Goal: Task Accomplishment & Management: Use online tool/utility

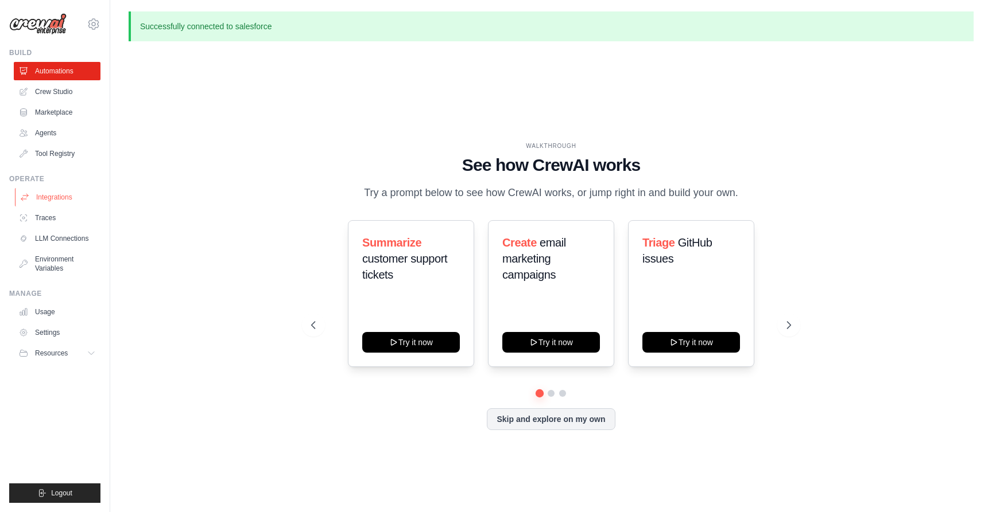
click at [63, 203] on link "Integrations" at bounding box center [58, 197] width 87 height 18
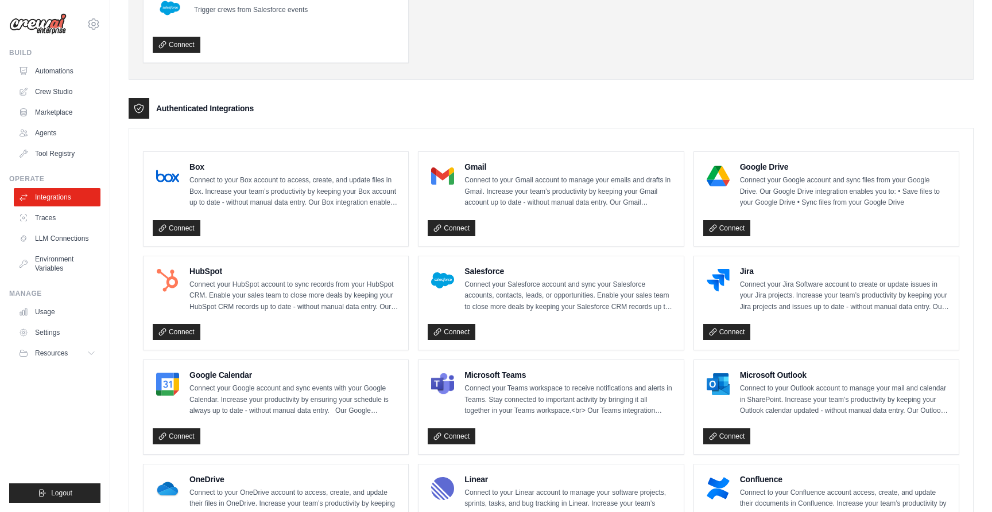
scroll to position [203, 0]
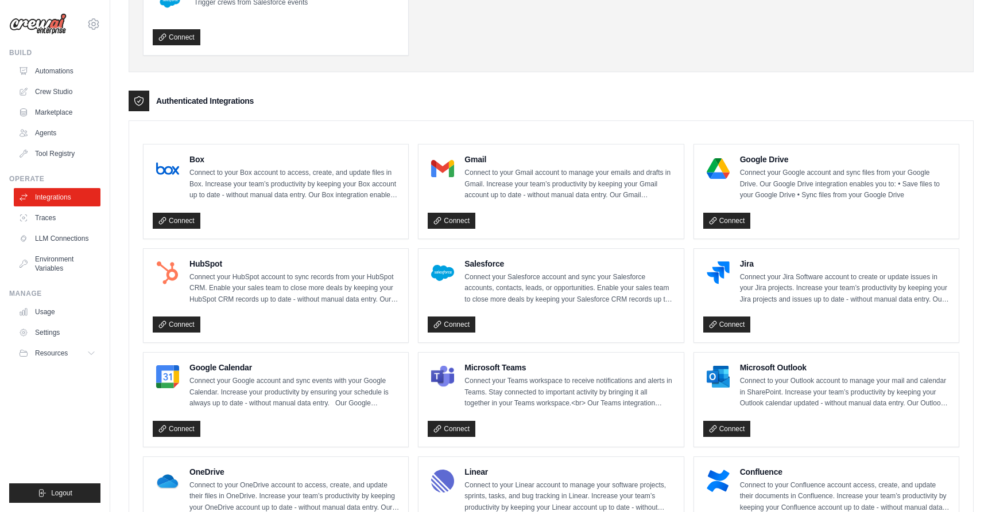
drag, startPoint x: 254, startPoint y: 103, endPoint x: 153, endPoint y: 104, distance: 101.0
click at [153, 104] on div "Authenticated Integrations" at bounding box center [551, 101] width 845 height 21
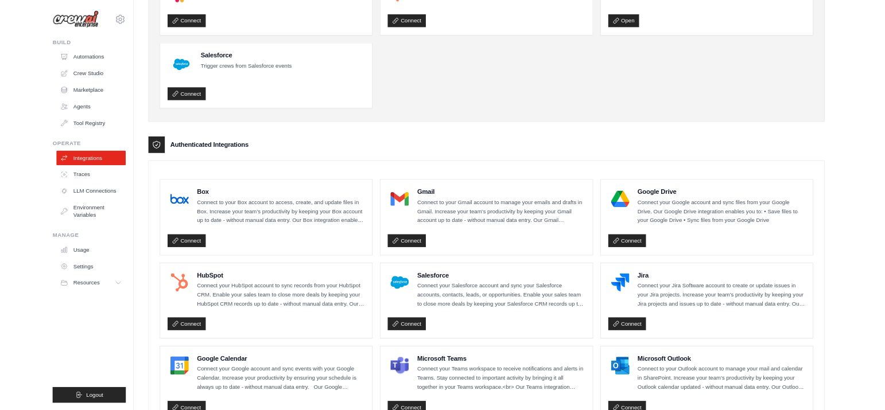
scroll to position [0, 0]
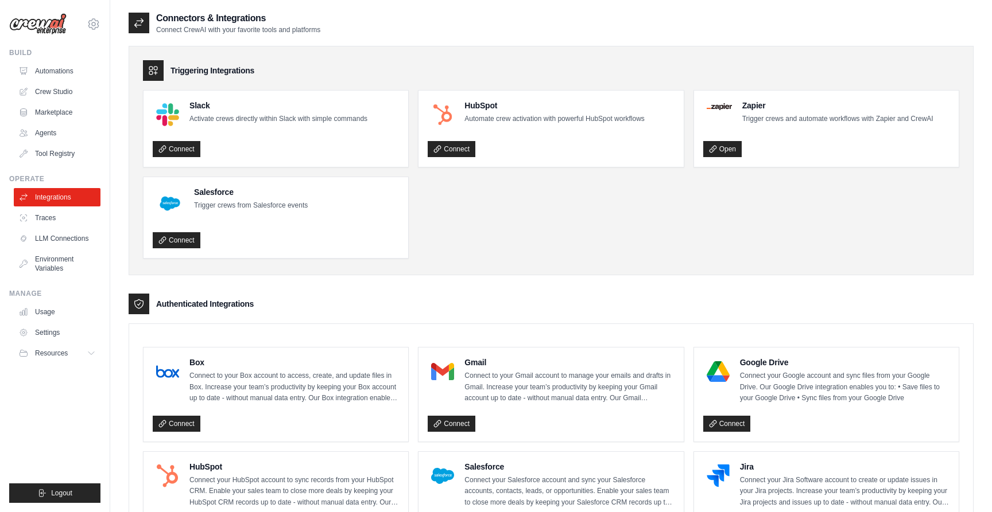
click at [287, 294] on div "Authenticated Integrations" at bounding box center [551, 304] width 845 height 21
click at [300, 301] on div "Authenticated Integrations" at bounding box center [551, 304] width 845 height 21
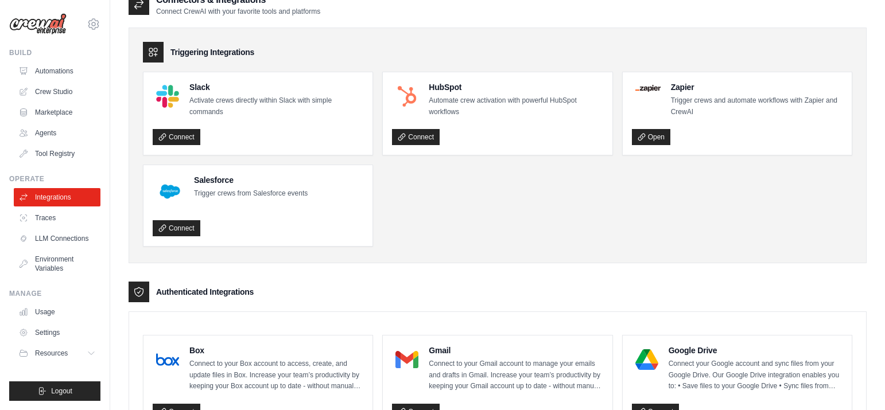
scroll to position [13, 0]
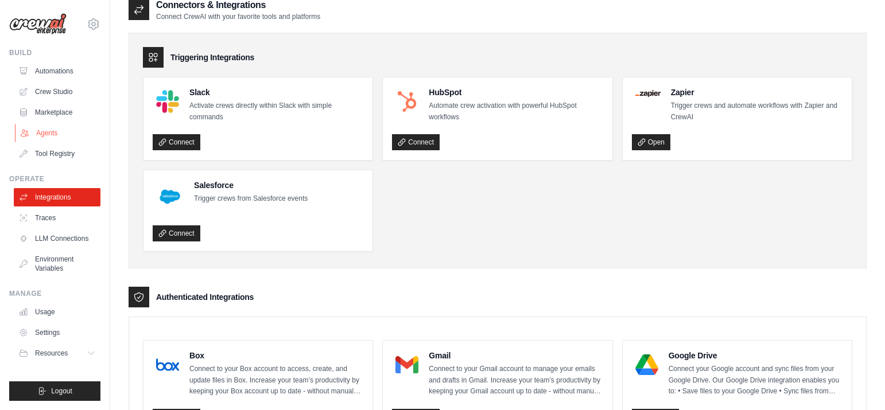
click at [70, 134] on link "Agents" at bounding box center [58, 133] width 87 height 18
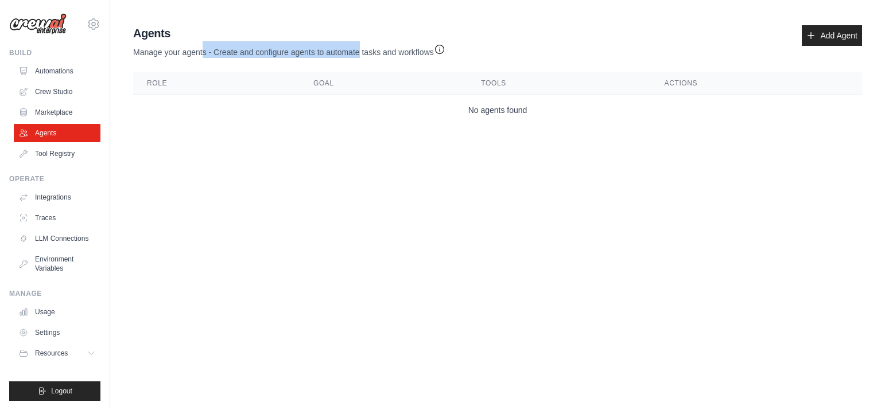
drag, startPoint x: 197, startPoint y: 54, endPoint x: 345, endPoint y: 46, distance: 148.2
click at [345, 47] on p "Manage your agents - Create and configure agents to automate tasks and workflows" at bounding box center [289, 49] width 312 height 17
click at [345, 46] on p "Manage your agents - Create and configure agents to automate tasks and workflows" at bounding box center [289, 49] width 312 height 17
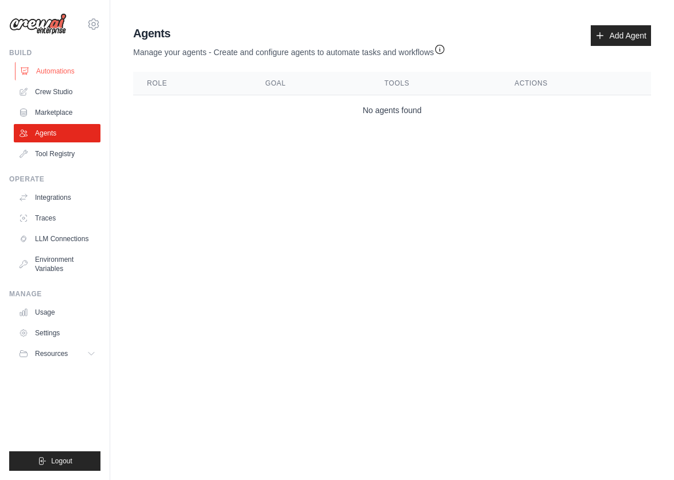
click at [51, 67] on link "Automations" at bounding box center [58, 71] width 87 height 18
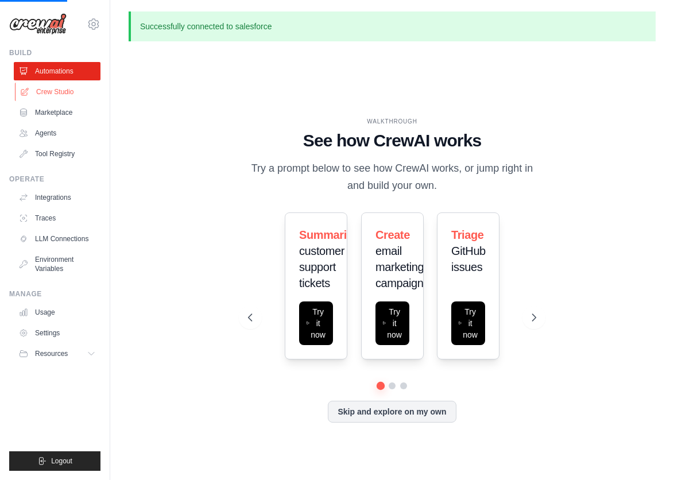
click at [60, 87] on link "Crew Studio" at bounding box center [58, 92] width 87 height 18
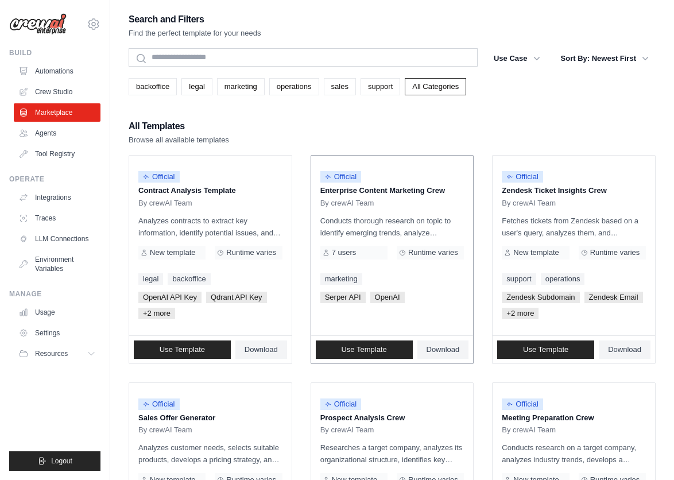
drag, startPoint x: 422, startPoint y: 190, endPoint x: 350, endPoint y: 193, distance: 72.4
click at [350, 193] on p "Enterprise Content Marketing Crew" at bounding box center [392, 190] width 144 height 11
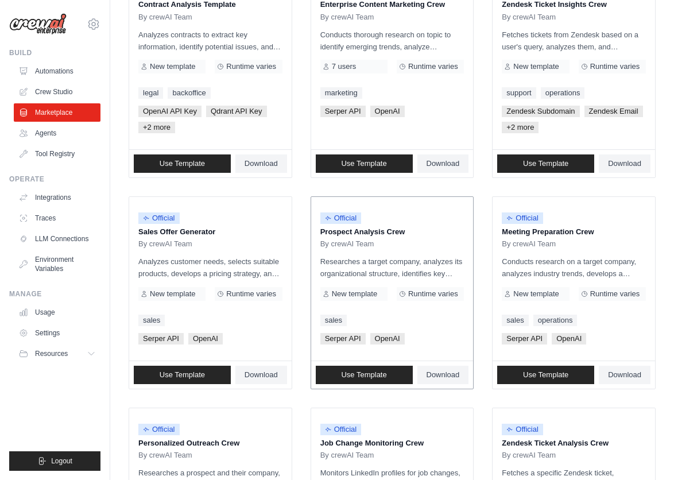
scroll to position [189, 0]
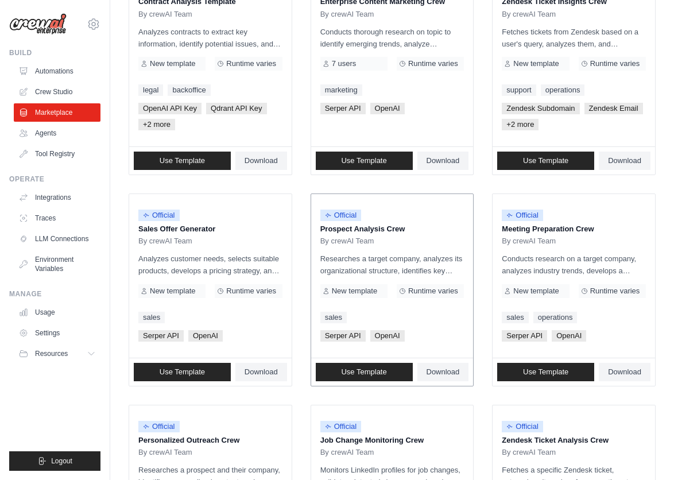
drag, startPoint x: 391, startPoint y: 227, endPoint x: 368, endPoint y: 228, distance: 23.0
click at [368, 228] on p "Prospect Analysis Crew" at bounding box center [392, 228] width 144 height 11
click at [388, 336] on span "OpenAI" at bounding box center [387, 335] width 34 height 11
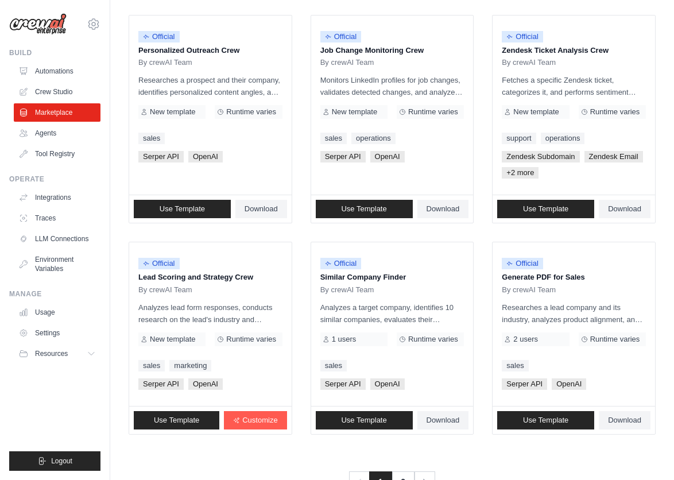
scroll to position [616, 0]
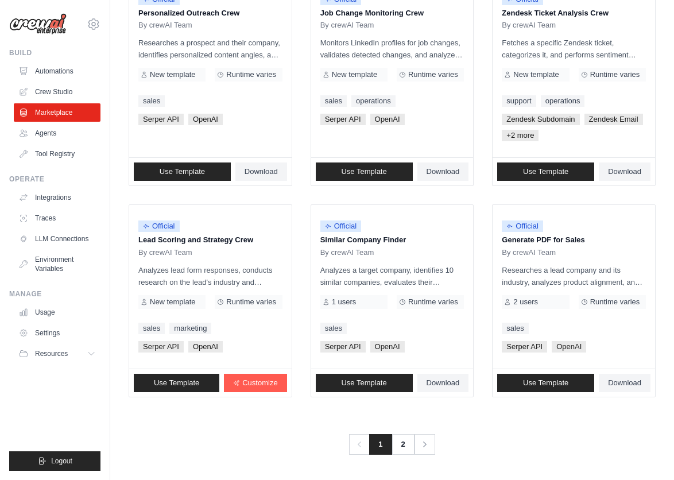
click at [570, 433] on div "Previous 1 2 Next" at bounding box center [392, 437] width 527 height 34
click at [407, 446] on link "2" at bounding box center [403, 444] width 23 height 21
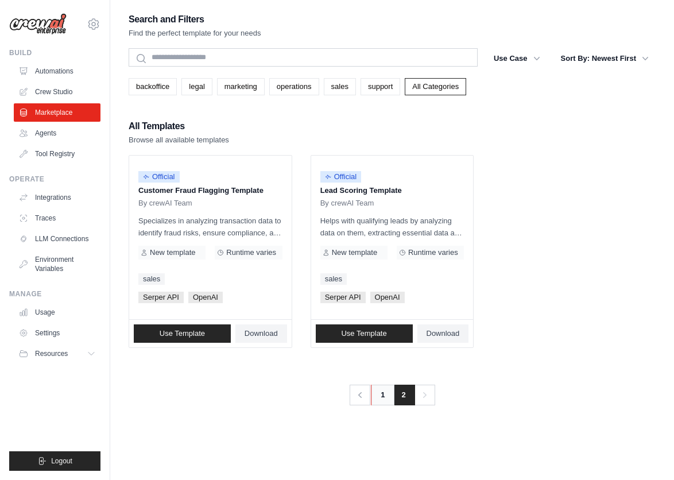
click at [382, 396] on link "1" at bounding box center [382, 394] width 23 height 21
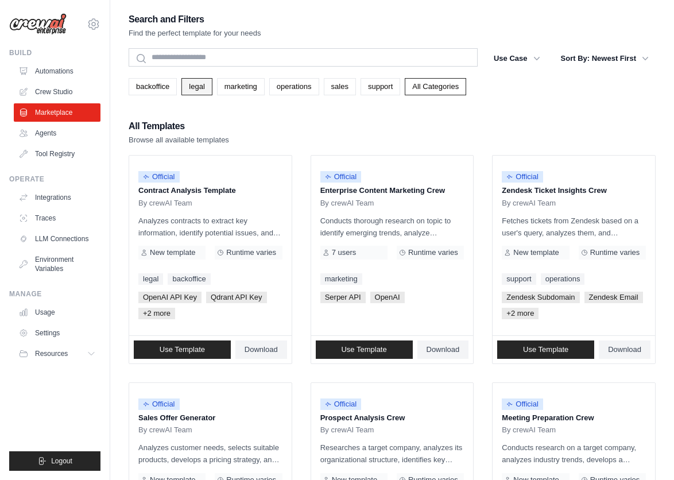
click at [191, 83] on link "legal" at bounding box center [196, 86] width 30 height 17
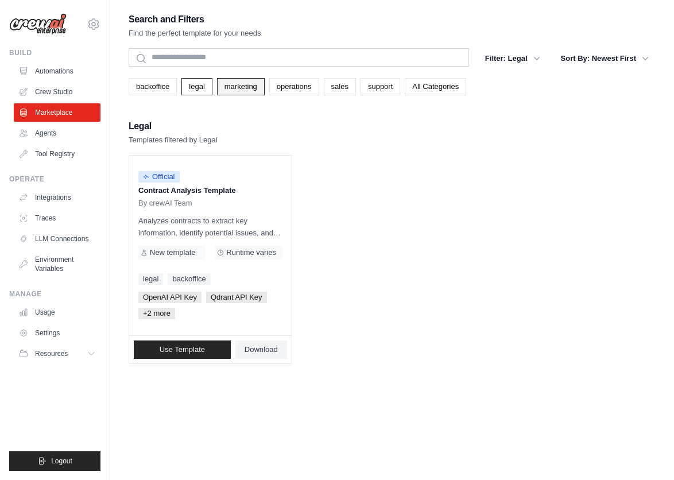
click at [232, 88] on link "marketing" at bounding box center [241, 86] width 48 height 17
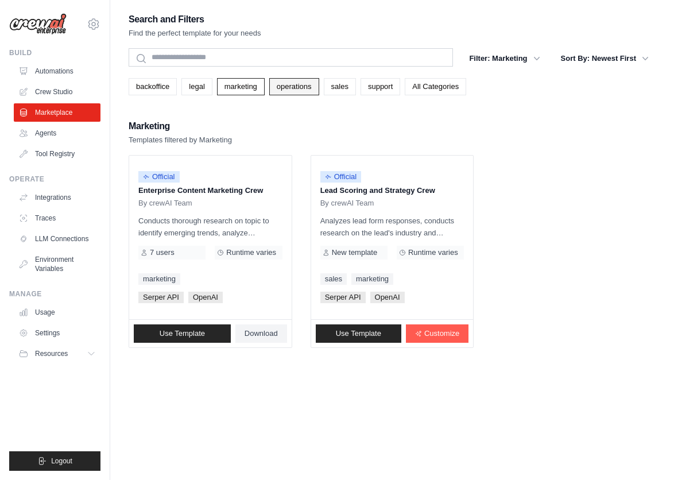
click at [272, 87] on link "operations" at bounding box center [294, 86] width 50 height 17
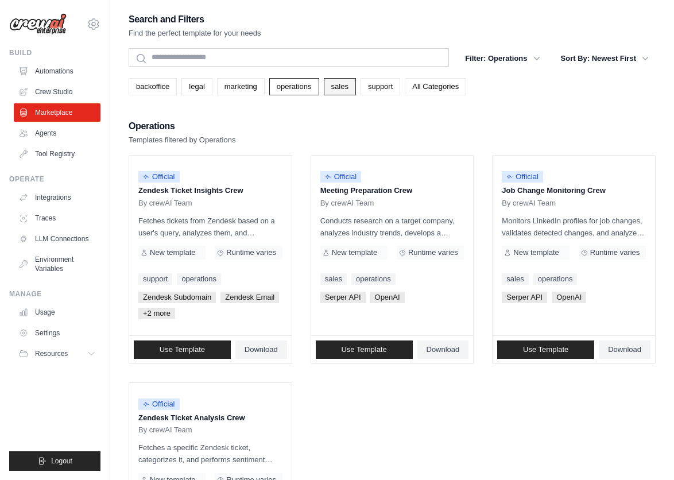
click at [332, 88] on link "sales" at bounding box center [340, 86] width 32 height 17
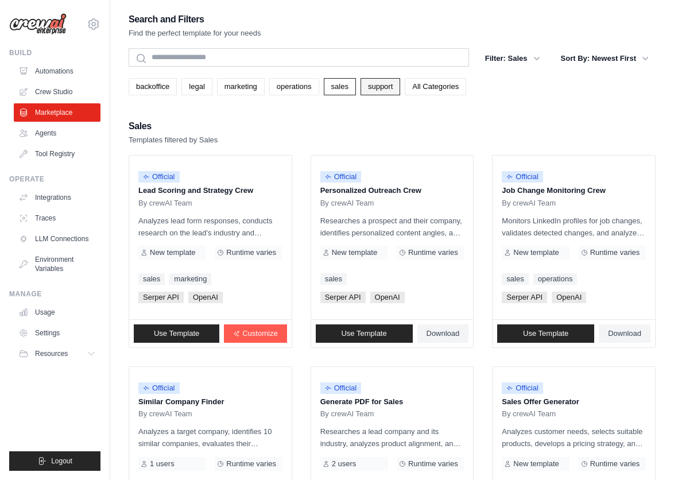
click at [364, 88] on link "support" at bounding box center [380, 86] width 40 height 17
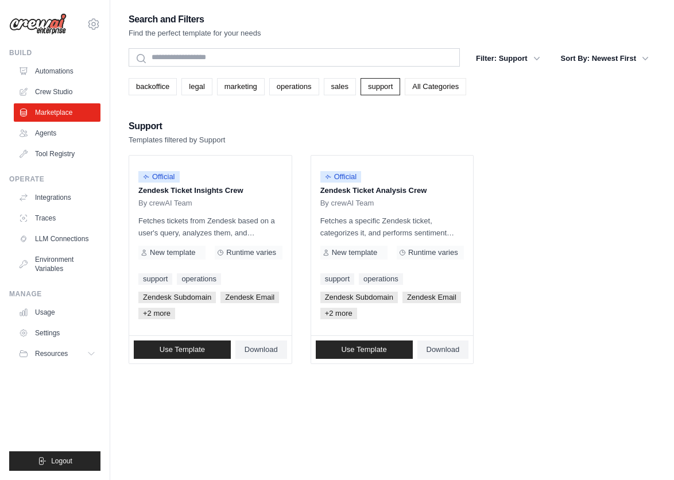
click at [419, 88] on link "All Categories" at bounding box center [435, 86] width 61 height 17
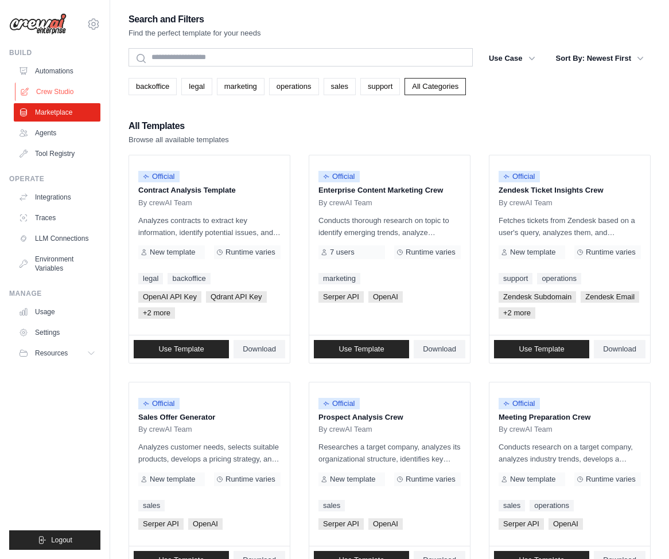
click at [65, 92] on link "Crew Studio" at bounding box center [58, 92] width 87 height 18
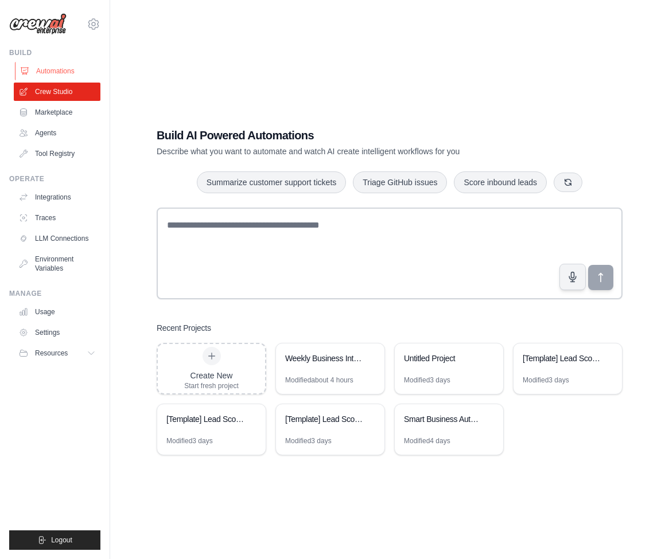
click at [59, 70] on link "Automations" at bounding box center [58, 71] width 87 height 18
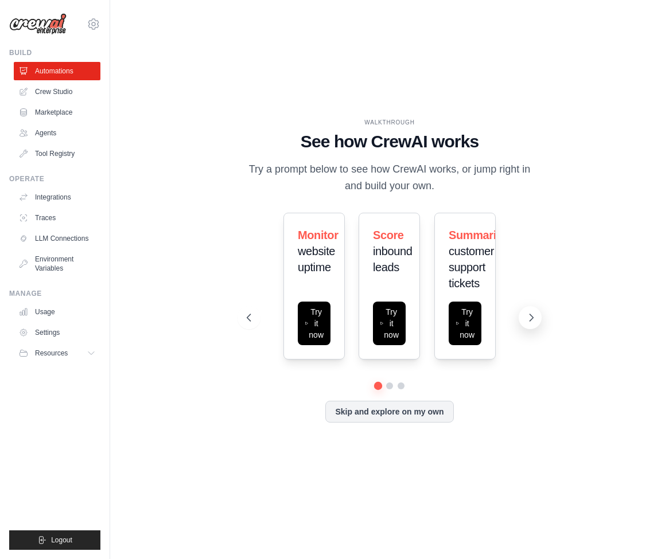
click at [527, 320] on icon at bounding box center [531, 317] width 11 height 11
click at [503, 465] on div "WALKTHROUGH See how CrewAI works Try a prompt below to see how CrewAI works, or…" at bounding box center [390, 279] width 522 height 537
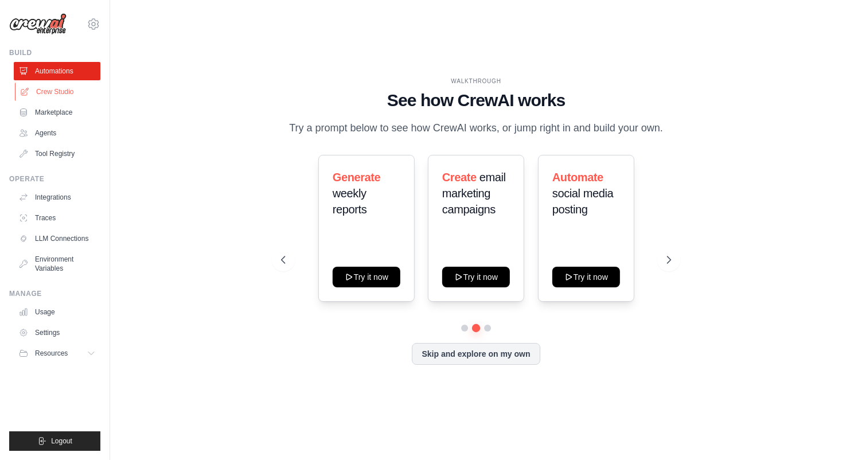
click at [69, 94] on link "Crew Studio" at bounding box center [58, 92] width 87 height 18
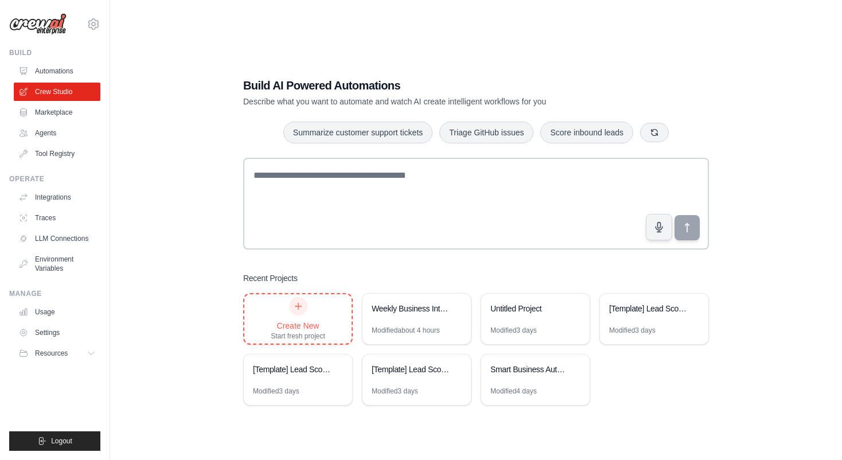
click at [313, 315] on div "Create New Start fresh project" at bounding box center [298, 319] width 55 height 44
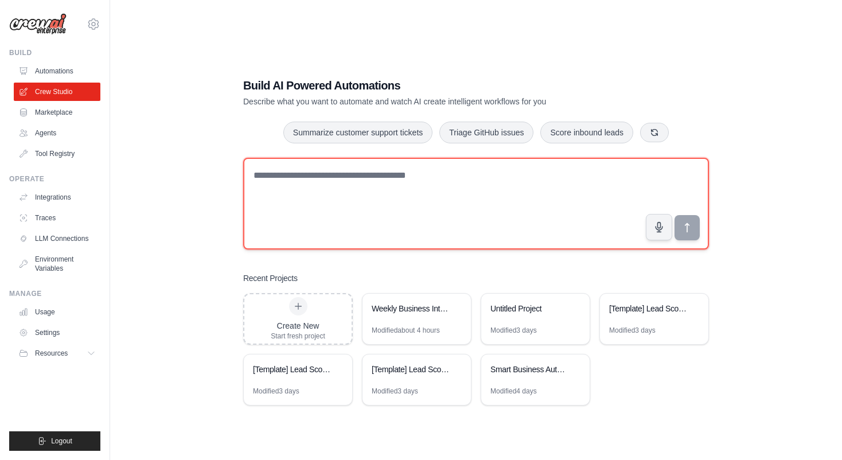
click at [320, 178] on textarea at bounding box center [476, 204] width 466 height 92
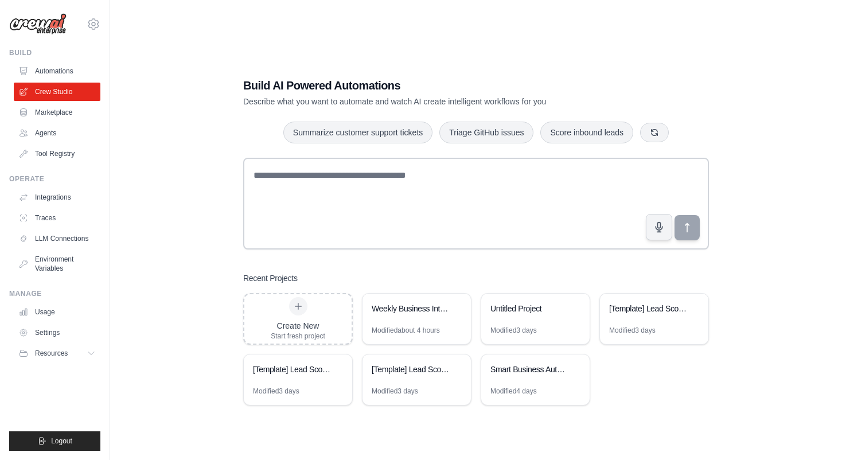
click at [195, 313] on div "Build AI Powered Automations Describe what you want to automate and watch AI cr…" at bounding box center [476, 241] width 695 height 460
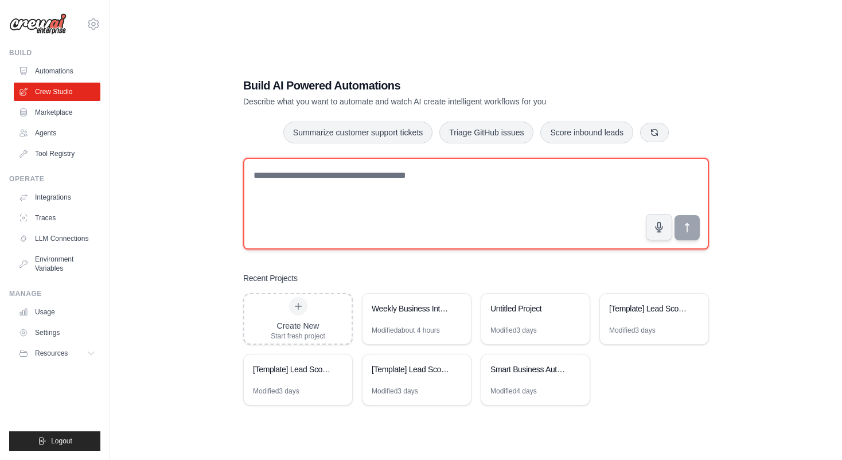
click at [320, 210] on textarea at bounding box center [476, 204] width 466 height 92
type textarea "*"
type textarea "**********"
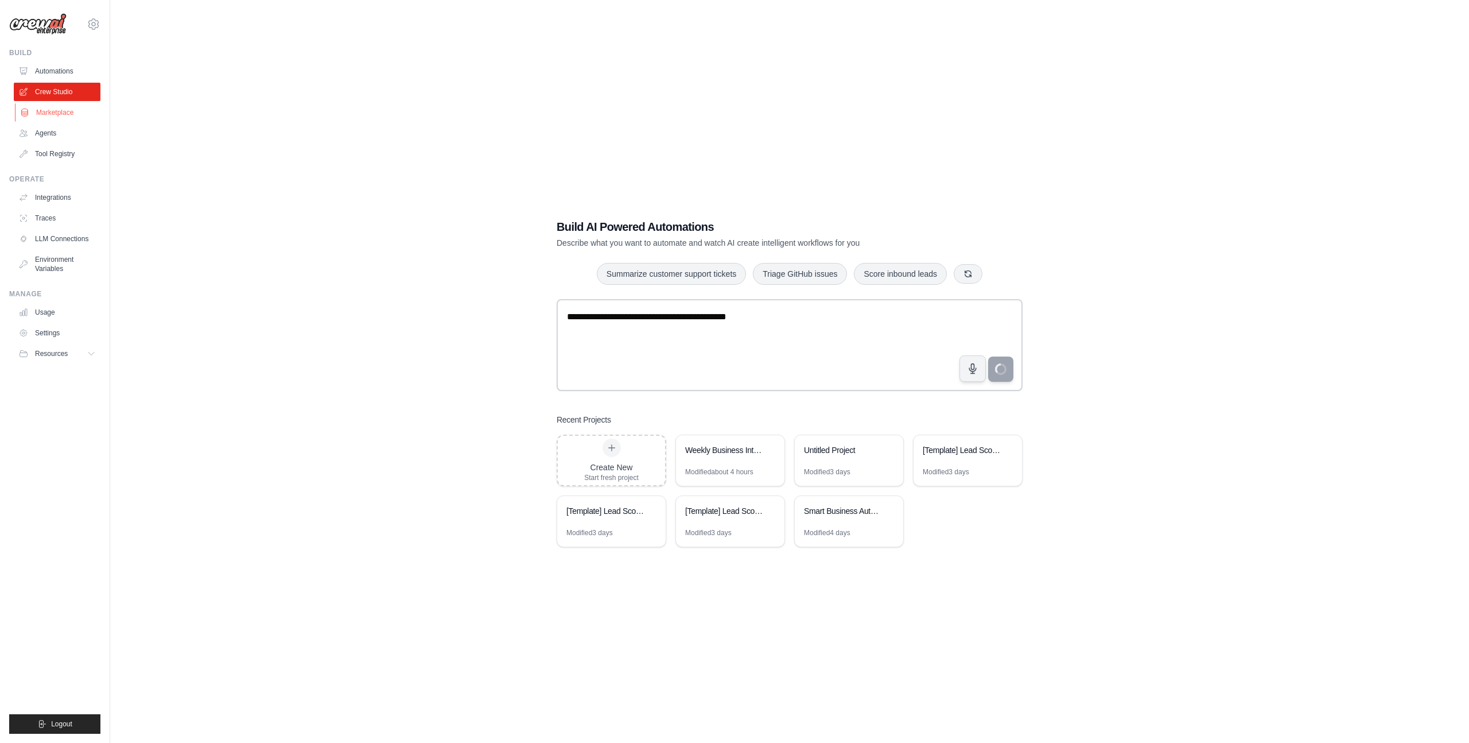
click at [56, 108] on link "Marketplace" at bounding box center [58, 112] width 87 height 18
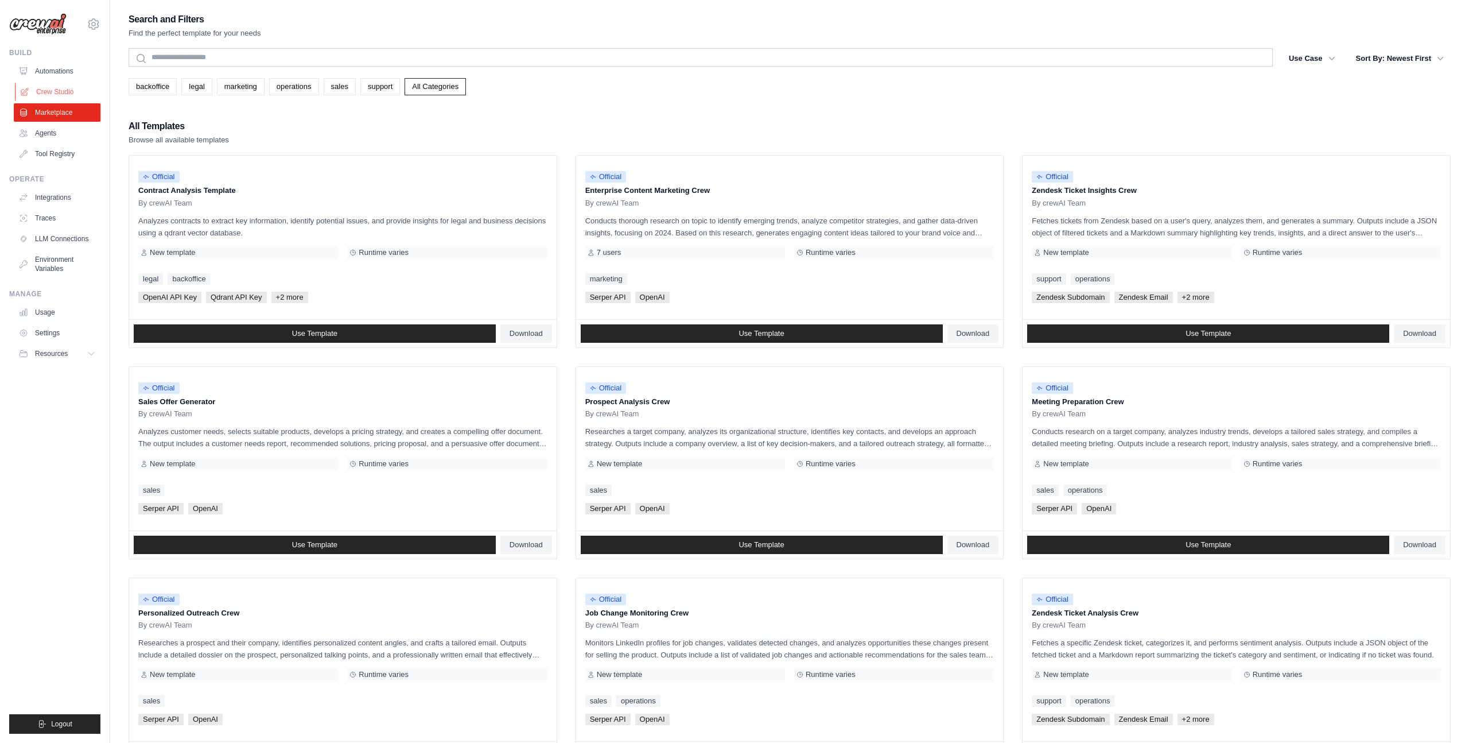
click at [68, 90] on link "Crew Studio" at bounding box center [58, 92] width 87 height 18
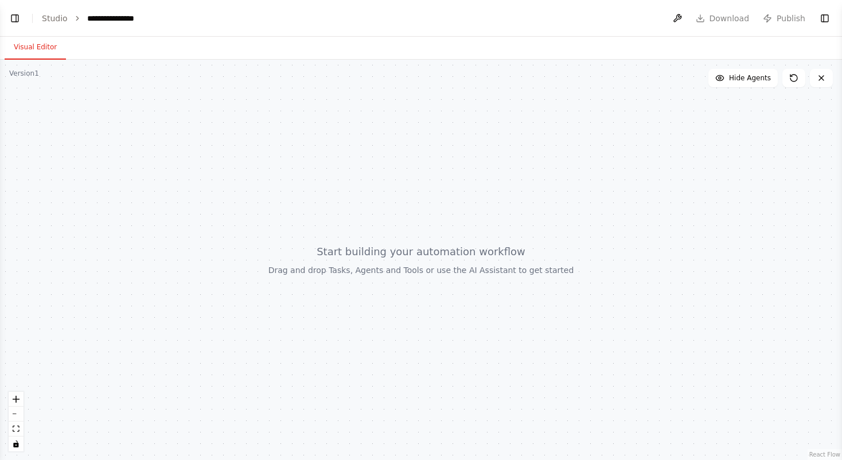
select select "****"
click at [351, 280] on div at bounding box center [421, 260] width 842 height 401
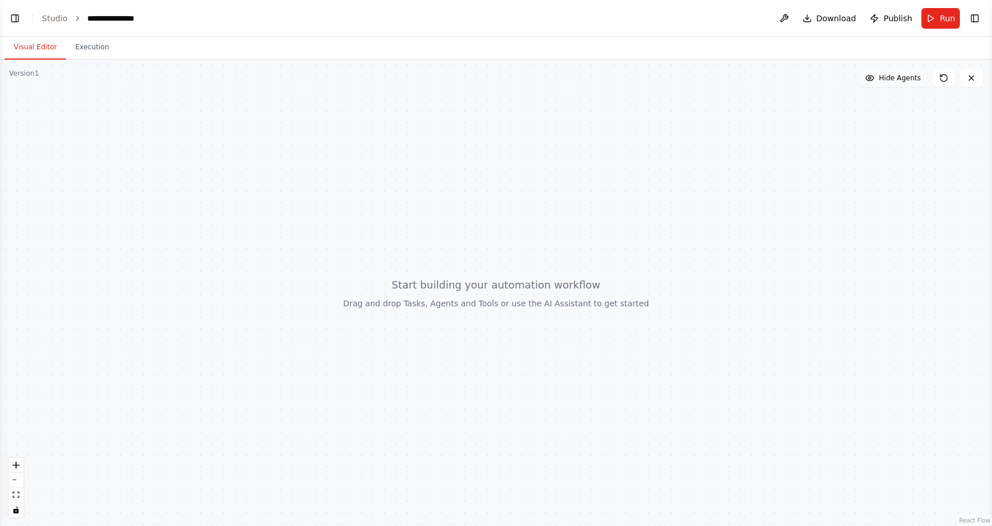
click at [842, 84] on button "Hide Agents" at bounding box center [892, 78] width 69 height 18
click at [842, 84] on button "Show Agents" at bounding box center [891, 78] width 72 height 18
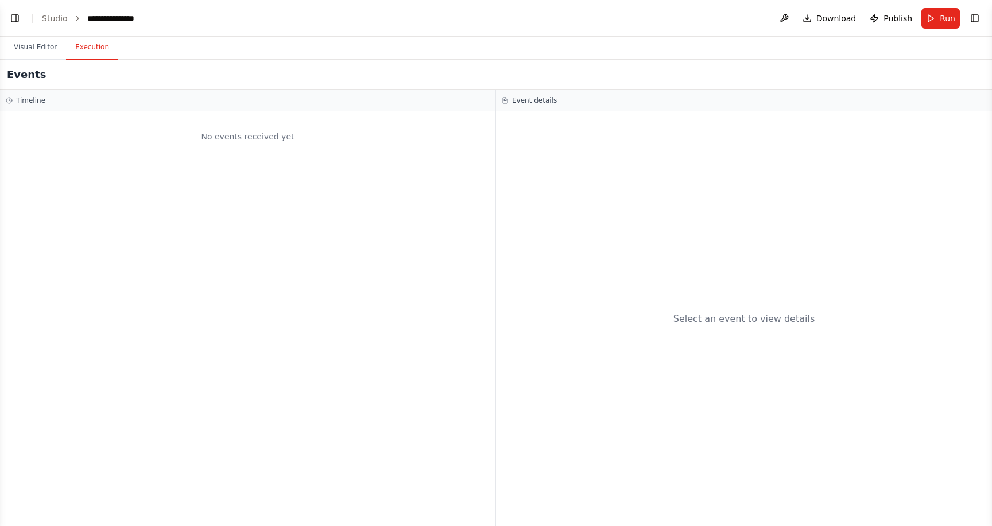
click at [96, 45] on button "Execution" at bounding box center [92, 48] width 52 height 24
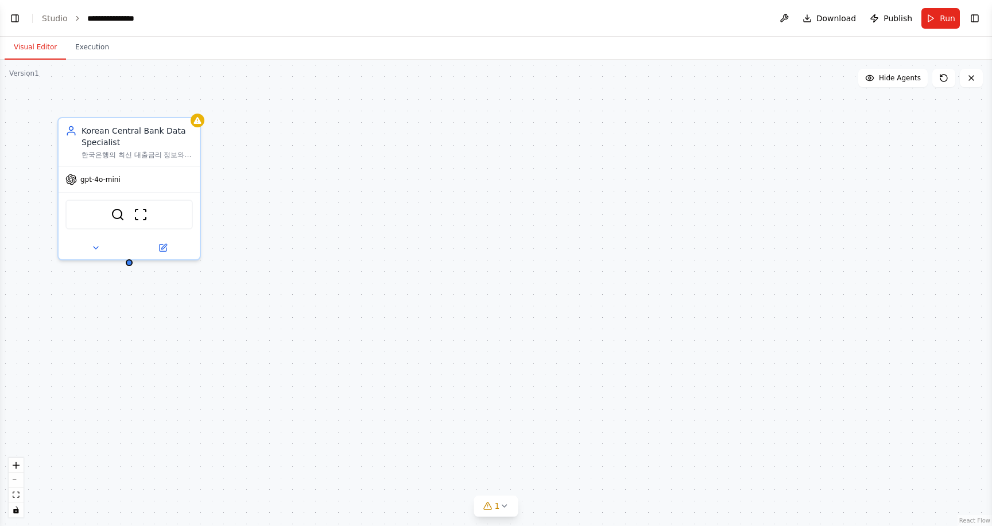
click at [37, 49] on button "Visual Editor" at bounding box center [35, 48] width 61 height 24
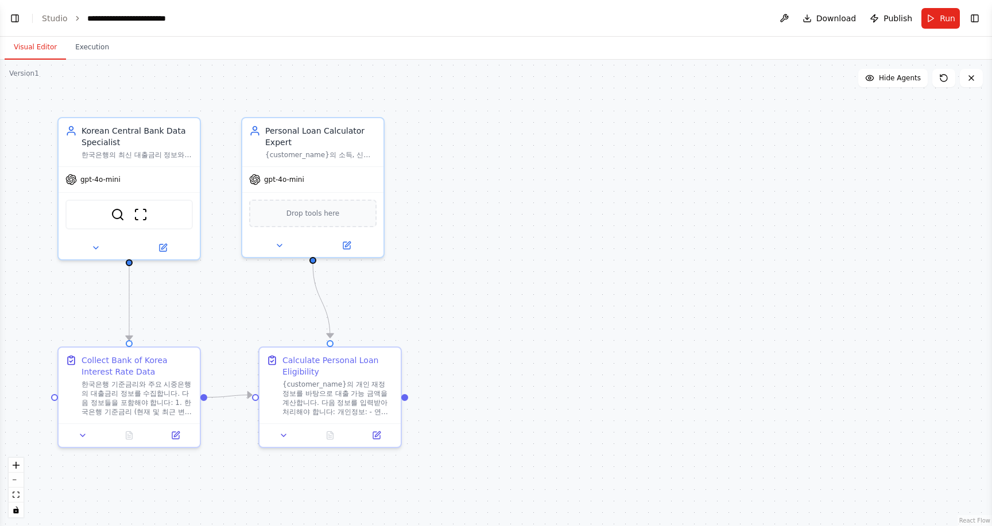
scroll to position [399, 0]
click at [331, 388] on div "{customer_name}의 개인 재정 정보를 바탕으로 대출 가능 금액을 계산합니다. 다음 정보를 입력받아 처리해야 합니다: 개인정보: - …" at bounding box center [337, 396] width 111 height 37
click at [333, 397] on div "{customer_name}의 개인 재정 정보를 바탕으로 대출 가능 금액을 계산합니다. 다음 정보를 입력받아 처리해야 합니다: 개인정보: - …" at bounding box center [337, 396] width 111 height 37
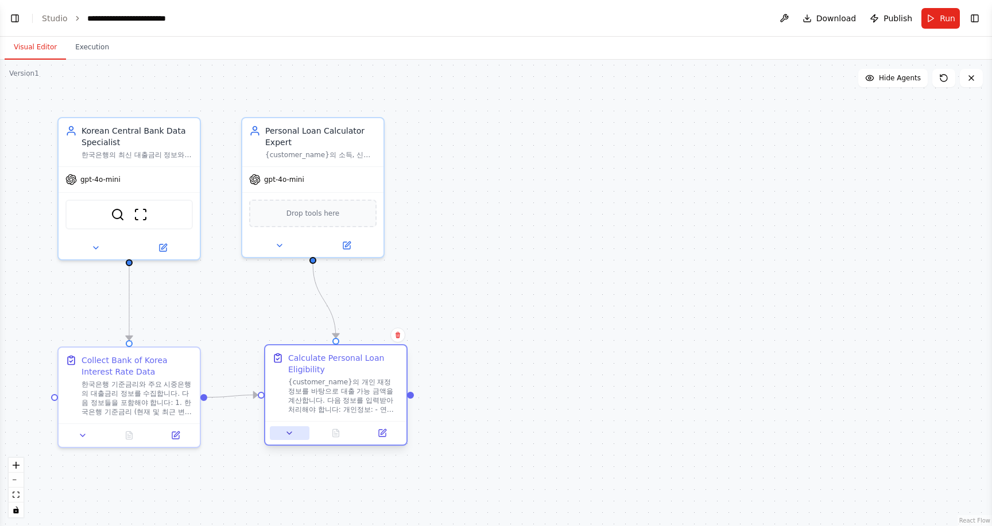
click at [285, 436] on icon at bounding box center [289, 433] width 9 height 9
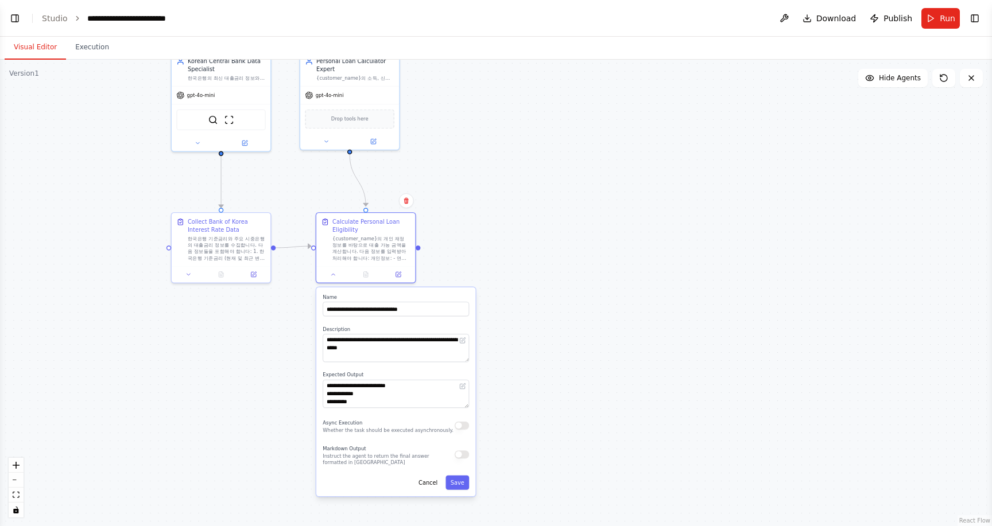
drag, startPoint x: 485, startPoint y: 391, endPoint x: 504, endPoint y: 222, distance: 169.8
click at [504, 222] on div ".deletable-edge-delete-btn { width: 20px; height: 20px; border: 0px solid #ffff…" at bounding box center [496, 293] width 992 height 467
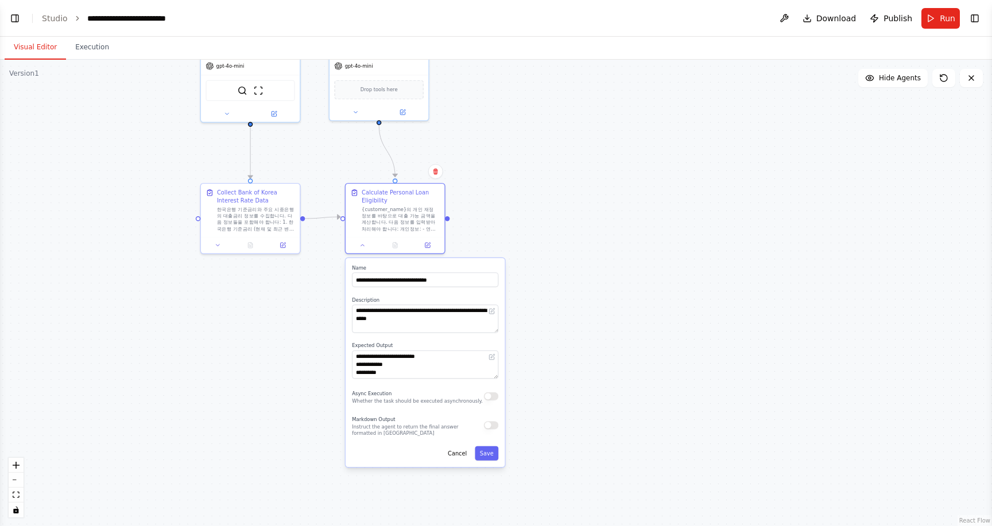
drag, startPoint x: 503, startPoint y: 415, endPoint x: 535, endPoint y: 384, distance: 45.0
click at [535, 384] on div ".deletable-edge-delete-btn { width: 20px; height: 20px; border: 0px solid #ffff…" at bounding box center [496, 293] width 992 height 467
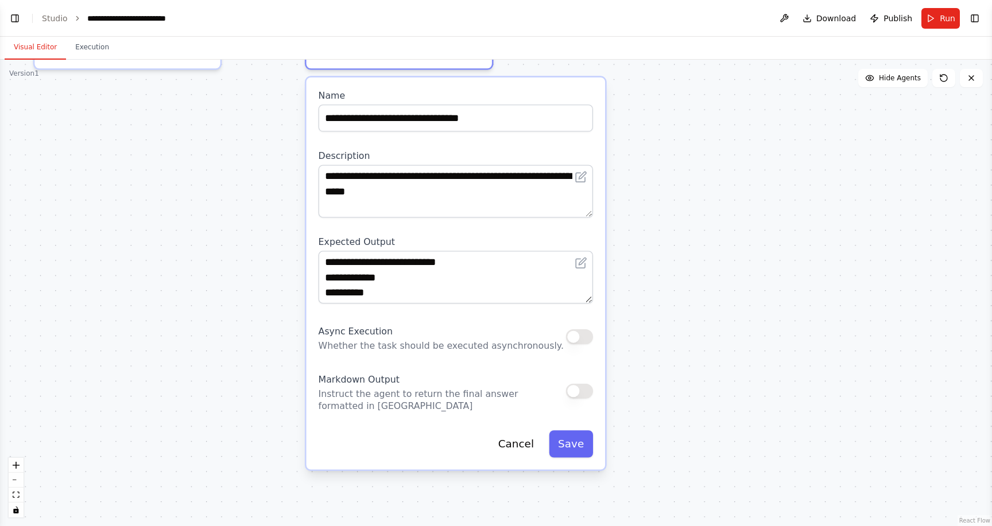
drag, startPoint x: 621, startPoint y: 353, endPoint x: 650, endPoint y: 257, distance: 100.7
click at [650, 257] on div ".deletable-edge-delete-btn { width: 20px; height: 20px; border: 0px solid #ffff…" at bounding box center [496, 293] width 992 height 467
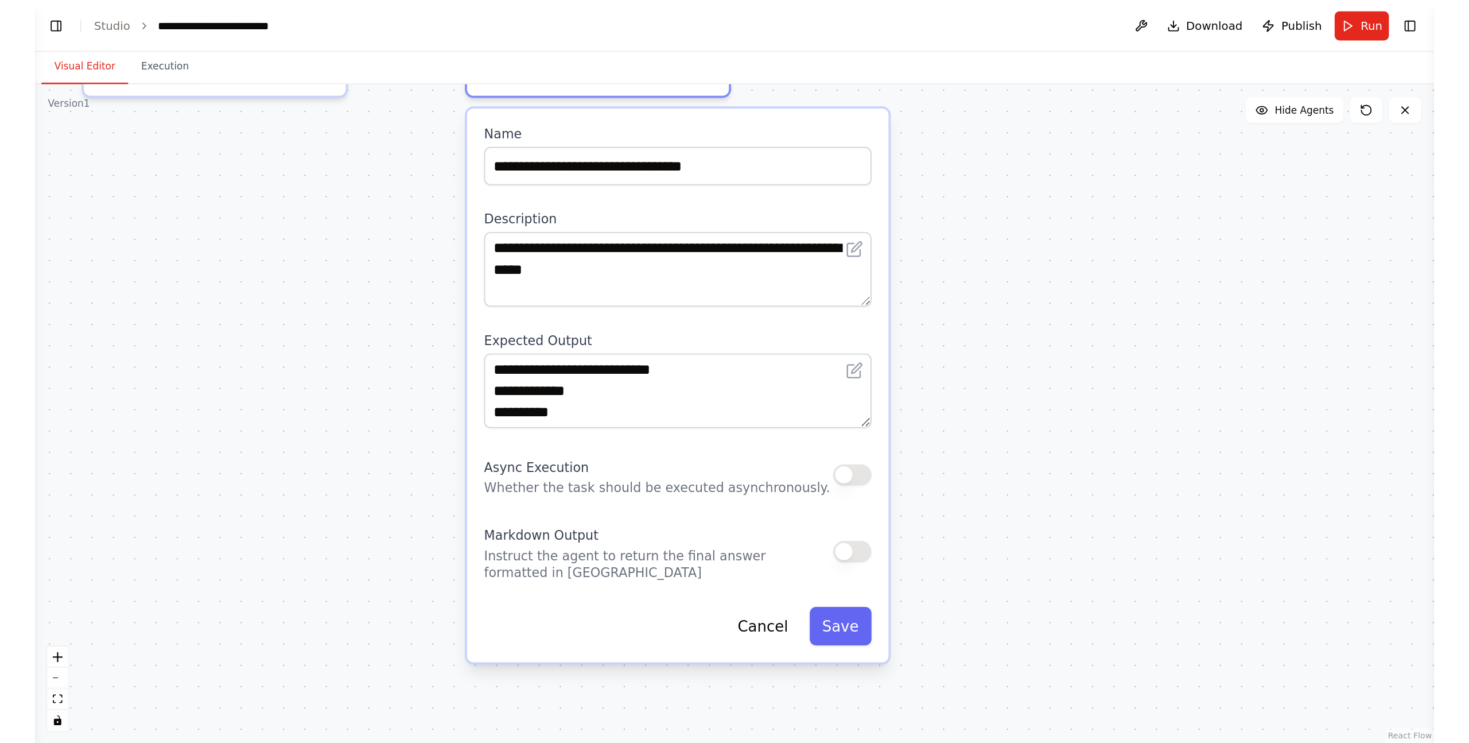
scroll to position [283, 0]
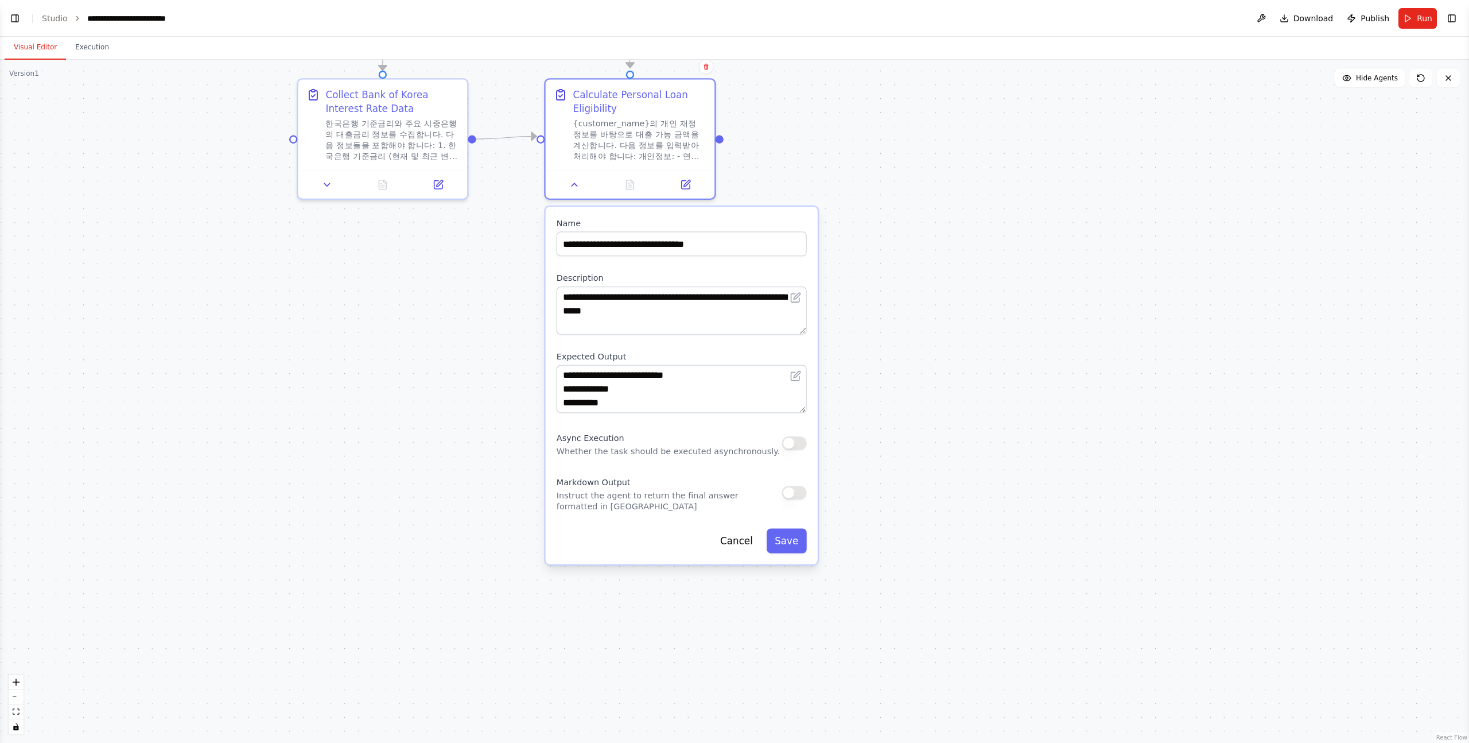
drag, startPoint x: 156, startPoint y: 213, endPoint x: 395, endPoint y: 339, distance: 270.3
click at [395, 339] on div ".deletable-edge-delete-btn { width: 20px; height: 20px; border: 0px solid #ffff…" at bounding box center [734, 401] width 1469 height 683
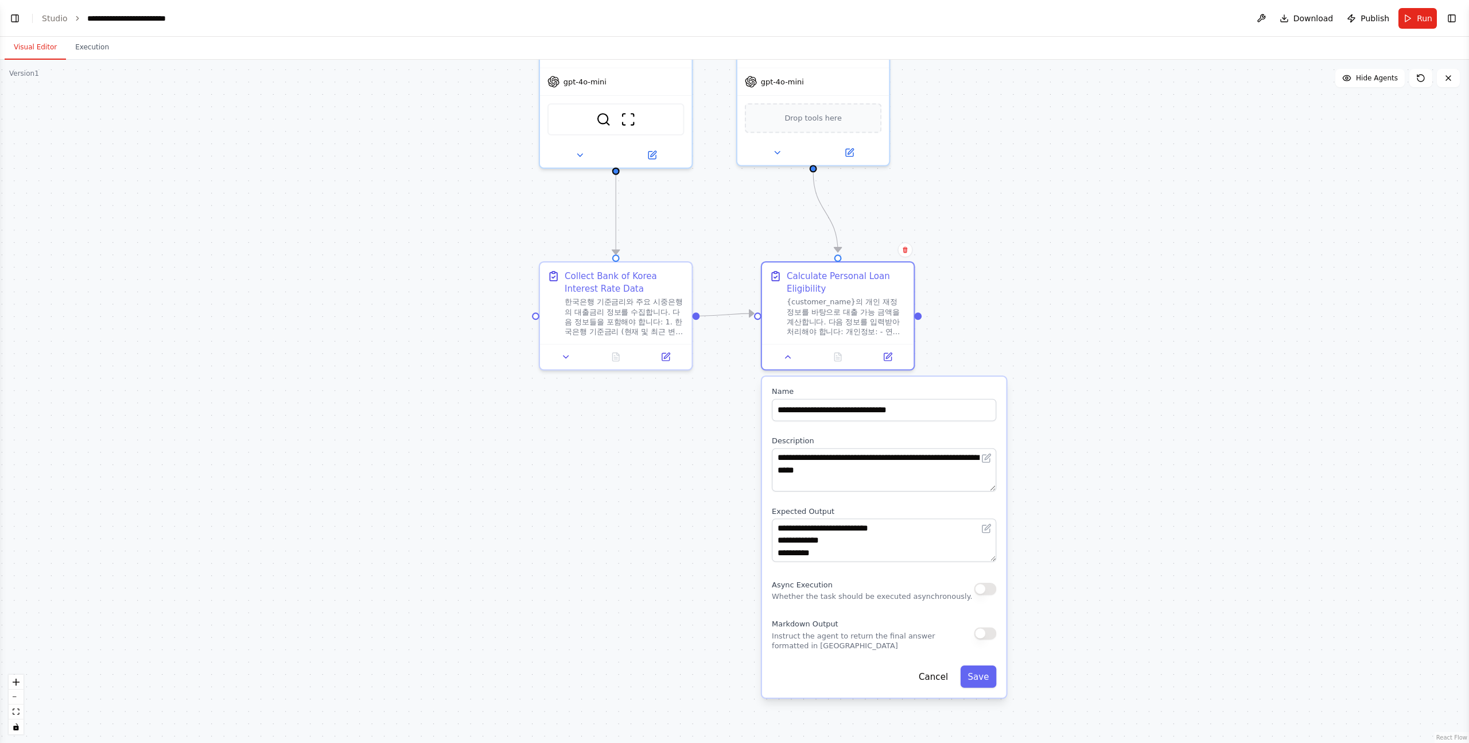
drag, startPoint x: 434, startPoint y: 297, endPoint x: 662, endPoint y: 481, distance: 292.5
click at [662, 460] on div ".deletable-edge-delete-btn { width: 20px; height: 20px; border: 0px solid #ffff…" at bounding box center [734, 401] width 1469 height 683
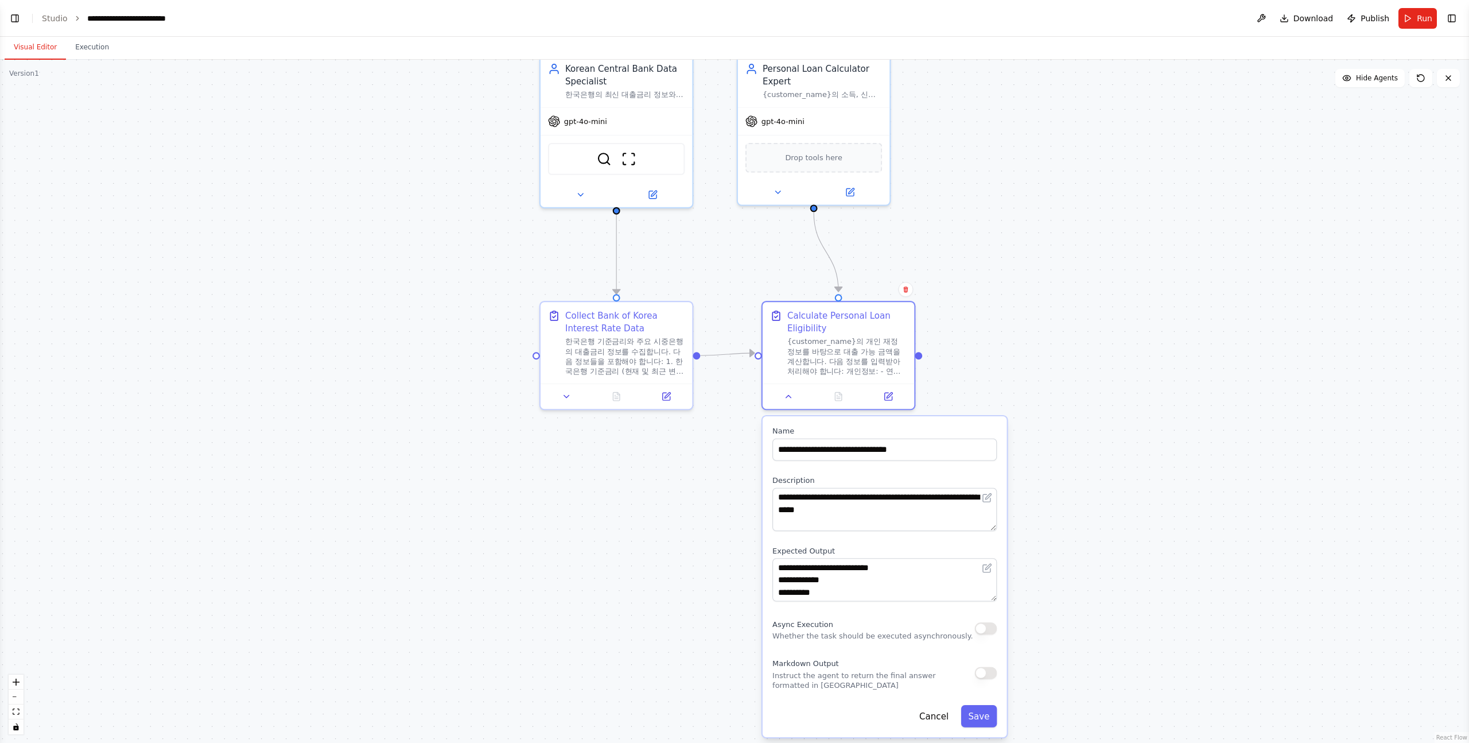
drag, startPoint x: 640, startPoint y: 454, endPoint x: 570, endPoint y: 483, distance: 75.7
click at [570, 460] on div ".deletable-edge-delete-btn { width: 20px; height: 20px; border: 0px solid #ffff…" at bounding box center [734, 401] width 1469 height 683
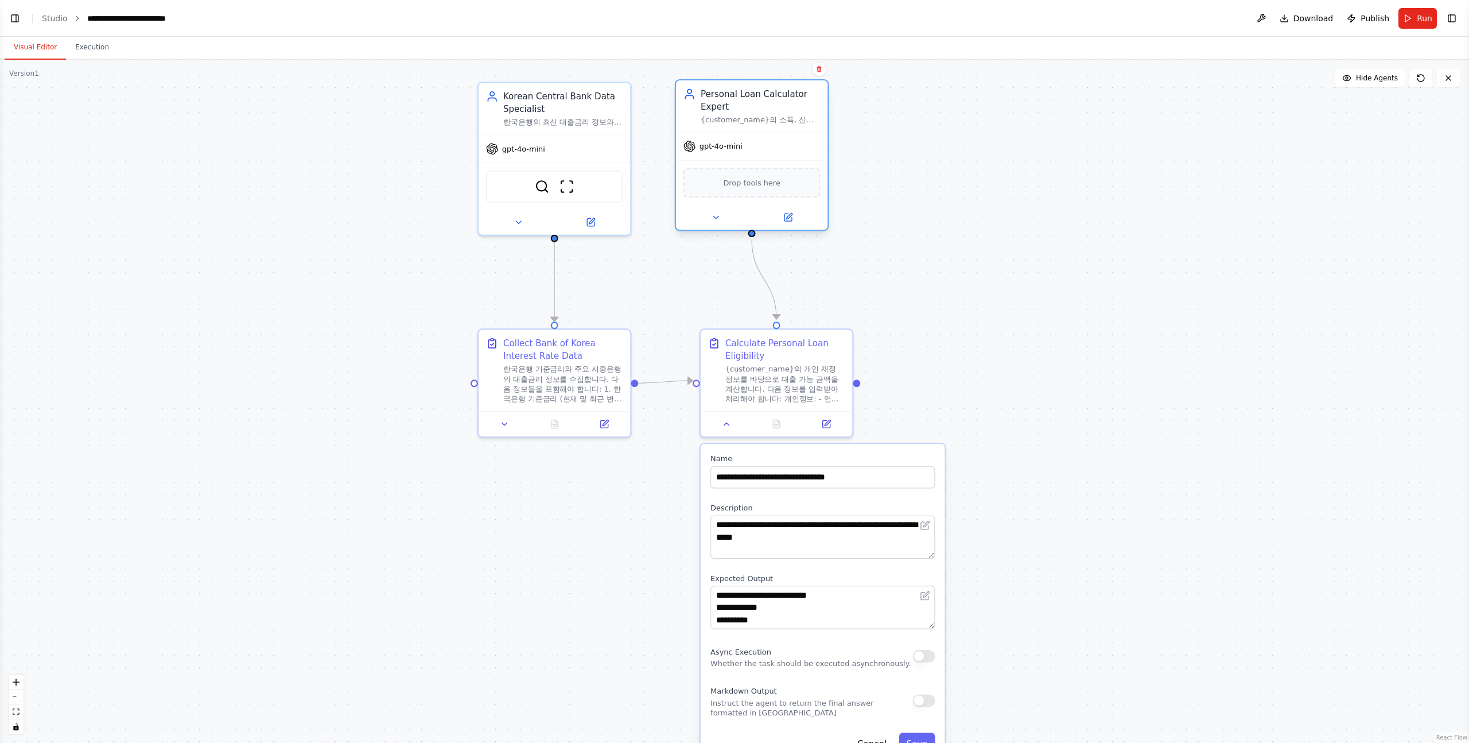
click at [780, 179] on div "Drop tools here" at bounding box center [751, 183] width 137 height 30
click at [786, 186] on div "Drop tools here" at bounding box center [751, 183] width 137 height 30
click at [842, 135] on div ".deletable-edge-delete-btn { width: 20px; height: 20px; border: 0px solid #ffff…" at bounding box center [734, 401] width 1469 height 683
click at [842, 80] on span "Hide Agents" at bounding box center [1377, 77] width 42 height 9
click at [842, 80] on span "Show Agents" at bounding box center [1375, 77] width 45 height 9
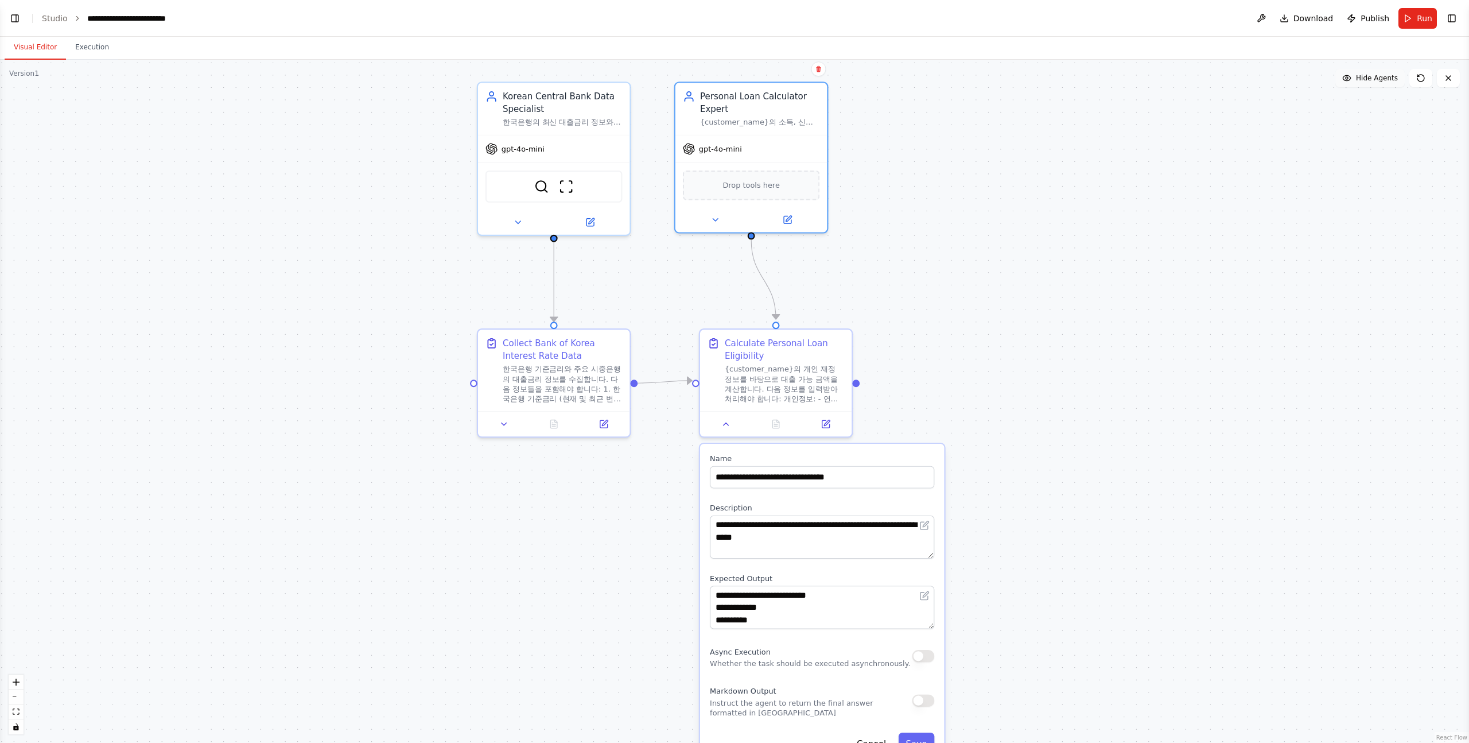
click at [842, 80] on span "Hide Agents" at bounding box center [1377, 77] width 42 height 9
click at [842, 80] on span "Show Agents" at bounding box center [1375, 77] width 45 height 9
click at [842, 77] on span "Hide Agents" at bounding box center [1377, 77] width 42 height 9
click at [842, 77] on span "Show Agents" at bounding box center [1375, 77] width 45 height 9
click at [842, 21] on button "Toggle Right Sidebar" at bounding box center [1452, 18] width 16 height 16
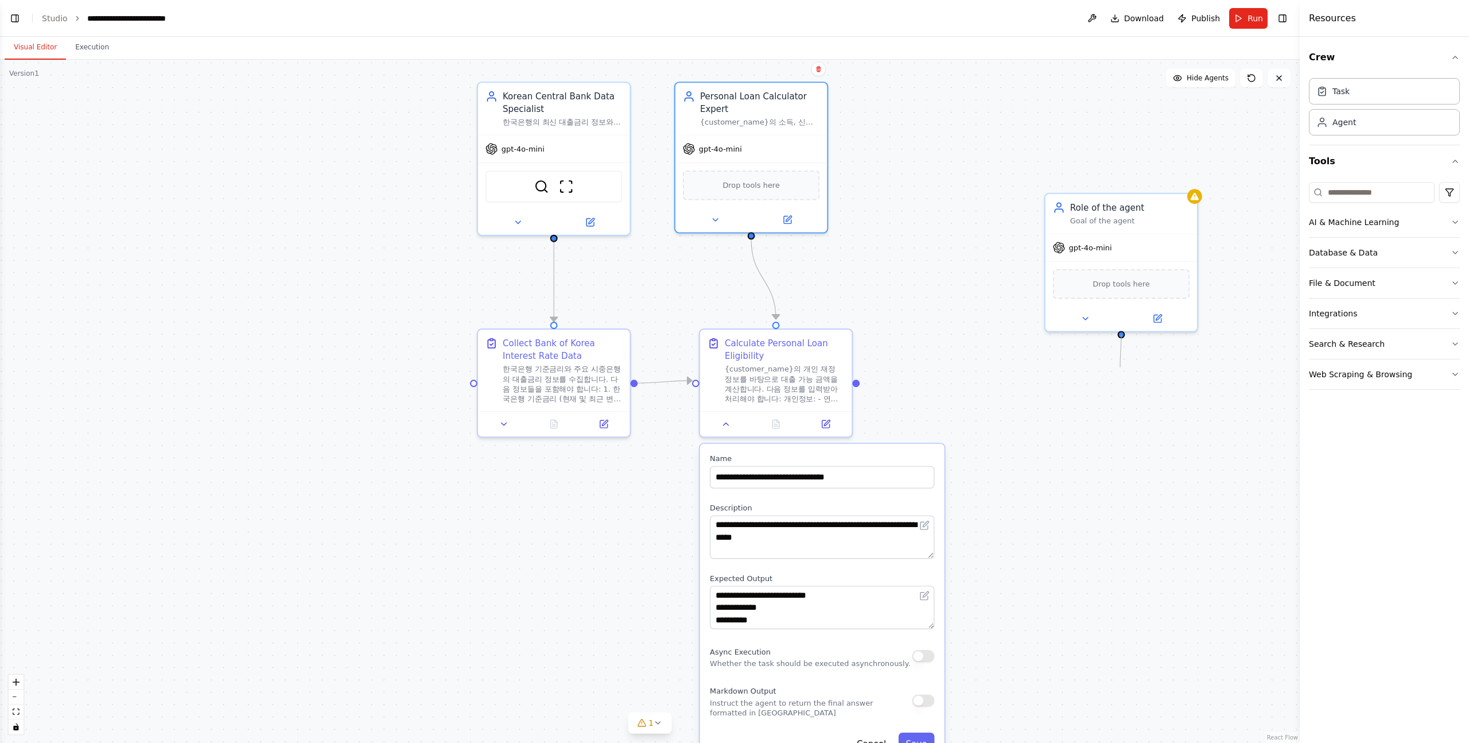
drag, startPoint x: 1122, startPoint y: 335, endPoint x: 1120, endPoint y: 367, distance: 32.8
click at [842, 367] on div ".deletable-edge-delete-btn { width: 20px; height: 20px; border: 0px solid #ffff…" at bounding box center [650, 401] width 1300 height 683
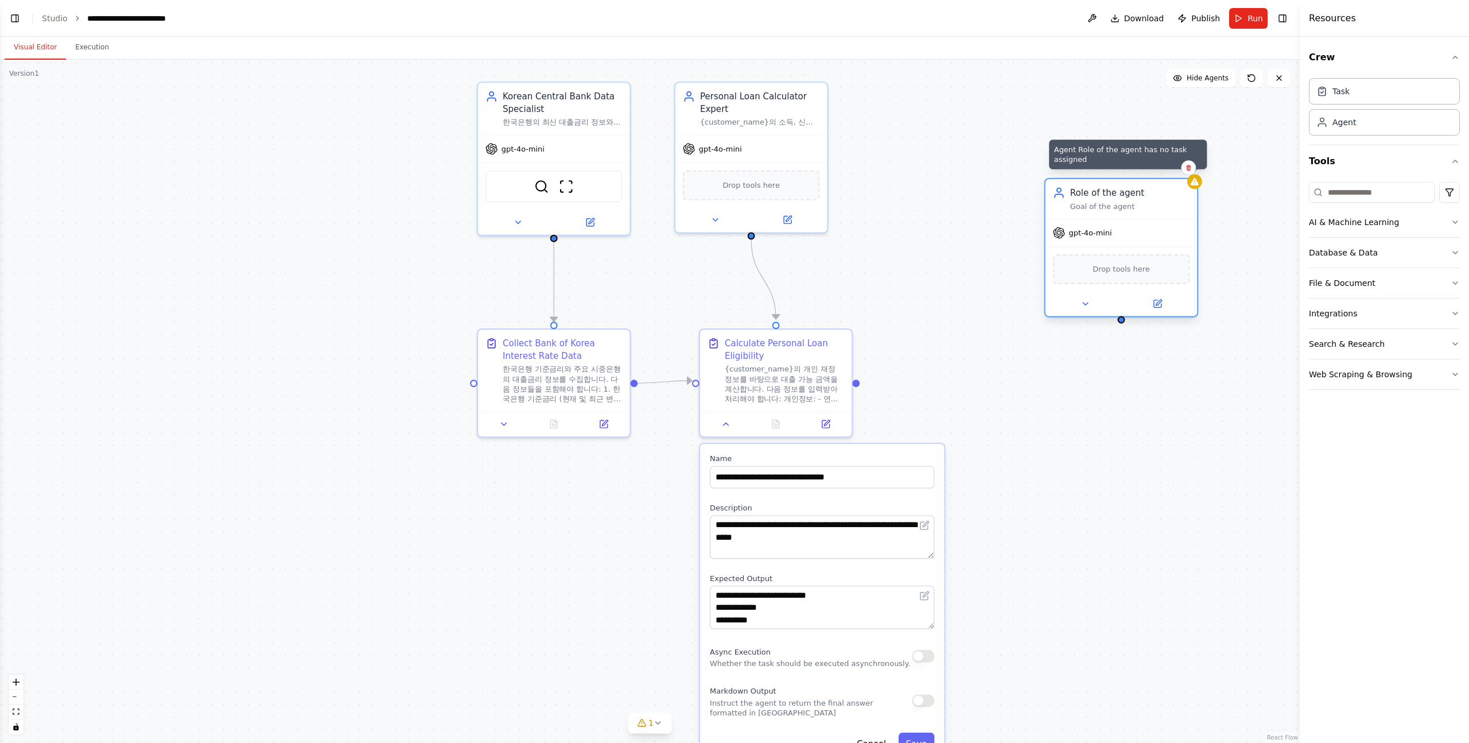
drag, startPoint x: 1193, startPoint y: 197, endPoint x: 1189, endPoint y: 184, distance: 13.2
click at [842, 184] on div at bounding box center [1194, 181] width 15 height 15
click at [842, 166] on icon at bounding box center [1188, 168] width 5 height 6
click at [842, 168] on button "Confirm" at bounding box center [1156, 168] width 41 height 14
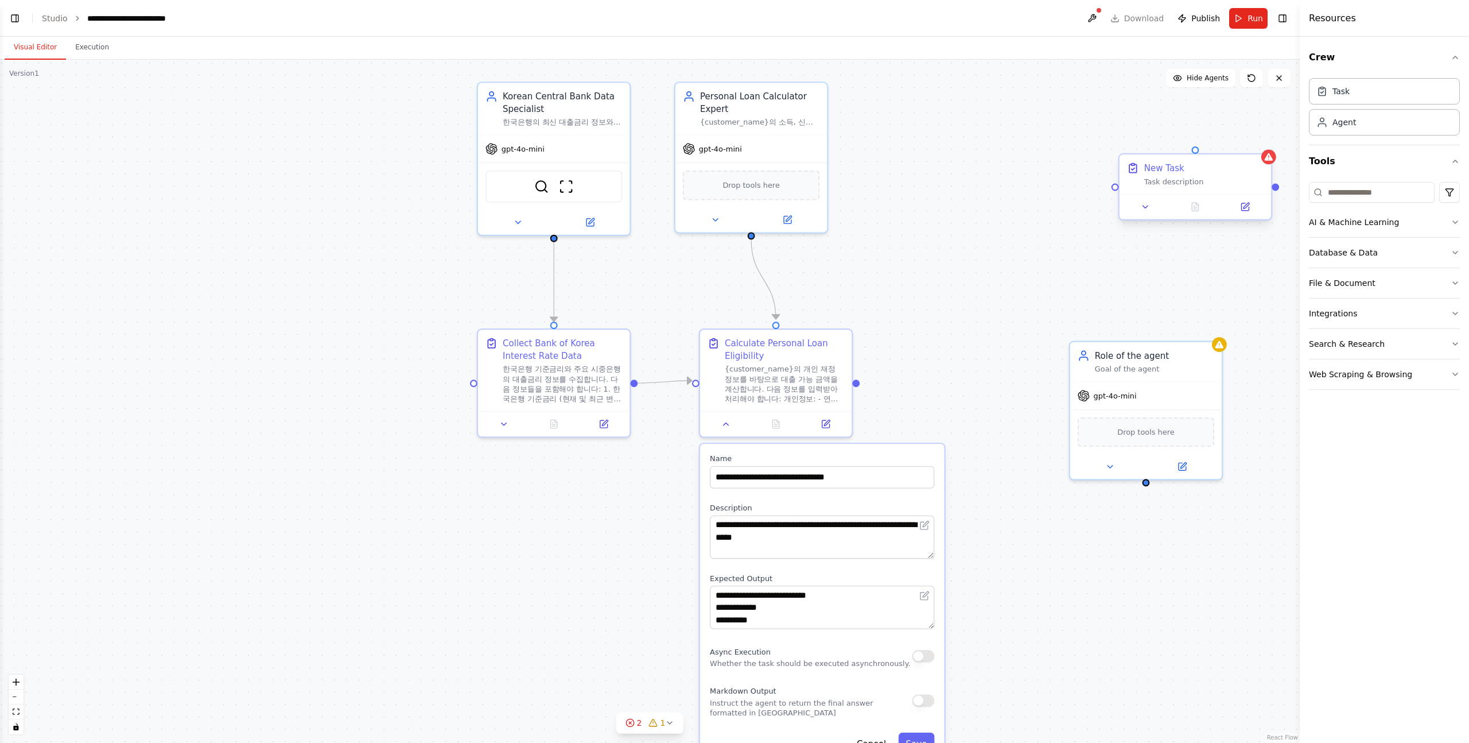
click at [842, 188] on div "New Task Task description" at bounding box center [1195, 174] width 151 height 40
click at [842, 207] on icon at bounding box center [1146, 207] width 10 height 10
click at [842, 209] on icon at bounding box center [1146, 207] width 10 height 10
click at [842, 345] on icon at bounding box center [1219, 341] width 8 height 7
click at [842, 331] on button at bounding box center [1213, 328] width 15 height 15
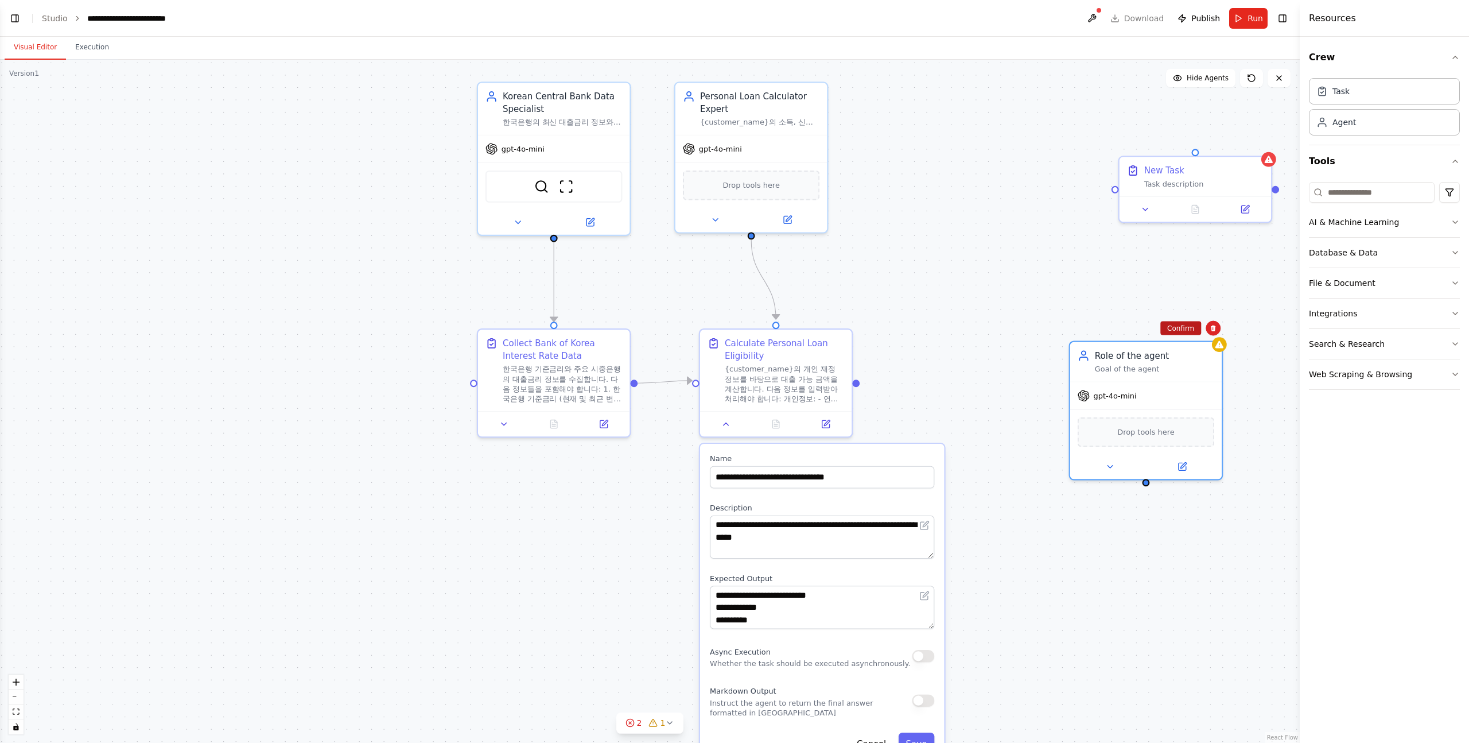
click at [842, 325] on button "Confirm" at bounding box center [1180, 328] width 41 height 14
click at [842, 264] on div ".deletable-edge-delete-btn { width: 20px; height: 20px; border: 0px solid #ffff…" at bounding box center [650, 401] width 1300 height 683
click at [842, 160] on icon at bounding box center [1269, 156] width 8 height 7
click at [842, 150] on button at bounding box center [1262, 144] width 15 height 15
click at [842, 143] on icon at bounding box center [1262, 144] width 7 height 7
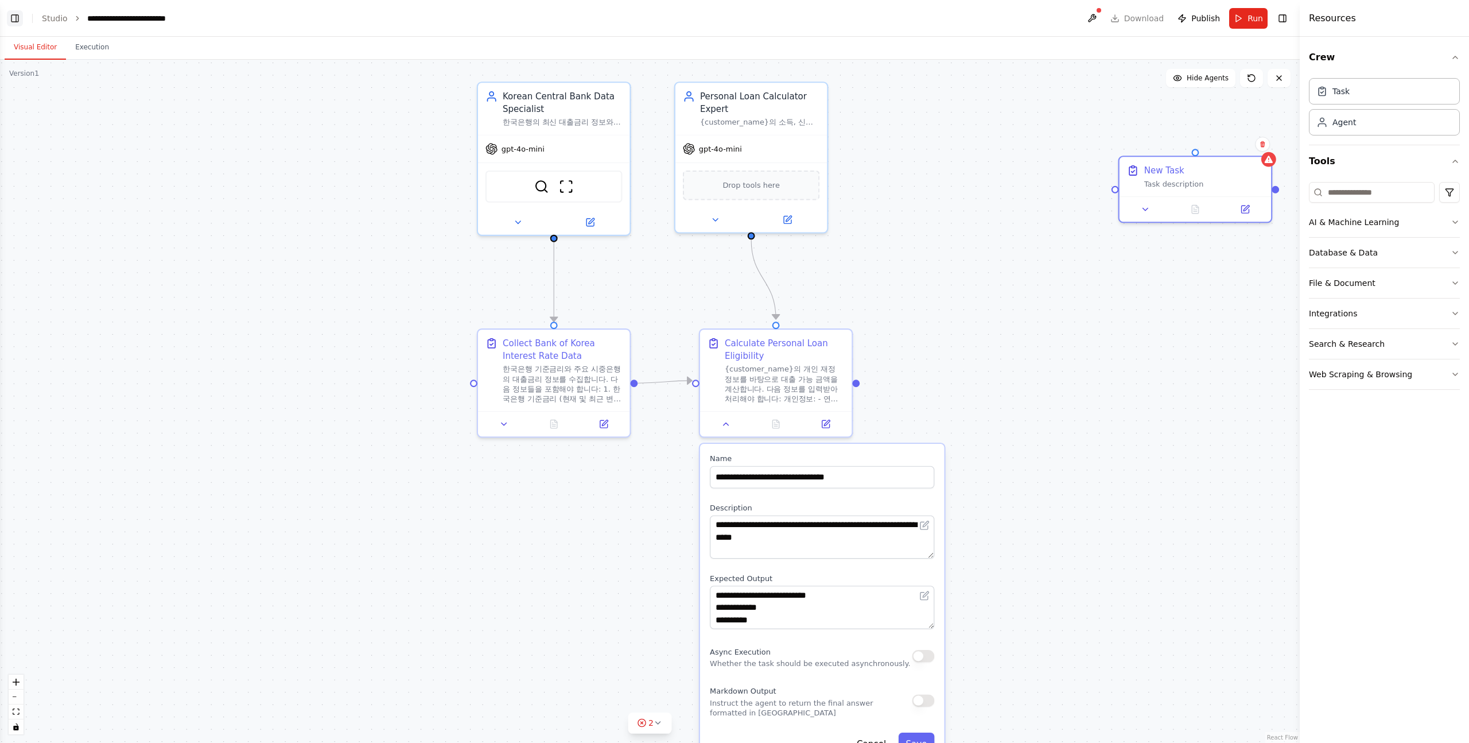
click at [17, 14] on button "Toggle Left Sidebar" at bounding box center [15, 18] width 16 height 16
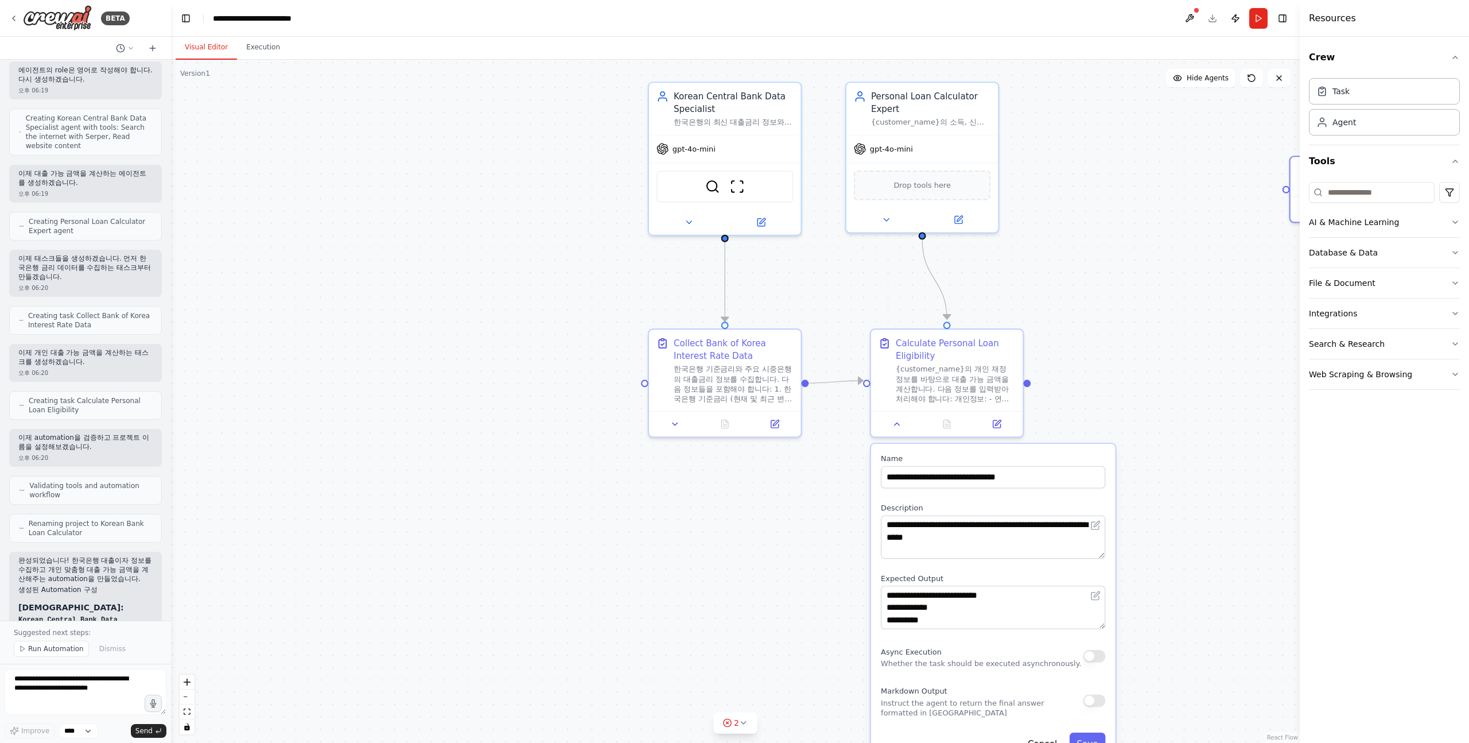
scroll to position [0, 0]
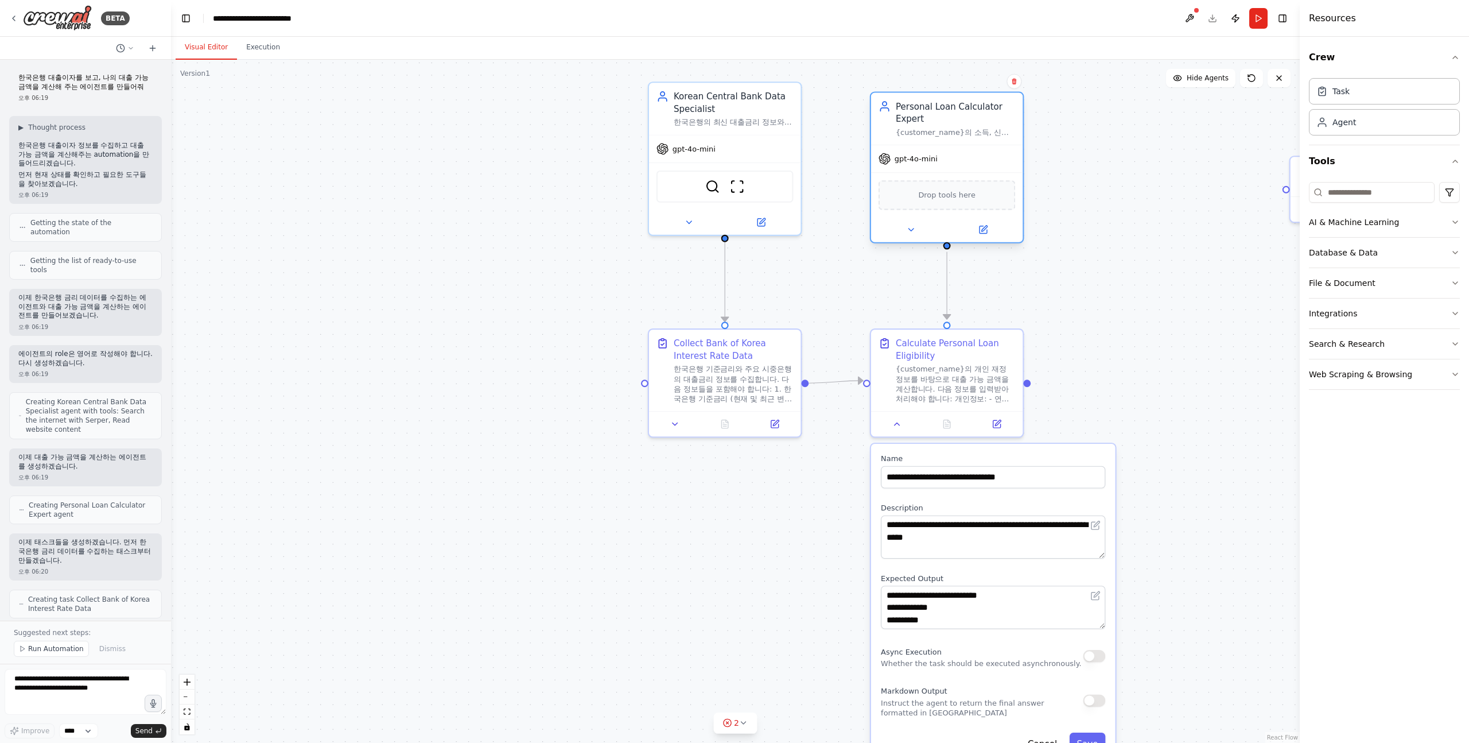
drag, startPoint x: 874, startPoint y: 92, endPoint x: 899, endPoint y: 104, distance: 27.7
click at [842, 104] on div "Personal Loan Calculator Expert" at bounding box center [956, 112] width 120 height 25
click at [842, 227] on div ".deletable-edge-delete-btn { width: 20px; height: 20px; border: 0px solid #ffff…" at bounding box center [735, 401] width 1129 height 683
drag, startPoint x: 1295, startPoint y: 178, endPoint x: 1161, endPoint y: 145, distance: 137.1
click at [842, 145] on div "BETA 한국은행 대출이자를 보고, 나의 대출 가능 금액을 계산해 주는 에이전트를 만들어줘 오후 06:19 ▶ Thought process 한…" at bounding box center [734, 371] width 1469 height 743
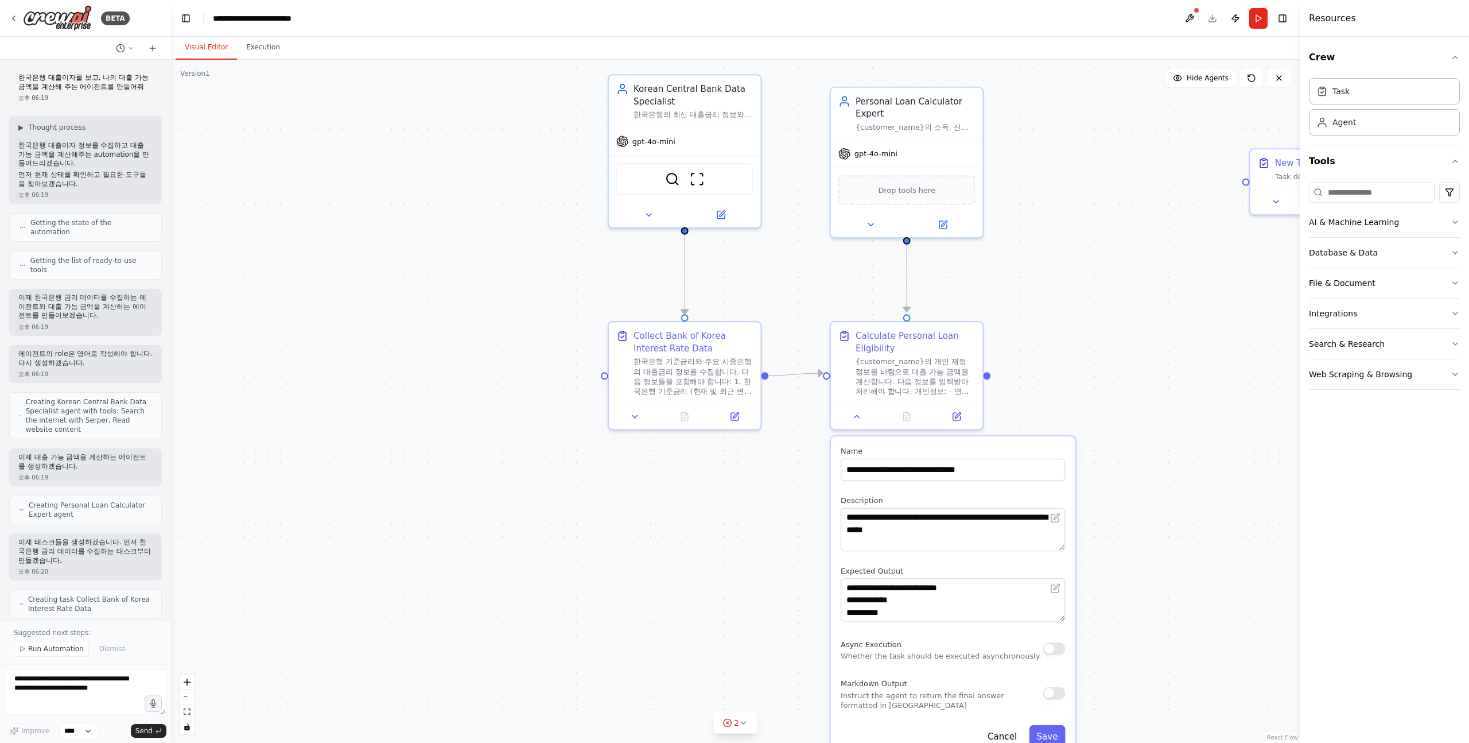
drag, startPoint x: 1207, startPoint y: 262, endPoint x: 1168, endPoint y: 254, distance: 40.5
click at [842, 254] on div ".deletable-edge-delete-btn { width: 20px; height: 20px; border: 0px solid #ffff…" at bounding box center [735, 401] width 1129 height 683
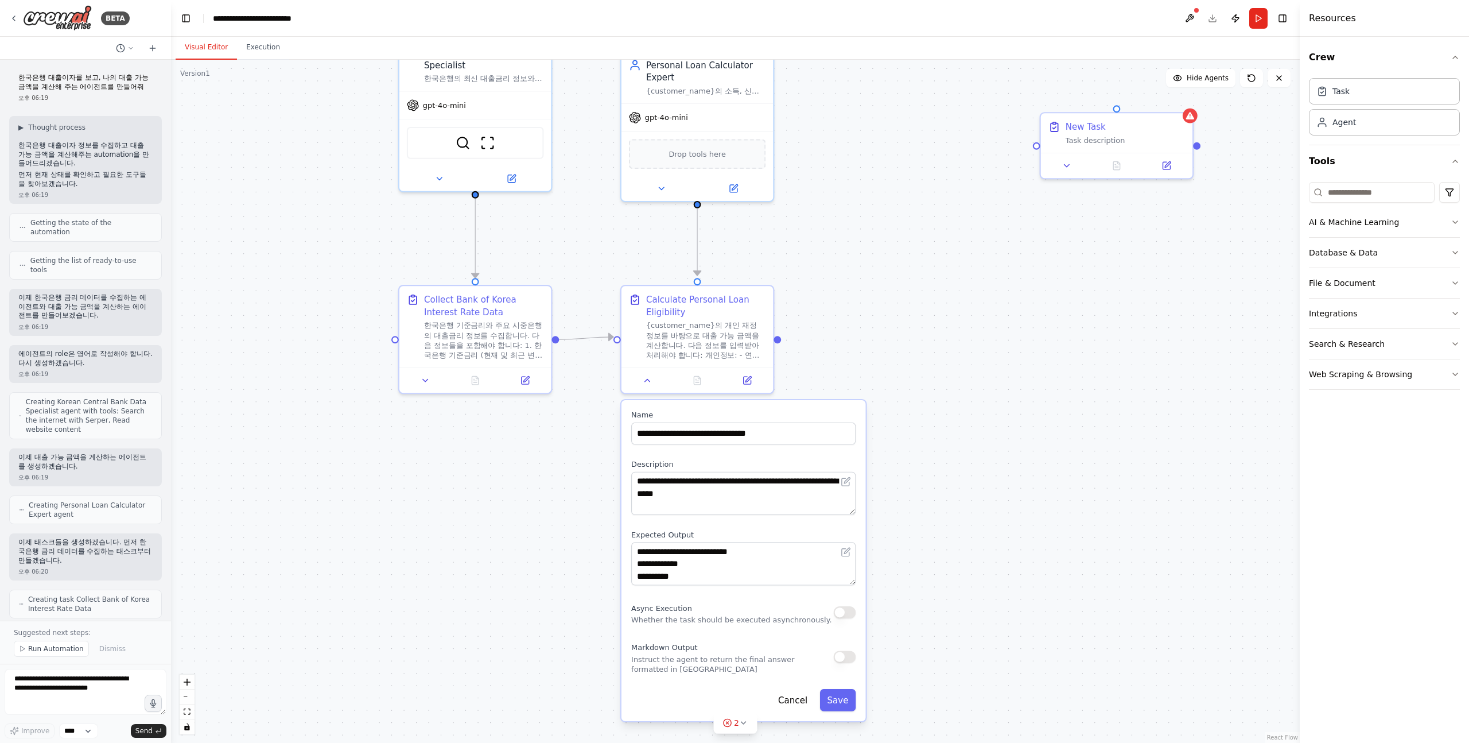
drag, startPoint x: 1168, startPoint y: 251, endPoint x: 953, endPoint y: 213, distance: 217.8
click at [842, 213] on div ".deletable-edge-delete-btn { width: 20px; height: 20px; border: 0px solid #ffff…" at bounding box center [735, 401] width 1129 height 683
drag, startPoint x: 1139, startPoint y: 123, endPoint x: 1068, endPoint y: 145, distance: 74.4
click at [842, 145] on div "New Task" at bounding box center [1046, 147] width 120 height 12
click at [842, 187] on icon at bounding box center [1086, 185] width 7 height 7
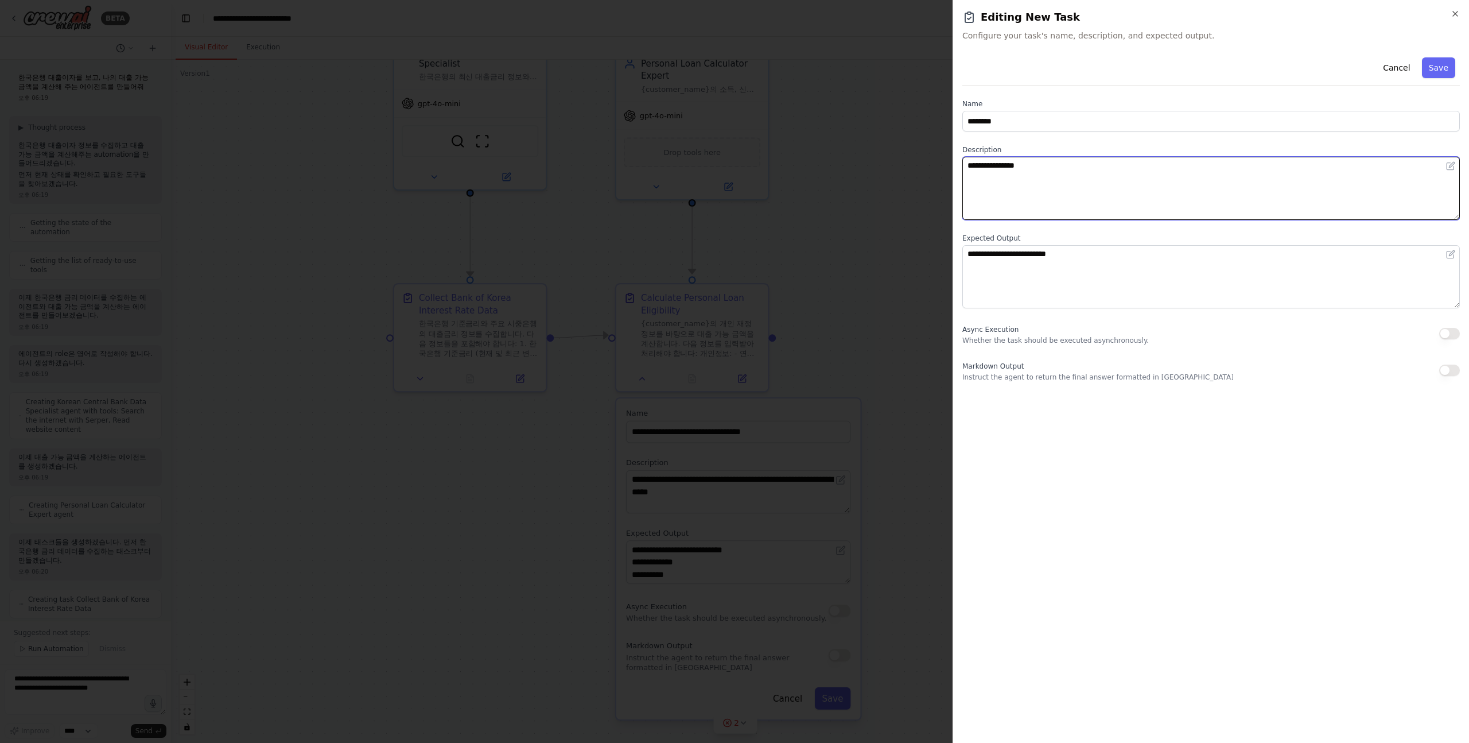
click at [842, 185] on textarea "**********" at bounding box center [1211, 188] width 498 height 63
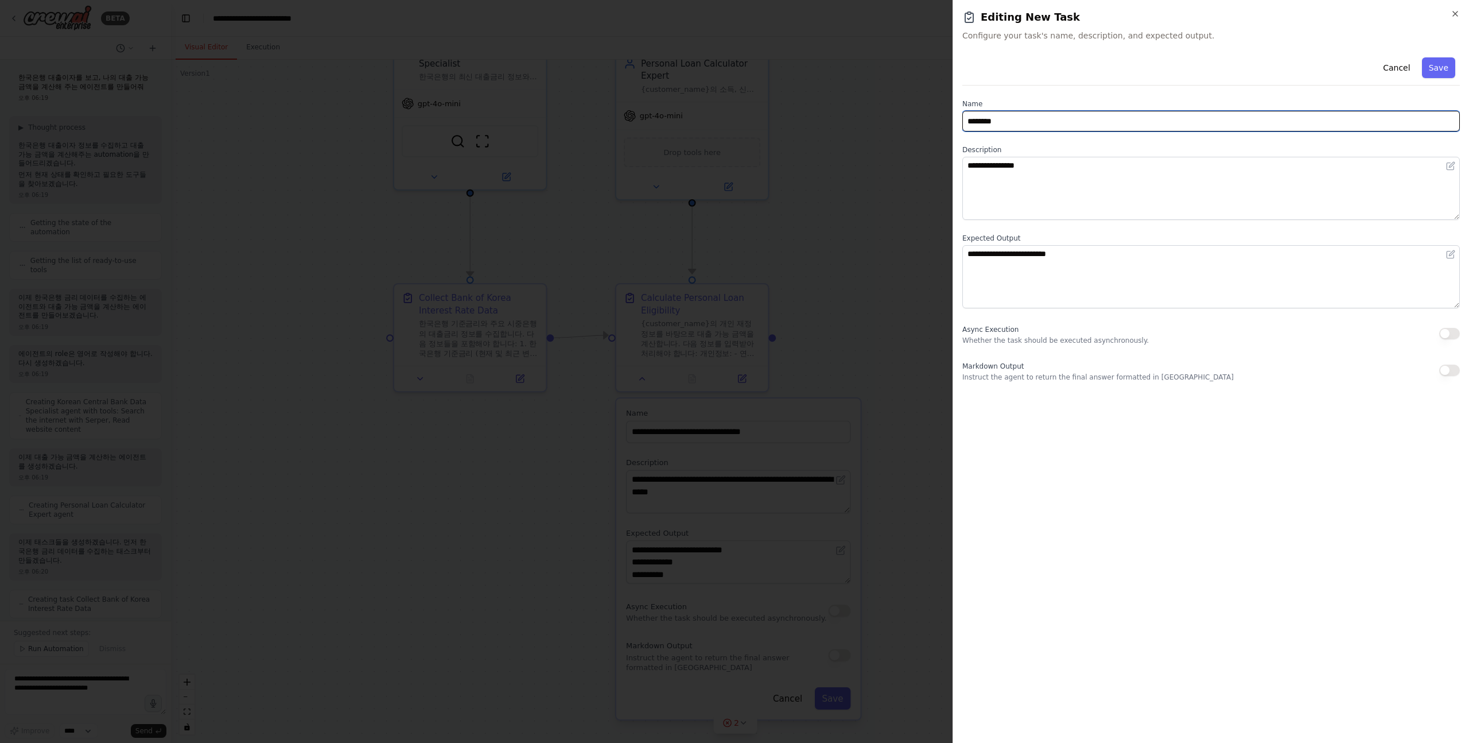
click at [842, 116] on input "********" at bounding box center [1211, 121] width 498 height 21
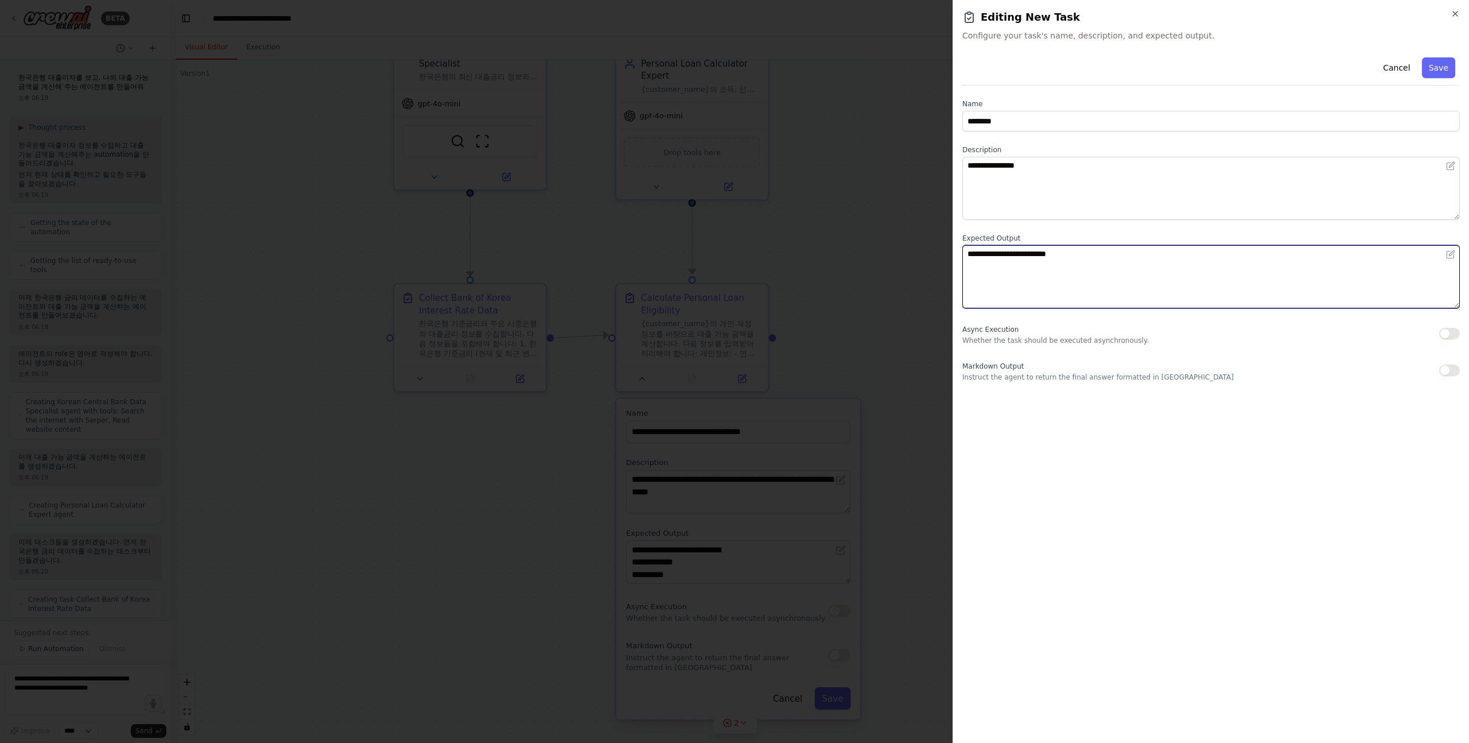
click at [842, 245] on textarea "**********" at bounding box center [1211, 276] width 498 height 63
click at [842, 15] on icon "button" at bounding box center [1455, 13] width 9 height 9
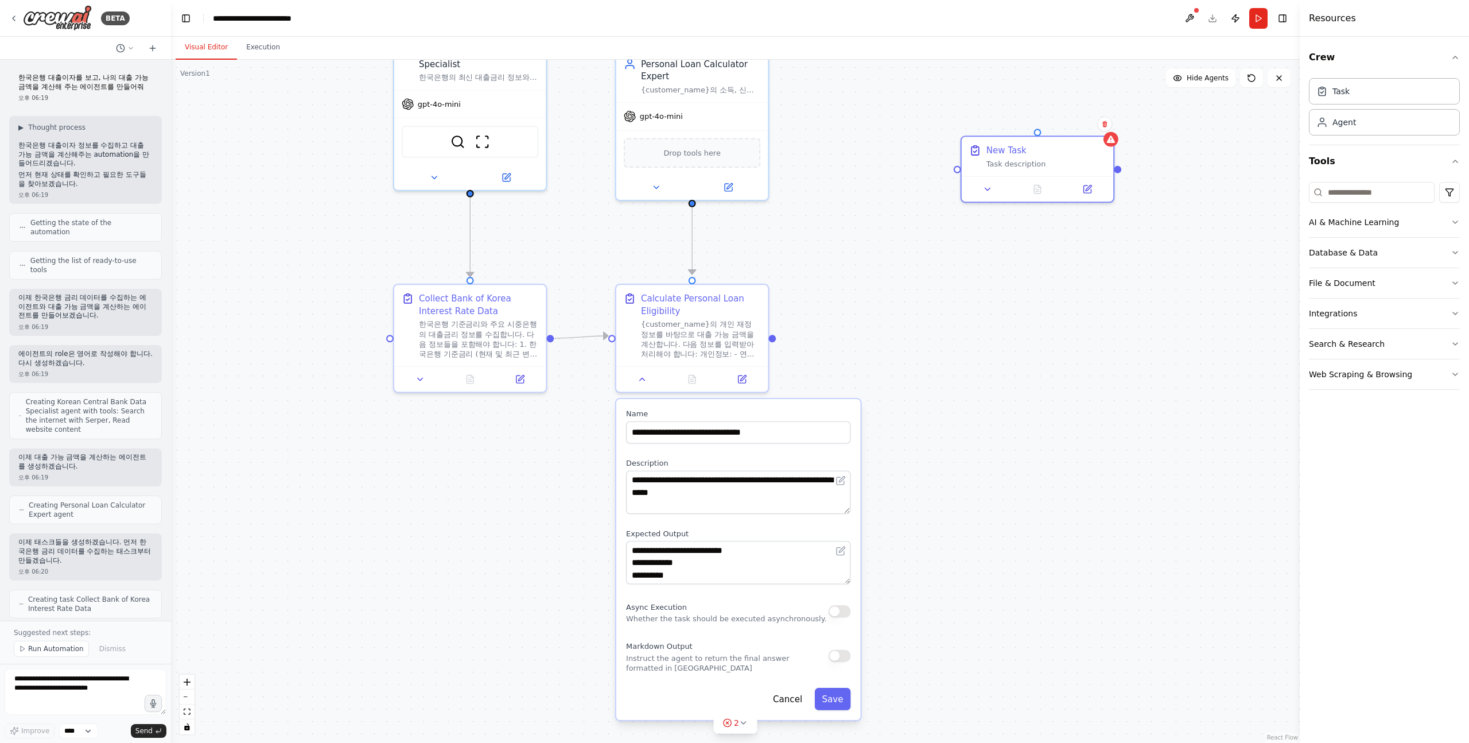
click at [842, 234] on div ".deletable-edge-delete-btn { width: 20px; height: 20px; border: 0px solid #ffff…" at bounding box center [735, 401] width 1129 height 683
click at [187, 17] on button "Toggle Left Sidebar" at bounding box center [186, 18] width 16 height 16
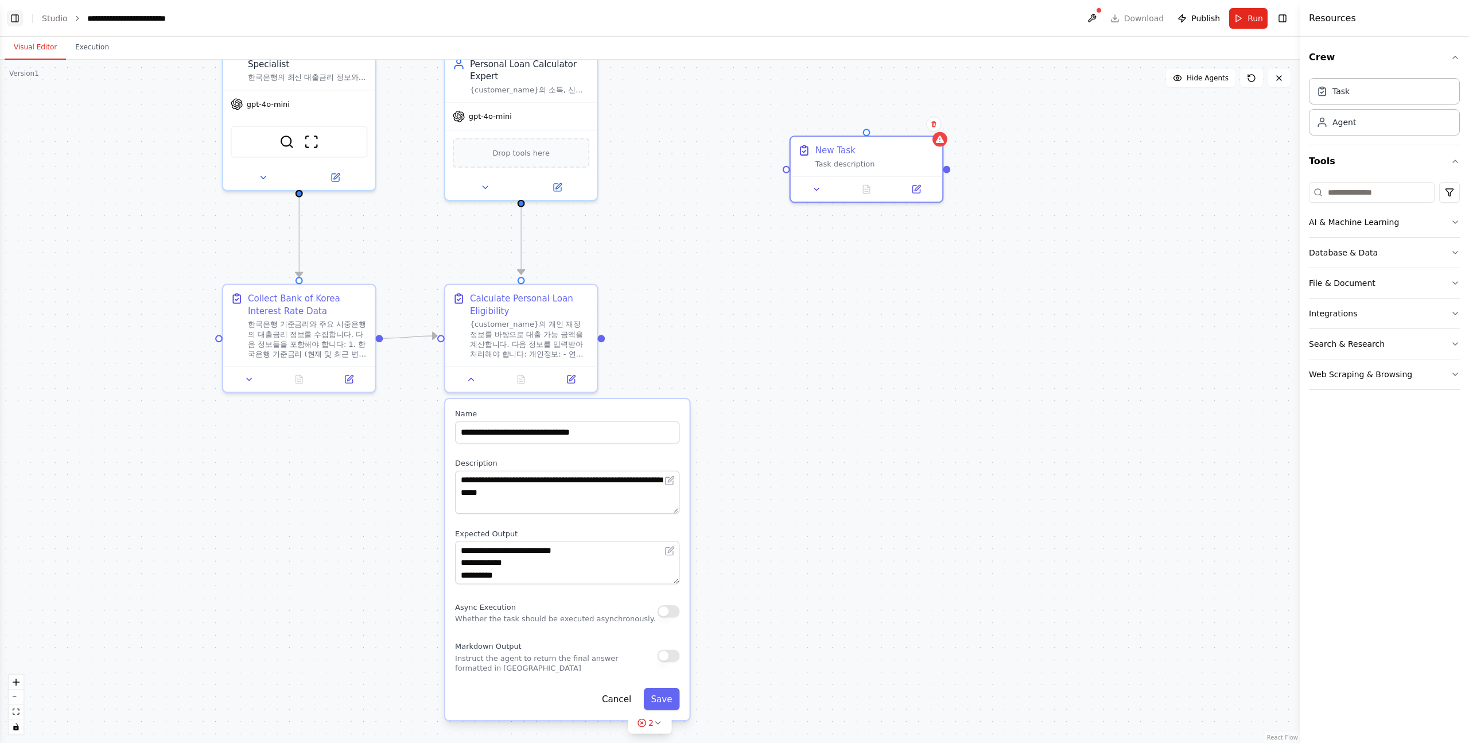
click at [14, 16] on button "Toggle Left Sidebar" at bounding box center [15, 18] width 16 height 16
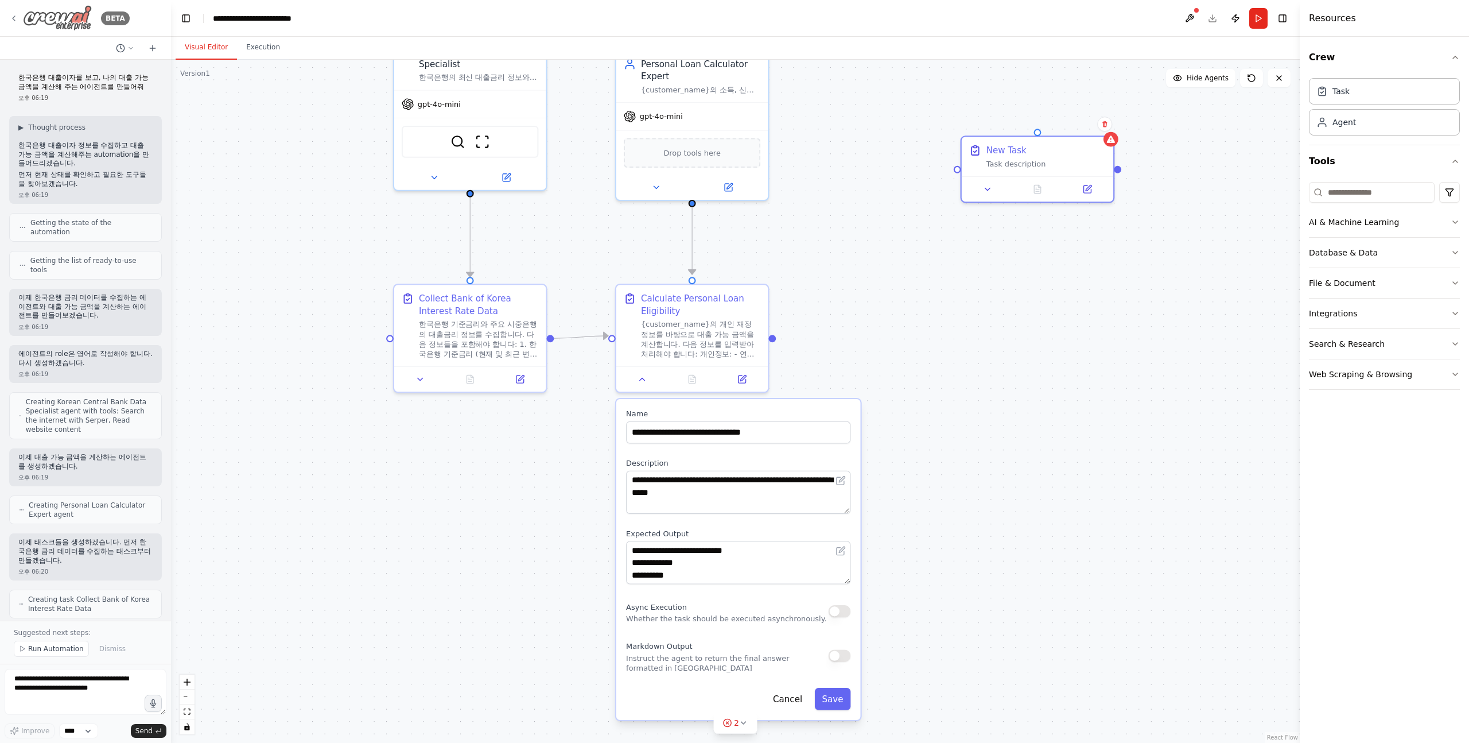
click at [82, 21] on img at bounding box center [57, 18] width 69 height 26
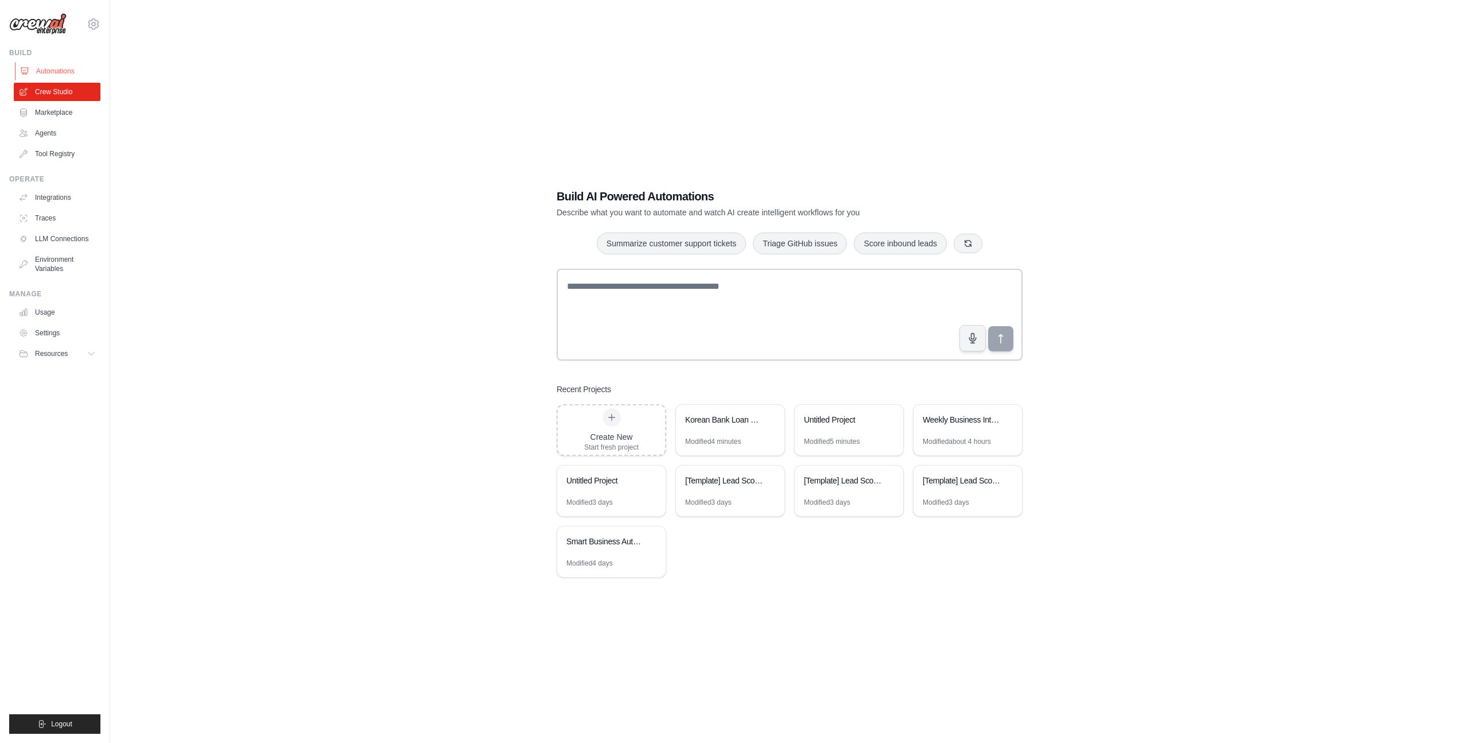
click at [63, 71] on link "Automations" at bounding box center [58, 71] width 87 height 18
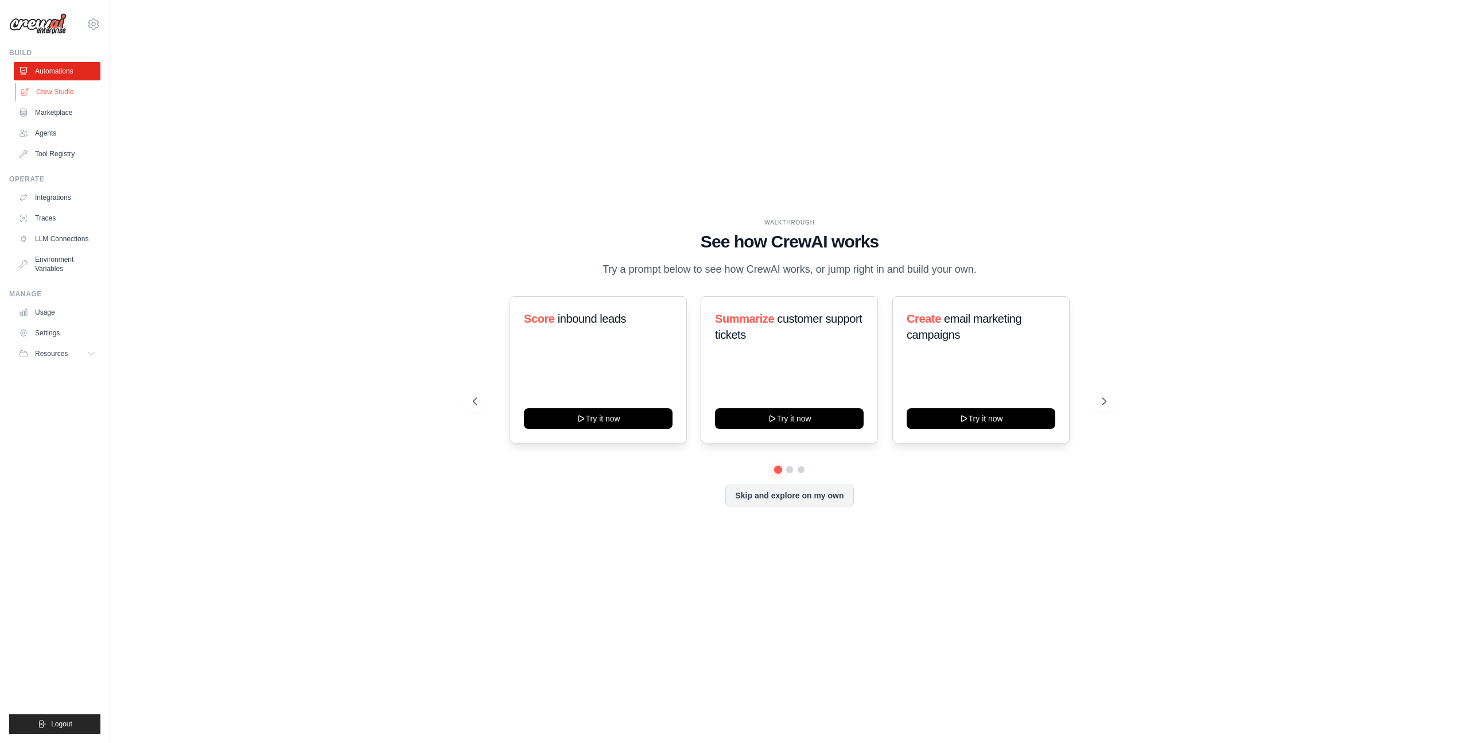
click at [56, 99] on link "Crew Studio" at bounding box center [58, 92] width 87 height 18
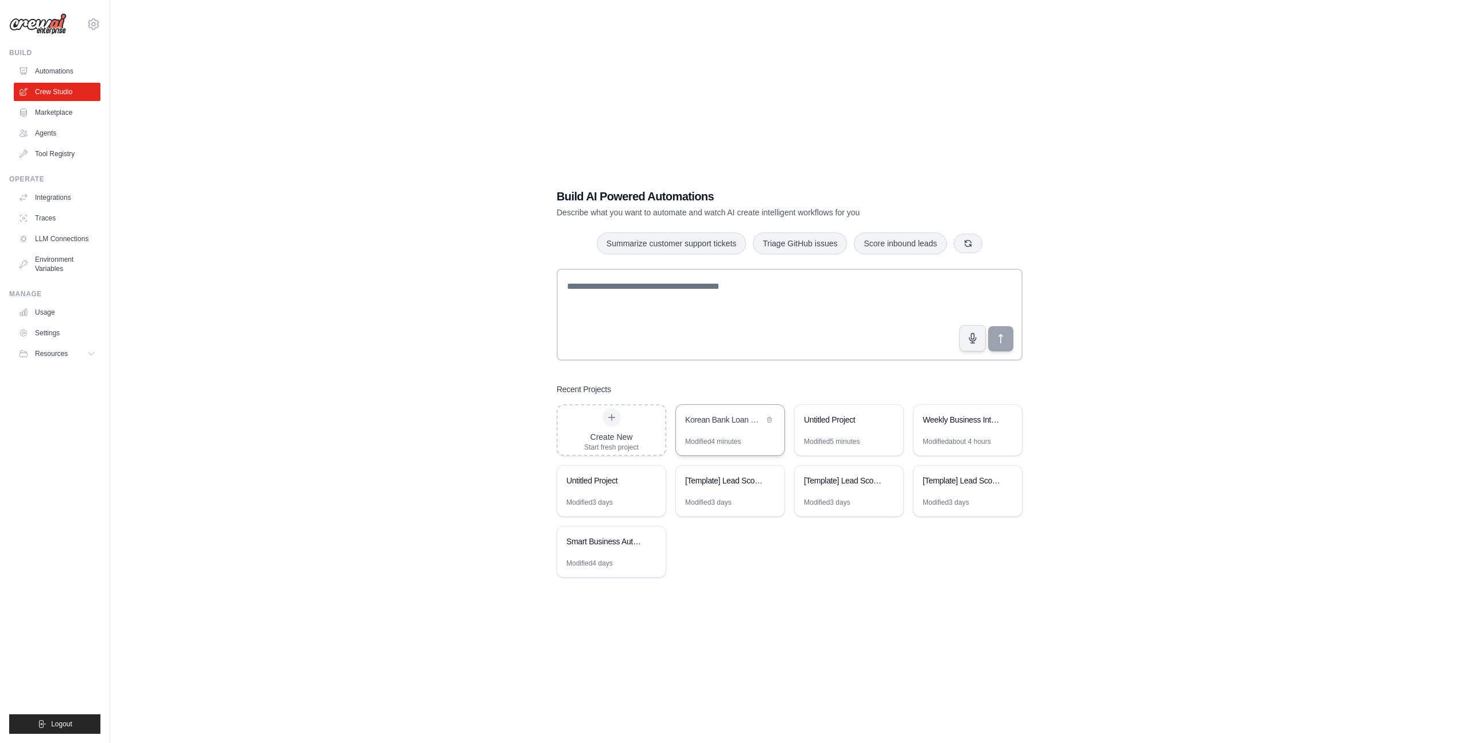
click at [745, 432] on div "Korean Bank Loan Calculator" at bounding box center [730, 421] width 108 height 32
click at [841, 435] on div "Untitled Project" at bounding box center [849, 421] width 108 height 32
click at [889, 420] on icon at bounding box center [888, 419] width 5 height 5
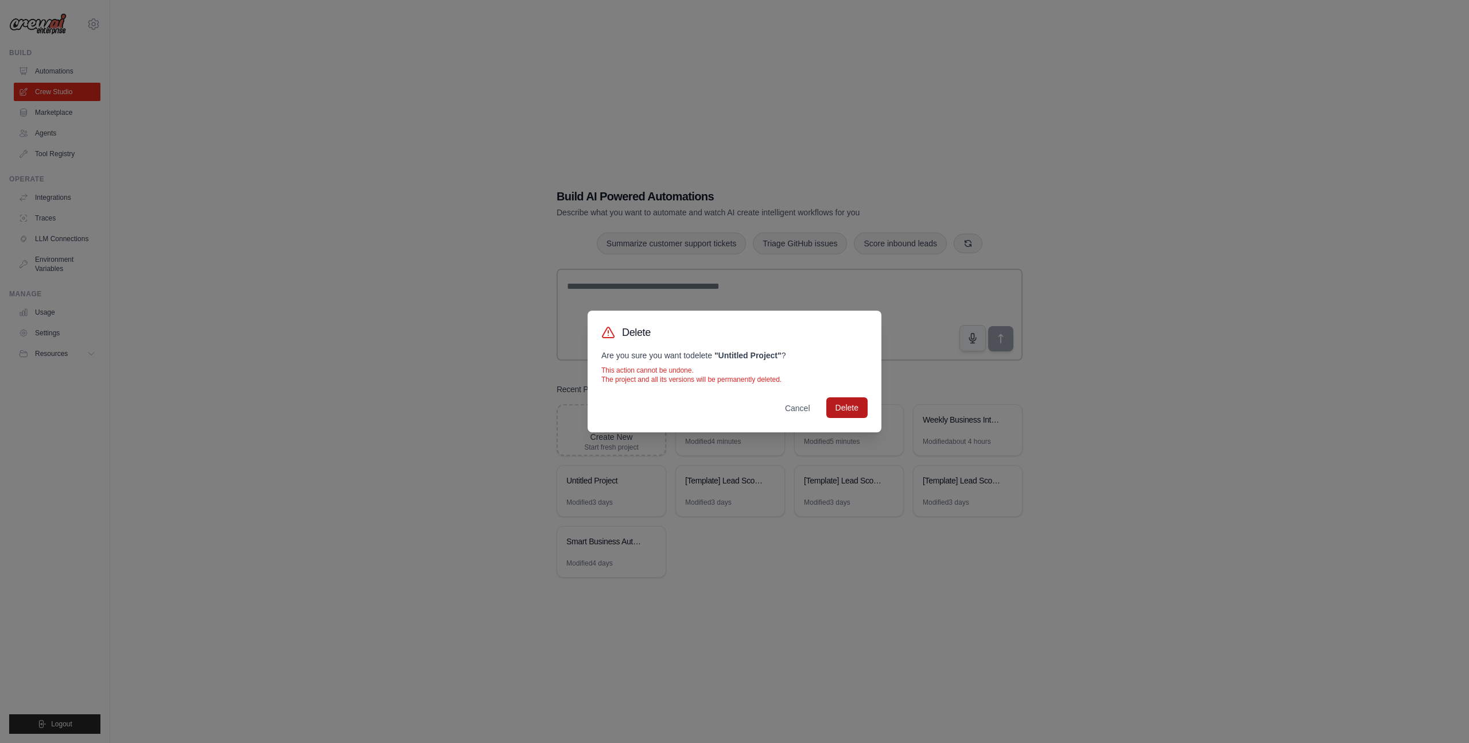
click at [849, 409] on button "Delete" at bounding box center [846, 407] width 41 height 21
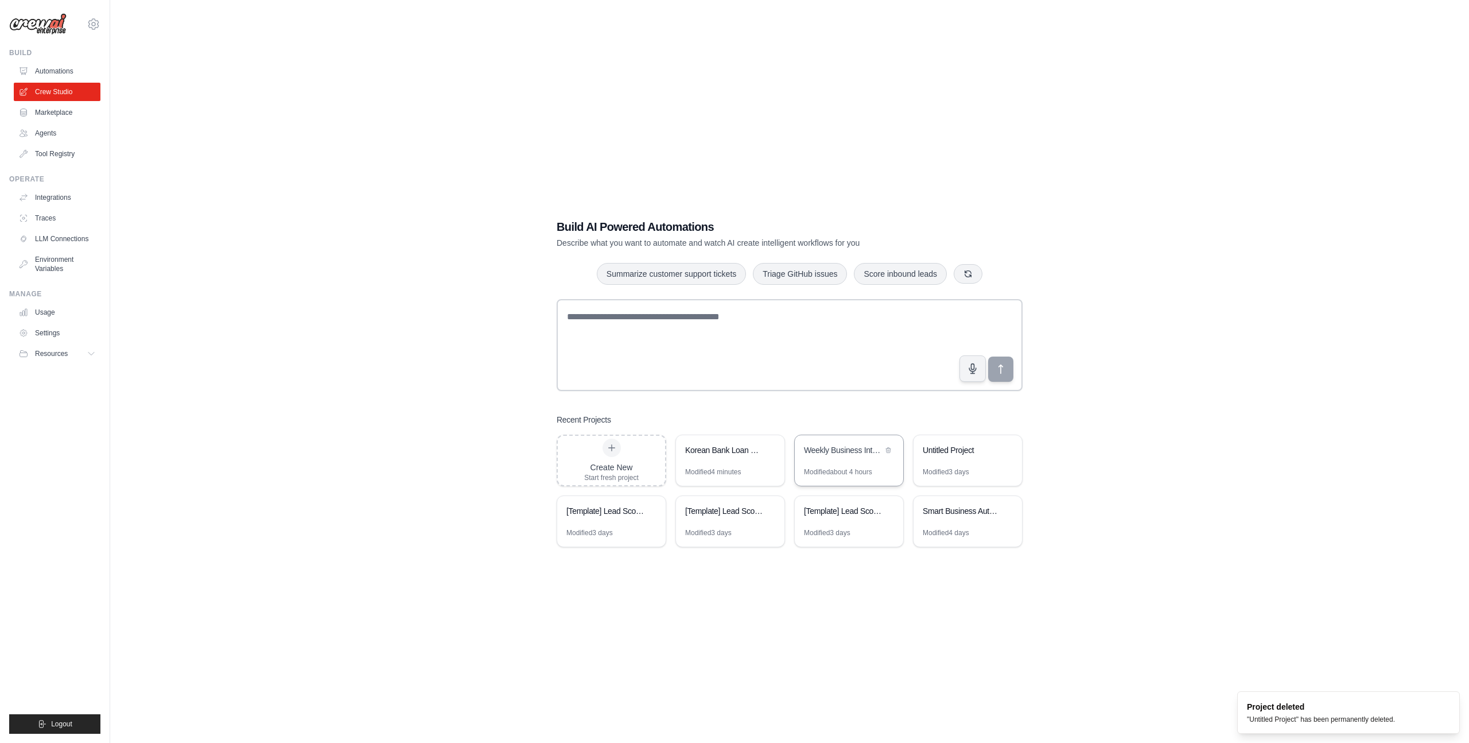
click at [865, 452] on div "Weekly Business Intelligence Automation" at bounding box center [843, 449] width 79 height 11
click at [55, 118] on link "Marketplace" at bounding box center [58, 112] width 87 height 18
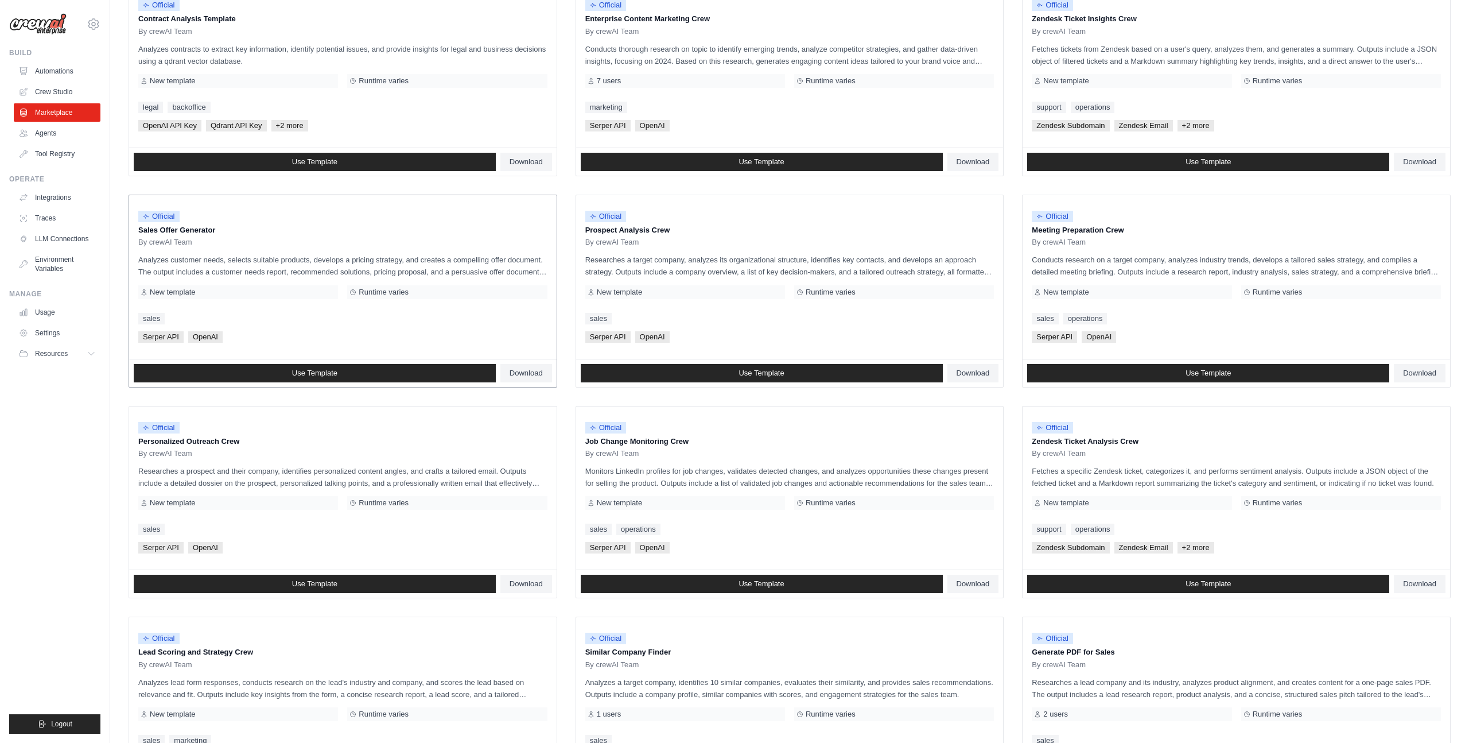
scroll to position [191, 0]
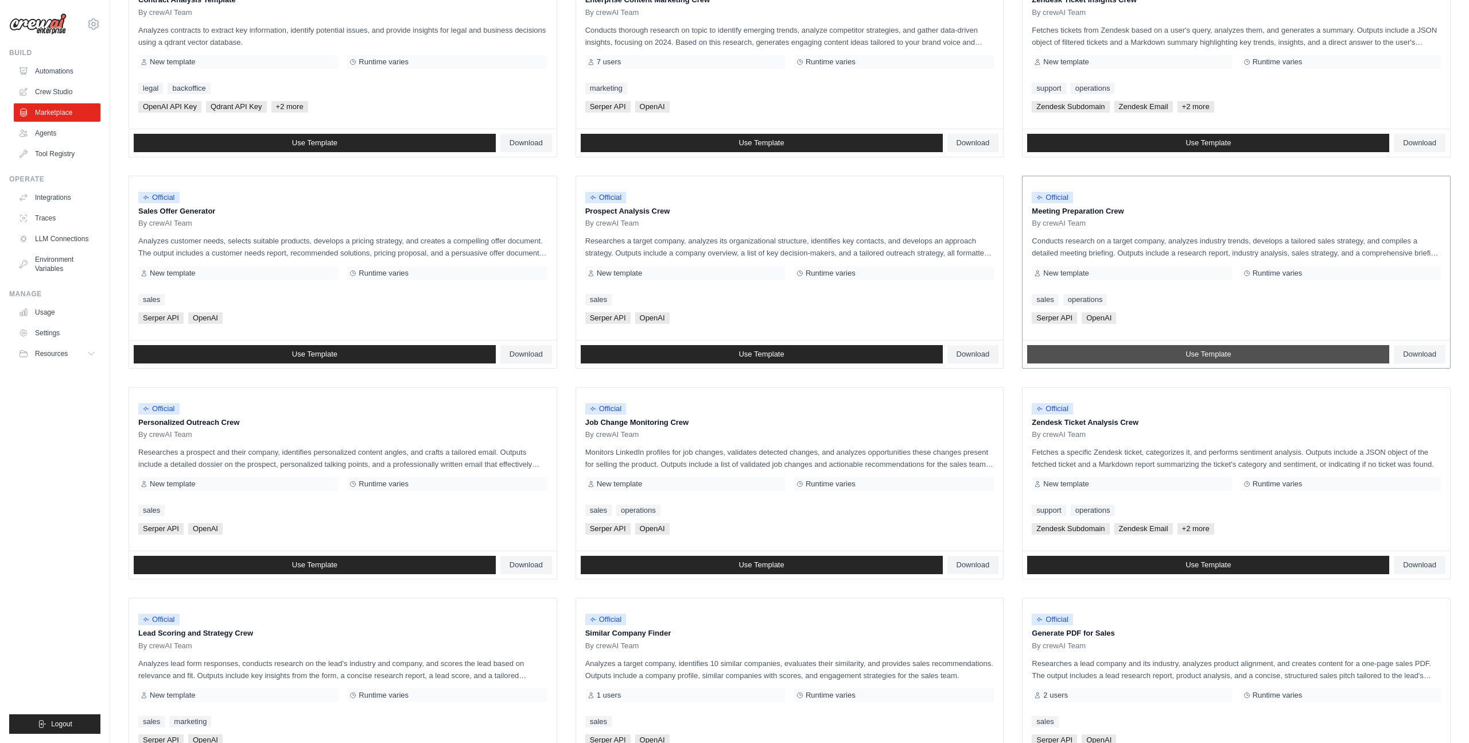
click at [1204, 356] on span "Use Template" at bounding box center [1208, 353] width 45 height 9
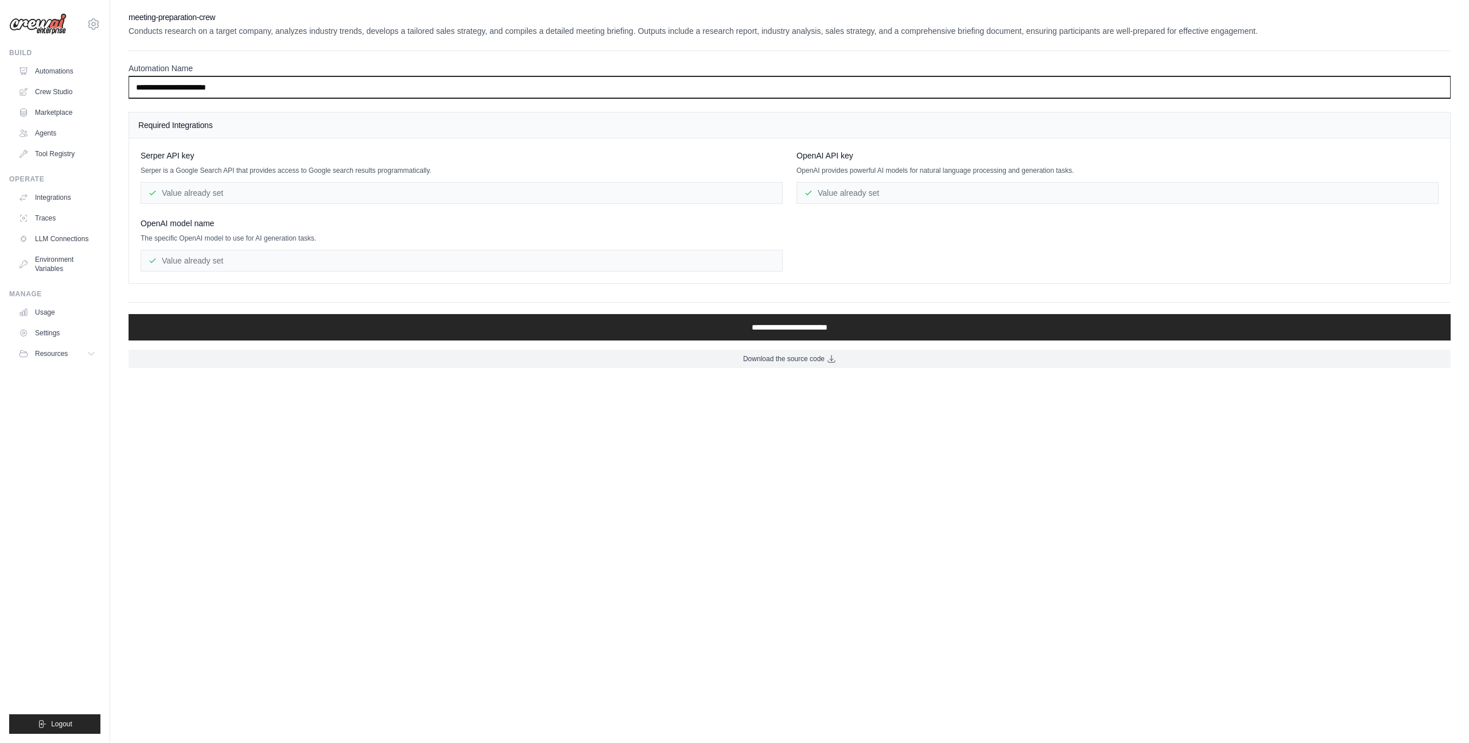
click at [188, 87] on input "**********" at bounding box center [790, 87] width 1322 height 22
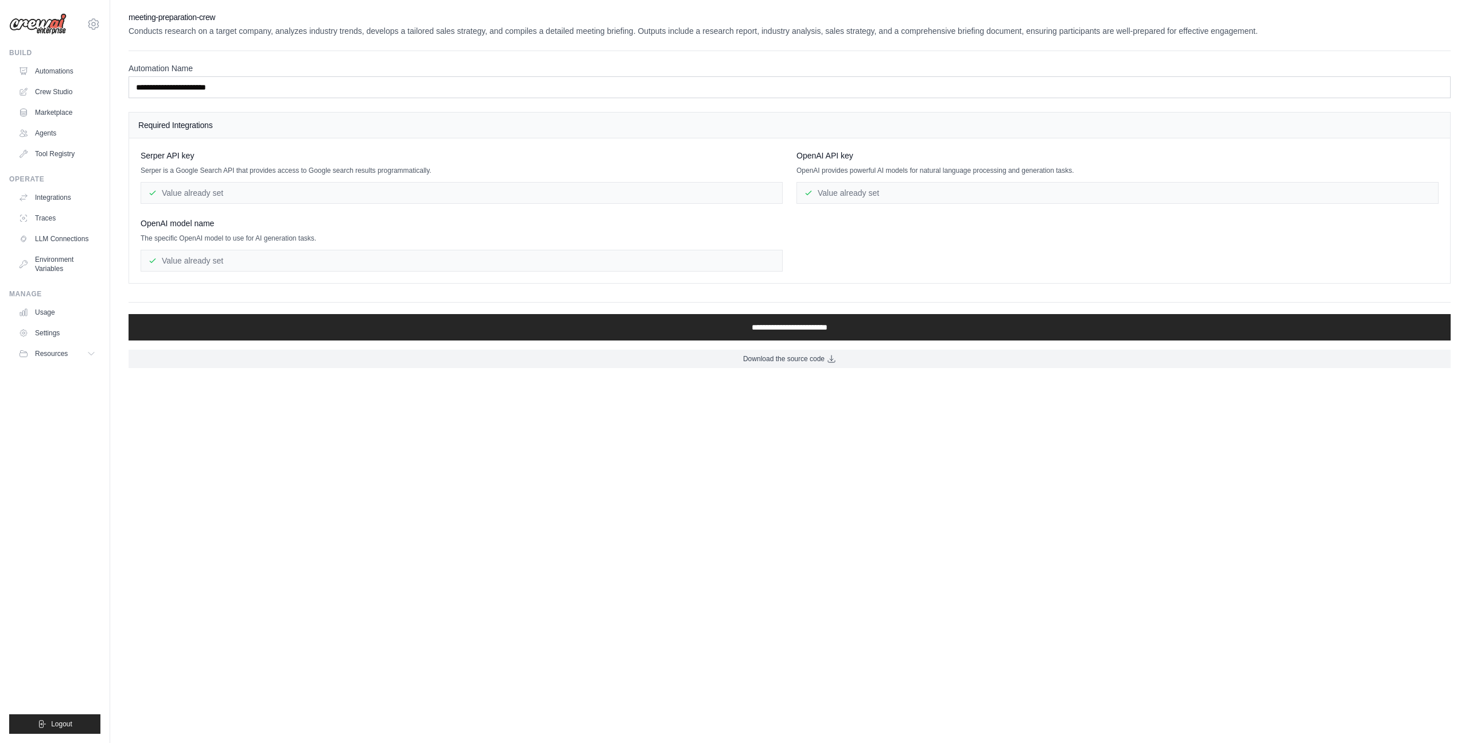
click at [189, 196] on div "Value already set" at bounding box center [462, 193] width 642 height 22
click at [239, 168] on p "Serper is a Google Search API that provides access to Google search results pro…" at bounding box center [462, 170] width 642 height 9
click at [239, 193] on div "Value already set" at bounding box center [462, 193] width 642 height 22
click at [866, 200] on div "Value already set" at bounding box center [1117, 193] width 642 height 22
click at [381, 256] on div "Value already set" at bounding box center [462, 261] width 642 height 22
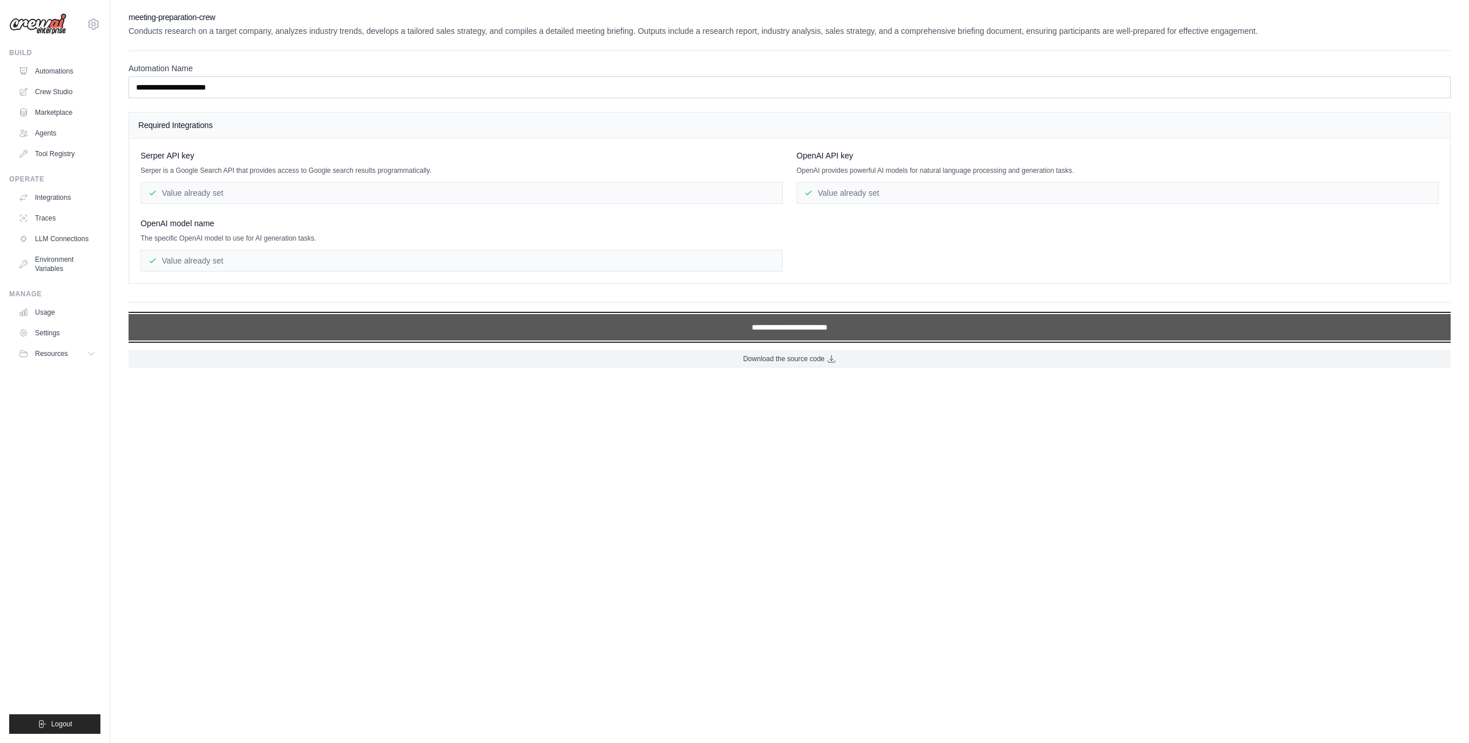
click at [797, 317] on input "**********" at bounding box center [790, 327] width 1322 height 26
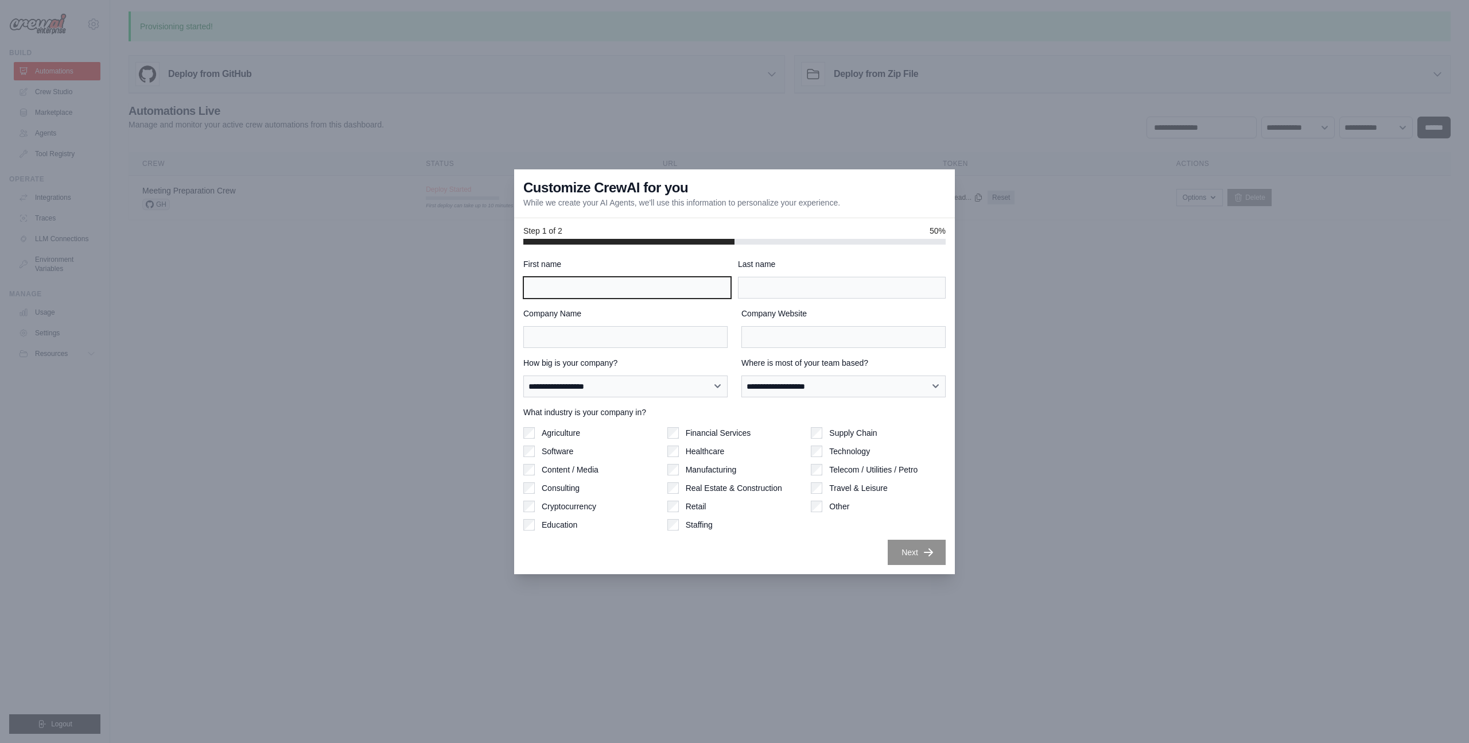
click at [642, 289] on input "First name" at bounding box center [627, 288] width 208 height 22
type input "**"
type input "*"
click at [628, 337] on input "Company Name" at bounding box center [625, 337] width 204 height 22
click at [535, 436] on div "Agriculture" at bounding box center [590, 432] width 135 height 11
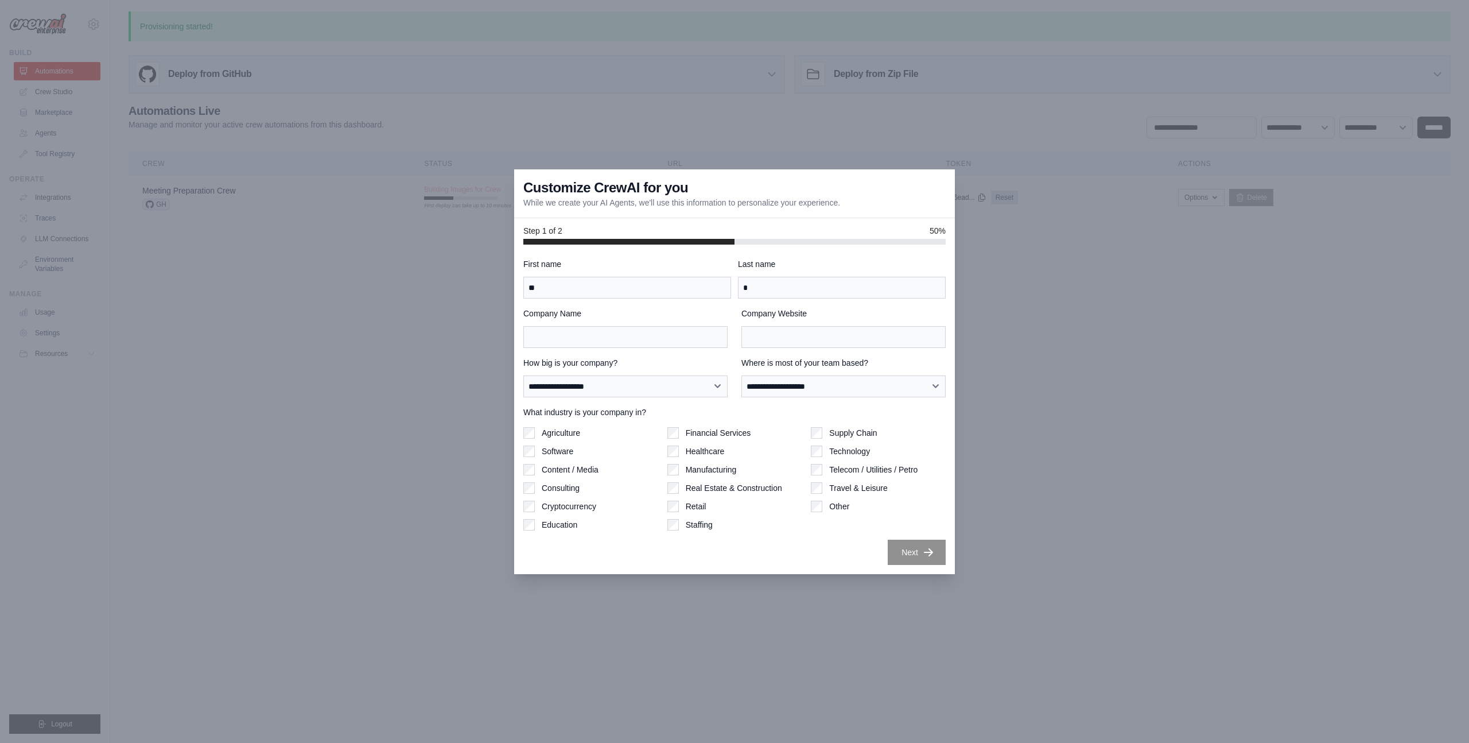
click at [823, 553] on div "Next" at bounding box center [734, 551] width 422 height 25
click at [658, 342] on input "Company Name" at bounding box center [625, 337] width 204 height 22
type input "*"
type input "*****"
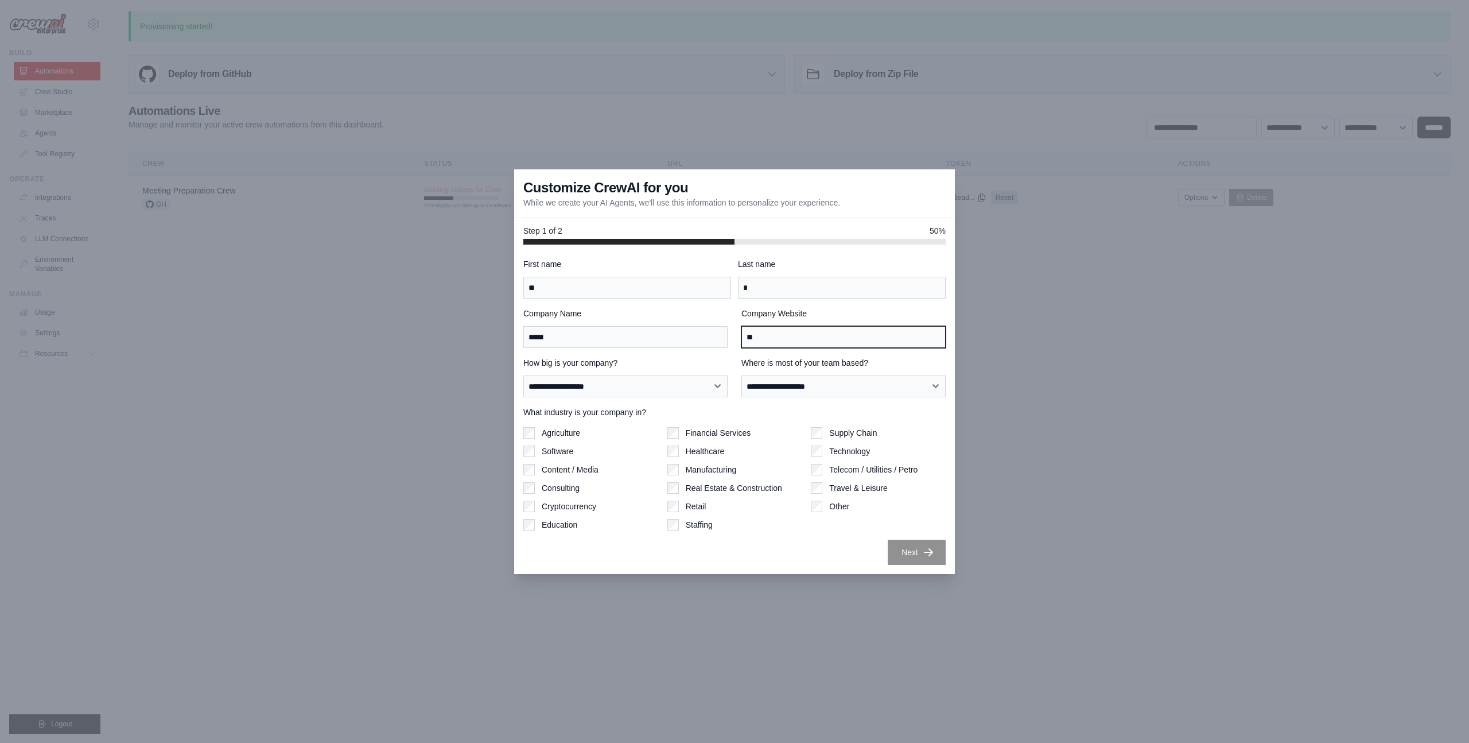
type input "*"
click at [651, 330] on input "*****" at bounding box center [625, 337] width 204 height 22
click at [654, 339] on input "*****" at bounding box center [625, 337] width 204 height 22
type input "*"
type input "**"
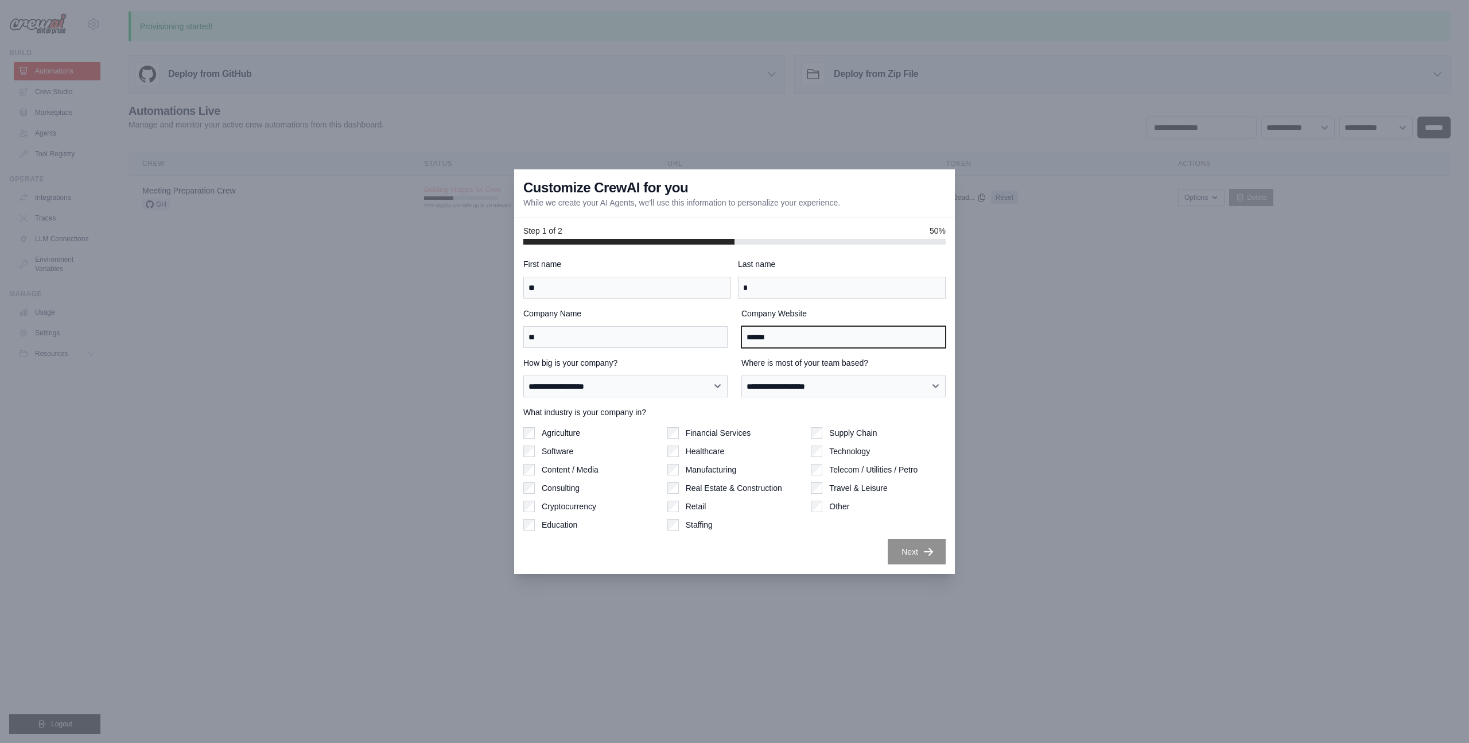
type input "******"
click at [673, 391] on select "**********" at bounding box center [625, 386] width 204 height 22
select select "**********"
click at [523, 375] on select "**********" at bounding box center [625, 386] width 204 height 22
click at [784, 394] on select "**********" at bounding box center [843, 386] width 204 height 22
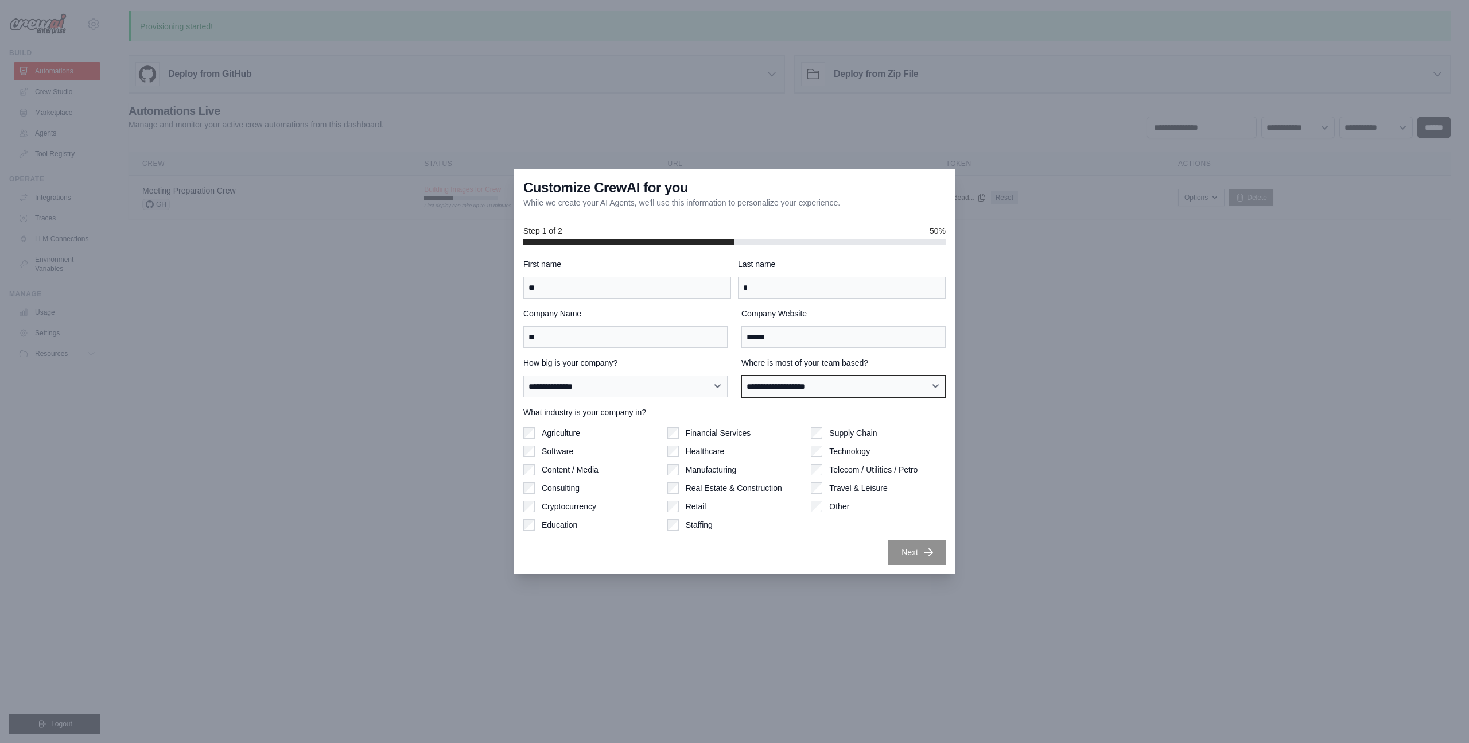
select select "**********"
click at [741, 375] on select "**********" at bounding box center [843, 386] width 204 height 22
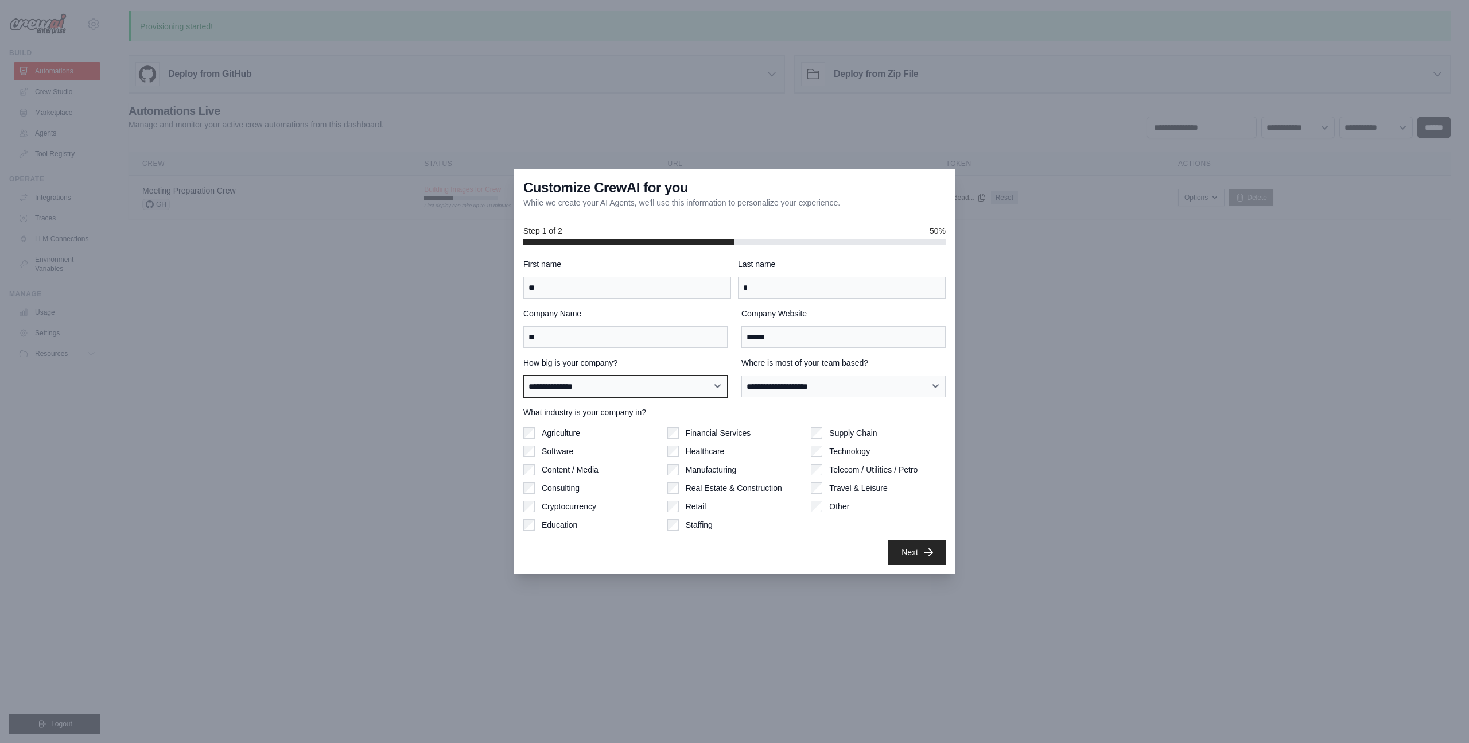
click at [600, 389] on select "**********" at bounding box center [625, 386] width 204 height 22
select select "**********"
click at [523, 375] on select "**********" at bounding box center [625, 386] width 204 height 22
click at [915, 557] on button "Next" at bounding box center [917, 551] width 58 height 25
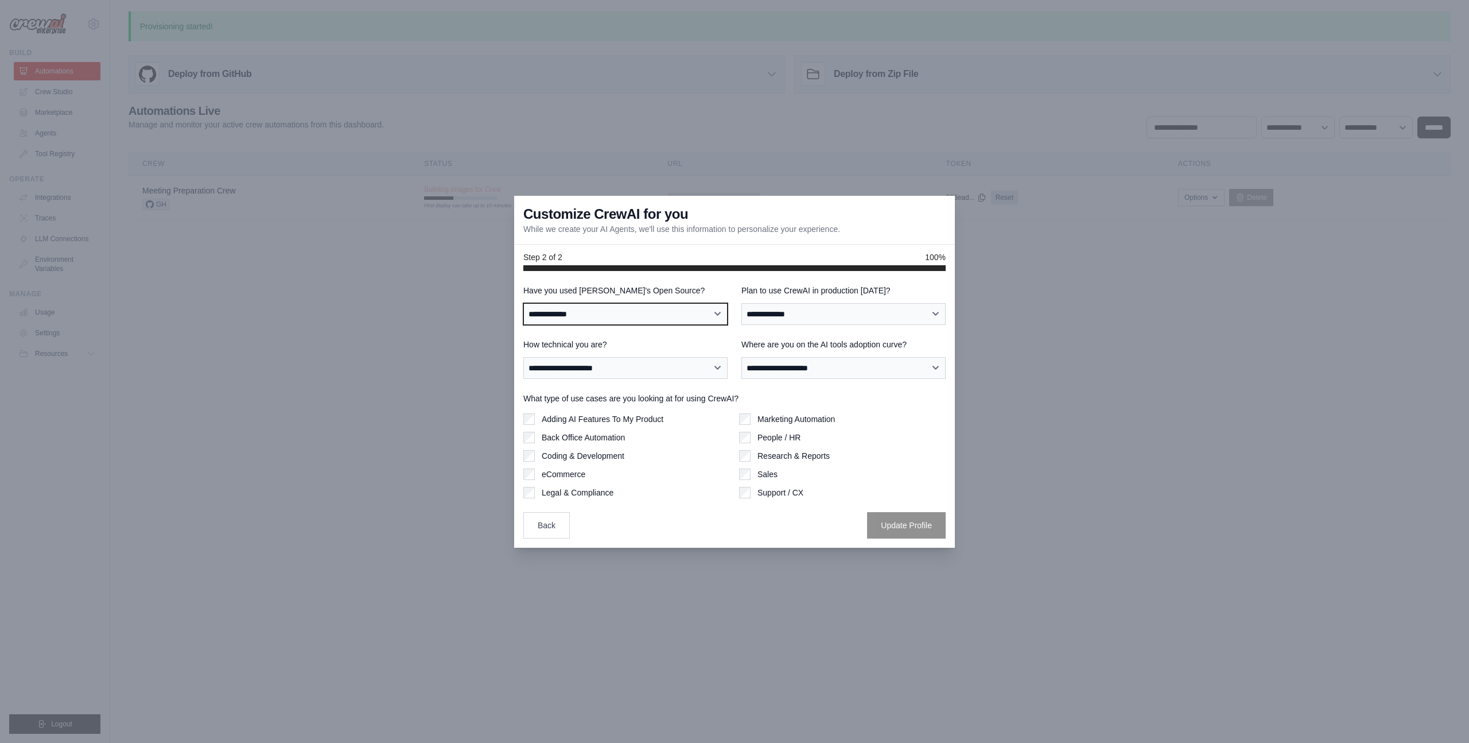
click at [670, 311] on select "**********" at bounding box center [625, 314] width 204 height 22
select select "**"
click at [523, 303] on select "**********" at bounding box center [625, 314] width 204 height 22
drag, startPoint x: 823, startPoint y: 293, endPoint x: 864, endPoint y: 293, distance: 40.7
click at [864, 293] on label "Plan to use CrewAI in production within 60 days?" at bounding box center [843, 290] width 204 height 11
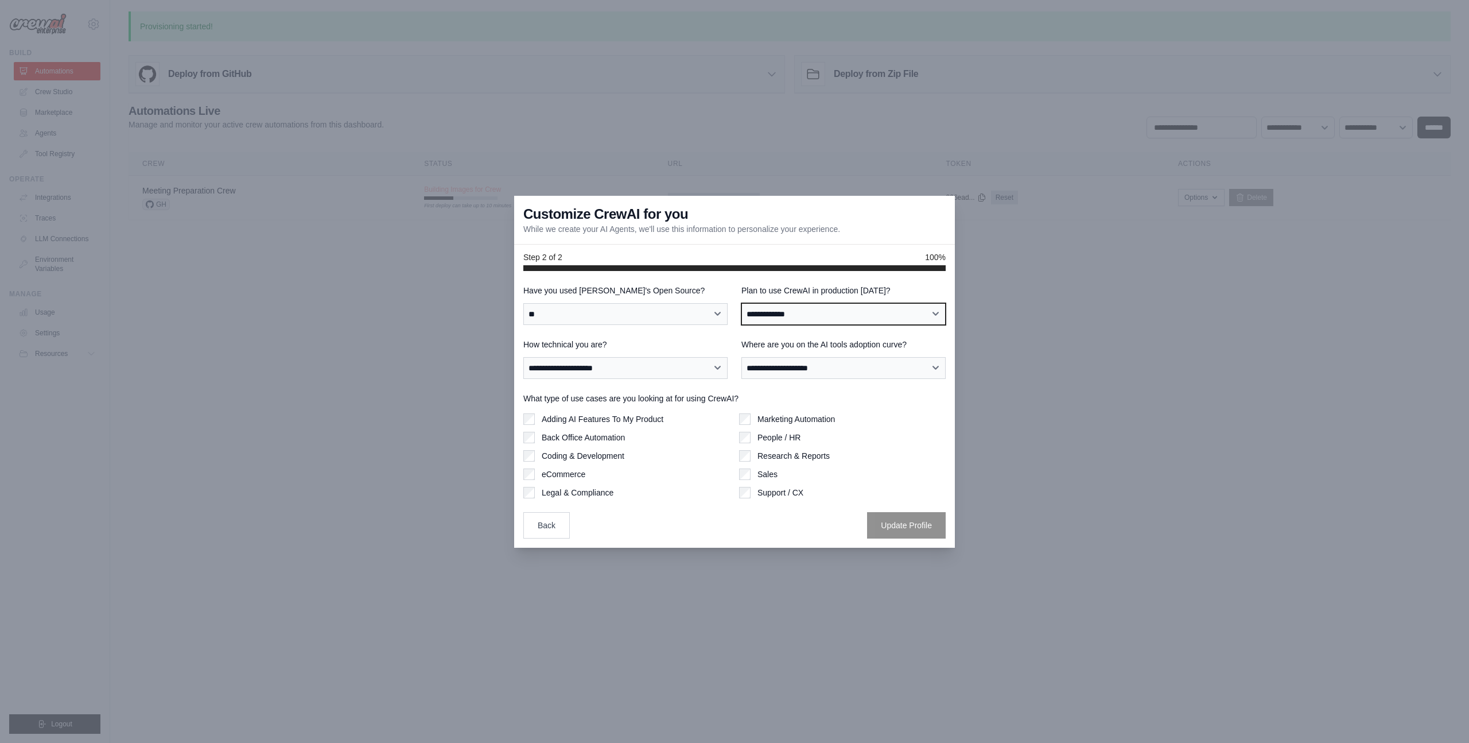
click at [864, 303] on select "**********" at bounding box center [843, 314] width 204 height 22
click at [864, 293] on label "Plan to use CrewAI in production within 60 days?" at bounding box center [843, 290] width 204 height 11
click at [864, 303] on select "**********" at bounding box center [843, 314] width 204 height 22
click at [807, 314] on select "**********" at bounding box center [843, 314] width 204 height 22
select select "*****"
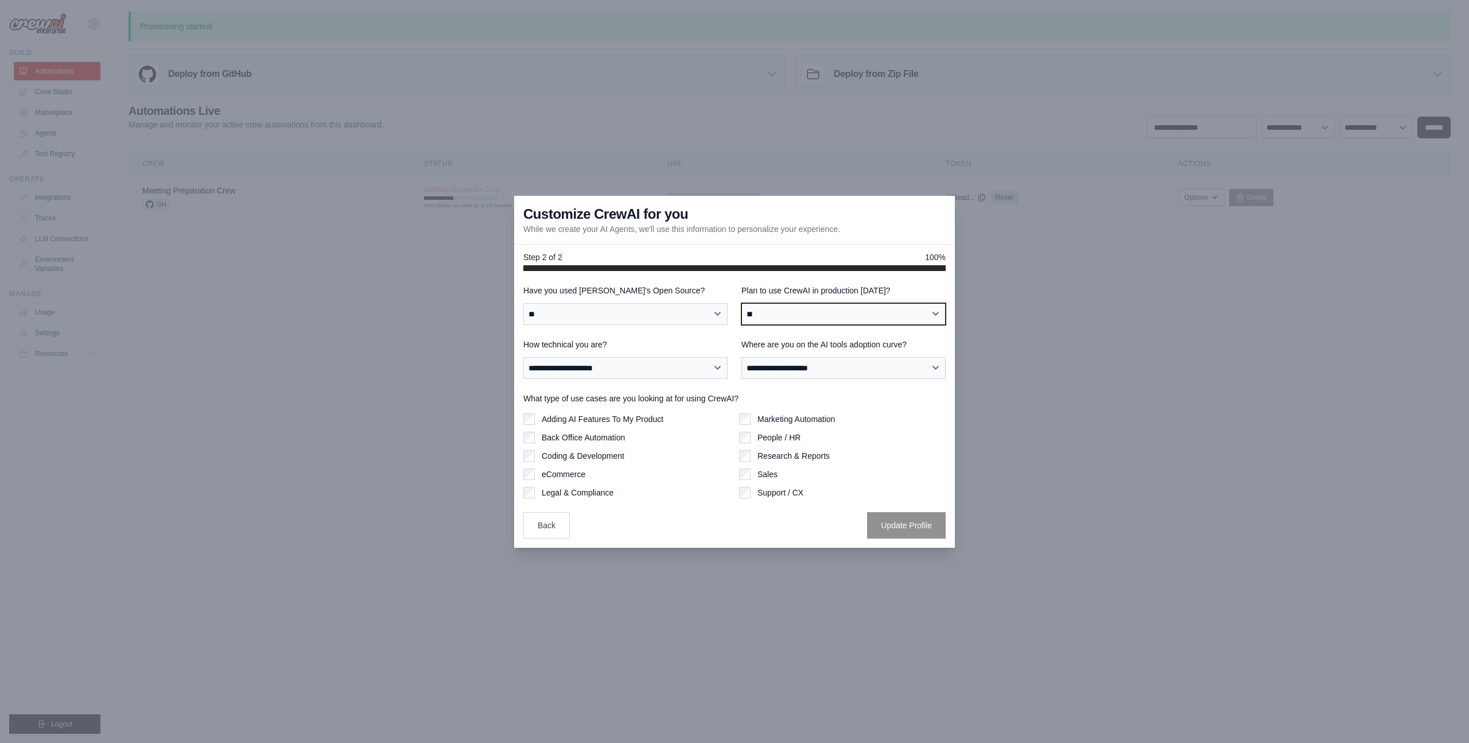
click at [741, 303] on select "**********" at bounding box center [843, 314] width 204 height 22
click at [661, 362] on select "**********" at bounding box center [625, 368] width 204 height 22
select select "**********"
click at [523, 357] on select "**********" at bounding box center [625, 368] width 204 height 22
click at [797, 375] on select "**********" at bounding box center [843, 368] width 204 height 22
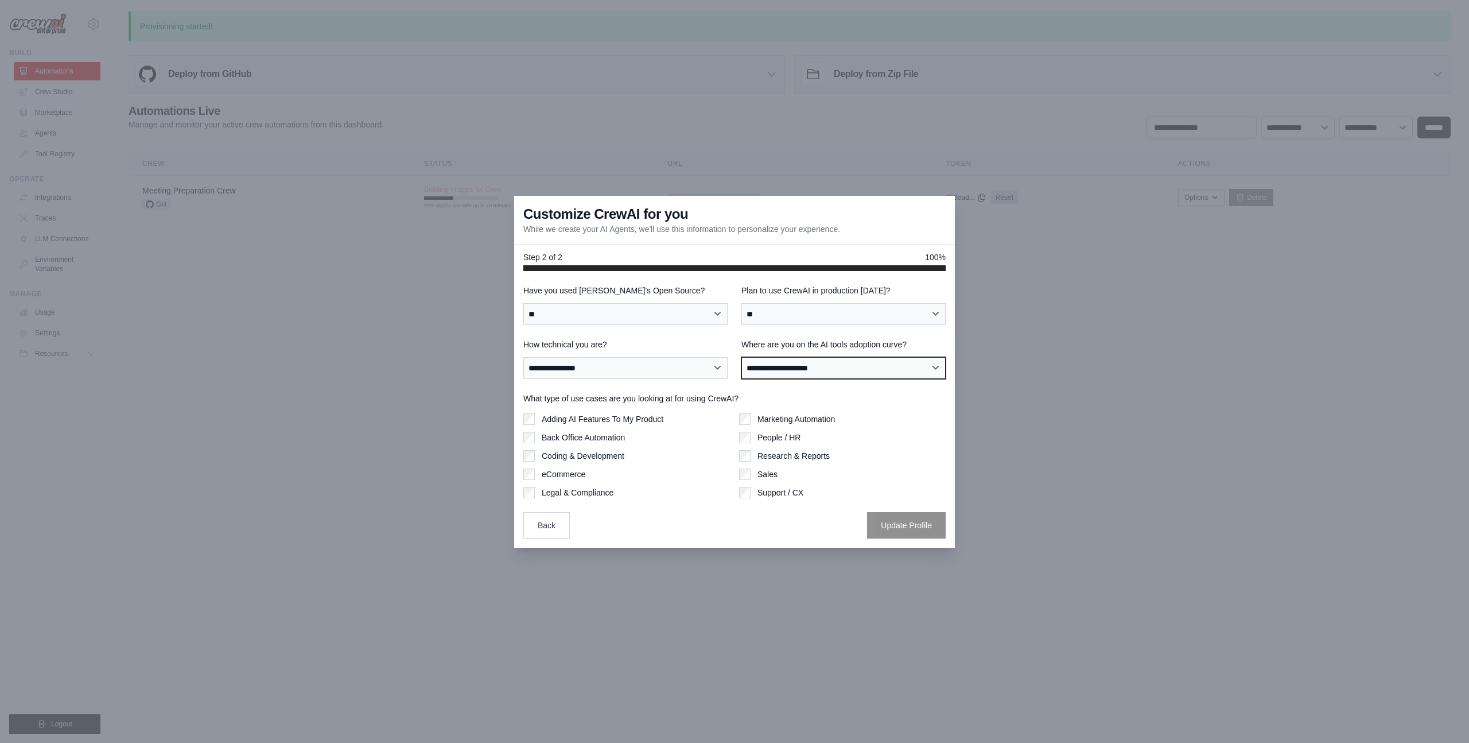
select select "**********"
click at [741, 357] on select "**********" at bounding box center [843, 368] width 204 height 22
click at [748, 444] on div "Marketing Automation People / HR Research & Reports Sales Support / CX" at bounding box center [842, 455] width 207 height 85
click at [896, 546] on div "**********" at bounding box center [734, 409] width 441 height 277
click at [899, 524] on button "Update Profile" at bounding box center [906, 524] width 79 height 26
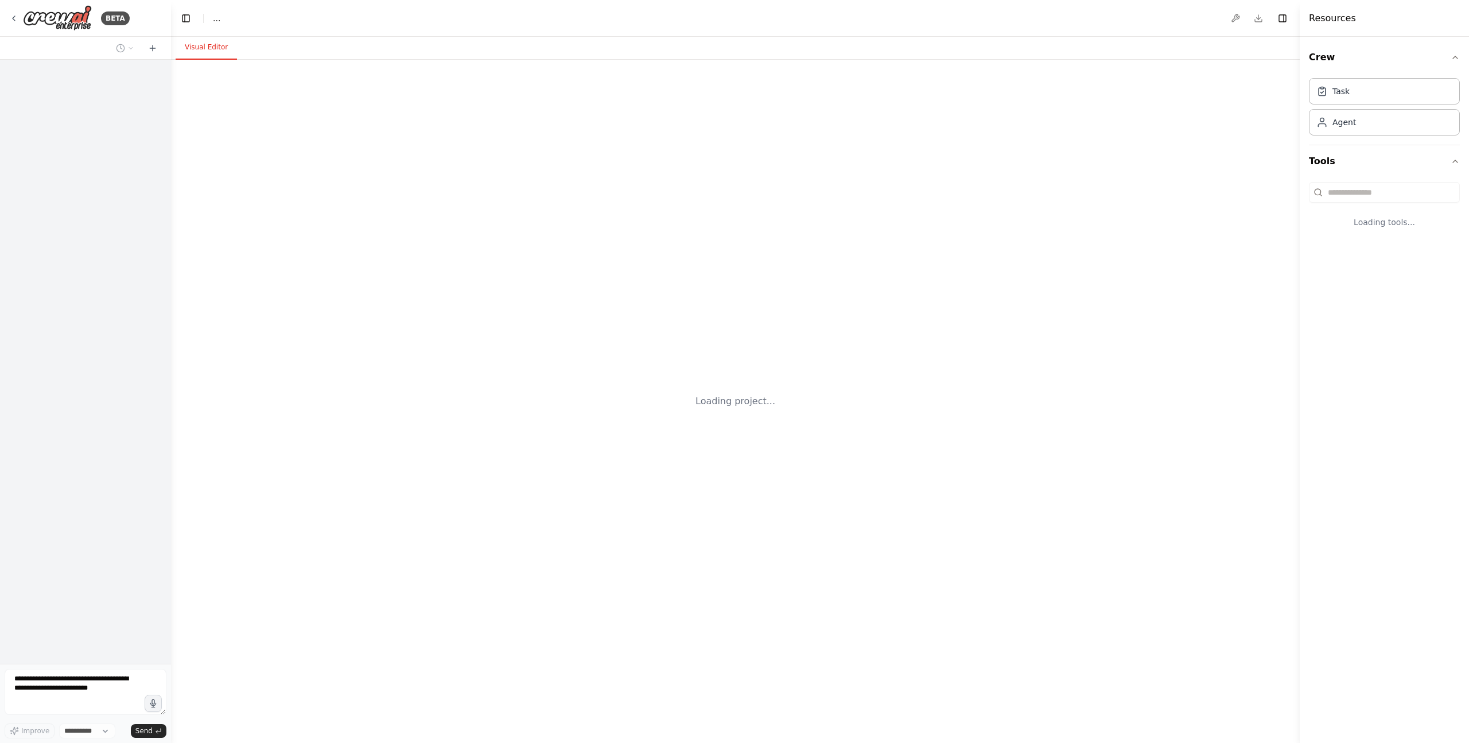
select select "****"
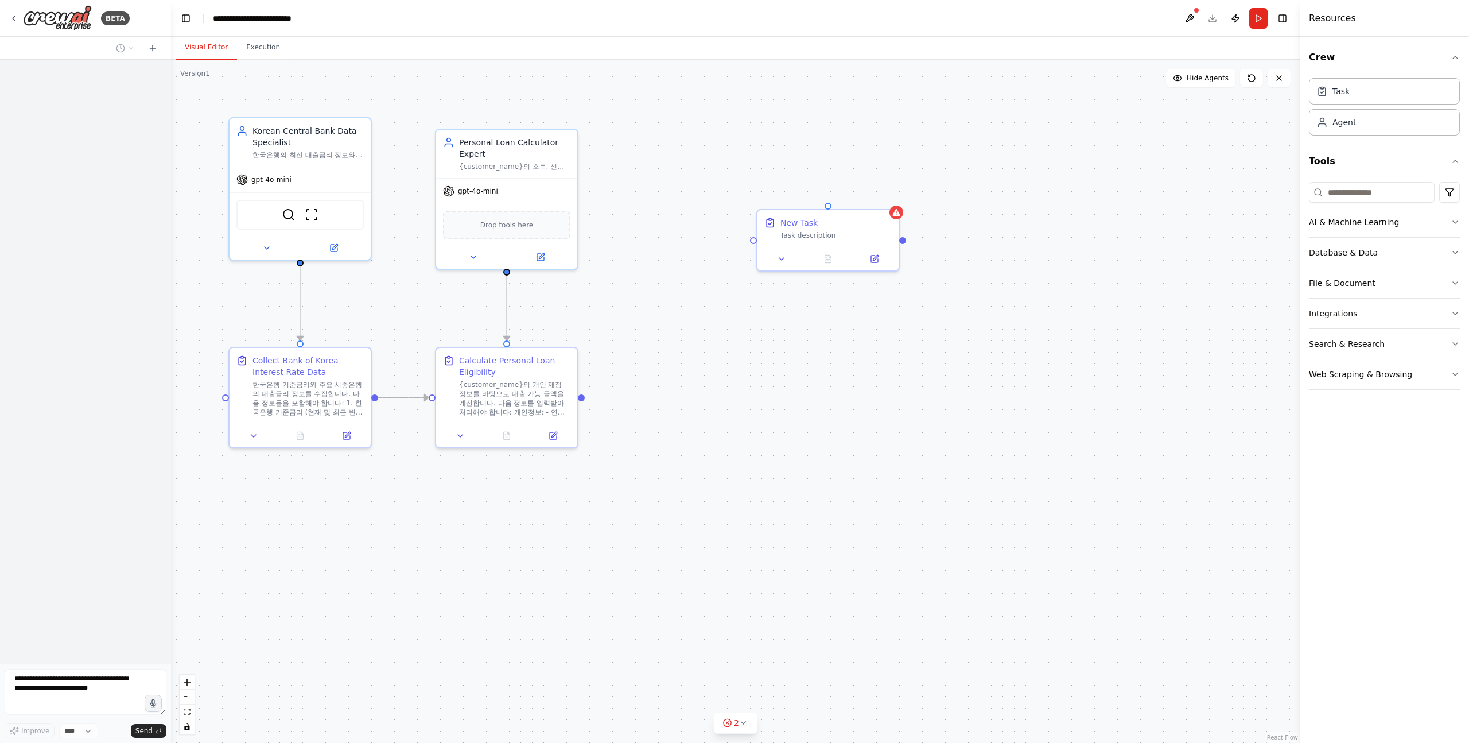
scroll to position [55, 0]
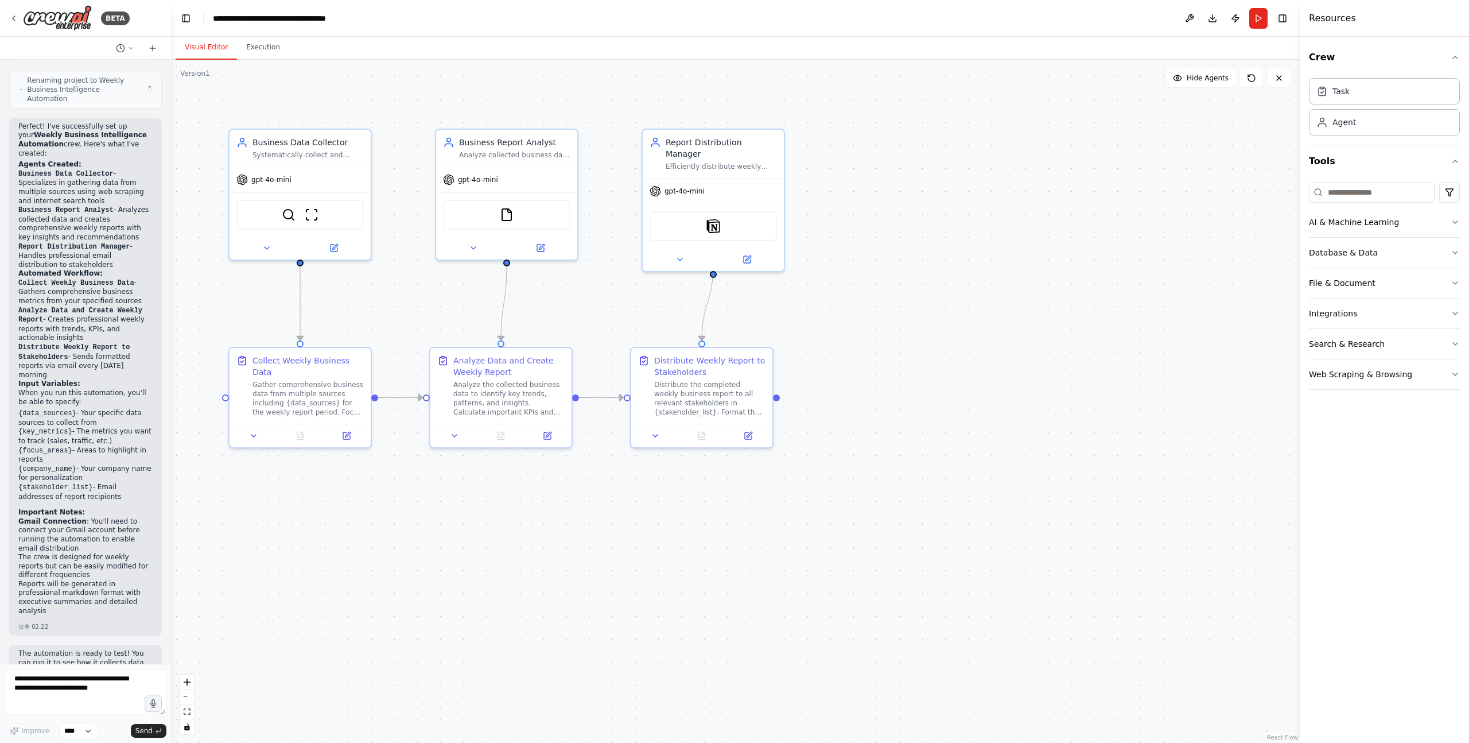
scroll to position [1165, 0]
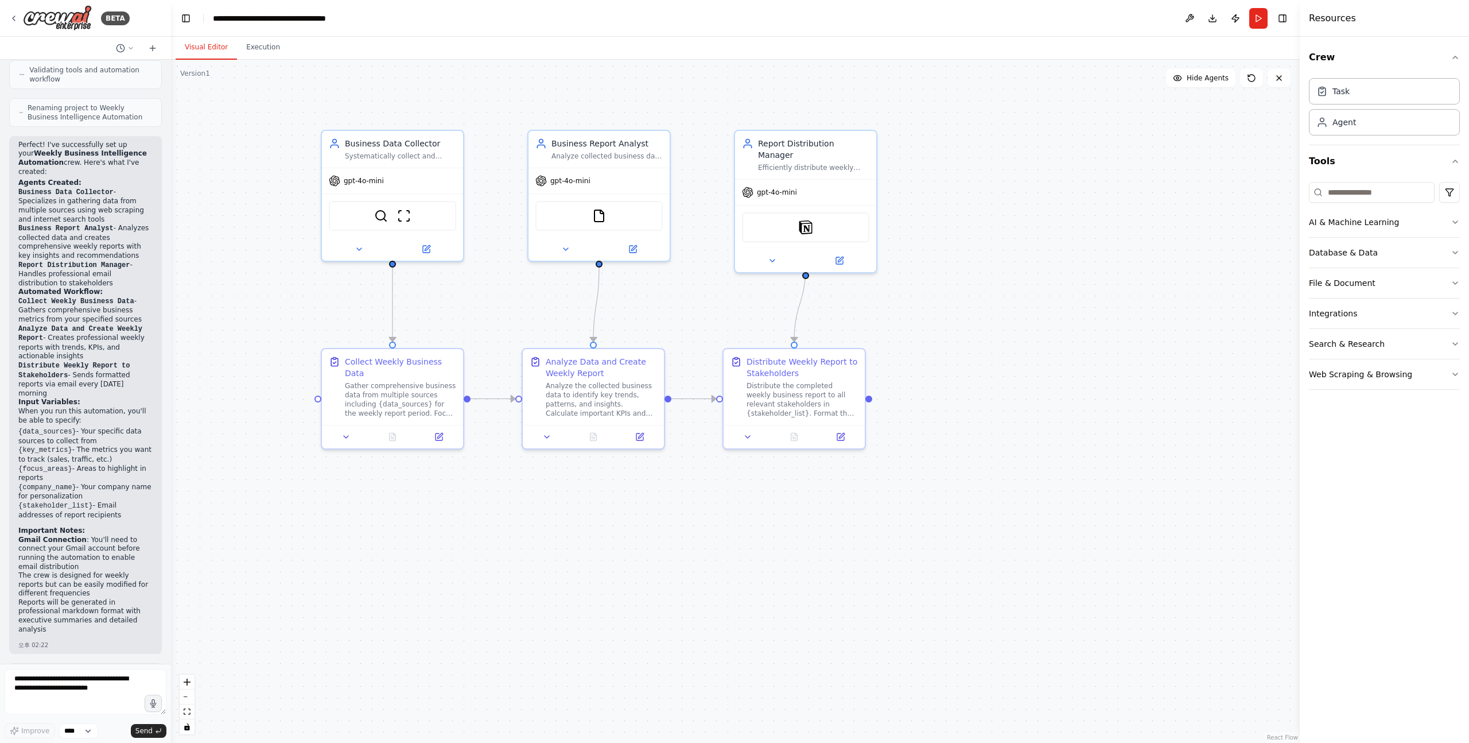
drag, startPoint x: 394, startPoint y: 106, endPoint x: 488, endPoint y: 106, distance: 93.5
click at [487, 107] on div ".deletable-edge-delete-btn { width: 20px; height: 20px; border: 0px solid #ffff…" at bounding box center [735, 401] width 1129 height 683
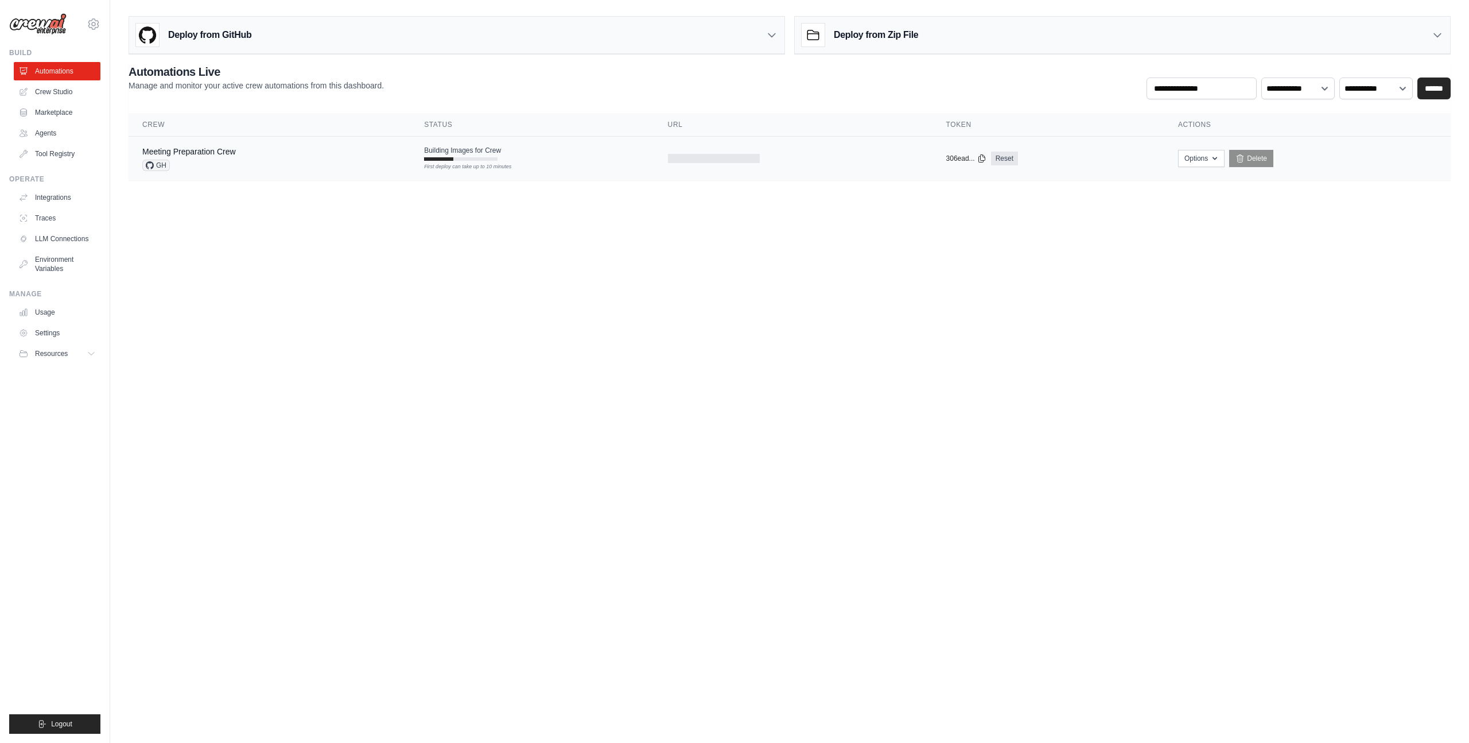
click at [465, 154] on span "Building Images for Crew" at bounding box center [462, 150] width 77 height 9
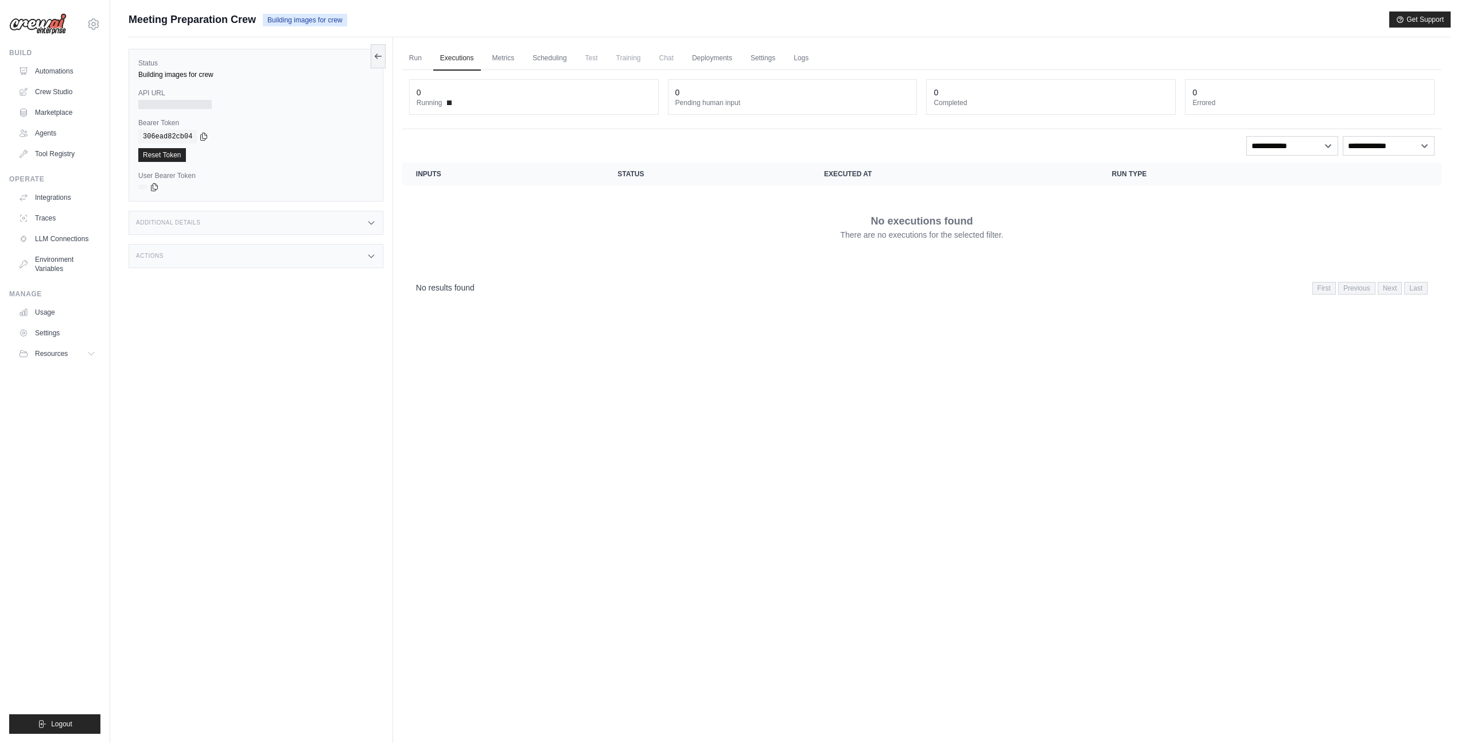
click at [207, 228] on div "Additional Details" at bounding box center [256, 223] width 255 height 24
click at [297, 324] on div "Actions" at bounding box center [256, 324] width 255 height 24
click at [185, 106] on div at bounding box center [174, 104] width 73 height 9
drag, startPoint x: 176, startPoint y: 76, endPoint x: 228, endPoint y: 77, distance: 52.8
click at [228, 77] on div "Building images for crew" at bounding box center [255, 74] width 235 height 9
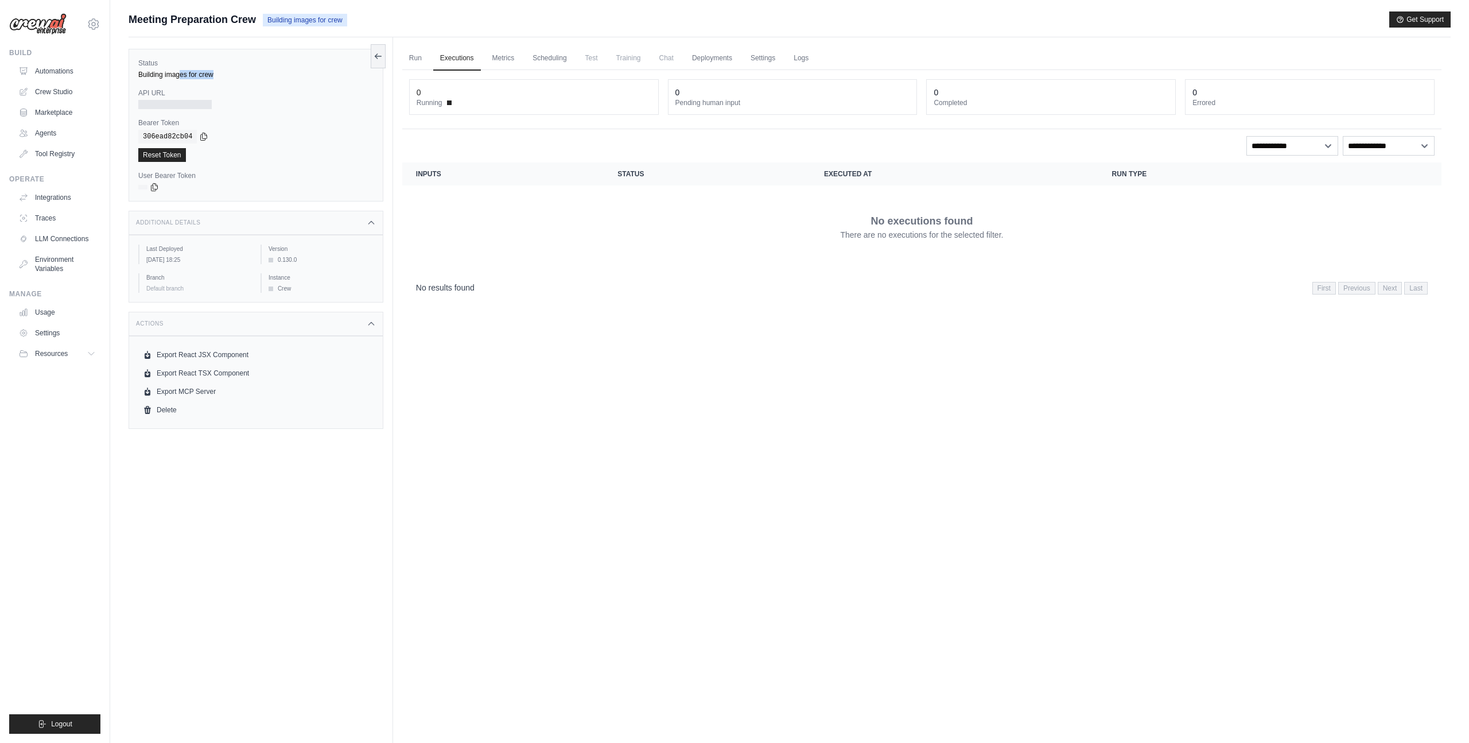
click at [228, 76] on div "Building images for crew" at bounding box center [255, 74] width 235 height 9
click at [407, 63] on link "Run" at bounding box center [415, 58] width 26 height 24
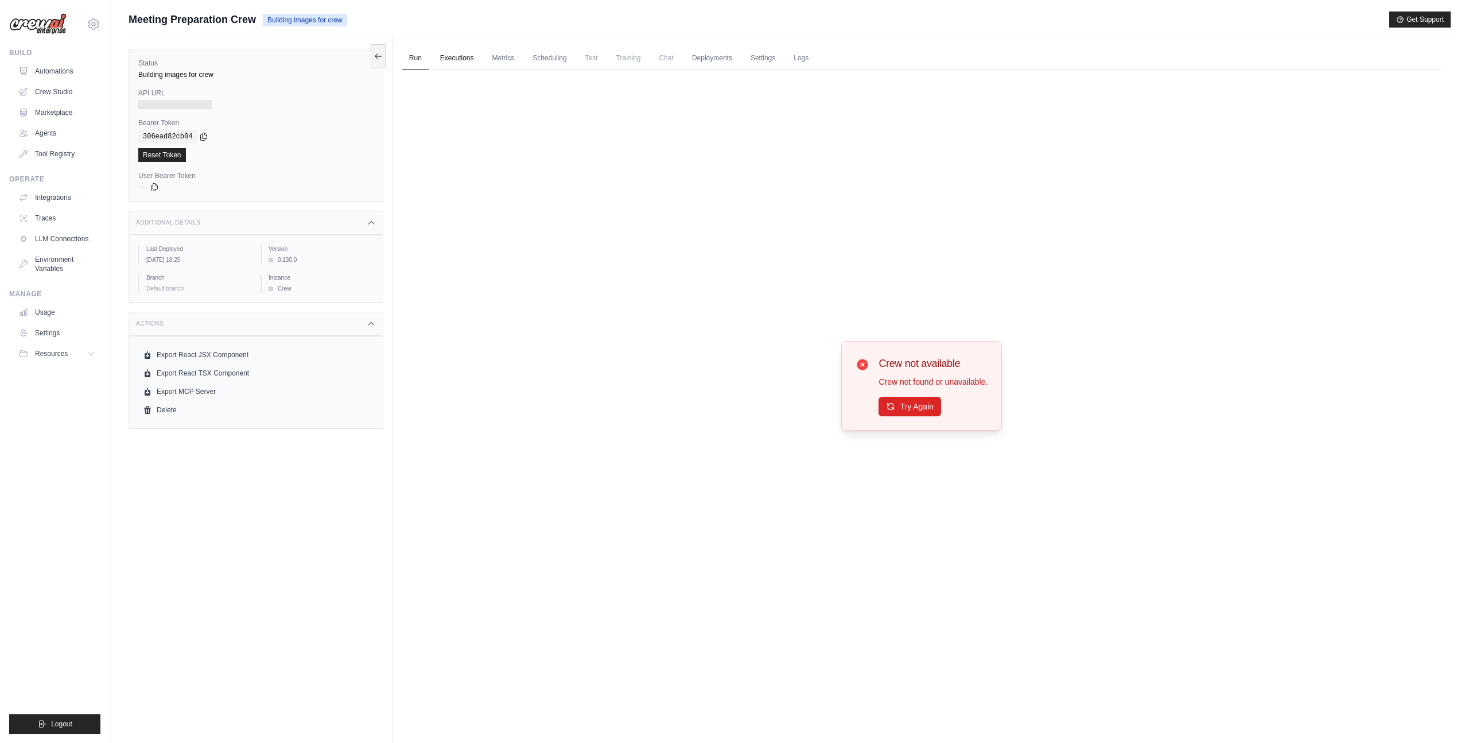
click at [446, 68] on link "Executions" at bounding box center [457, 58] width 48 height 24
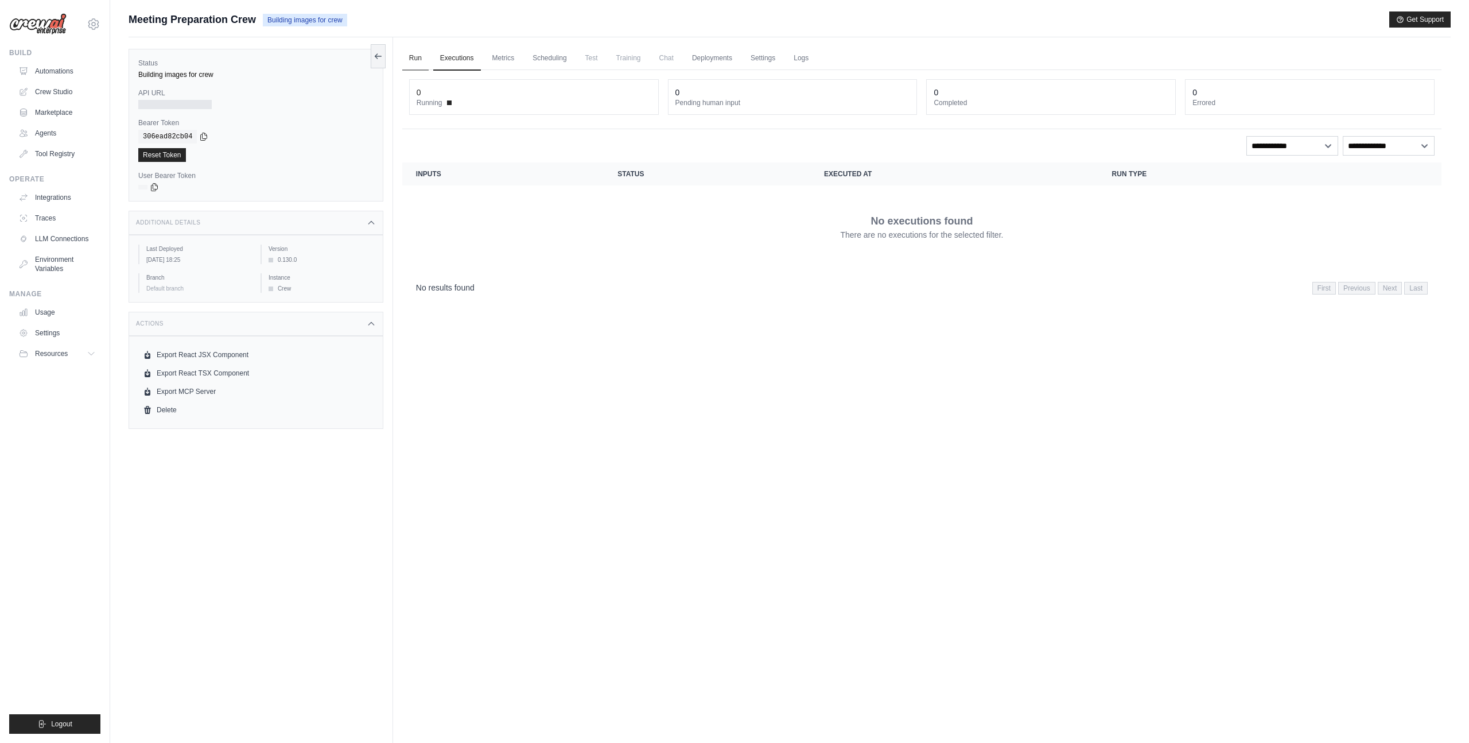
click at [415, 68] on link "Run" at bounding box center [415, 58] width 26 height 24
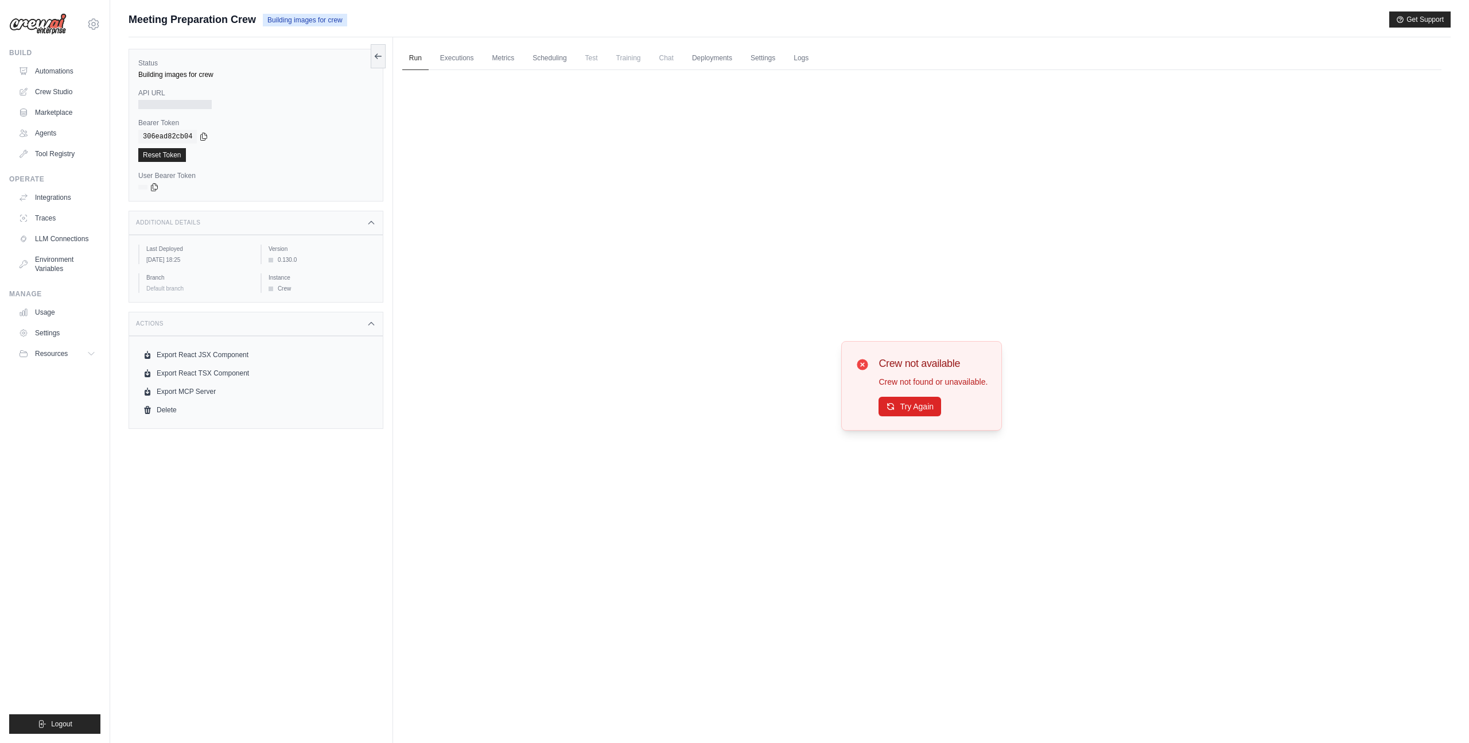
click at [453, 70] on div "Crew not available Crew not found or unavailable. Try Again" at bounding box center [921, 385] width 1039 height 631
click at [517, 72] on div "Crew not available Crew not found or unavailable. Try Again" at bounding box center [921, 385] width 1039 height 631
click at [510, 59] on link "Metrics" at bounding box center [503, 58] width 36 height 24
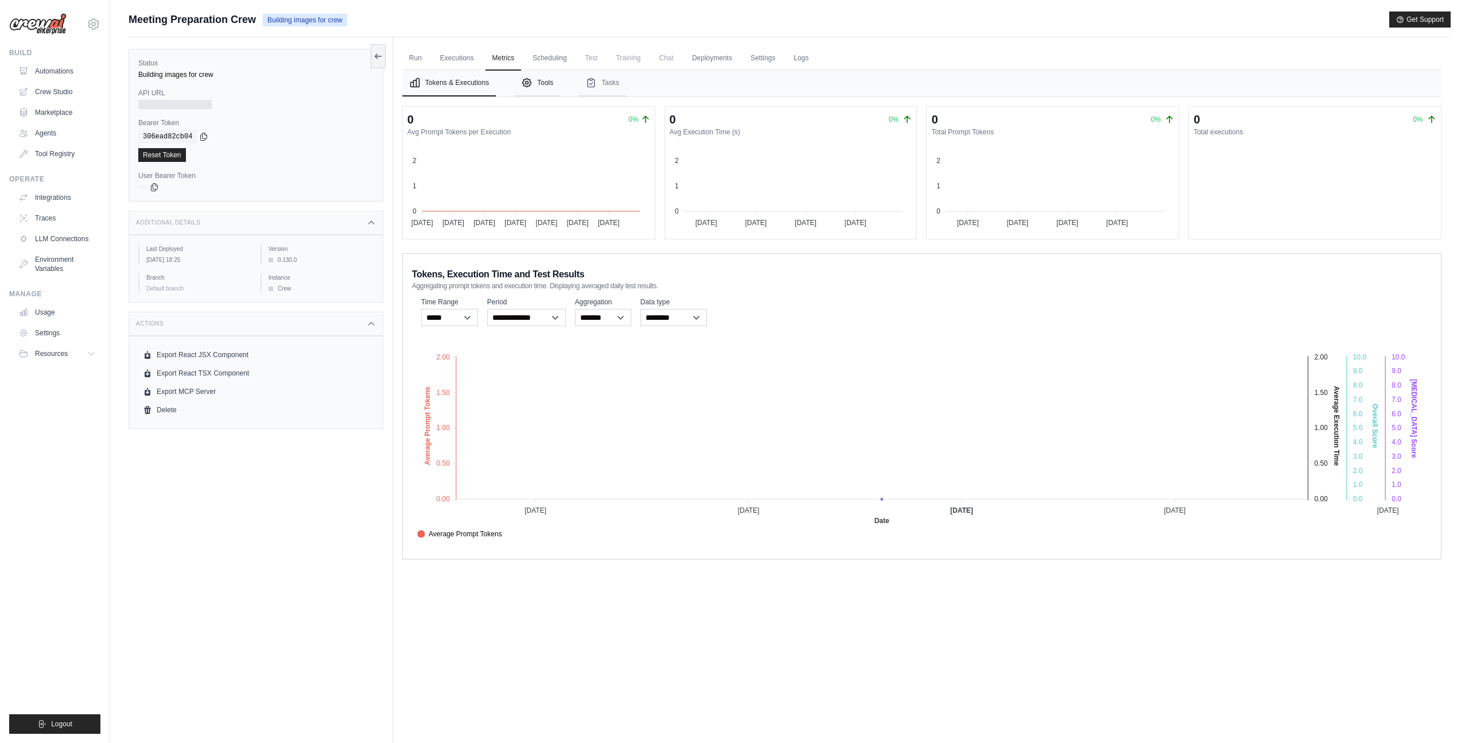
click at [530, 92] on button "Tools" at bounding box center [537, 83] width 46 height 26
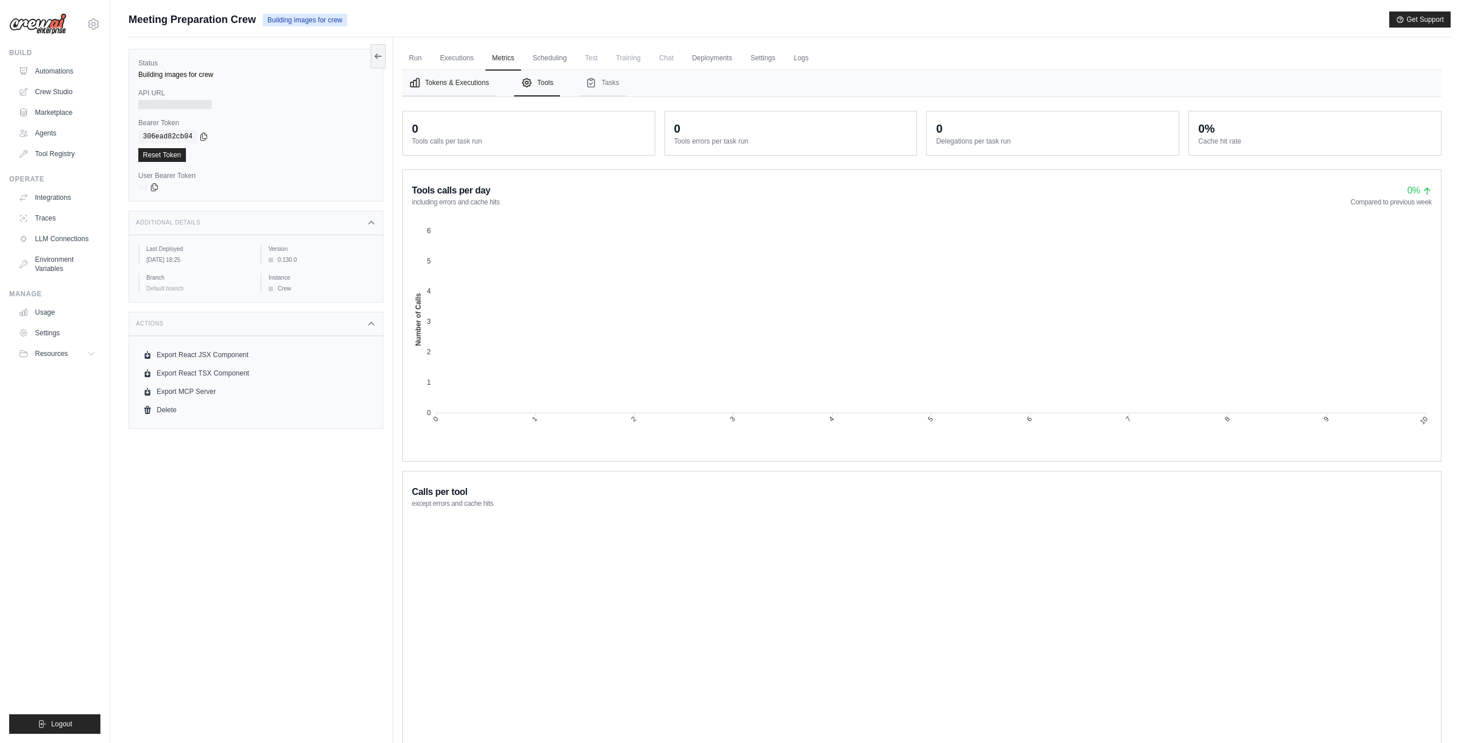
click at [454, 92] on button "Tokens & Executions" at bounding box center [449, 83] width 94 height 26
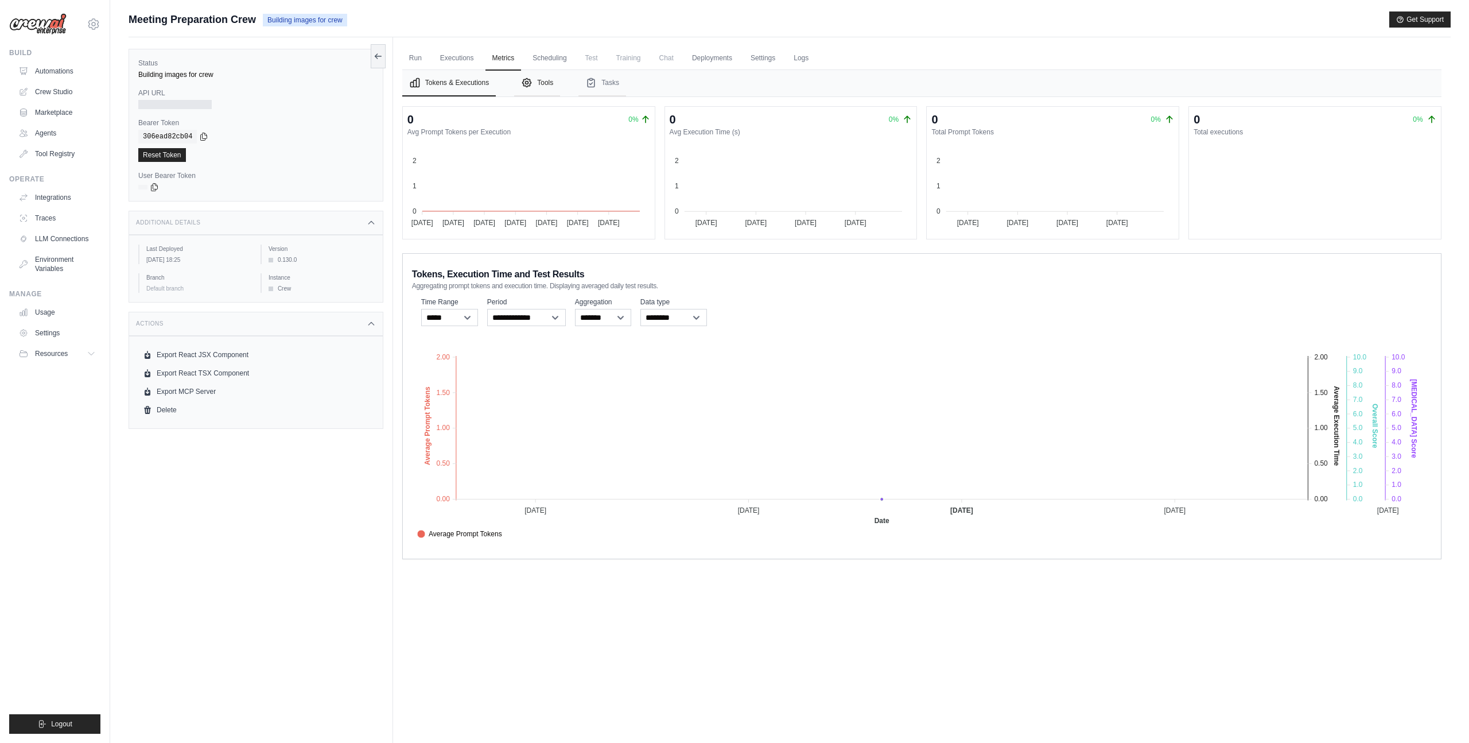
click at [527, 91] on button "Tools" at bounding box center [537, 83] width 46 height 26
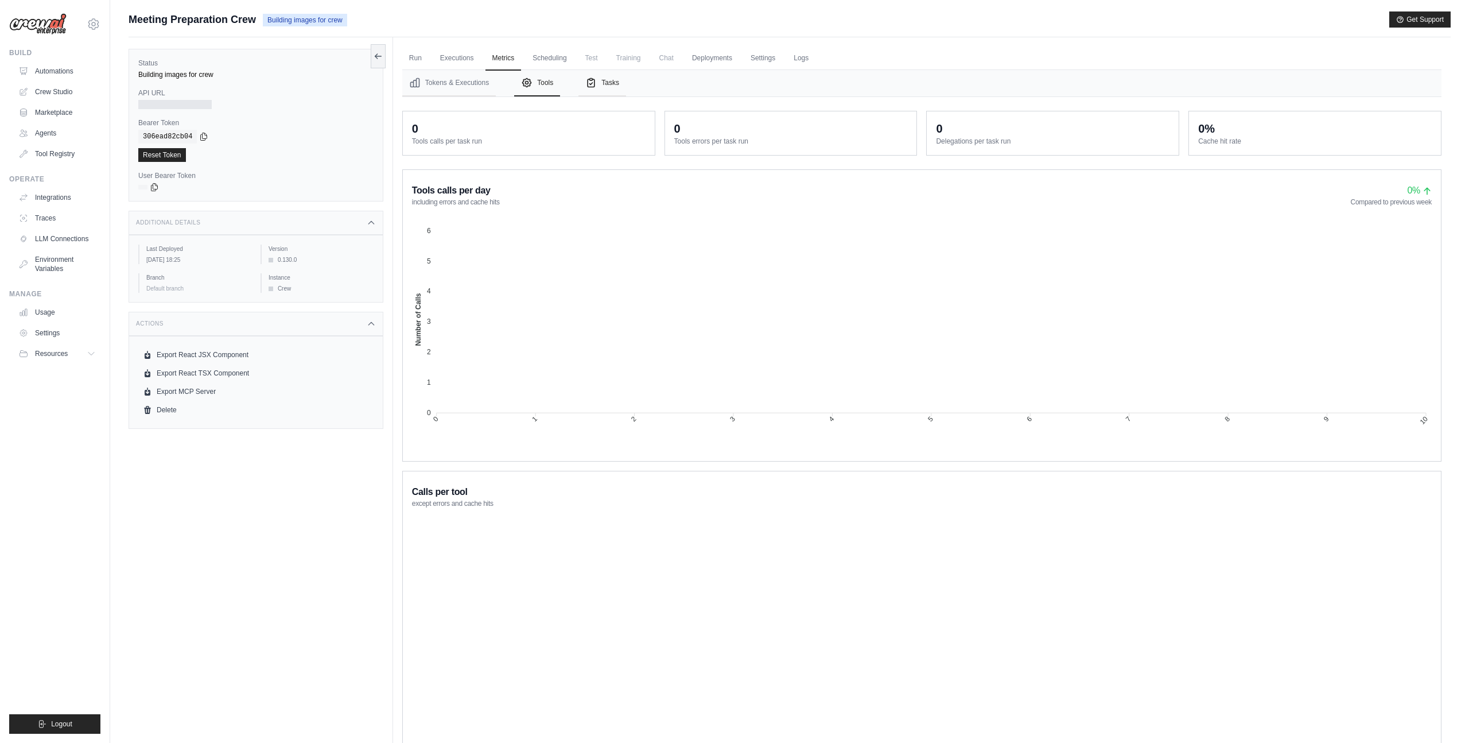
click at [591, 88] on icon "Tabs" at bounding box center [590, 82] width 11 height 11
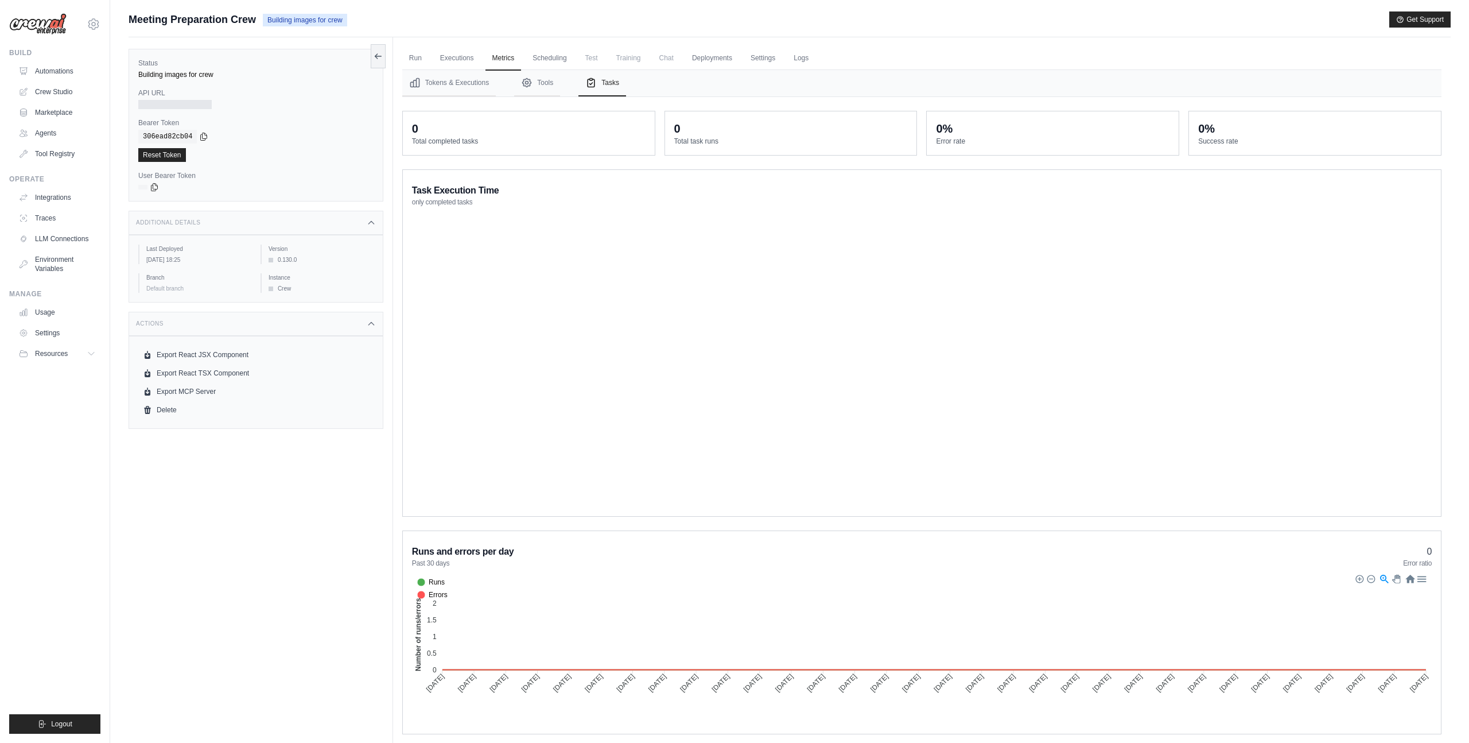
click at [584, 63] on span "Test" at bounding box center [591, 57] width 26 height 23
click at [549, 60] on link "Scheduling" at bounding box center [550, 58] width 48 height 24
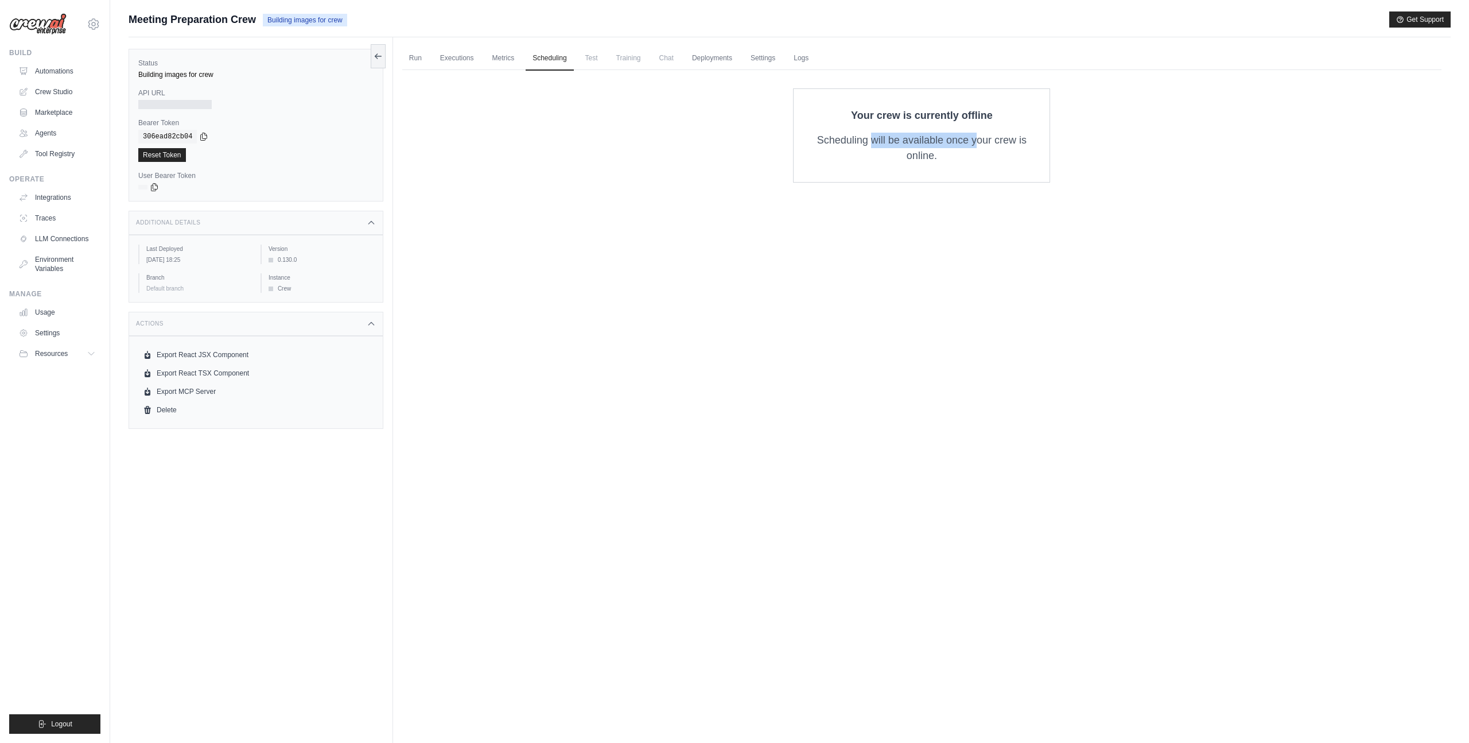
drag, startPoint x: 835, startPoint y: 142, endPoint x: 934, endPoint y: 142, distance: 98.7
click at [934, 143] on p "Scheduling will be available once your crew is online." at bounding box center [921, 148] width 219 height 31
click at [934, 142] on p "Scheduling will be available once your crew is online." at bounding box center [921, 148] width 219 height 31
drag, startPoint x: 955, startPoint y: 142, endPoint x: 932, endPoint y: 148, distance: 24.2
click at [932, 148] on p "Scheduling will be available once your crew is online." at bounding box center [921, 148] width 219 height 31
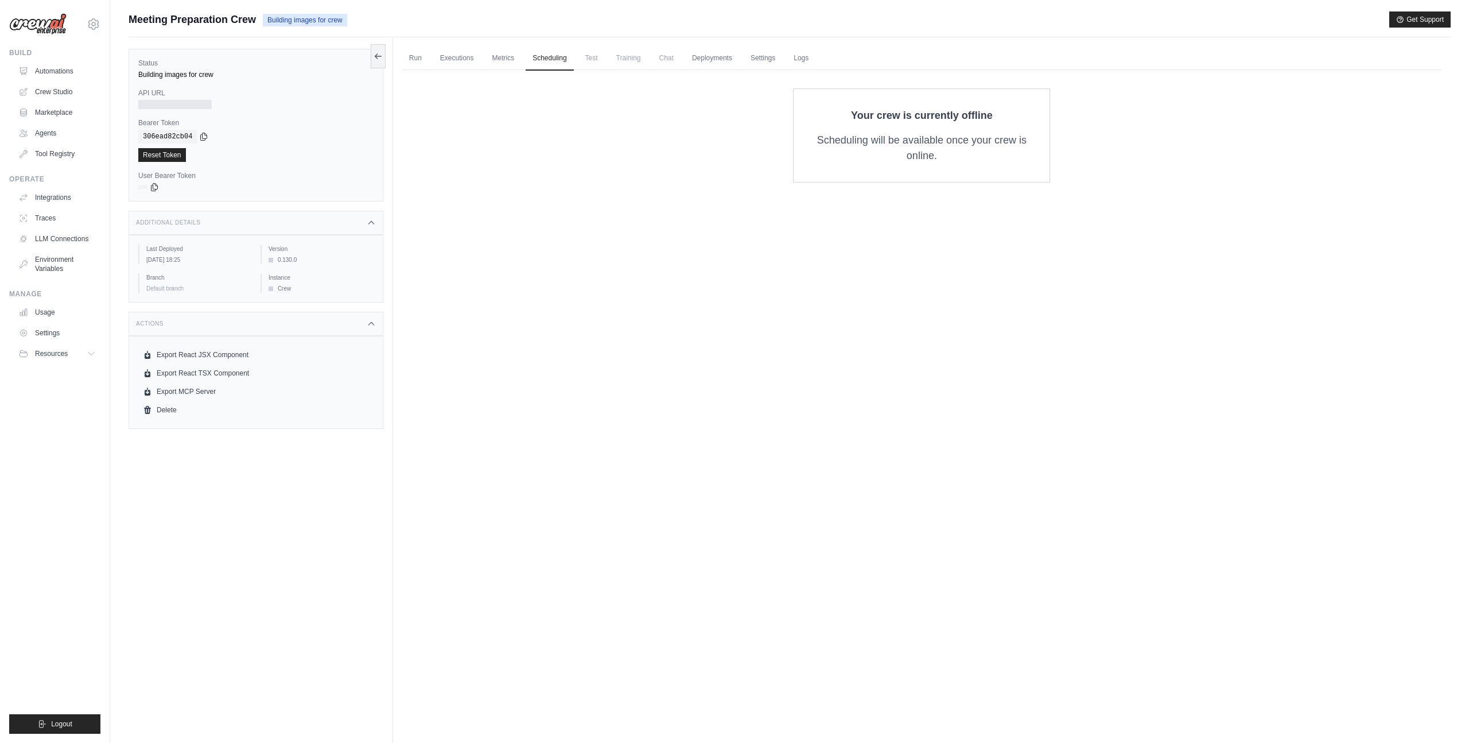
click at [932, 157] on p "Scheduling will be available once your crew is online." at bounding box center [921, 148] width 219 height 31
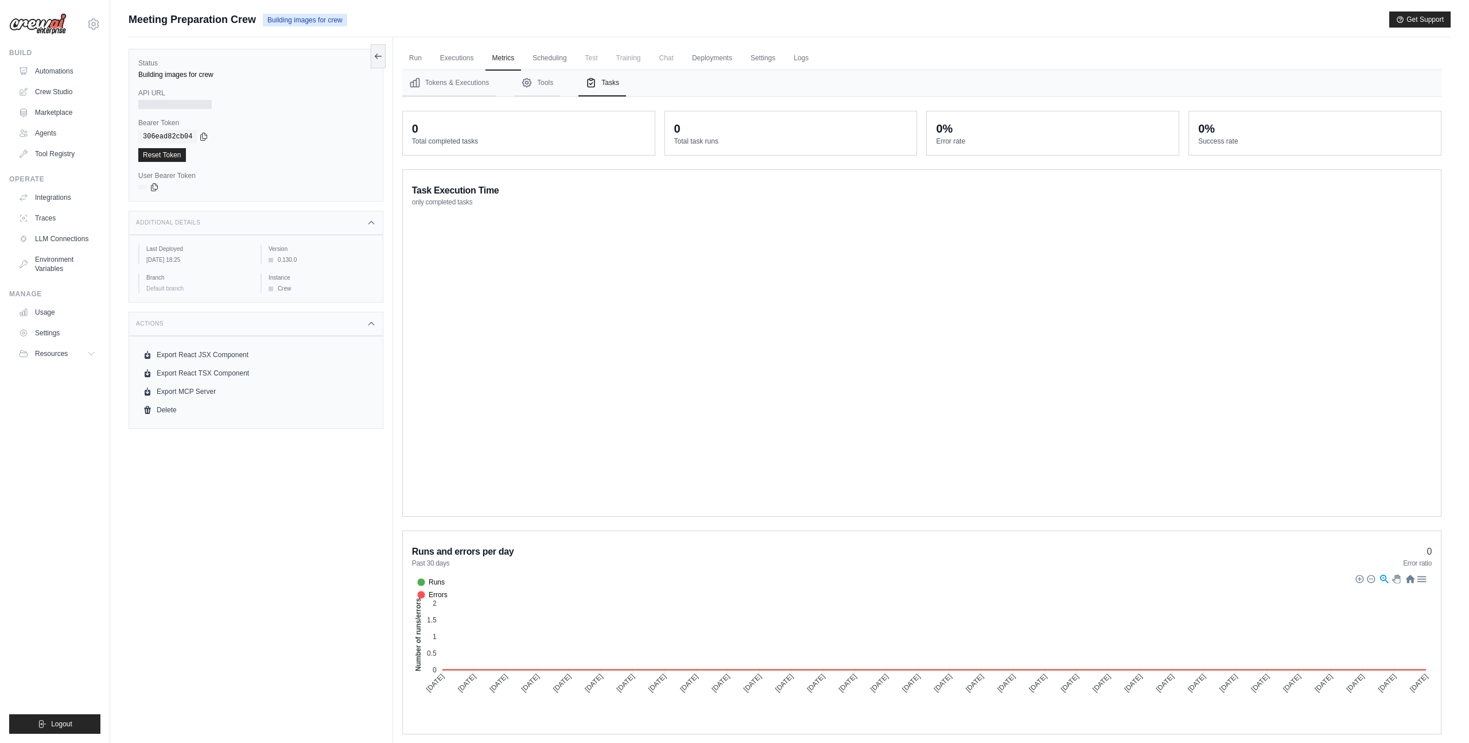
click at [207, 24] on span "Meeting Preparation Crew" at bounding box center [192, 19] width 127 height 16
click at [384, 61] on button at bounding box center [378, 56] width 15 height 24
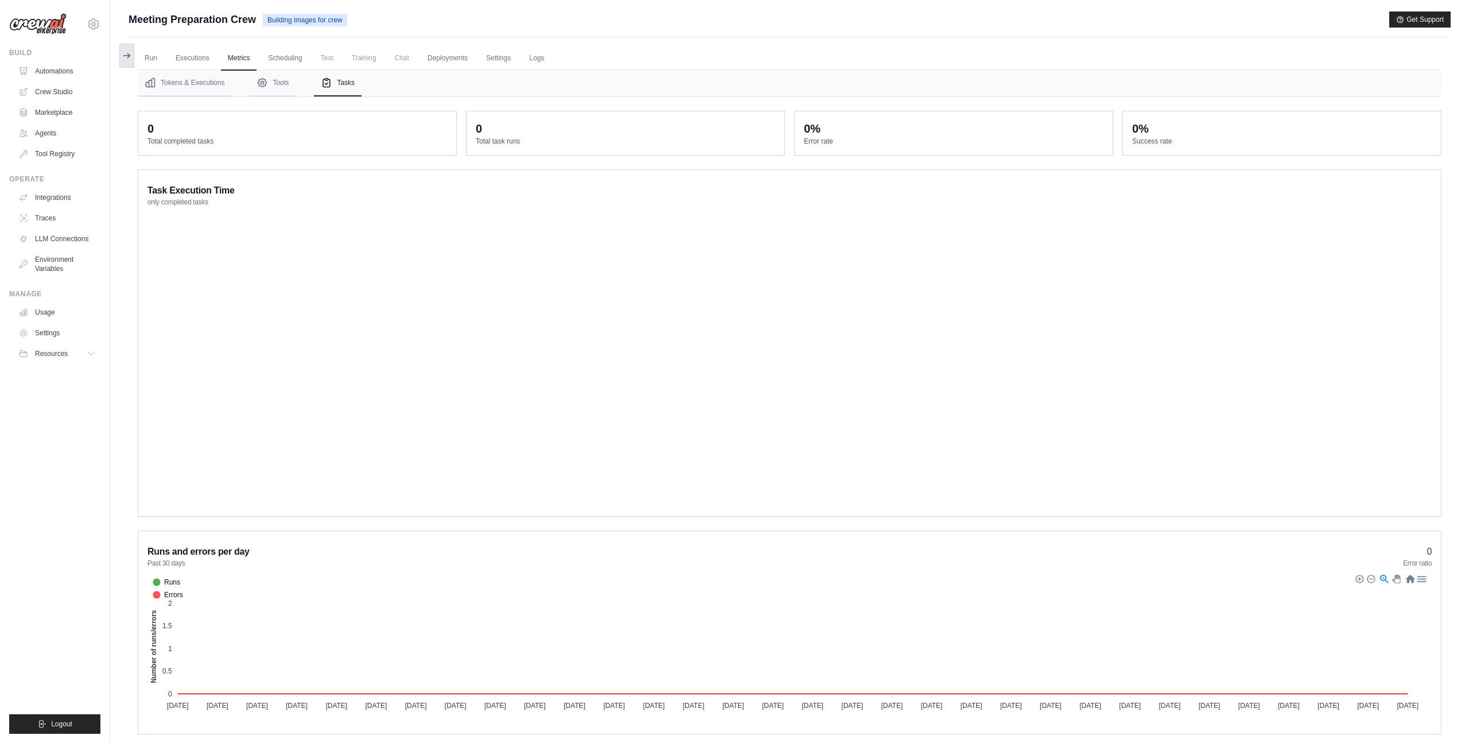
click at [127, 53] on icon at bounding box center [126, 55] width 9 height 9
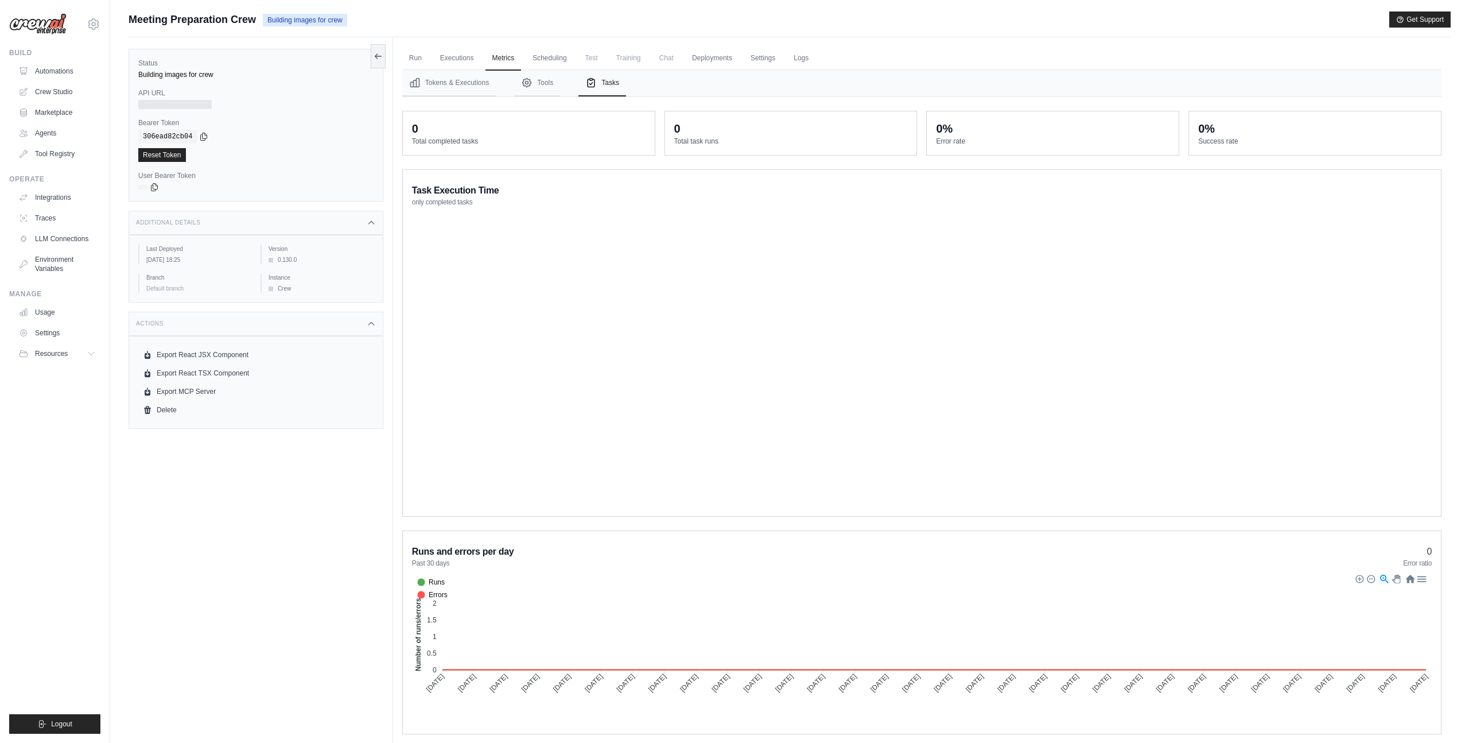
click at [577, 145] on dt "Total completed tasks" at bounding box center [529, 141] width 234 height 9
click at [549, 60] on link "Scheduling" at bounding box center [550, 58] width 48 height 24
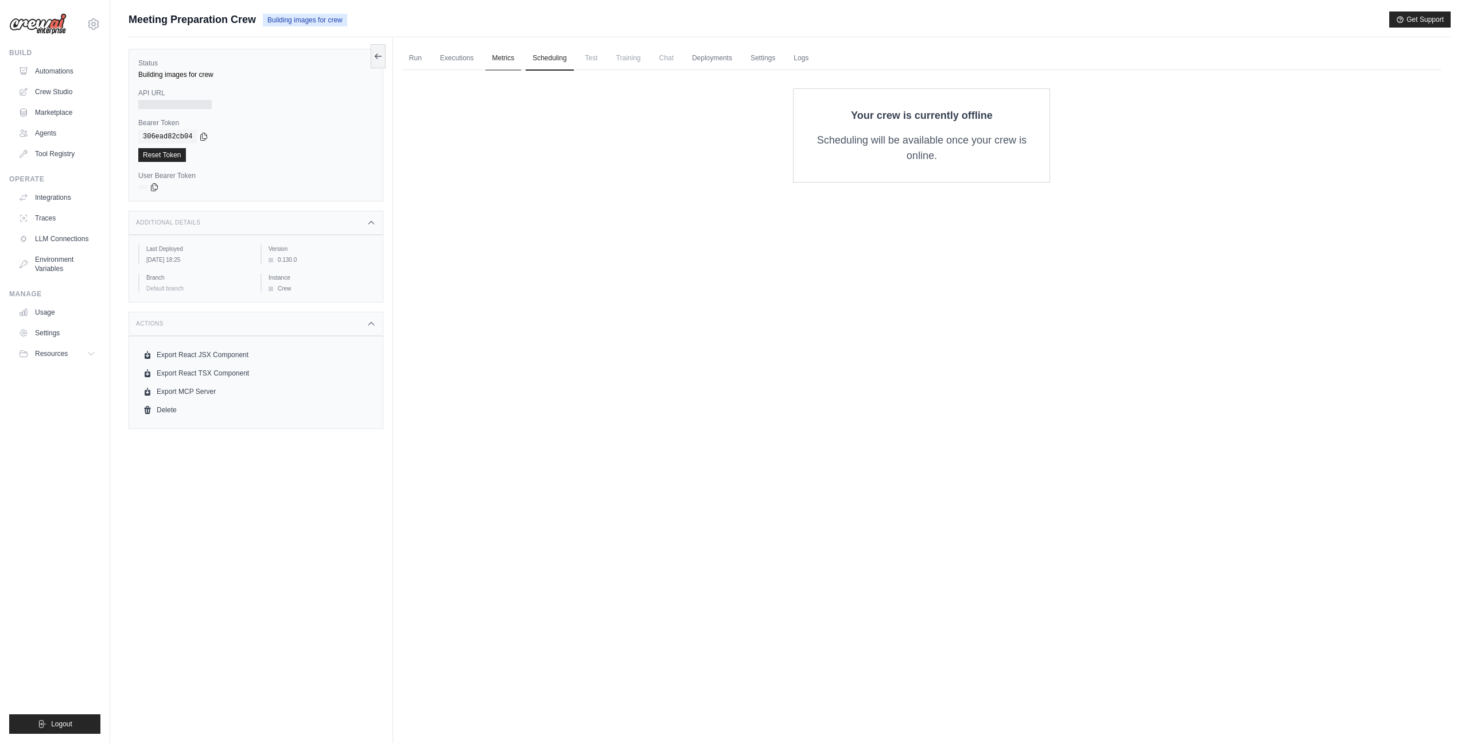
click at [511, 58] on link "Metrics" at bounding box center [503, 58] width 36 height 24
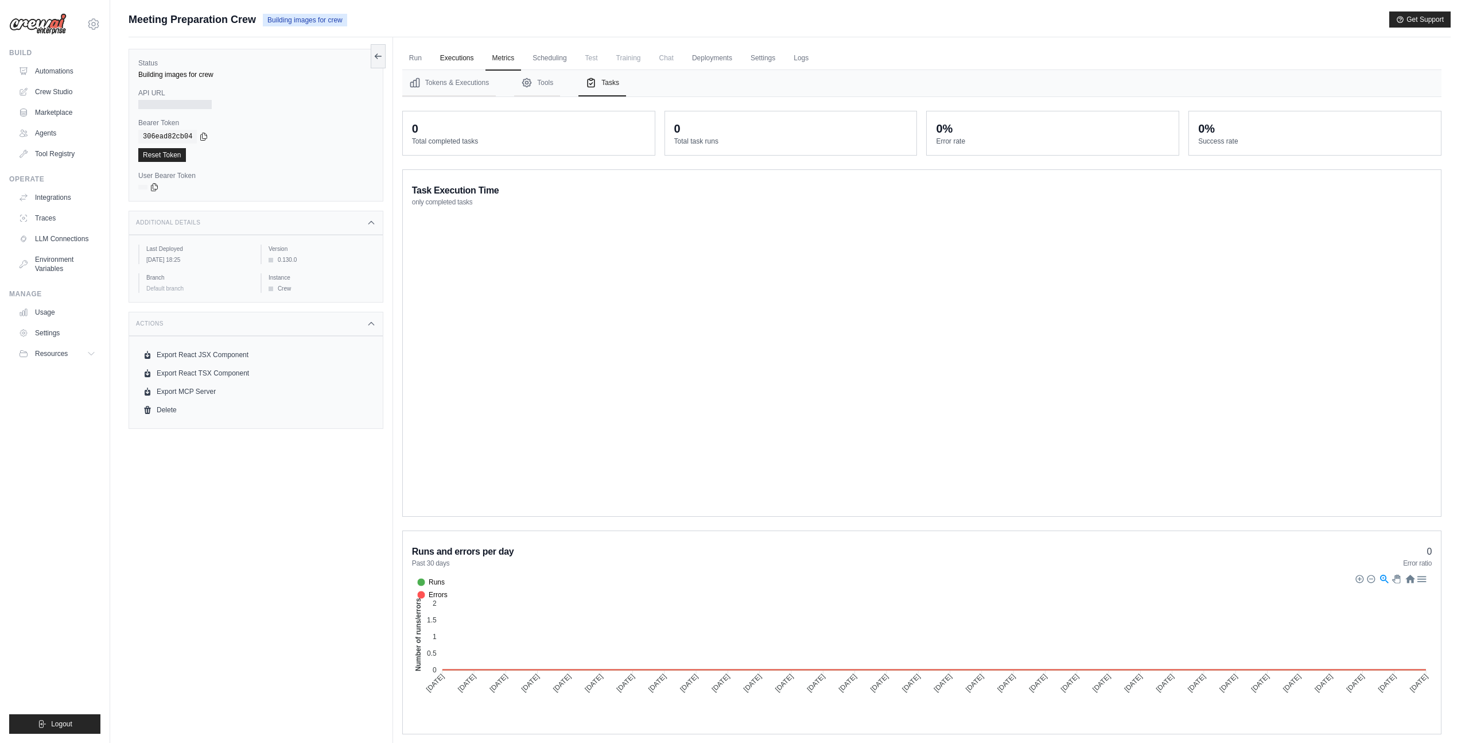
click at [456, 55] on link "Executions" at bounding box center [457, 58] width 48 height 24
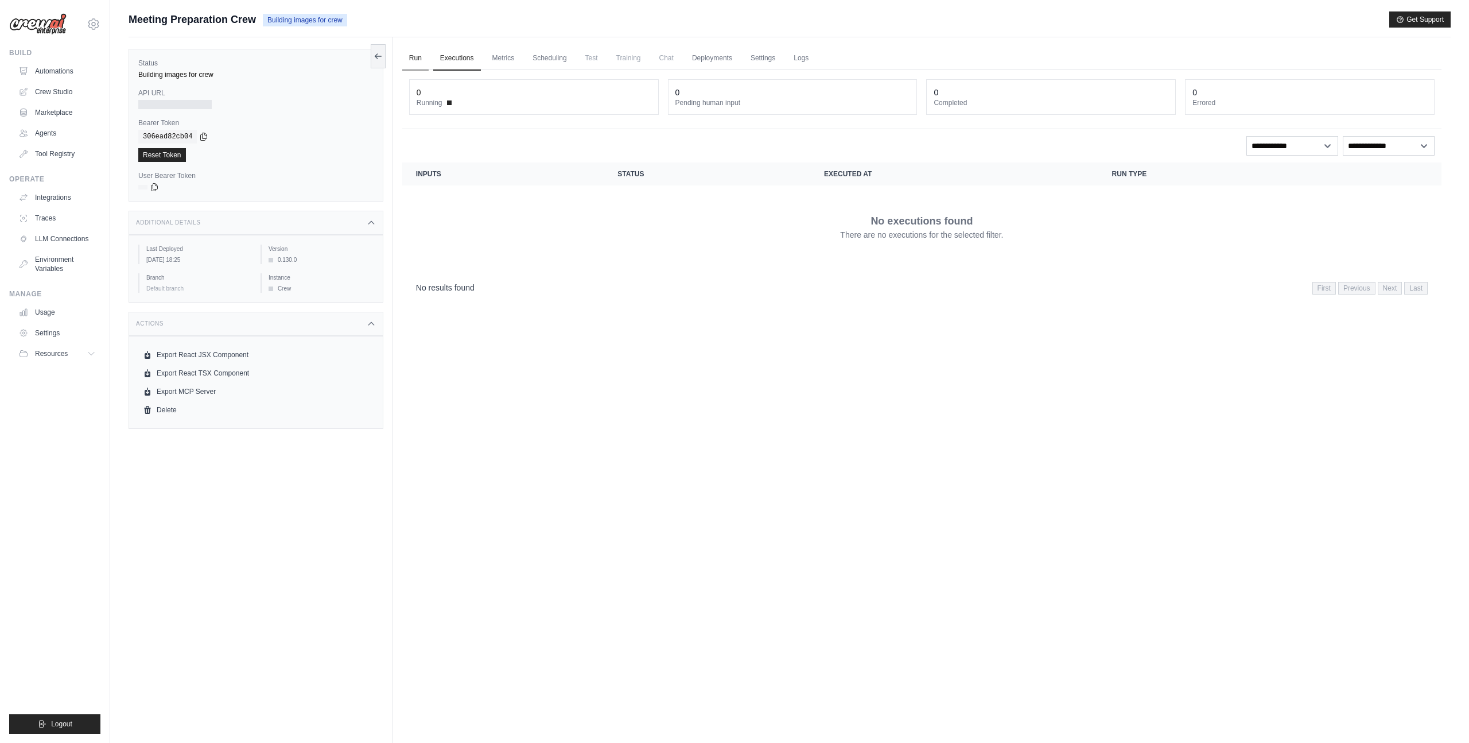
click at [417, 56] on link "Run" at bounding box center [415, 58] width 26 height 24
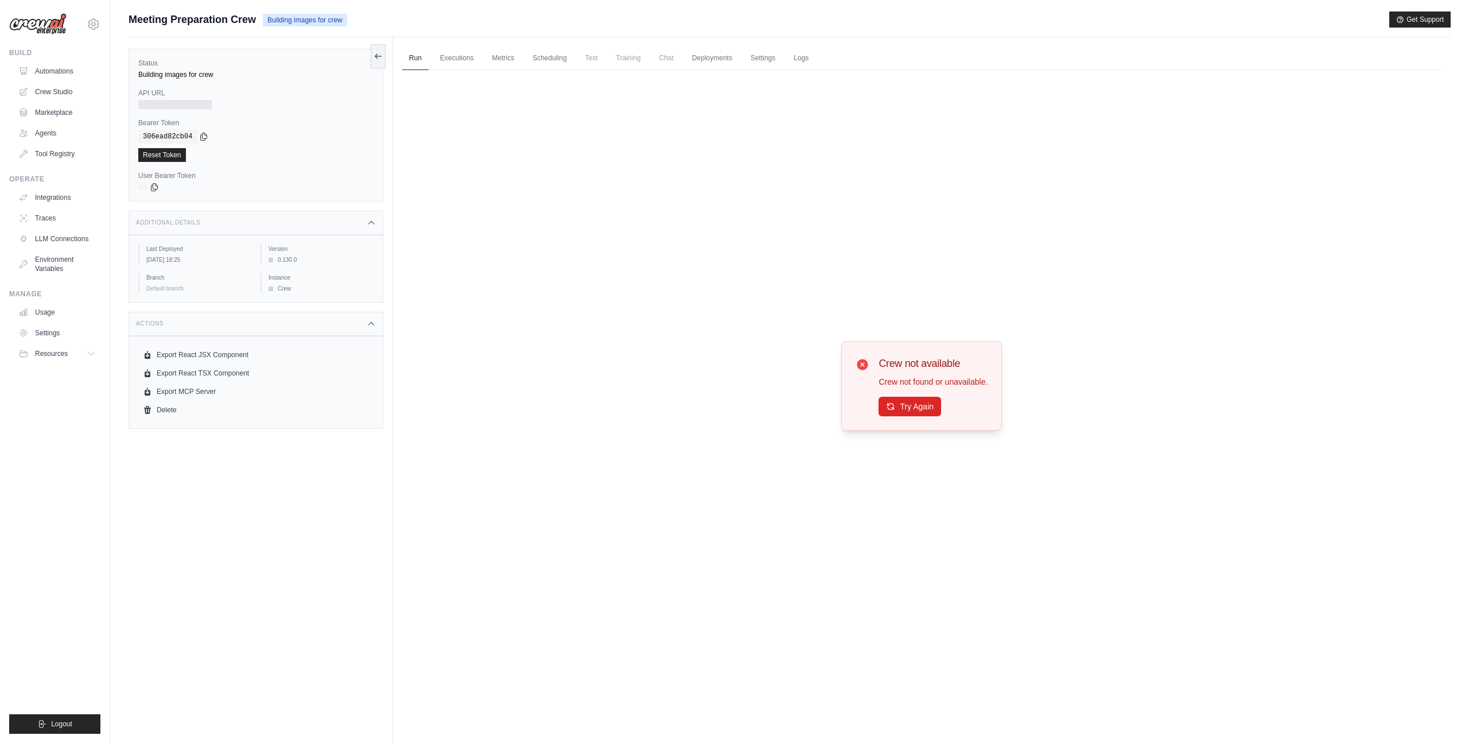
click at [667, 383] on div "Crew not available Crew not found or unavailable. Try Again" at bounding box center [921, 385] width 1039 height 631
click at [908, 409] on button "Try Again" at bounding box center [910, 406] width 63 height 20
click at [787, 285] on div "Crew not available Crew not found or unavailable. Try Again" at bounding box center [921, 385] width 1039 height 631
click at [175, 179] on label "User Bearer Token" at bounding box center [255, 175] width 235 height 9
click at [64, 95] on link "Crew Studio" at bounding box center [58, 92] width 87 height 18
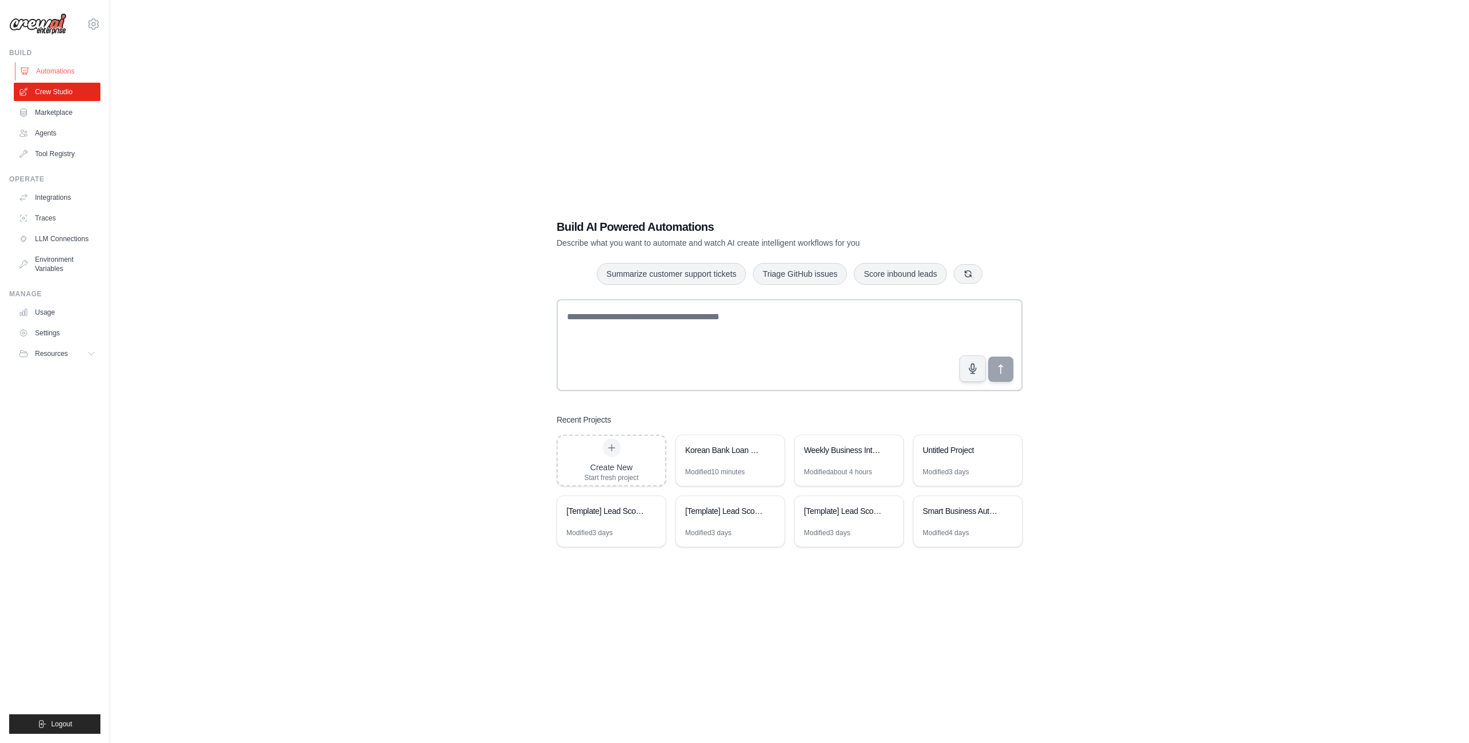
click at [61, 76] on link "Automations" at bounding box center [58, 71] width 87 height 18
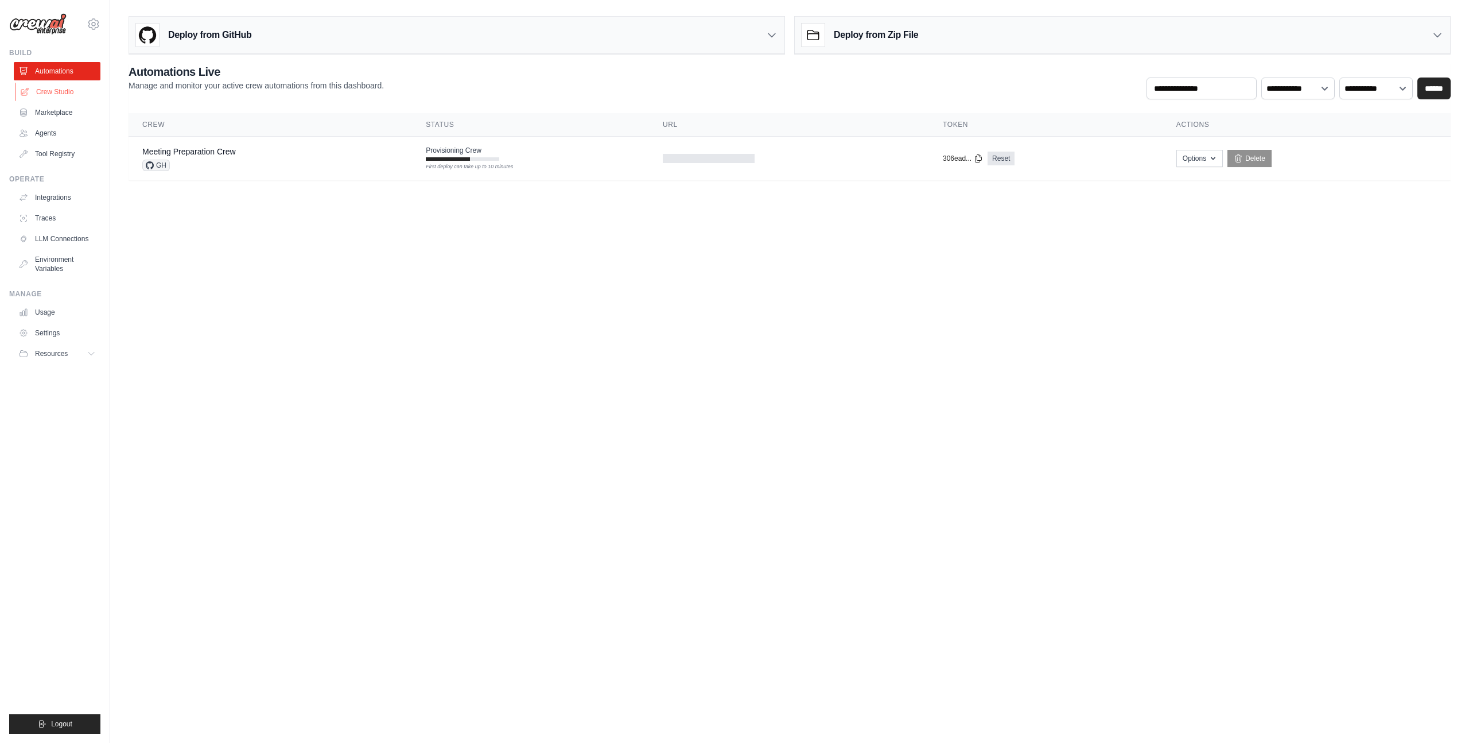
click at [61, 92] on link "Crew Studio" at bounding box center [58, 92] width 87 height 18
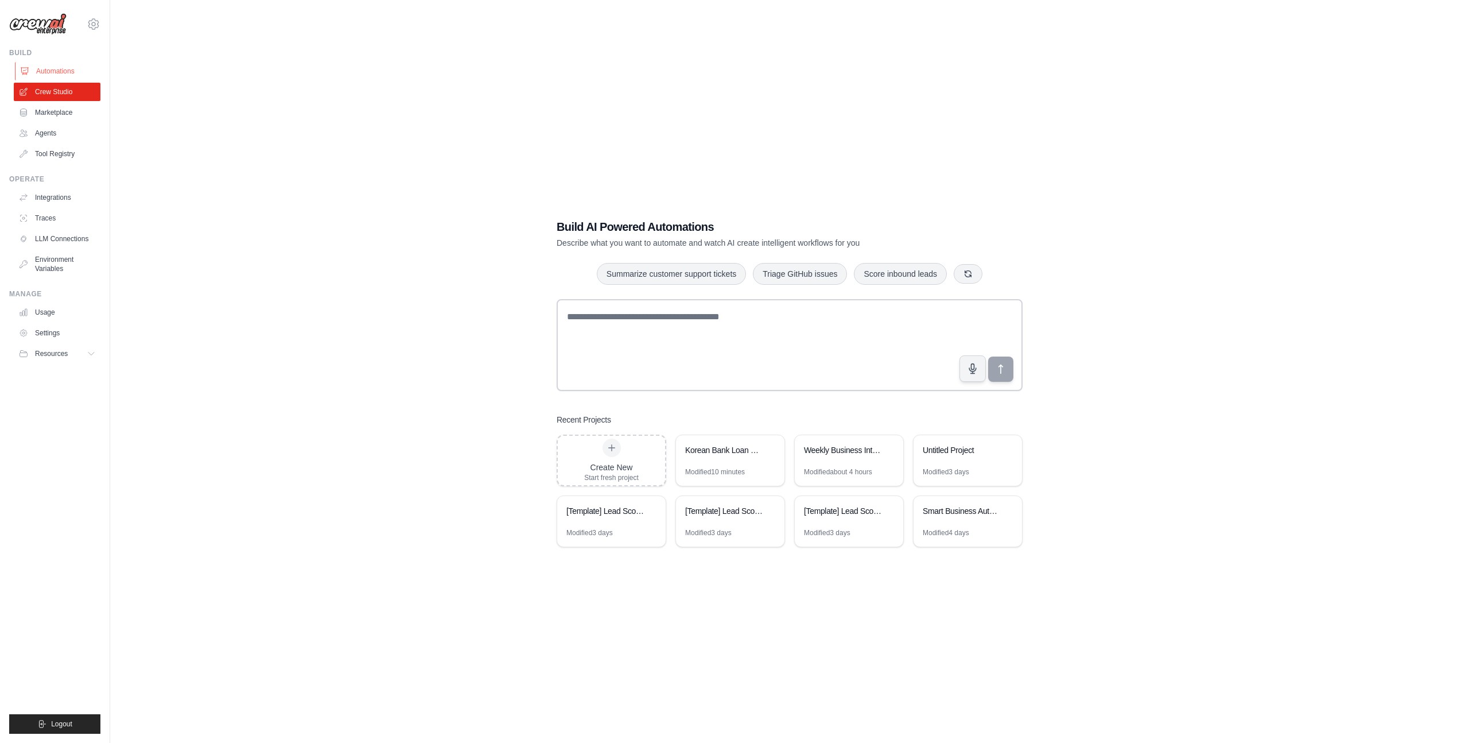
click at [63, 75] on link "Automations" at bounding box center [58, 71] width 87 height 18
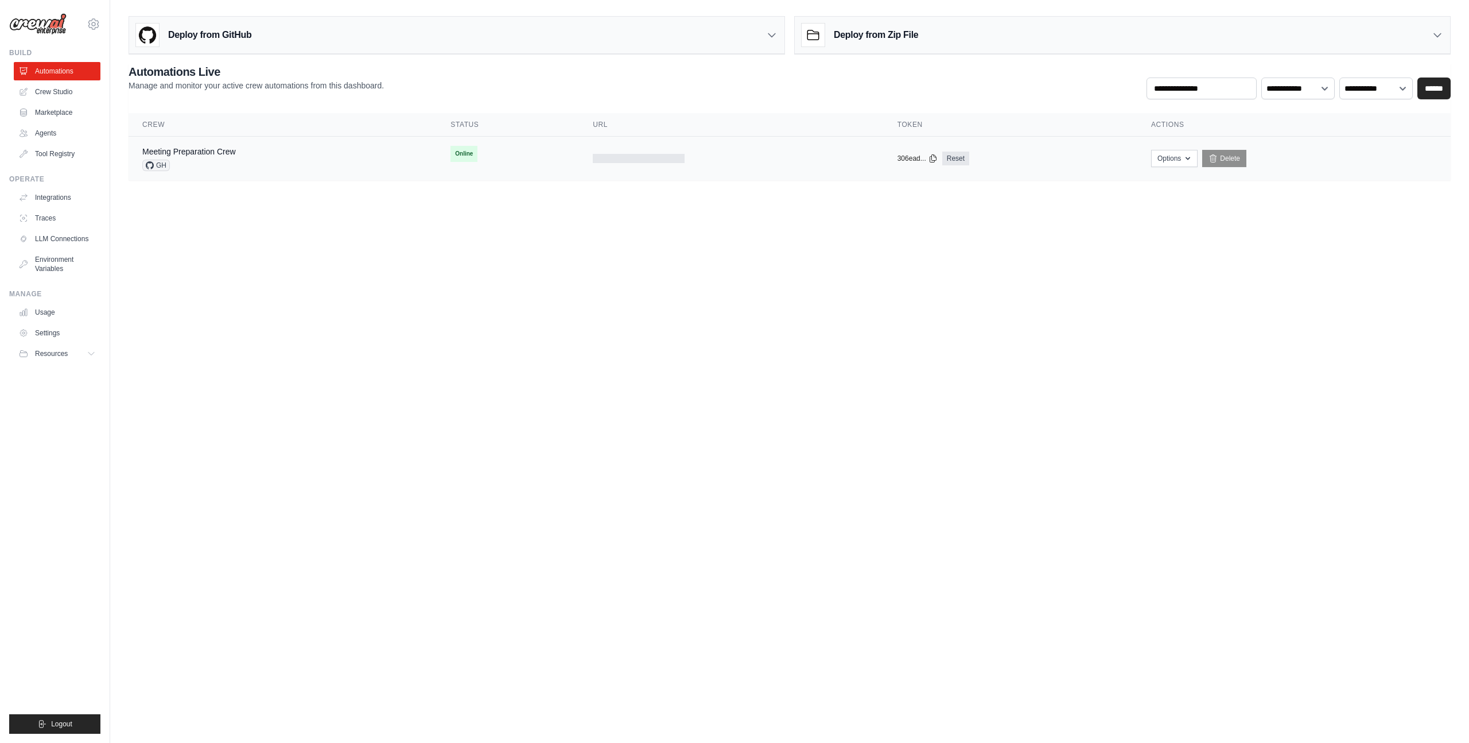
click at [250, 157] on div "Meeting Preparation Crew GH" at bounding box center [282, 158] width 281 height 25
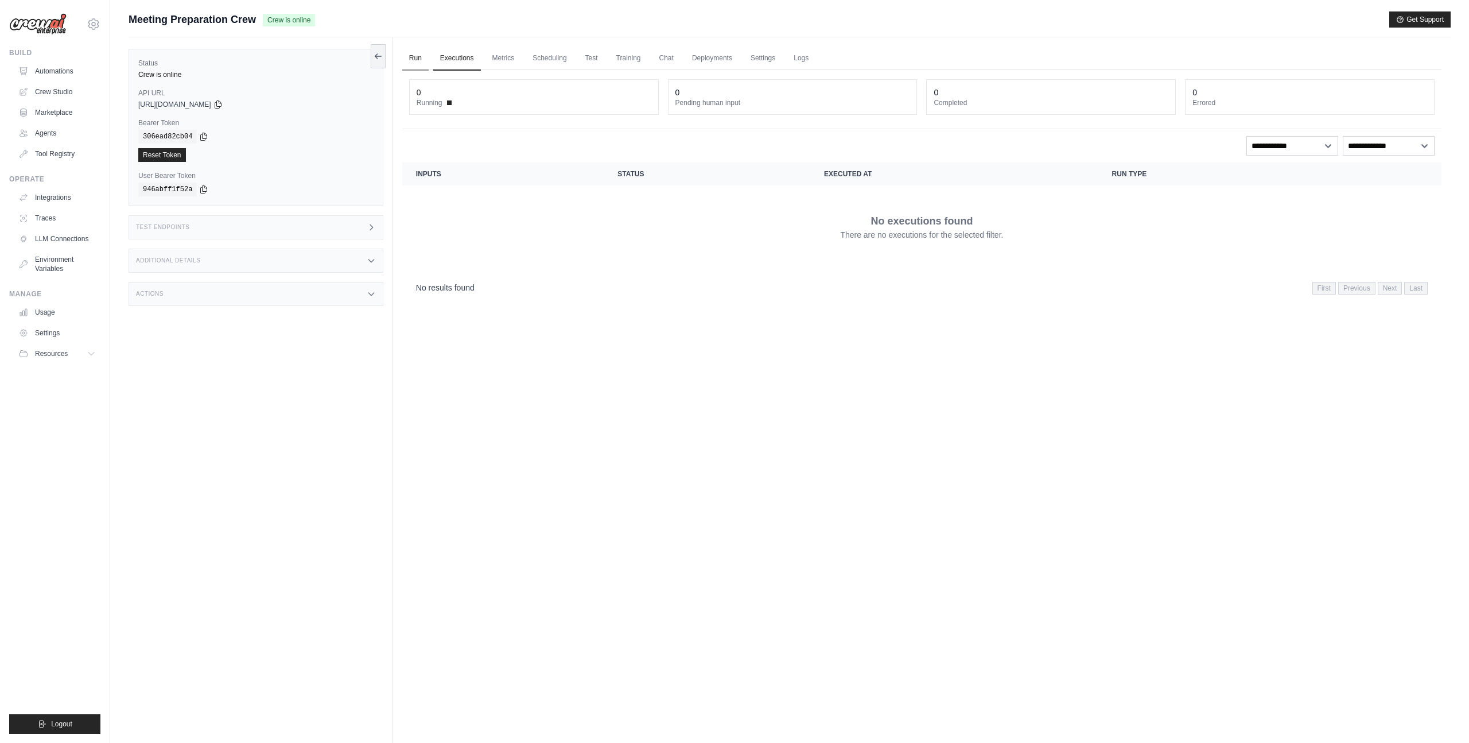
click at [418, 58] on link "Run" at bounding box center [415, 58] width 26 height 24
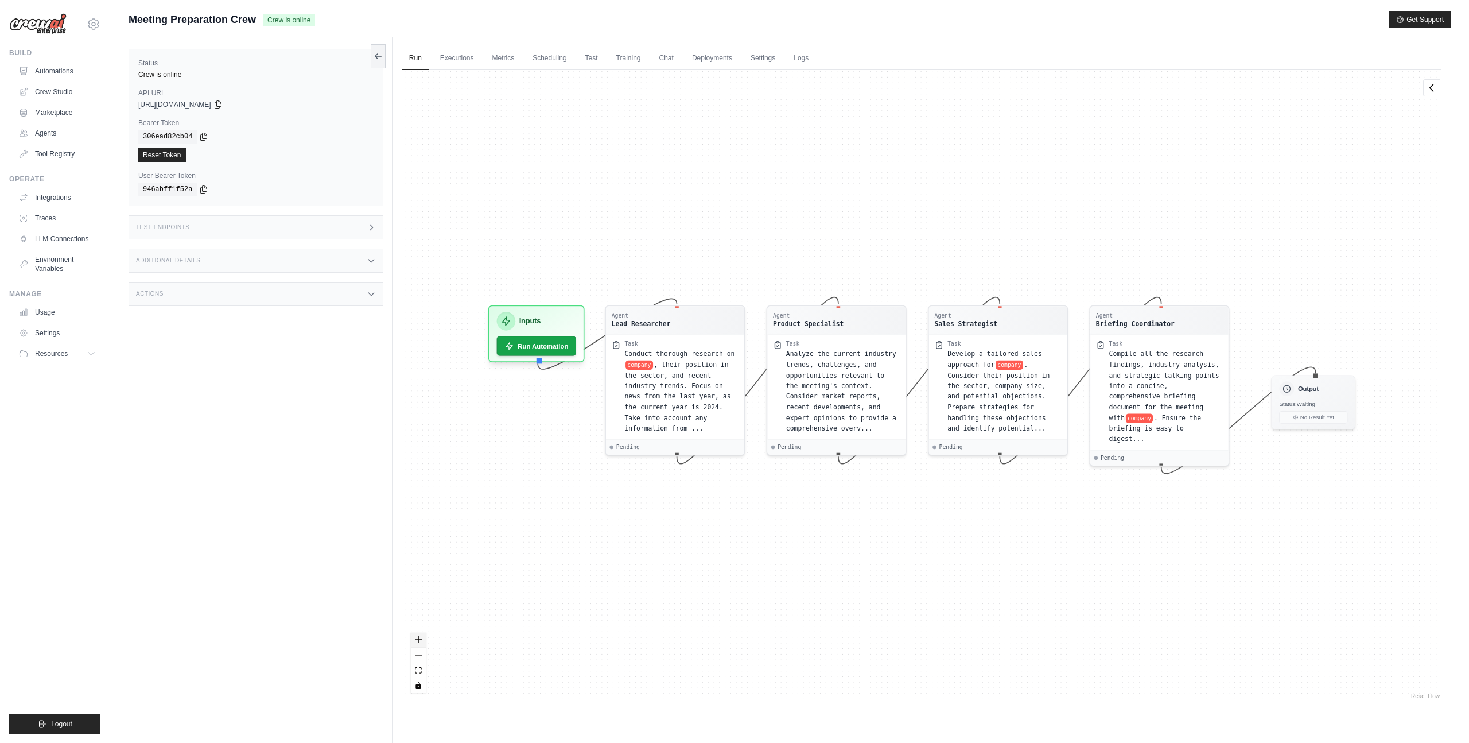
click at [419, 642] on icon "zoom in" at bounding box center [418, 639] width 7 height 7
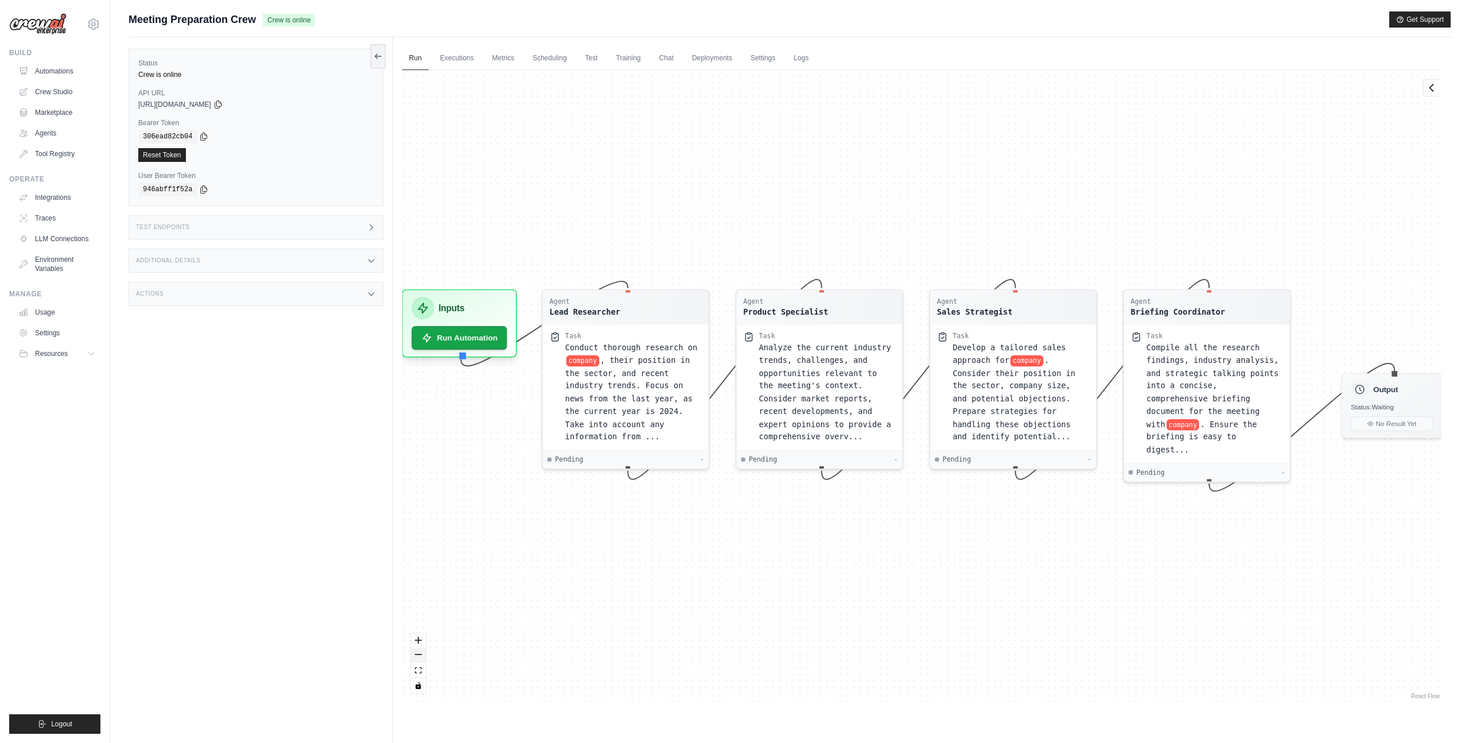
click at [418, 660] on button "zoom out" at bounding box center [418, 654] width 15 height 15
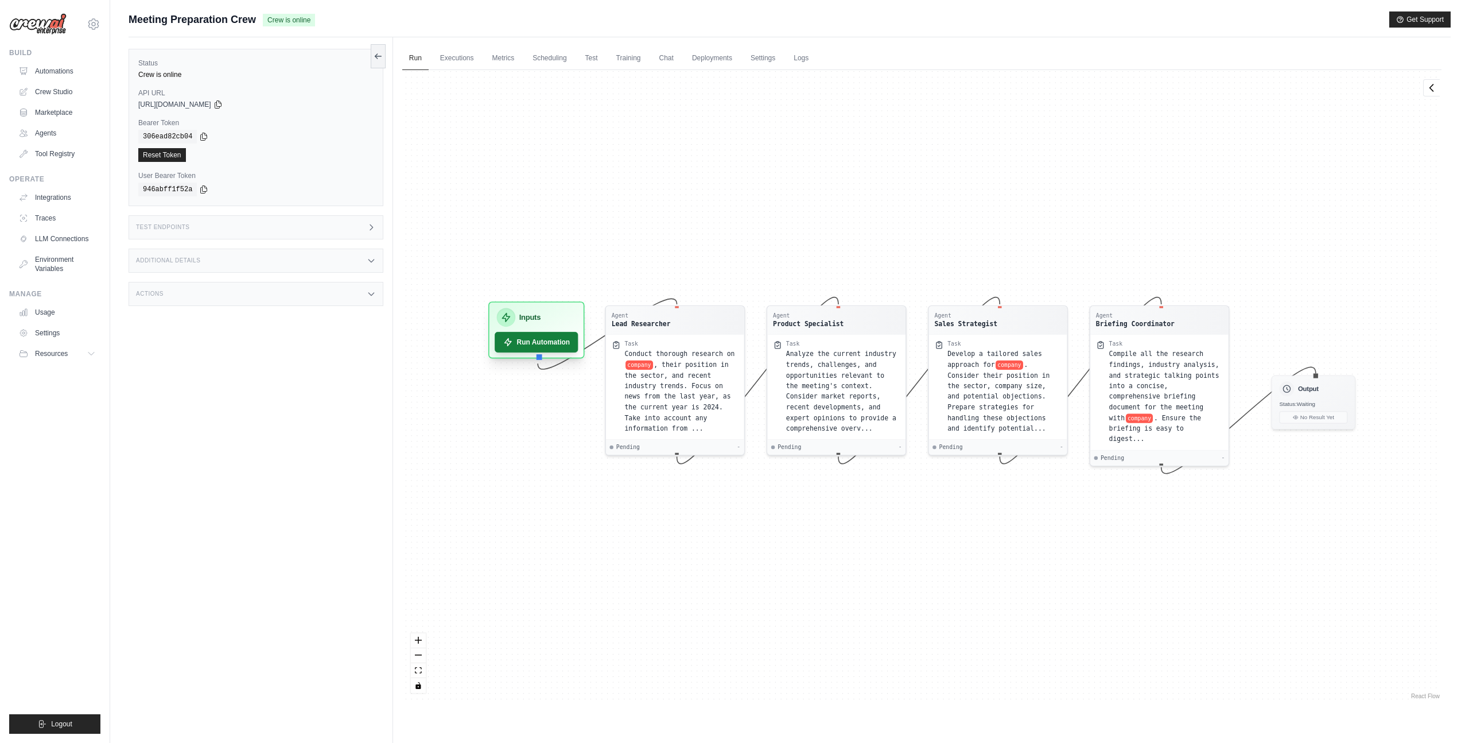
click at [548, 342] on button "Run Automation" at bounding box center [536, 342] width 83 height 21
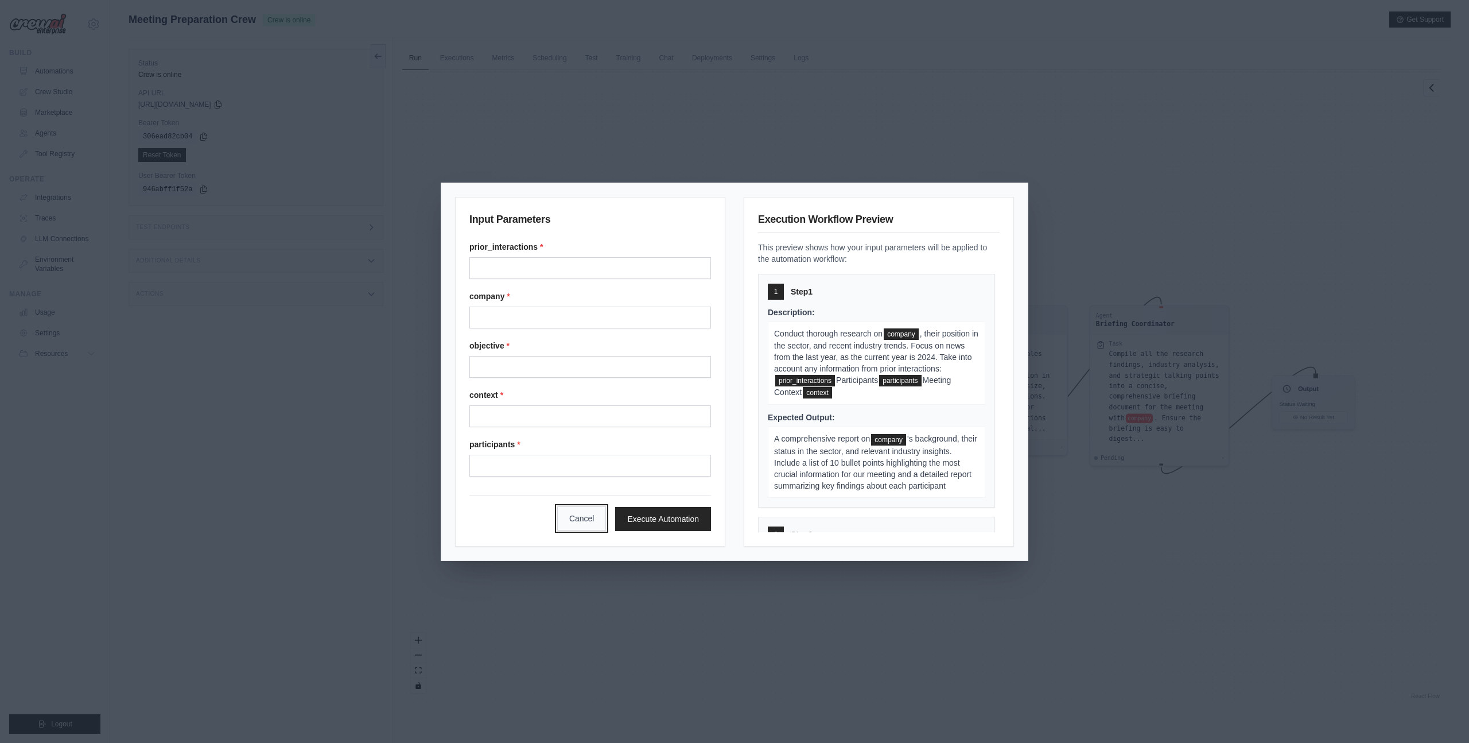
click at [590, 515] on button "Cancel" at bounding box center [581, 518] width 49 height 24
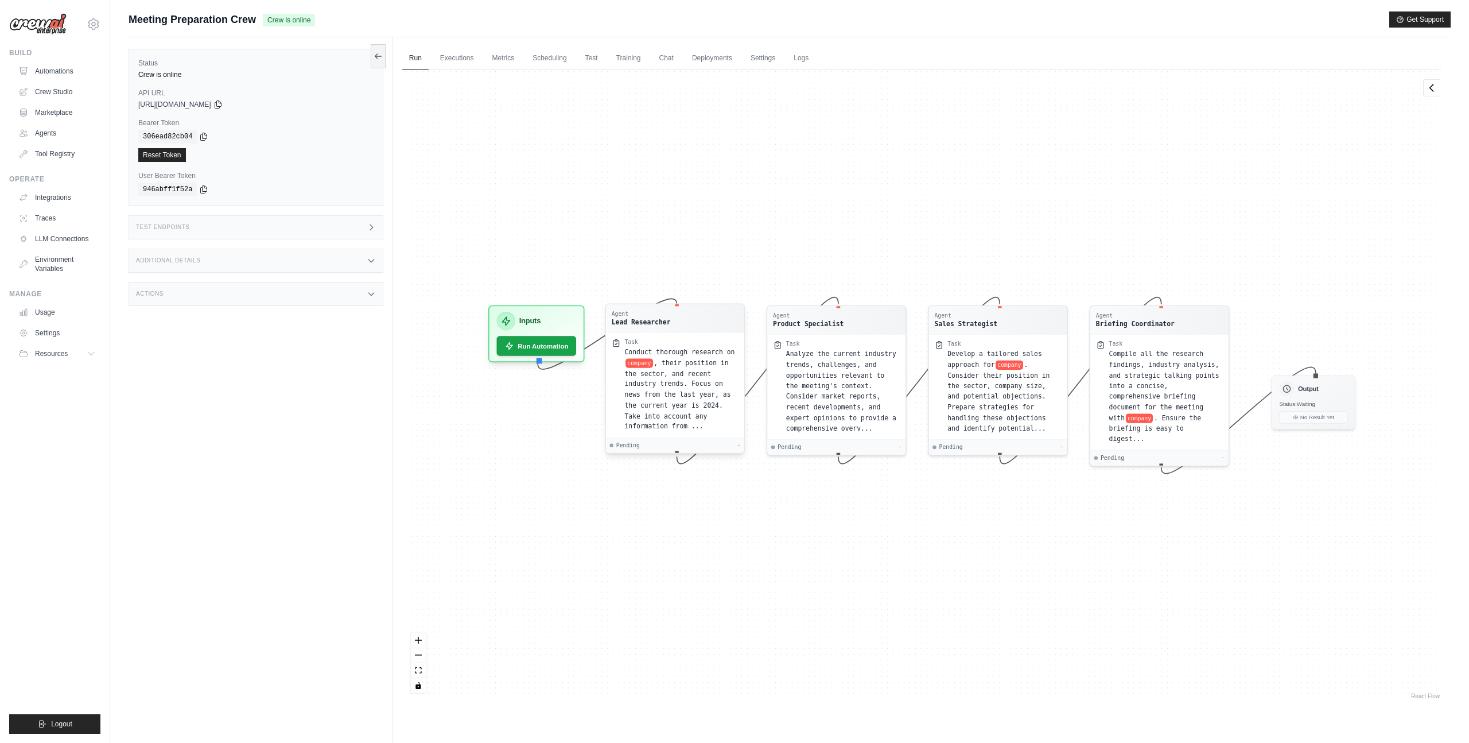
click at [666, 412] on span ", their position in the sector, and recent industry trends. Focus on news from …" at bounding box center [677, 394] width 106 height 71
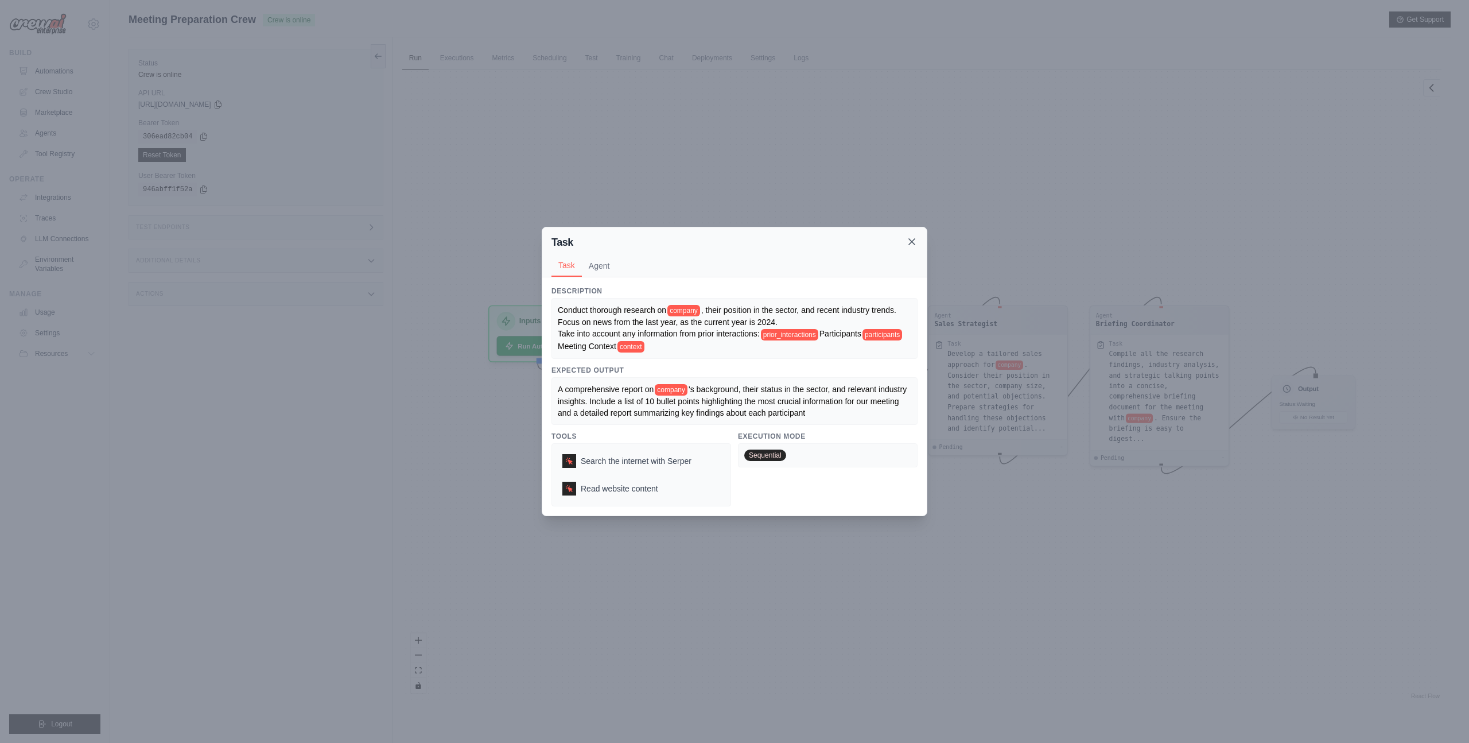
click at [912, 248] on div "Task" at bounding box center [734, 242] width 366 height 16
click at [913, 244] on icon at bounding box center [912, 242] width 6 height 6
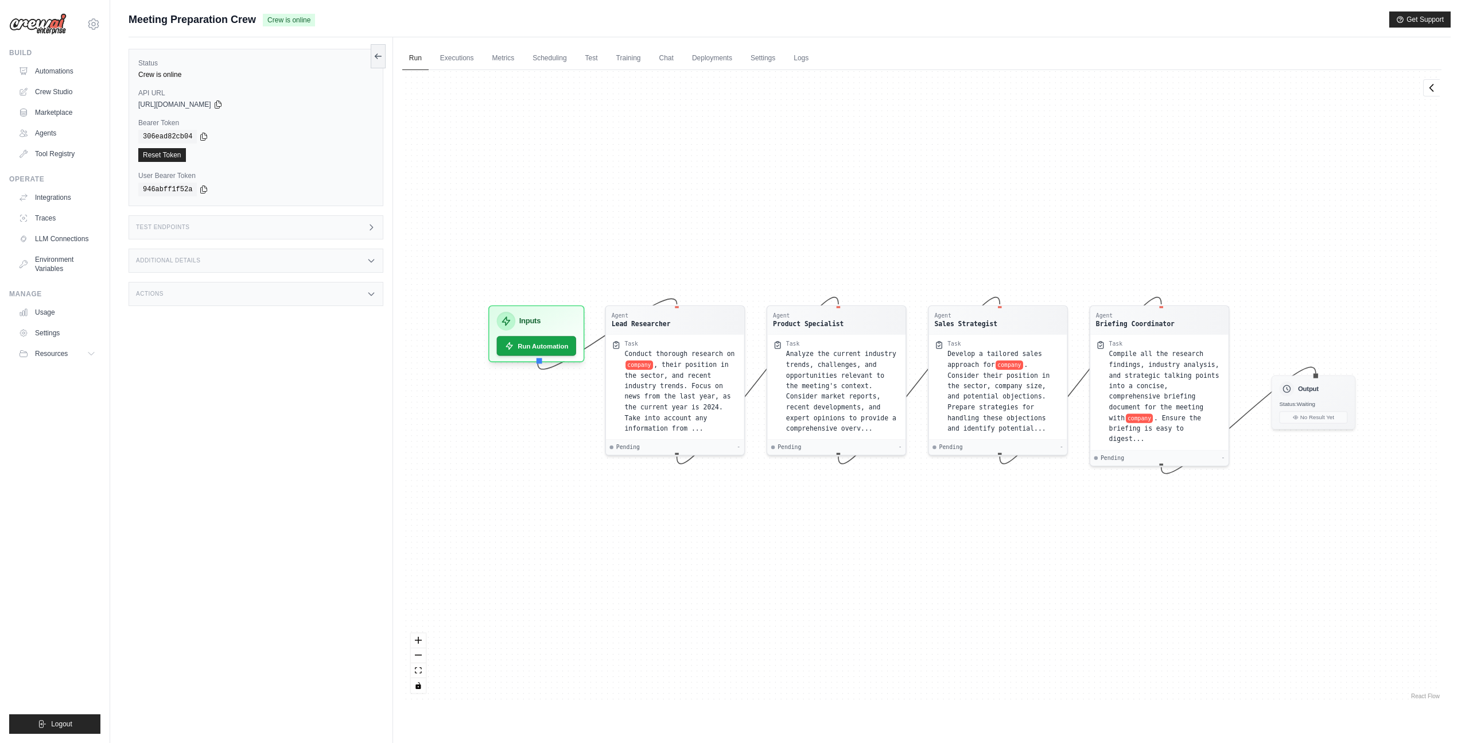
click at [357, 226] on div "Test Endpoints" at bounding box center [256, 227] width 255 height 24
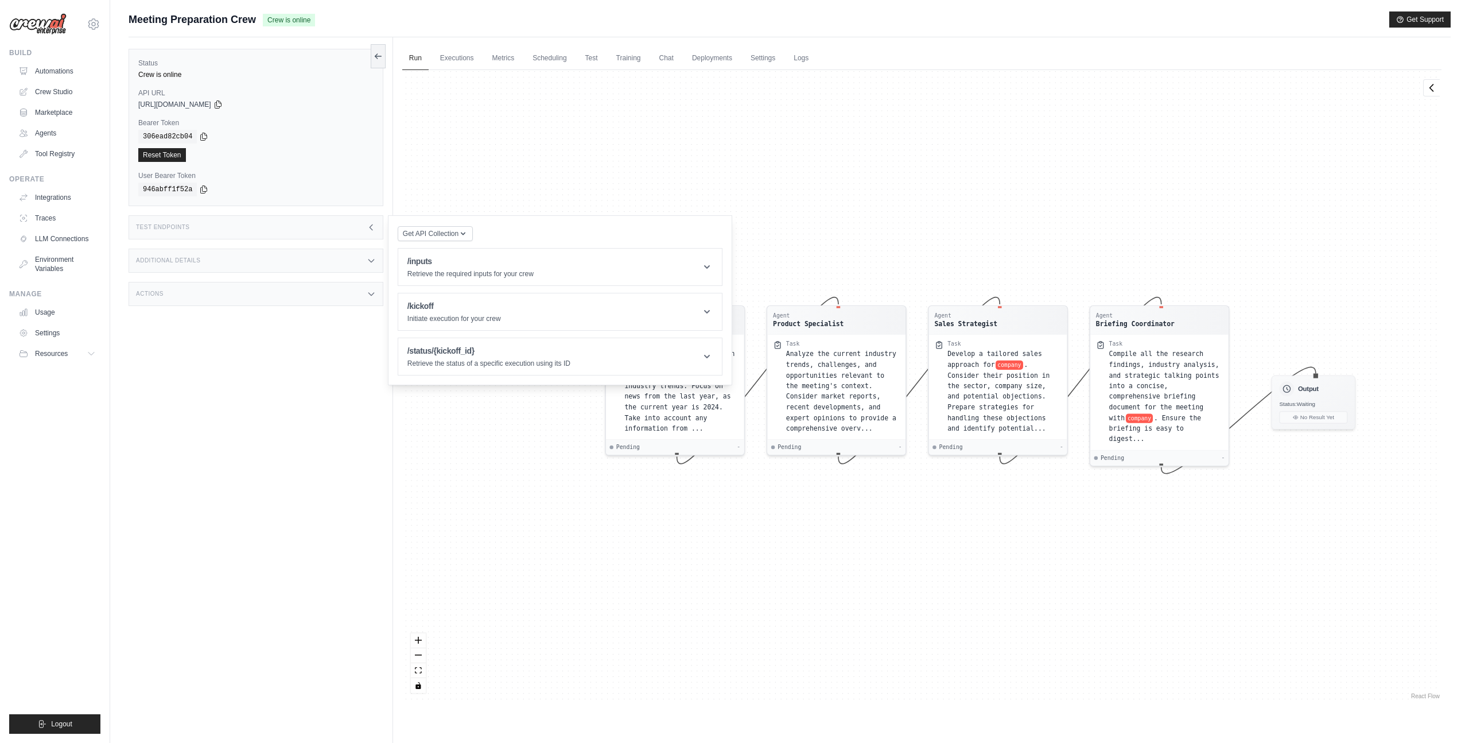
click at [366, 227] on div "Test Endpoints" at bounding box center [256, 227] width 255 height 24
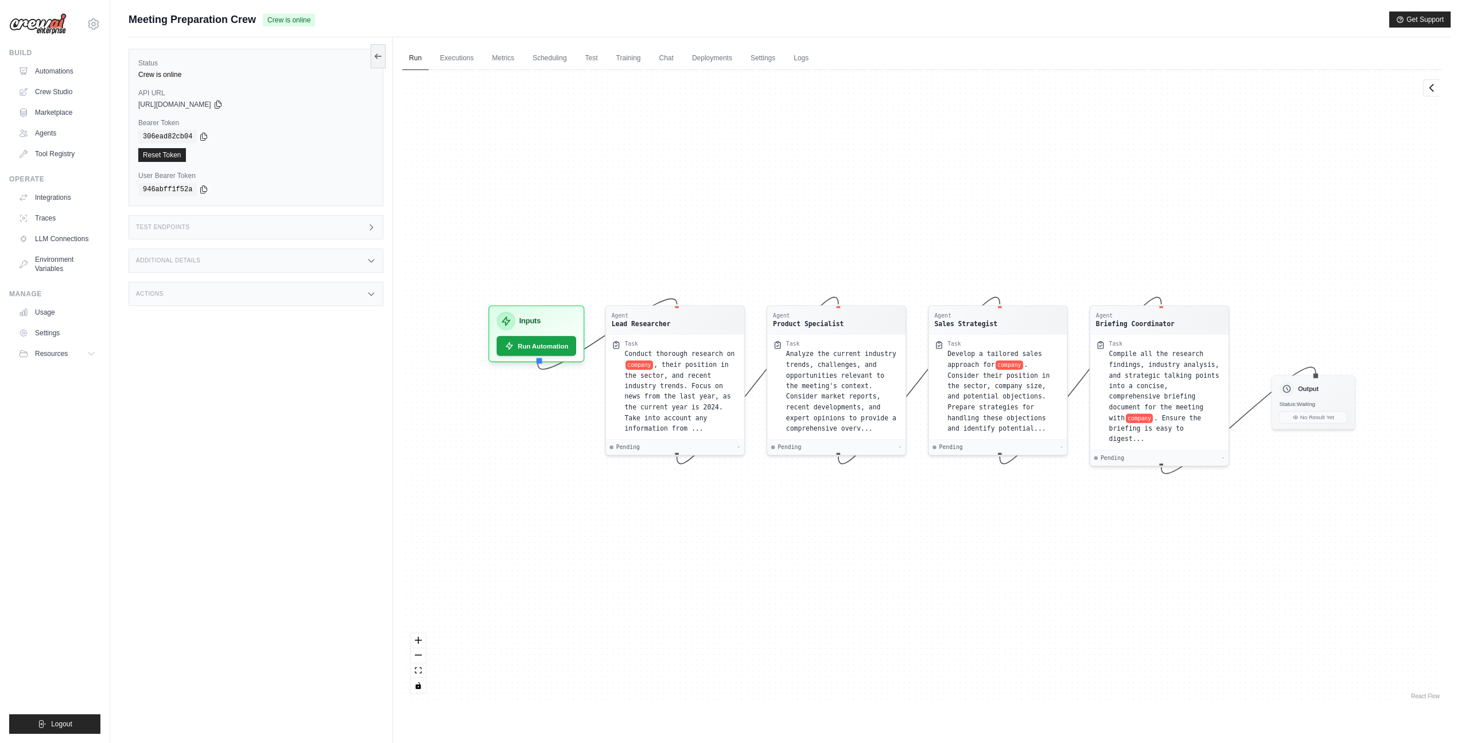
click at [360, 262] on div "Additional Details" at bounding box center [256, 260] width 255 height 24
click at [362, 235] on div "Test Endpoints" at bounding box center [256, 227] width 255 height 24
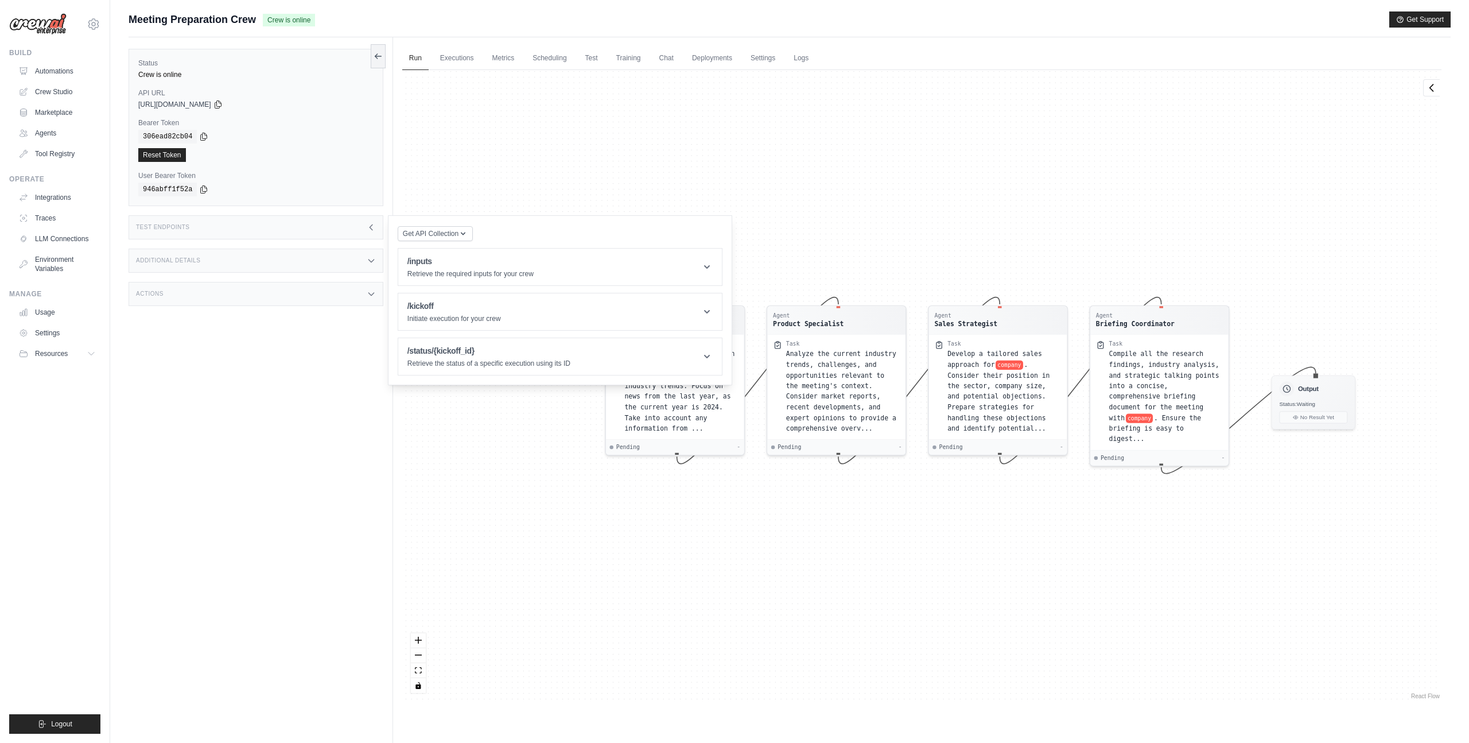
click at [362, 236] on div "Test Endpoints" at bounding box center [256, 227] width 255 height 24
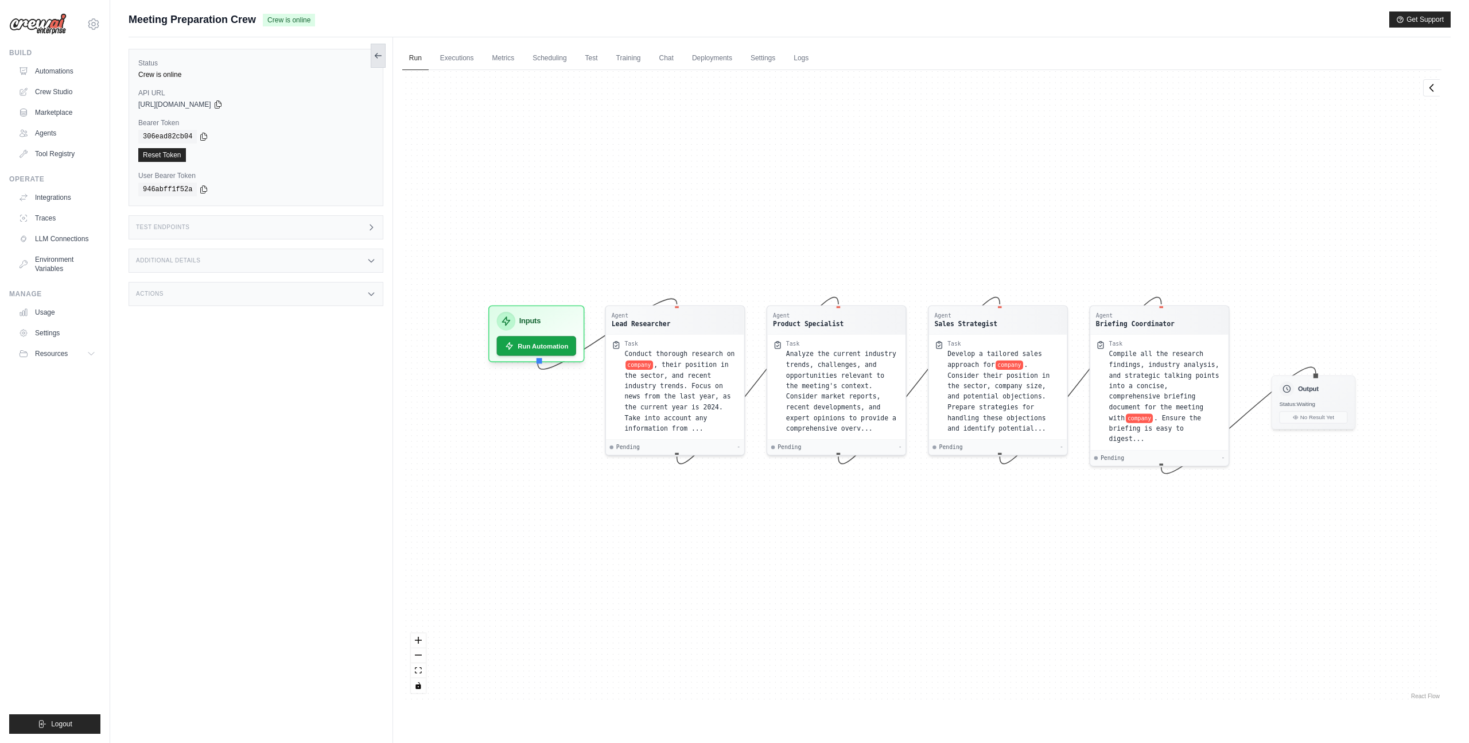
click at [375, 60] on button at bounding box center [378, 56] width 15 height 24
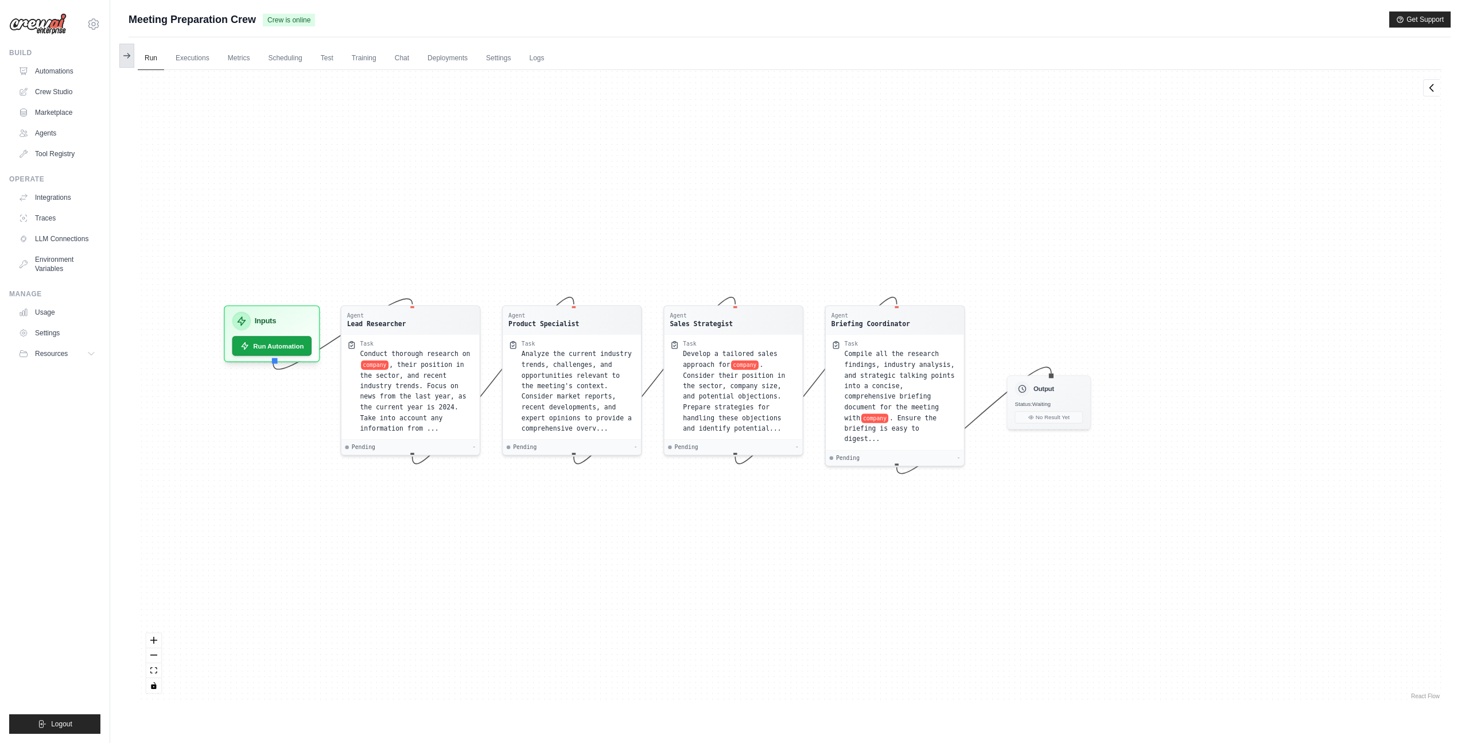
click at [122, 57] on icon at bounding box center [126, 55] width 9 height 9
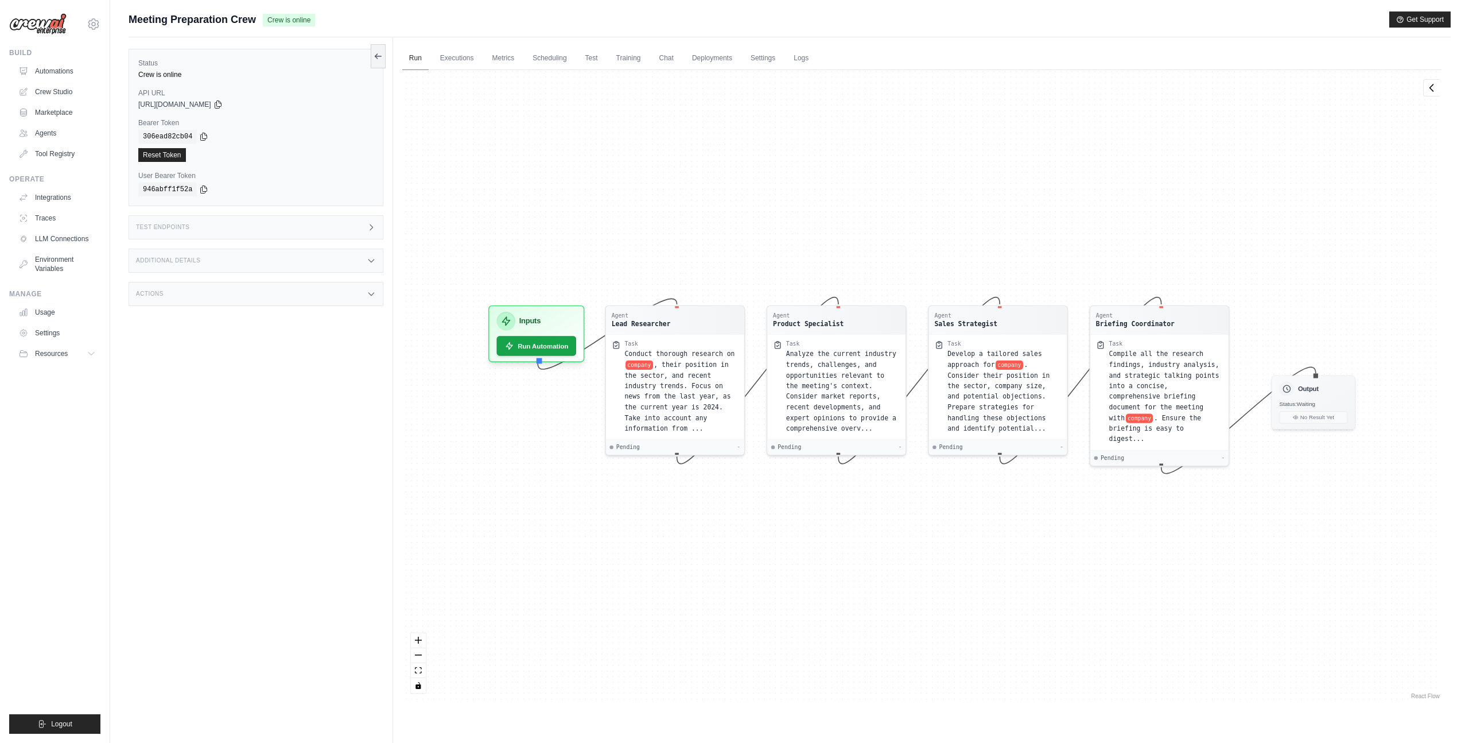
click at [418, 60] on link "Run" at bounding box center [415, 58] width 26 height 24
click at [454, 62] on link "Executions" at bounding box center [457, 58] width 48 height 24
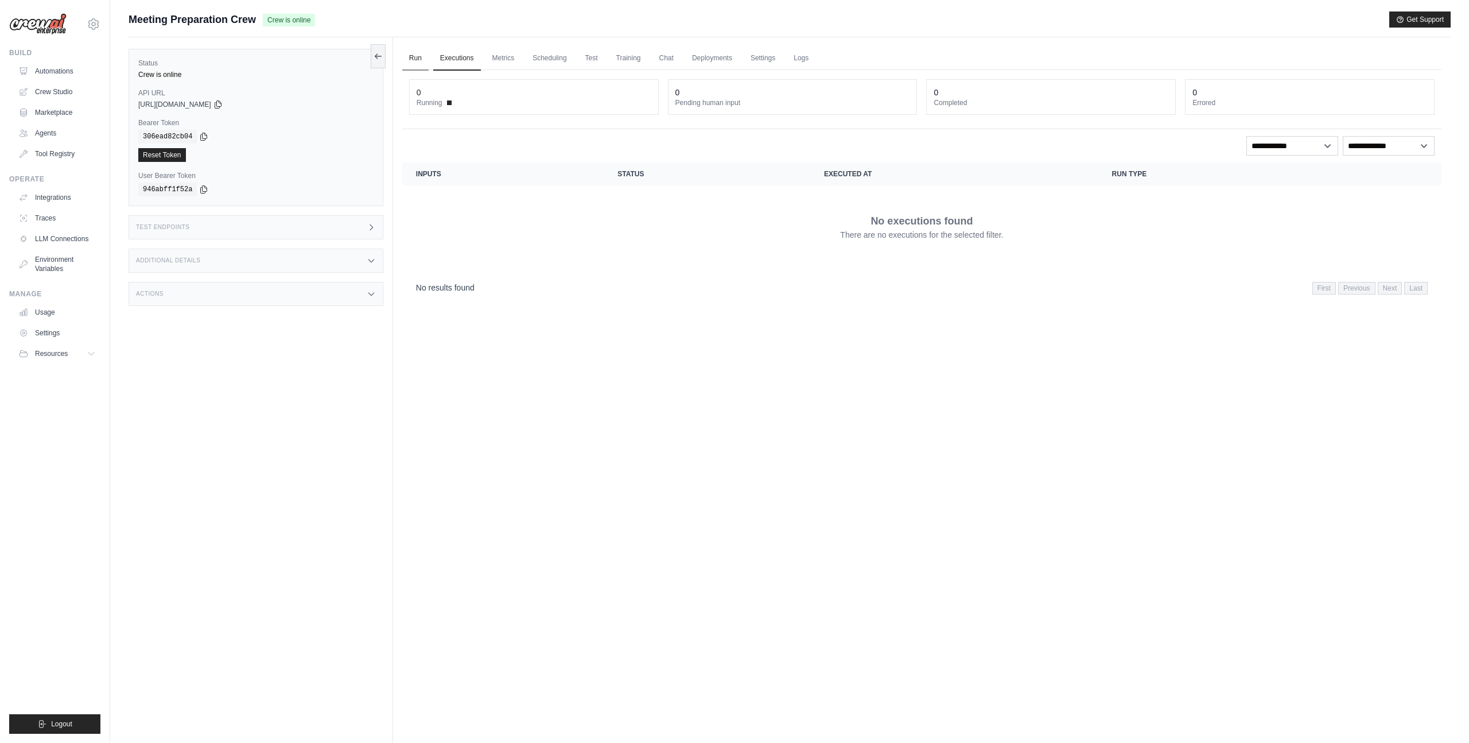
click at [411, 62] on link "Run" at bounding box center [415, 58] width 26 height 24
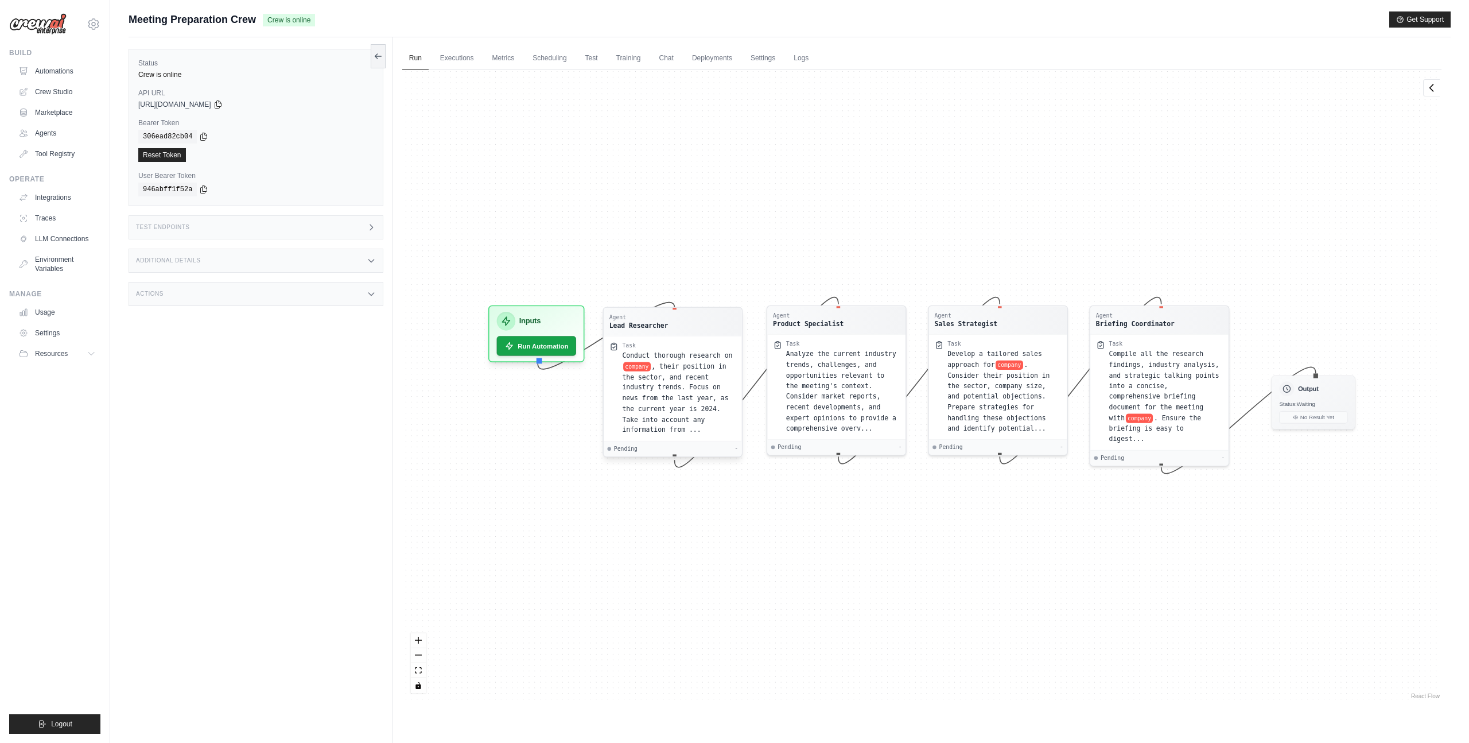
click at [696, 316] on div "Agent Lead Researcher" at bounding box center [672, 321] width 127 height 17
click at [563, 342] on button "Run Automation" at bounding box center [536, 342] width 83 height 21
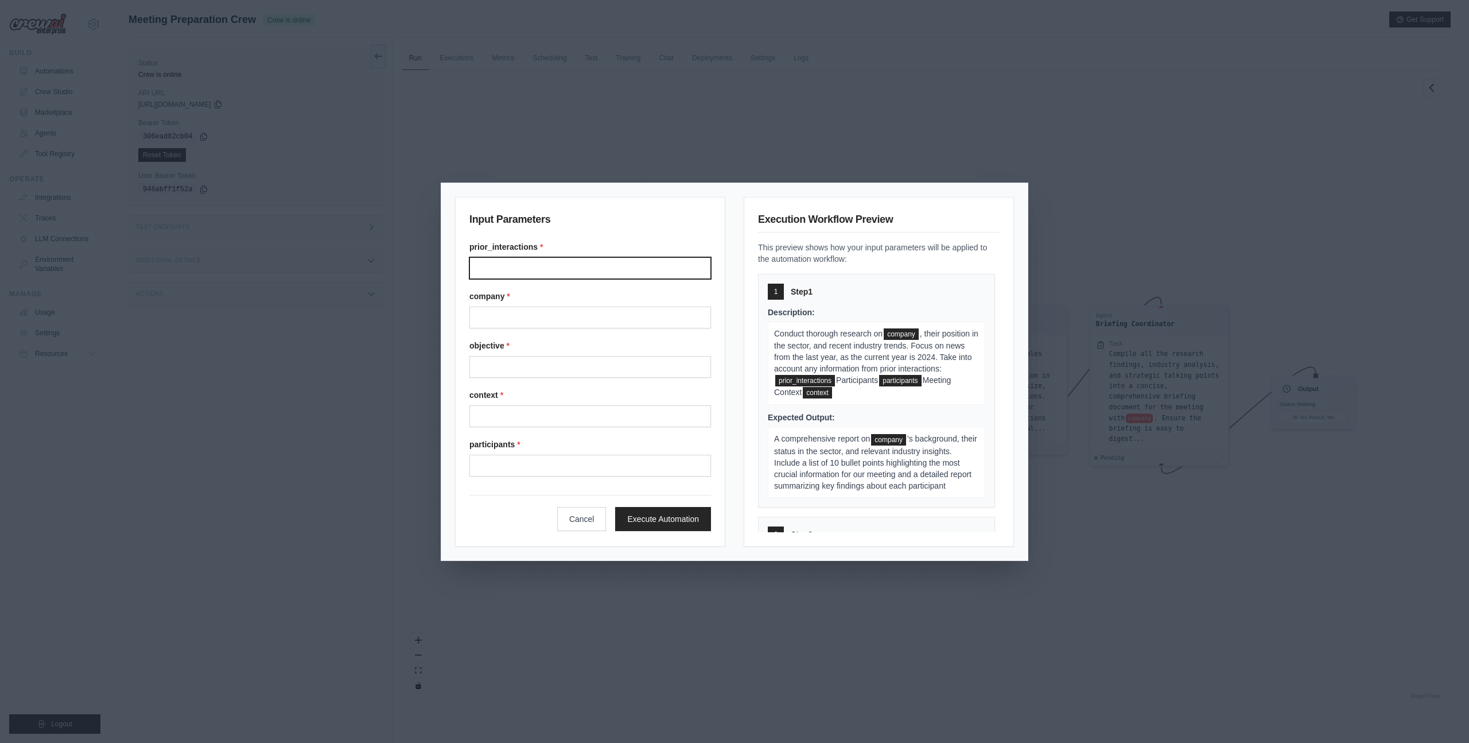
click at [546, 271] on input "Prior interactions" at bounding box center [590, 268] width 242 height 22
click at [543, 340] on label "objective *" at bounding box center [590, 345] width 242 height 11
click at [543, 356] on input "Objective" at bounding box center [590, 367] width 242 height 22
click at [543, 319] on input "Company" at bounding box center [590, 317] width 242 height 22
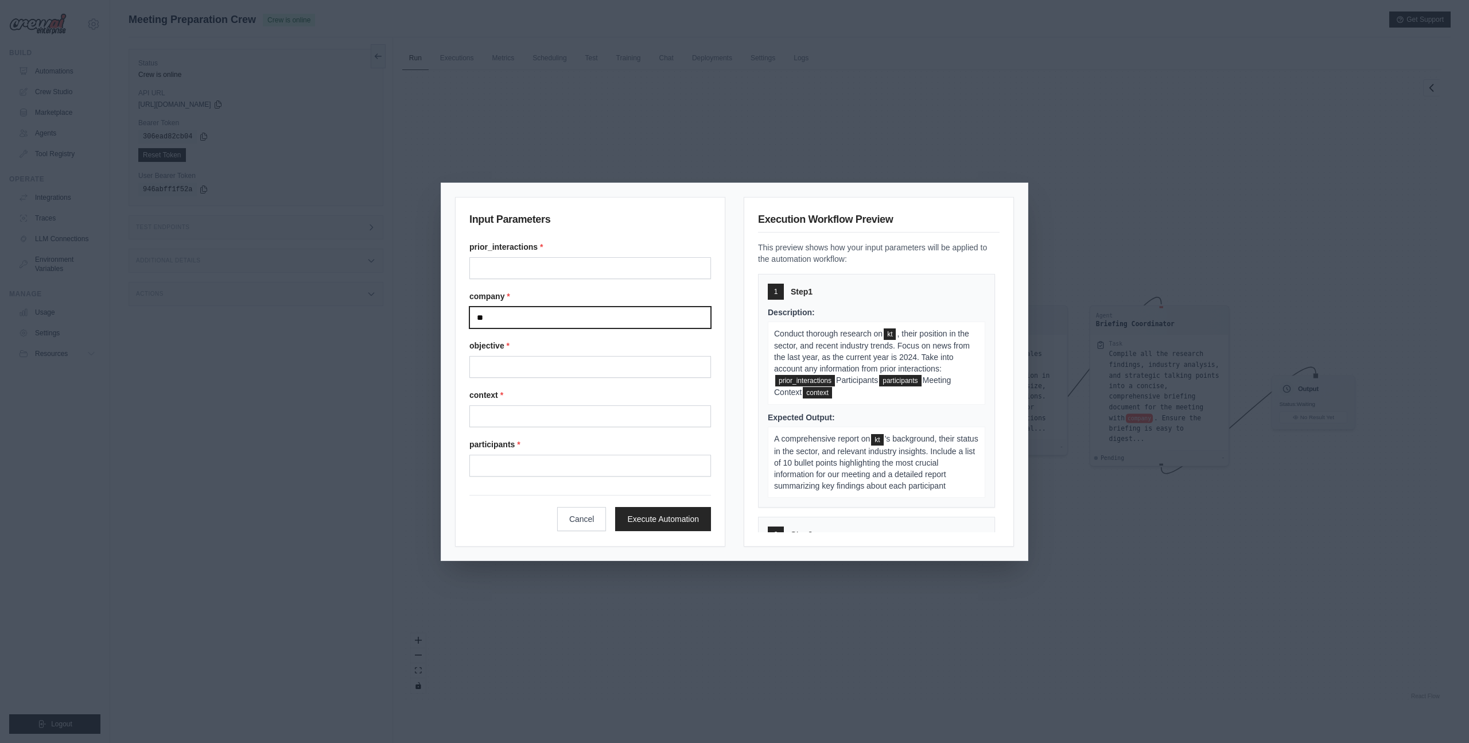
type input "**"
click at [561, 290] on label "company *" at bounding box center [590, 295] width 242 height 11
click at [561, 306] on input "**" at bounding box center [590, 317] width 242 height 22
click at [536, 267] on input "Prior interactions" at bounding box center [590, 268] width 242 height 22
drag, startPoint x: 788, startPoint y: 379, endPoint x: 798, endPoint y: 379, distance: 9.8
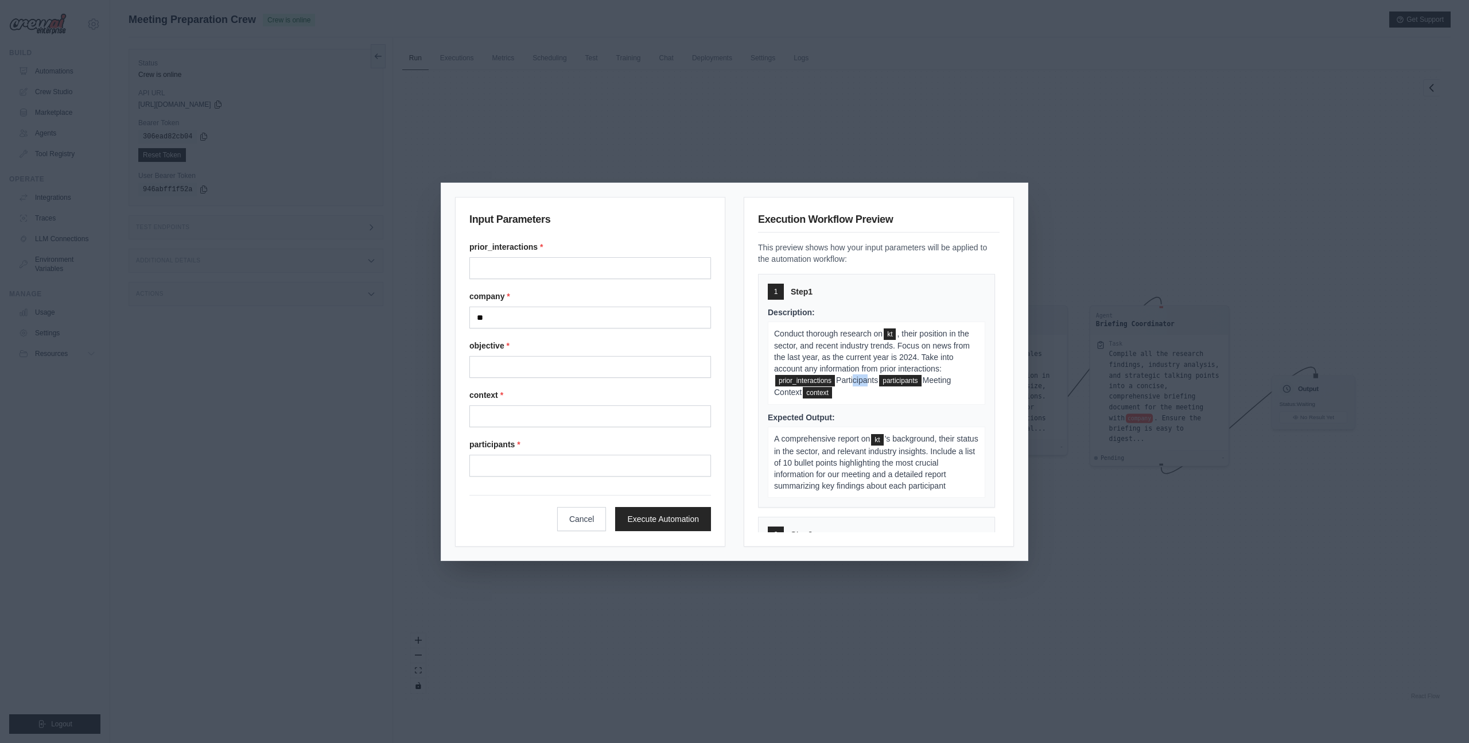
click at [836, 379] on span "Participants" at bounding box center [857, 379] width 42 height 9
click at [575, 274] on input "Prior interactions" at bounding box center [590, 268] width 242 height 22
type input "*"
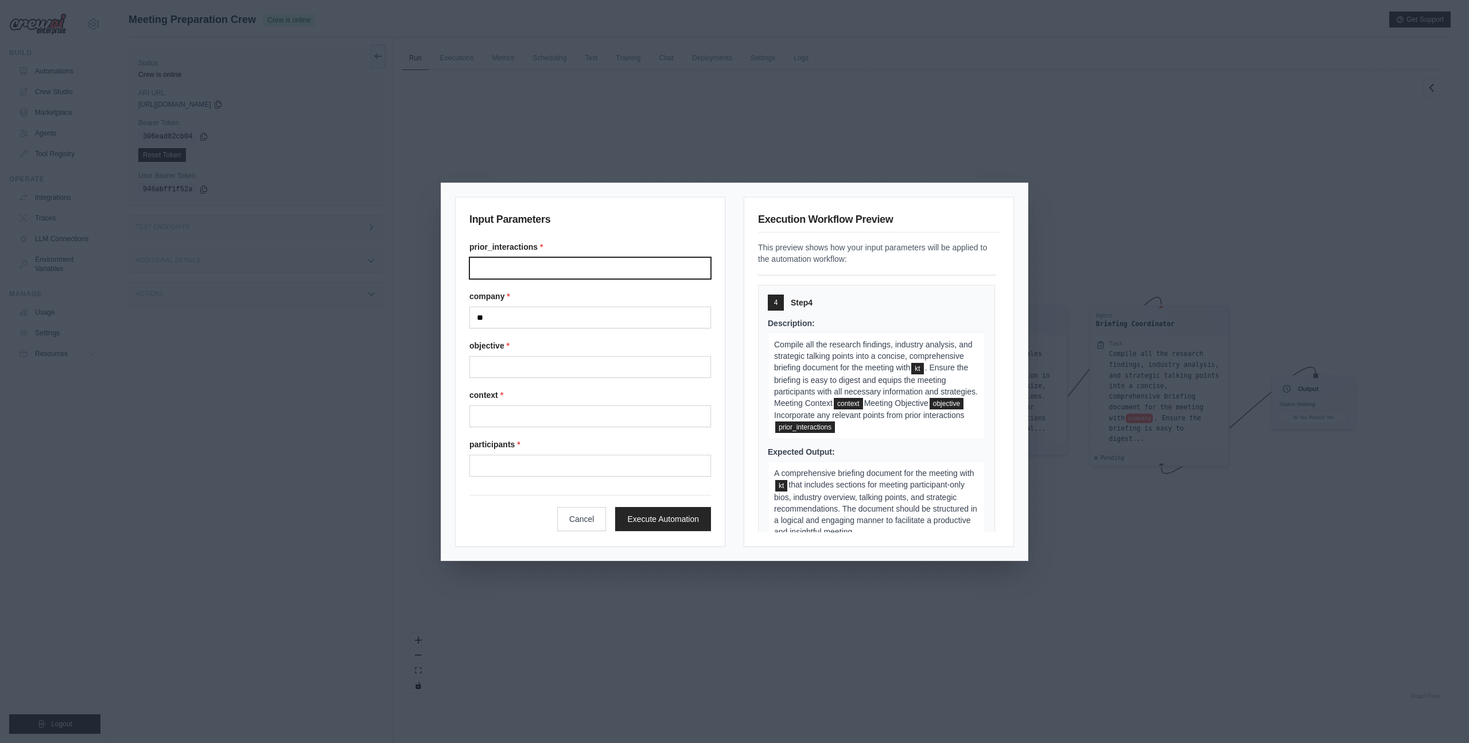
scroll to position [705, 0]
click at [589, 520] on button "Cancel" at bounding box center [581, 518] width 49 height 24
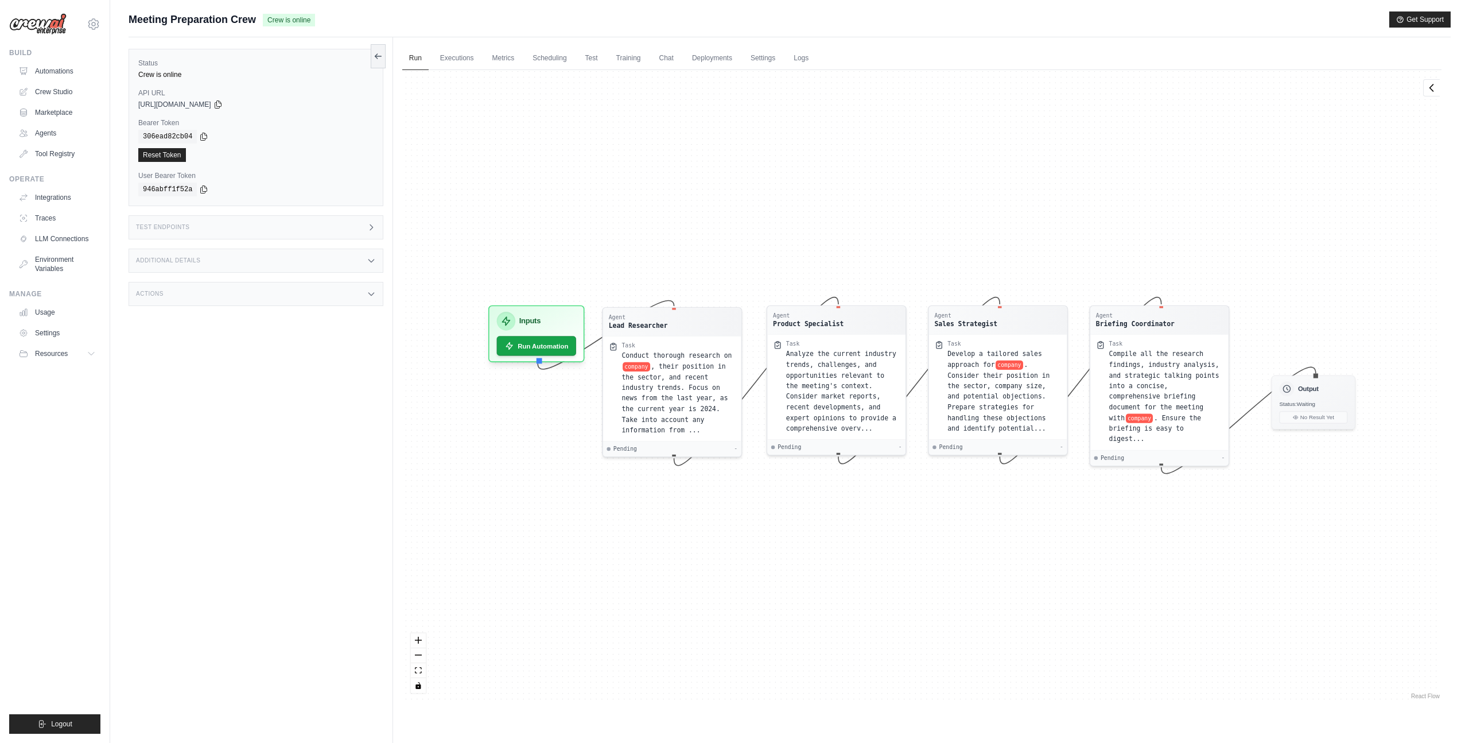
click at [670, 533] on div "Agent Lead Researcher Task Conduct thorough research on company , their positio…" at bounding box center [921, 385] width 1039 height 631
click at [675, 387] on span ", their position in the sector, and recent industry trends. Focus on news from …" at bounding box center [674, 395] width 106 height 71
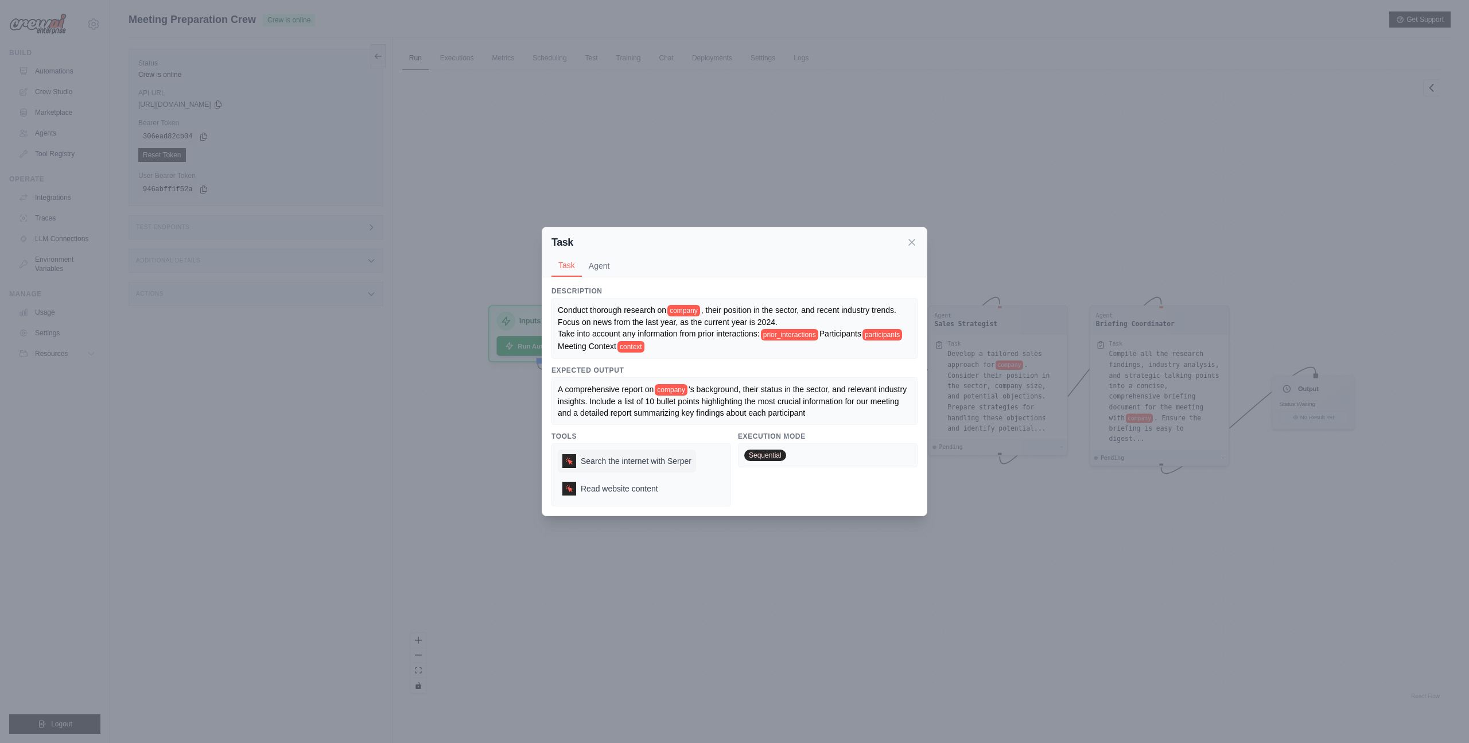
click at [668, 460] on span "Search the internet with Serper" at bounding box center [636, 460] width 111 height 11
click at [628, 490] on span "Read website content" at bounding box center [619, 488] width 77 height 11
click at [697, 524] on div "Task Task Agent Description Conduct thorough research on company , their positi…" at bounding box center [734, 371] width 1469 height 743
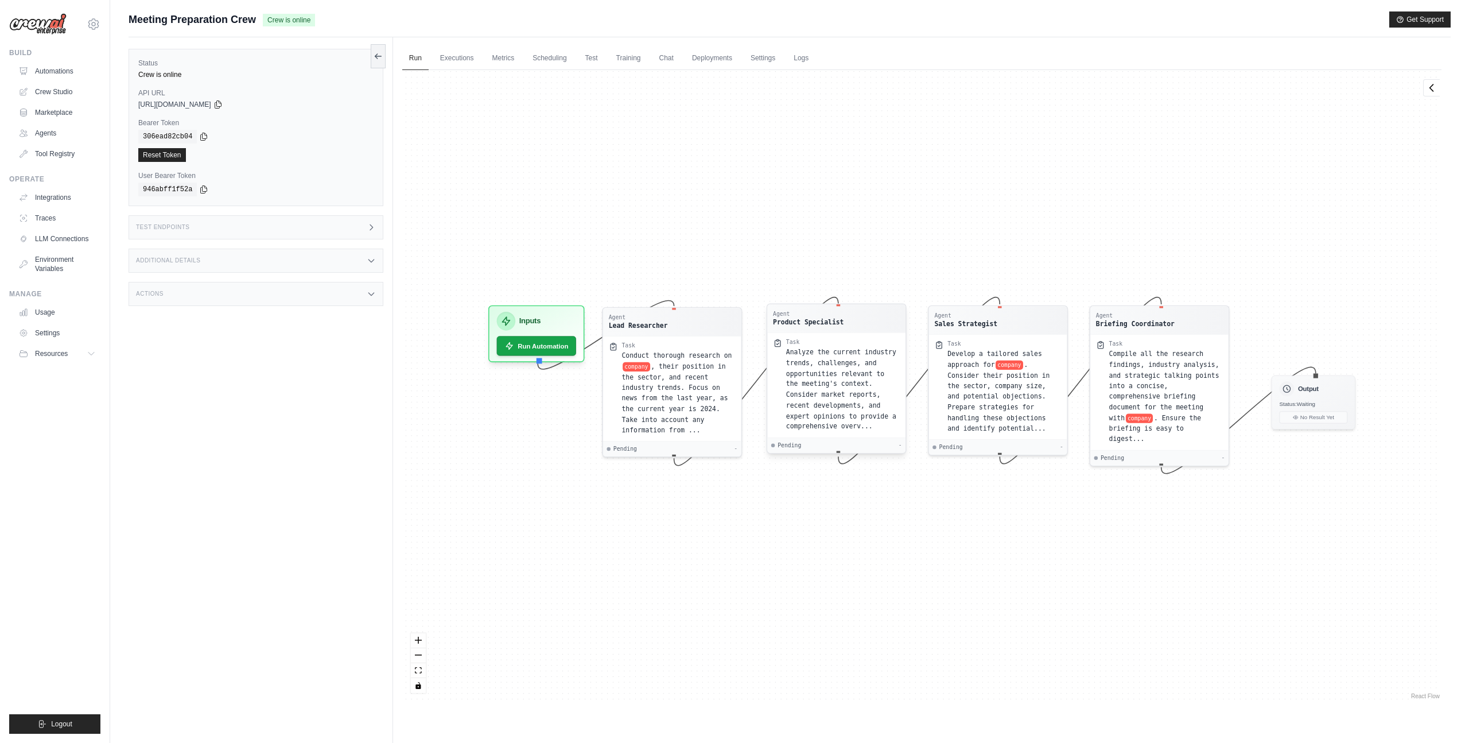
click at [831, 403] on span "Analyze the current industry trends, challenges, and opportunities relevant to …" at bounding box center [841, 389] width 110 height 82
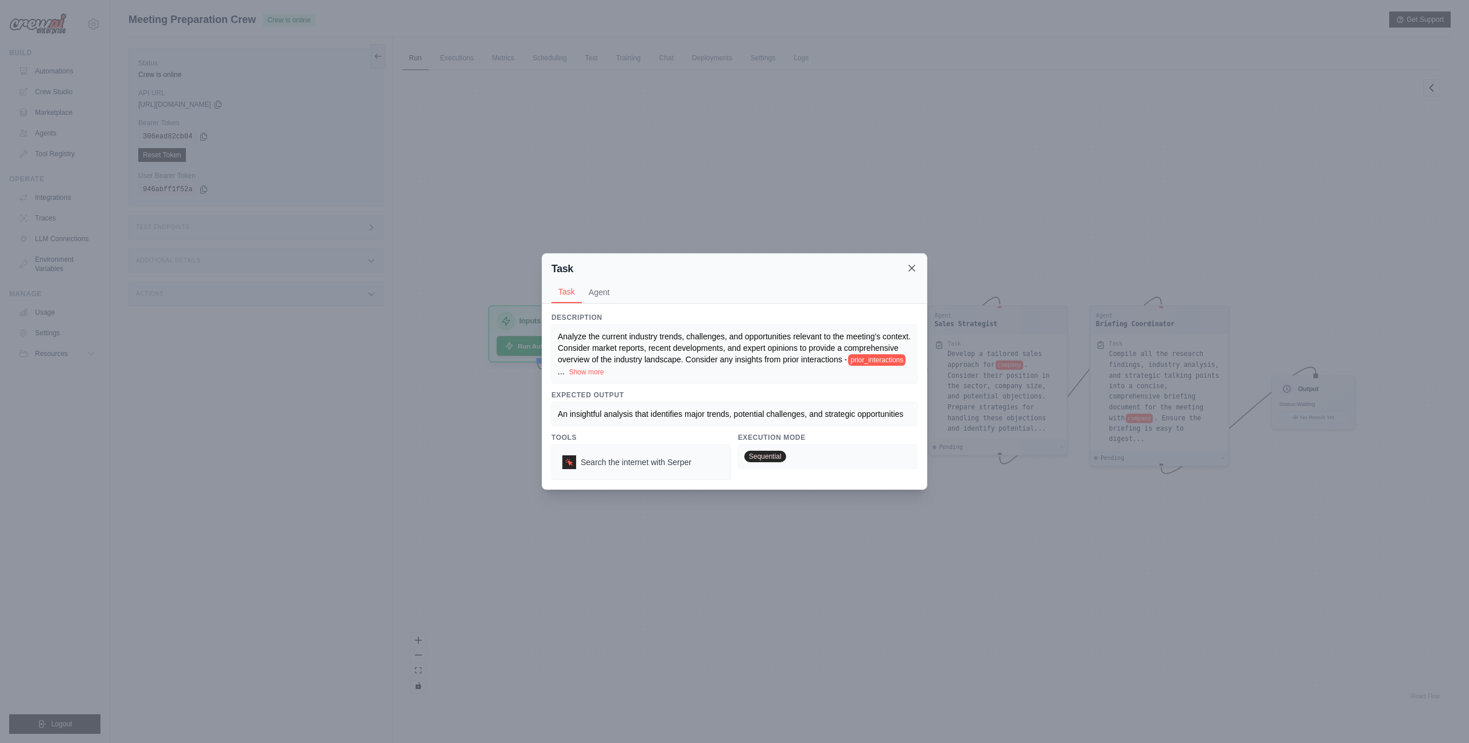
click at [915, 272] on icon at bounding box center [911, 267] width 11 height 11
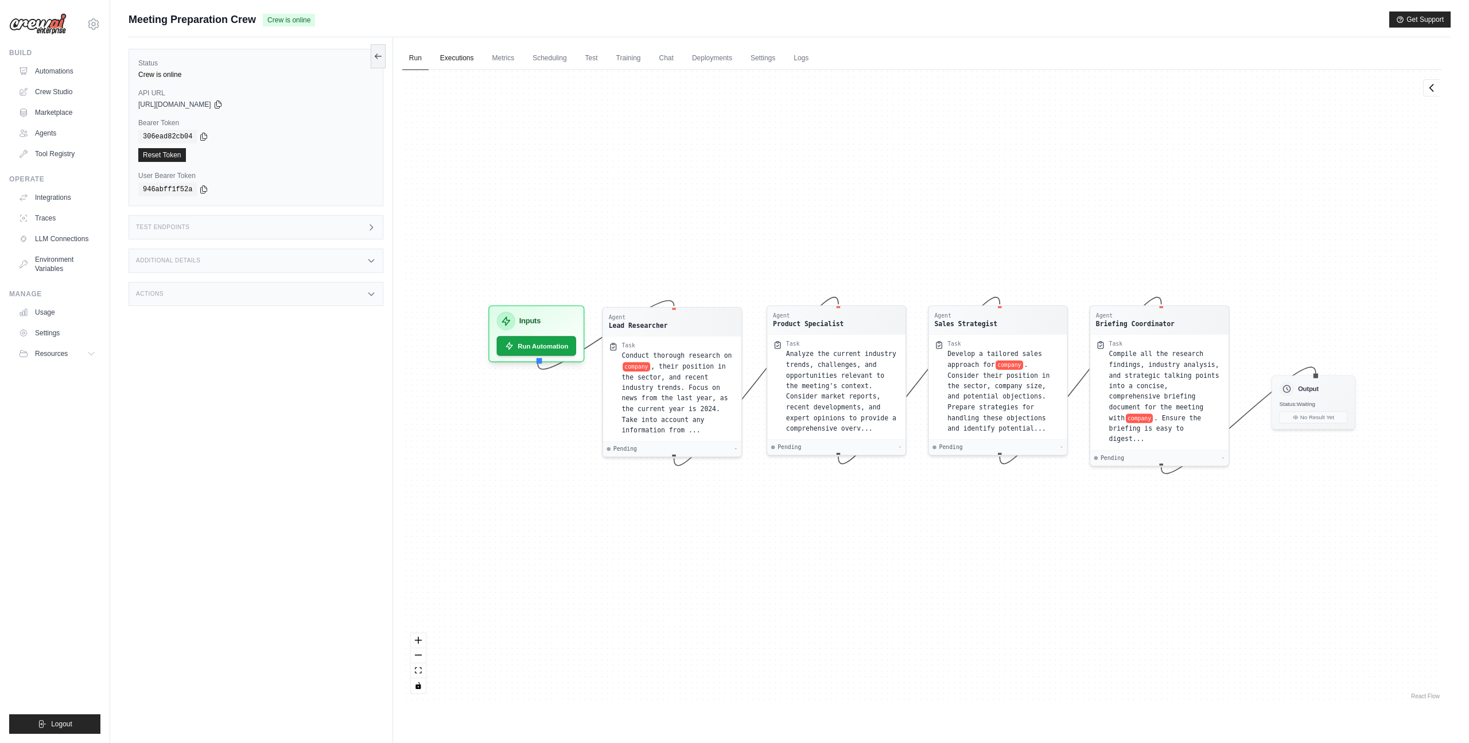
click at [465, 48] on link "Executions" at bounding box center [457, 58] width 48 height 24
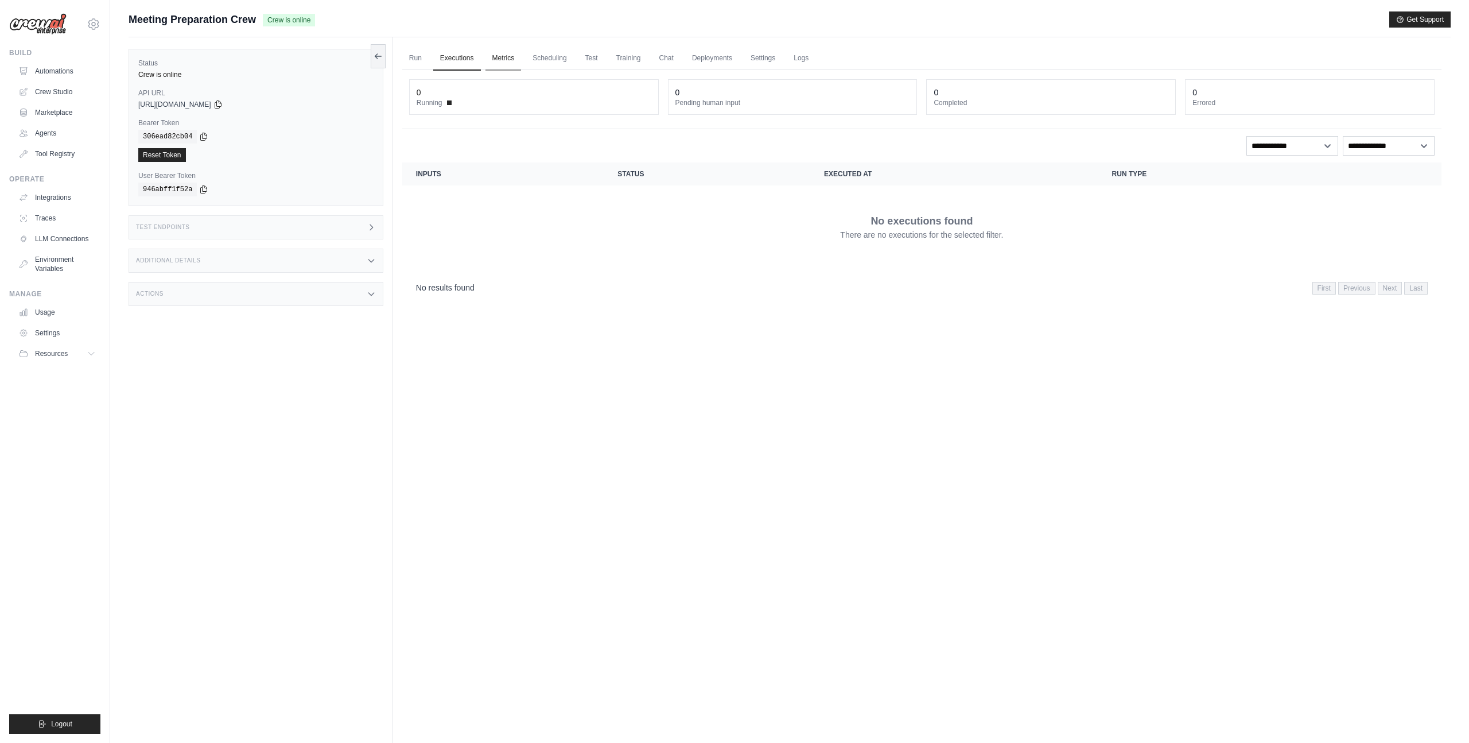
click at [497, 46] on link "Metrics" at bounding box center [503, 58] width 36 height 24
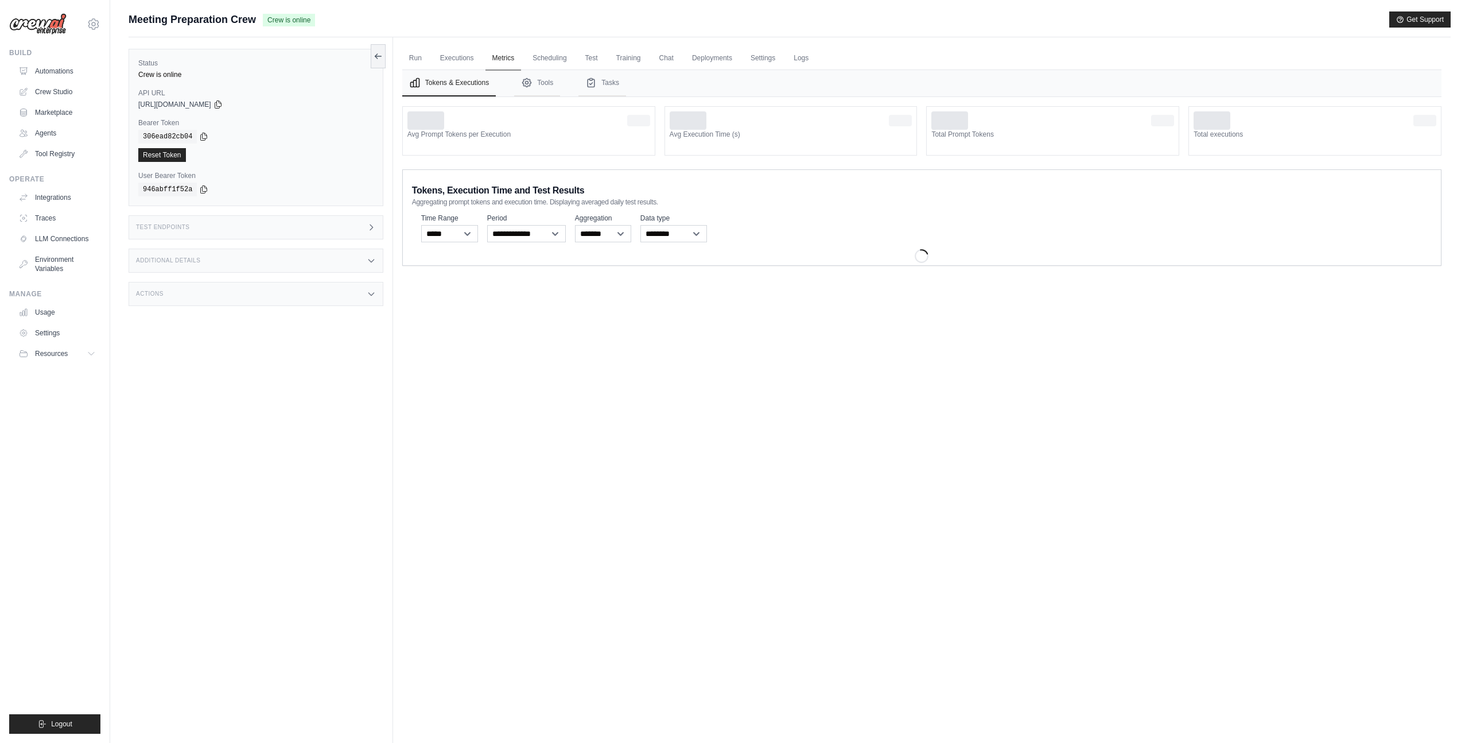
click at [497, 50] on link "Metrics" at bounding box center [503, 58] width 36 height 24
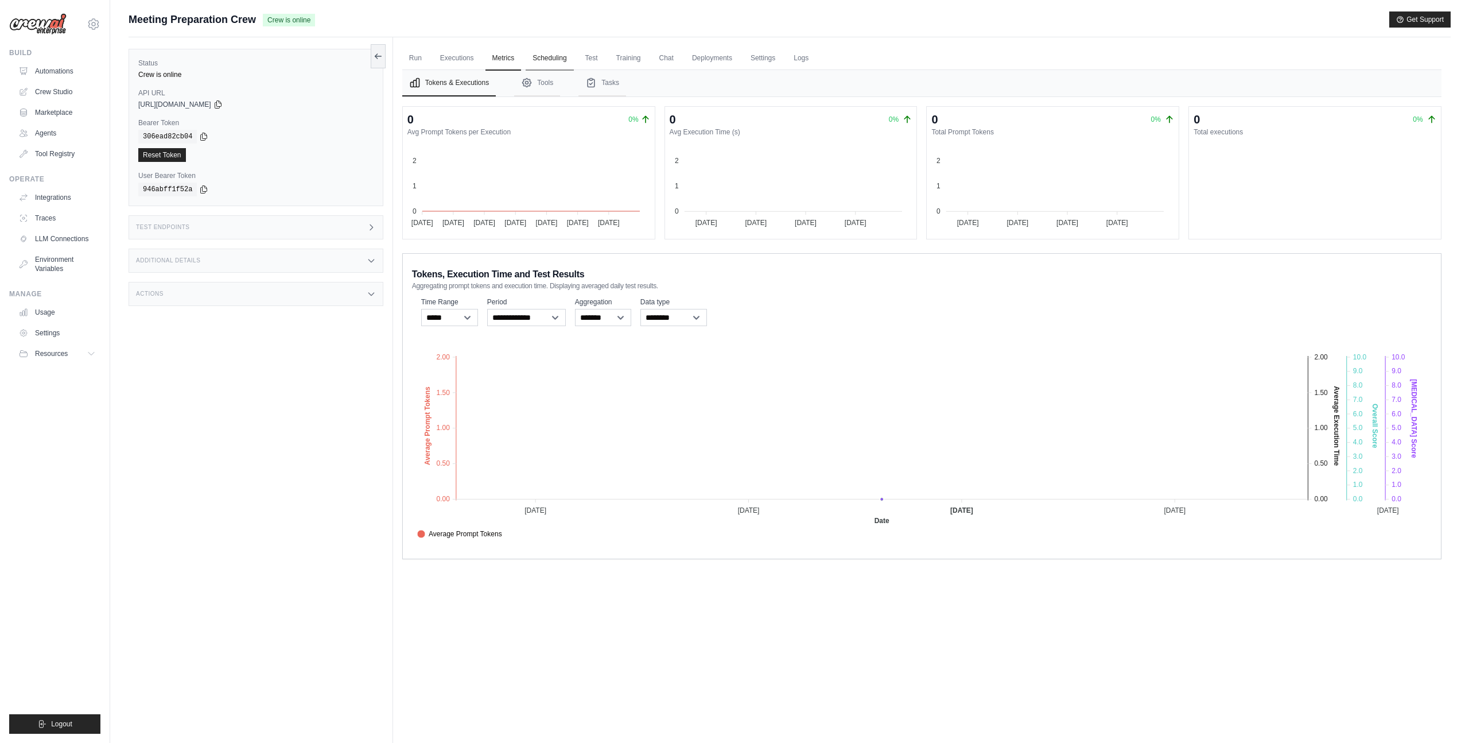
click at [528, 63] on link "Scheduling" at bounding box center [550, 58] width 48 height 24
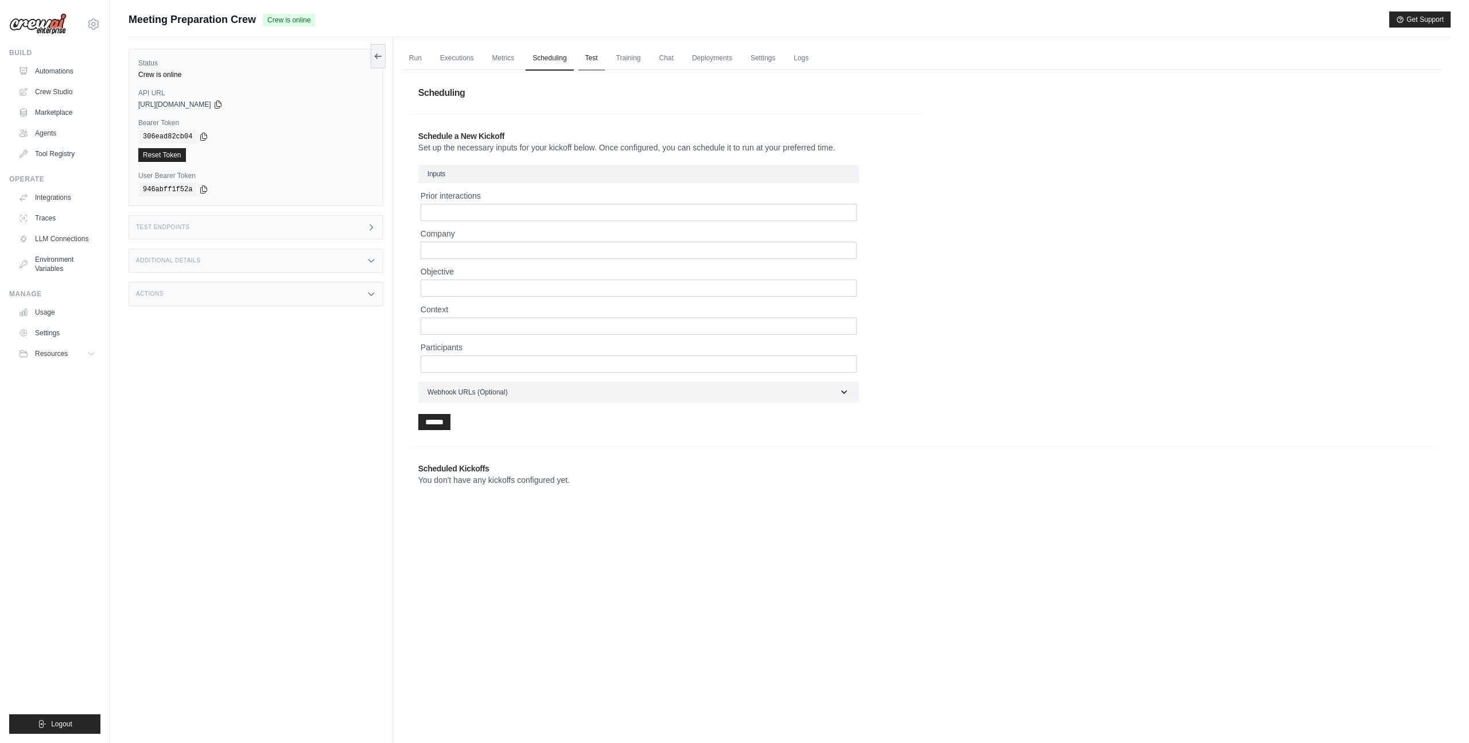
click at [578, 62] on link "Test" at bounding box center [591, 58] width 26 height 24
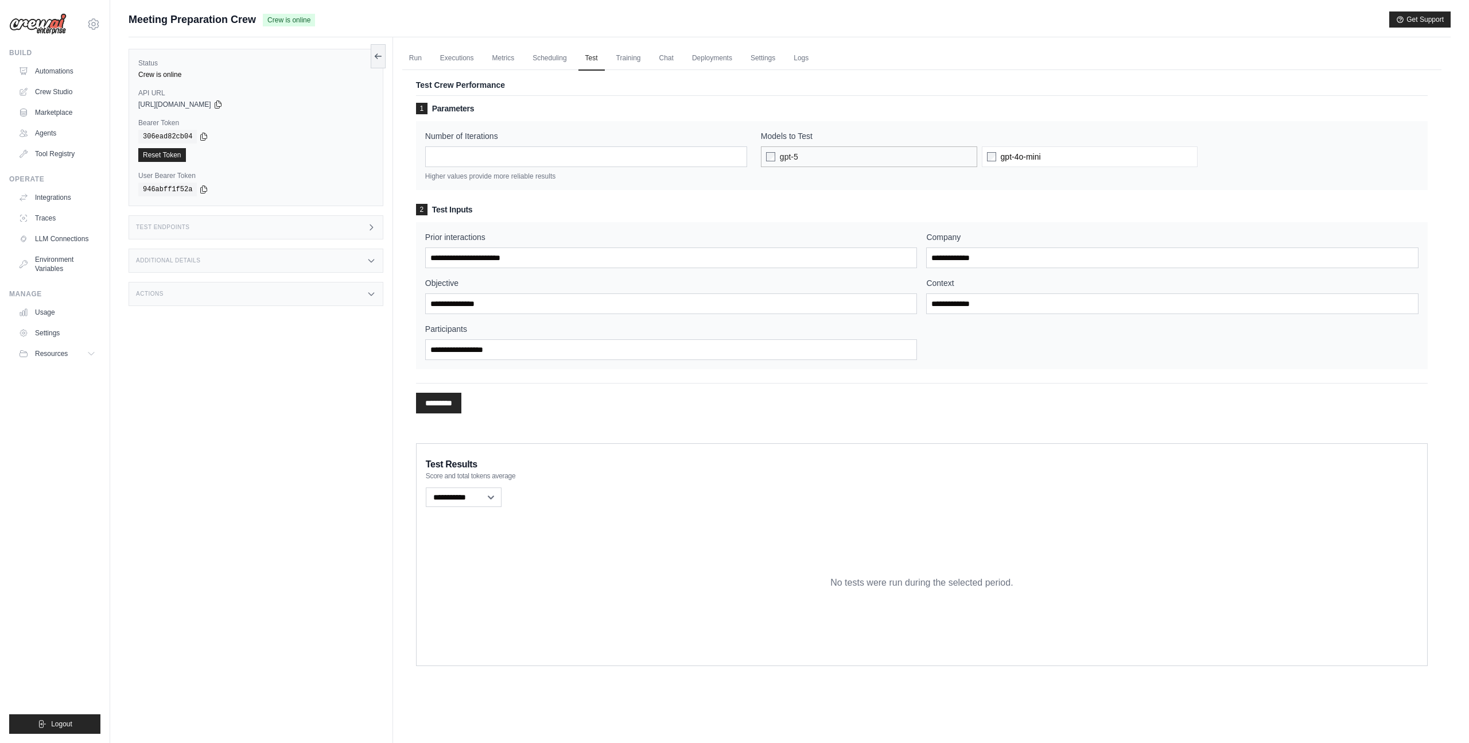
click at [852, 164] on label "gpt-5" at bounding box center [869, 156] width 216 height 21
click at [531, 161] on input "*" at bounding box center [586, 156] width 322 height 21
click at [734, 161] on input "*" at bounding box center [586, 156] width 322 height 21
click at [737, 161] on input "*" at bounding box center [586, 156] width 322 height 21
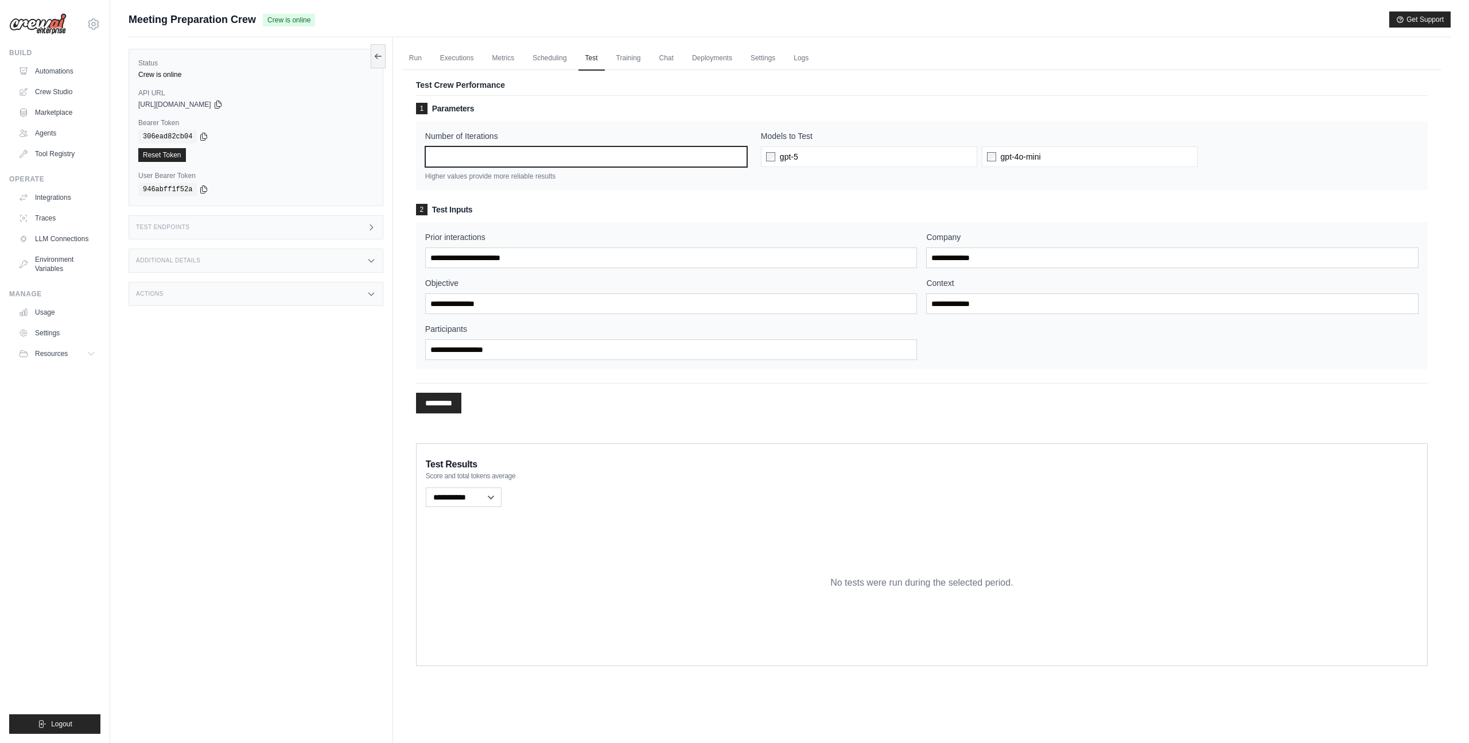
click at [737, 161] on input "*" at bounding box center [586, 156] width 322 height 21
click at [737, 158] on input "*" at bounding box center [586, 156] width 322 height 21
click at [737, 193] on div "1 Parameters Number of Iterations * Higher values provide more reliable results…" at bounding box center [922, 236] width 1012 height 266
click at [609, 61] on link "Training" at bounding box center [628, 58] width 38 height 24
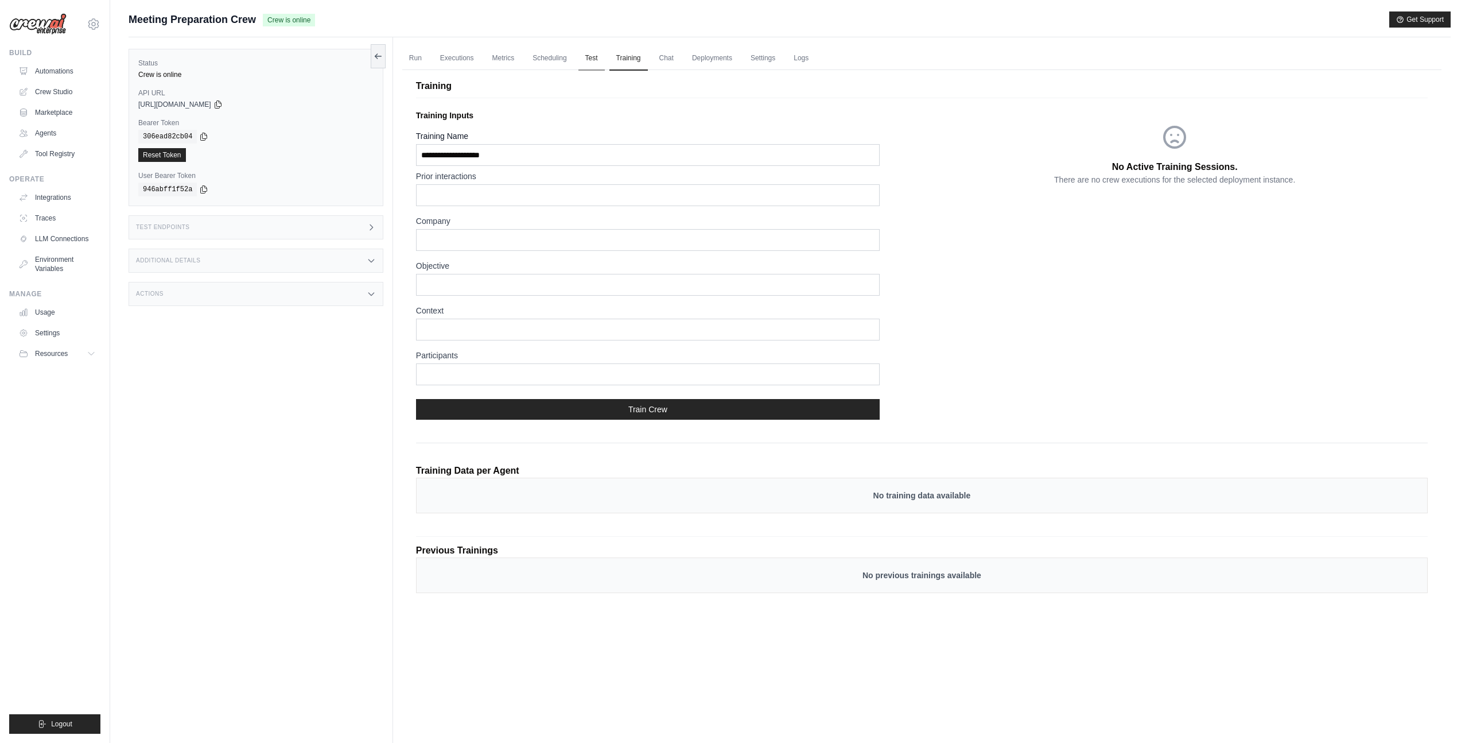
click at [589, 62] on link "Test" at bounding box center [591, 58] width 26 height 24
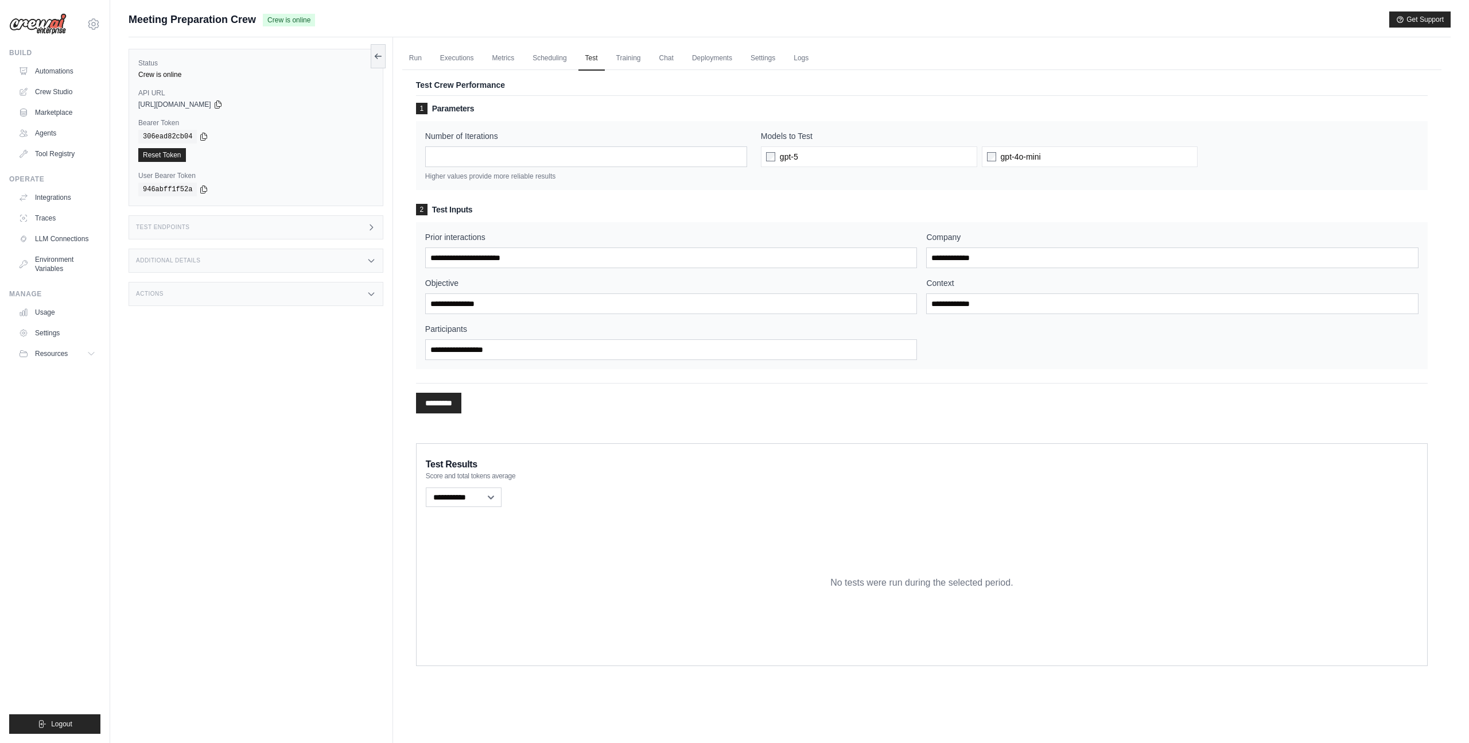
click at [670, 68] on div "Test Crew Performance 1 Parameters Number of Iterations * Higher values provide…" at bounding box center [921, 249] width 1039 height 373
click at [652, 54] on link "Chat" at bounding box center [666, 58] width 28 height 24
click at [481, 500] on select "**********" at bounding box center [464, 497] width 76 height 20
click at [426, 487] on select "**********" at bounding box center [464, 497] width 76 height 20
click at [558, 560] on div "No tests were run during the selected period." at bounding box center [922, 582] width 992 height 147
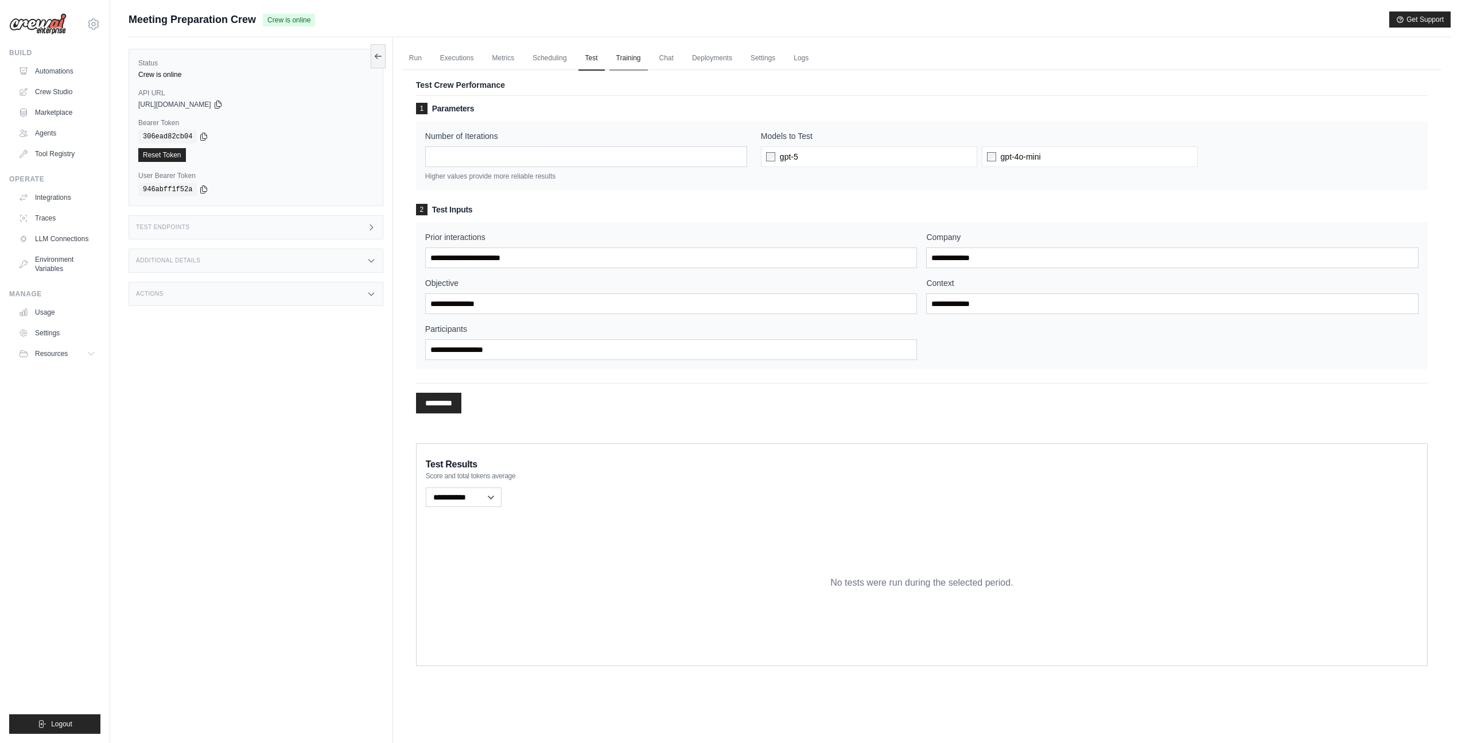
click at [625, 56] on link "Training" at bounding box center [628, 58] width 38 height 24
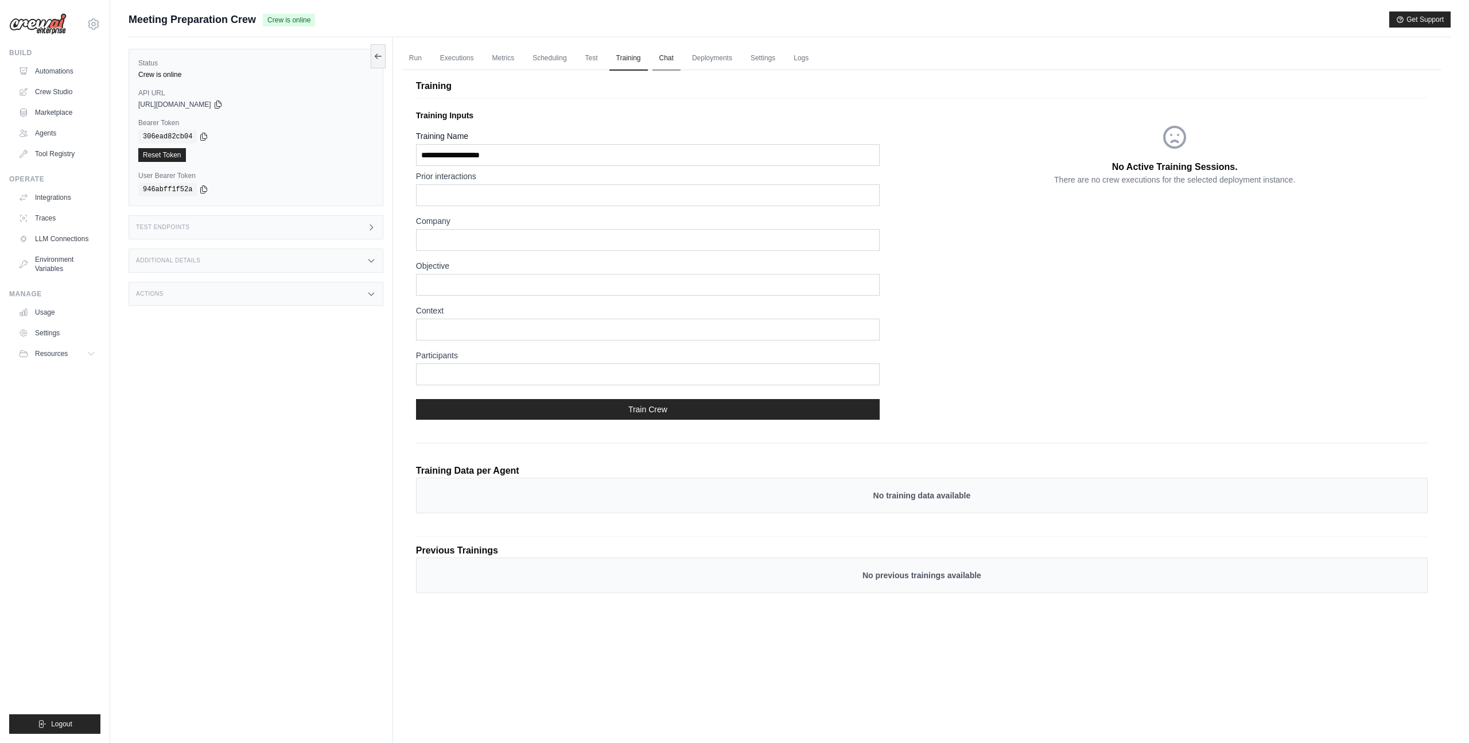
click at [661, 59] on link "Chat" at bounding box center [666, 58] width 28 height 24
click at [685, 67] on link "Deployments" at bounding box center [712, 58] width 54 height 24
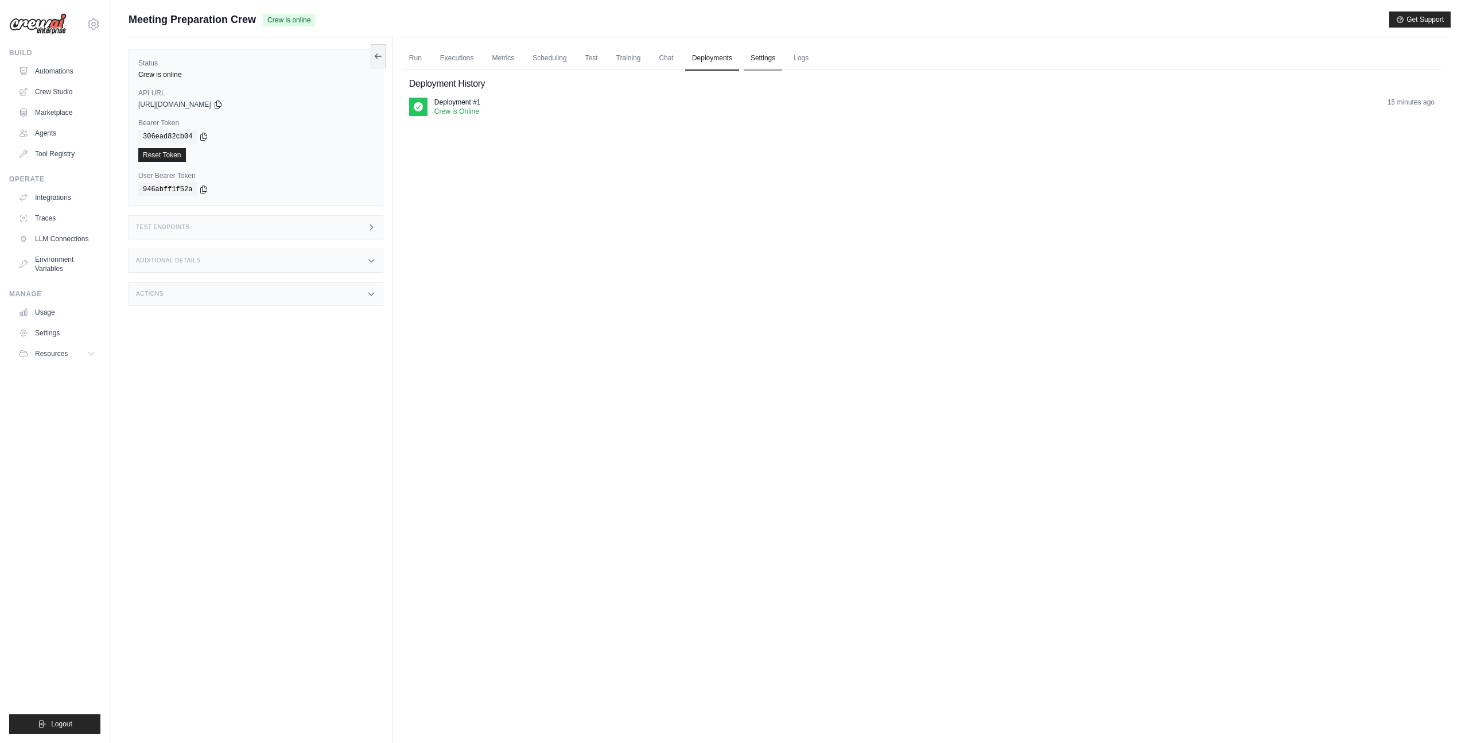
click at [757, 56] on link "Settings" at bounding box center [763, 58] width 38 height 24
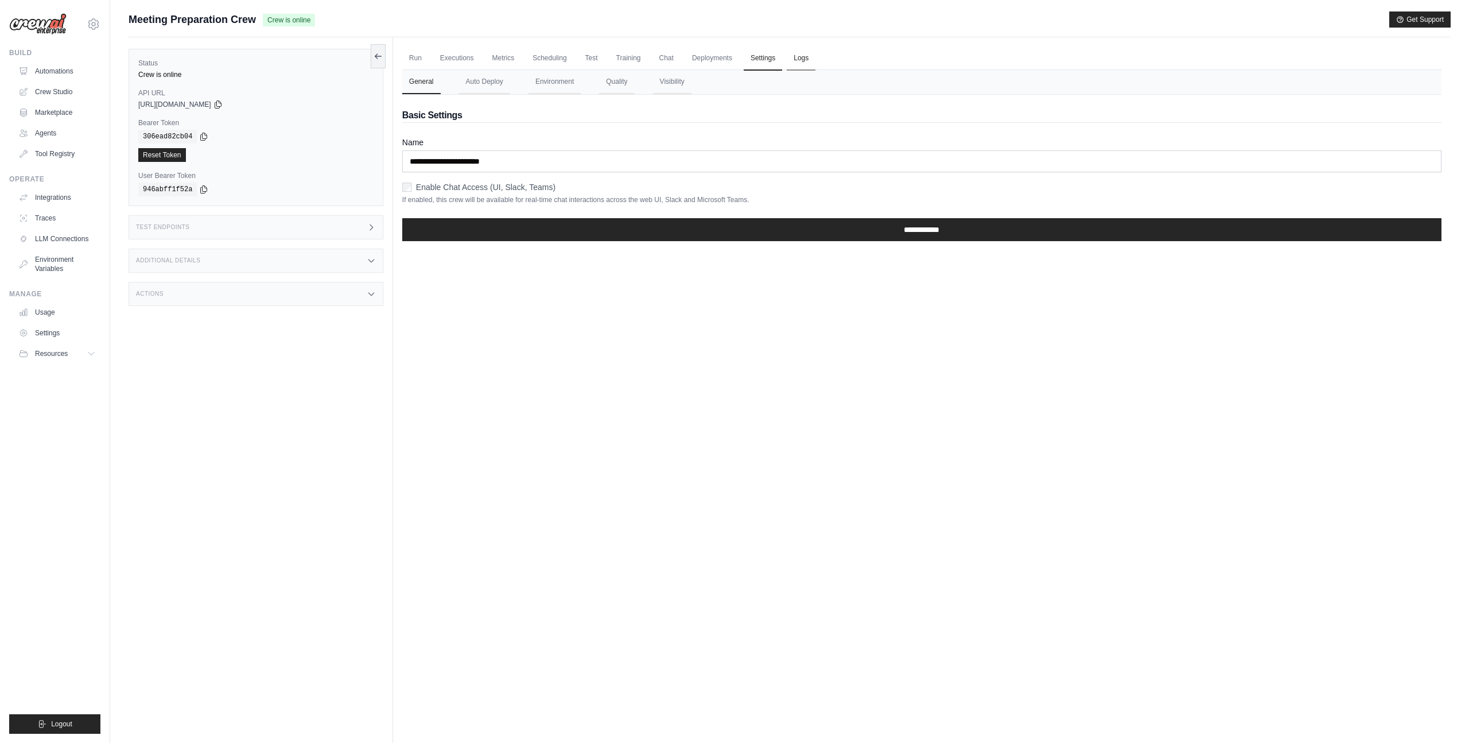
click at [787, 60] on link "Logs" at bounding box center [801, 58] width 29 height 24
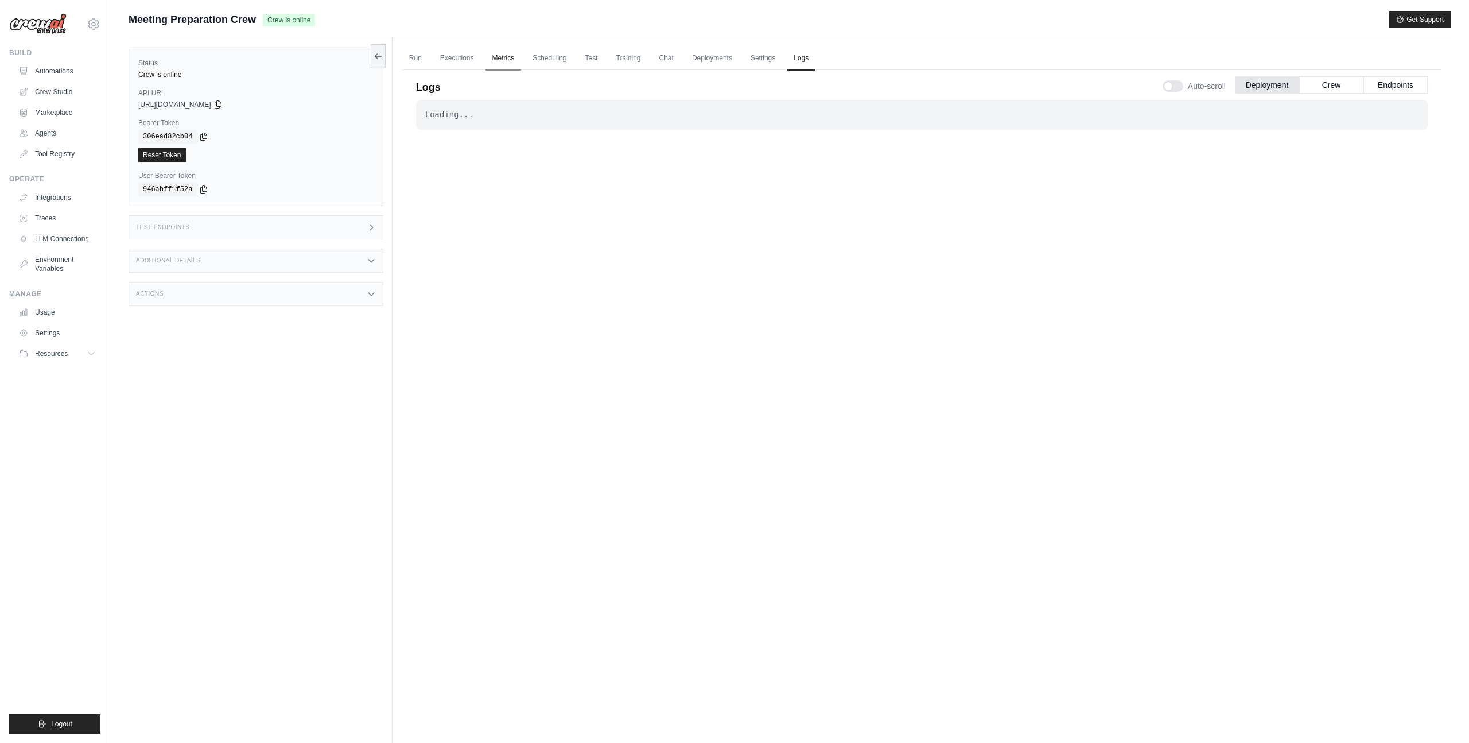
click at [496, 55] on link "Metrics" at bounding box center [503, 58] width 36 height 24
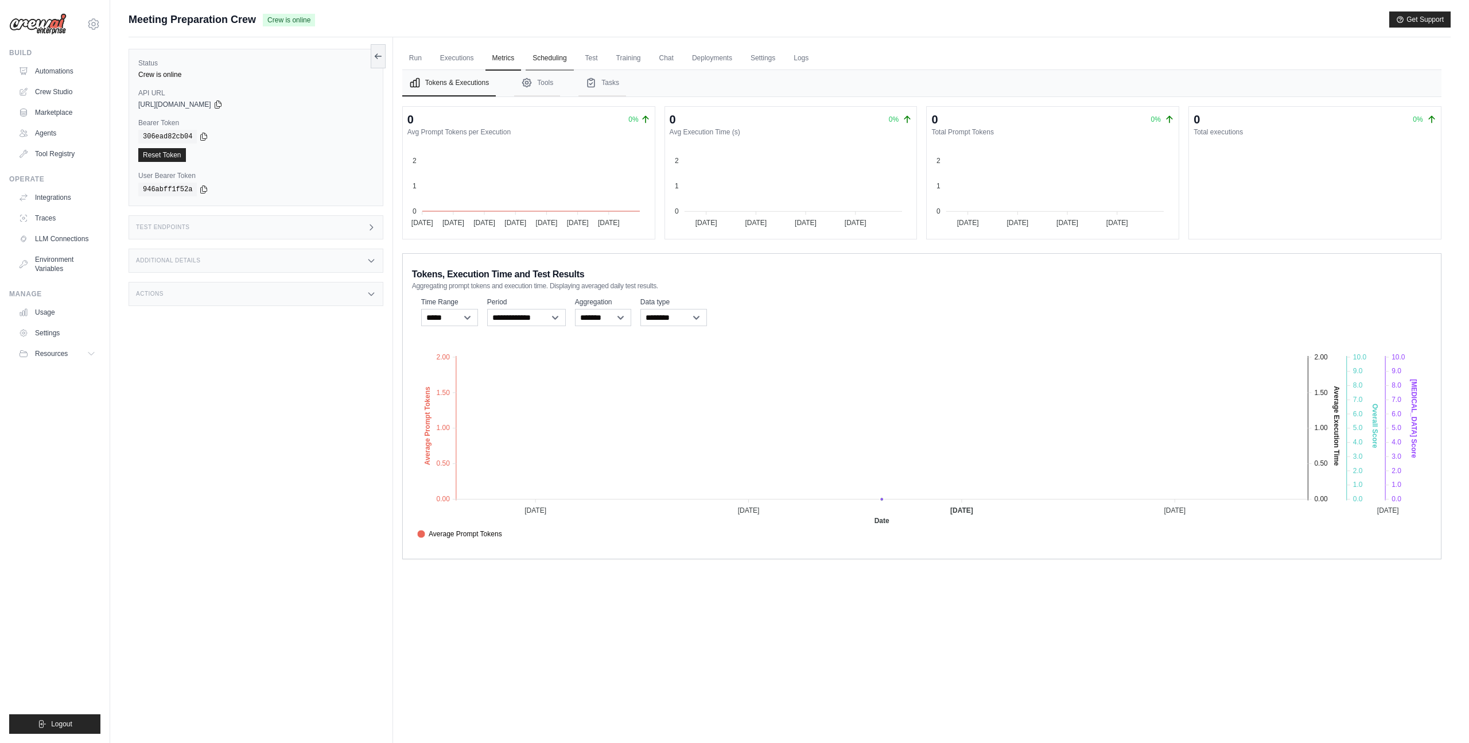
click at [542, 57] on link "Scheduling" at bounding box center [550, 58] width 48 height 24
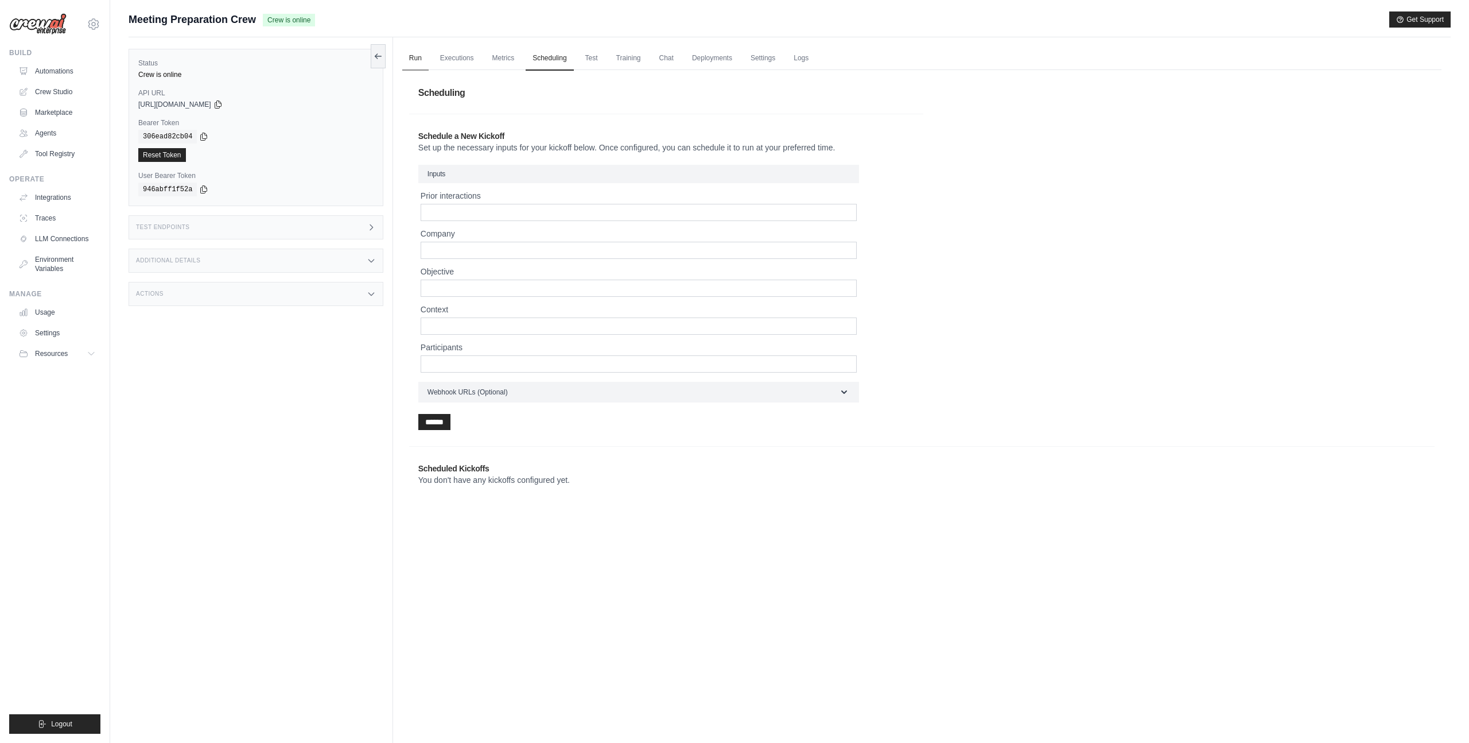
click at [409, 55] on link "Run" at bounding box center [415, 58] width 26 height 24
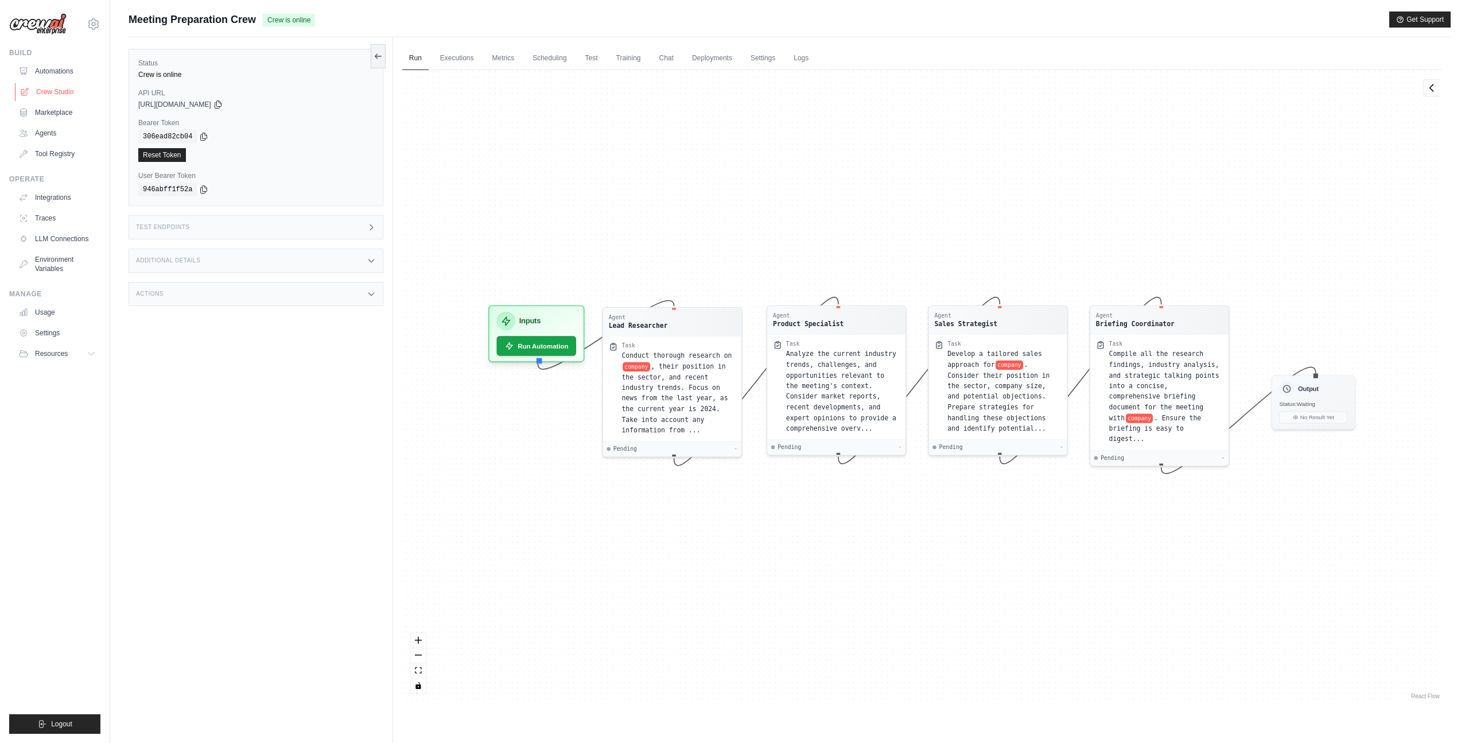
click at [65, 94] on link "Crew Studio" at bounding box center [58, 92] width 87 height 18
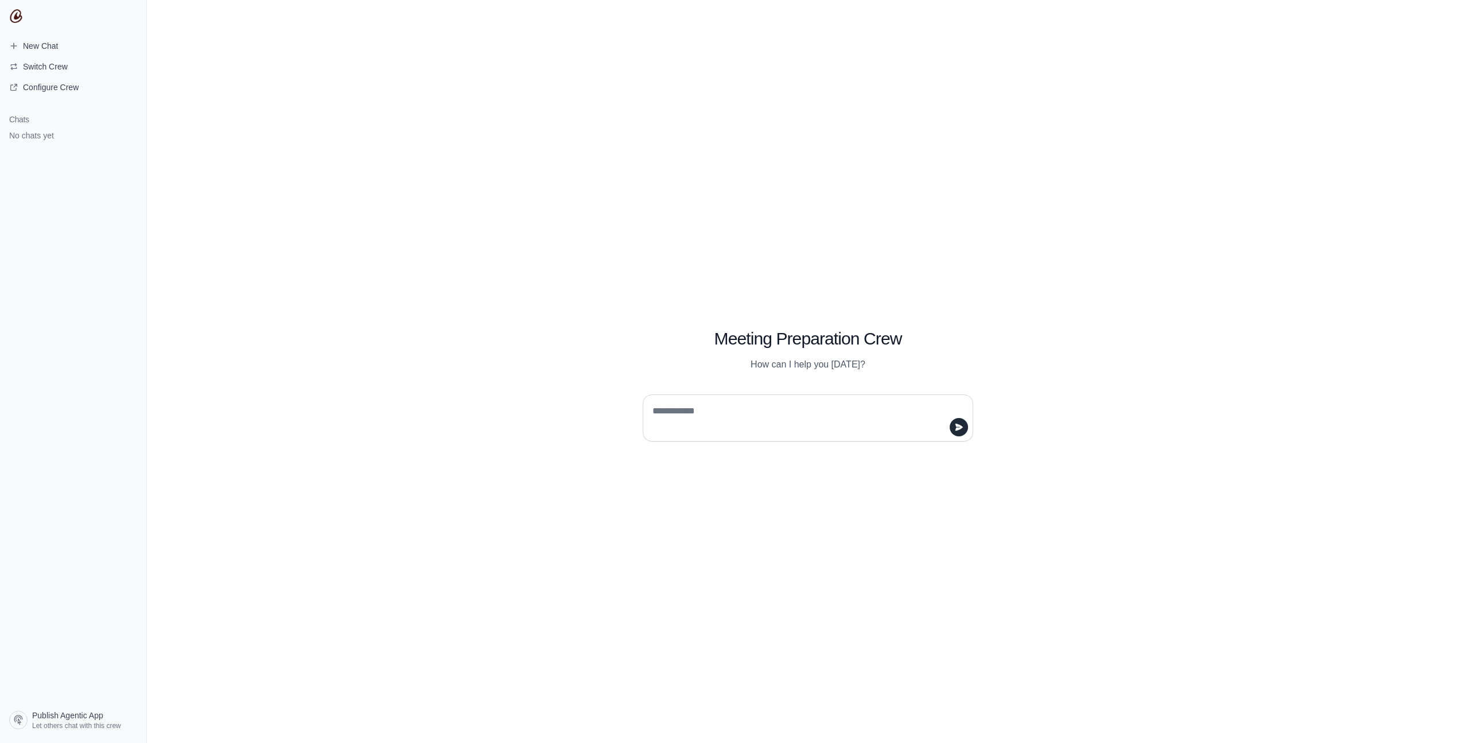
click at [661, 408] on textarea at bounding box center [804, 418] width 309 height 32
type textarea "**"
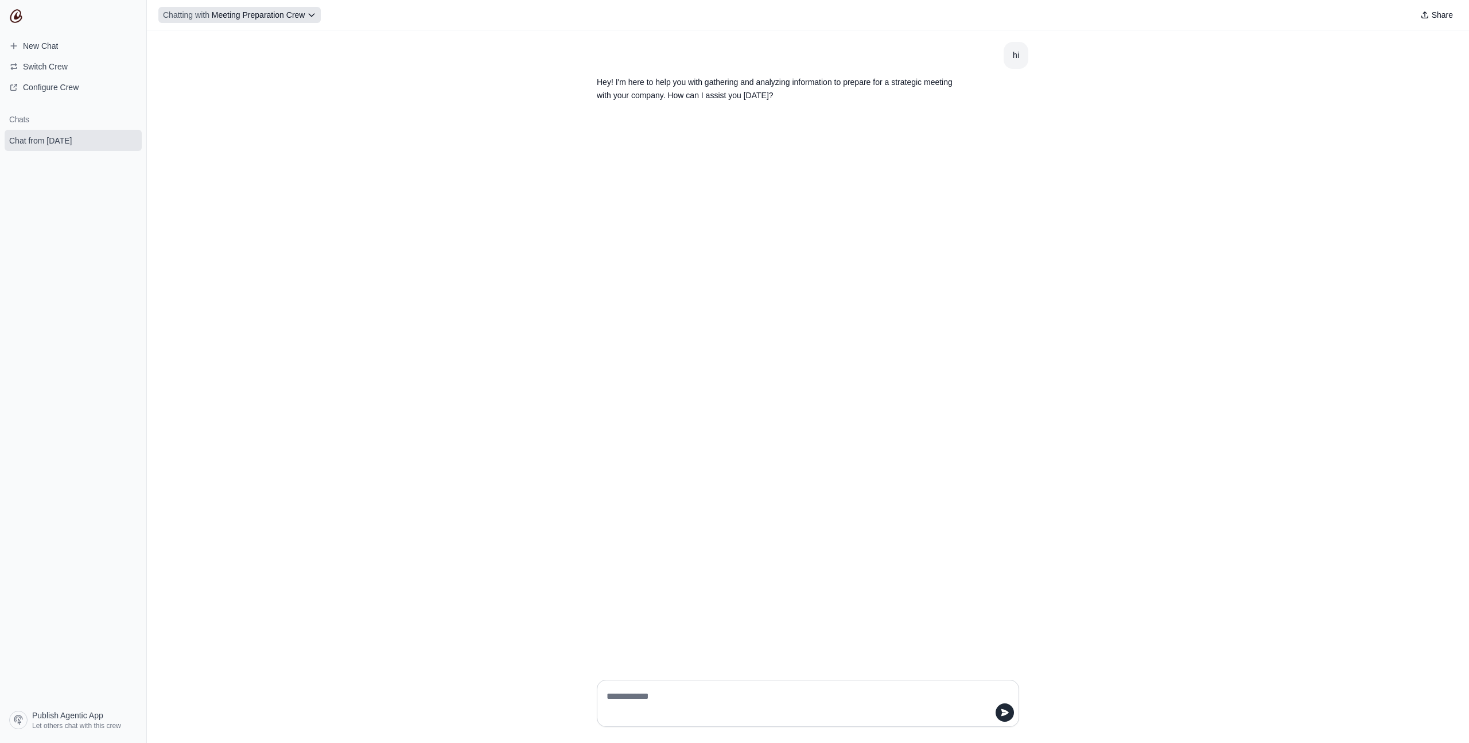
click at [305, 7] on button "Chatting with Meeting Preparation Crew" at bounding box center [239, 15] width 162 height 16
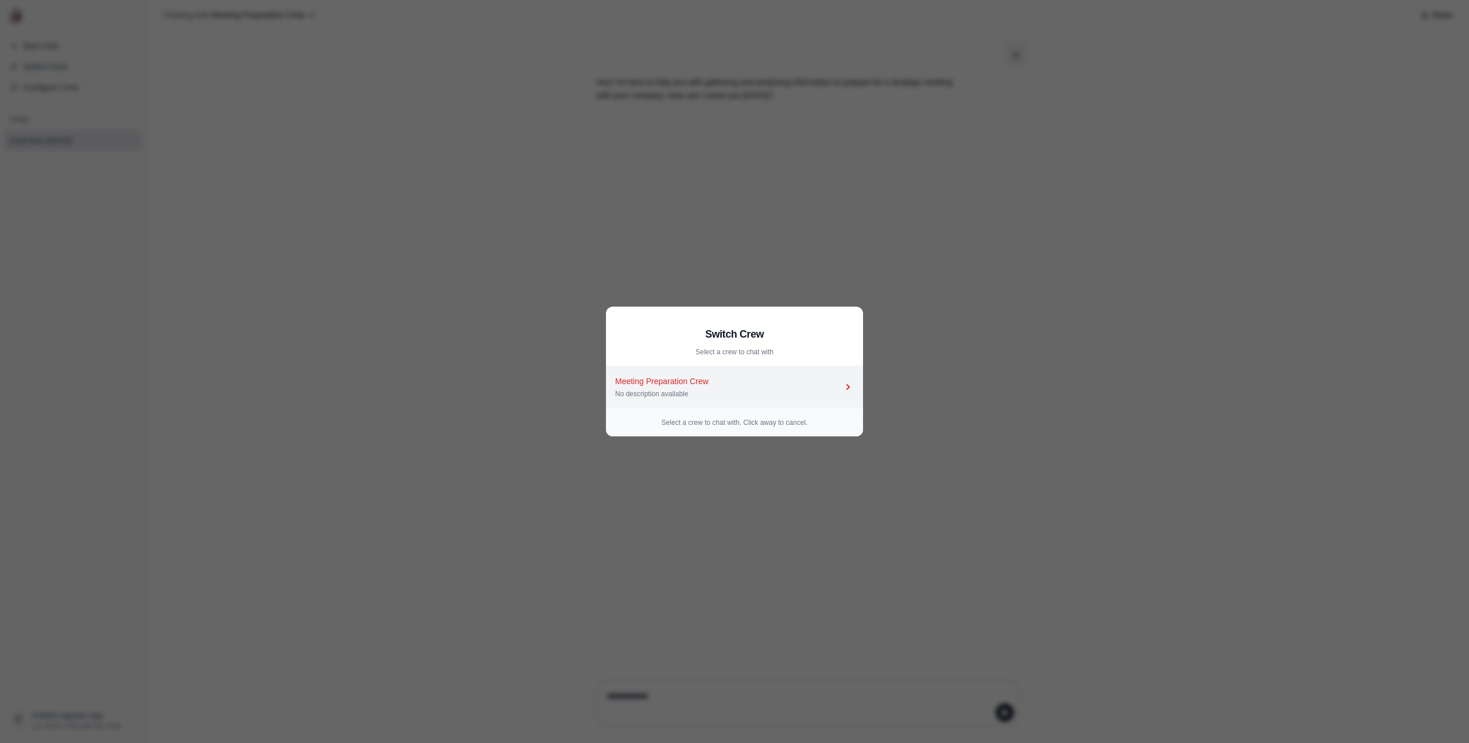
click at [678, 386] on div "Meeting Preparation Crew" at bounding box center [728, 380] width 227 height 11
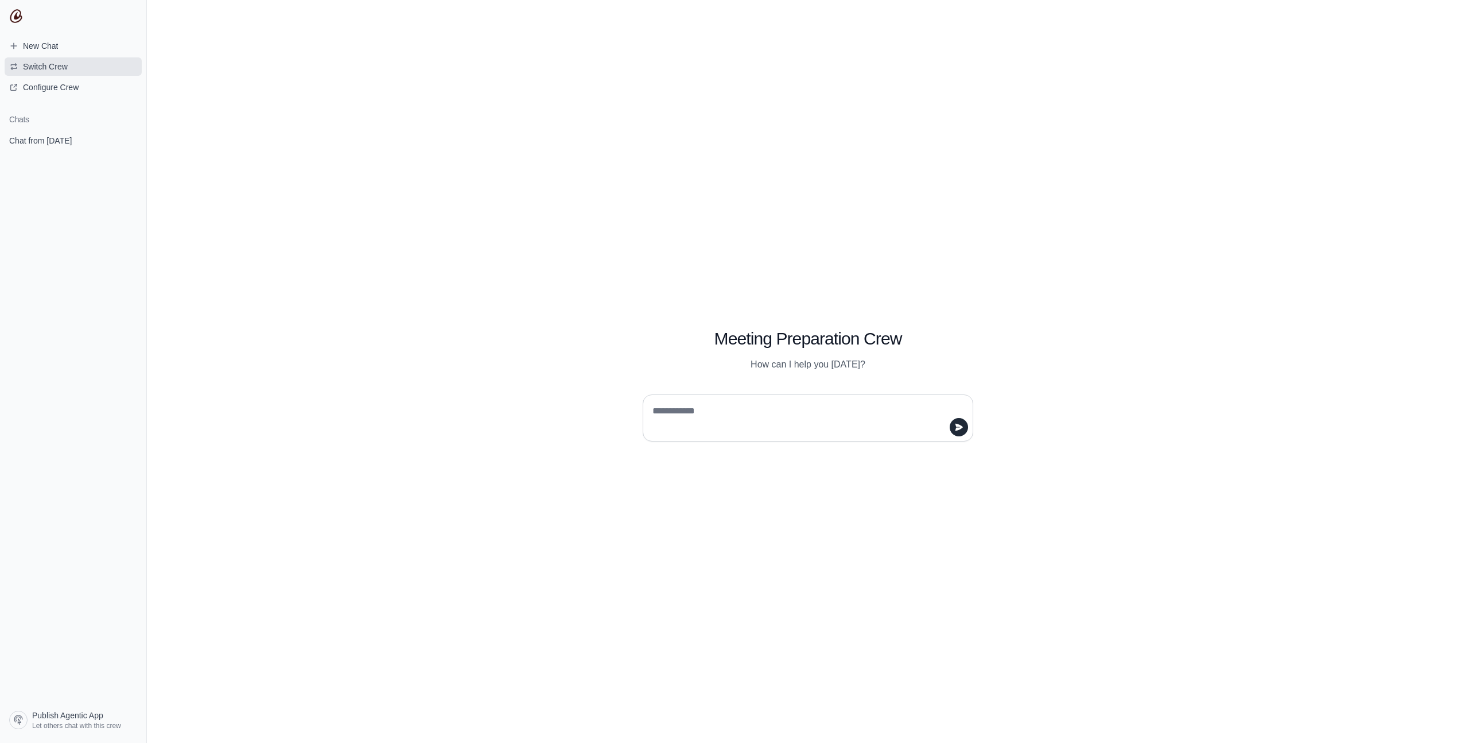
click at [59, 59] on button "Switch Crew" at bounding box center [73, 66] width 137 height 18
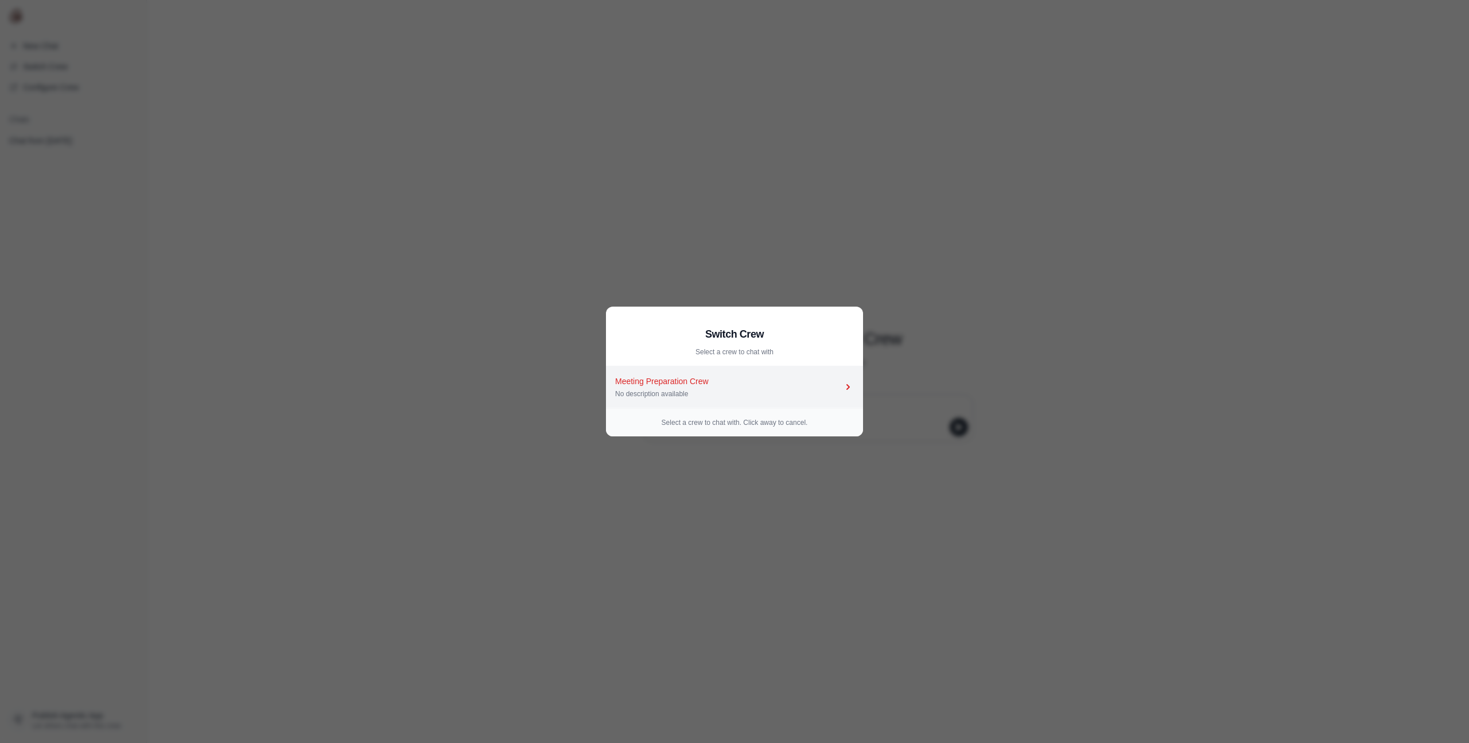
click at [713, 380] on div "Meeting Preparation Crew" at bounding box center [728, 380] width 227 height 11
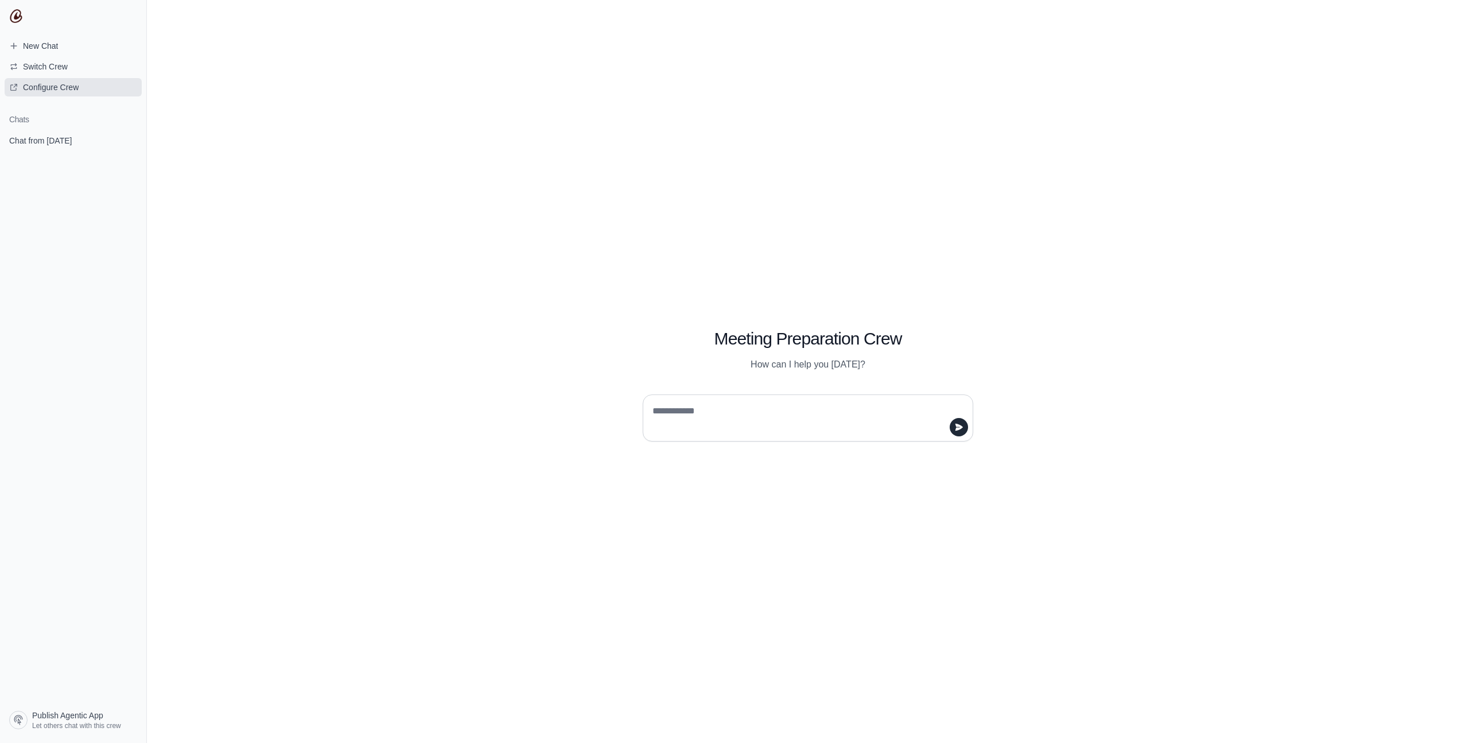
click at [56, 86] on span "Configure Crew" at bounding box center [51, 86] width 56 height 11
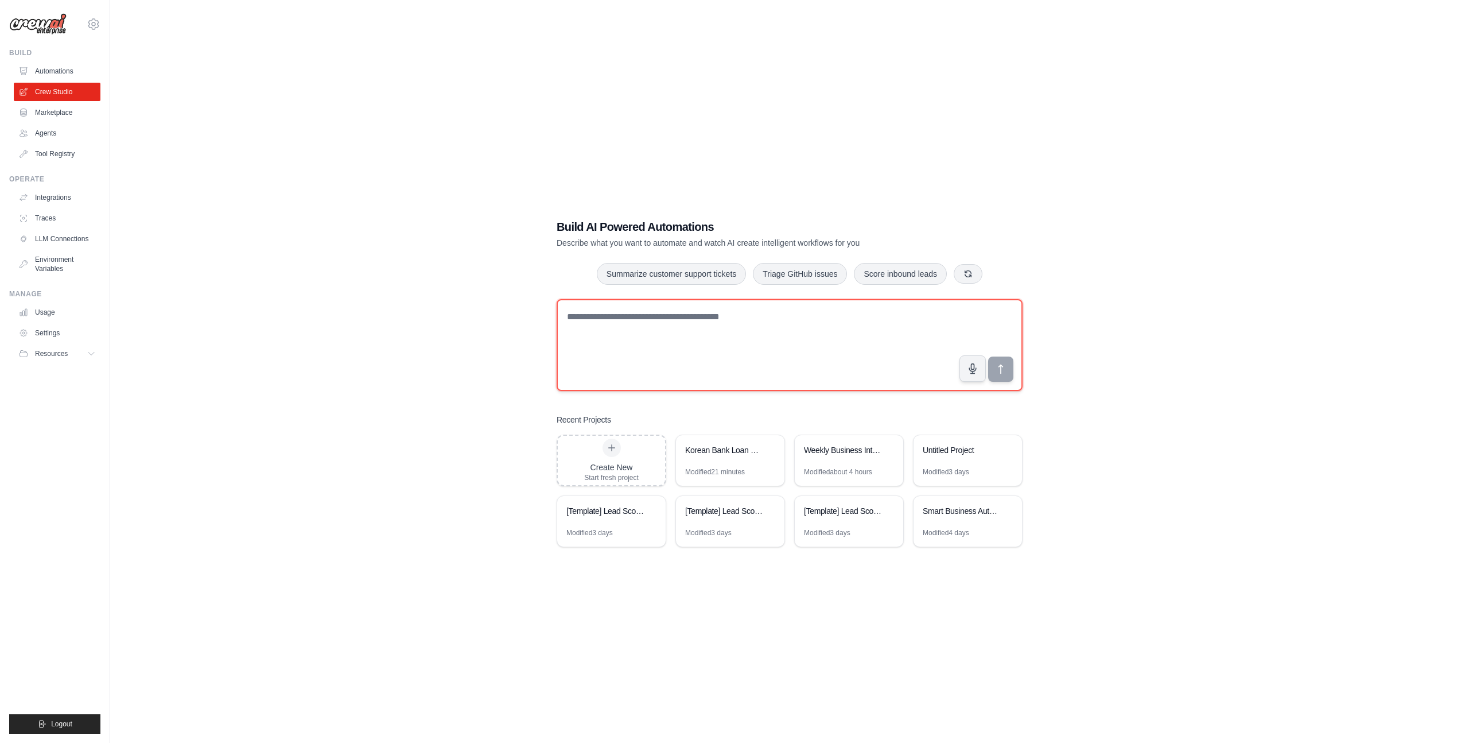
click at [713, 347] on textarea at bounding box center [790, 345] width 466 height 92
click at [461, 326] on div "Build AI Powered Automations Describe what you want to automate and watch AI cr…" at bounding box center [790, 382] width 1322 height 743
drag, startPoint x: 699, startPoint y: 227, endPoint x: 620, endPoint y: 226, distance: 79.8
click at [620, 226] on h1 "Build AI Powered Automations" at bounding box center [750, 227] width 386 height 16
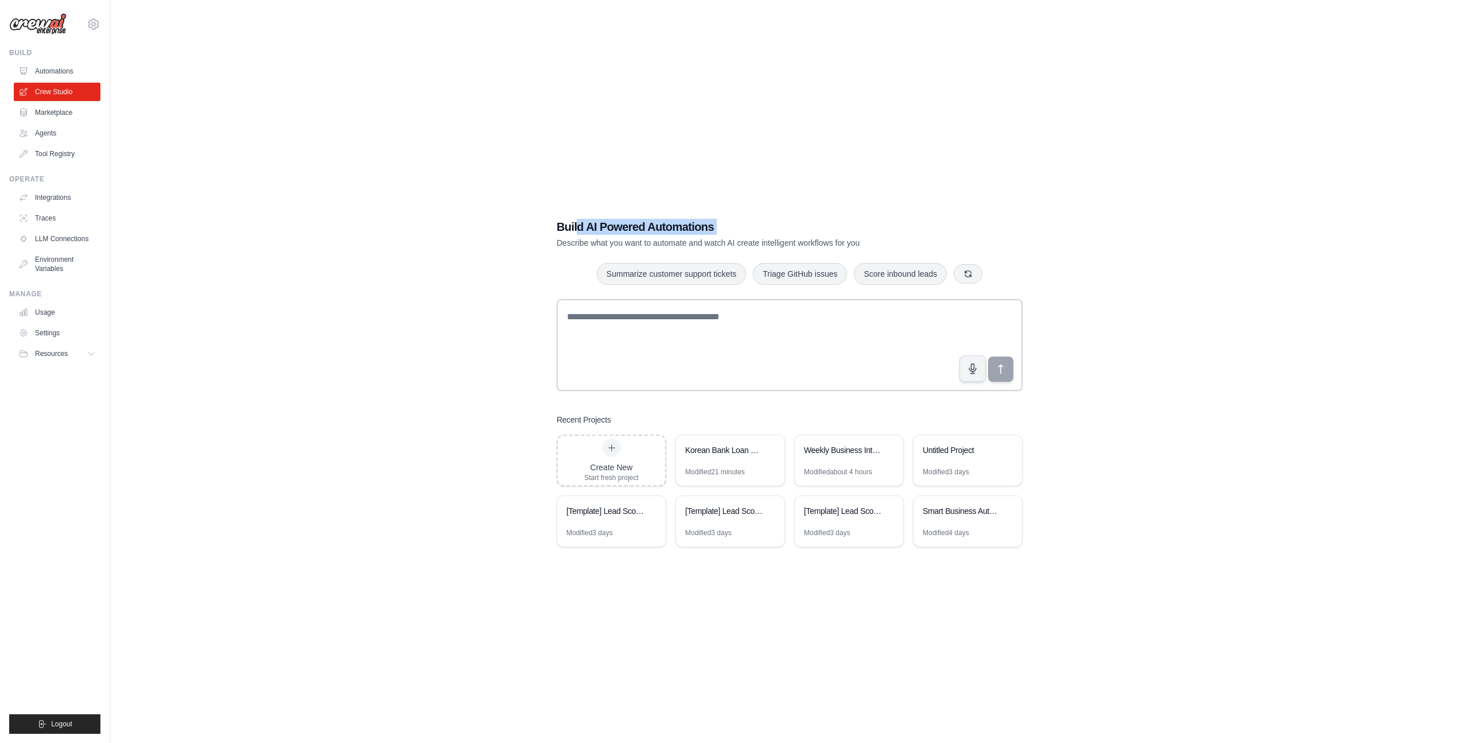
click at [576, 235] on div "Build AI Powered Automations Describe what you want to automate and watch AI cr…" at bounding box center [750, 234] width 386 height 30
click at [496, 239] on div "Build AI Powered Automations Describe what you want to automate and watch AI cr…" at bounding box center [790, 382] width 1322 height 743
click at [722, 457] on div "Korean Bank Loan Calculator" at bounding box center [724, 451] width 79 height 14
click at [37, 30] on img at bounding box center [37, 24] width 57 height 22
click at [52, 23] on img at bounding box center [37, 24] width 57 height 22
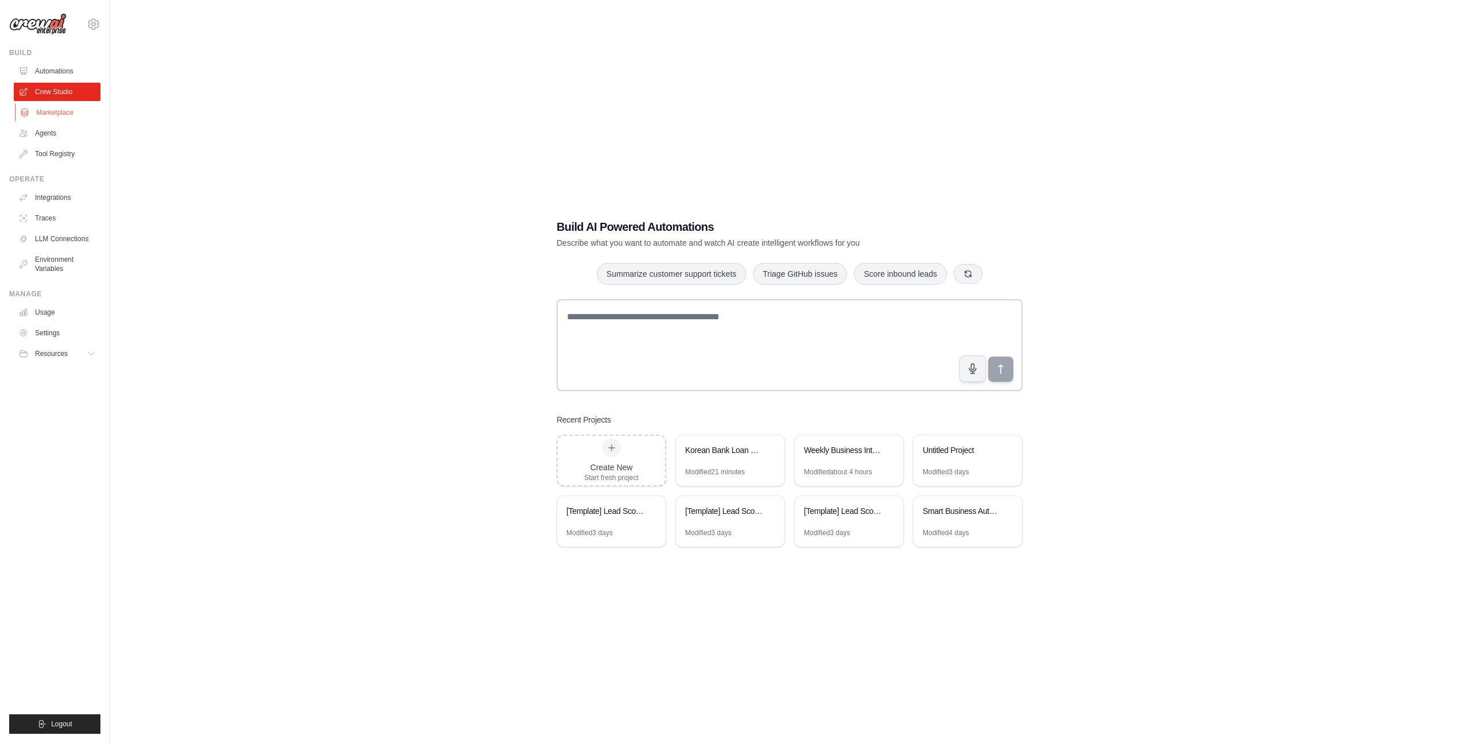
click at [65, 108] on link "Marketplace" at bounding box center [58, 112] width 87 height 18
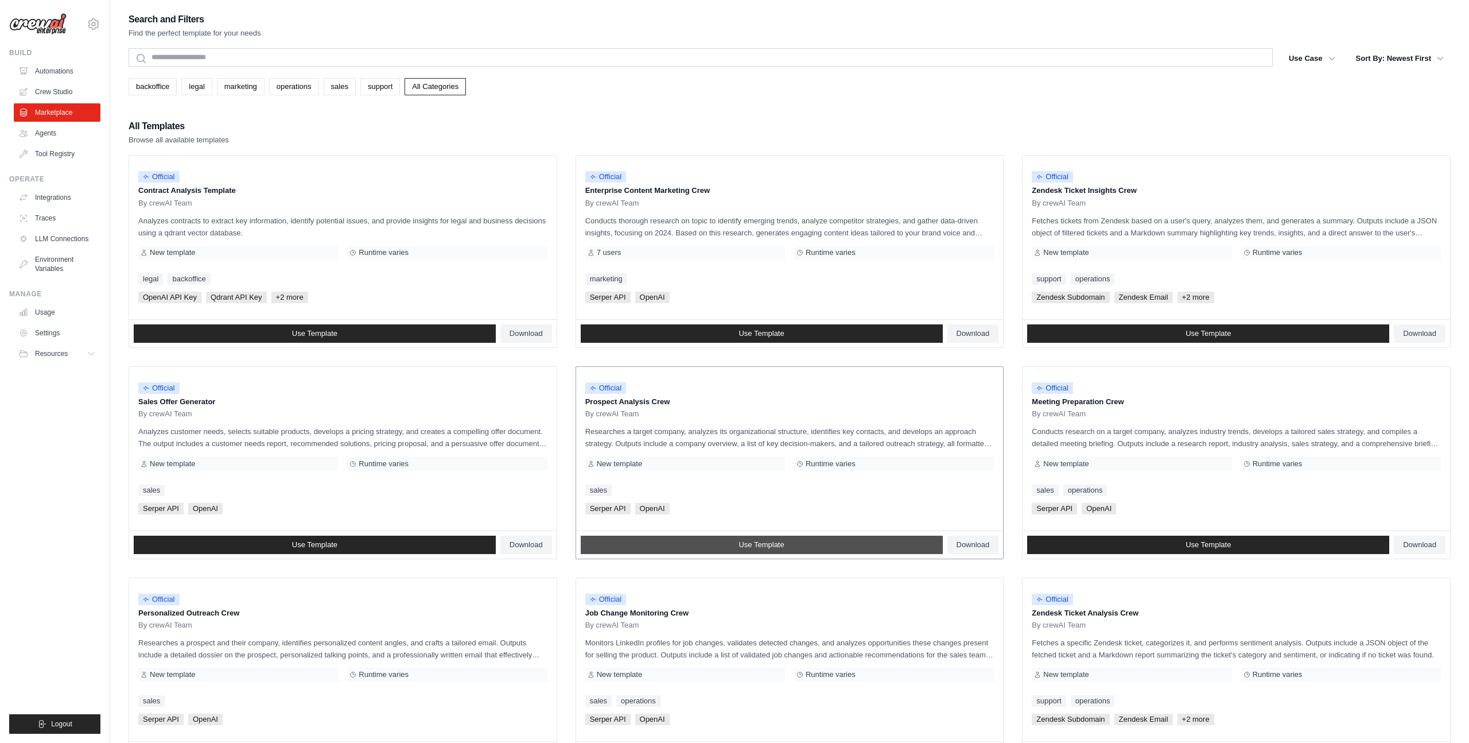
click at [786, 545] on link "Use Template" at bounding box center [762, 544] width 362 height 18
click at [66, 92] on link "Crew Studio" at bounding box center [58, 92] width 87 height 18
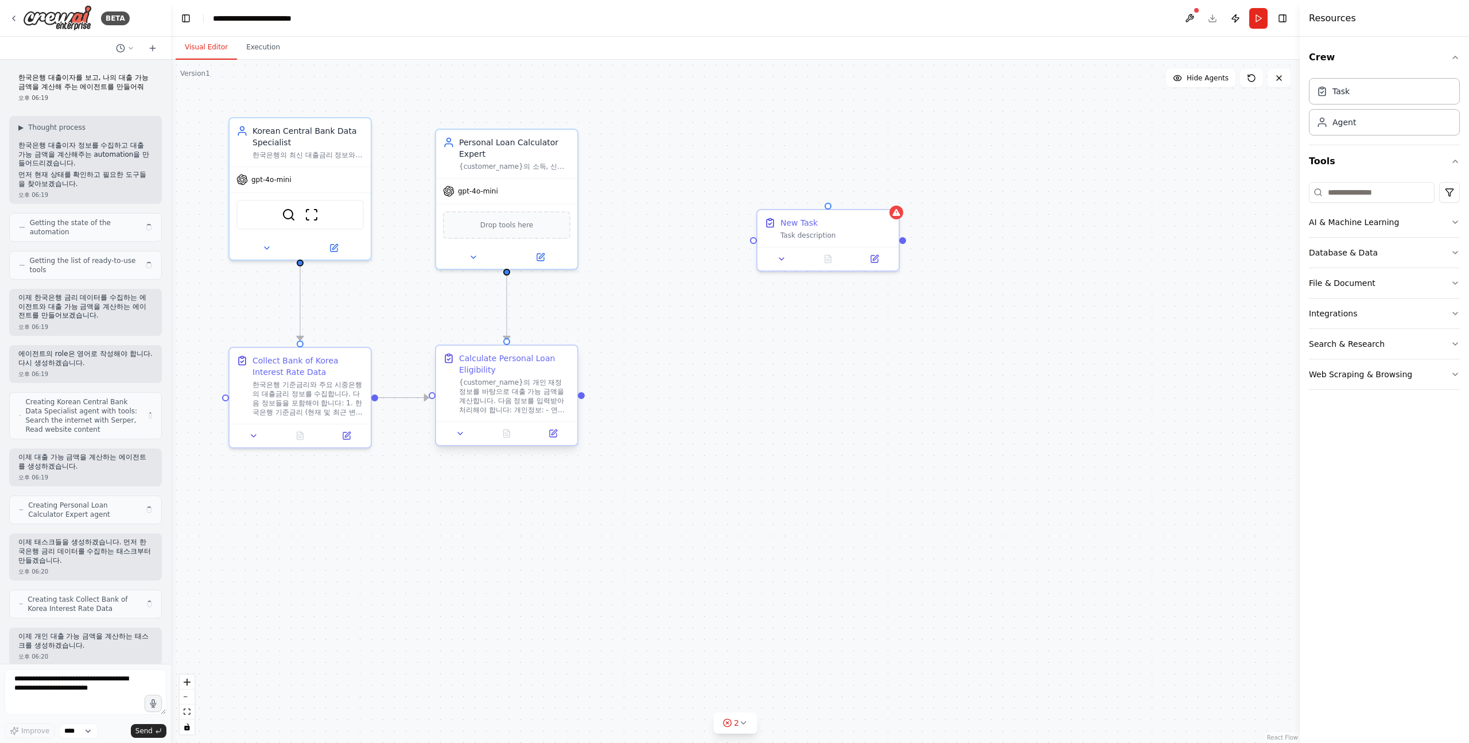
scroll to position [55, 0]
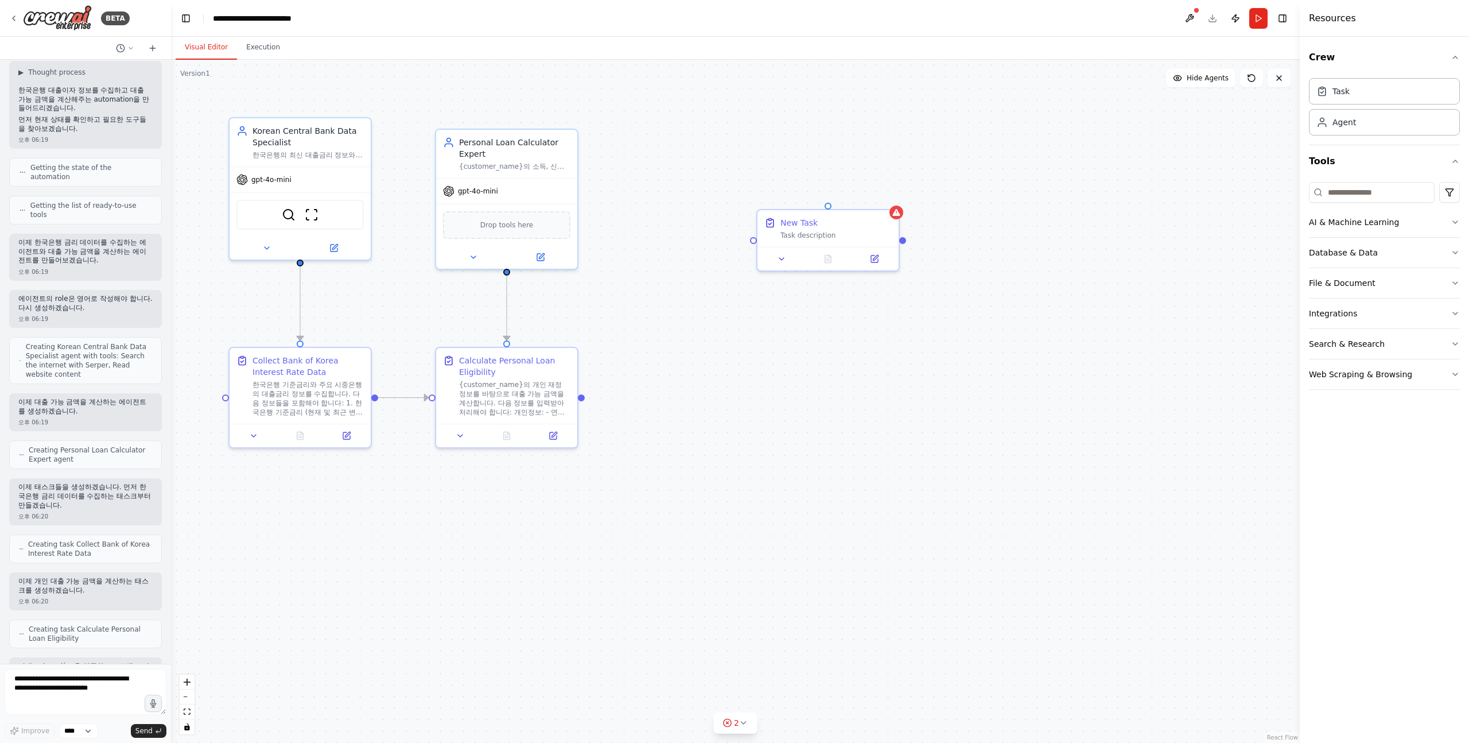
click at [652, 446] on div ".deletable-edge-delete-btn { width: 20px; height: 20px; border: 0px solid #ffff…" at bounding box center [735, 401] width 1129 height 683
drag, startPoint x: 548, startPoint y: 357, endPoint x: 553, endPoint y: 368, distance: 11.5
click at [553, 368] on div "Calculate Personal Loan Eligibility" at bounding box center [514, 375] width 111 height 23
click at [775, 422] on div ".deletable-edge-delete-btn { width: 20px; height: 20px; border: 0px solid #ffff…" at bounding box center [735, 401] width 1129 height 683
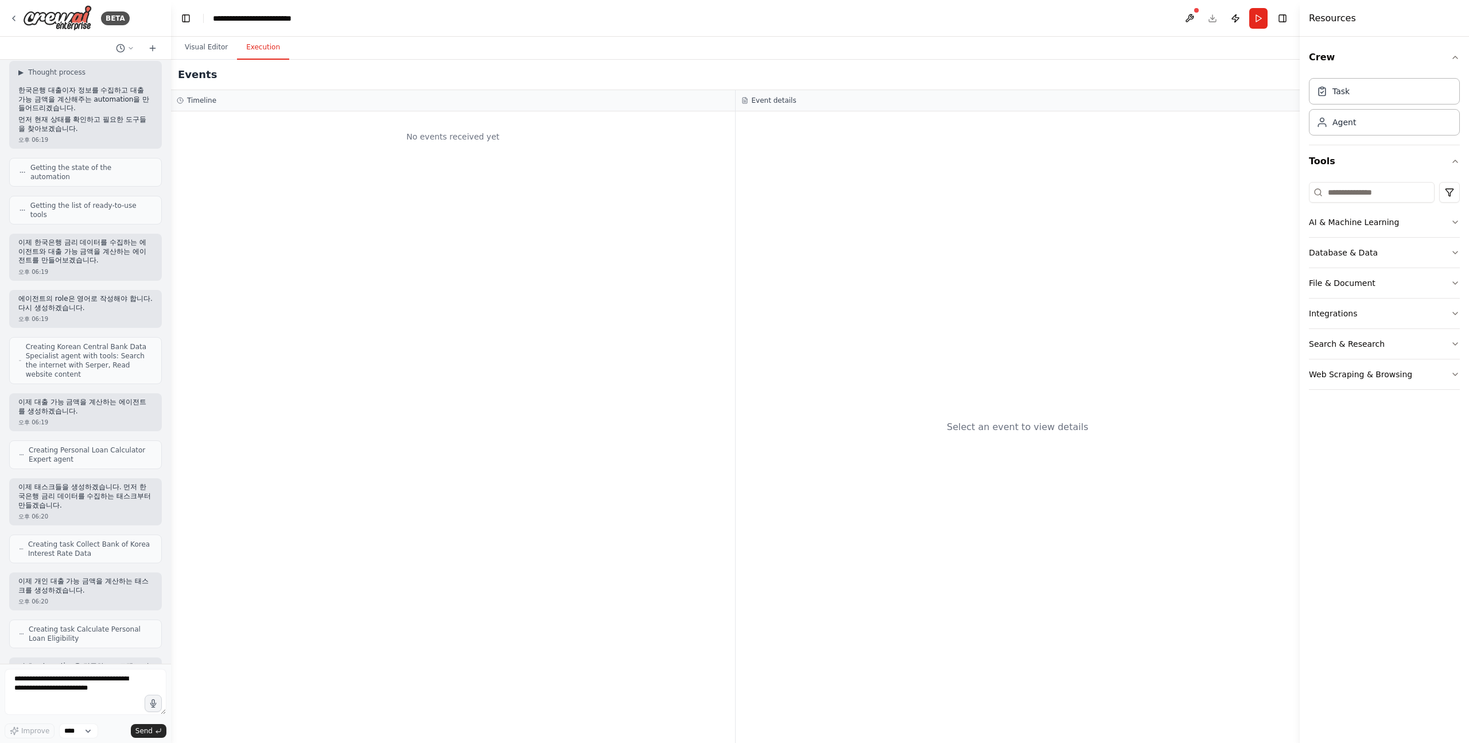
click at [270, 48] on button "Execution" at bounding box center [263, 48] width 52 height 24
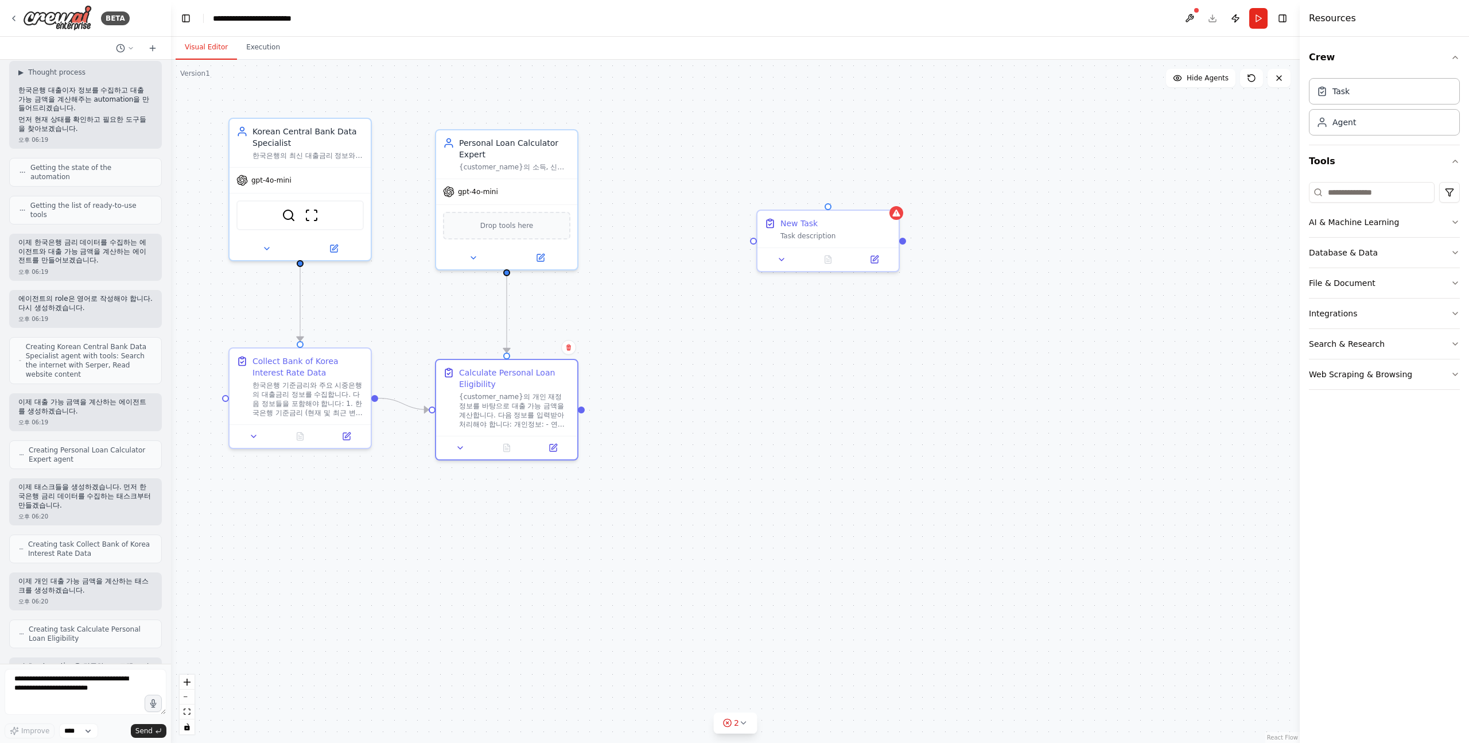
click at [199, 45] on button "Visual Editor" at bounding box center [206, 48] width 61 height 24
click at [11, 13] on div "BETA" at bounding box center [69, 18] width 121 height 26
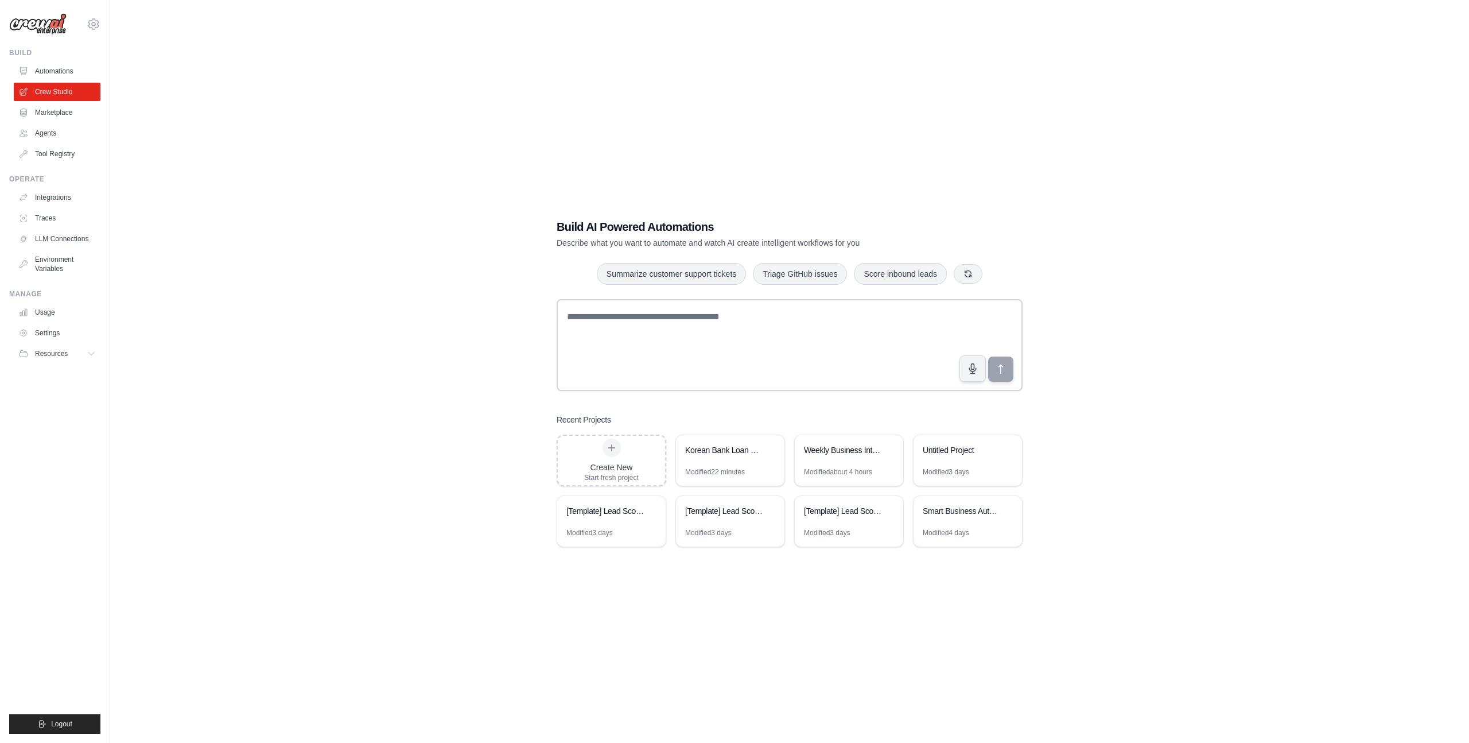
click at [66, 73] on link "Automations" at bounding box center [57, 71] width 87 height 18
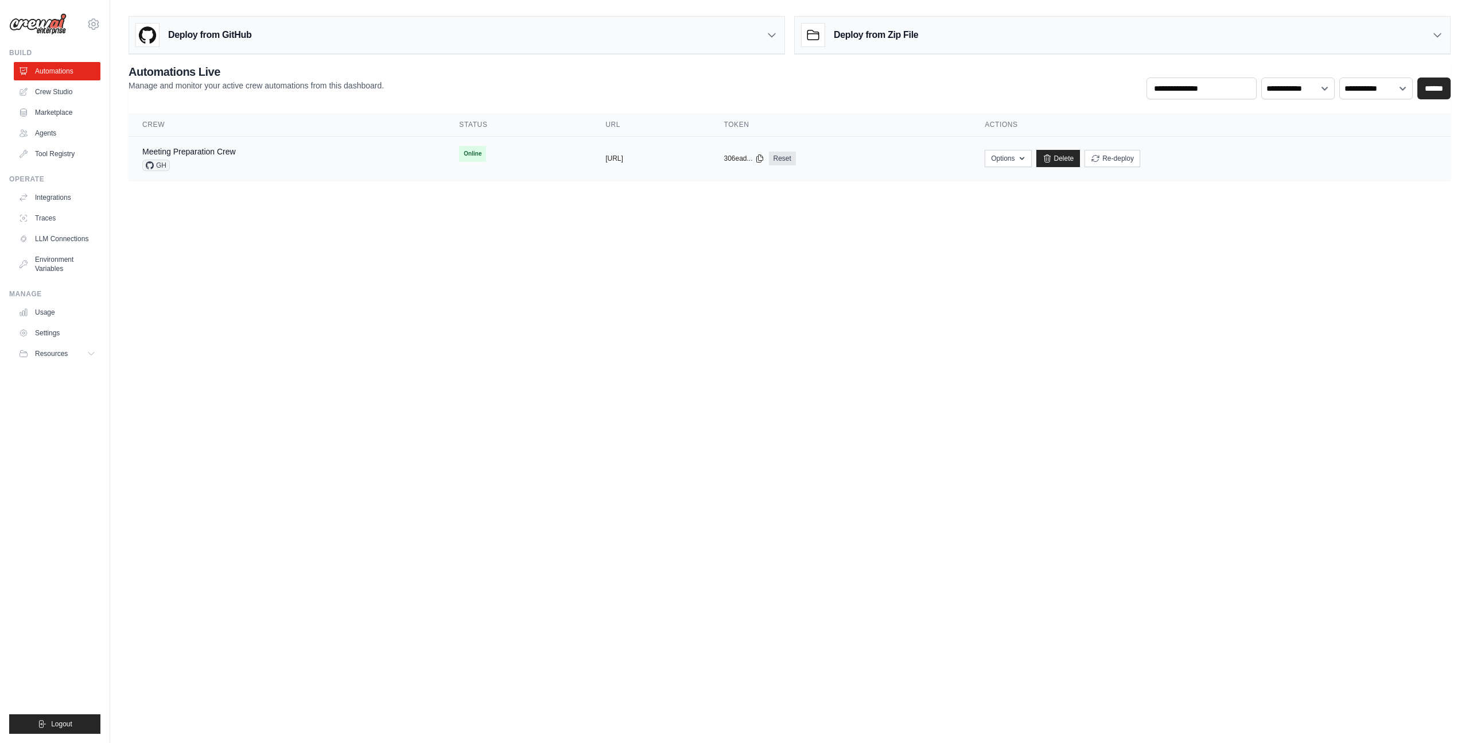
click at [353, 166] on div "Meeting Preparation Crew GH" at bounding box center [286, 158] width 289 height 25
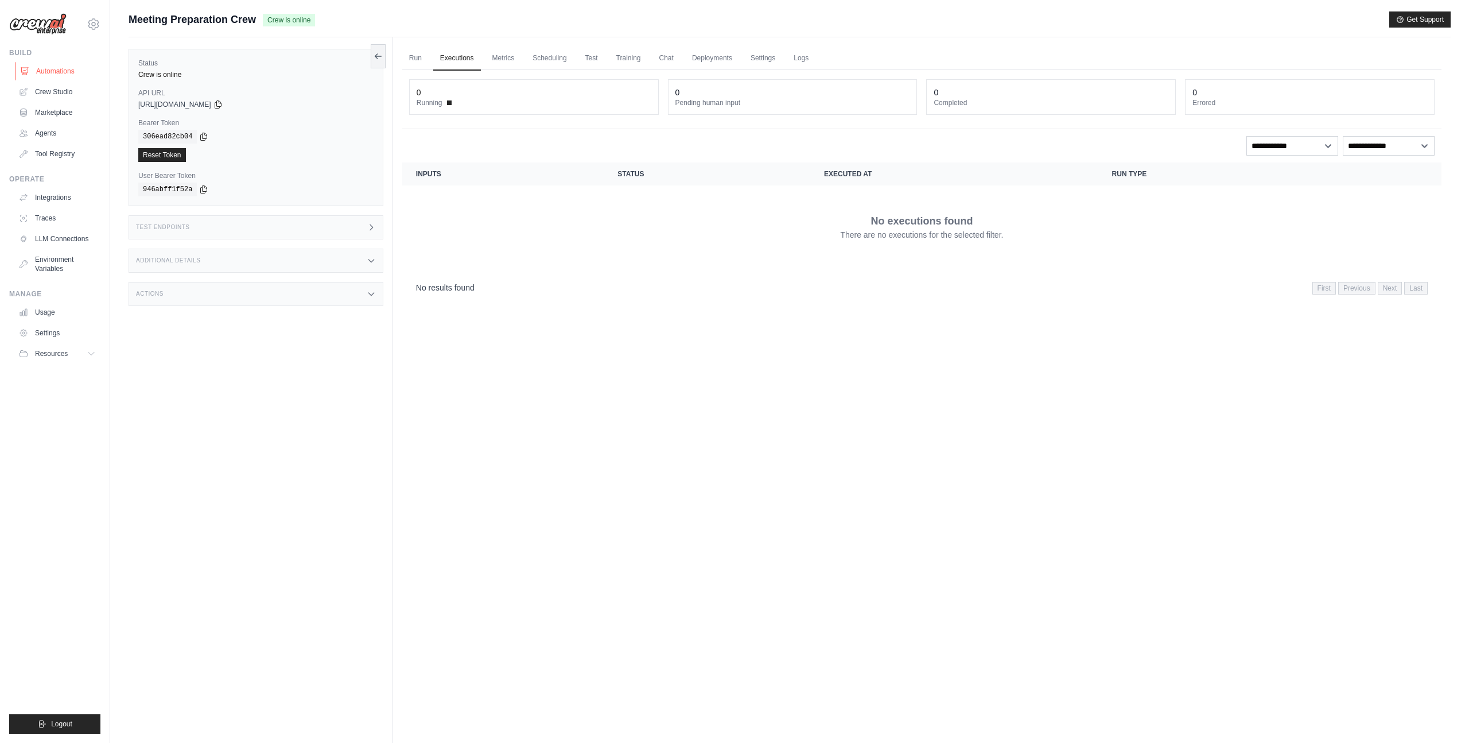
click at [52, 74] on link "Automations" at bounding box center [58, 71] width 87 height 18
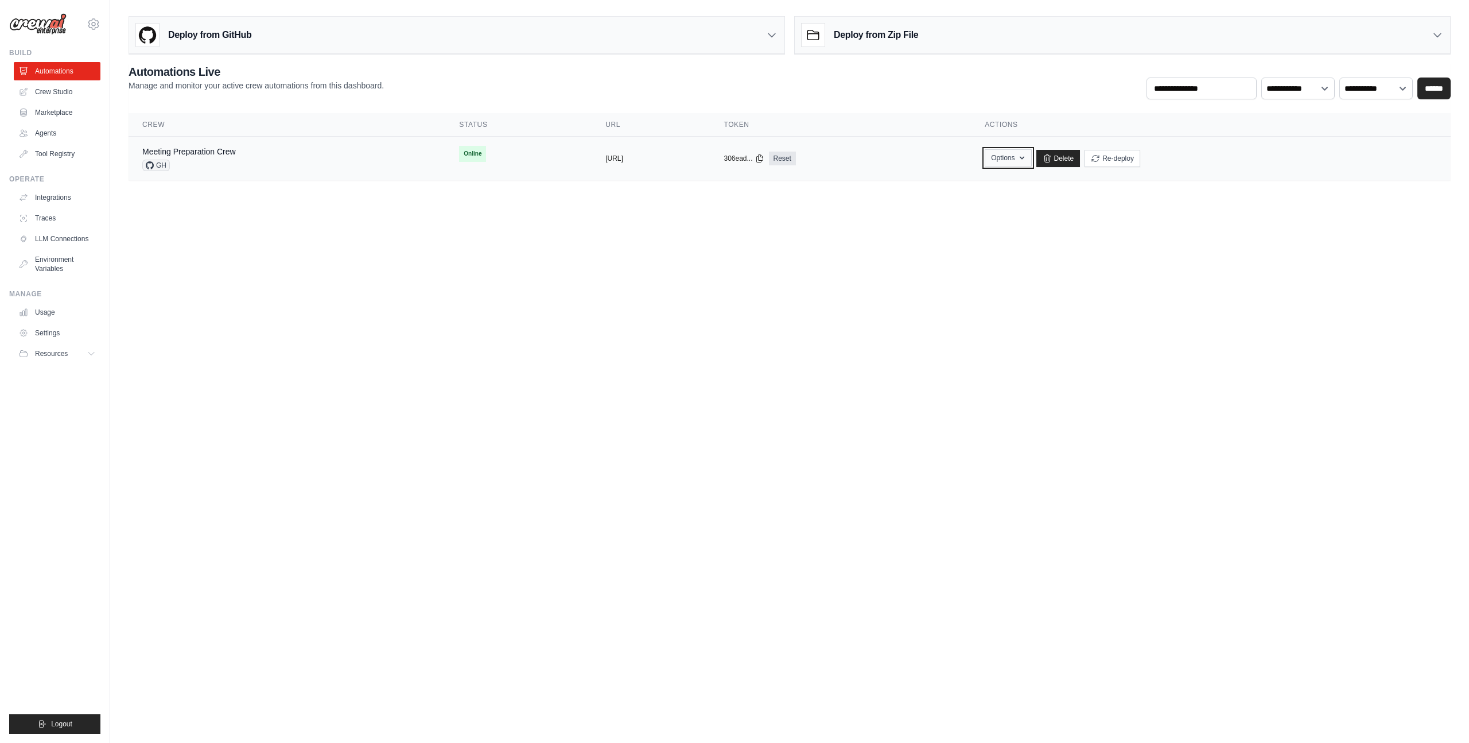
click at [1031, 151] on button "Options" at bounding box center [1008, 157] width 46 height 17
click at [1032, 203] on link "Export React JSX Component" at bounding box center [967, 205] width 129 height 21
click at [1031, 163] on button "Options" at bounding box center [1008, 157] width 46 height 17
click at [1032, 258] on div "Chat with this Crew Export React JSX Component Export React TSX Component Expor…" at bounding box center [967, 215] width 129 height 87
click at [1005, 240] on link "Export MCP Server" at bounding box center [967, 246] width 129 height 21
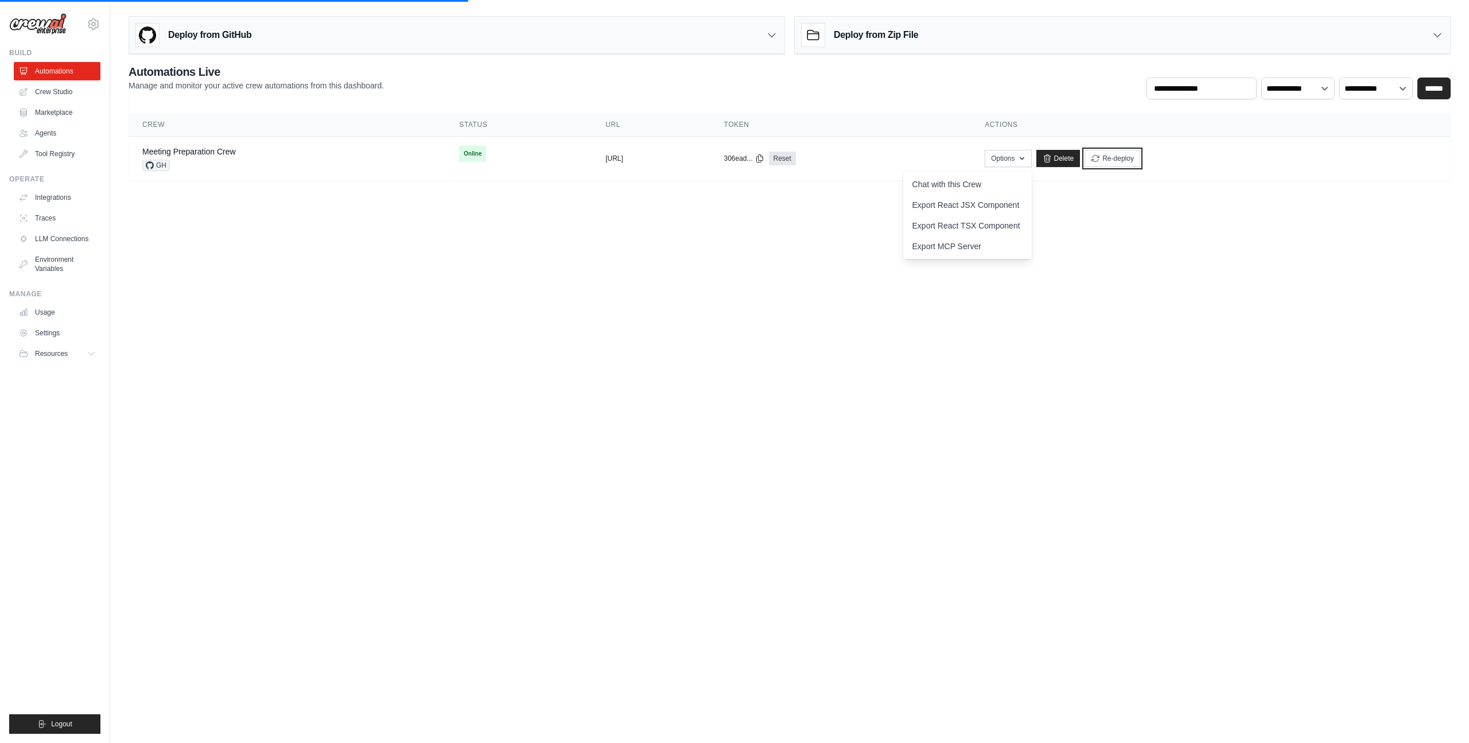
drag, startPoint x: 1179, startPoint y: 162, endPoint x: 783, endPoint y: 228, distance: 401.5
click at [796, 217] on body "jihu338@gmail.com Settings Build Automations Crew Studio" at bounding box center [734, 371] width 1469 height 743
click at [247, 153] on div "Meeting Preparation Crew GH" at bounding box center [286, 158] width 289 height 25
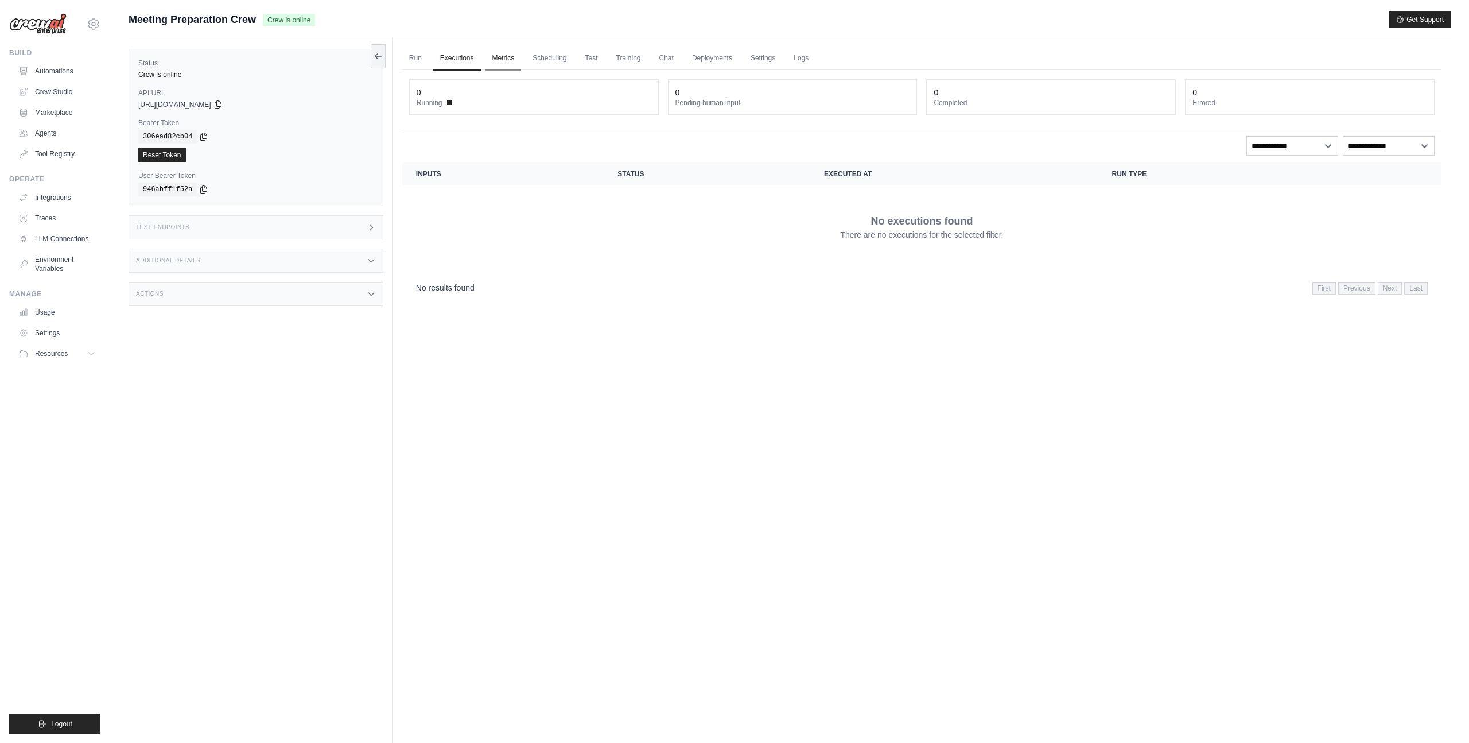
click at [499, 60] on link "Metrics" at bounding box center [503, 58] width 36 height 24
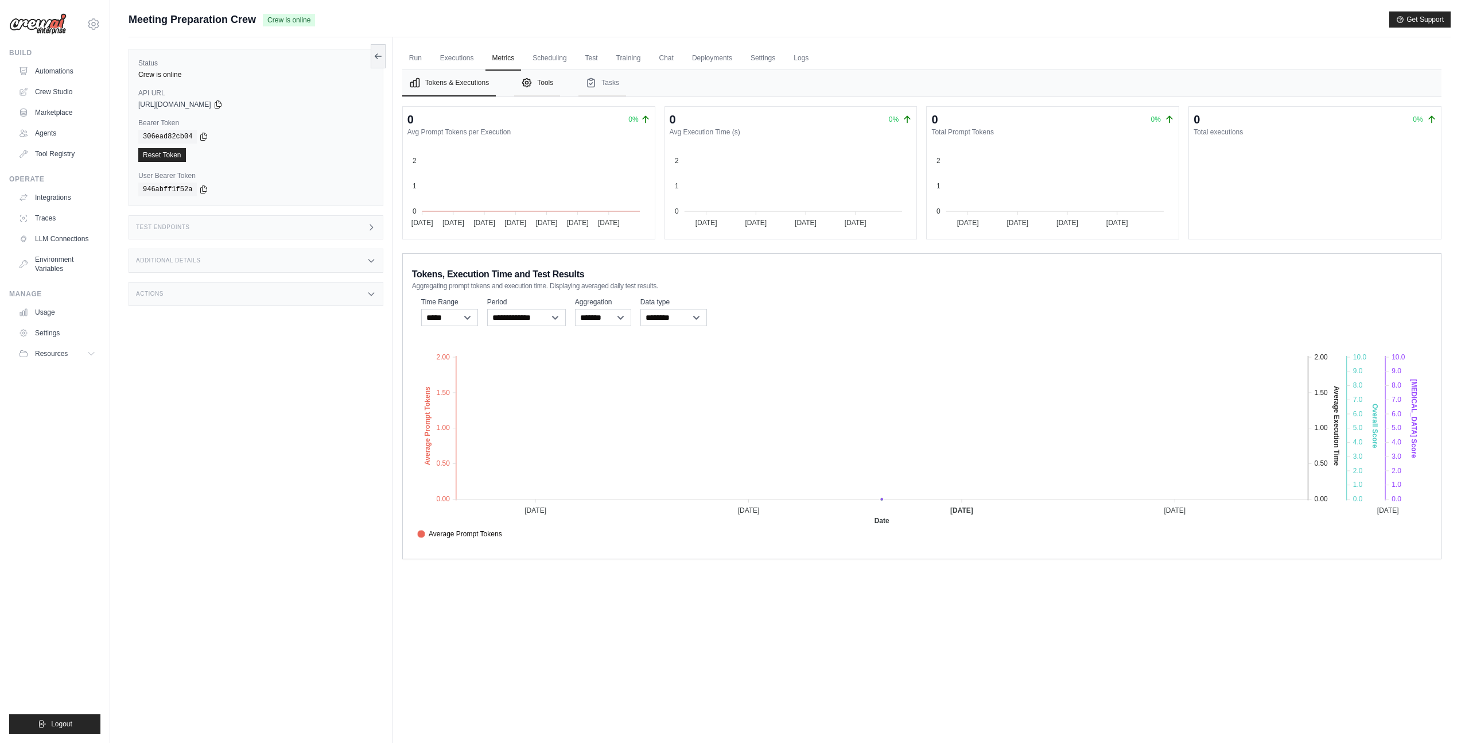
click at [527, 84] on icon "Tabs" at bounding box center [526, 82] width 11 height 11
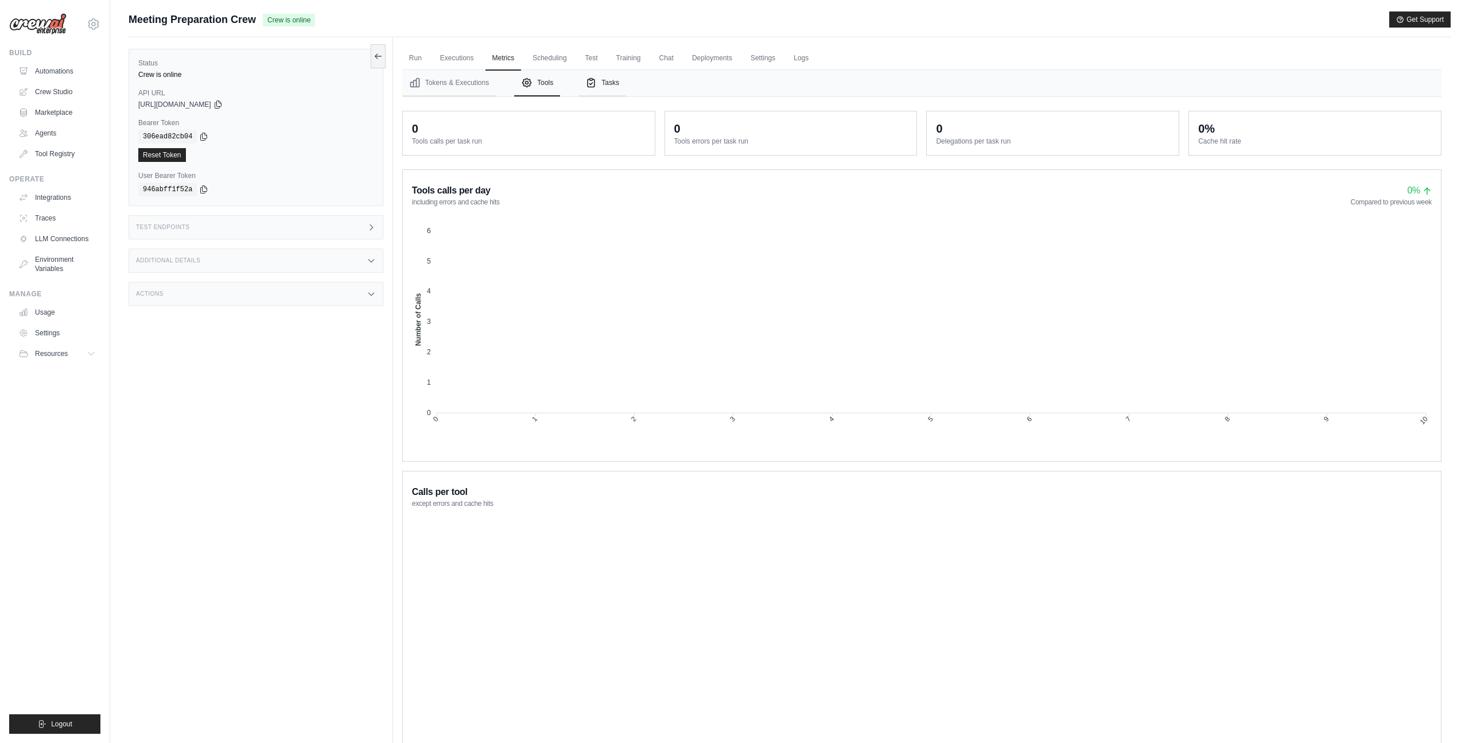
click at [603, 83] on button "Tasks" at bounding box center [602, 83] width 48 height 26
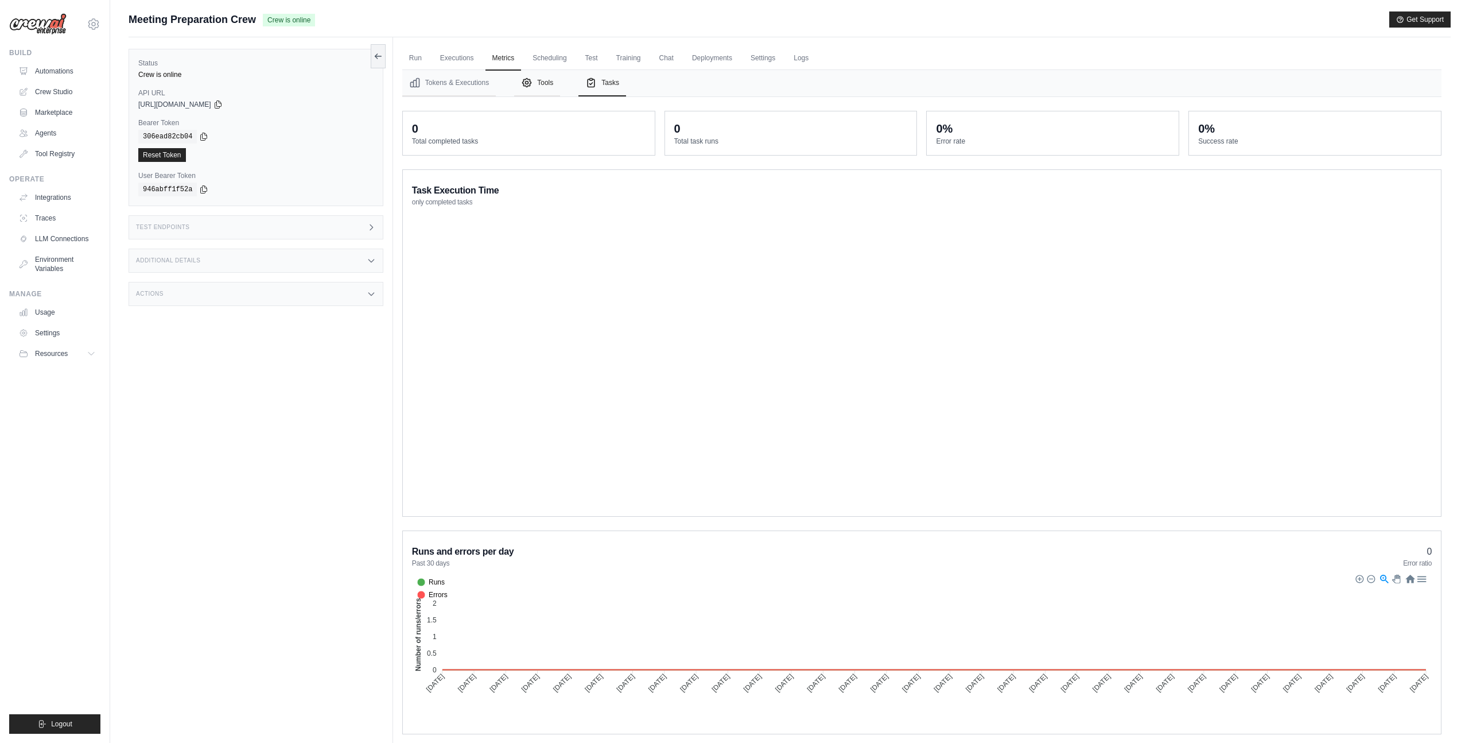
click at [550, 83] on button "Tools" at bounding box center [537, 83] width 46 height 26
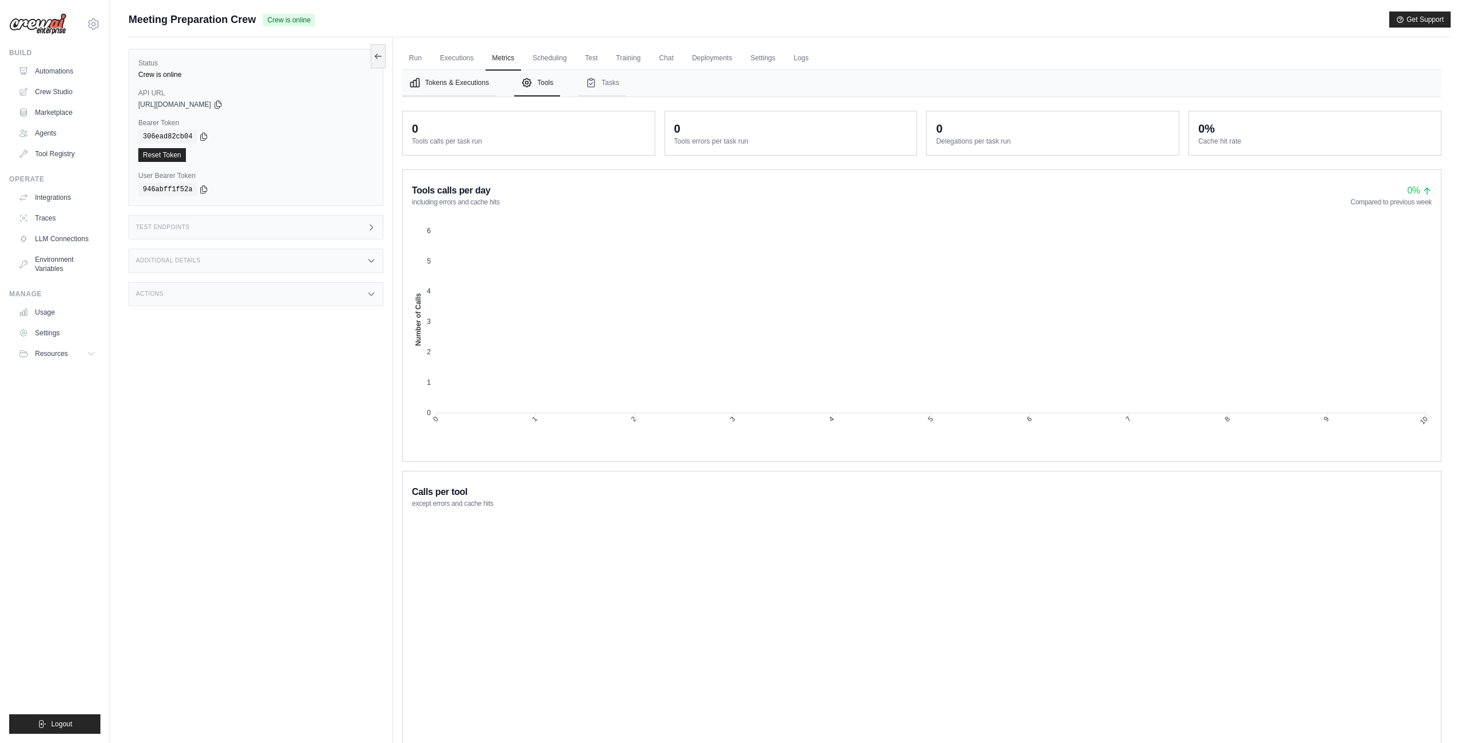
click at [452, 92] on button "Tokens & Executions" at bounding box center [449, 83] width 94 height 26
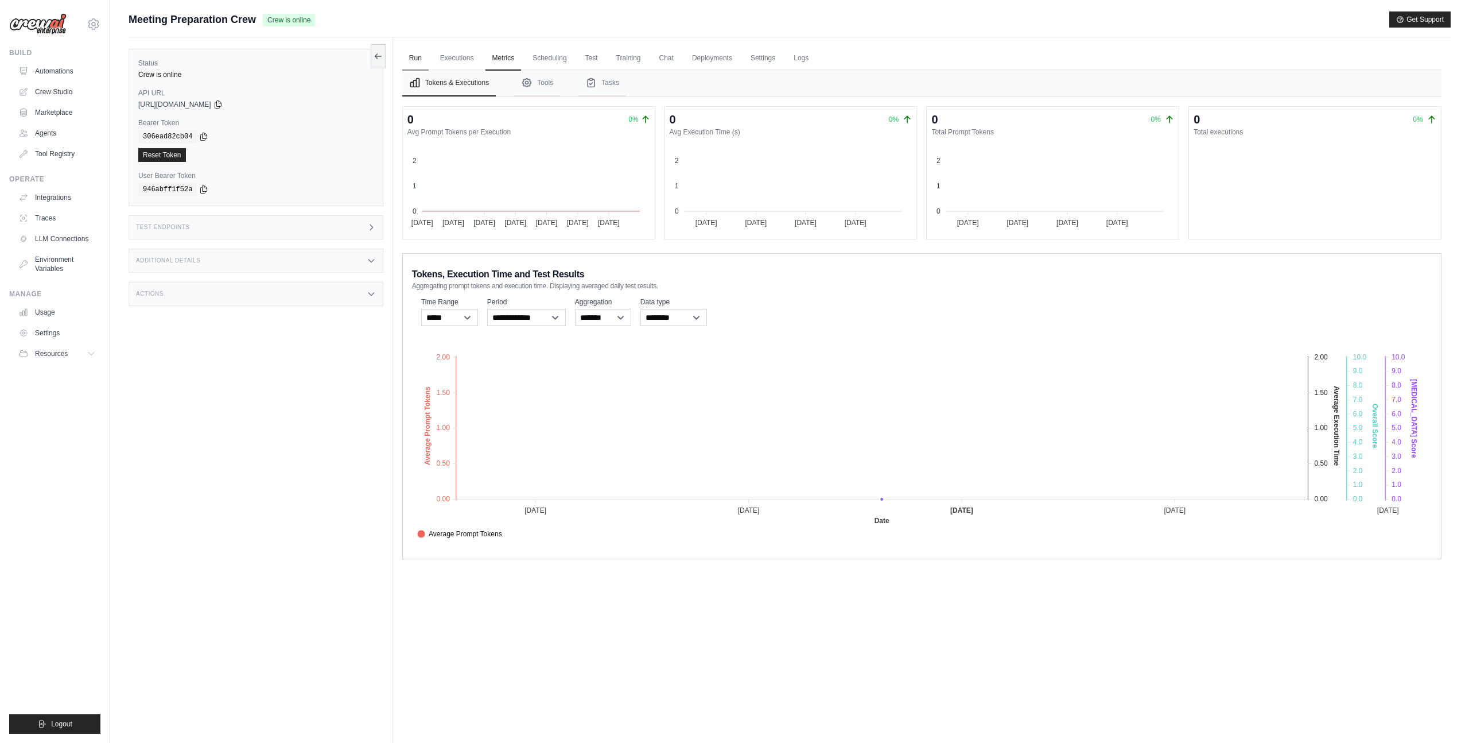
click at [409, 57] on link "Run" at bounding box center [415, 58] width 26 height 24
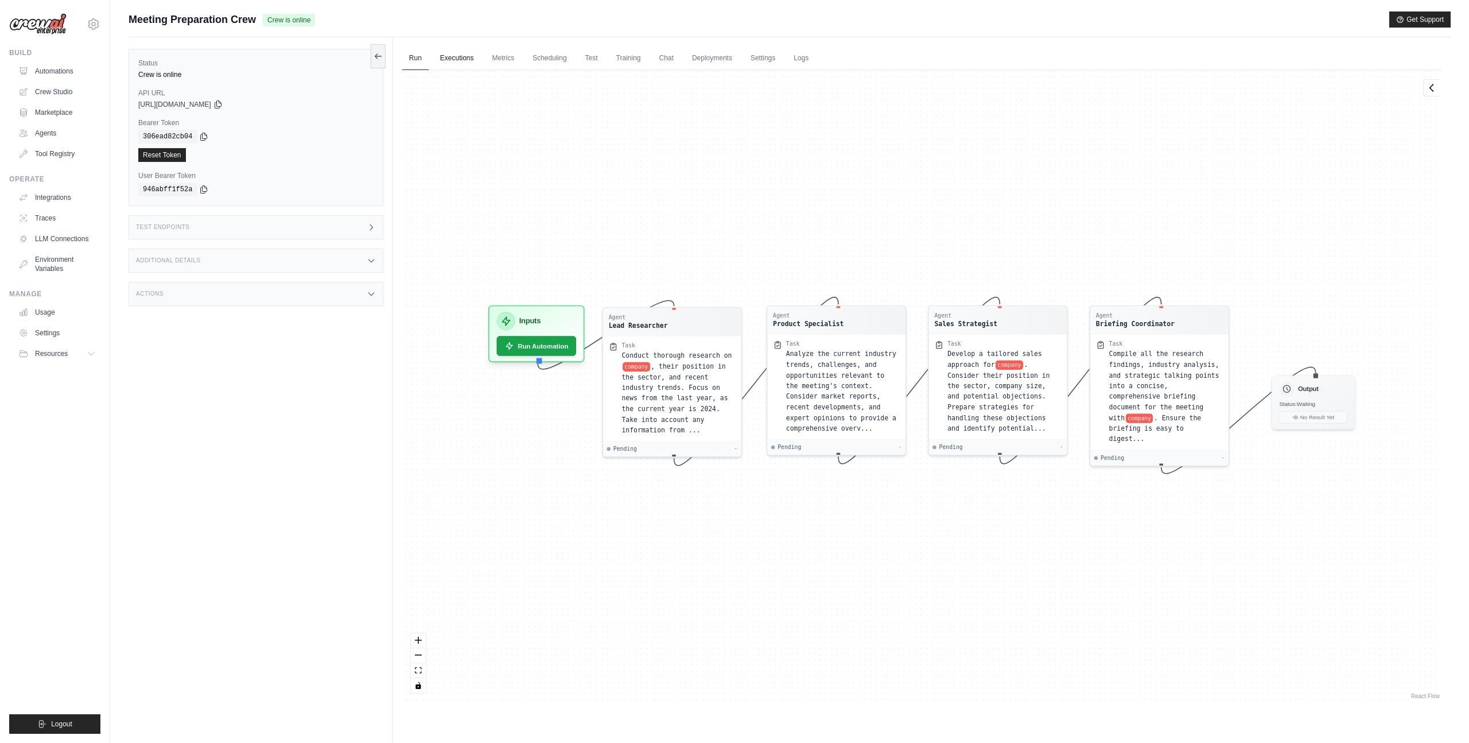
click at [448, 59] on link "Executions" at bounding box center [457, 58] width 48 height 24
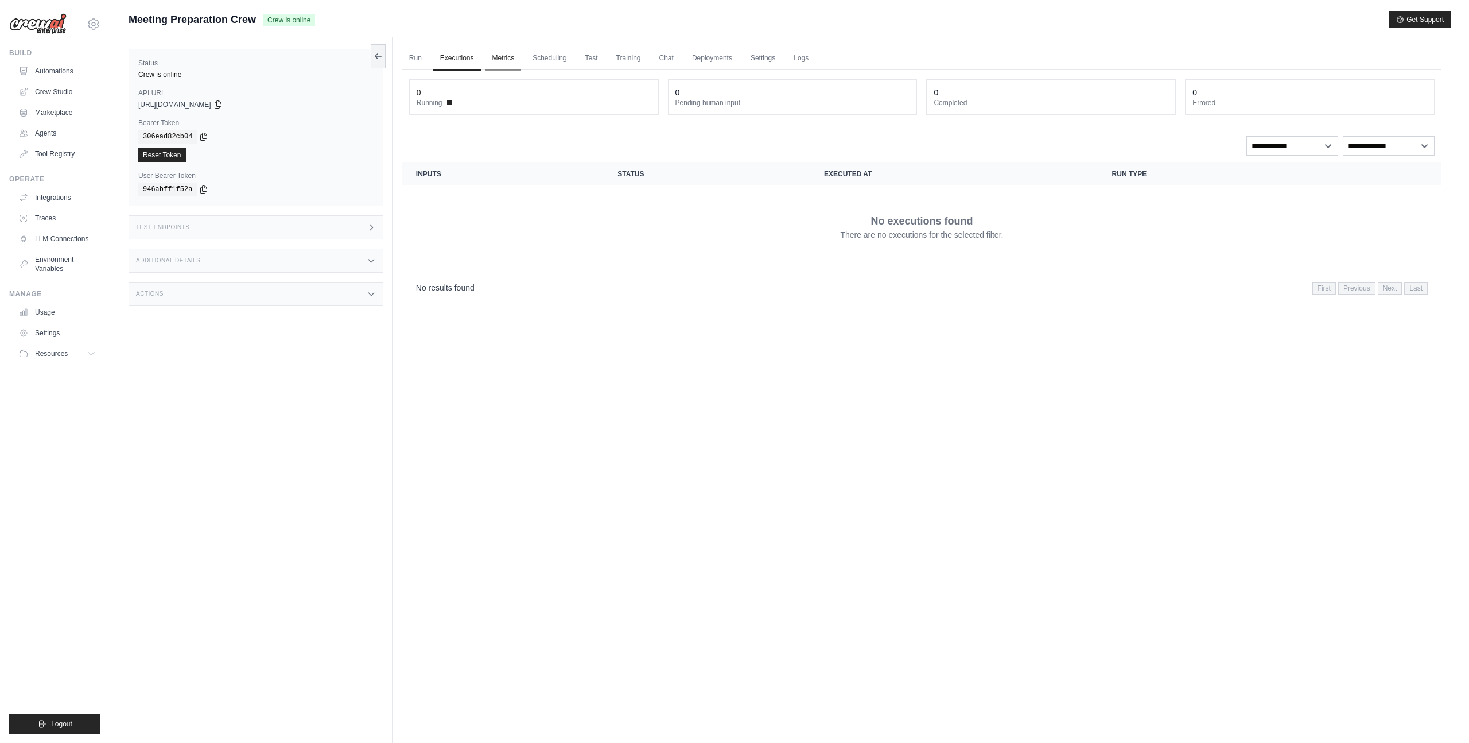
click at [504, 67] on link "Metrics" at bounding box center [503, 58] width 36 height 24
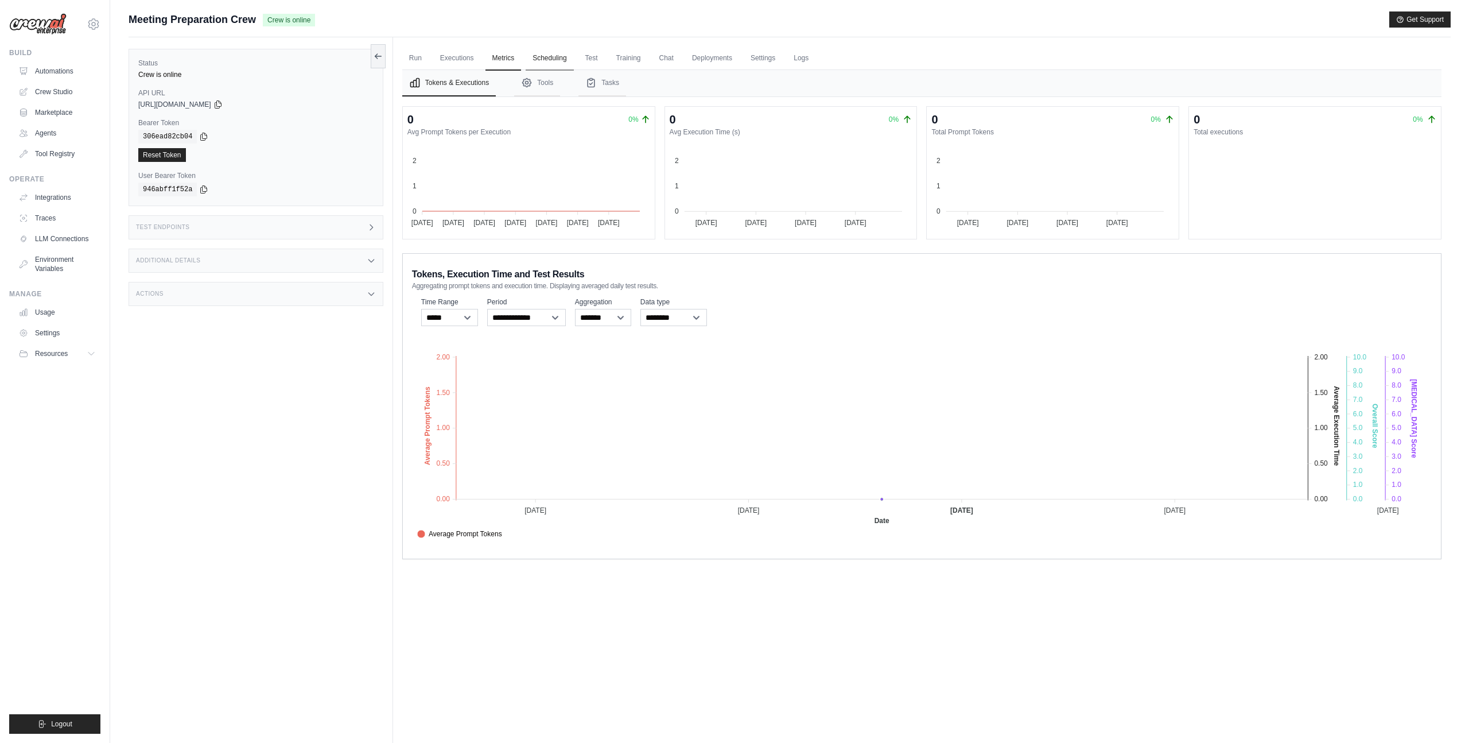
click at [534, 67] on link "Scheduling" at bounding box center [550, 58] width 48 height 24
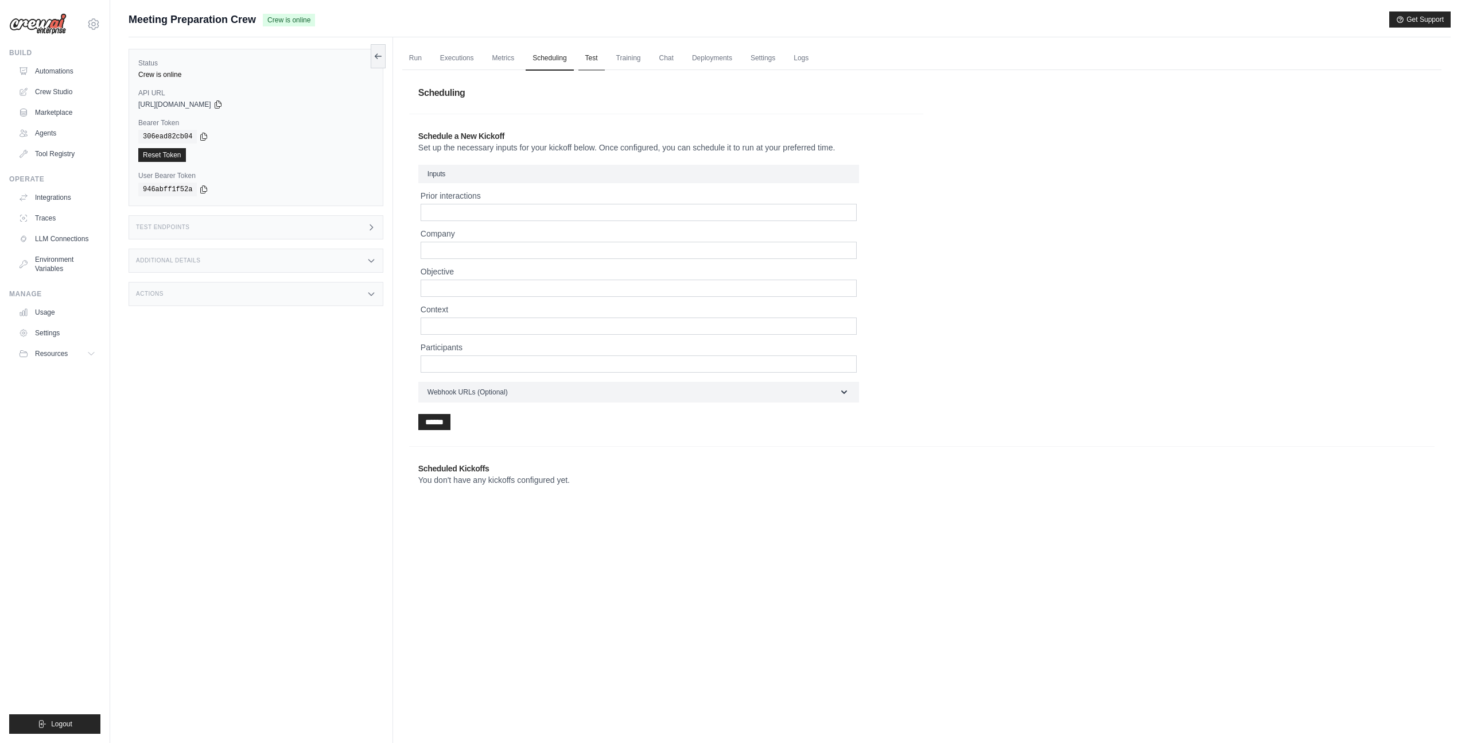
click at [580, 62] on link "Test" at bounding box center [591, 58] width 26 height 24
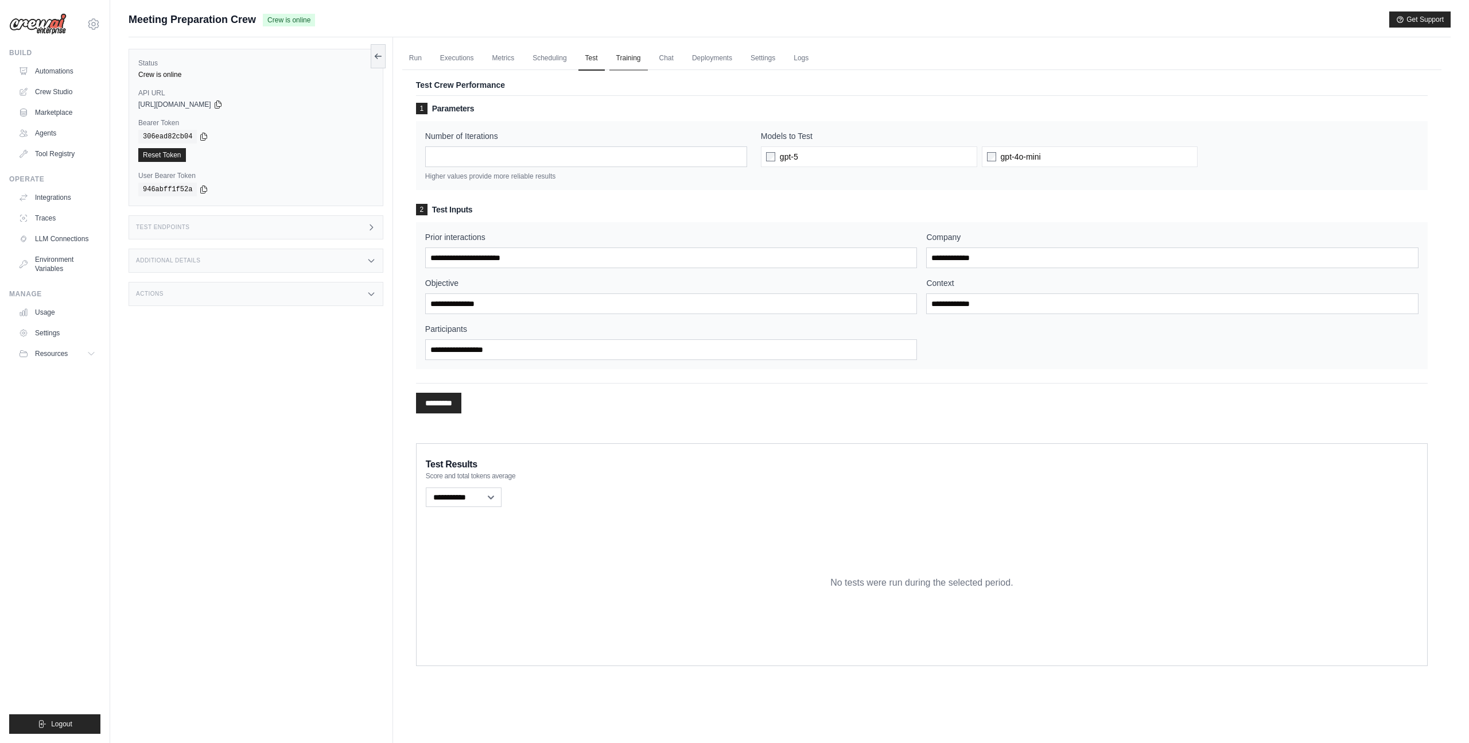
click at [627, 60] on link "Training" at bounding box center [628, 58] width 38 height 24
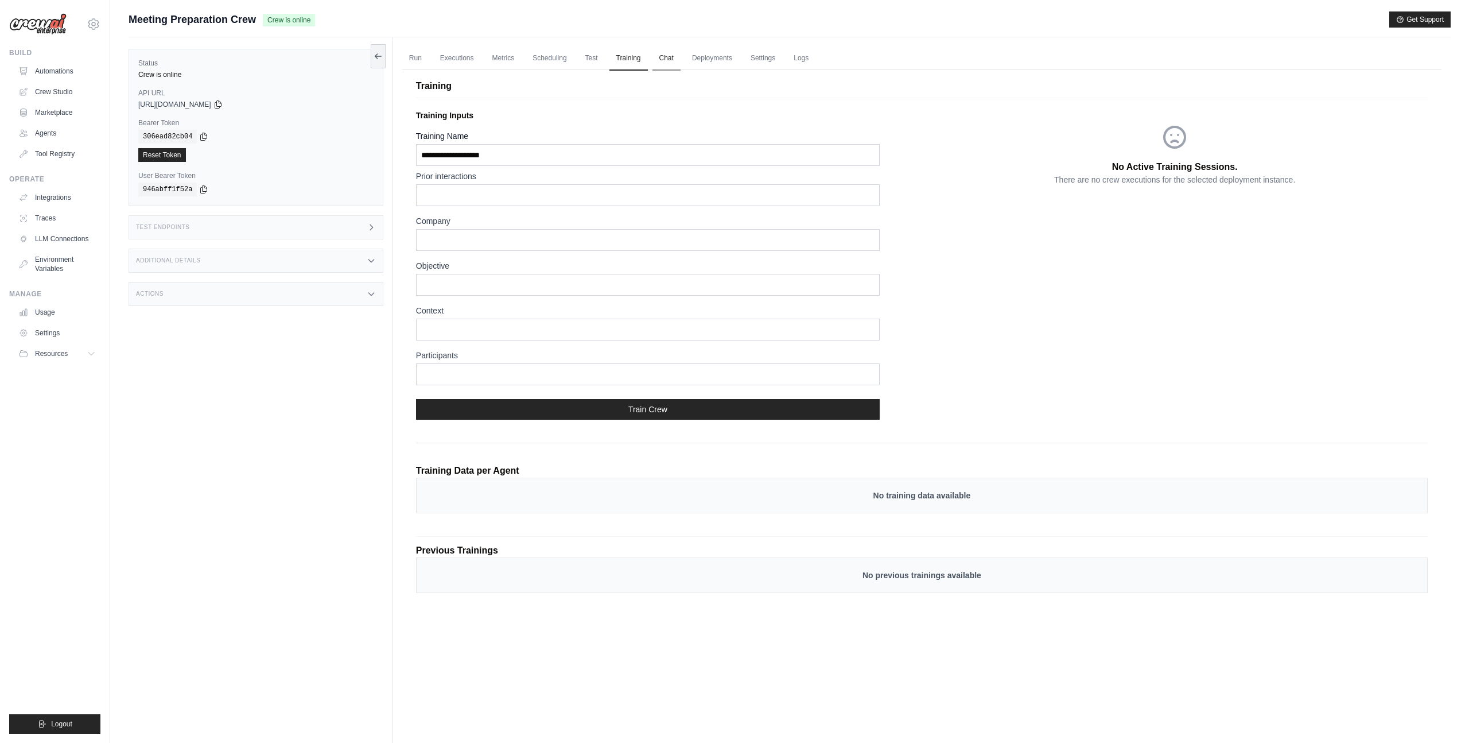
click at [664, 61] on link "Chat" at bounding box center [666, 58] width 28 height 24
click at [695, 61] on link "Deployments" at bounding box center [712, 58] width 54 height 24
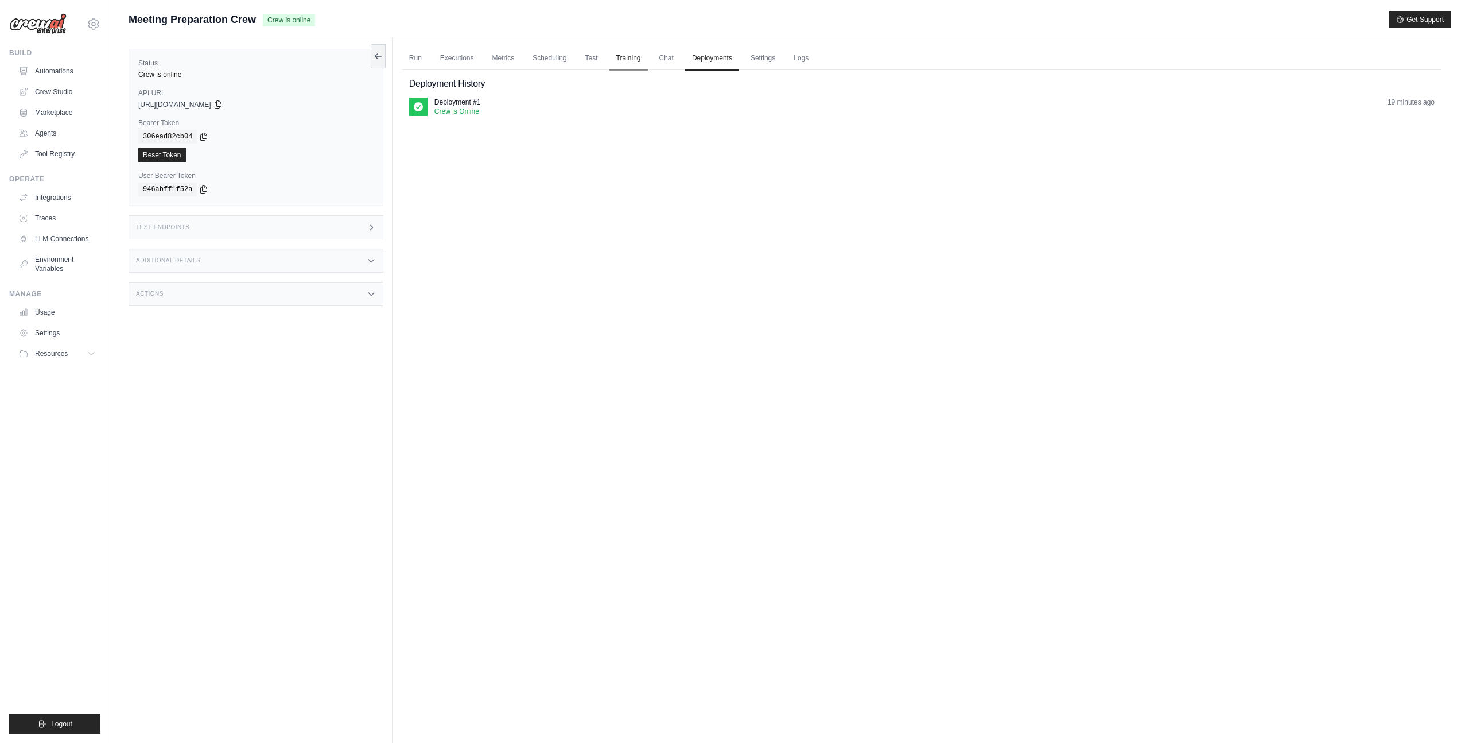
click at [626, 56] on link "Training" at bounding box center [628, 58] width 38 height 24
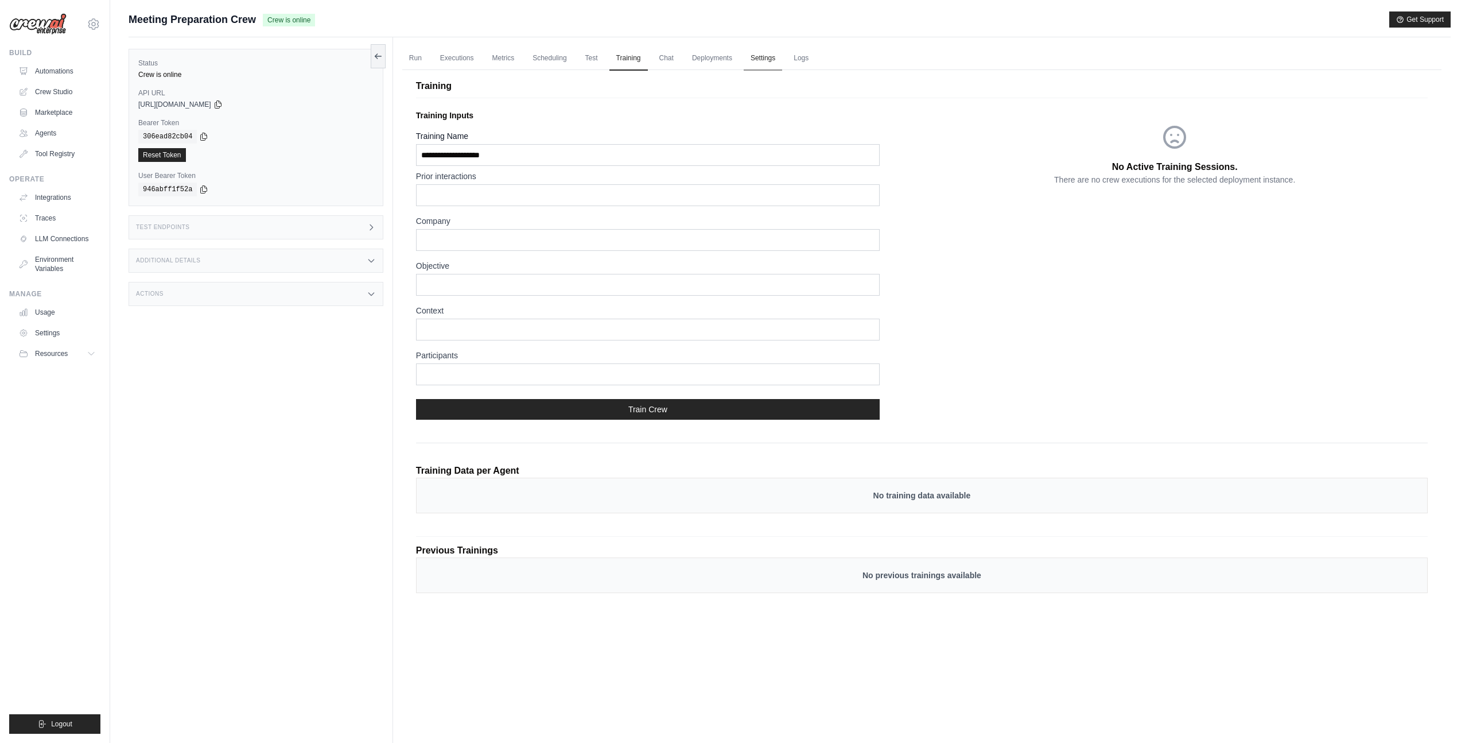
click at [748, 63] on link "Settings" at bounding box center [763, 58] width 38 height 24
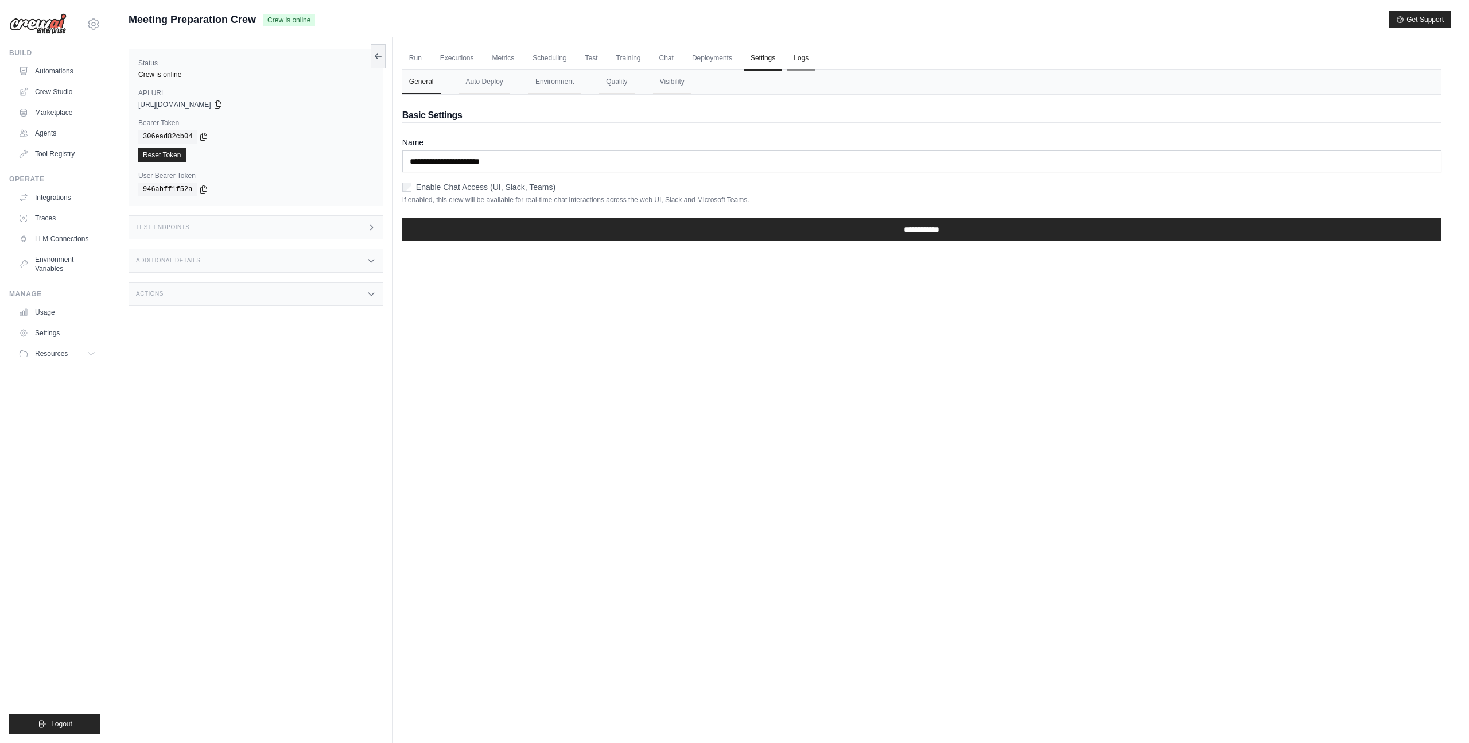
click at [787, 58] on link "Logs" at bounding box center [801, 58] width 29 height 24
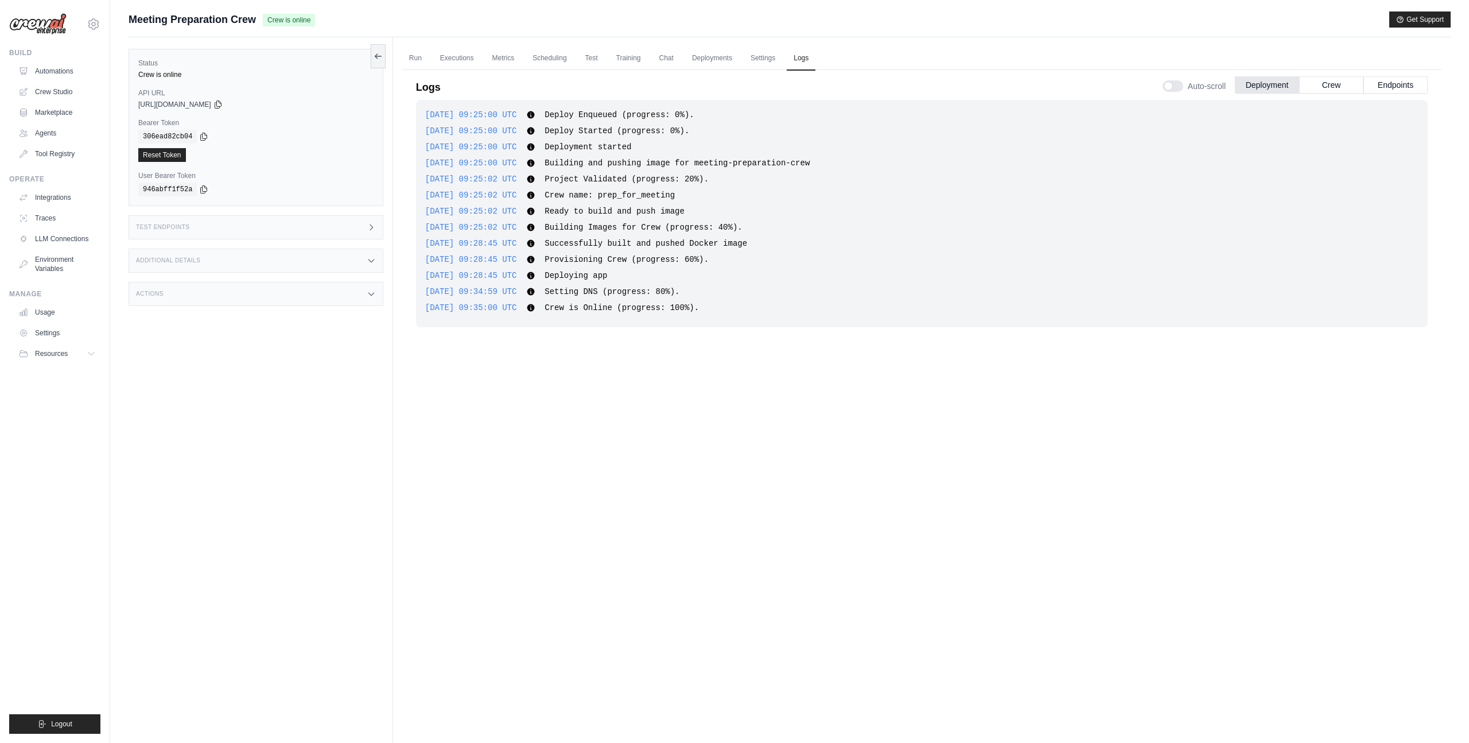
drag, startPoint x: 585, startPoint y: 113, endPoint x: 597, endPoint y: 148, distance: 37.0
click at [585, 114] on span "Deploy Enqueued (progress: 0%)." at bounding box center [619, 114] width 149 height 9
click at [1329, 85] on button "Crew" at bounding box center [1331, 84] width 64 height 17
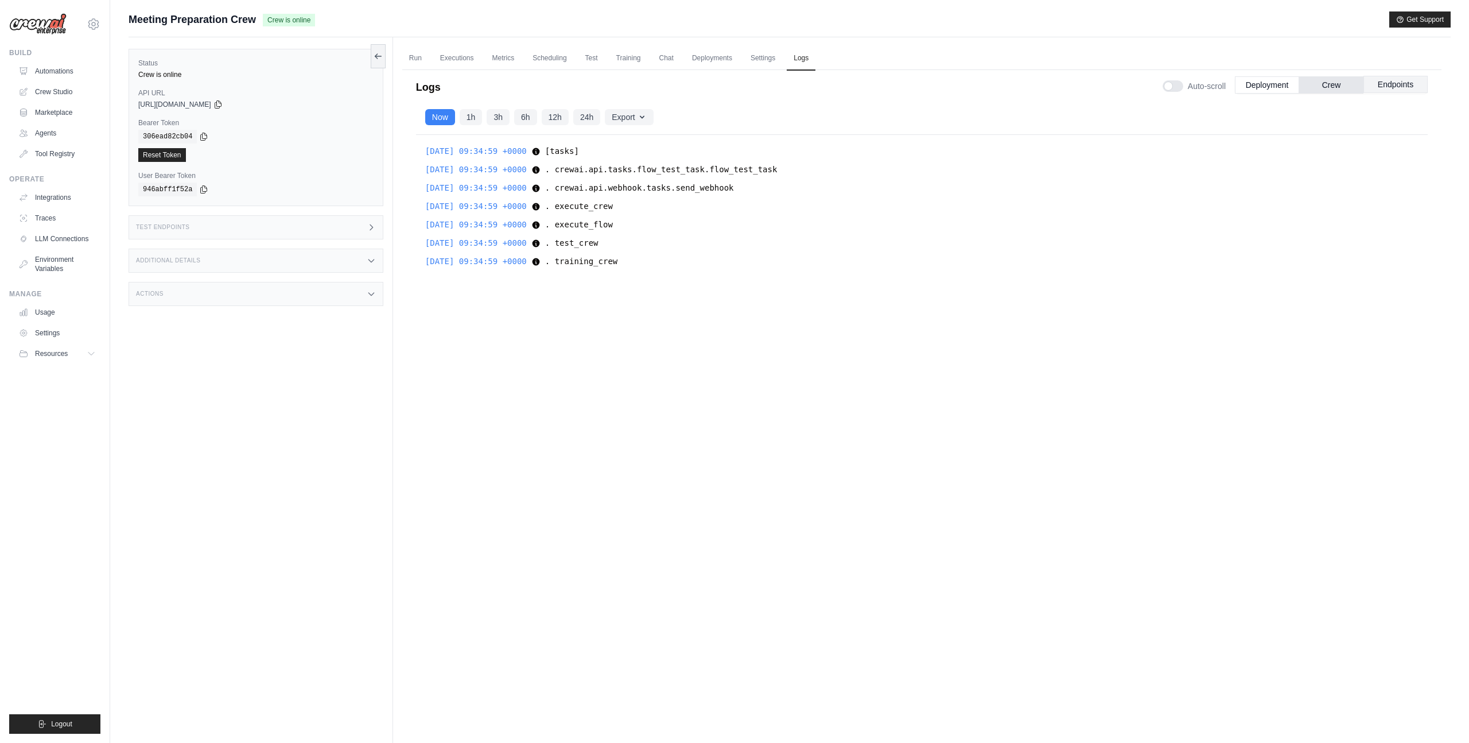
click at [1366, 84] on button "Endpoints" at bounding box center [1395, 84] width 64 height 17
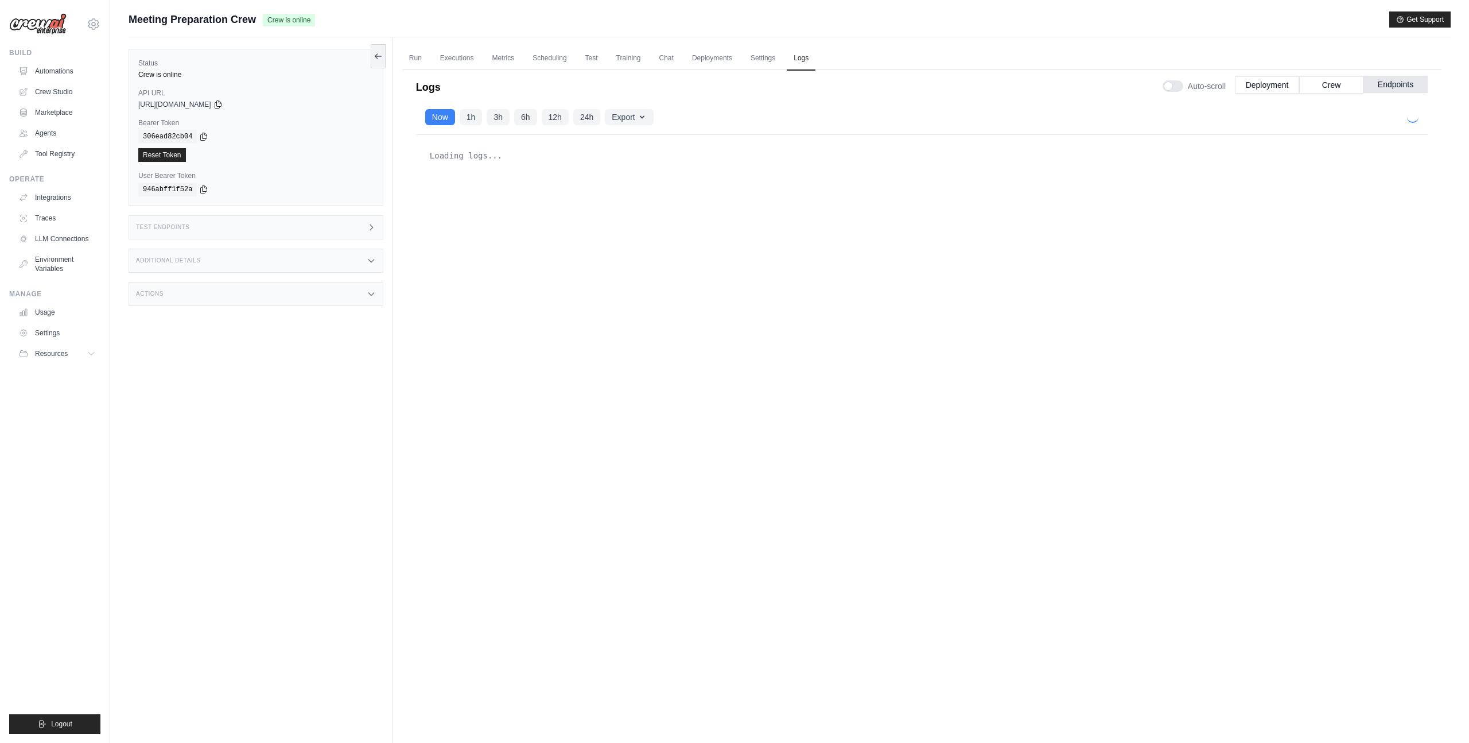
click at [1405, 84] on button "Endpoints" at bounding box center [1395, 84] width 64 height 17
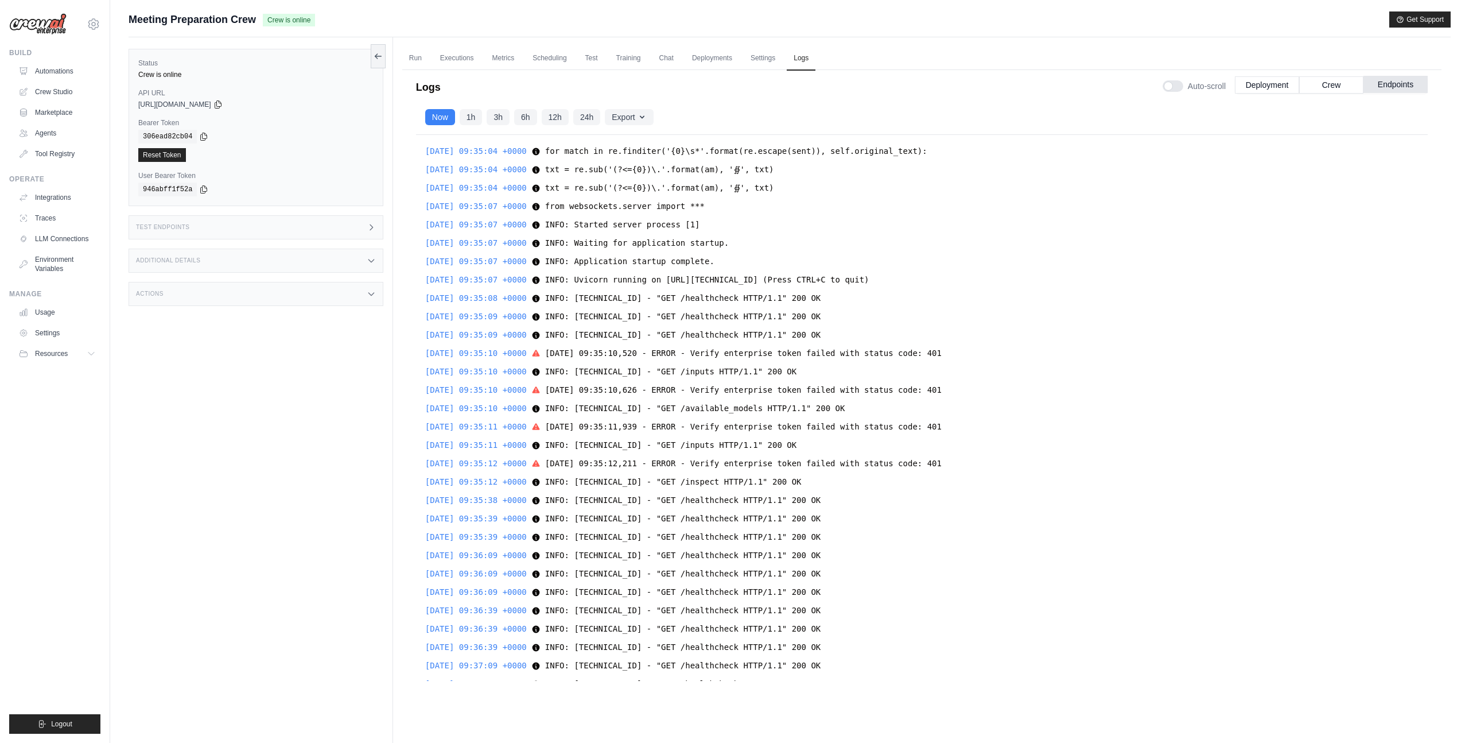
scroll to position [3238, 0]
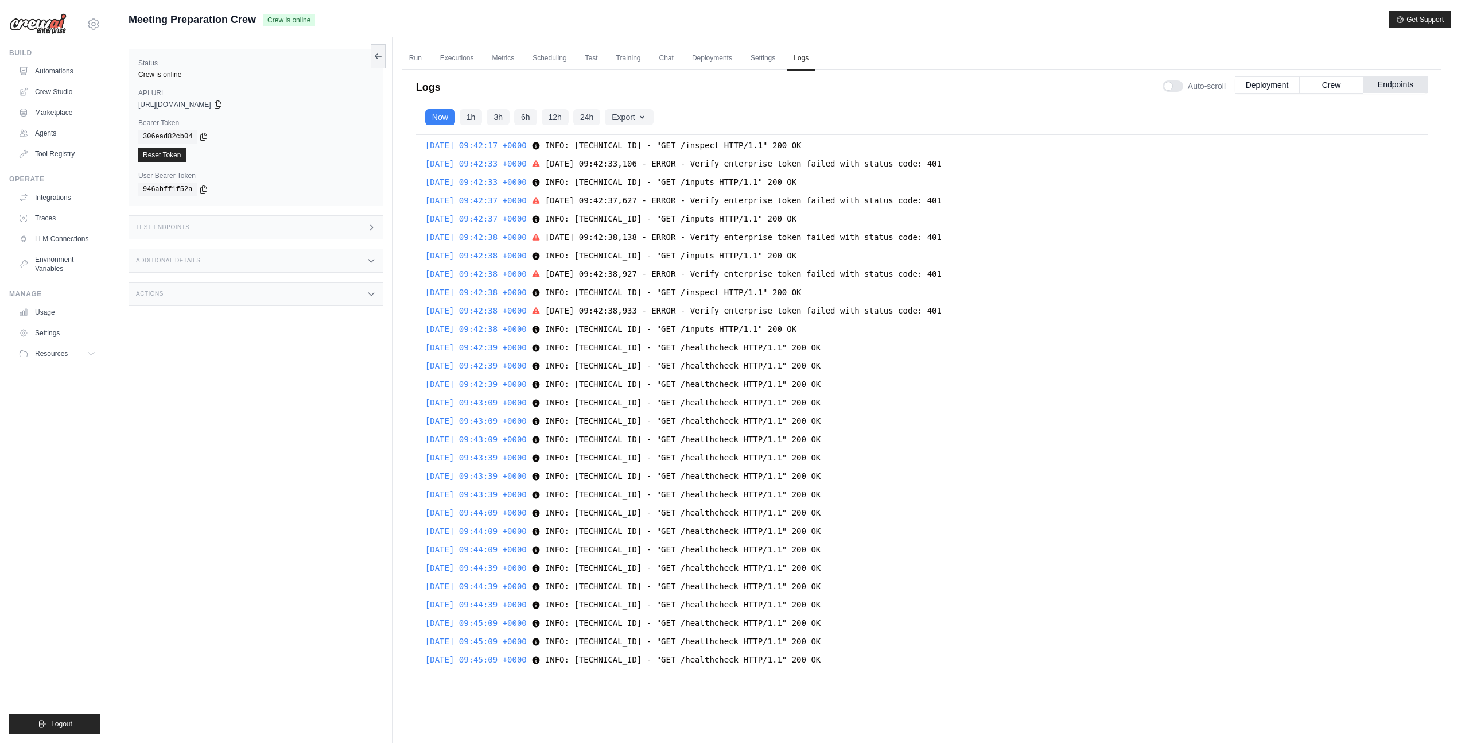
click at [1405, 86] on button "Endpoints" at bounding box center [1395, 84] width 64 height 17
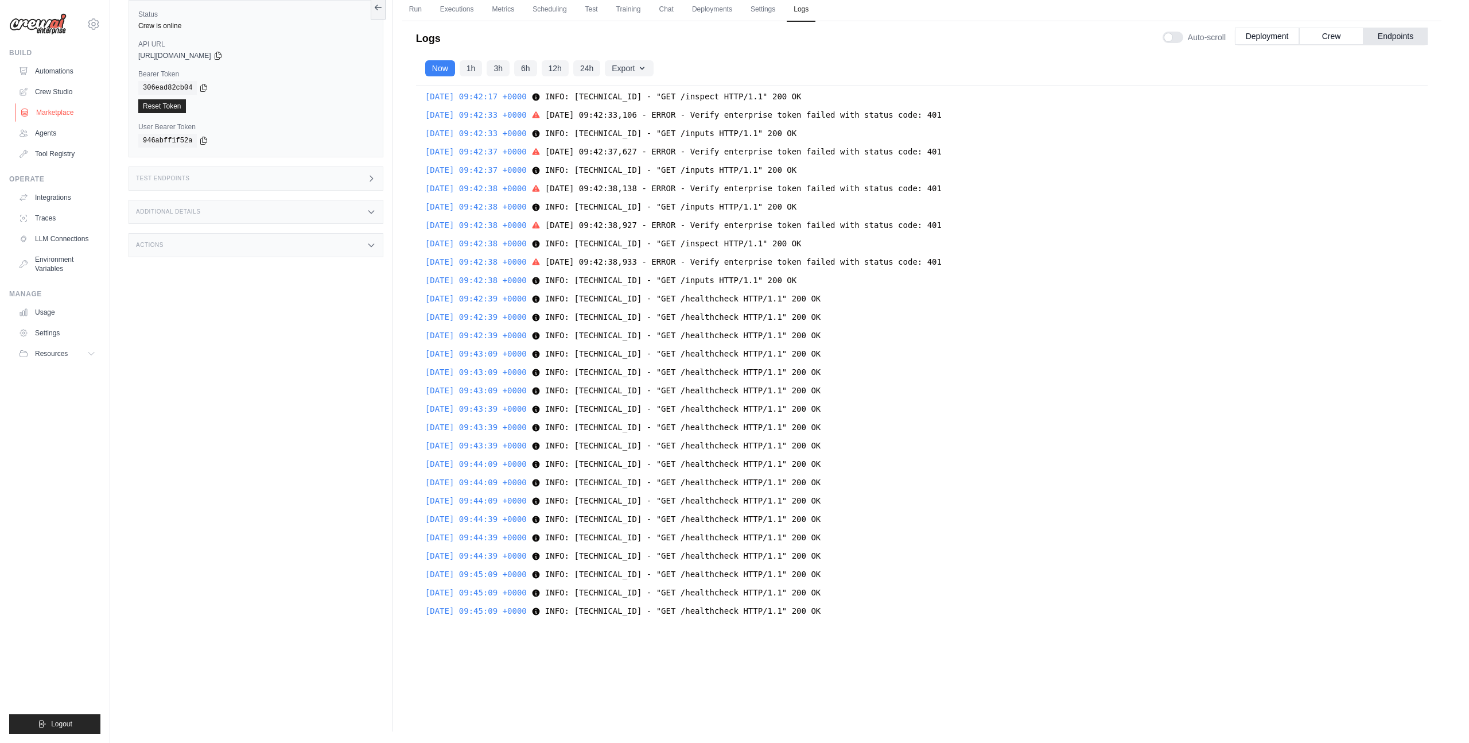
click at [65, 116] on link "Marketplace" at bounding box center [58, 112] width 87 height 18
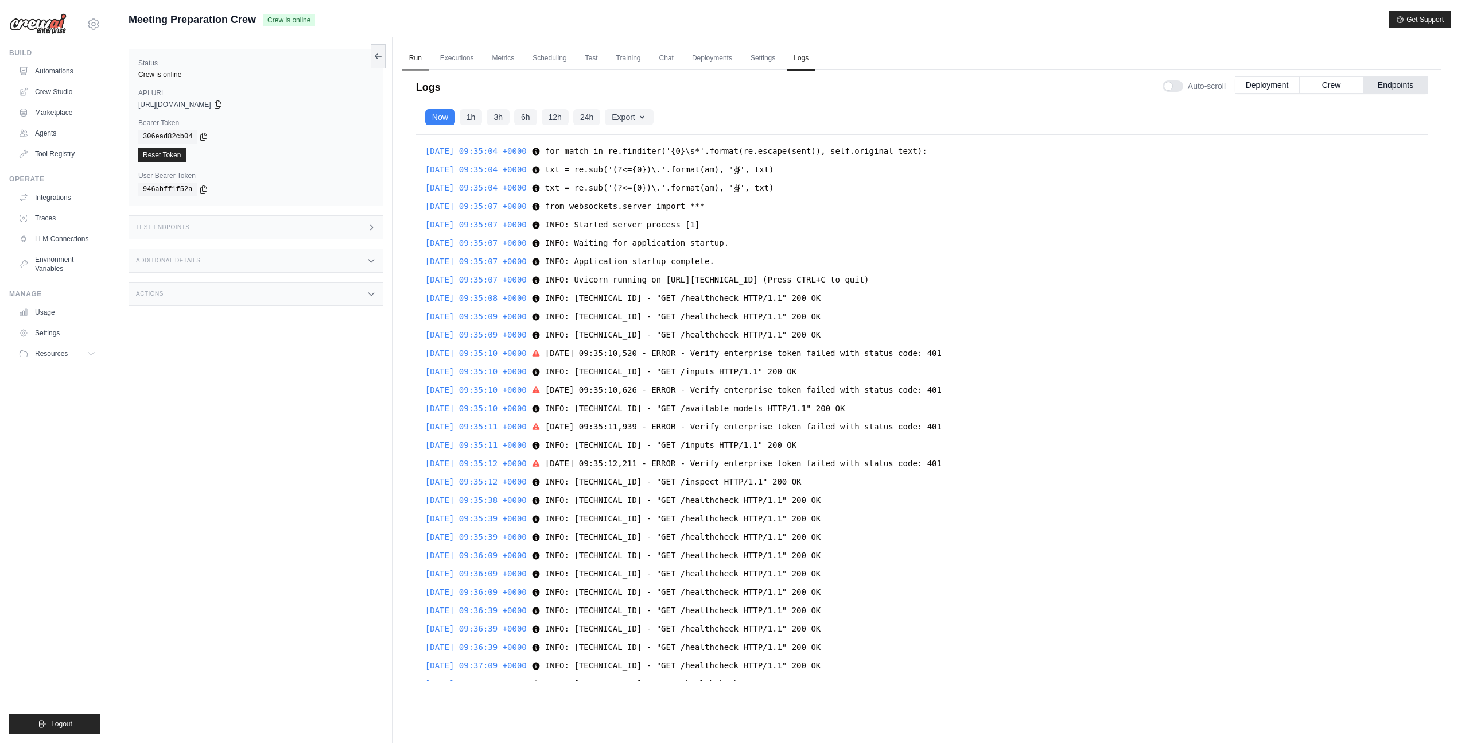
click at [415, 58] on link "Run" at bounding box center [415, 58] width 26 height 24
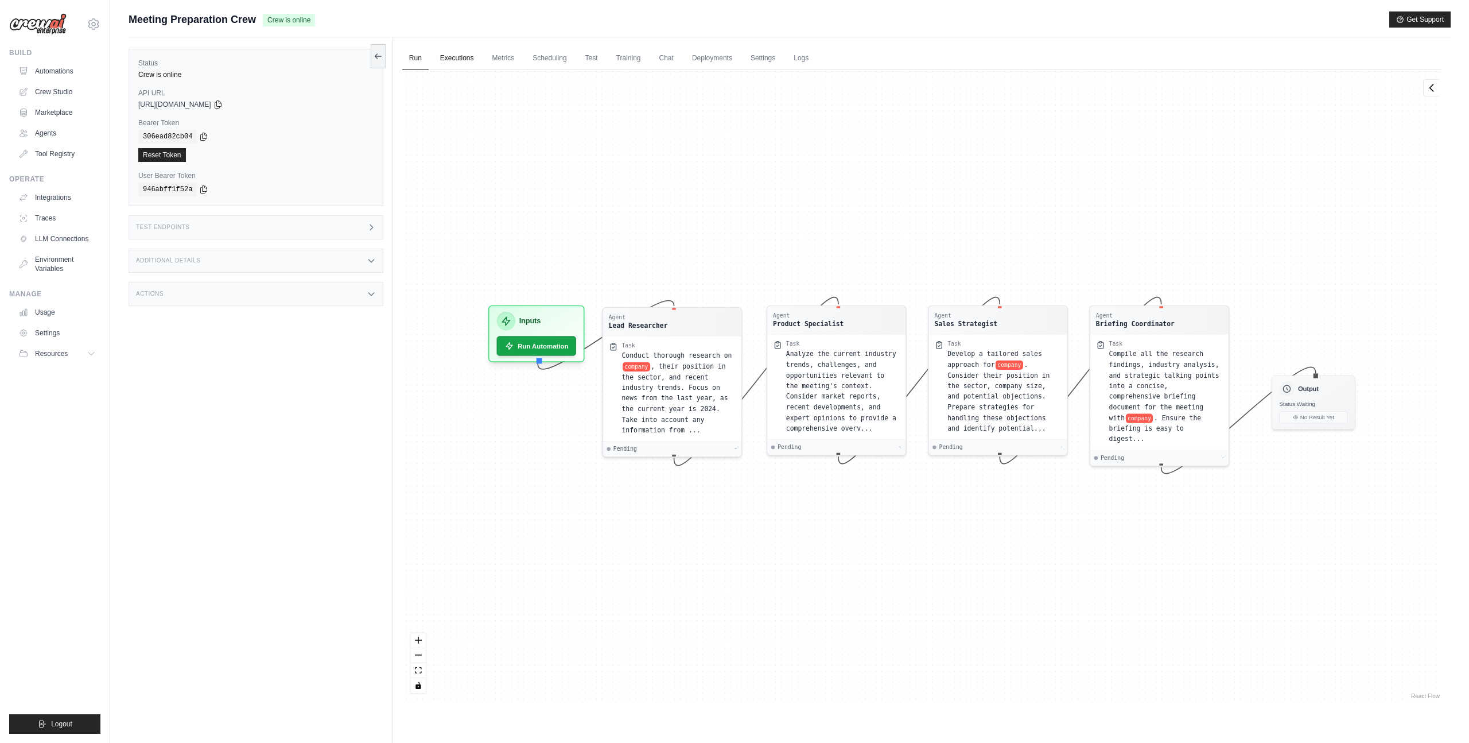
click at [456, 64] on link "Executions" at bounding box center [457, 58] width 48 height 24
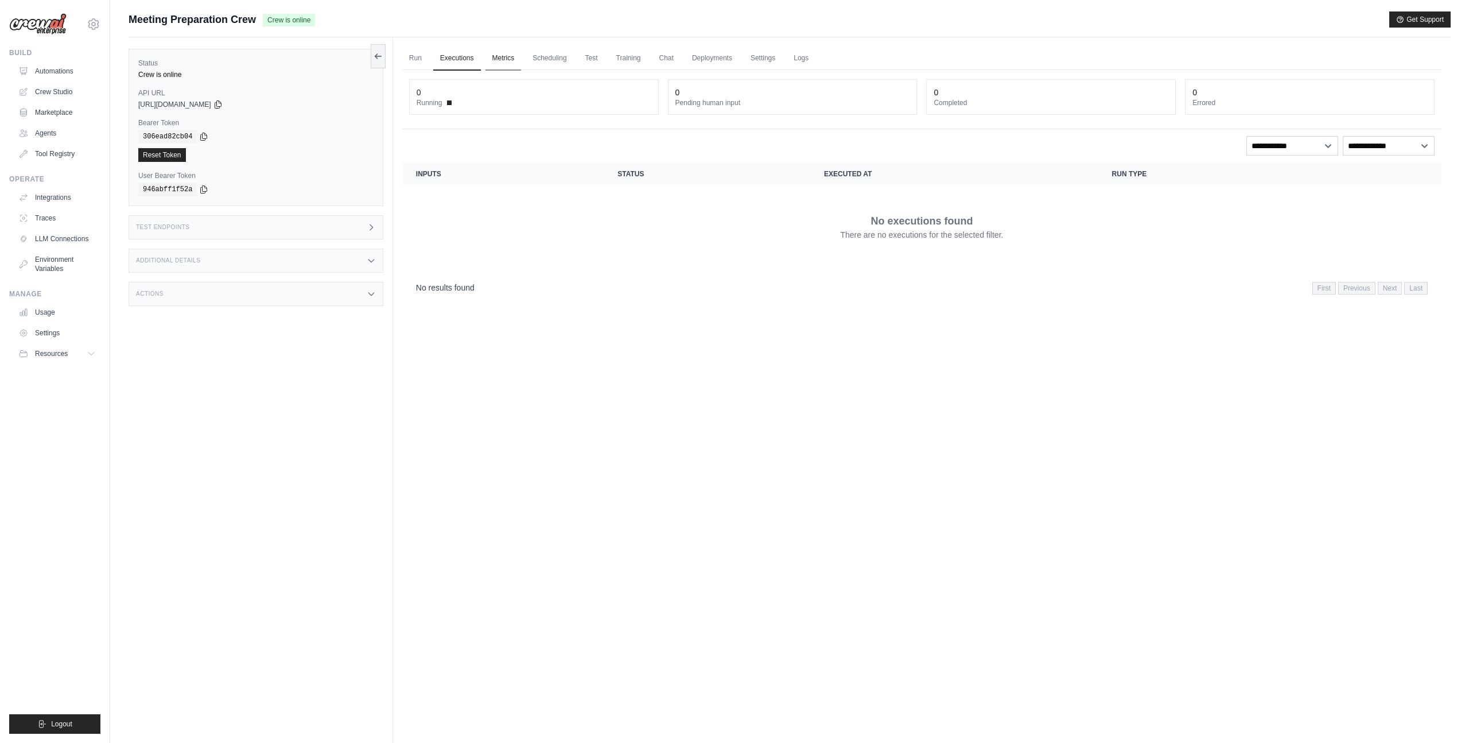
click at [508, 55] on link "Metrics" at bounding box center [503, 58] width 36 height 24
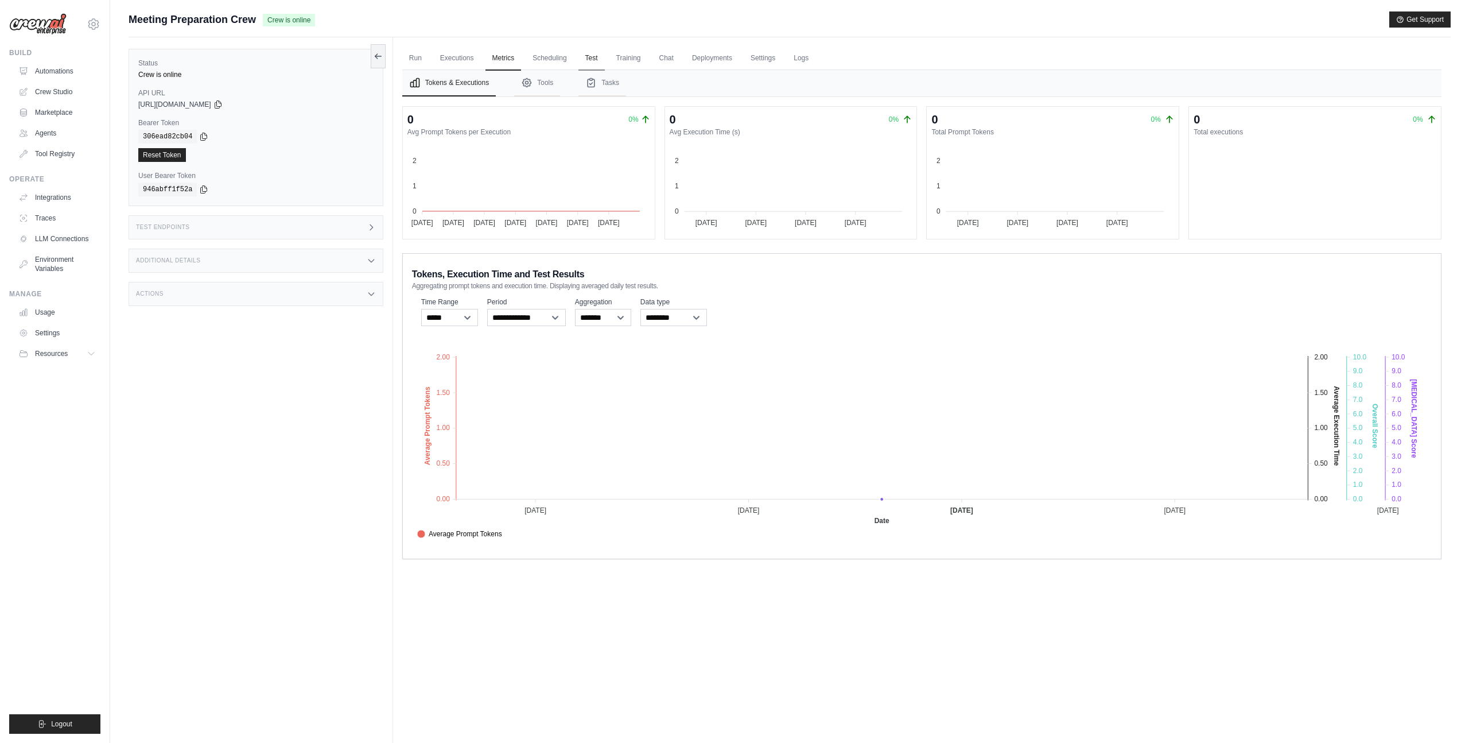
click at [584, 61] on link "Test" at bounding box center [591, 58] width 26 height 24
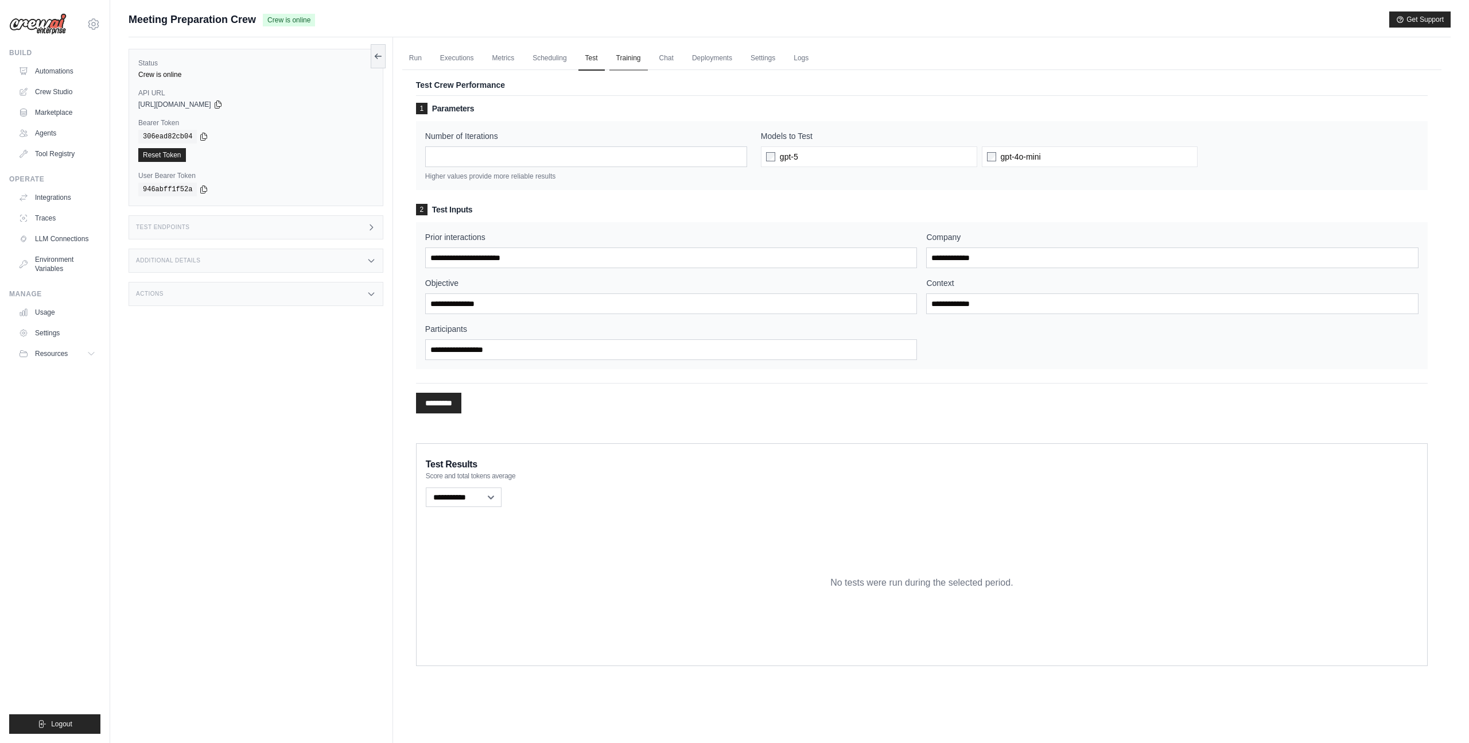
click at [621, 69] on link "Training" at bounding box center [628, 58] width 38 height 24
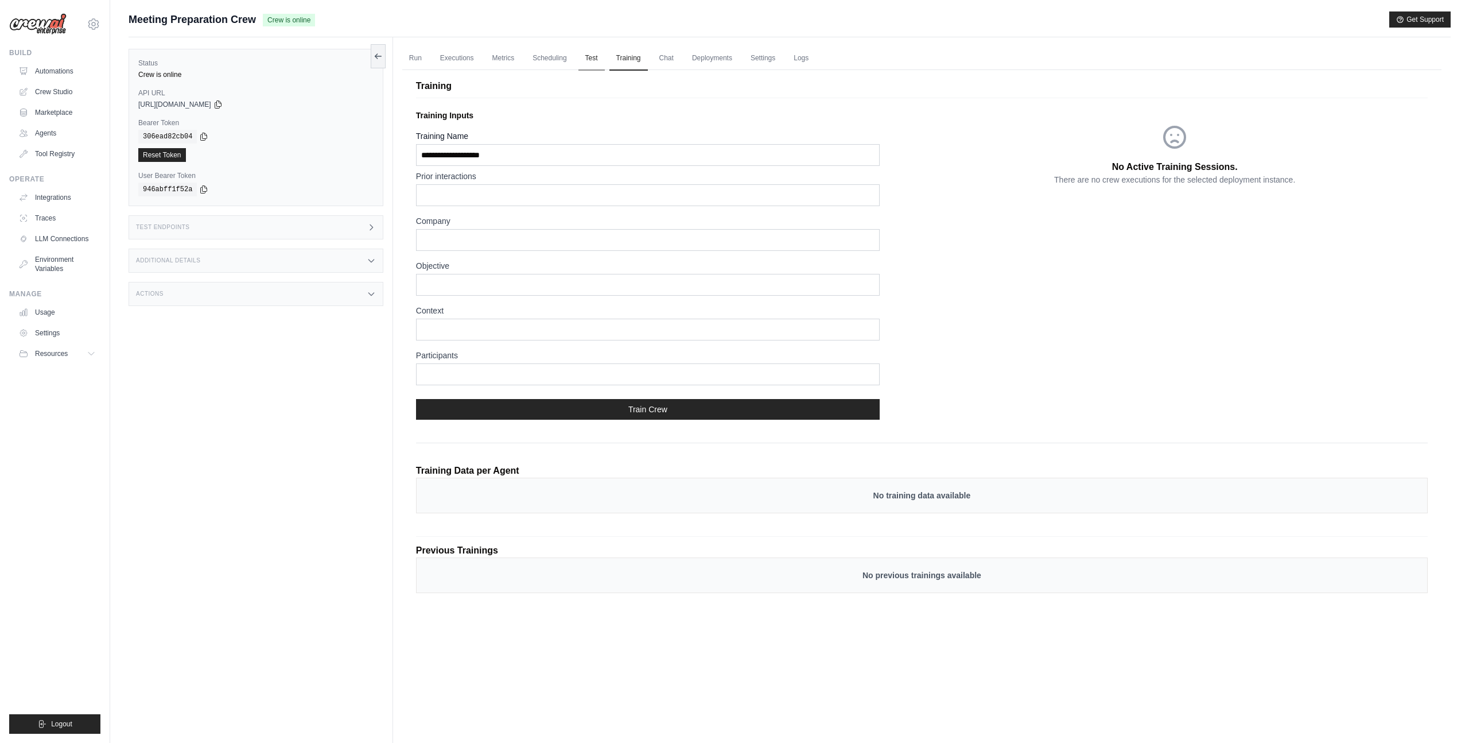
click at [583, 60] on link "Test" at bounding box center [591, 58] width 26 height 24
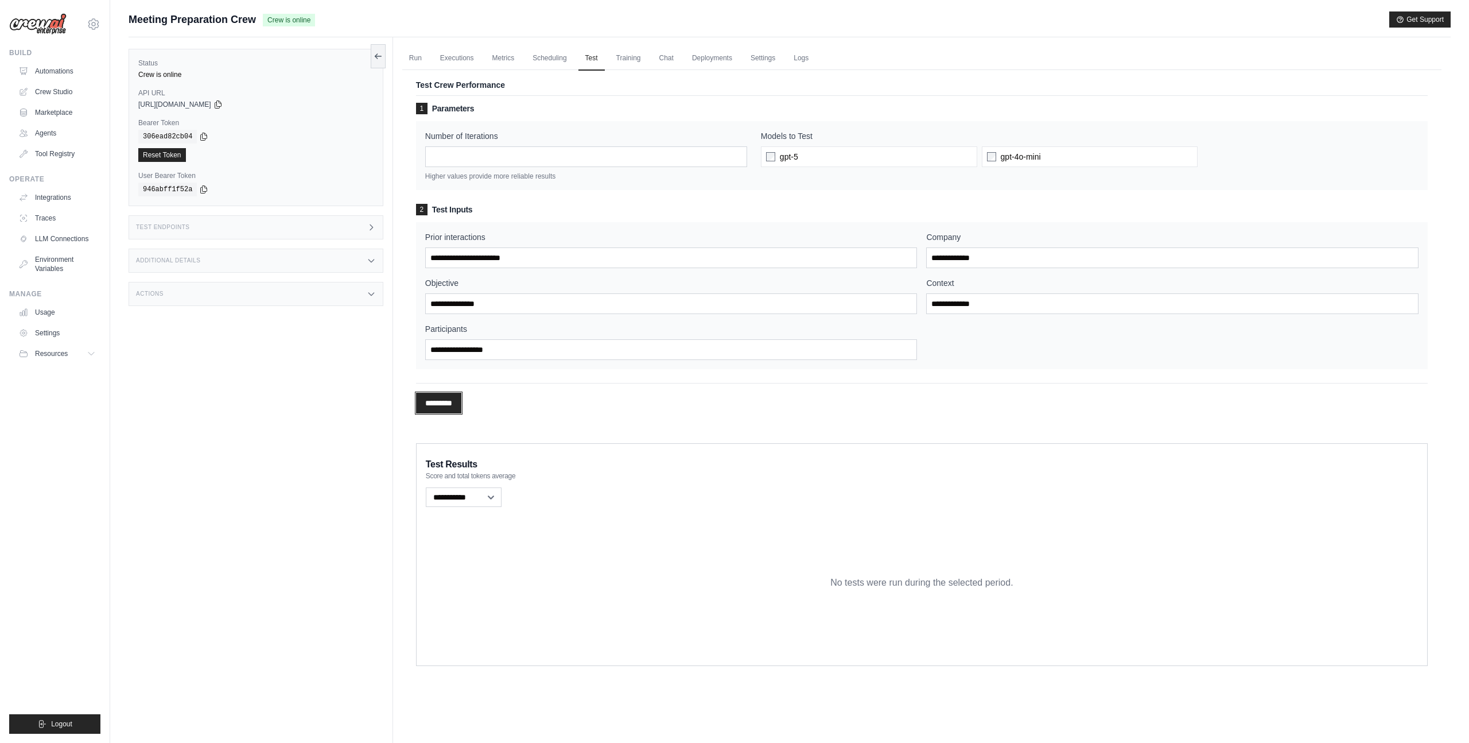
click at [447, 406] on input "*********" at bounding box center [438, 402] width 45 height 21
click at [523, 266] on input "Prior interactions" at bounding box center [671, 257] width 492 height 21
click at [521, 262] on input "Prior interactions" at bounding box center [671, 257] width 492 height 21
click at [520, 261] on input "Prior interactions" at bounding box center [671, 257] width 492 height 21
click at [488, 421] on div "1 Parameters Number of Iterations * Higher values provide more reliable results…" at bounding box center [922, 261] width 1012 height 332
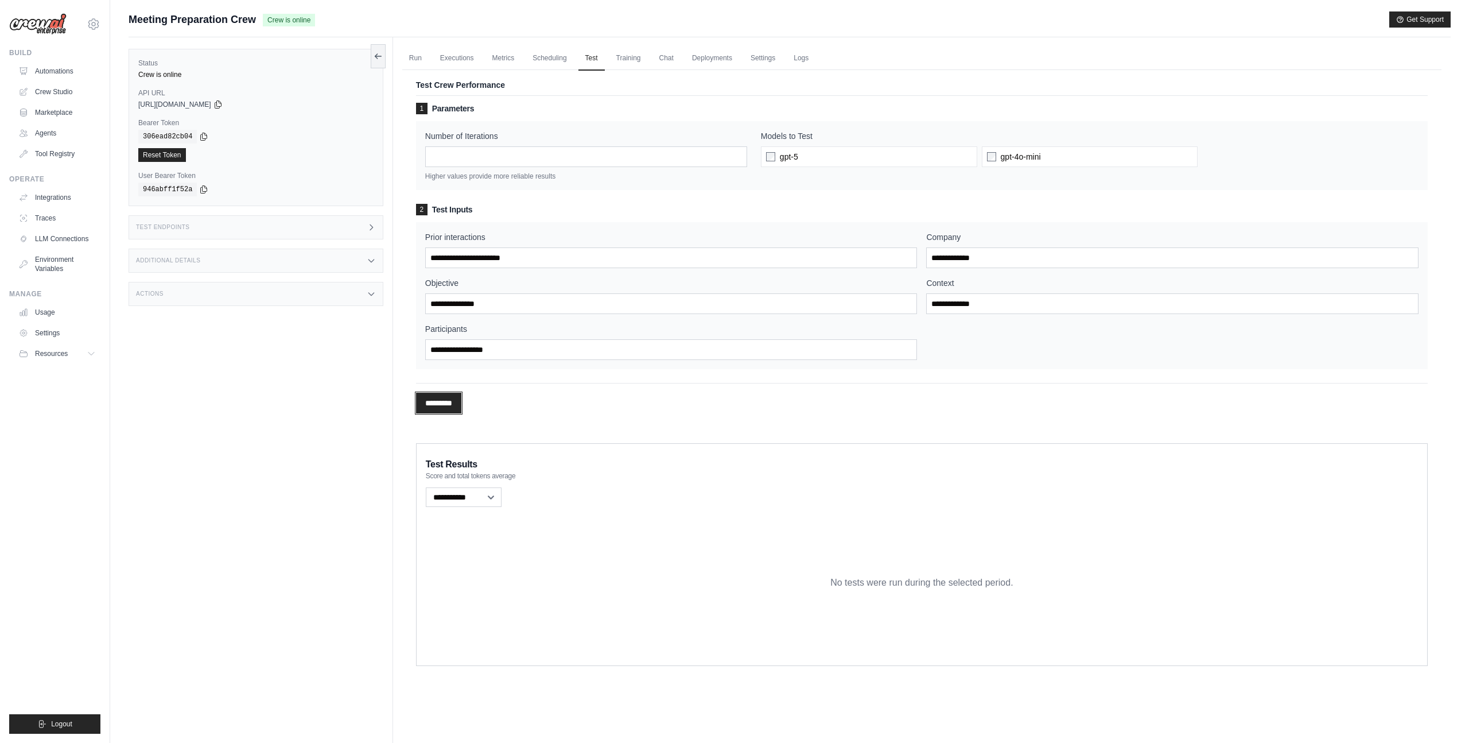
click at [461, 405] on input "*********" at bounding box center [438, 402] width 45 height 21
drag, startPoint x: 495, startPoint y: 306, endPoint x: 497, endPoint y: 290, distance: 15.6
click at [497, 290] on div "Objective" at bounding box center [671, 295] width 492 height 37
click at [505, 265] on input "Prior interactions" at bounding box center [671, 257] width 492 height 21
click at [546, 177] on p "Higher values provide more reliable results" at bounding box center [586, 176] width 322 height 9
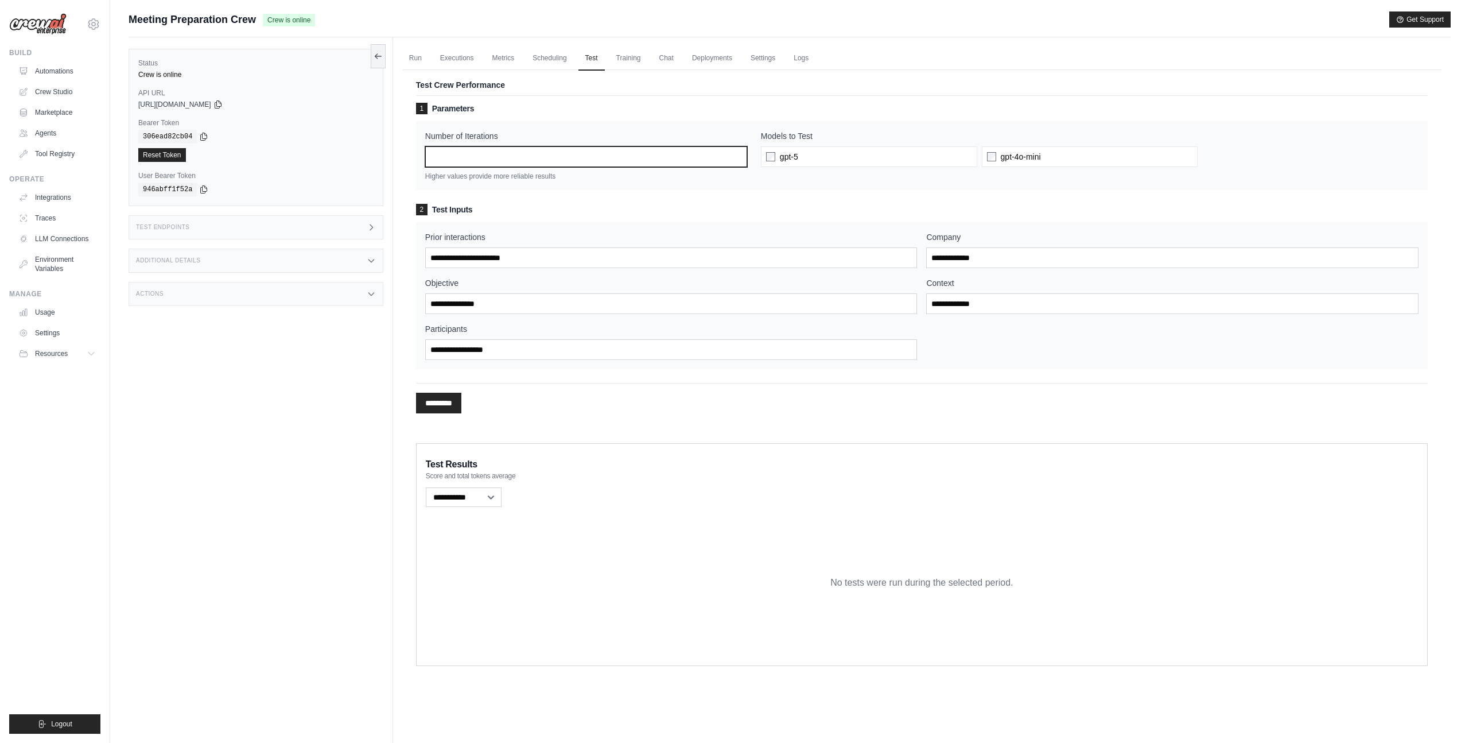
click at [553, 160] on input "*" at bounding box center [586, 156] width 322 height 21
click at [570, 165] on input "*" at bounding box center [586, 156] width 322 height 21
click at [567, 200] on div "1 Parameters Number of Iterations * Higher values provide more reliable results…" at bounding box center [922, 236] width 1012 height 266
click at [616, 64] on link "Training" at bounding box center [628, 58] width 38 height 24
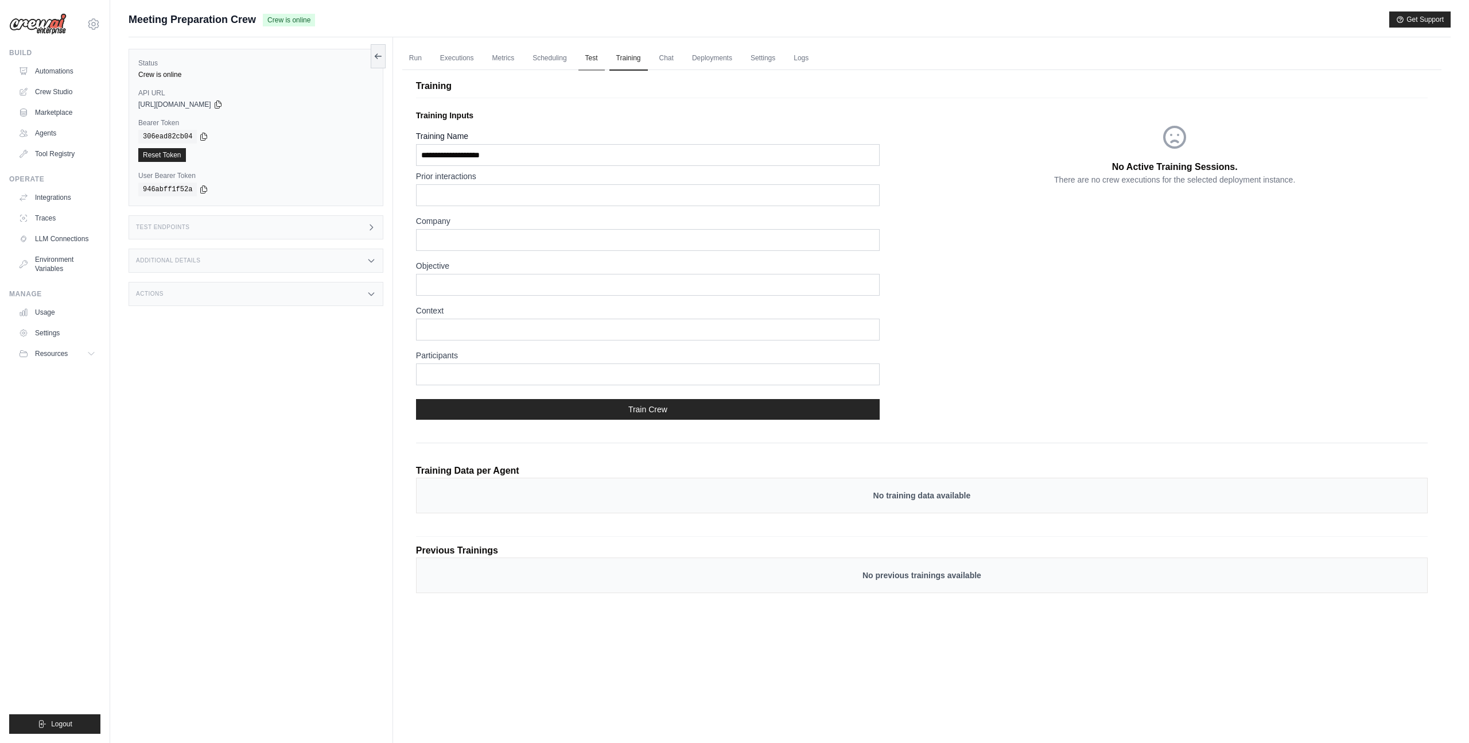
click at [582, 55] on link "Test" at bounding box center [591, 58] width 26 height 24
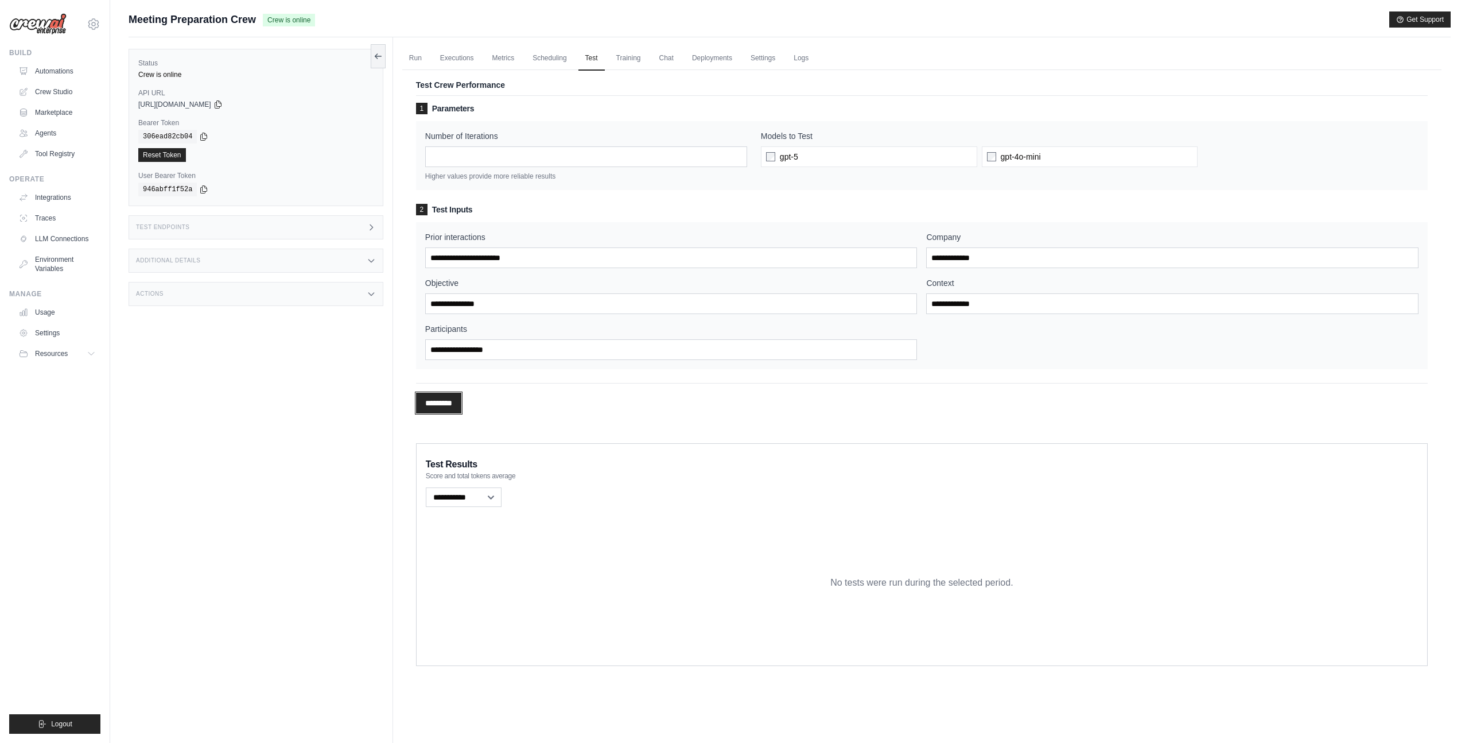
click at [440, 408] on input "*********" at bounding box center [438, 402] width 45 height 21
type input "*"
click at [458, 402] on input "*********" at bounding box center [438, 402] width 45 height 21
click at [965, 274] on div "Prior interactions * Company Objective Context Participants" at bounding box center [921, 295] width 993 height 129
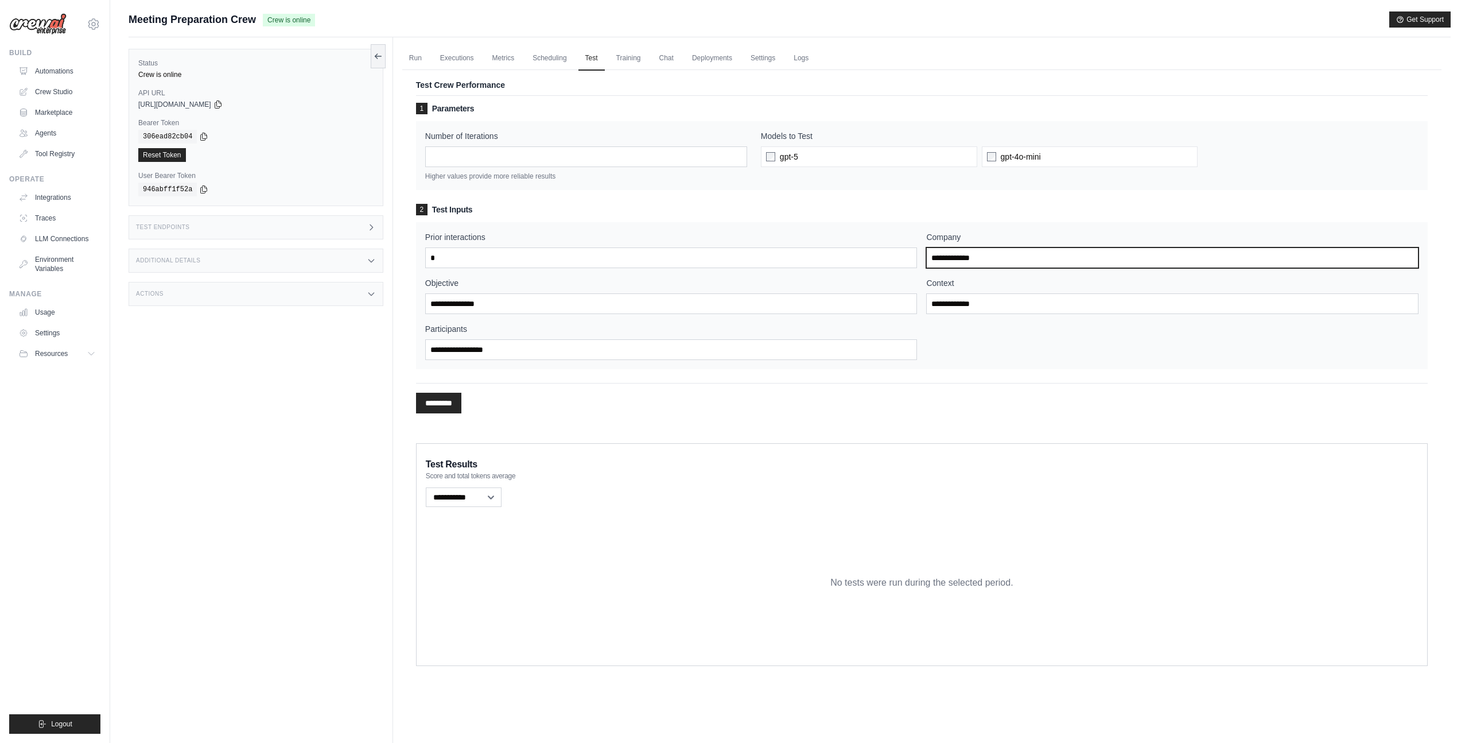
click at [967, 260] on input "Company" at bounding box center [1172, 257] width 492 height 21
type input "*"
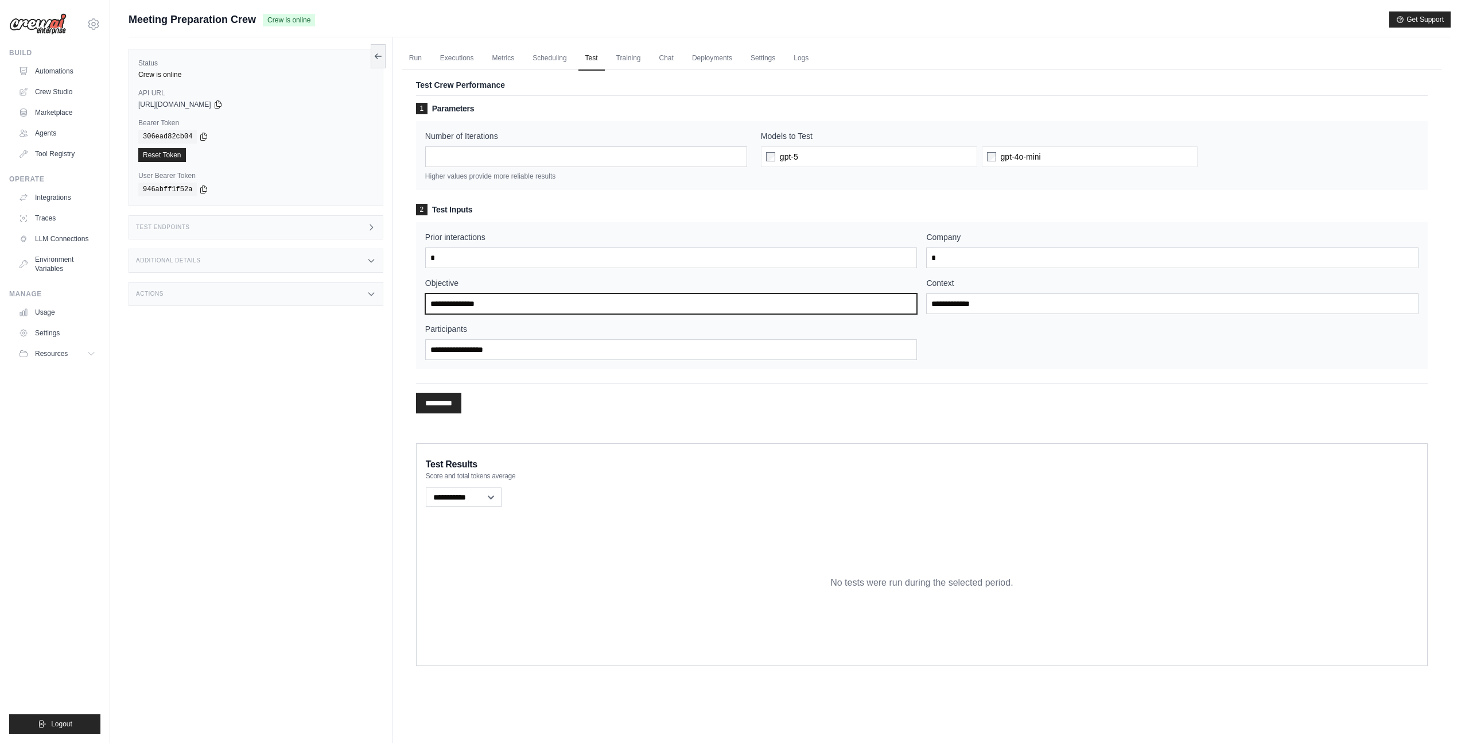
click at [774, 299] on input "Objective" at bounding box center [671, 303] width 492 height 21
type input "*"
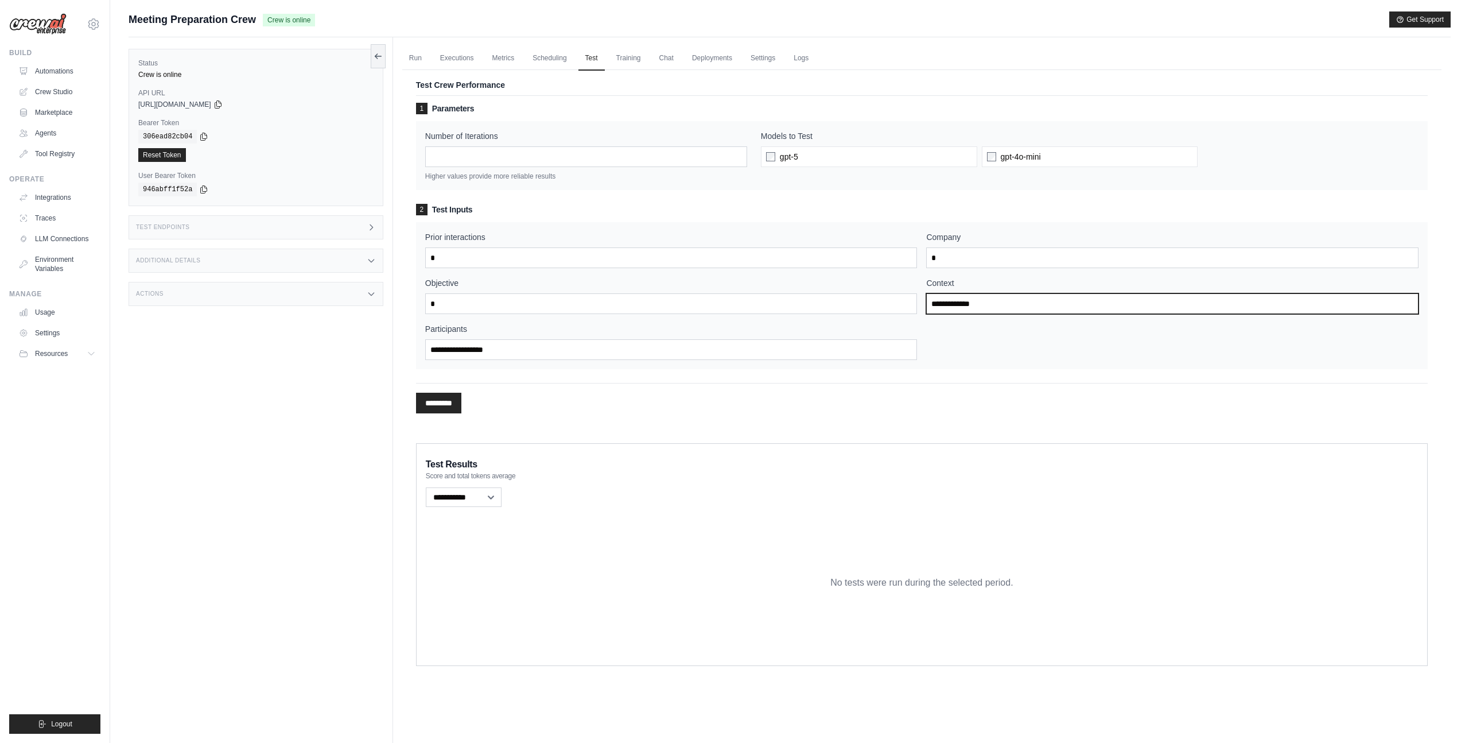
click at [974, 309] on input "Context" at bounding box center [1172, 303] width 492 height 21
type input "*"
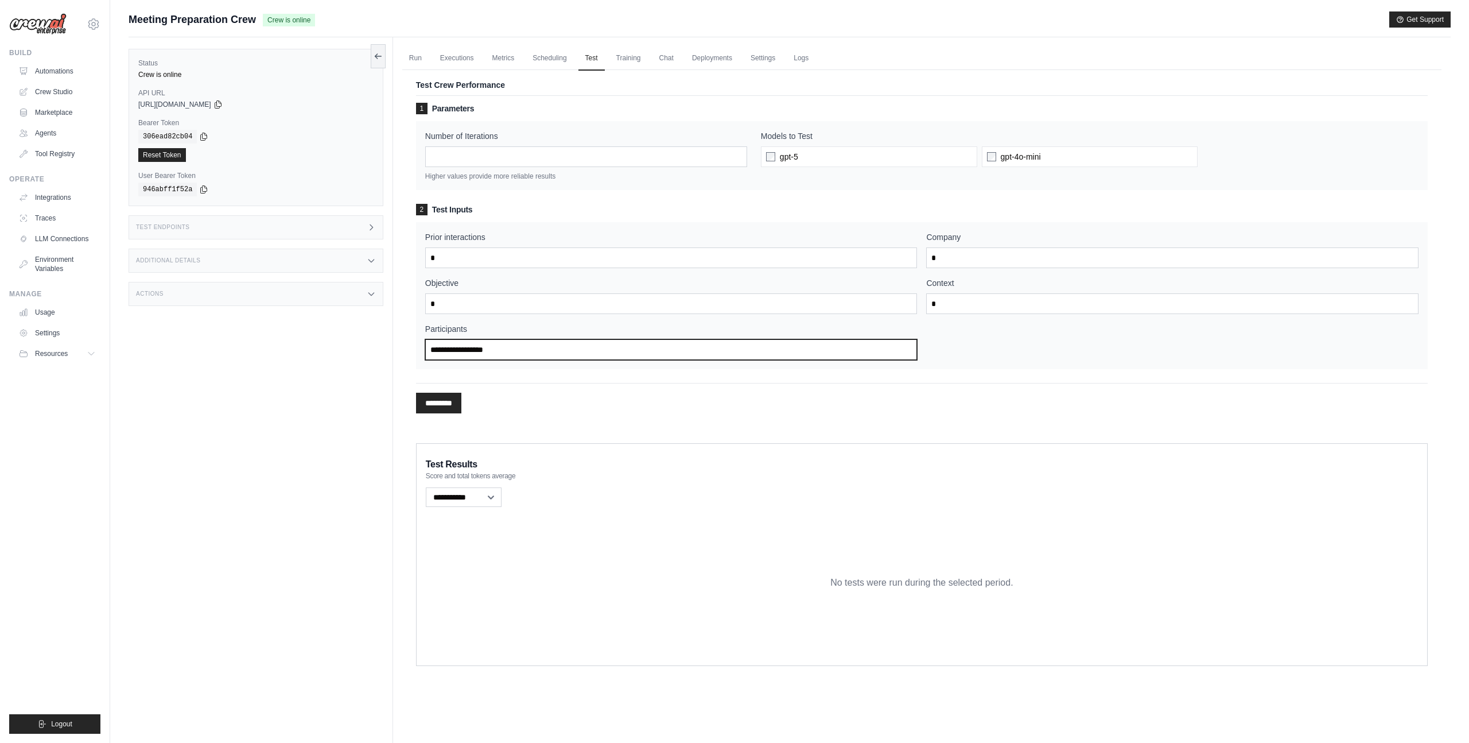
click at [646, 347] on input "Participants" at bounding box center [671, 349] width 492 height 21
type input "*"
click at [415, 394] on div "Test Crew Performance 1 Parameters Number of Iterations * Higher values provide…" at bounding box center [921, 249] width 1039 height 373
click at [429, 394] on input "*********" at bounding box center [438, 402] width 45 height 21
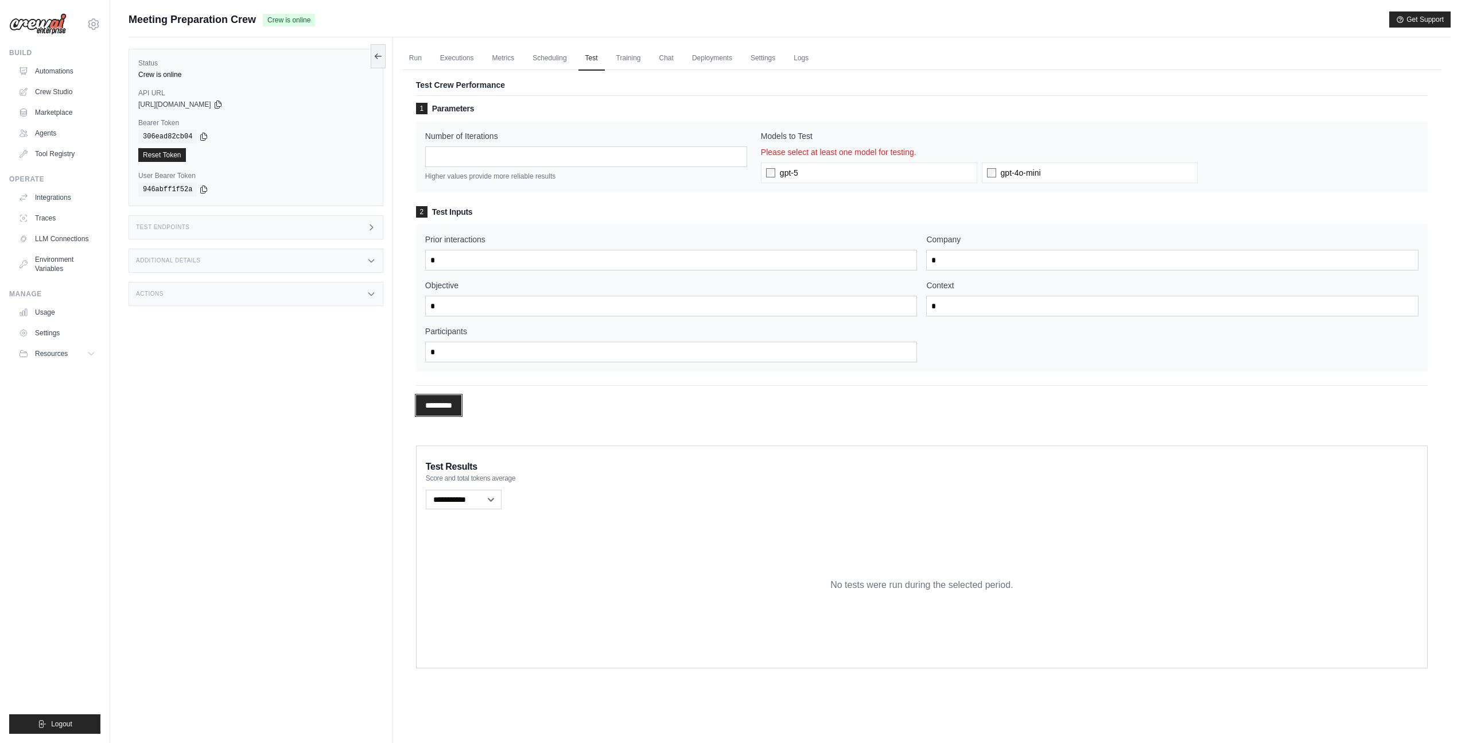
click at [444, 407] on input "*********" at bounding box center [438, 405] width 45 height 21
click at [669, 62] on ul "Run Executions Metrics Scheduling Test Training Chat Deployments Settings Logs" at bounding box center [921, 58] width 1039 height 24
click at [662, 62] on link "Chat" at bounding box center [666, 58] width 28 height 24
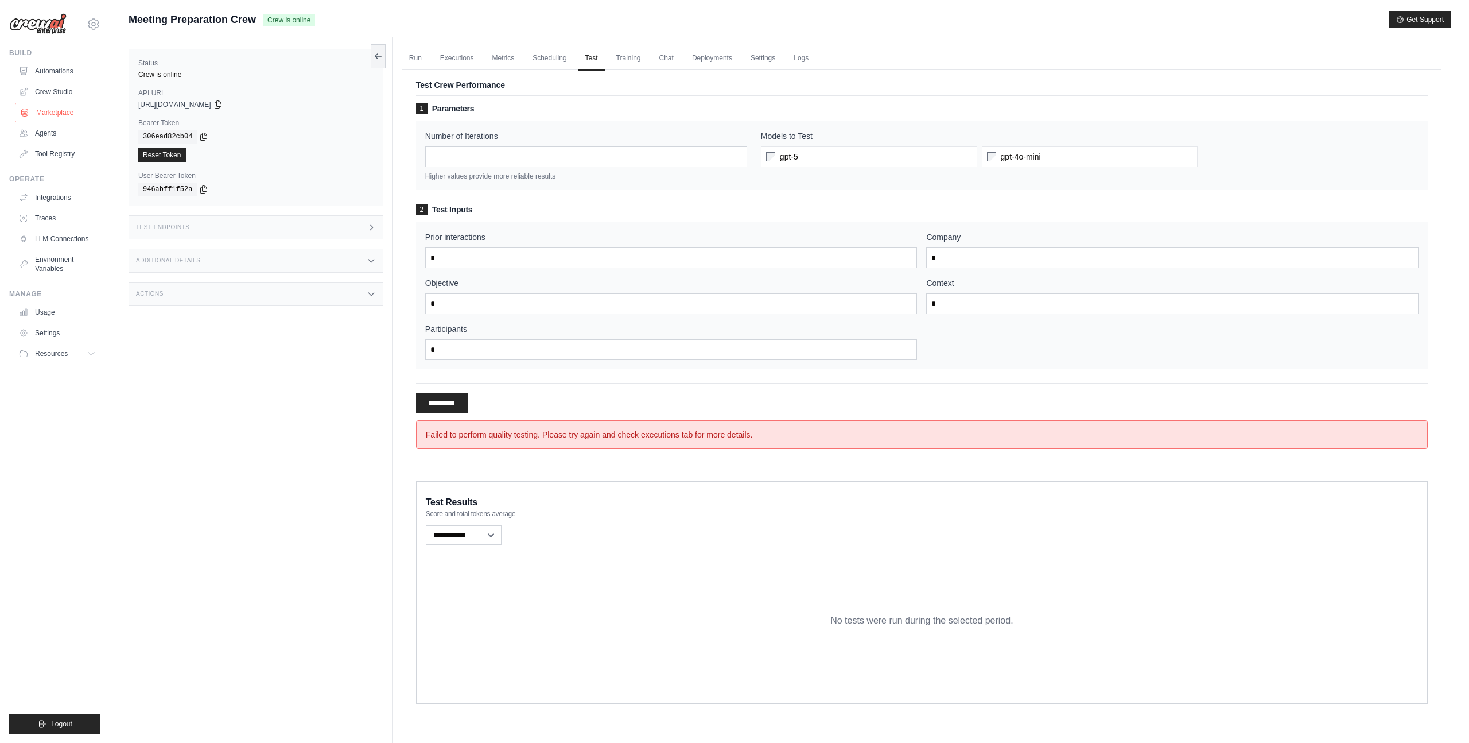
click at [60, 115] on link "Marketplace" at bounding box center [58, 112] width 87 height 18
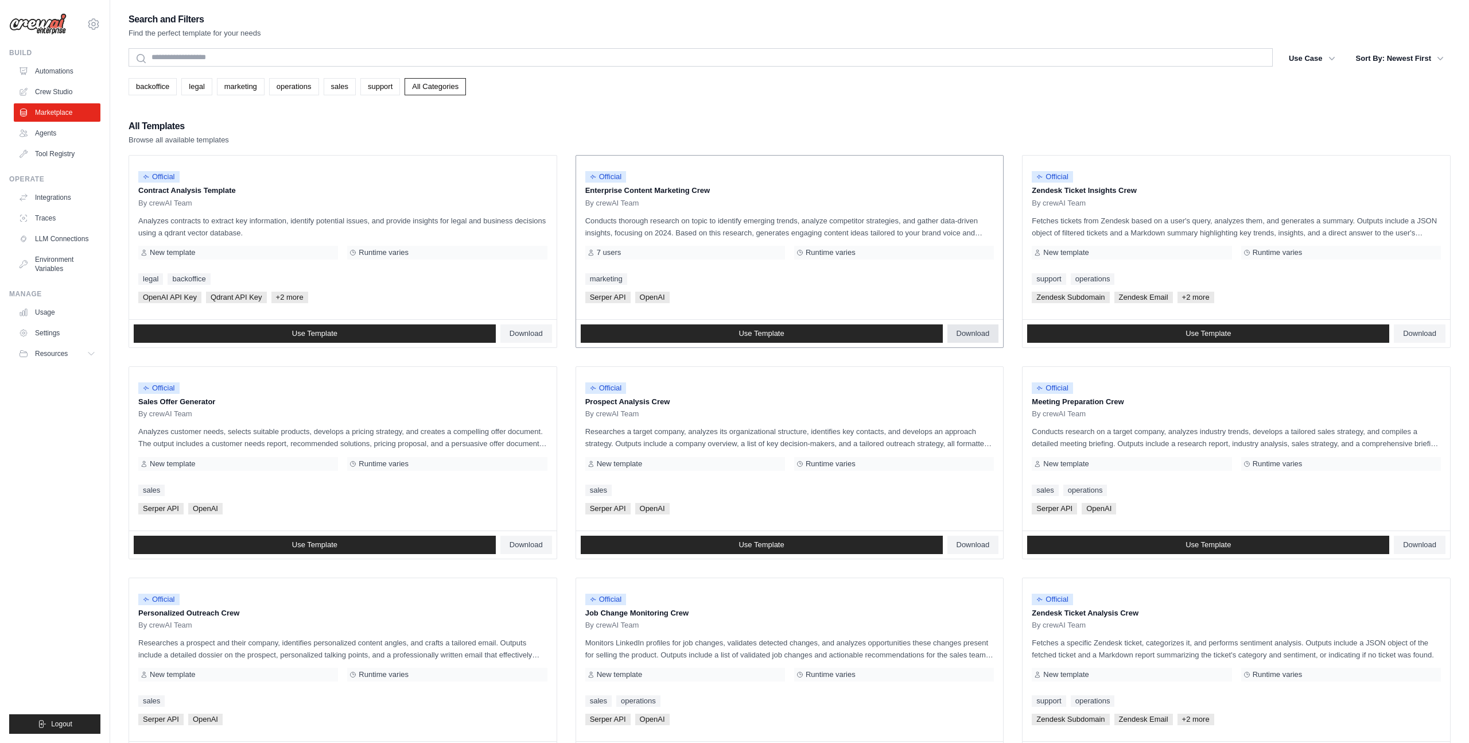
click at [965, 340] on link "Download" at bounding box center [973, 333] width 52 height 18
click at [56, 84] on link "Crew Studio" at bounding box center [58, 92] width 87 height 18
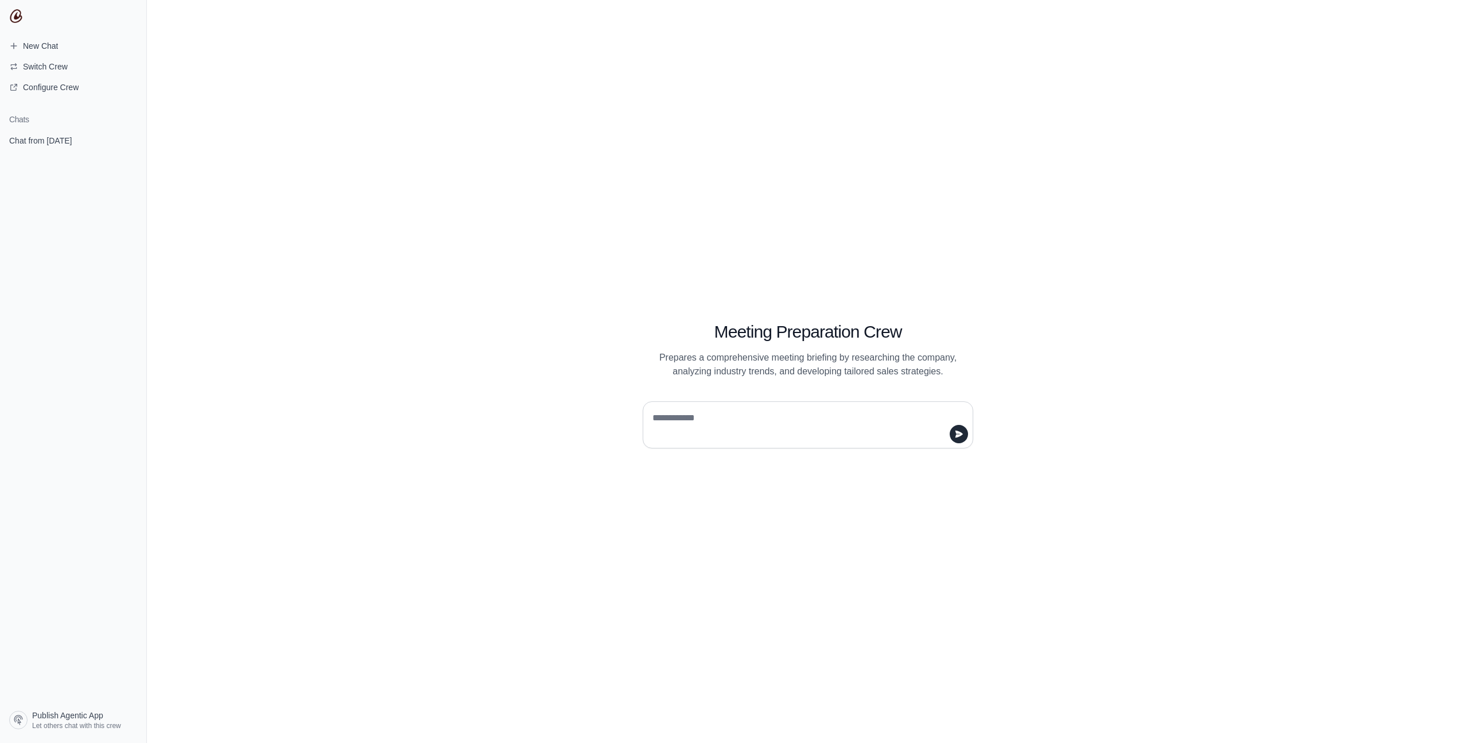
click at [732, 419] on textarea at bounding box center [804, 425] width 309 height 32
type textarea "*"
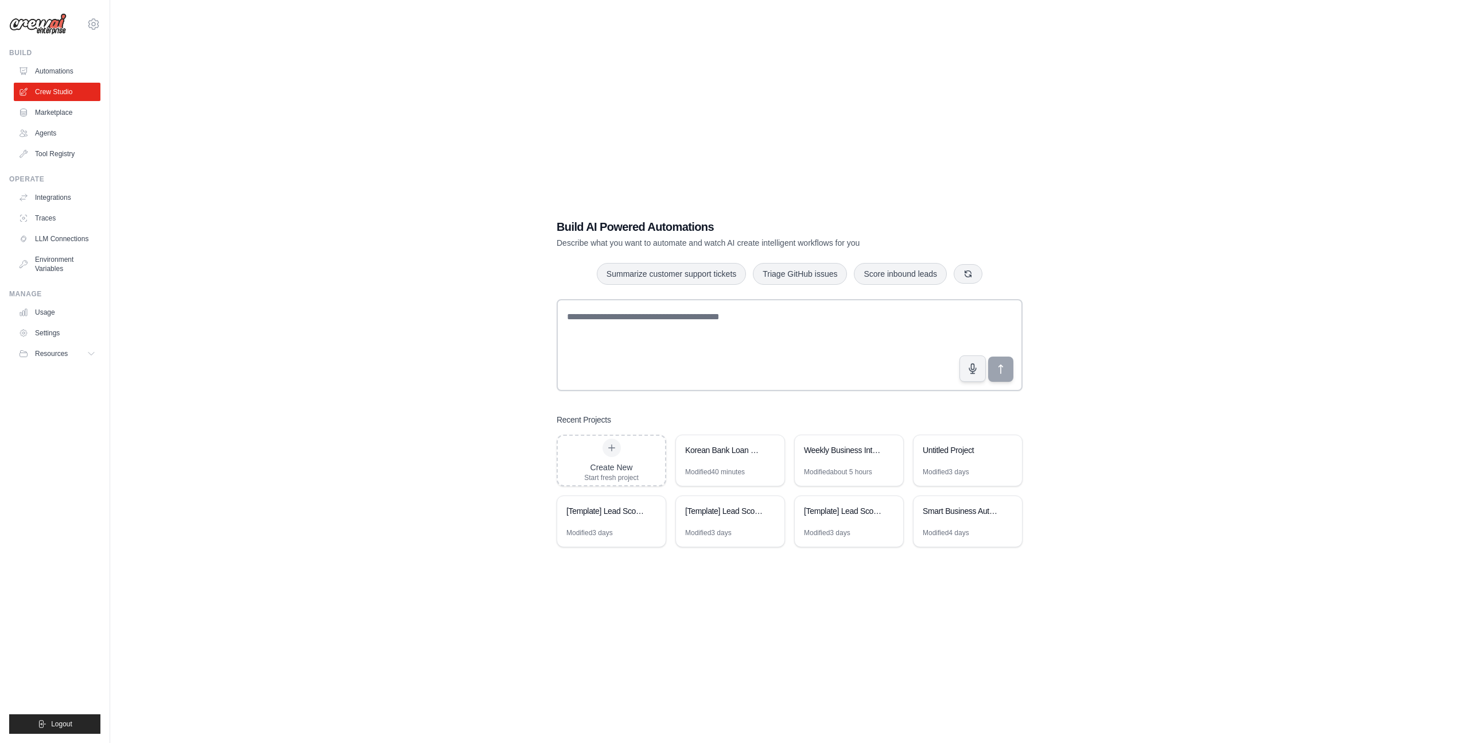
click at [57, 71] on link "Automations" at bounding box center [57, 71] width 87 height 18
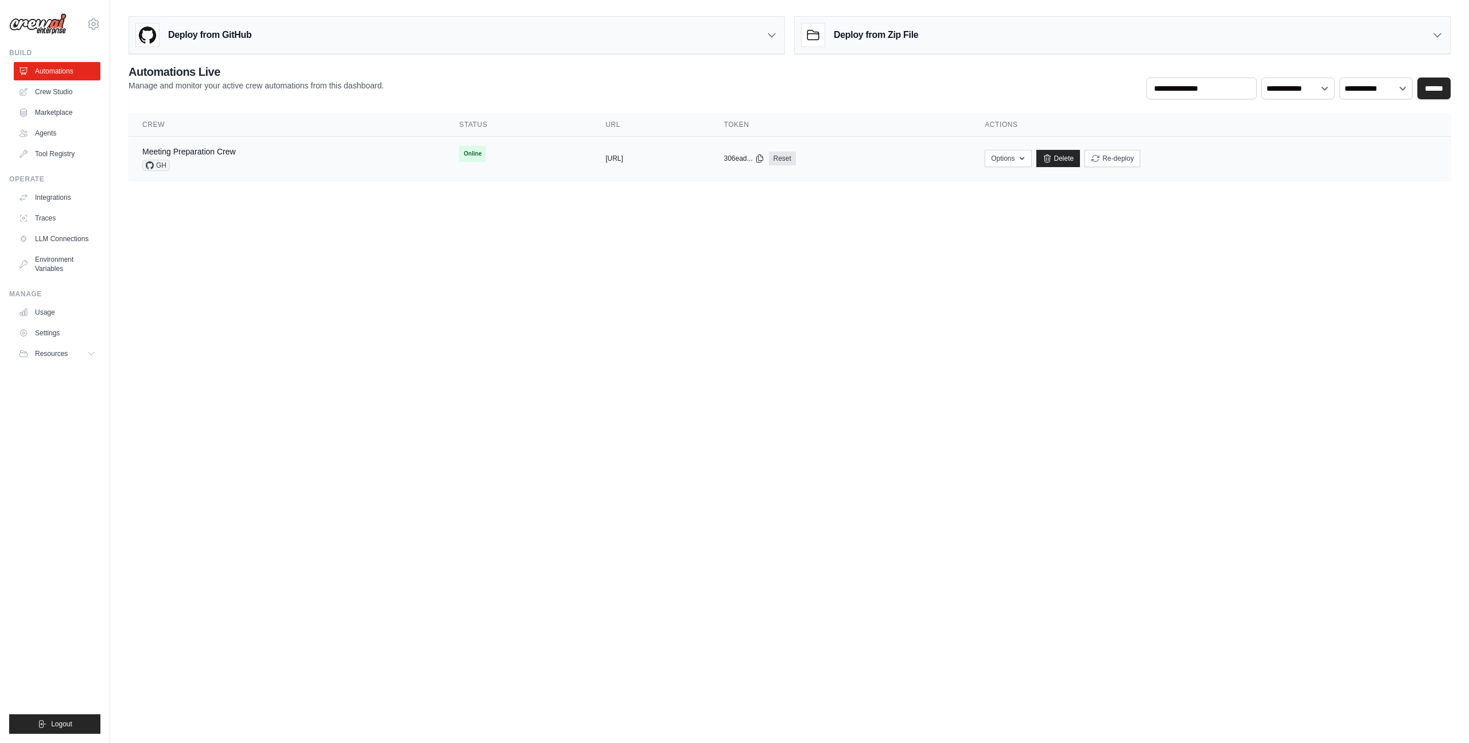
click at [226, 157] on div "Meeting Preparation Crew" at bounding box center [189, 151] width 94 height 11
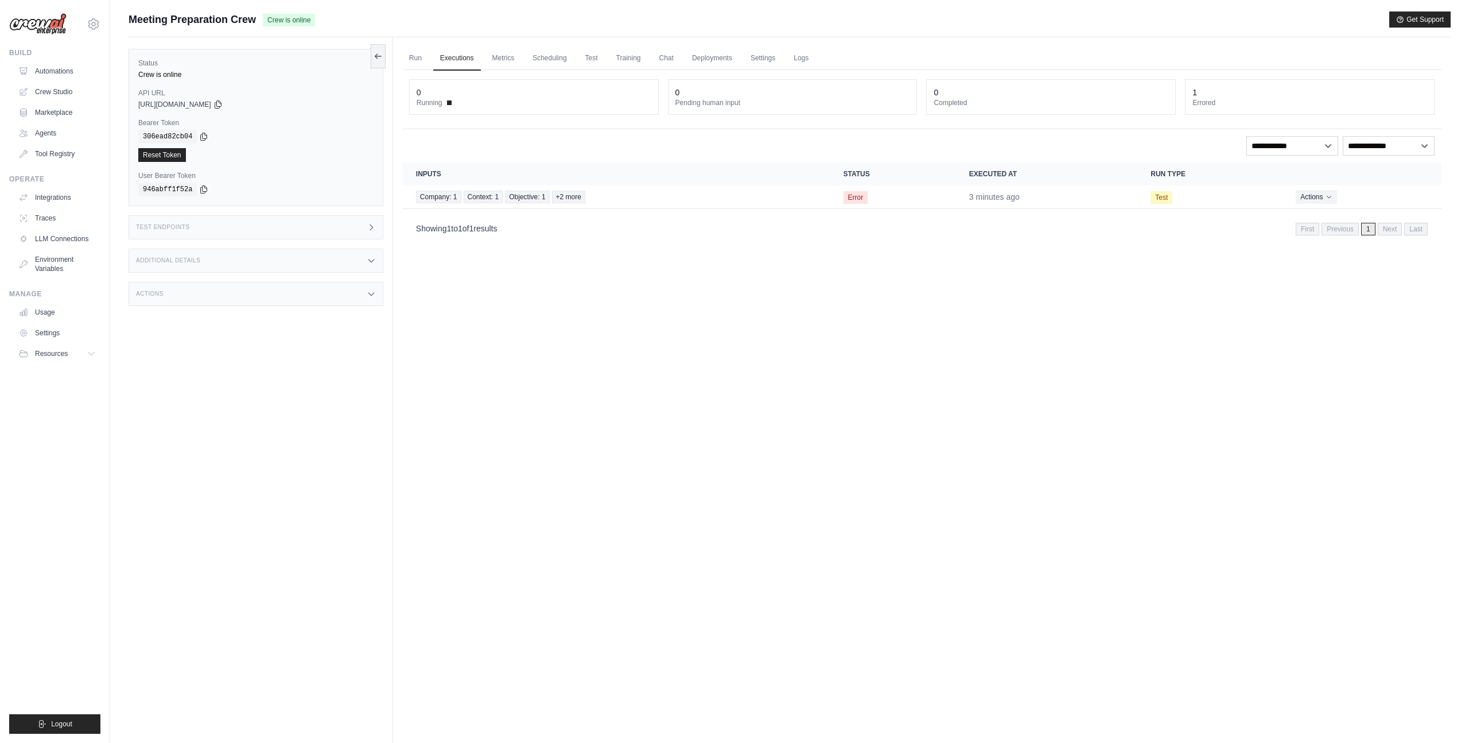
drag, startPoint x: 471, startPoint y: 236, endPoint x: 572, endPoint y: 236, distance: 101.6
click at [572, 236] on div "Showing 1 to 1 of 1 results First Previous 1 Next Last" at bounding box center [921, 227] width 1039 height 29
click at [573, 236] on div "Showing 1 to 1 of 1 results First Previous 1 Next Last" at bounding box center [921, 227] width 1039 height 29
click at [53, 99] on link "Crew Studio" at bounding box center [58, 92] width 87 height 18
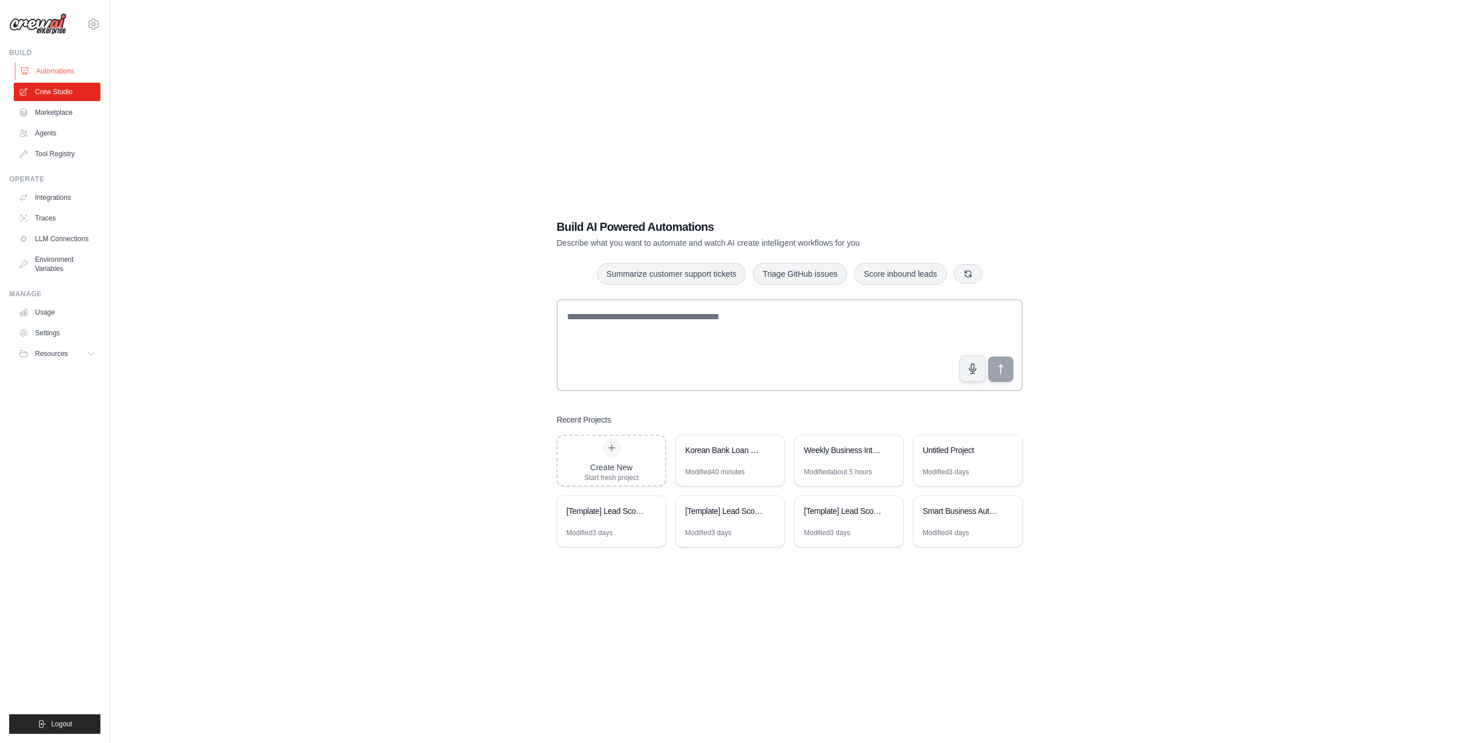
click at [57, 73] on link "Automations" at bounding box center [58, 71] width 87 height 18
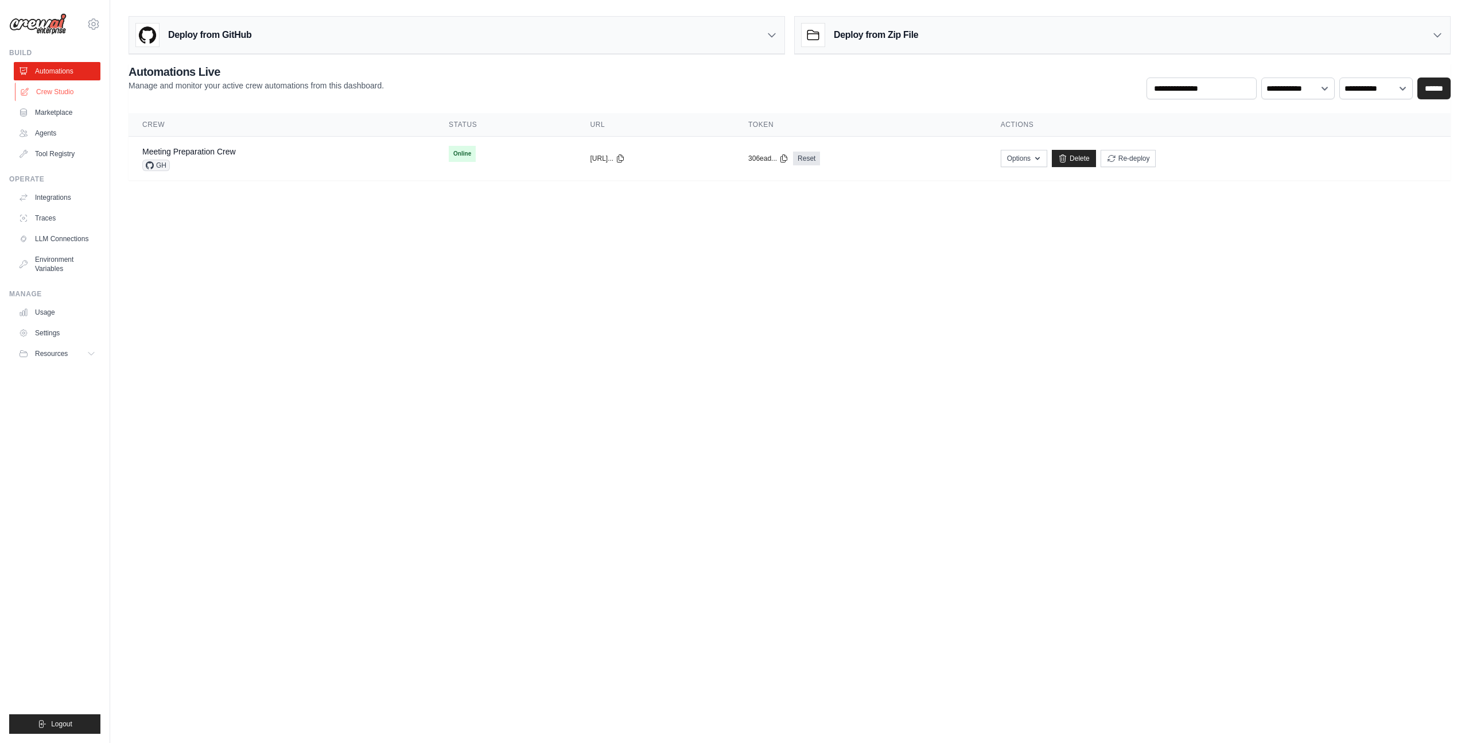
click at [57, 91] on link "Crew Studio" at bounding box center [58, 92] width 87 height 18
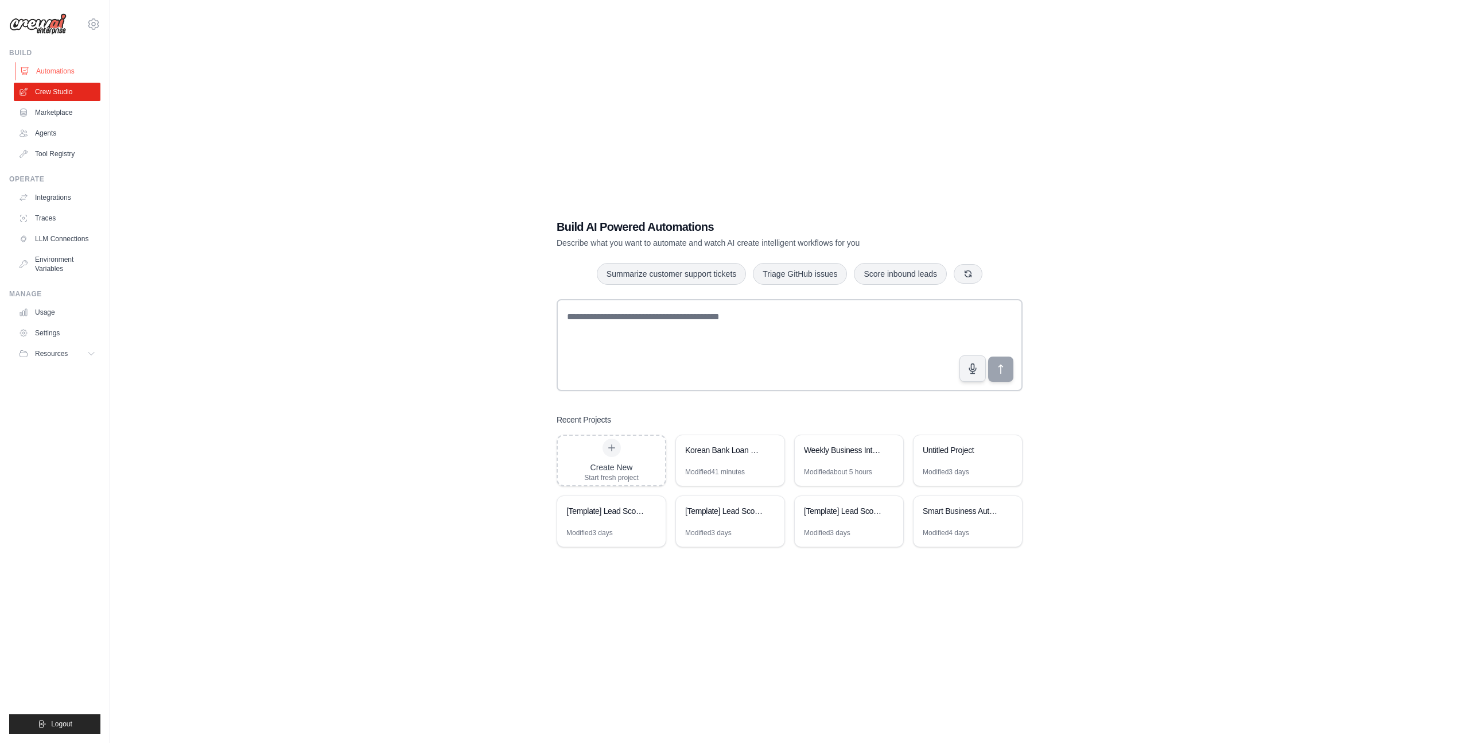
click at [56, 71] on link "Automations" at bounding box center [58, 71] width 87 height 18
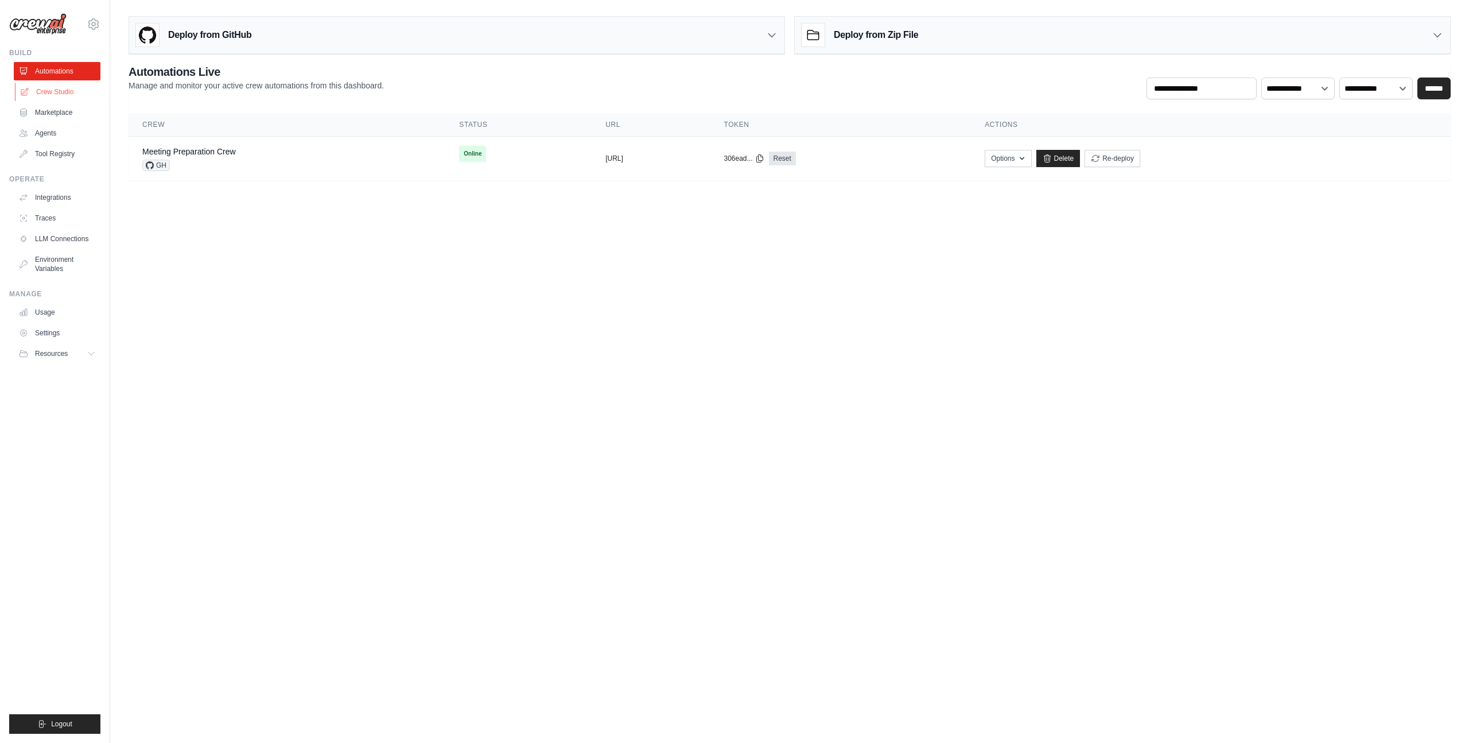
click at [59, 96] on link "Crew Studio" at bounding box center [58, 92] width 87 height 18
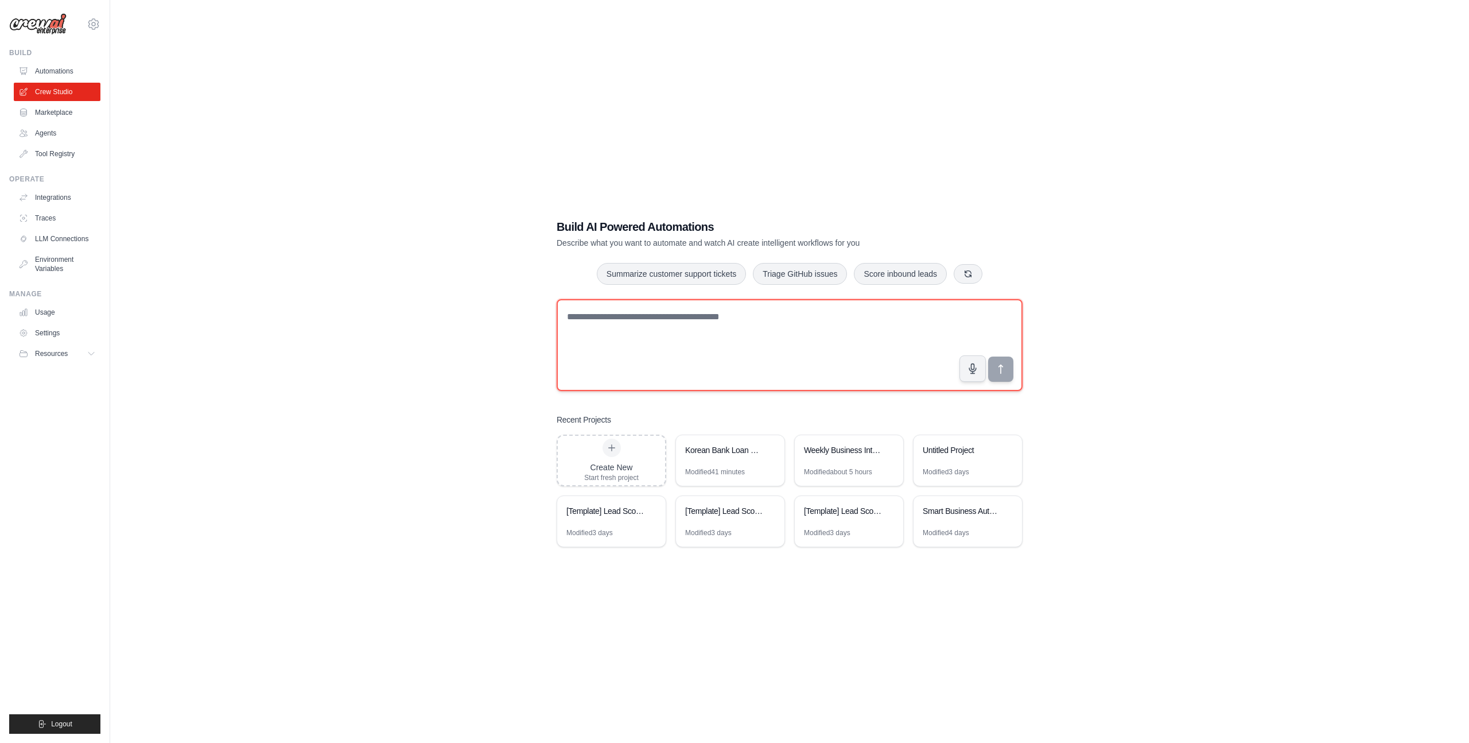
click at [733, 359] on textarea at bounding box center [790, 345] width 466 height 92
click at [733, 453] on div "Korean Bank Loan Calculator" at bounding box center [724, 449] width 79 height 11
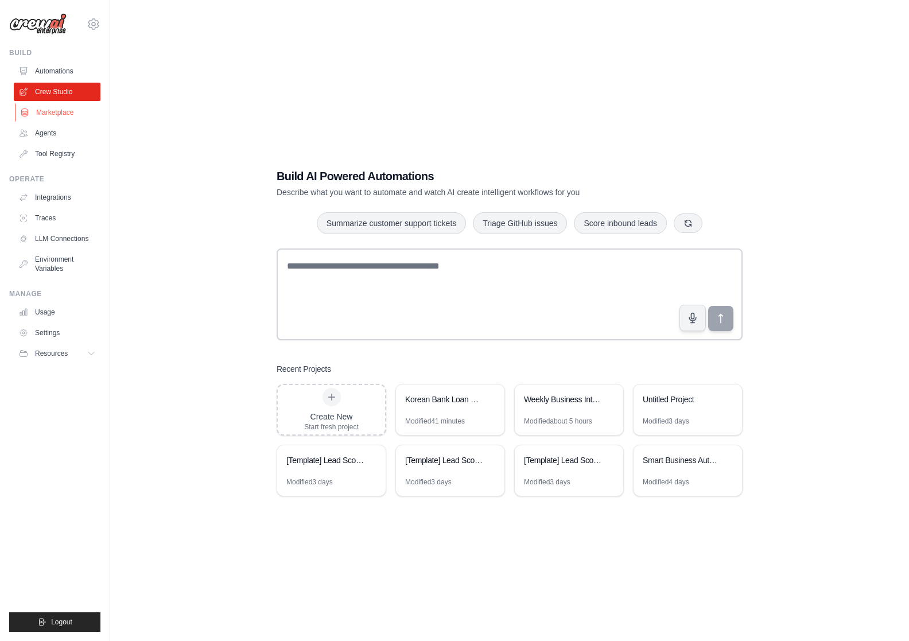
click at [68, 114] on link "Marketplace" at bounding box center [58, 112] width 87 height 18
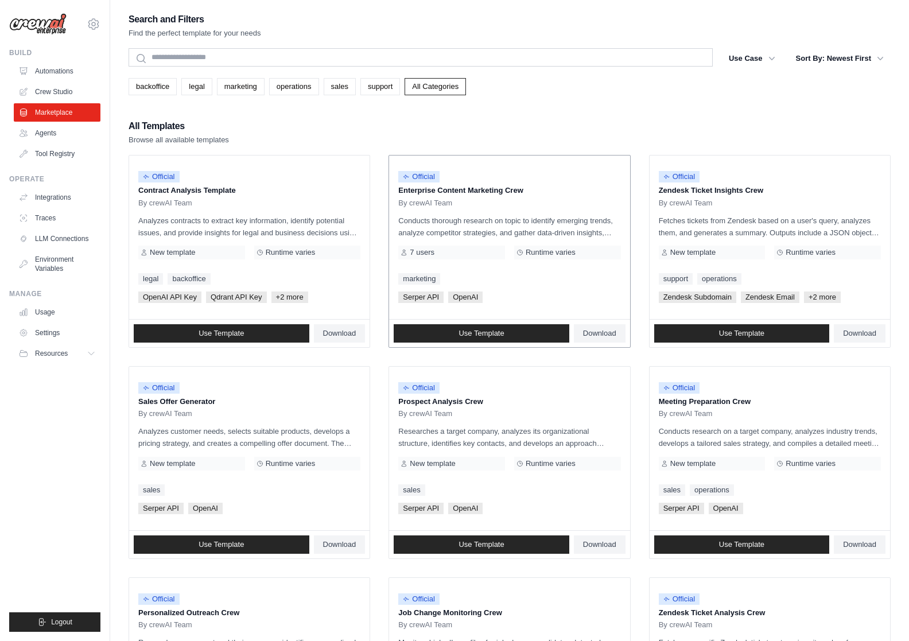
click at [496, 218] on p "Conducts thorough research on topic to identify emerging trends, analyze compet…" at bounding box center [509, 227] width 222 height 24
click at [495, 331] on span "Use Template" at bounding box center [480, 333] width 45 height 9
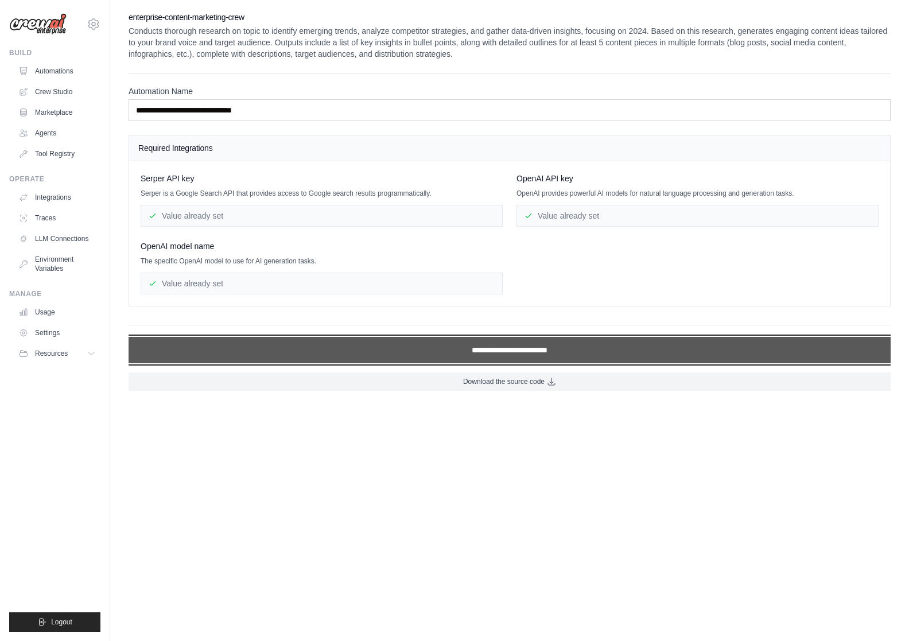
click at [480, 353] on input "**********" at bounding box center [510, 350] width 762 height 26
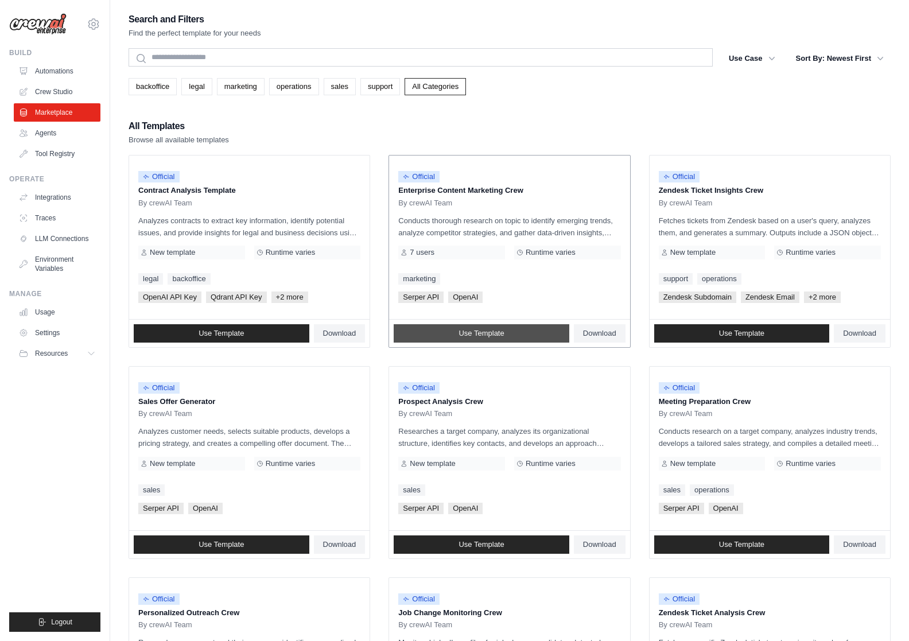
click at [483, 332] on span "Use Template" at bounding box center [480, 333] width 45 height 9
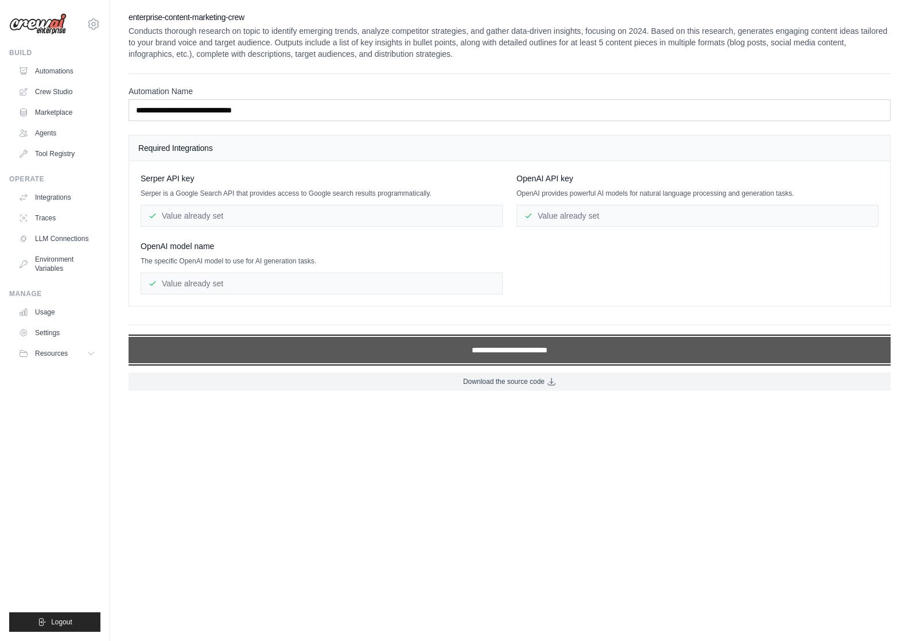
click at [504, 351] on input "**********" at bounding box center [510, 350] width 762 height 26
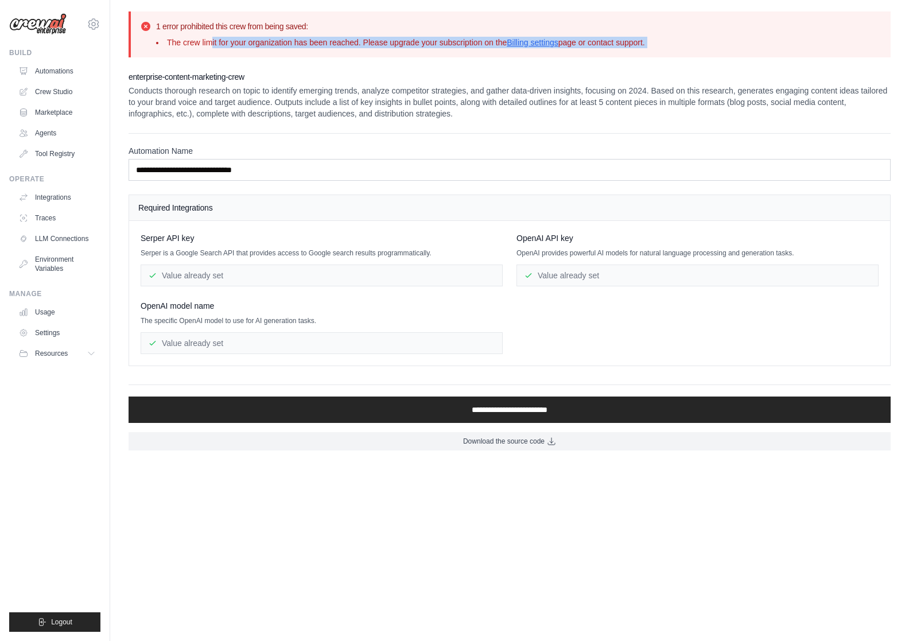
drag, startPoint x: 207, startPoint y: 37, endPoint x: 339, endPoint y: 64, distance: 134.8
click at [339, 64] on div "1 error prohibited this crew from being saved: The crew limit for your organiza…" at bounding box center [509, 230] width 799 height 439
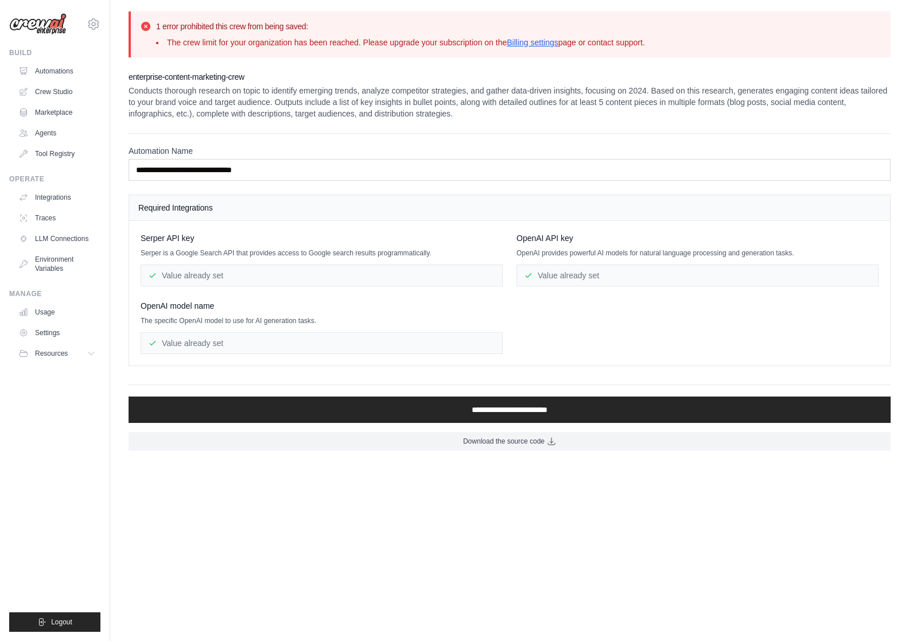
drag, startPoint x: 274, startPoint y: 55, endPoint x: 242, endPoint y: 43, distance: 33.8
click at [243, 43] on div "1 error prohibited this crew from being saved: The crew limit for your organiza…" at bounding box center [510, 34] width 762 height 46
click at [242, 43] on li "The crew limit for your organization has been reached. Please upgrade your subs…" at bounding box center [400, 42] width 489 height 11
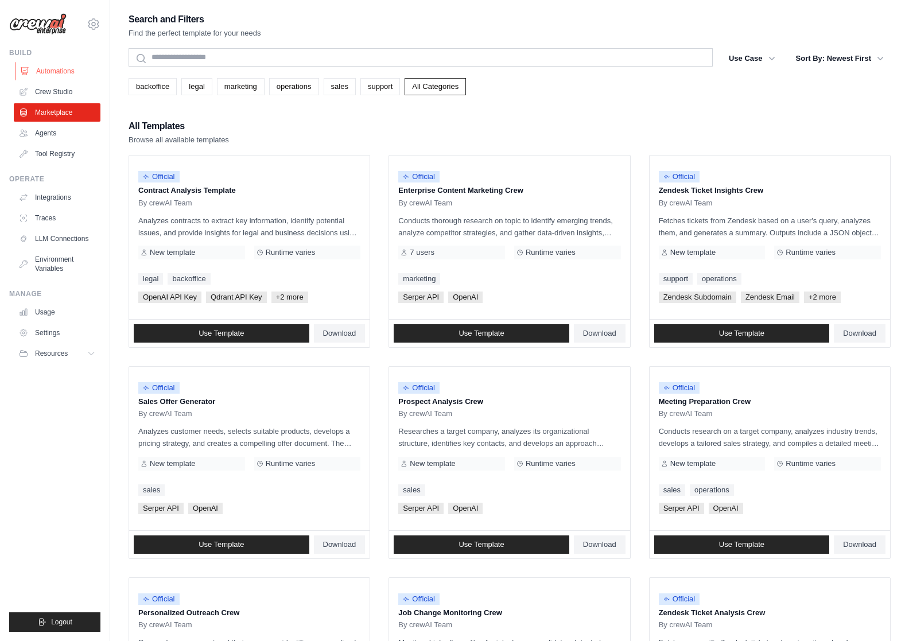
click at [65, 73] on link "Automations" at bounding box center [58, 71] width 87 height 18
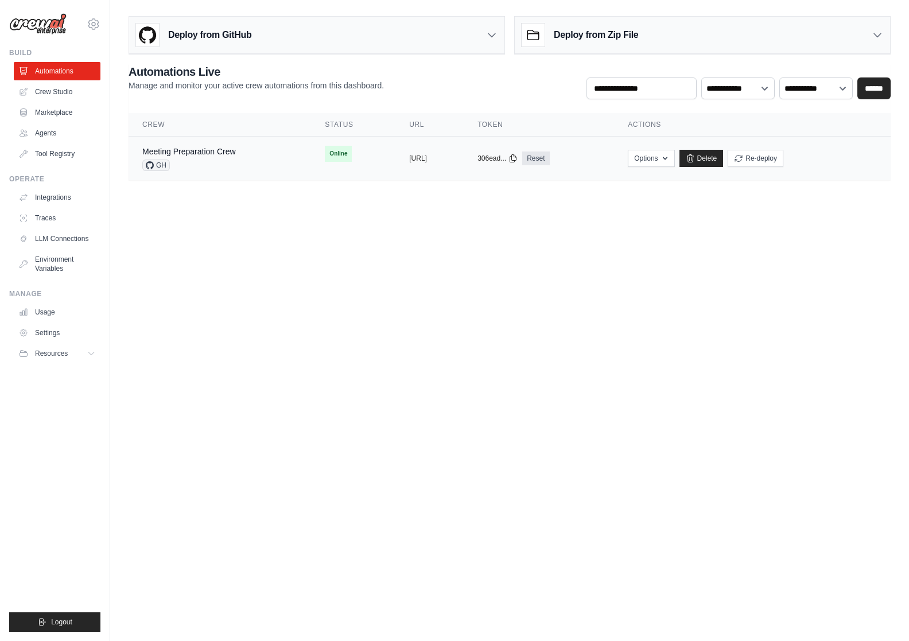
click at [248, 154] on div "Meeting Preparation Crew GH" at bounding box center [219, 158] width 155 height 25
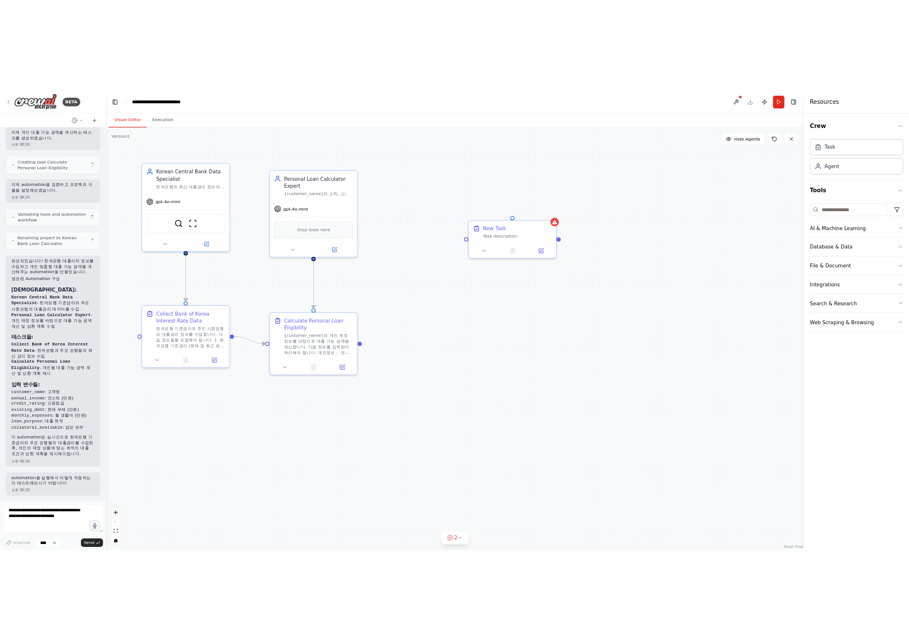
scroll to position [550, 0]
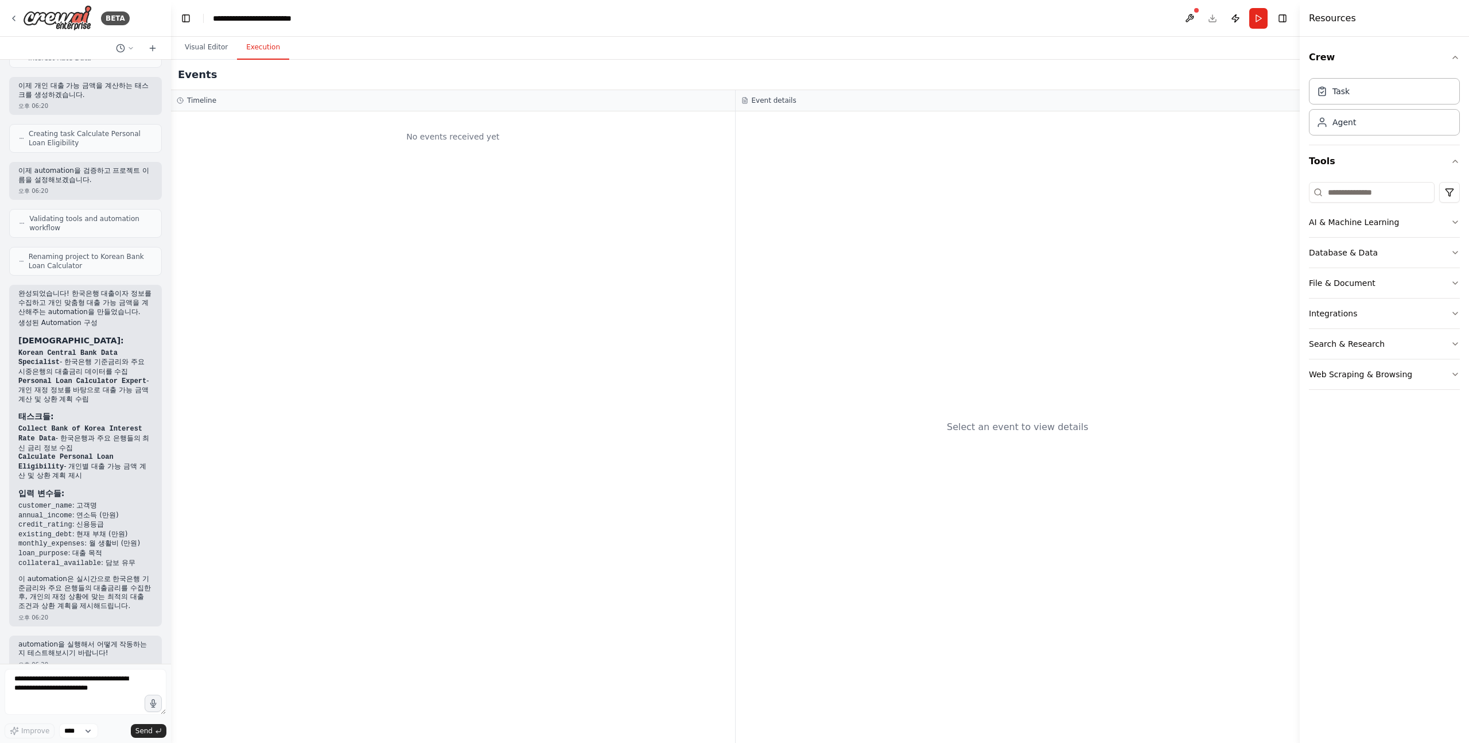
click at [273, 50] on button "Execution" at bounding box center [263, 48] width 52 height 24
click at [200, 47] on button "Visual Editor" at bounding box center [206, 48] width 61 height 24
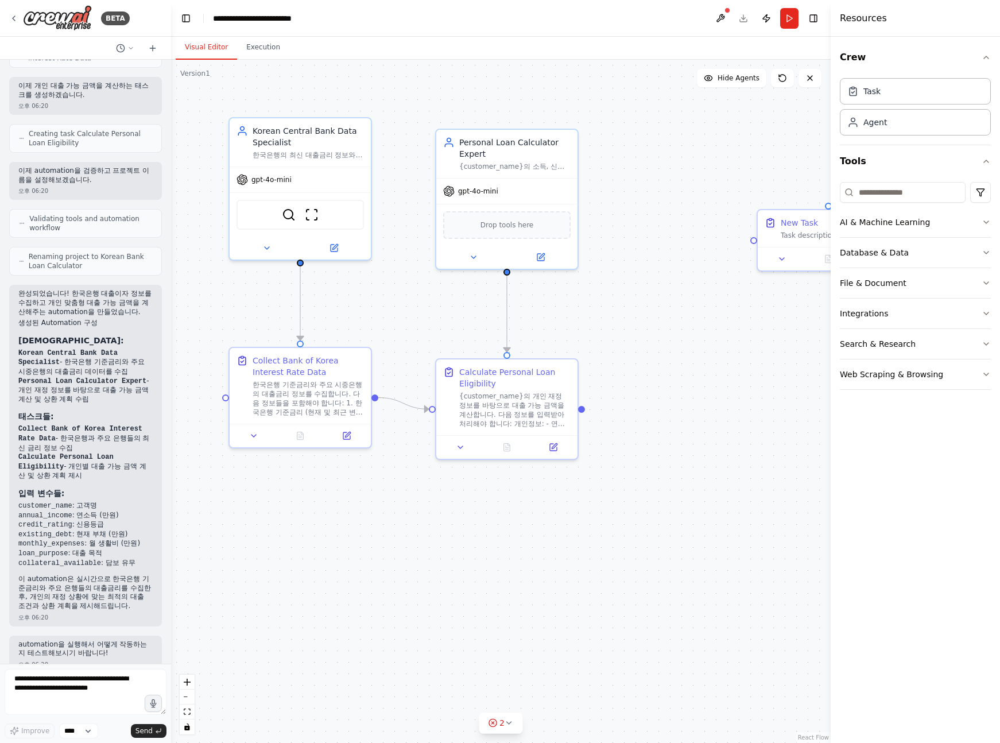
click at [259, 62] on div ".deletable-edge-delete-btn { width: 20px; height: 20px; border: 0px solid #ffff…" at bounding box center [500, 401] width 659 height 683
click at [259, 51] on button "Execution" at bounding box center [263, 48] width 52 height 24
click at [213, 52] on button "Visual Editor" at bounding box center [206, 48] width 61 height 24
click at [784, 12] on button "Run" at bounding box center [789, 18] width 18 height 21
click at [264, 52] on main "**********" at bounding box center [500, 371] width 659 height 743
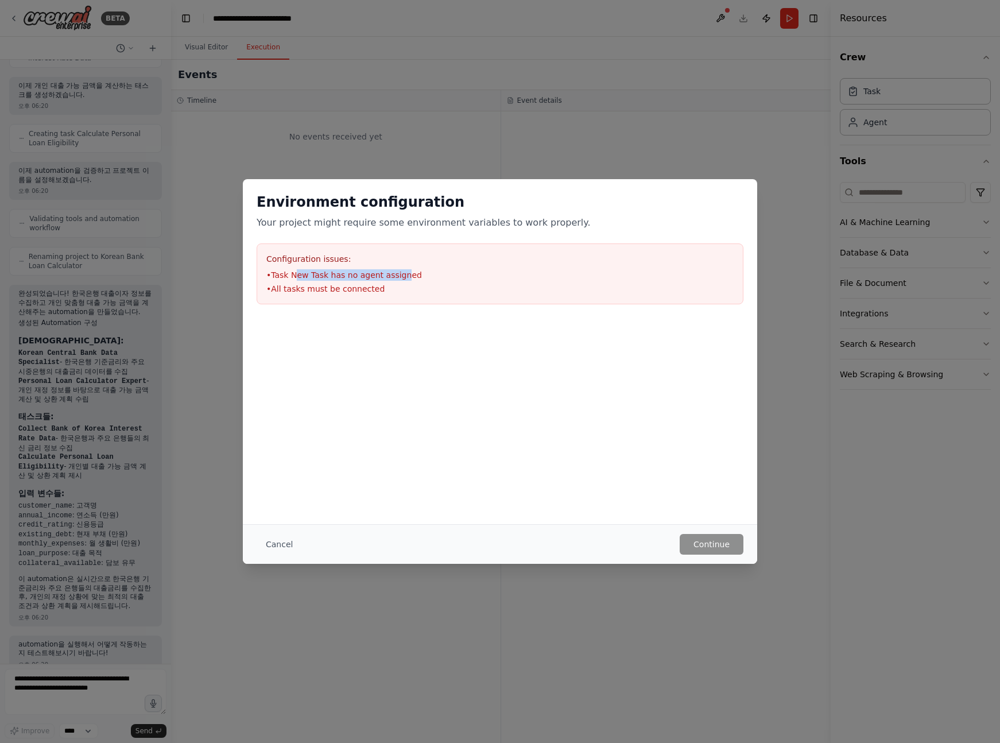
drag, startPoint x: 297, startPoint y: 275, endPoint x: 401, endPoint y: 278, distance: 104.5
click at [402, 278] on li "• Task New Task has no agent assigned" at bounding box center [499, 274] width 467 height 11
click at [401, 278] on li "• Task New Task has no agent assigned" at bounding box center [499, 274] width 467 height 11
click at [406, 280] on li "• Task New Task has no agent assigned" at bounding box center [499, 274] width 467 height 11
click at [411, 279] on li "• Task New Task has no agent assigned" at bounding box center [499, 274] width 467 height 11
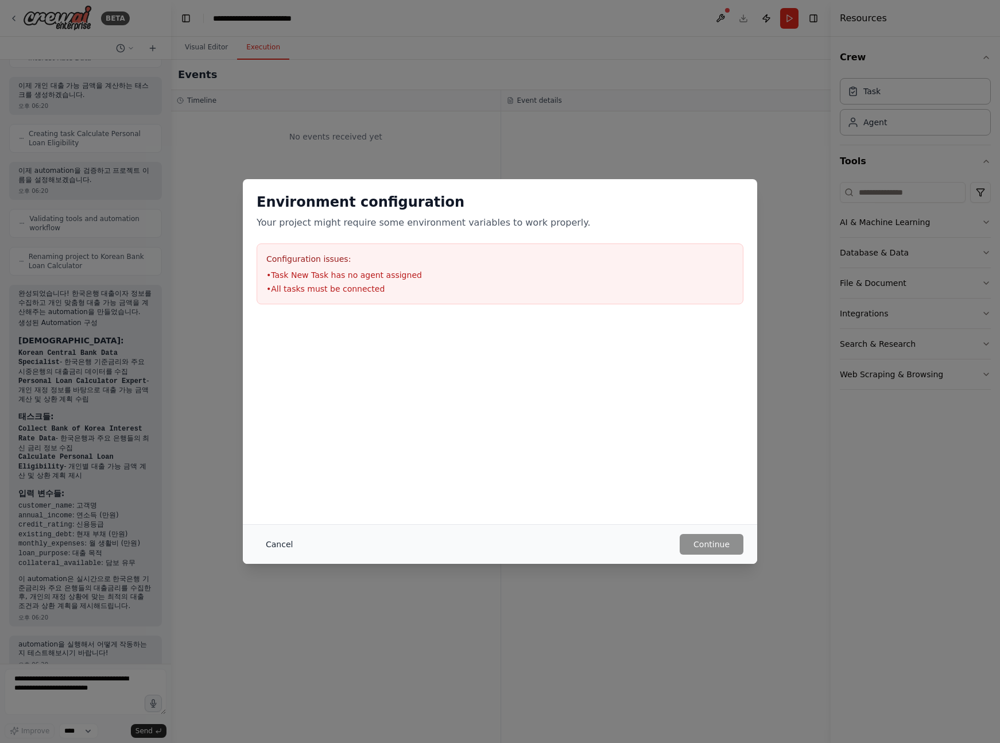
click at [283, 539] on button "Cancel" at bounding box center [279, 544] width 45 height 21
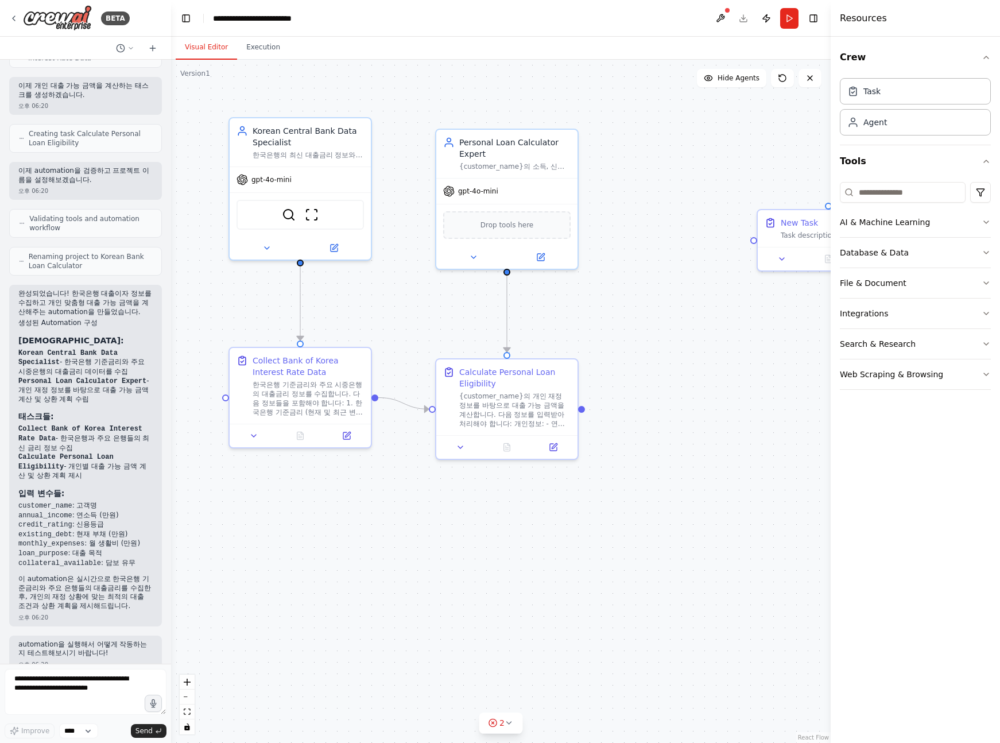
click at [202, 48] on button "Visual Editor" at bounding box center [206, 48] width 61 height 24
click at [768, 213] on div "New Task Task description" at bounding box center [827, 226] width 141 height 37
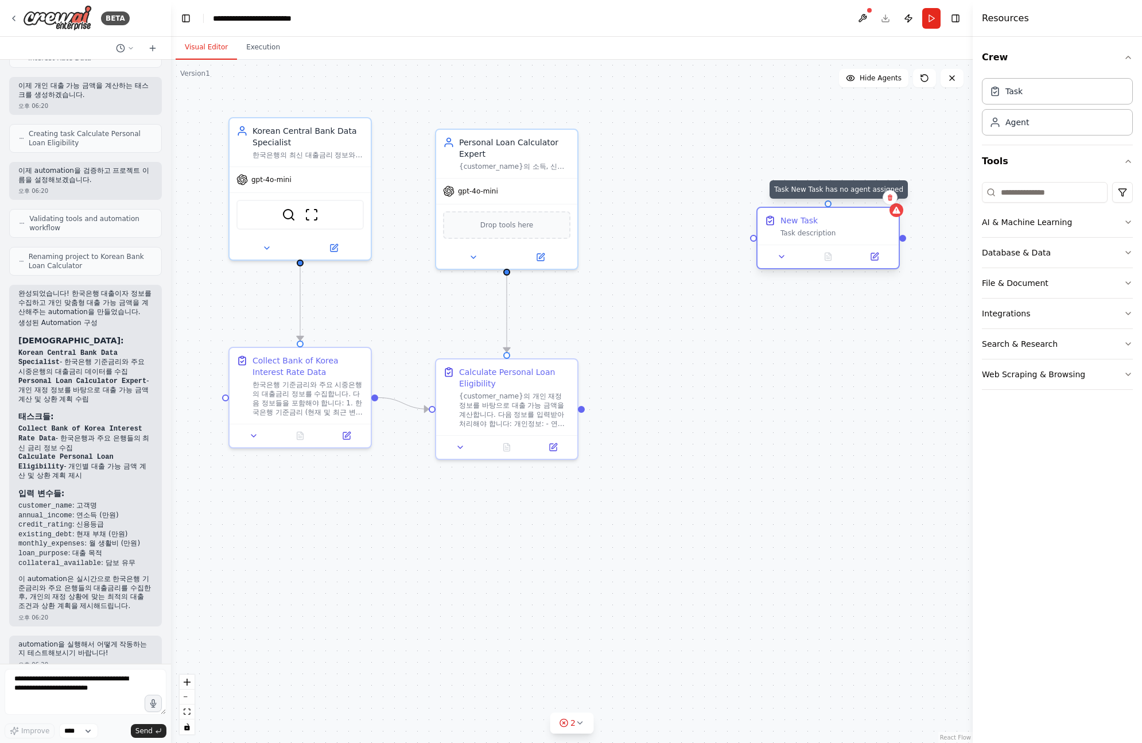
click at [897, 213] on icon at bounding box center [895, 210] width 7 height 7
click at [889, 201] on button at bounding box center [890, 197] width 15 height 15
click at [869, 202] on button "Confirm" at bounding box center [857, 198] width 41 height 14
click at [721, 215] on div ".deletable-edge-delete-btn { width: 20px; height: 20px; border: 0px solid #ffff…" at bounding box center [572, 401] width 802 height 683
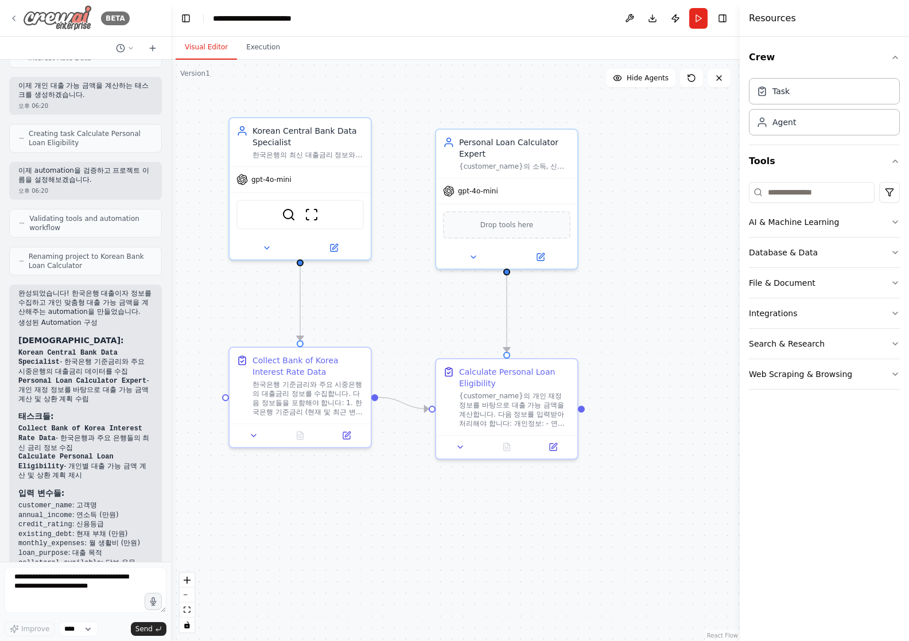
click at [72, 17] on img at bounding box center [57, 18] width 69 height 26
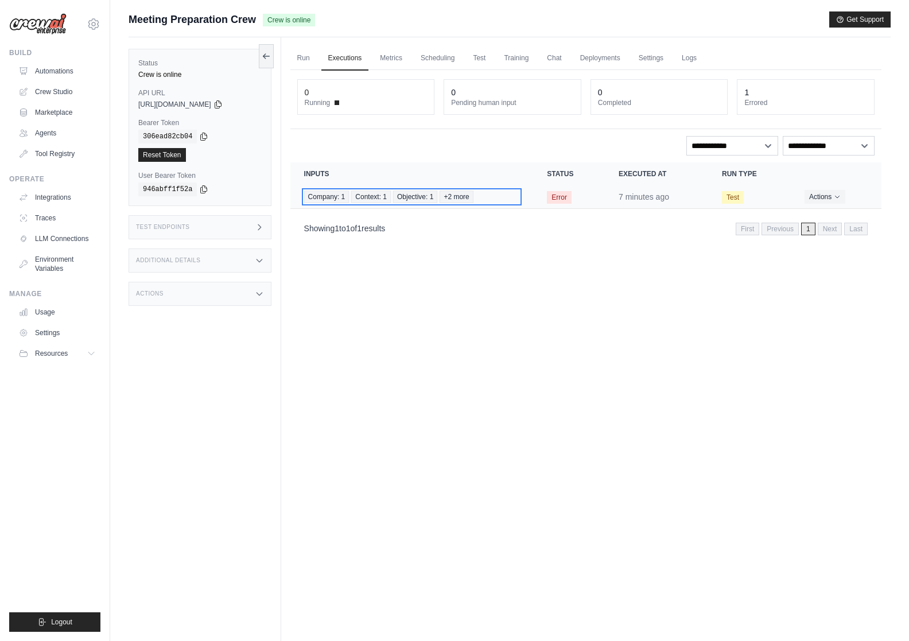
click at [452, 200] on span "+2 more" at bounding box center [456, 197] width 33 height 13
click at [305, 327] on div "Run Executions Metrics Scheduling Test Training Chat Deployments Settings Logs …" at bounding box center [585, 357] width 609 height 641
click at [301, 61] on link "Run" at bounding box center [303, 58] width 26 height 24
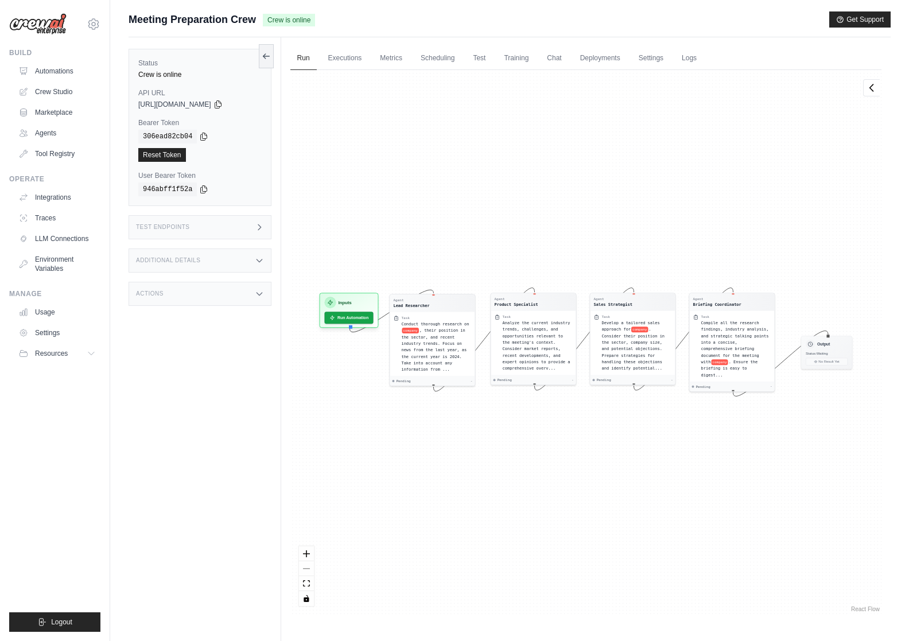
click at [593, 184] on div "Agent Lead Researcher Task Conduct thorough research on company , their positio…" at bounding box center [585, 342] width 591 height 545
click at [305, 552] on icon "zoom in" at bounding box center [306, 553] width 7 height 7
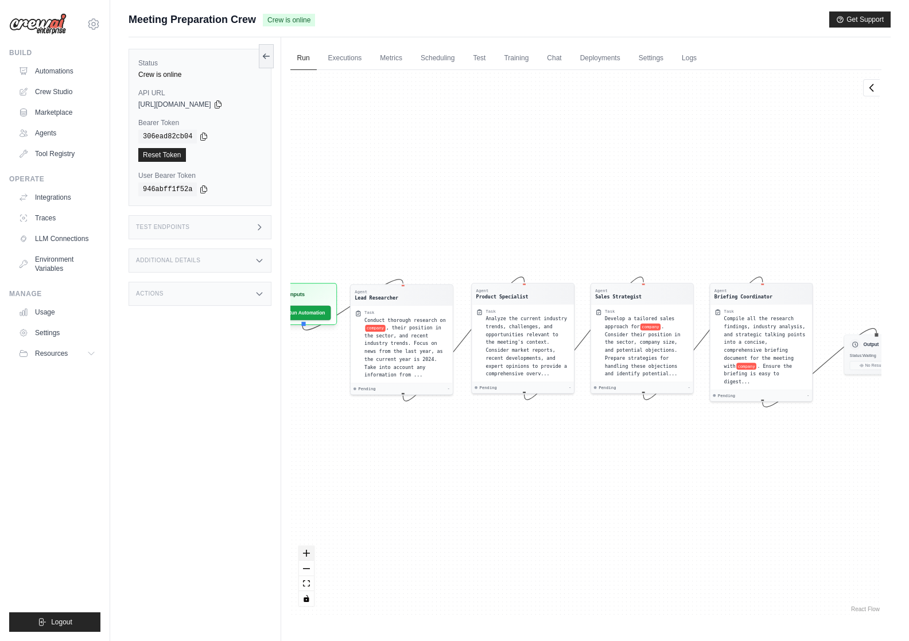
click at [305, 552] on icon "zoom in" at bounding box center [306, 553] width 7 height 7
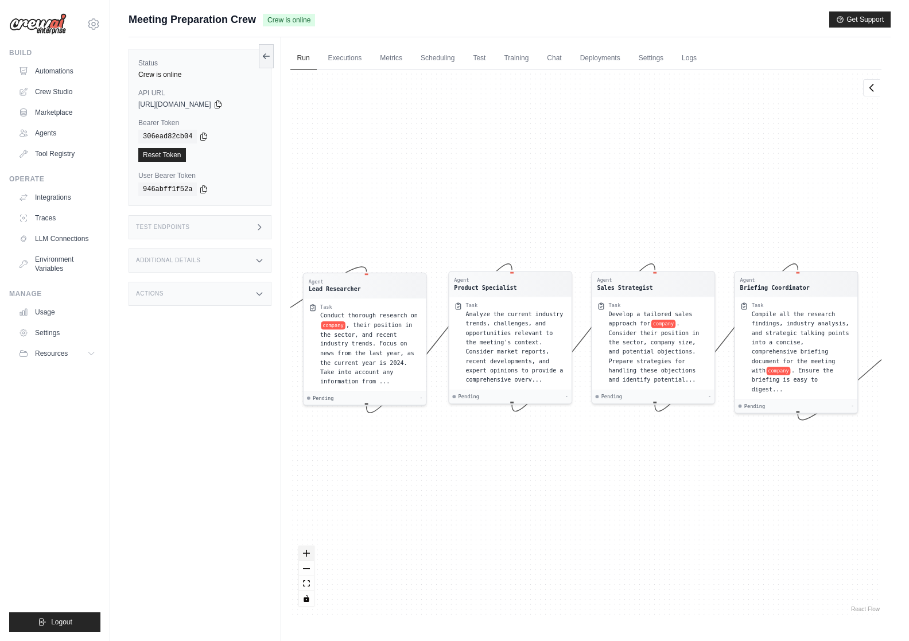
click at [305, 552] on icon "zoom in" at bounding box center [306, 553] width 7 height 7
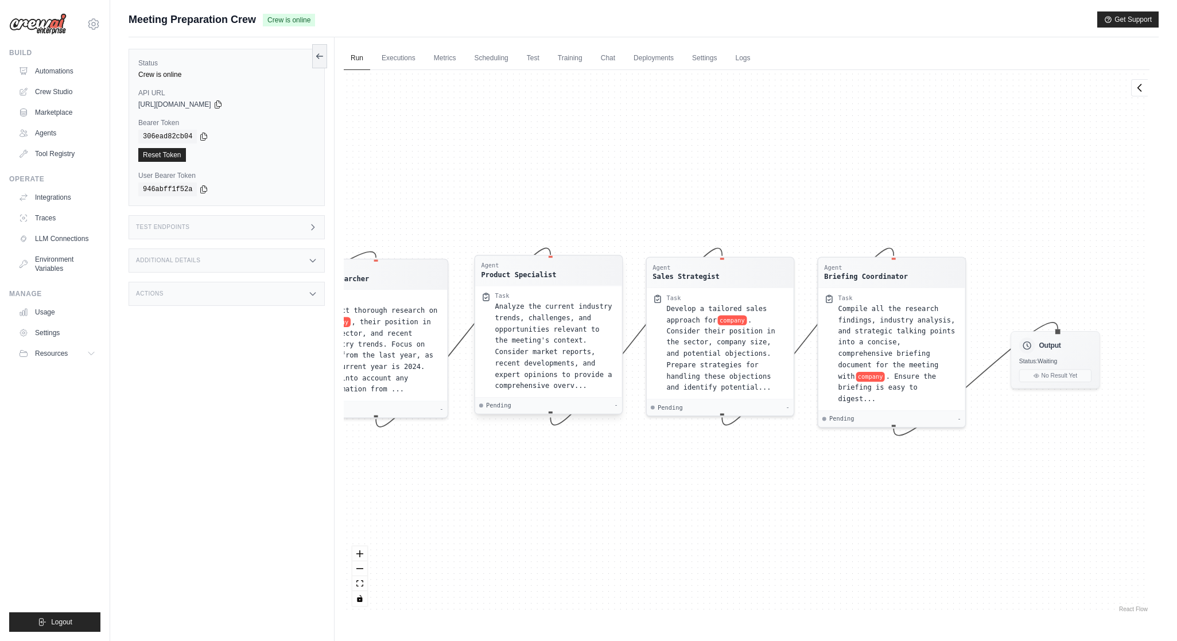
click at [537, 378] on span "Analyze the current industry trends, challenges, and opportunities relevant to …" at bounding box center [553, 345] width 117 height 87
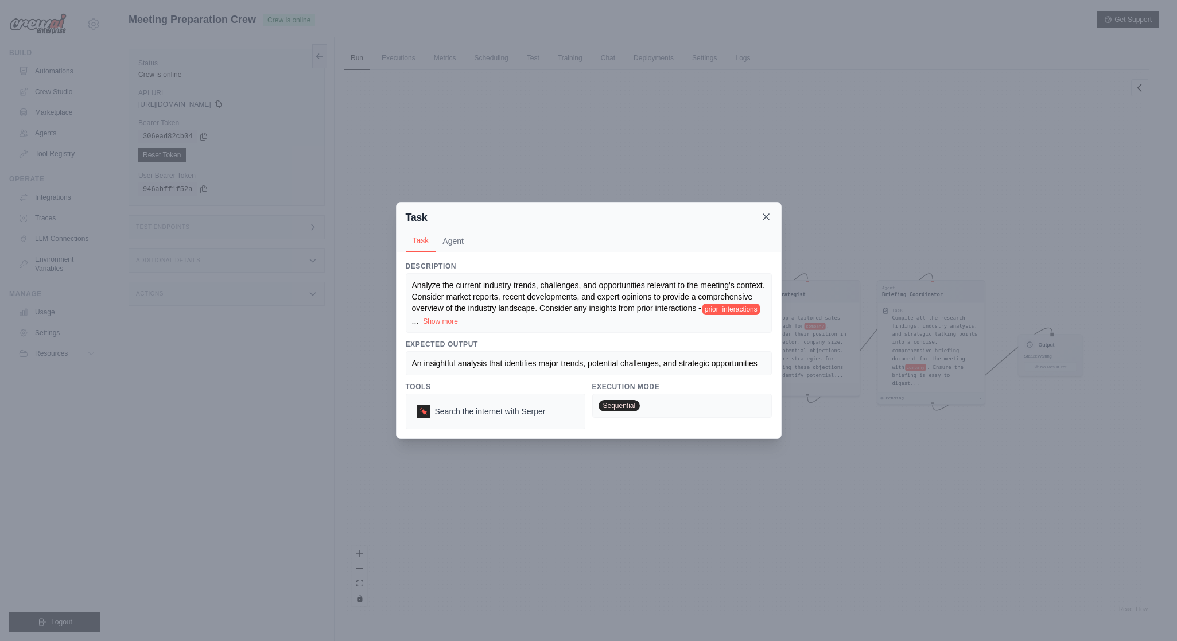
click at [765, 218] on icon at bounding box center [766, 217] width 6 height 6
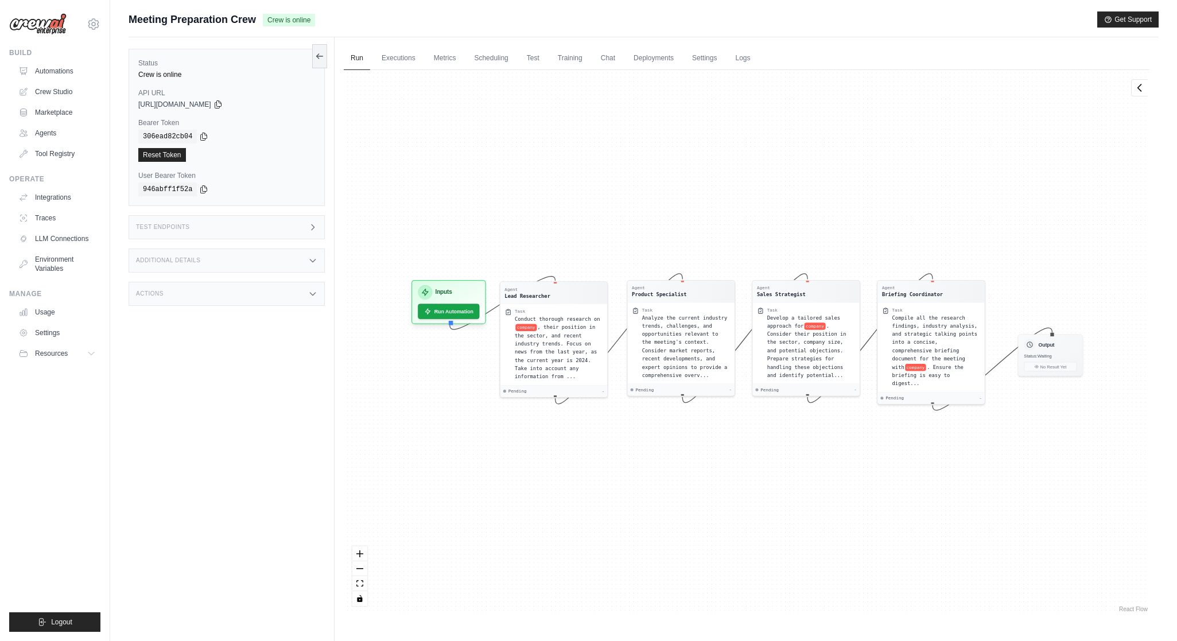
click at [351, 553] on div "Agent Lead Researcher Task Conduct thorough research on company , their positio…" at bounding box center [747, 342] width 806 height 545
click at [360, 552] on icon "zoom in" at bounding box center [359, 553] width 7 height 7
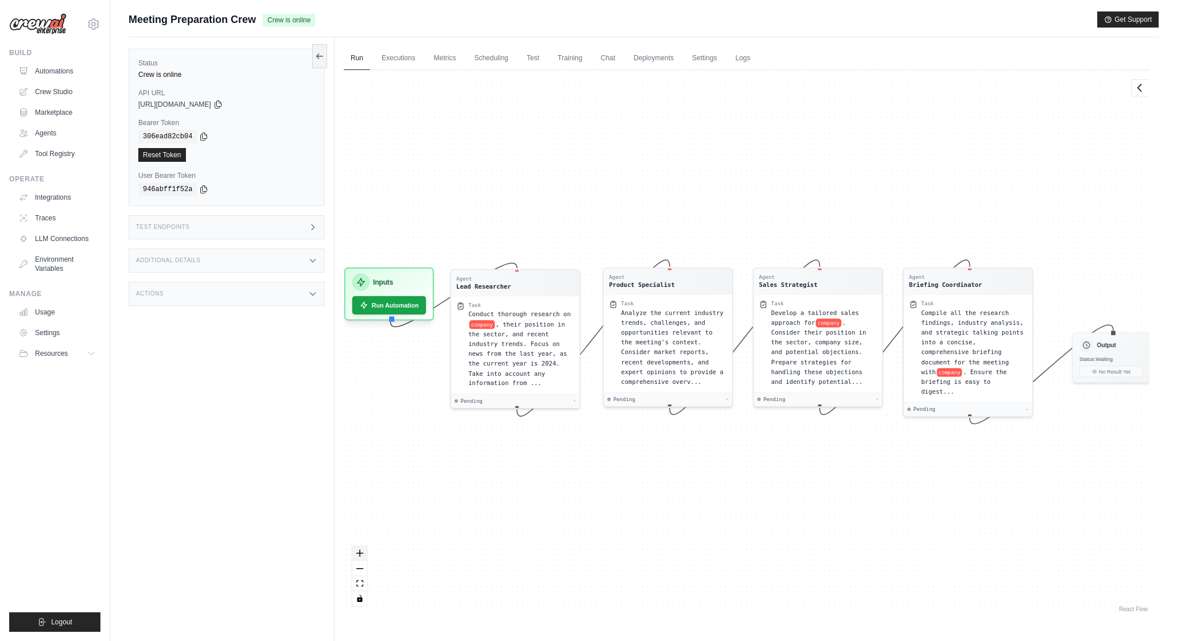
click at [360, 552] on icon "zoom in" at bounding box center [359, 553] width 7 height 7
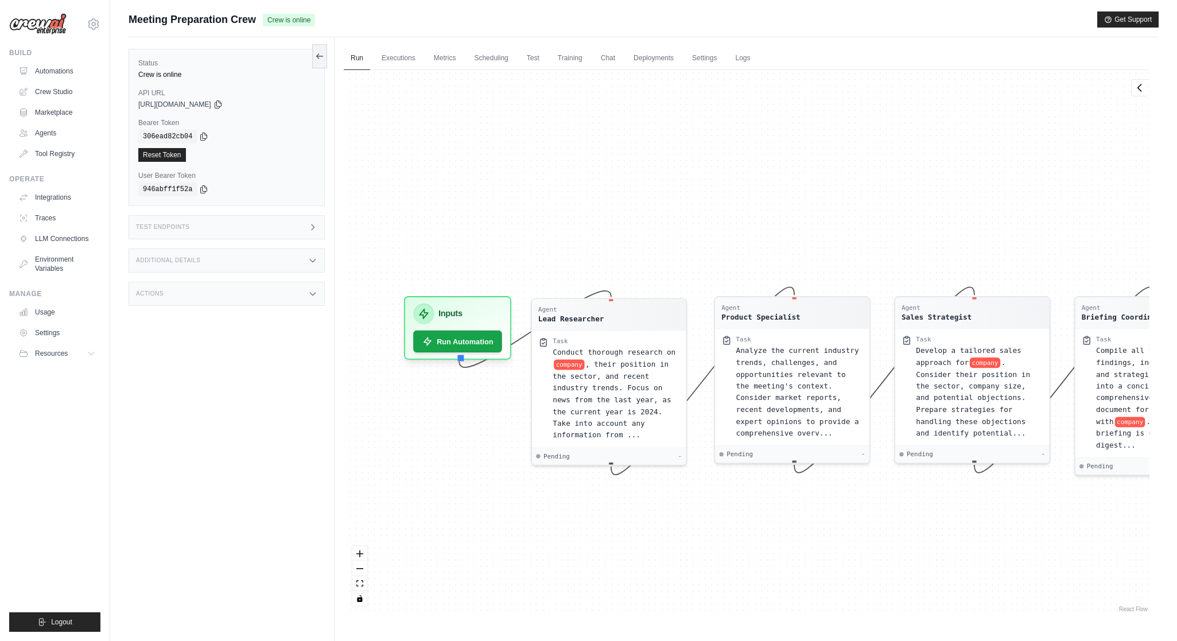
drag, startPoint x: 395, startPoint y: 474, endPoint x: 542, endPoint y: 518, distance: 153.4
click at [542, 519] on div "Agent Lead Researcher Task Conduct thorough research on company , their positio…" at bounding box center [747, 342] width 806 height 545
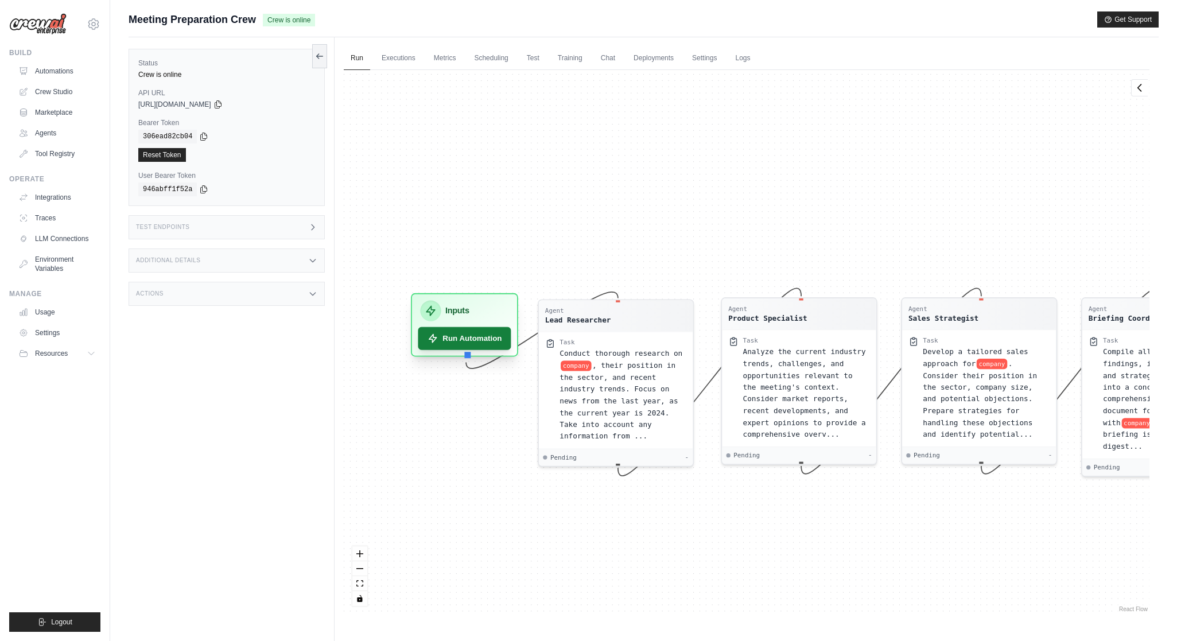
click at [460, 337] on button "Run Automation" at bounding box center [464, 338] width 93 height 23
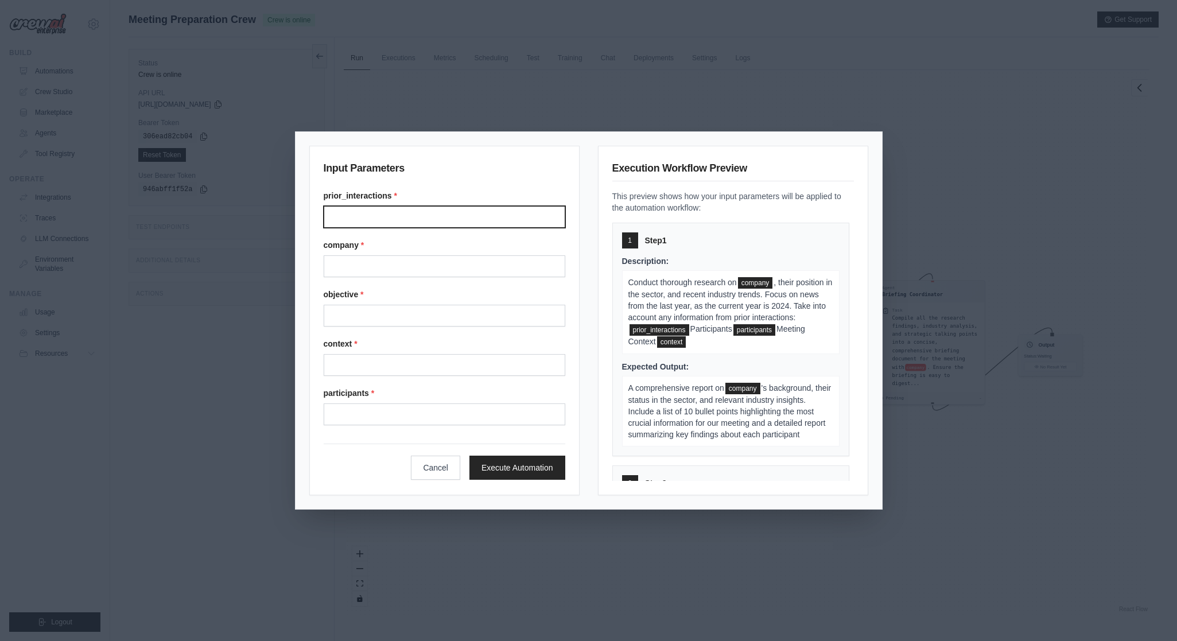
click at [438, 209] on input "Prior interactions" at bounding box center [445, 217] width 242 height 22
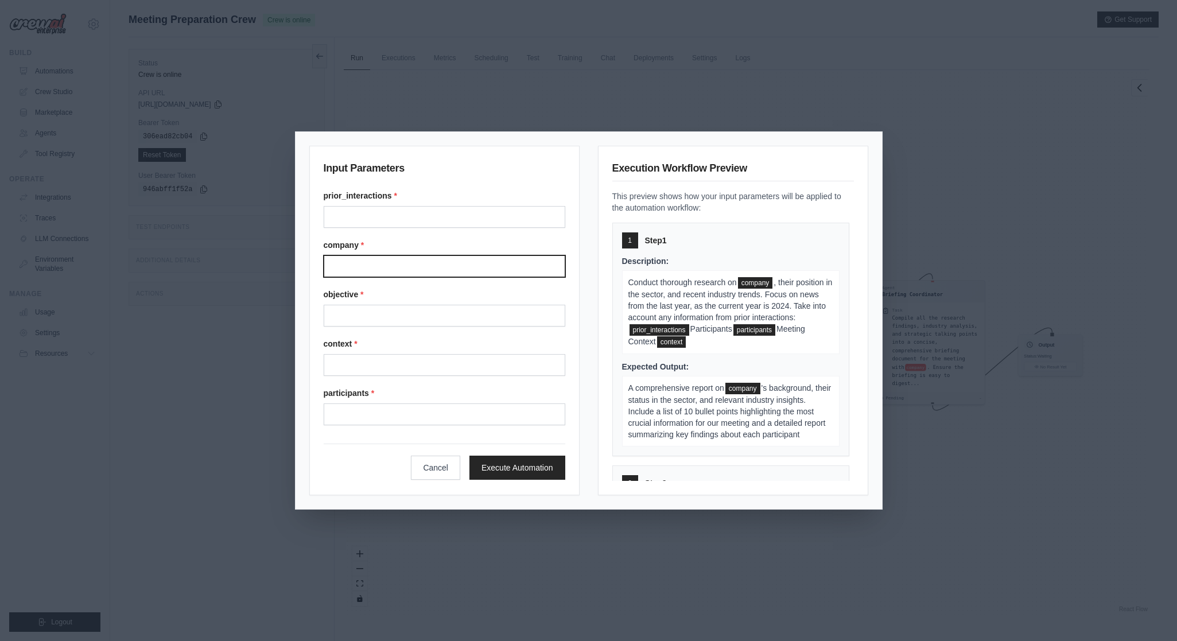
click at [410, 269] on input "Company" at bounding box center [445, 266] width 242 height 22
type input "**"
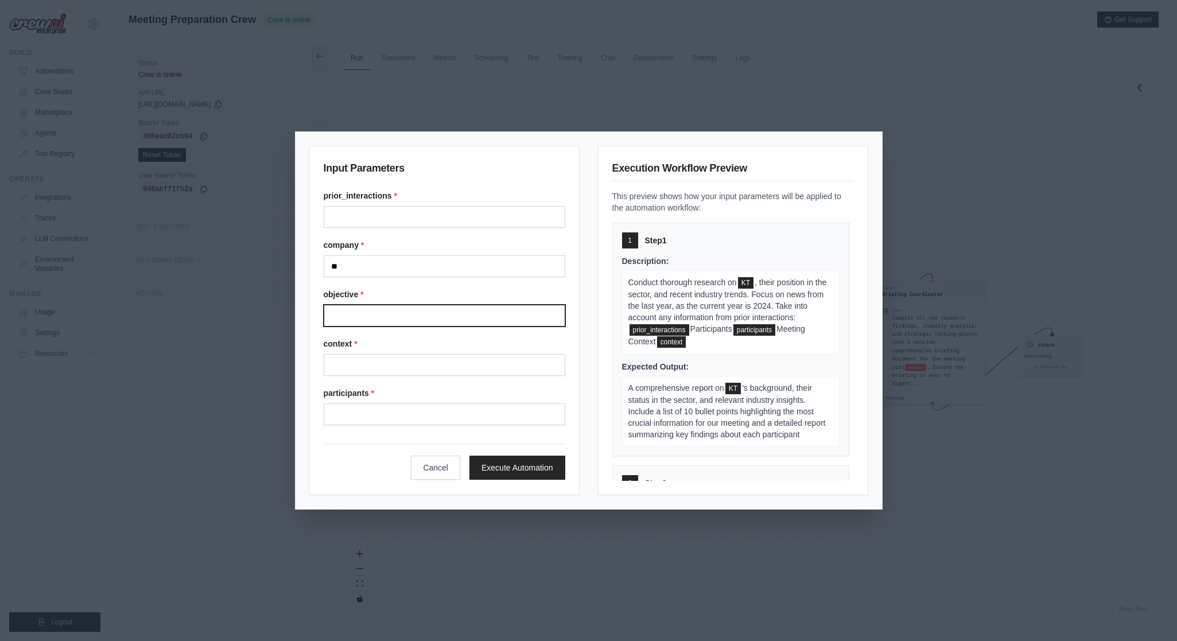
click at [375, 321] on input "Objective" at bounding box center [445, 316] width 242 height 22
click at [396, 402] on div "participants *" at bounding box center [445, 406] width 242 height 38
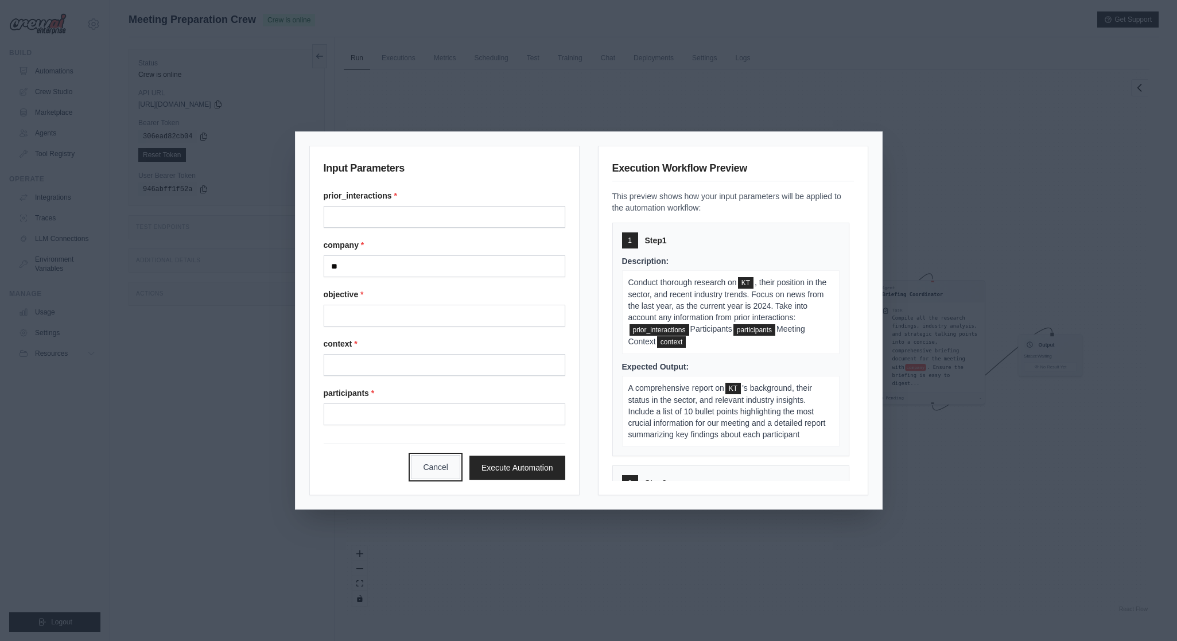
click at [457, 468] on button "Cancel" at bounding box center [435, 467] width 49 height 24
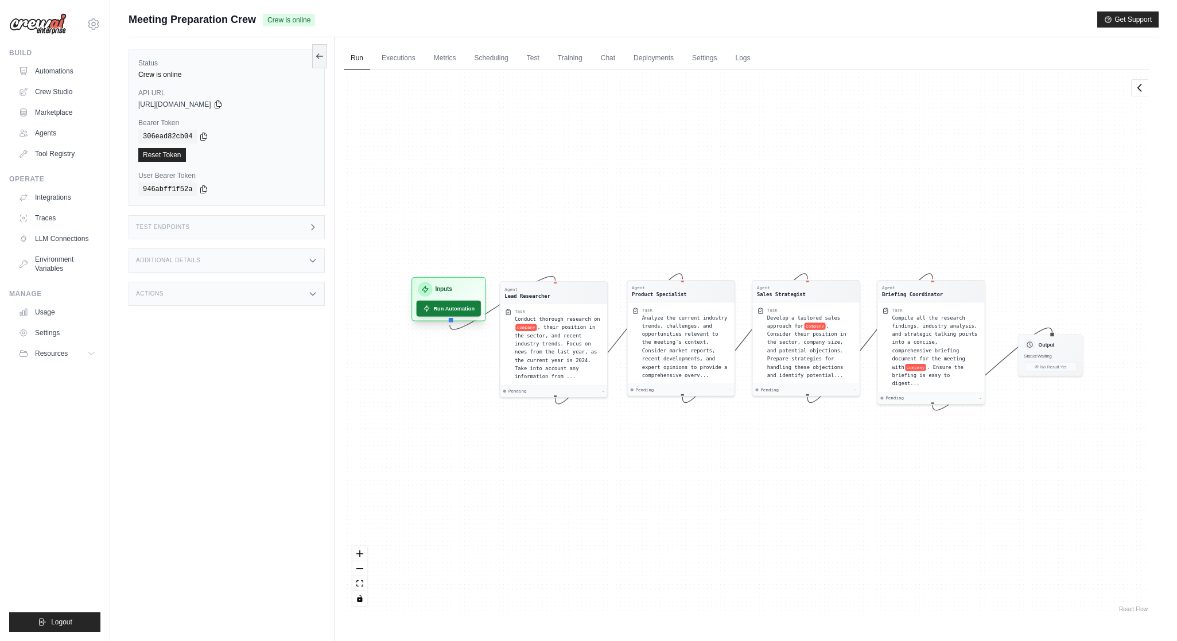
click at [464, 304] on button "Run Automation" at bounding box center [449, 309] width 65 height 16
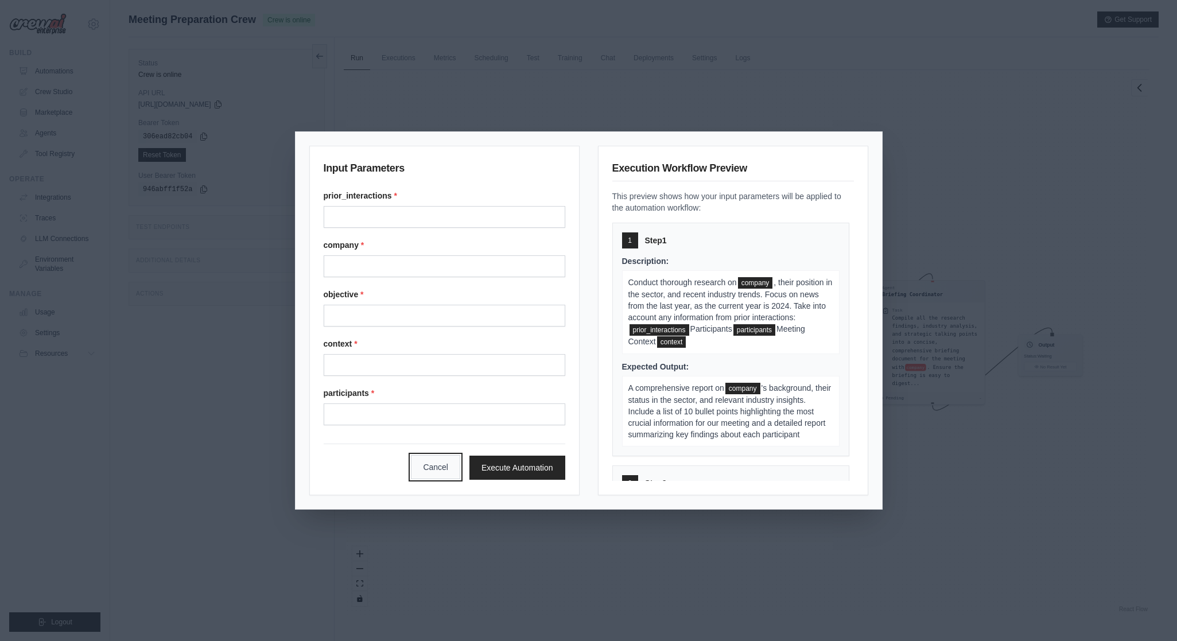
click at [440, 465] on button "Cancel" at bounding box center [435, 467] width 49 height 24
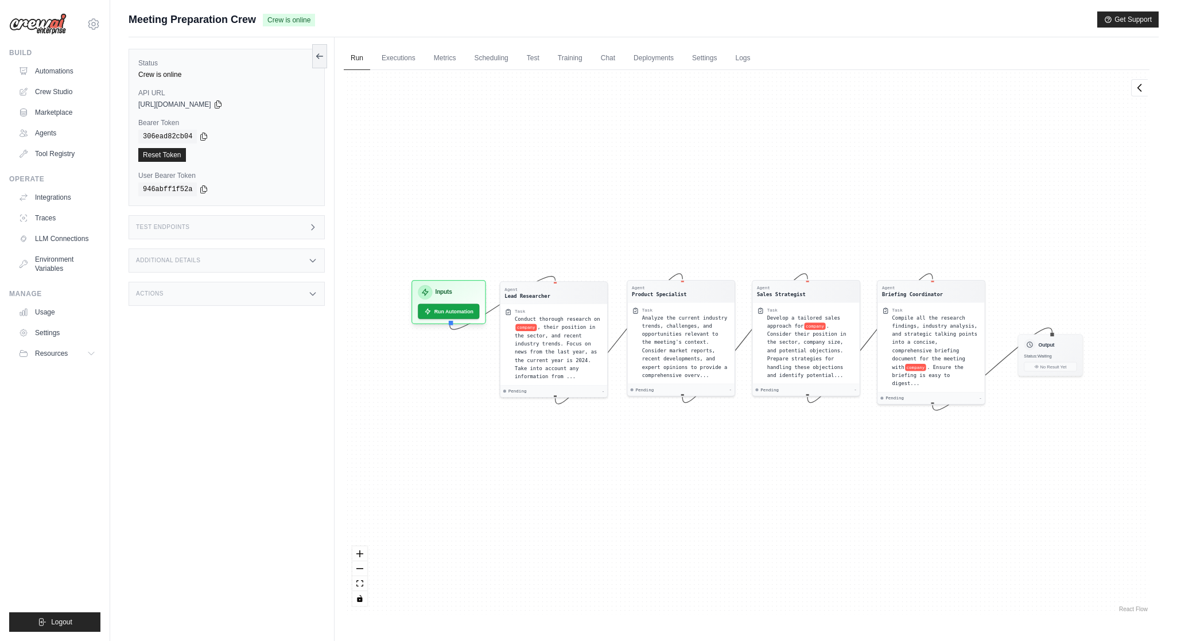
click at [398, 37] on div "Run Executions Metrics Scheduling Test Training Chat Deployments Settings Logs …" at bounding box center [747, 357] width 824 height 641
click at [388, 67] on link "Executions" at bounding box center [399, 58] width 48 height 24
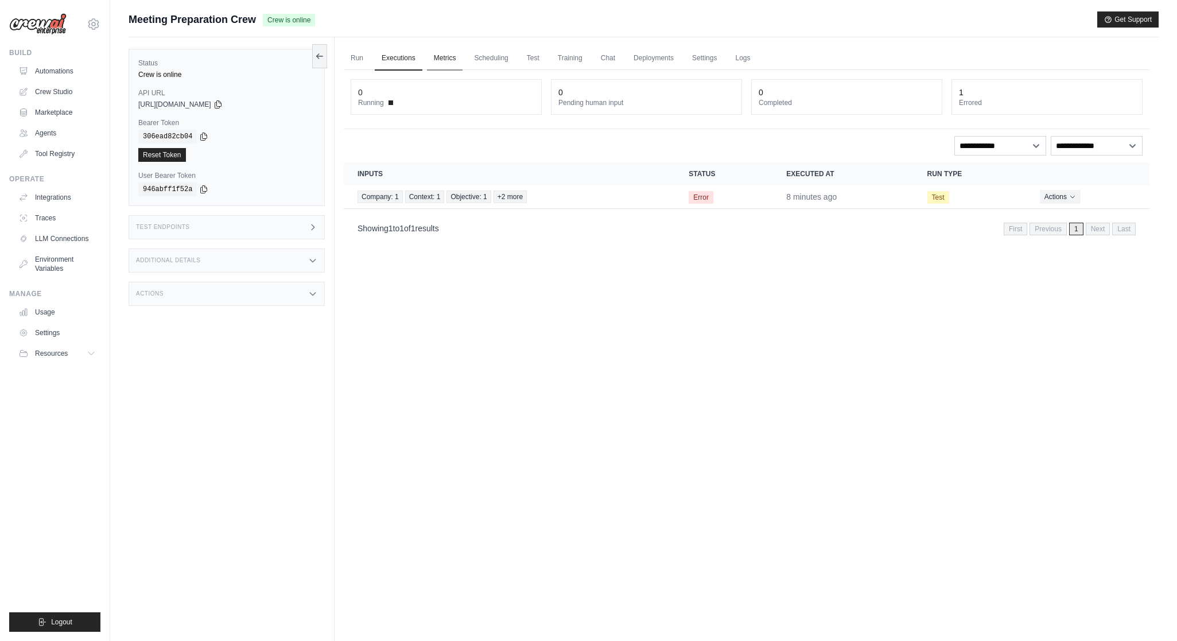
click at [442, 56] on link "Metrics" at bounding box center [445, 58] width 36 height 24
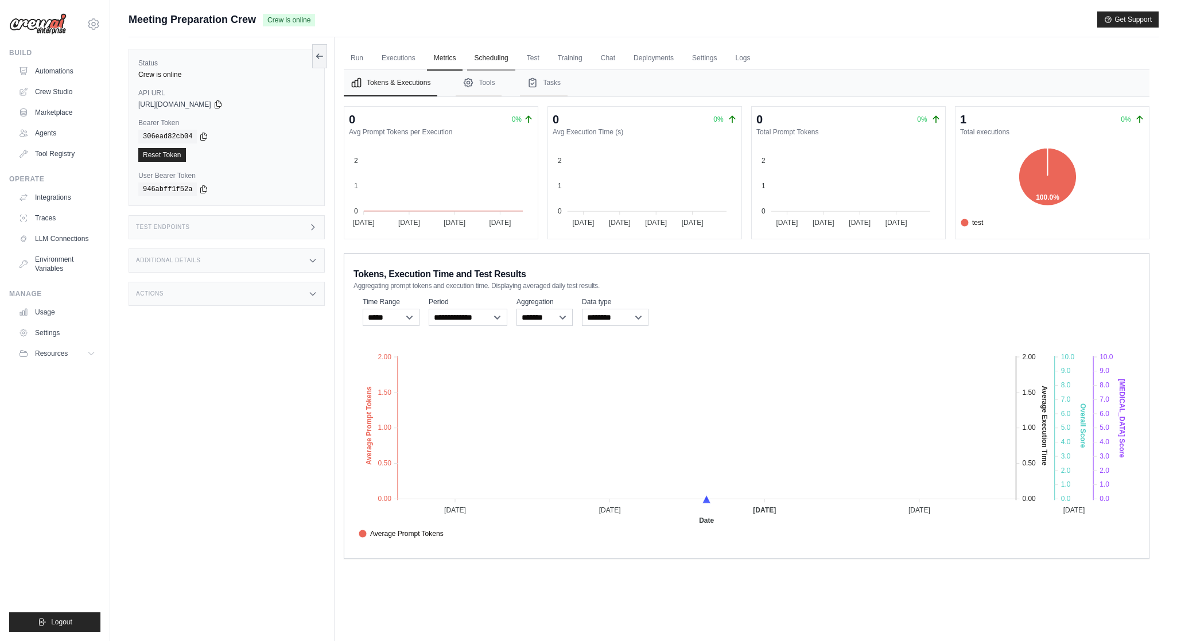
click at [490, 66] on link "Scheduling" at bounding box center [491, 58] width 48 height 24
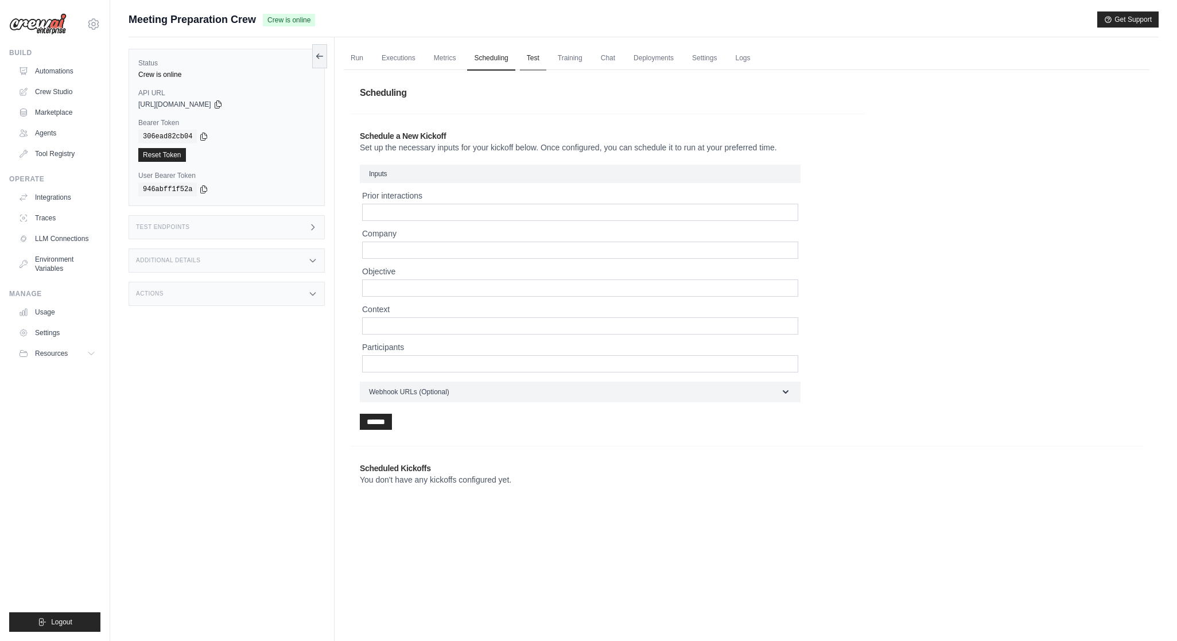
click at [524, 63] on link "Test" at bounding box center [533, 58] width 26 height 24
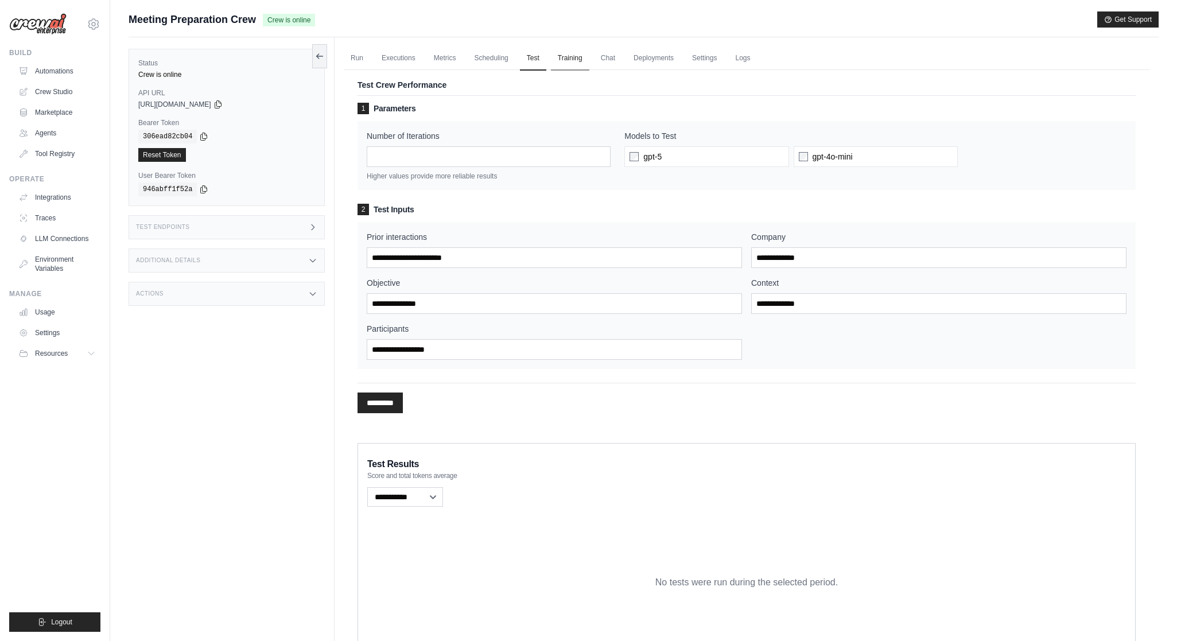
click at [562, 57] on link "Training" at bounding box center [570, 58] width 38 height 24
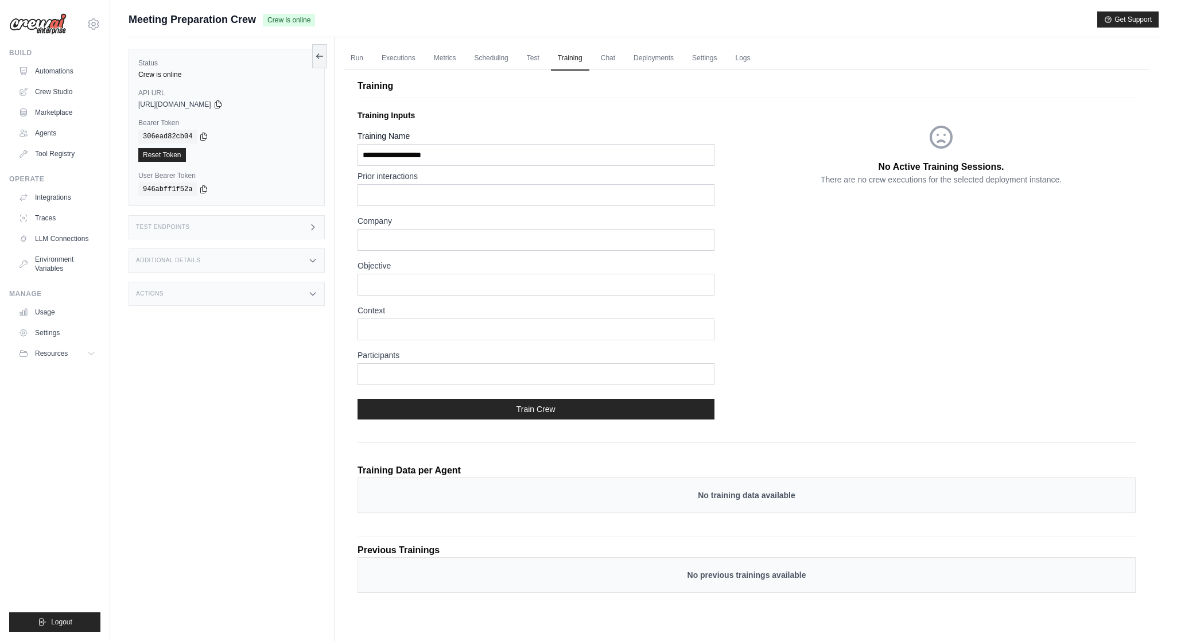
drag, startPoint x: 377, startPoint y: 118, endPoint x: 411, endPoint y: 126, distance: 35.5
click at [411, 126] on div "Training Inputs Training Name Prior interactions Company Objective Context Part…" at bounding box center [551, 267] width 389 height 324
drag, startPoint x: 369, startPoint y: 136, endPoint x: 394, endPoint y: 140, distance: 25.6
click at [394, 140] on label "Training Name" at bounding box center [535, 135] width 357 height 11
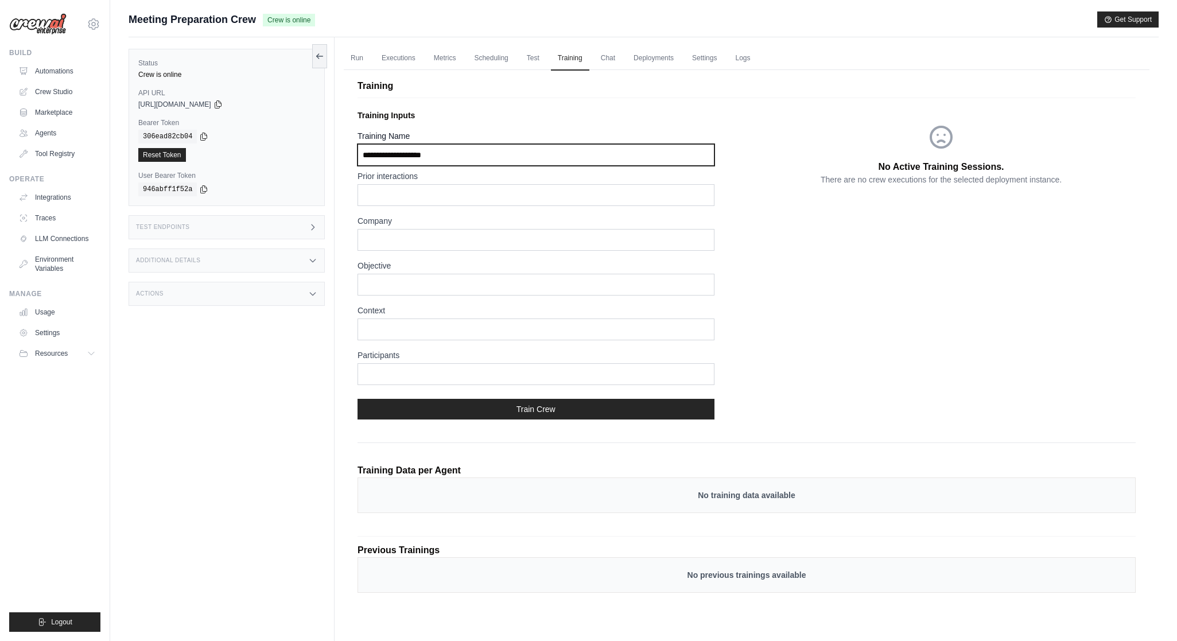
click at [394, 144] on input "Training Name" at bounding box center [535, 155] width 357 height 22
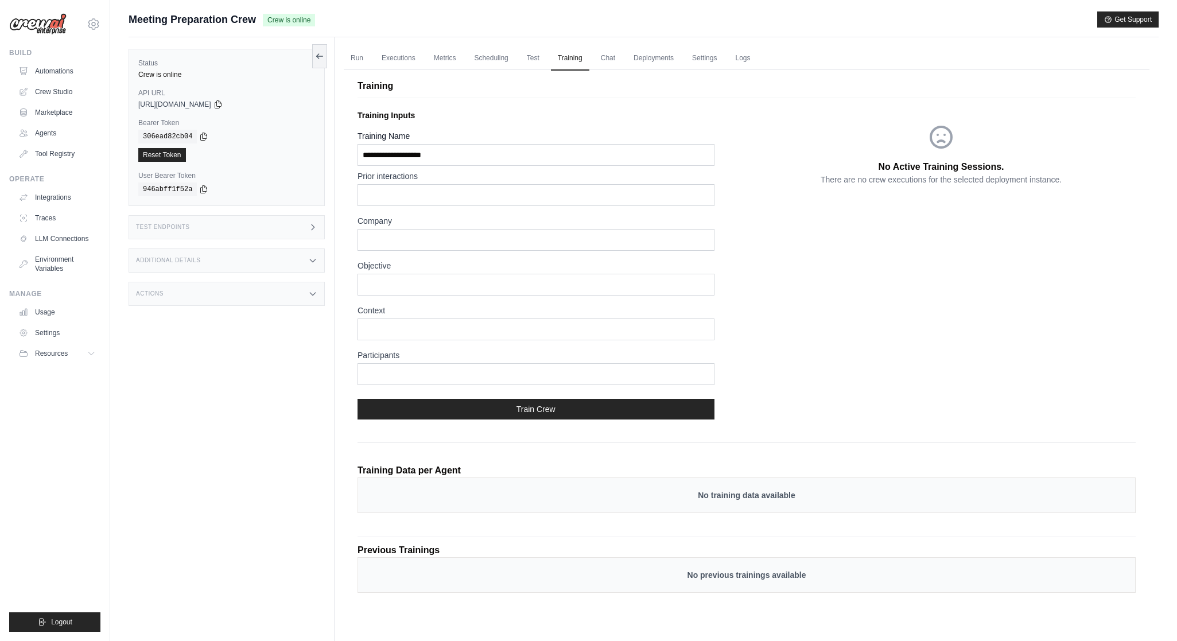
click at [394, 140] on label "Training Name" at bounding box center [535, 135] width 357 height 11
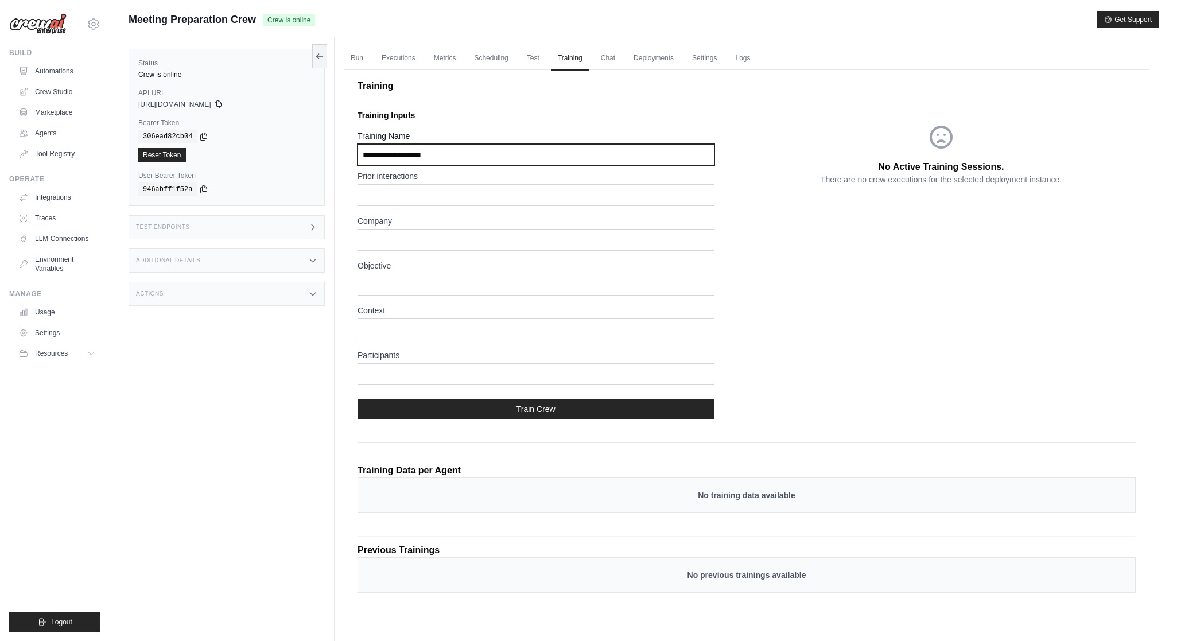
click at [394, 144] on input "Training Name" at bounding box center [535, 155] width 357 height 22
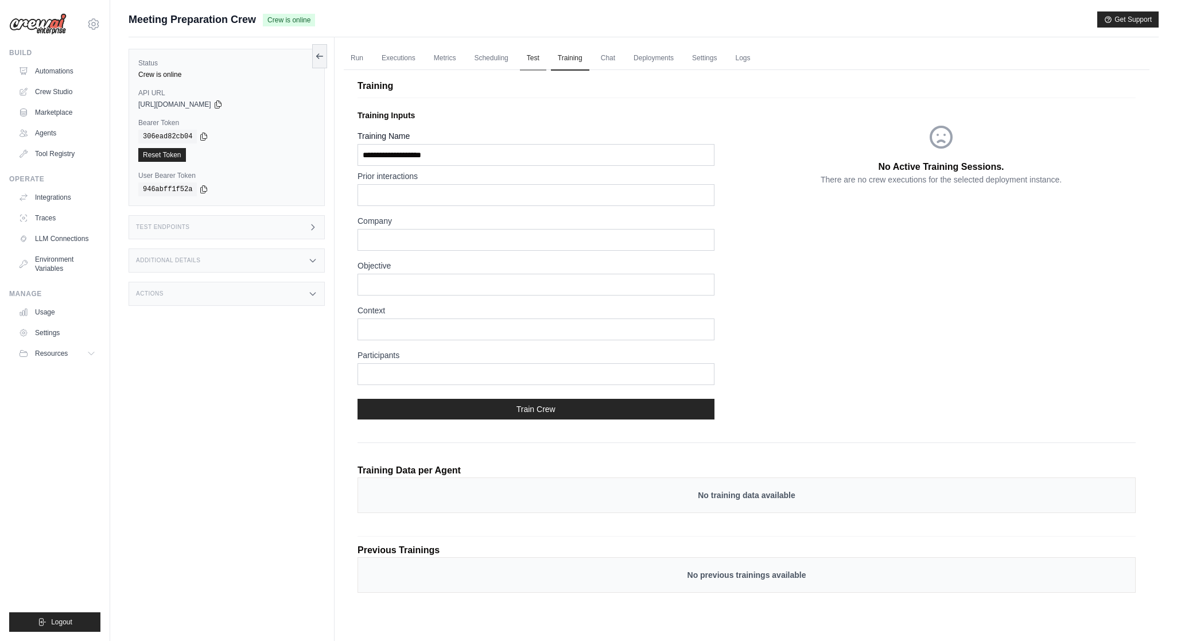
click at [528, 53] on link "Test" at bounding box center [533, 58] width 26 height 24
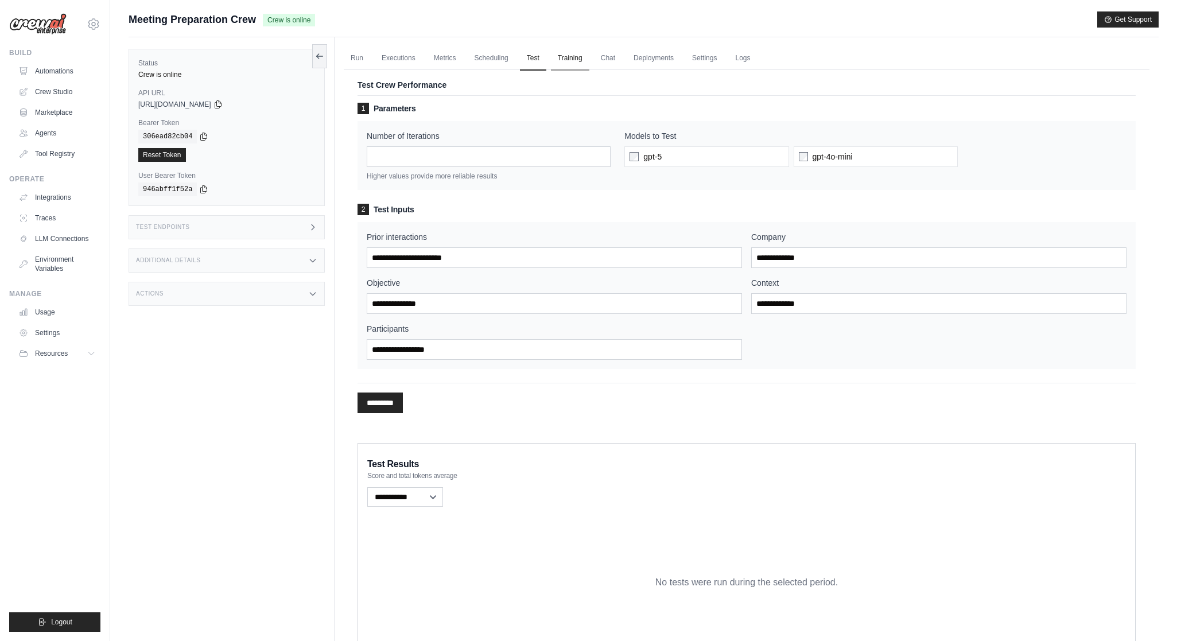
click at [565, 60] on link "Training" at bounding box center [570, 58] width 38 height 24
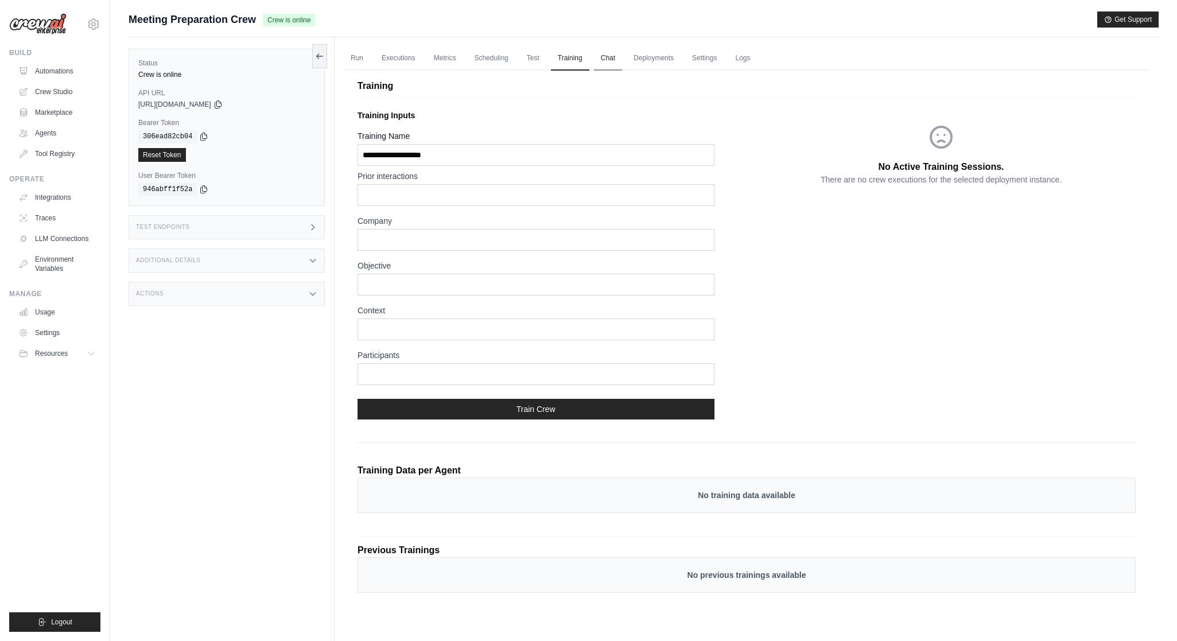
click at [595, 61] on link "Chat" at bounding box center [608, 58] width 28 height 24
click at [598, 61] on link "Chat" at bounding box center [608, 58] width 28 height 24
click at [643, 56] on link "Deployments" at bounding box center [654, 58] width 54 height 24
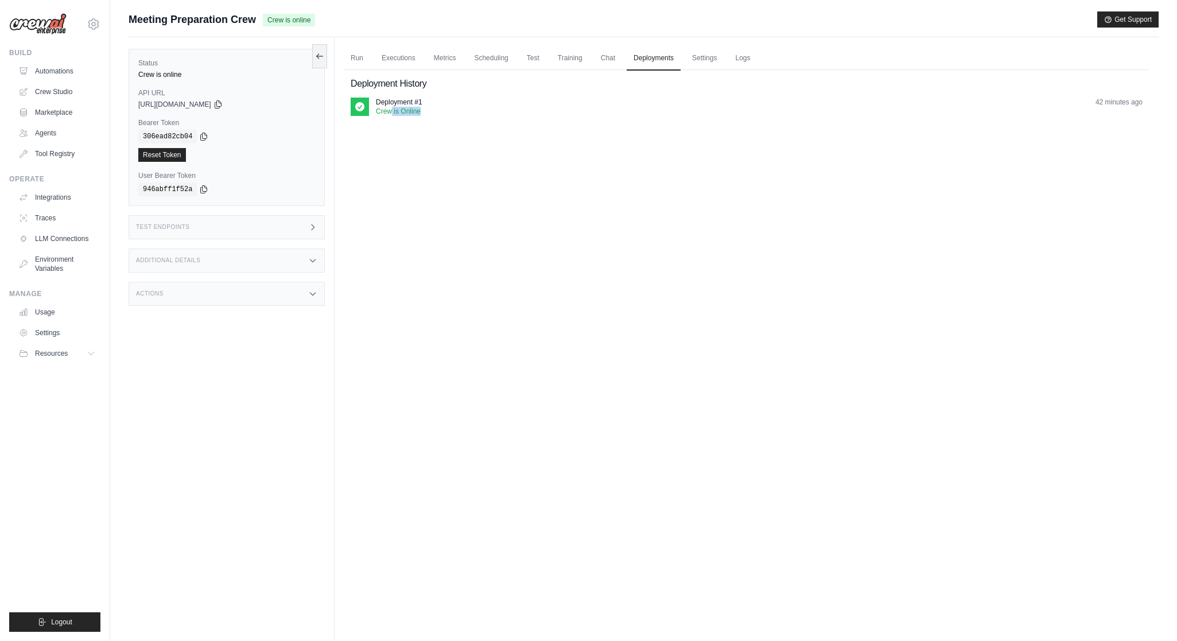
drag, startPoint x: 391, startPoint y: 110, endPoint x: 434, endPoint y: 115, distance: 43.3
click at [434, 116] on div "Deployment #1 Crew is Online 42 minutes ago" at bounding box center [747, 112] width 792 height 28
click at [434, 115] on div "Deployment #1 Crew is Online 42 minutes ago" at bounding box center [759, 107] width 767 height 18
click at [694, 59] on link "Settings" at bounding box center [704, 58] width 38 height 24
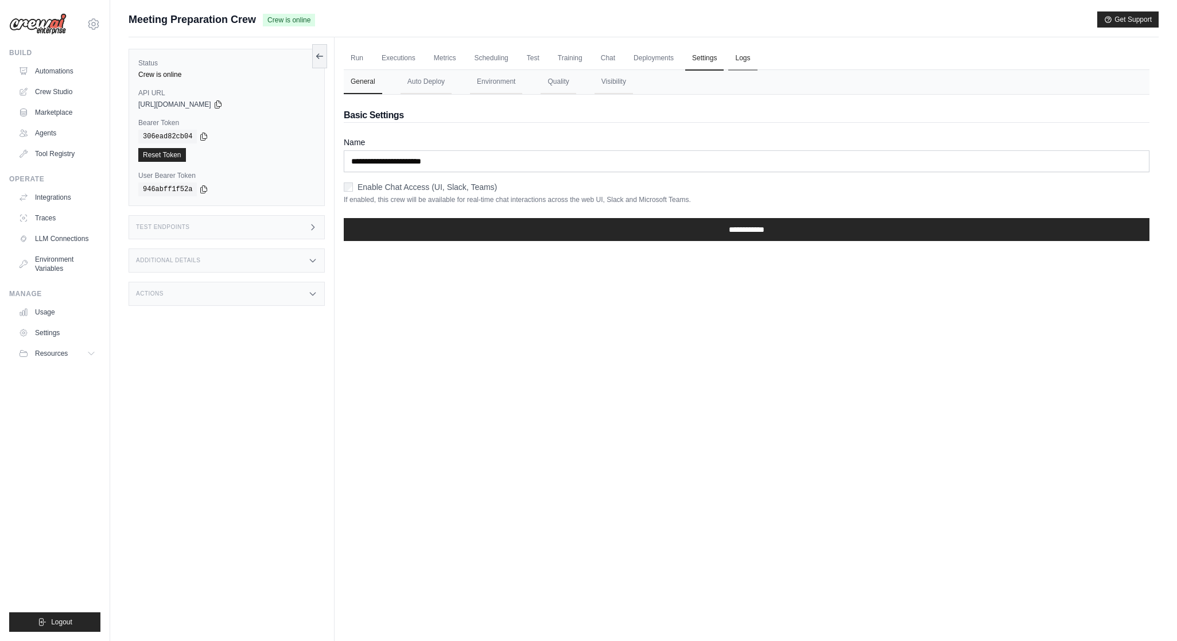
click at [733, 62] on link "Logs" at bounding box center [742, 58] width 29 height 24
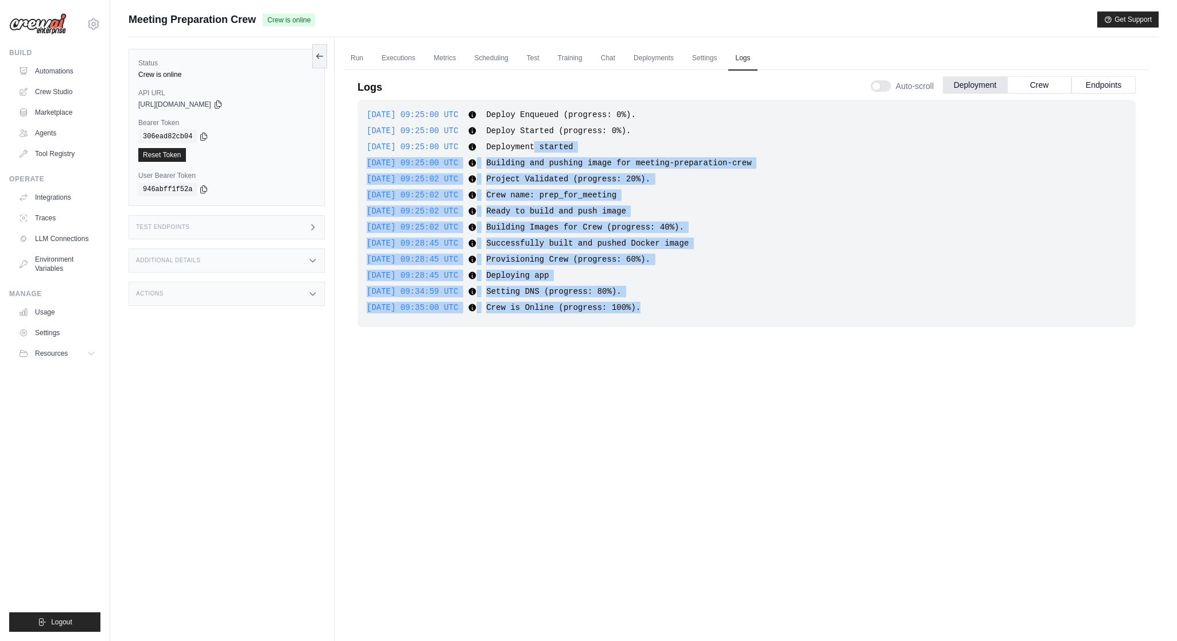
drag, startPoint x: 555, startPoint y: 142, endPoint x: 634, endPoint y: 324, distance: 198.2
click at [634, 324] on div "2025-09-01 09:25:00 UTC Deploy Enqueued (progress: 0%). Show more Show less 202…" at bounding box center [746, 213] width 778 height 227
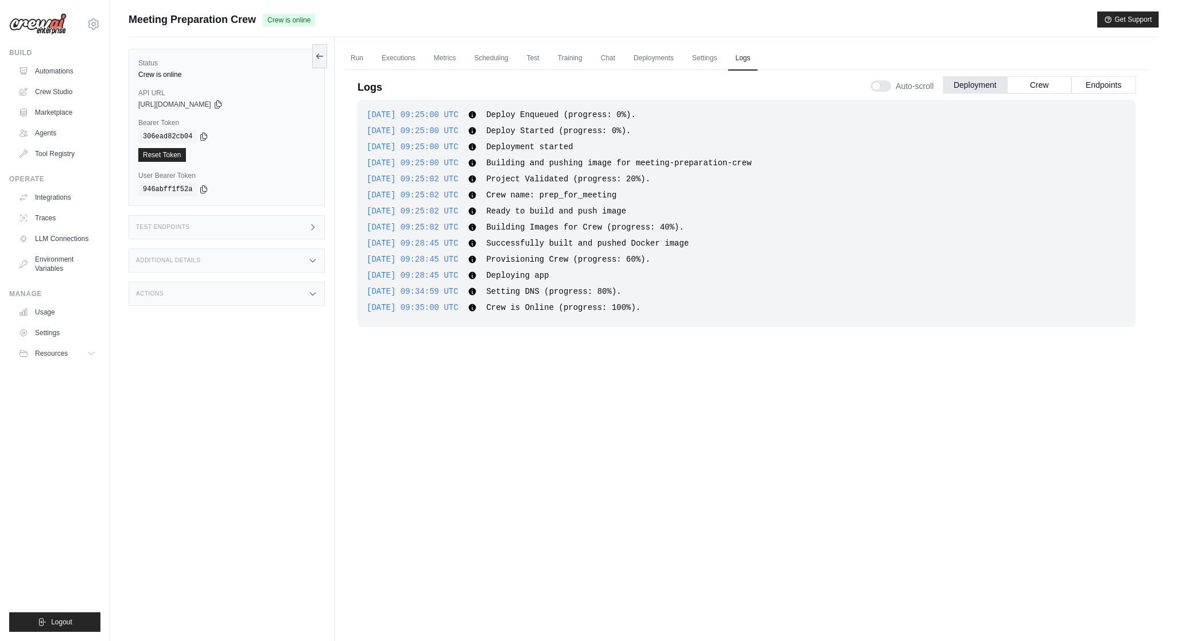
click at [656, 313] on div "2025-09-01 09:35:00 UTC Crew is Online (progress: 100%). Show more Show less" at bounding box center [747, 307] width 760 height 11
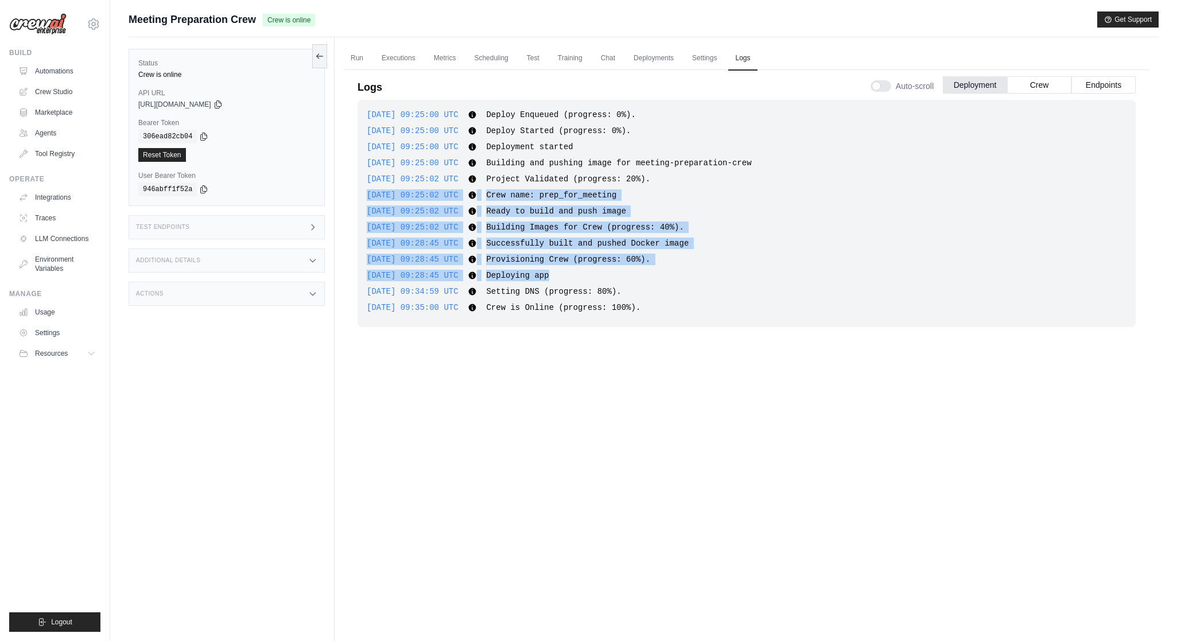
drag, startPoint x: 592, startPoint y: 185, endPoint x: 606, endPoint y: 275, distance: 91.7
click at [606, 276] on div "2025-09-01 09:25:00 UTC Deploy Enqueued (progress: 0%). Show more Show less 202…" at bounding box center [746, 213] width 778 height 227
click at [606, 275] on div "2025-09-01 09:28:45 UTC Deploying app Show more Show less" at bounding box center [747, 275] width 760 height 11
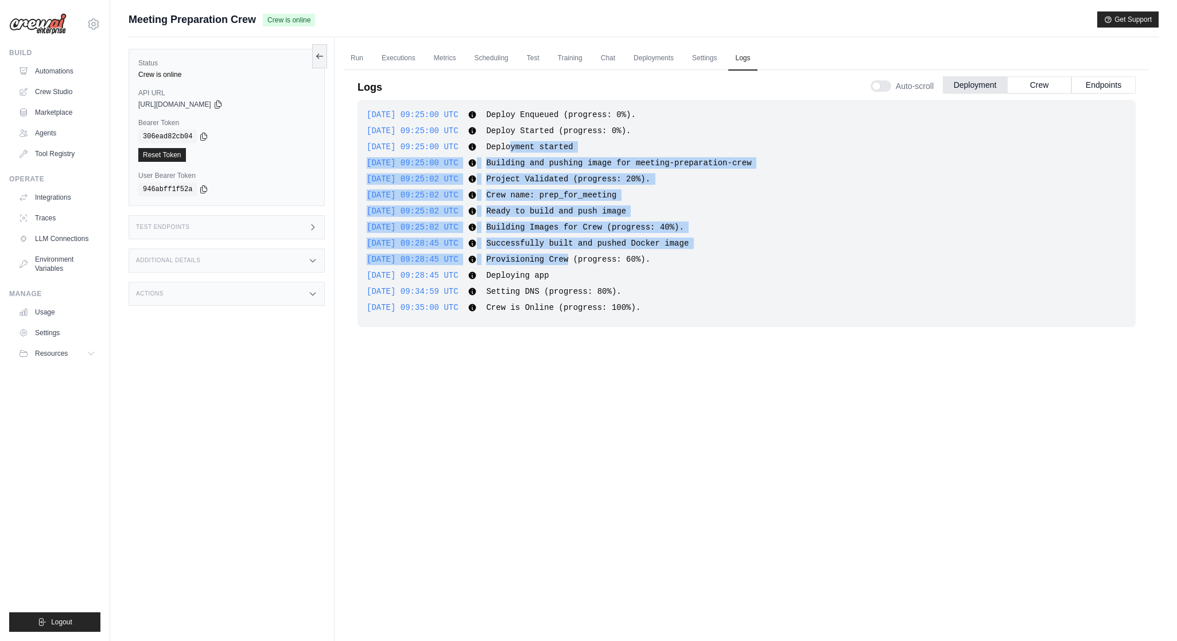
drag, startPoint x: 528, startPoint y: 146, endPoint x: 586, endPoint y: 263, distance: 130.4
click at [588, 263] on div "2025-09-01 09:25:00 UTC Deploy Enqueued (progress: 0%). Show more Show less 202…" at bounding box center [746, 213] width 778 height 227
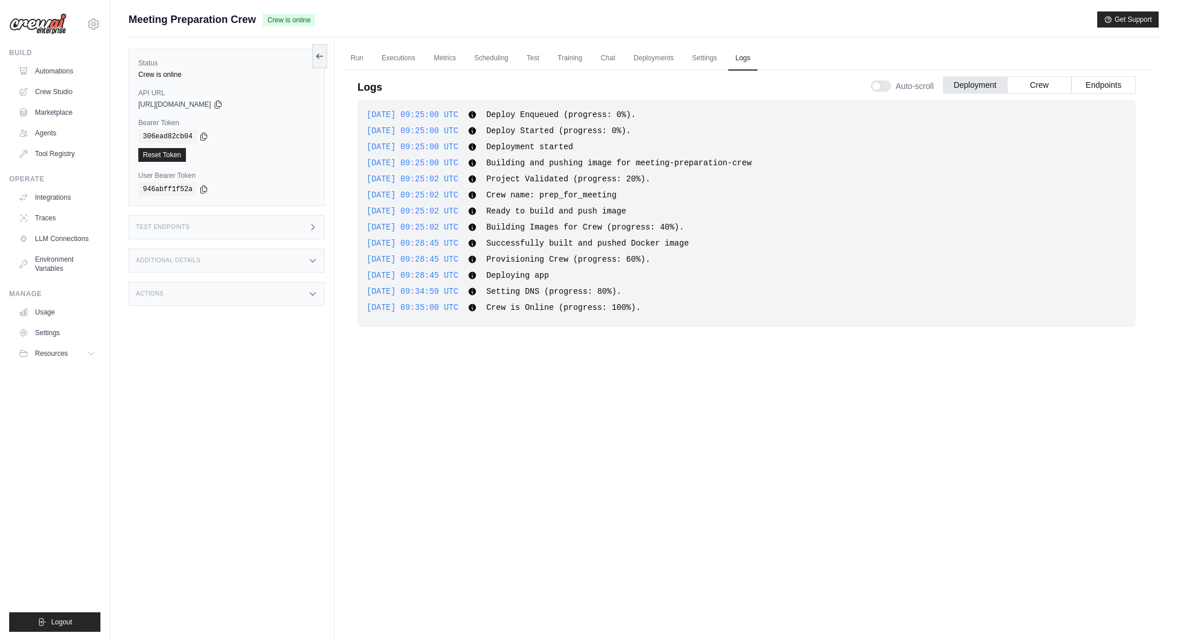
click at [588, 264] on div "2025-09-01 09:28:45 UTC Provisioning Crew (progress: 60%). Show more Show less" at bounding box center [747, 259] width 760 height 11
drag, startPoint x: 718, startPoint y: 244, endPoint x: 539, endPoint y: 240, distance: 179.1
click at [539, 241] on div "2025-09-01 09:28:45 UTC Successfully built and pushed Docker image Show more Sh…" at bounding box center [747, 243] width 760 height 11
click at [523, 271] on span "Deploying app" at bounding box center [517, 275] width 63 height 9
click at [532, 300] on div "2025-09-01 09:25:00 UTC Deploy Enqueued (progress: 0%). Show more Show less 202…" at bounding box center [746, 213] width 778 height 227
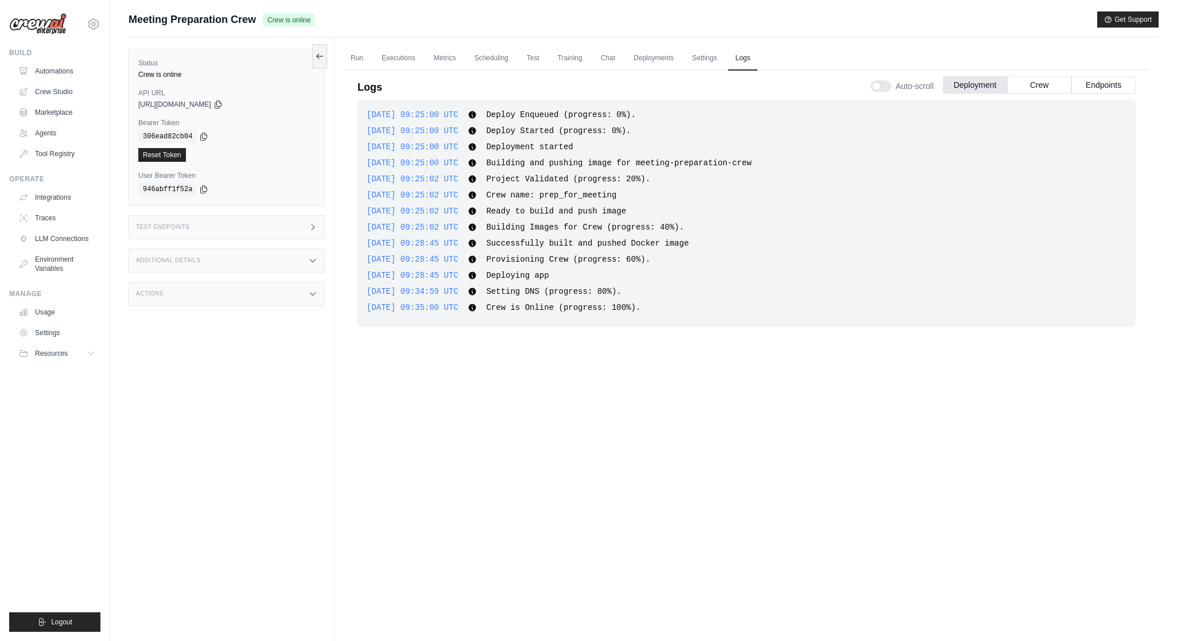
click at [619, 325] on div "2025-09-01 09:25:00 UTC Deploy Enqueued (progress: 0%). Show more Show less 202…" at bounding box center [746, 213] width 778 height 227
click at [908, 85] on button "Crew" at bounding box center [1039, 84] width 64 height 17
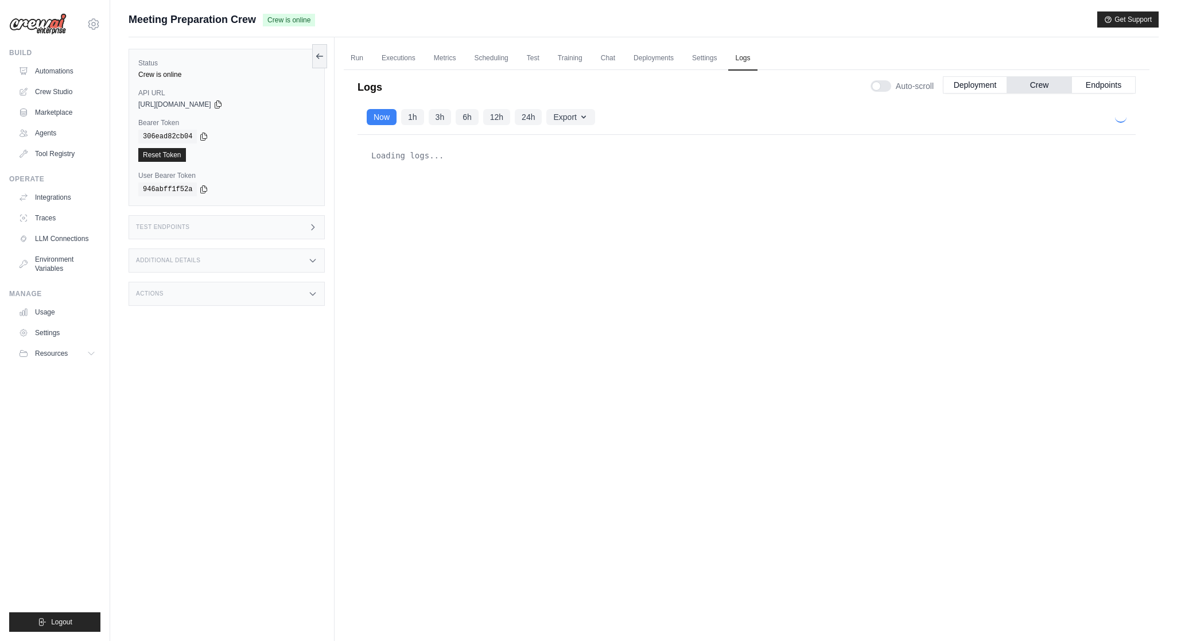
scroll to position [1116, 0]
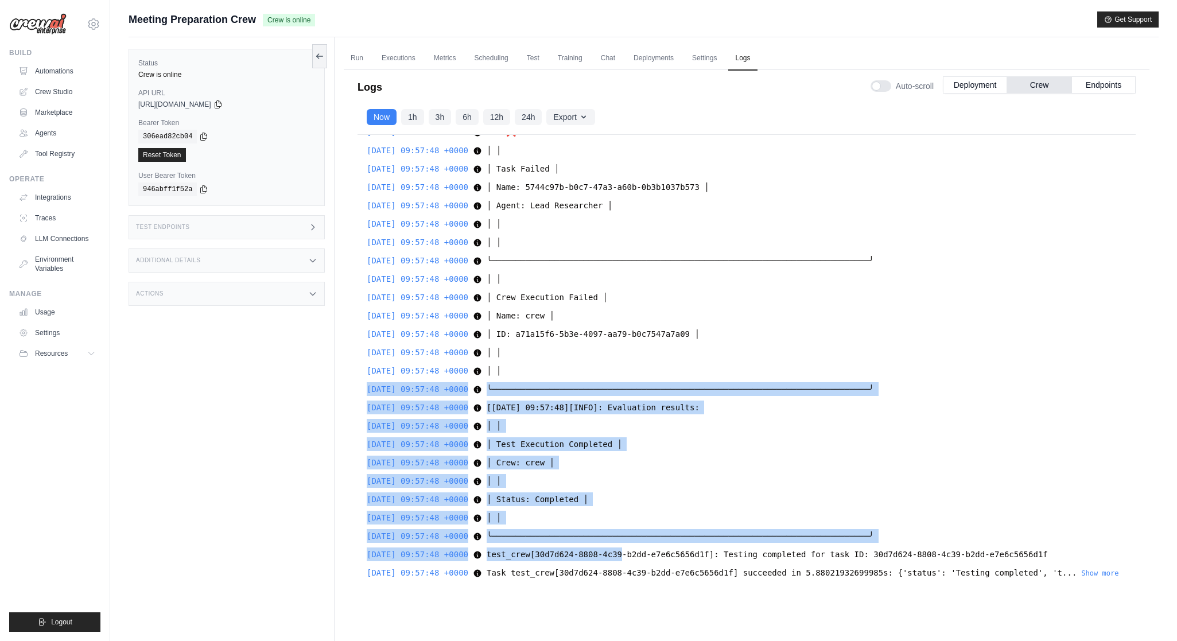
drag, startPoint x: 621, startPoint y: 367, endPoint x: 640, endPoint y: 535, distance: 168.6
click at [640, 535] on div "2025-09-01 09:34:59 +0000 [tasks] [tasks] Show more Show less 2025-09-01 09:34:…" at bounding box center [746, 364] width 778 height 459
click at [640, 547] on div "2025-09-01 09:57:48 +0000 test_crew[30d7d624-8808-4c39-b2dd-e7e6c5656d1f]: Test…" at bounding box center [747, 554] width 760 height 14
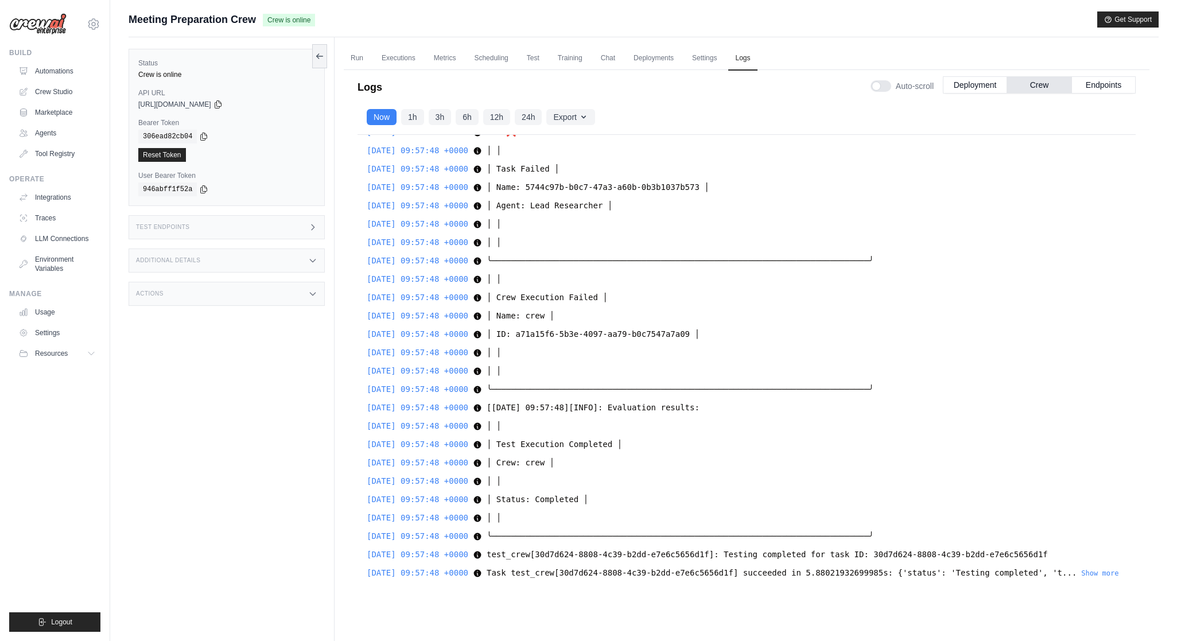
scroll to position [49, 0]
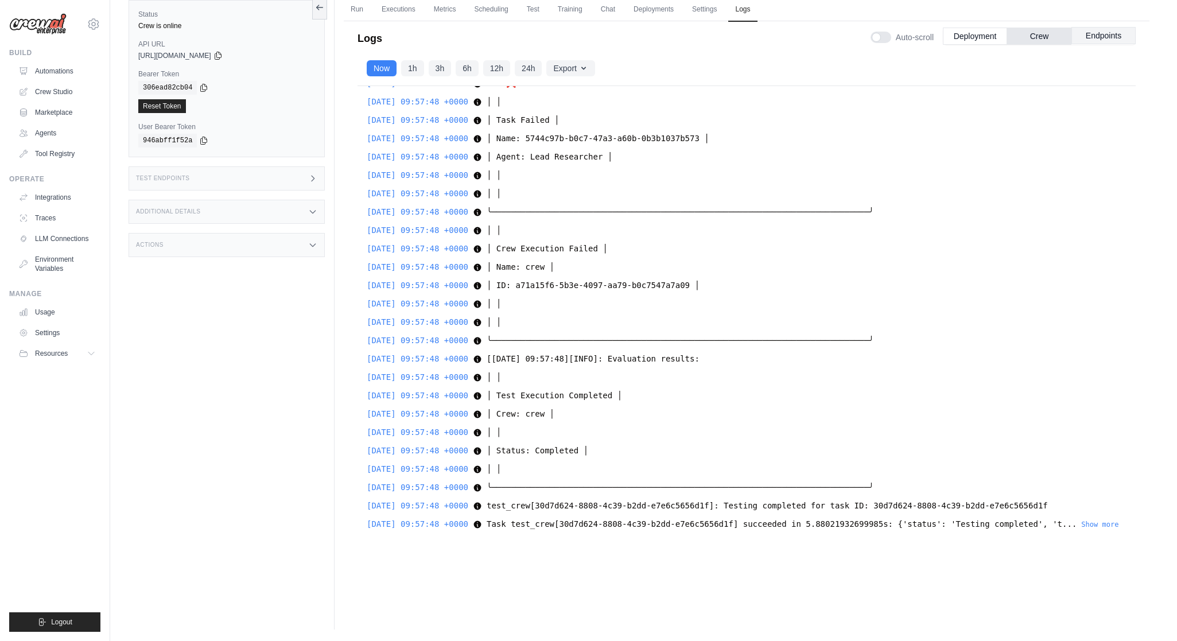
click at [908, 32] on button "Endpoints" at bounding box center [1103, 35] width 64 height 17
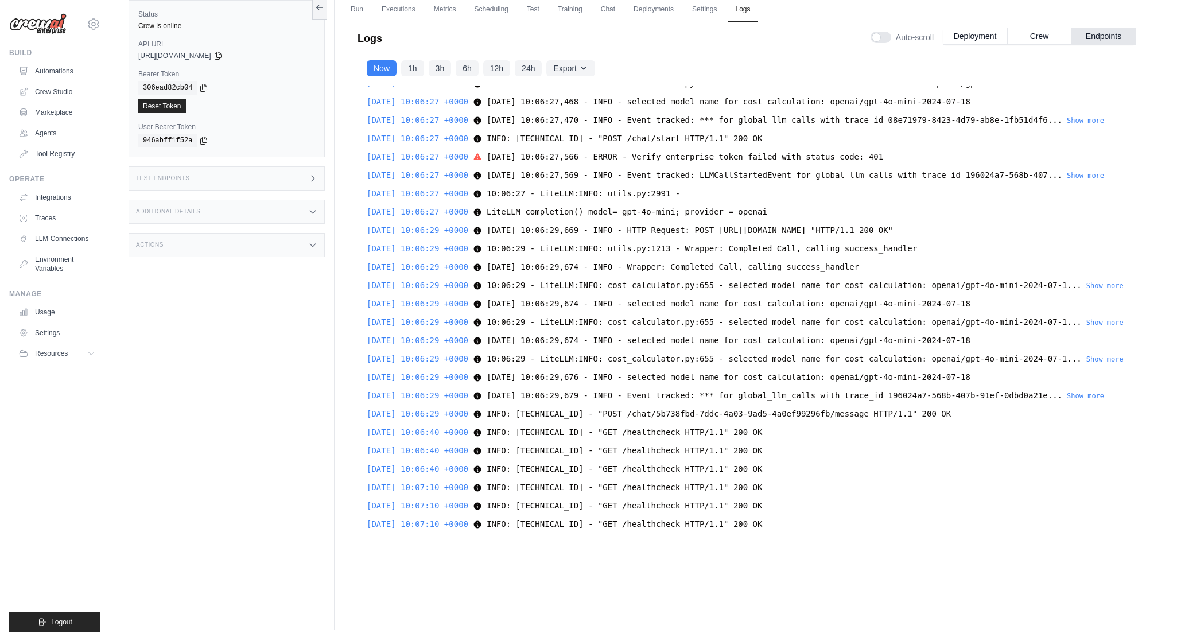
scroll to position [8833, 0]
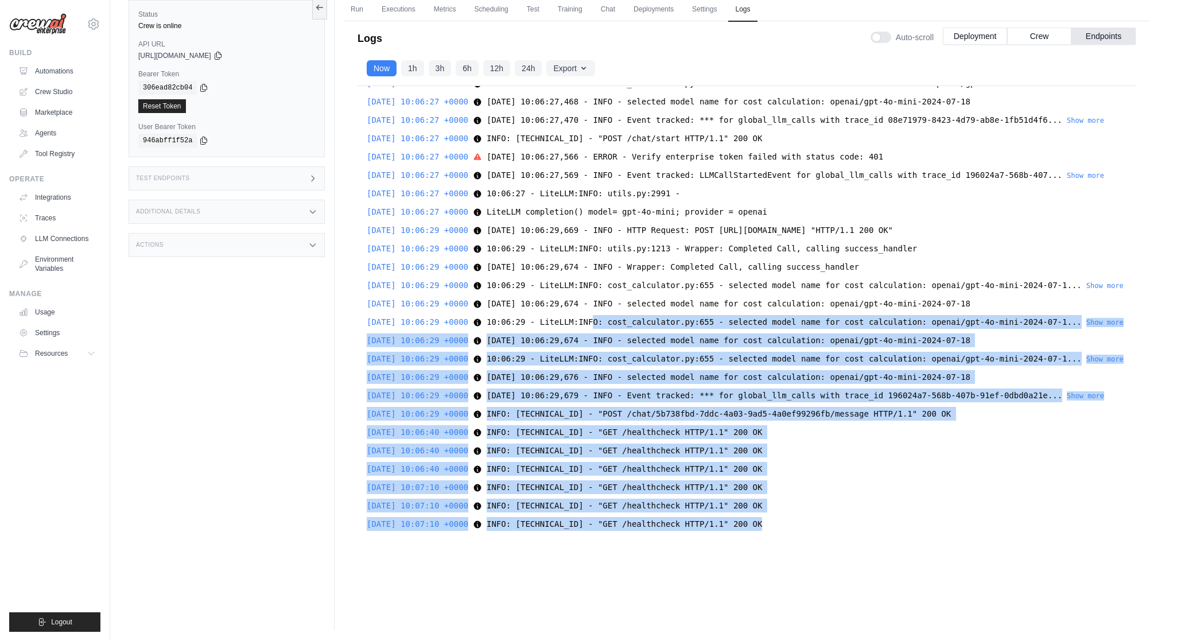
drag, startPoint x: 617, startPoint y: 290, endPoint x: 674, endPoint y: 541, distance: 256.4
click at [674, 542] on div "2025-09-01 09:35:04 +0000 for match in re.finditer('{0}\s*'.format(re.escape(se…" at bounding box center [746, 315] width 778 height 459
click at [658, 531] on div "2025-09-01 09:35:04 +0000 for match in re.finditer('{0}\s*'.format(re.escape(se…" at bounding box center [746, 315] width 778 height 459
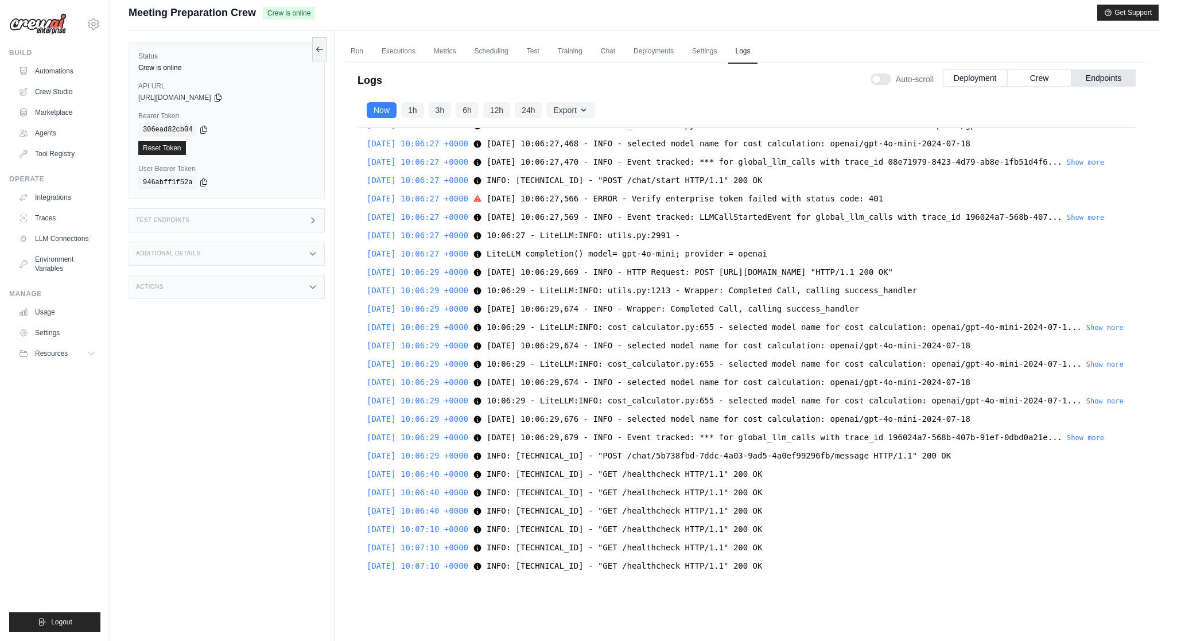
scroll to position [0, 0]
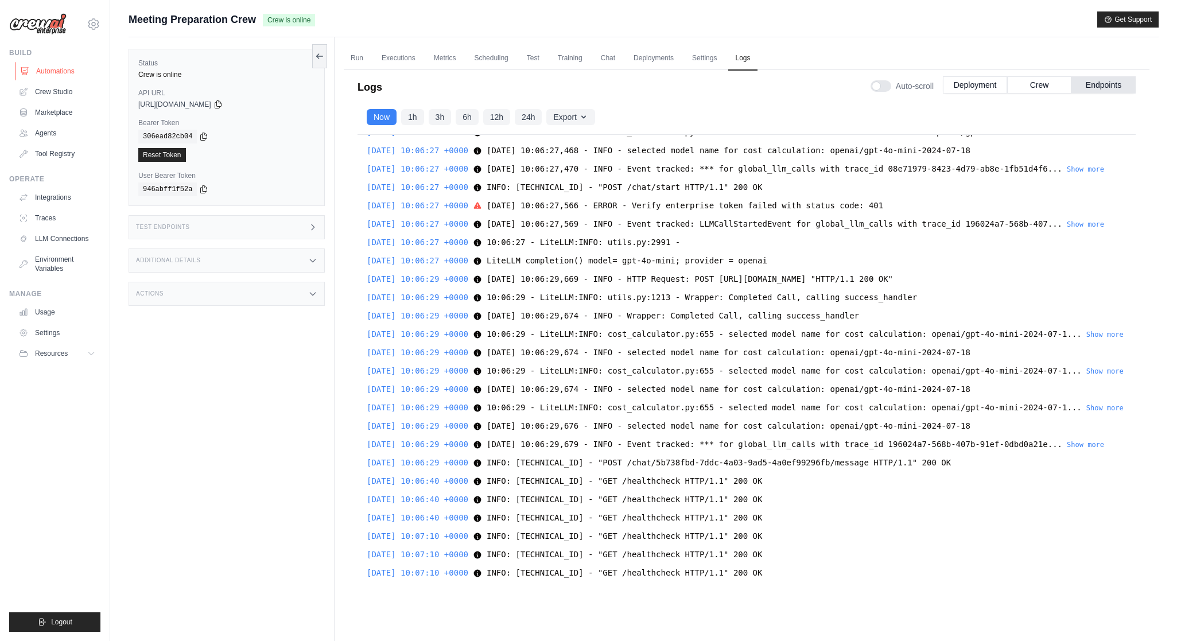
click at [68, 75] on link "Automations" at bounding box center [58, 71] width 87 height 18
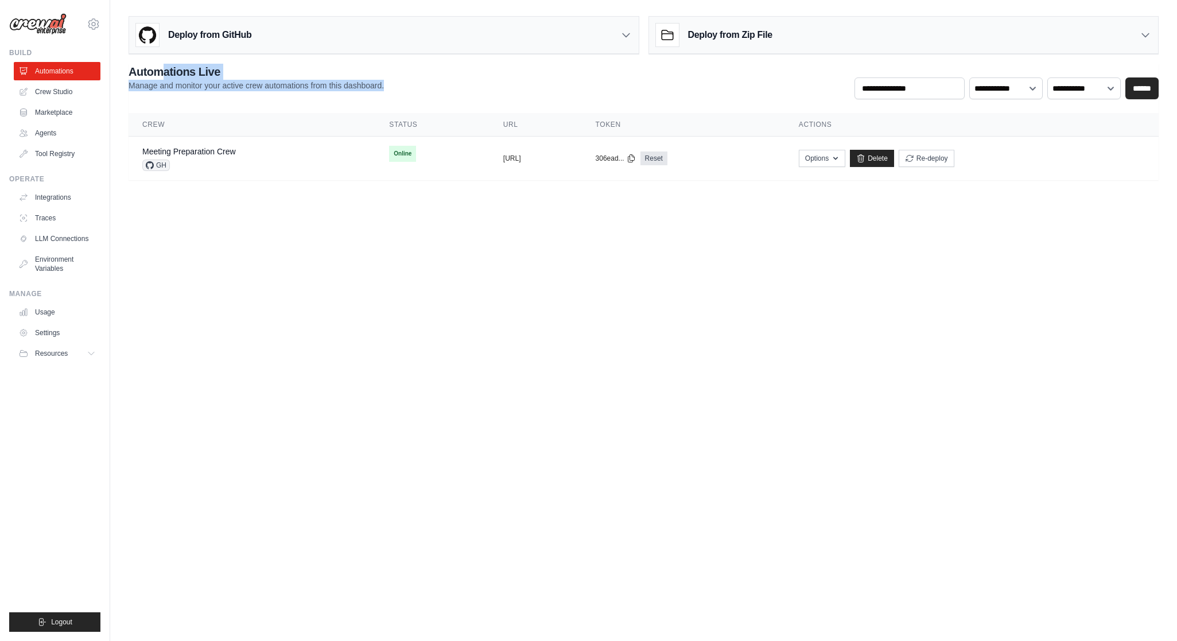
drag, startPoint x: 162, startPoint y: 69, endPoint x: 271, endPoint y: 98, distance: 112.7
click at [272, 99] on div "**********" at bounding box center [644, 82] width 1030 height 36
click at [271, 98] on div "**********" at bounding box center [644, 82] width 1030 height 36
click at [894, 162] on link "Delete" at bounding box center [872, 158] width 44 height 17
click at [63, 90] on link "Crew Studio" at bounding box center [58, 92] width 87 height 18
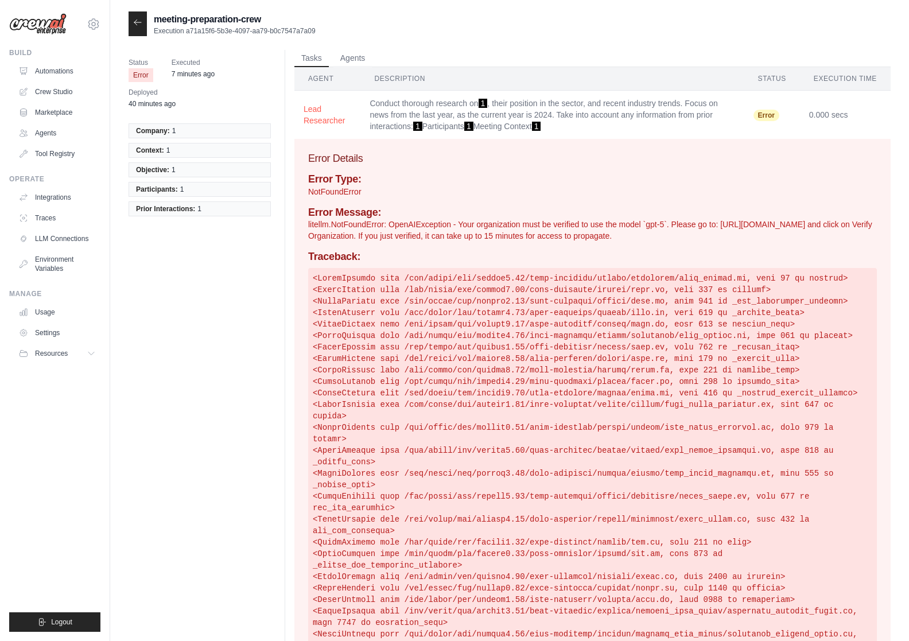
click at [382, 56] on ul "Tasks Agents" at bounding box center [592, 58] width 596 height 17
click at [344, 60] on button "Agents" at bounding box center [352, 57] width 39 height 17
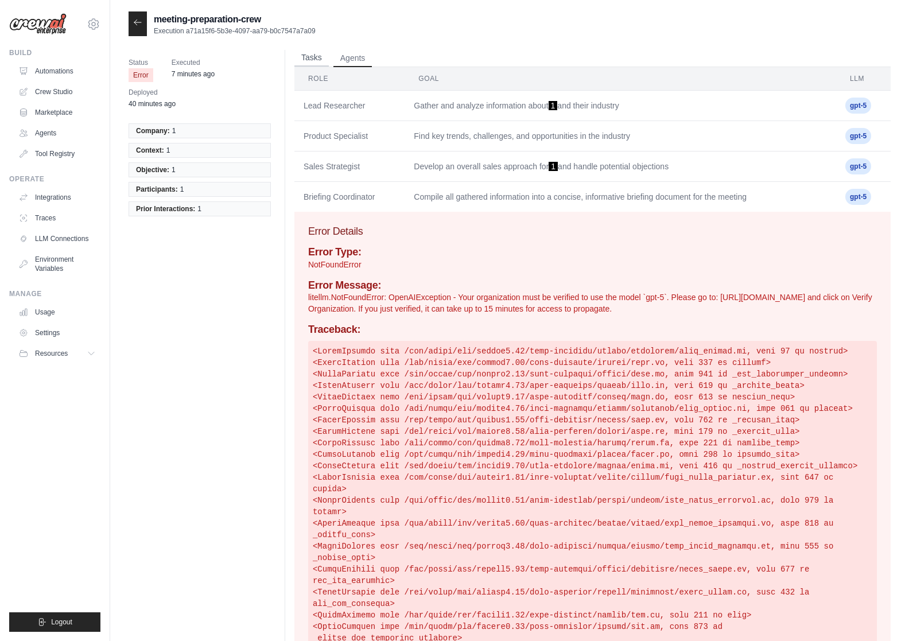
click at [314, 60] on button "Tasks" at bounding box center [311, 57] width 34 height 17
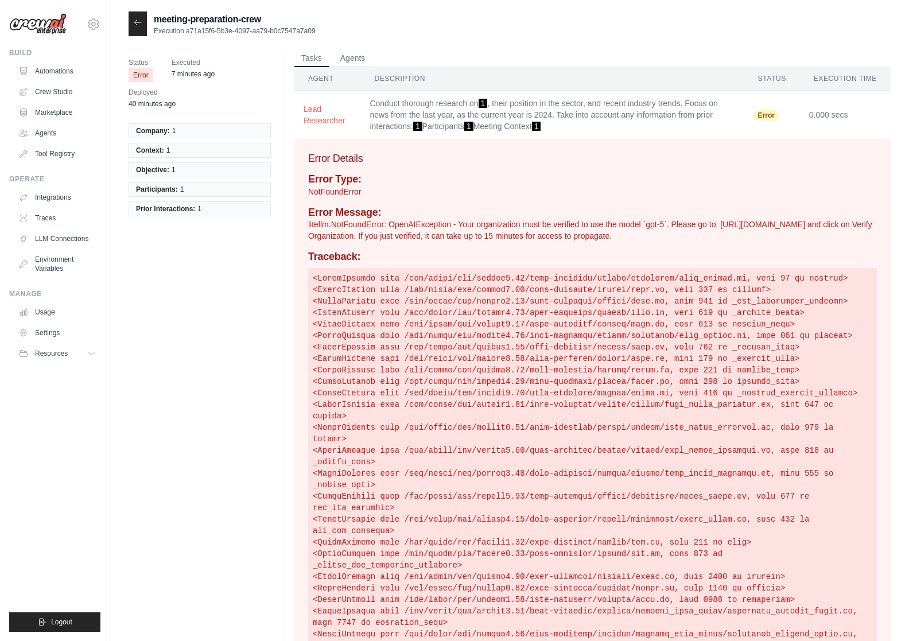
click at [179, 55] on div "Status Error Executed 7 minutes ago Deployed 40 minutes ago" at bounding box center [204, 83] width 151 height 67
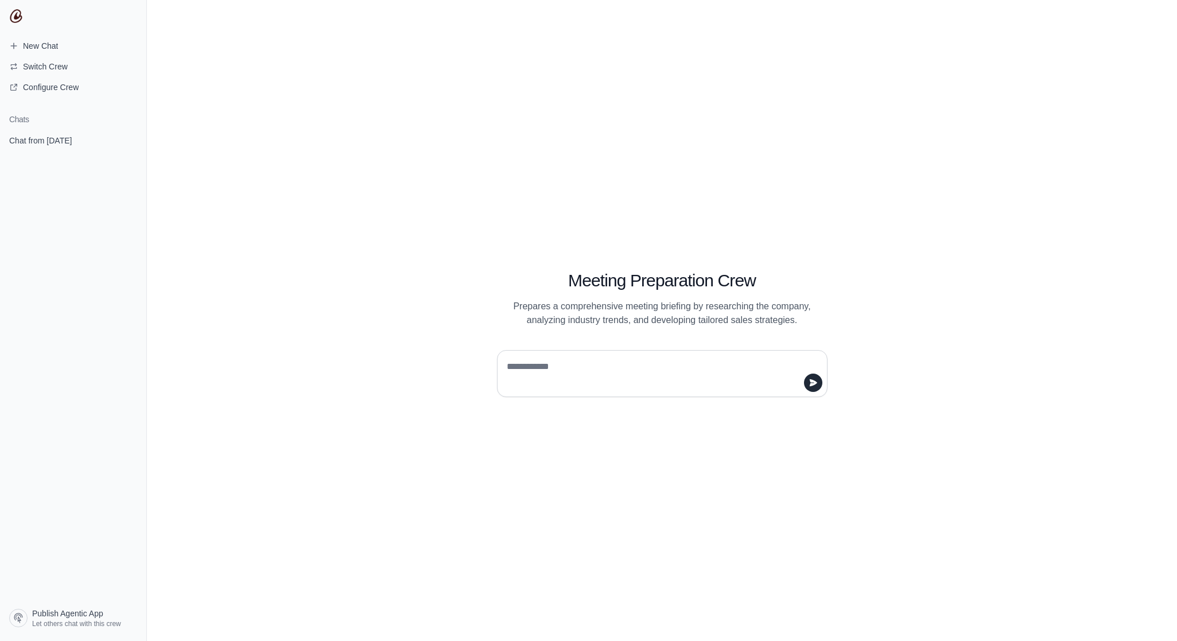
click at [583, 382] on textarea at bounding box center [658, 373] width 309 height 32
type textarea "*"
type textarea "**********"
click at [819, 380] on button "submit" at bounding box center [813, 383] width 18 height 18
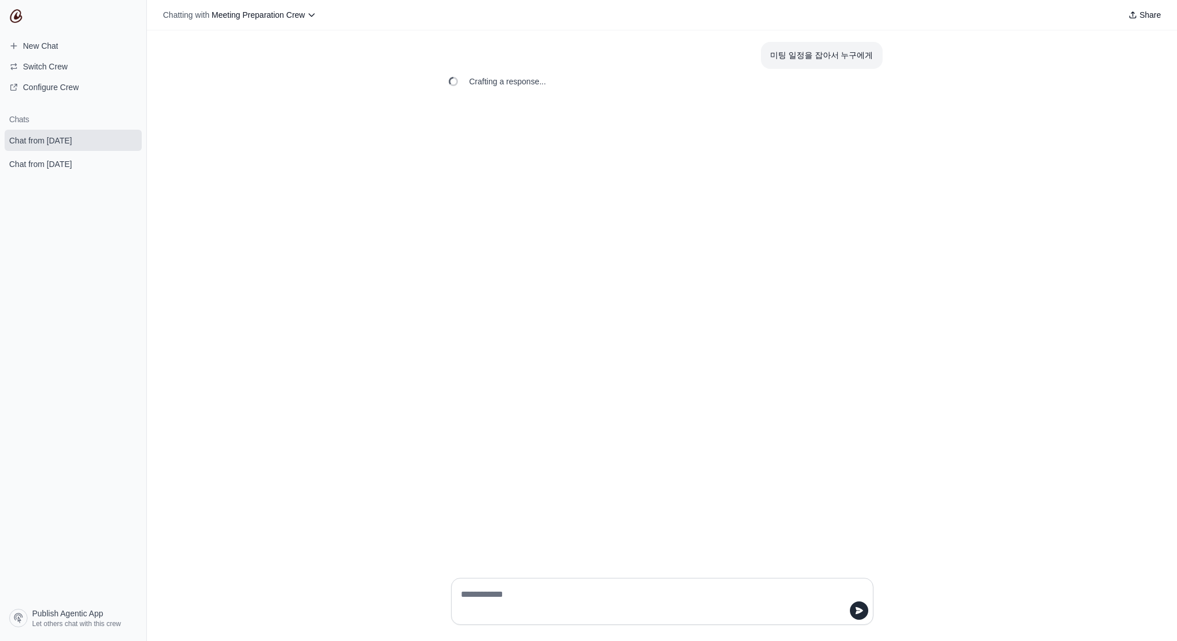
drag, startPoint x: 471, startPoint y: 85, endPoint x: 525, endPoint y: 85, distance: 53.9
click at [525, 85] on span "Crafting a response..." at bounding box center [507, 81] width 77 height 11
click at [307, 16] on icon at bounding box center [311, 14] width 9 height 9
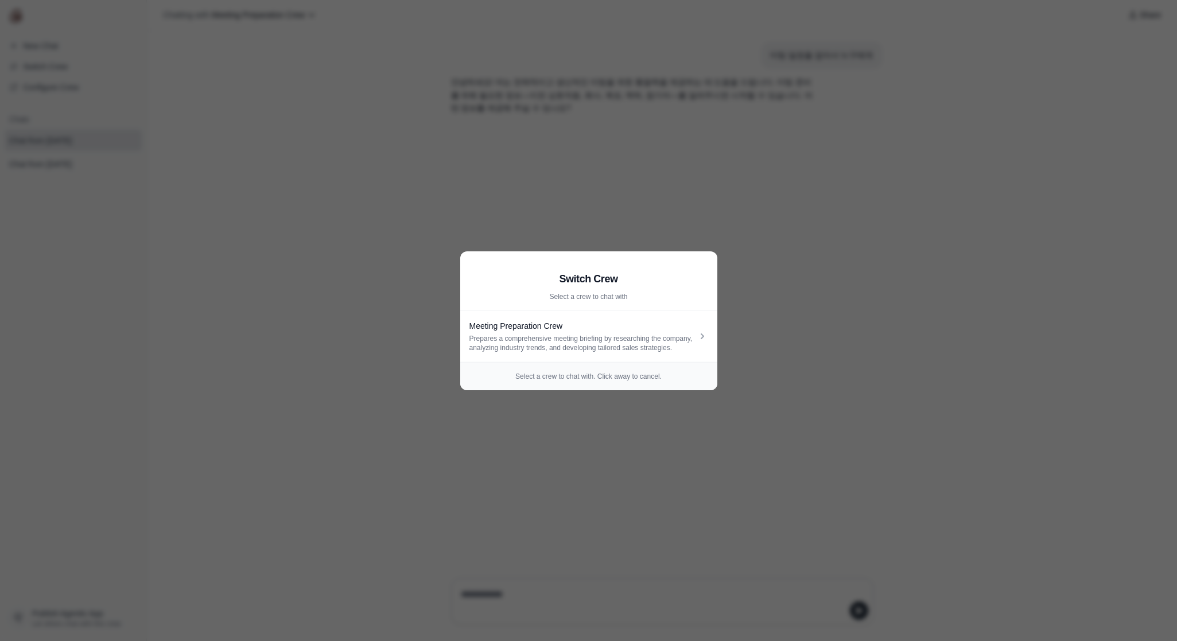
click at [351, 141] on aside "Switch Crew Select a crew to chat with Meeting Preparation Crew Prepares a comp…" at bounding box center [588, 320] width 1177 height 641
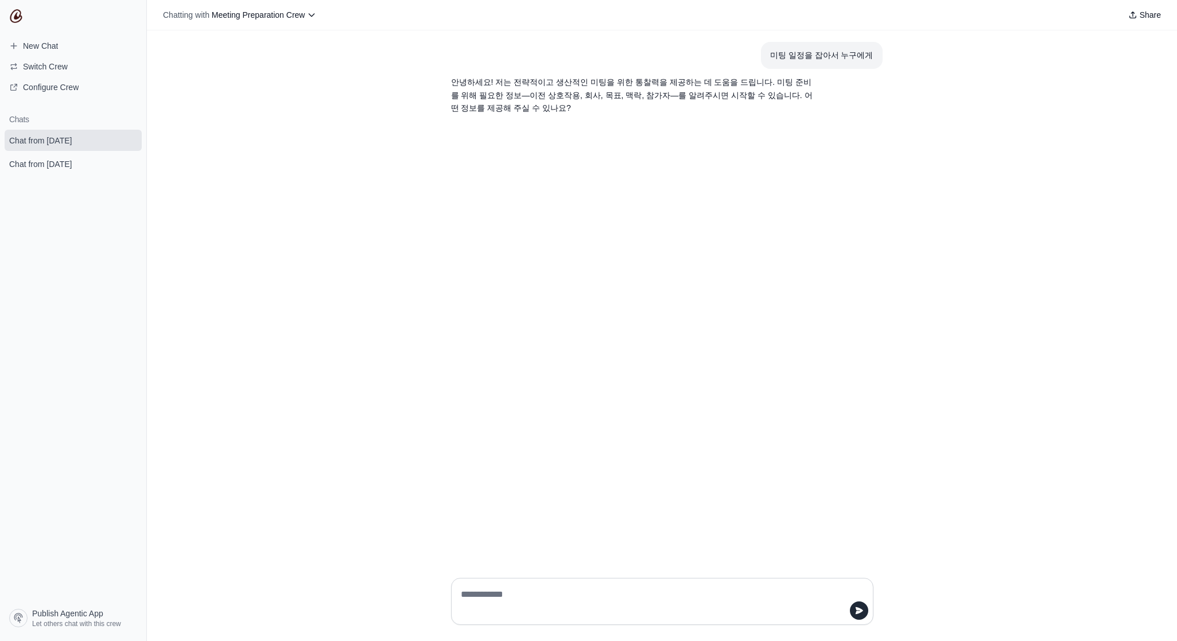
drag, startPoint x: 519, startPoint y: 76, endPoint x: 690, endPoint y: 139, distance: 181.7
click at [691, 139] on div "미팅 일정을 잡아서 누구에게 안녕하세요! 저는 전략적이고 생산적인 미팅을 위한 통찰력을 제공하는 데 도움을 드립니다. 미팅 준비를 위해 필요한…" at bounding box center [662, 299] width 1030 height 538
click at [687, 107] on p "안녕하세요! 저는 전략적이고 생산적인 미팅을 위한 통찰력을 제공하는 데 도움을 드립니다. 미팅 준비를 위해 필요한 정보—이전 상호작용, 회사,…" at bounding box center [634, 95] width 367 height 39
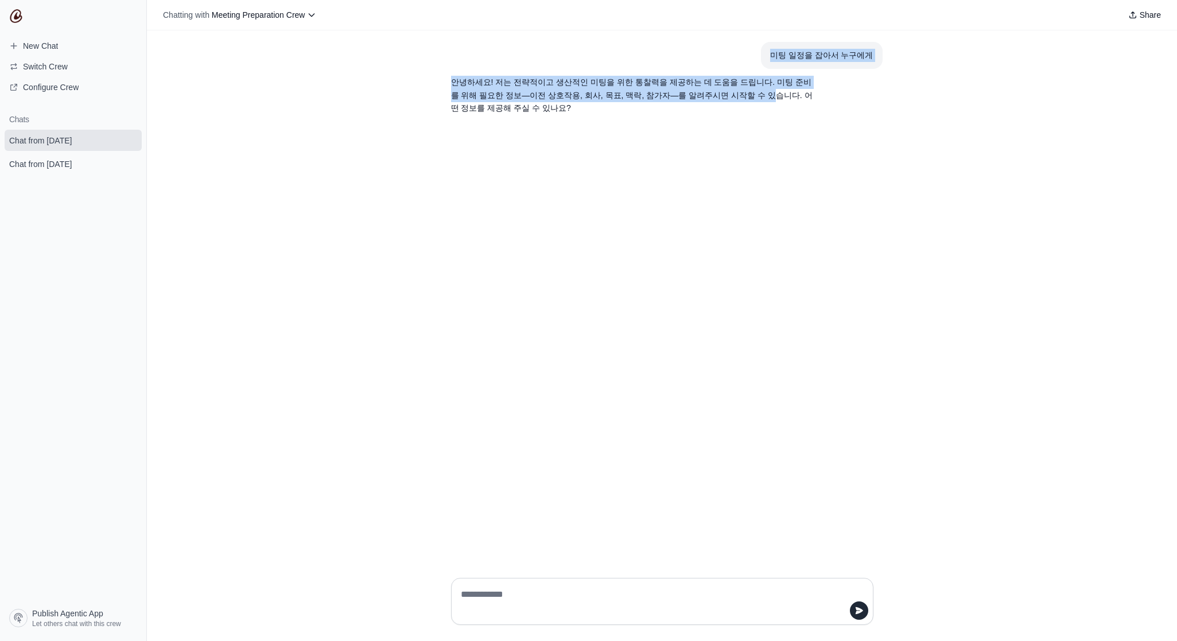
drag, startPoint x: 687, startPoint y: 99, endPoint x: 545, endPoint y: 37, distance: 155.4
click at [543, 37] on div "미팅 일정을 잡아서 누구에게 안녕하세요! 저는 전략적이고 생산적인 미팅을 위한 통찰력을 제공하는 데 도움을 드립니다. 미팅 준비를 위해 필요한…" at bounding box center [662, 299] width 1030 height 538
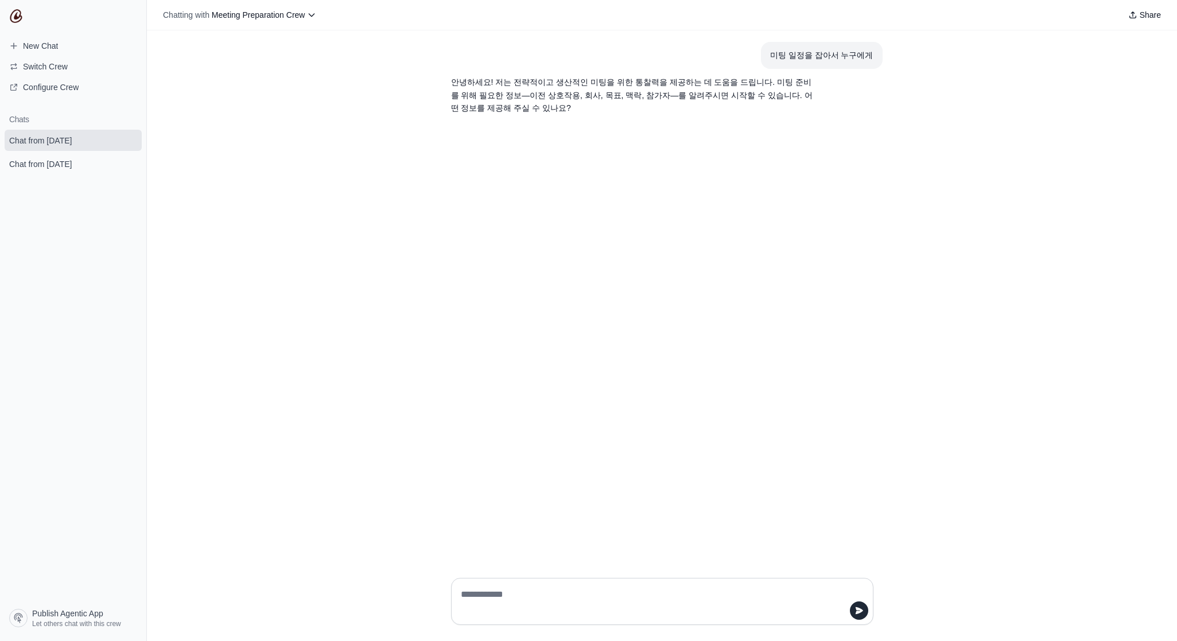
click at [549, 91] on p "안녕하세요! 저는 전략적이고 생산적인 미팅을 위한 통찰력을 제공하는 데 도움을 드립니다. 미팅 준비를 위해 필요한 정보—이전 상호작용, 회사,…" at bounding box center [634, 95] width 367 height 39
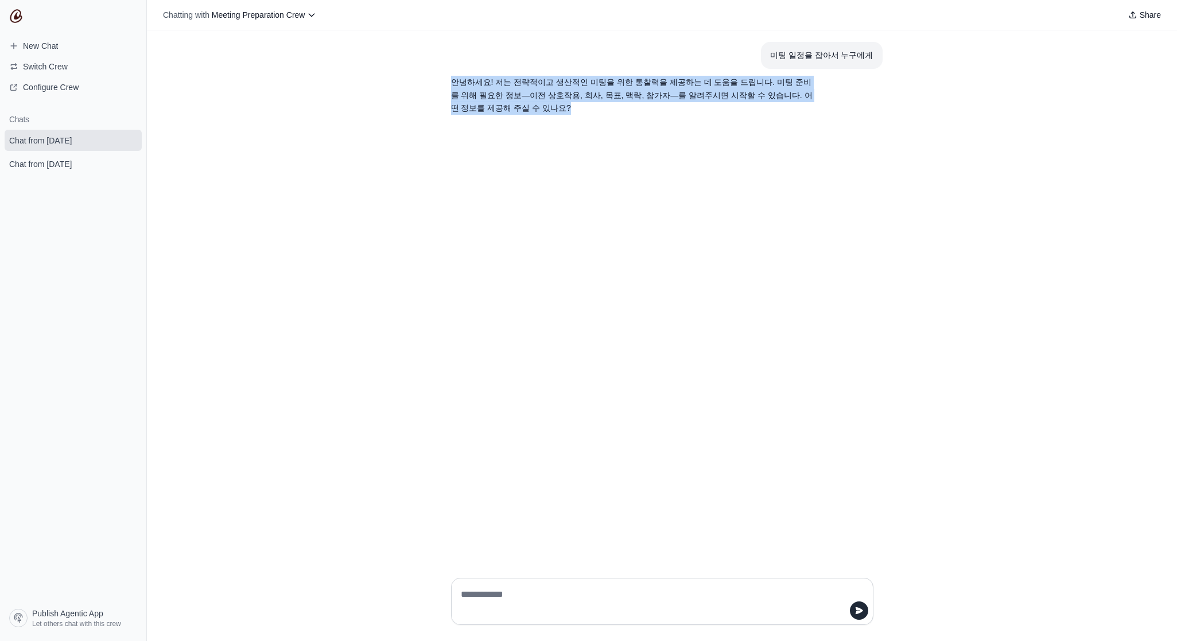
drag, startPoint x: 508, startPoint y: 73, endPoint x: 690, endPoint y: 107, distance: 184.6
click at [690, 107] on section "안녕하세요! 저는 전략적이고 생산적인 미팅을 위한 통찰력을 제공하는 데 도움을 드립니다. 미팅 준비를 위해 필요한 정보—이전 상호작용, 회사,…" at bounding box center [635, 95] width 386 height 53
click at [690, 107] on p "안녕하세요! 저는 전략적이고 생산적인 미팅을 위한 통찰력을 제공하는 데 도움을 드립니다. 미팅 준비를 위해 필요한 정보—이전 상호작용, 회사,…" at bounding box center [634, 95] width 367 height 39
drag, startPoint x: 687, startPoint y: 98, endPoint x: 498, endPoint y: 84, distance: 189.3
click at [498, 84] on p "안녕하세요! 저는 전략적이고 생산적인 미팅을 위한 통찰력을 제공하는 데 도움을 드립니다. 미팅 준비를 위해 필요한 정보—이전 상호작용, 회사,…" at bounding box center [634, 95] width 367 height 39
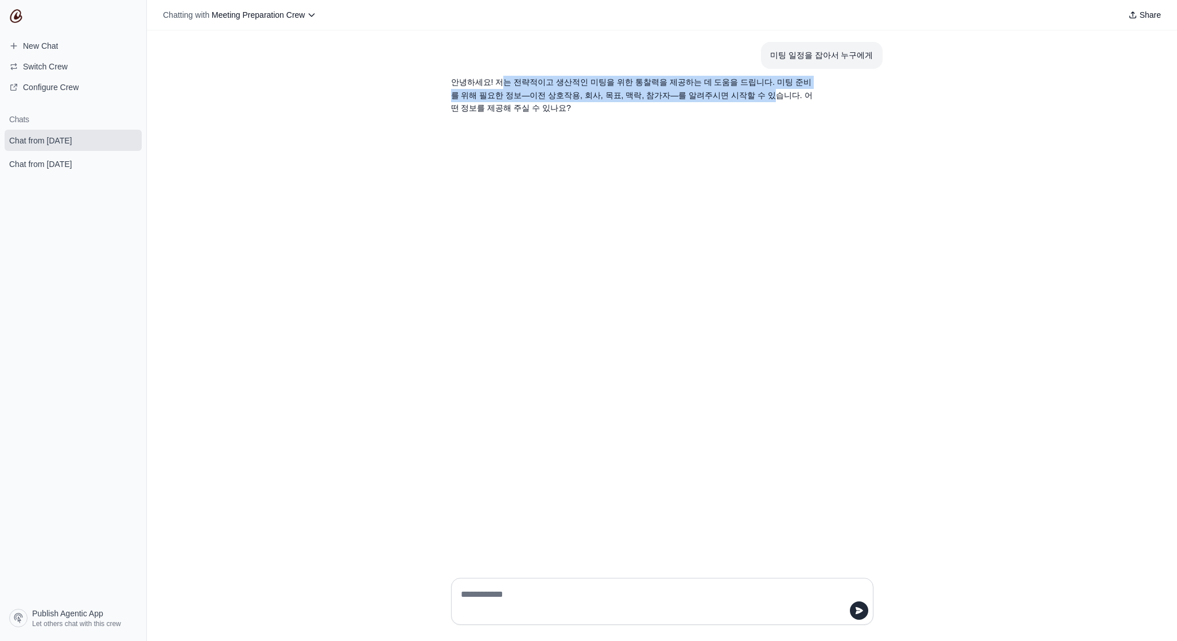
click at [498, 84] on p "안녕하세요! 저는 전략적이고 생산적인 미팅을 위한 통찰력을 제공하는 데 도움을 드립니다. 미팅 준비를 위해 필요한 정보—이전 상호작용, 회사,…" at bounding box center [634, 95] width 367 height 39
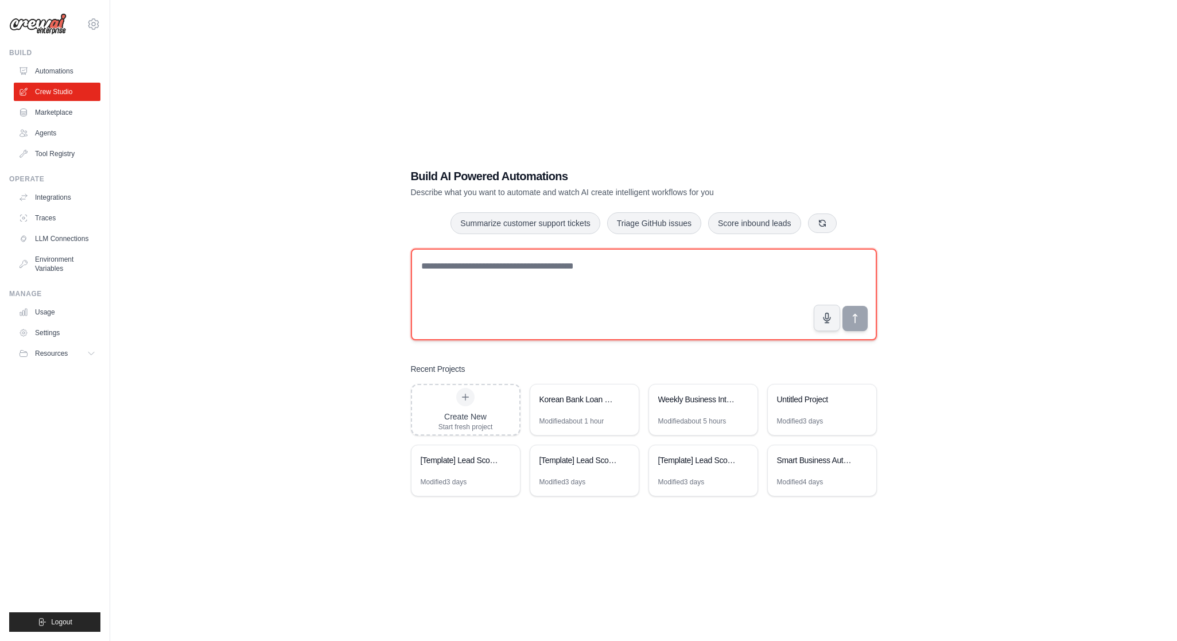
click at [476, 310] on textarea at bounding box center [644, 294] width 466 height 92
type textarea "*"
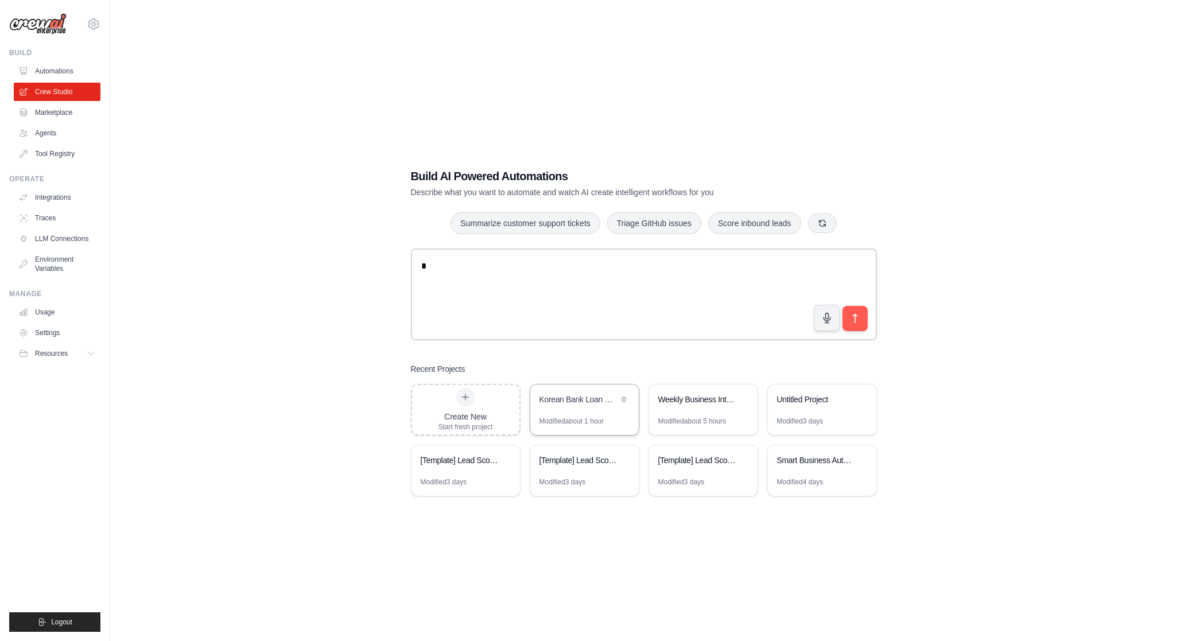
click at [573, 407] on div "Korean Bank Loan Calculator" at bounding box center [584, 400] width 108 height 32
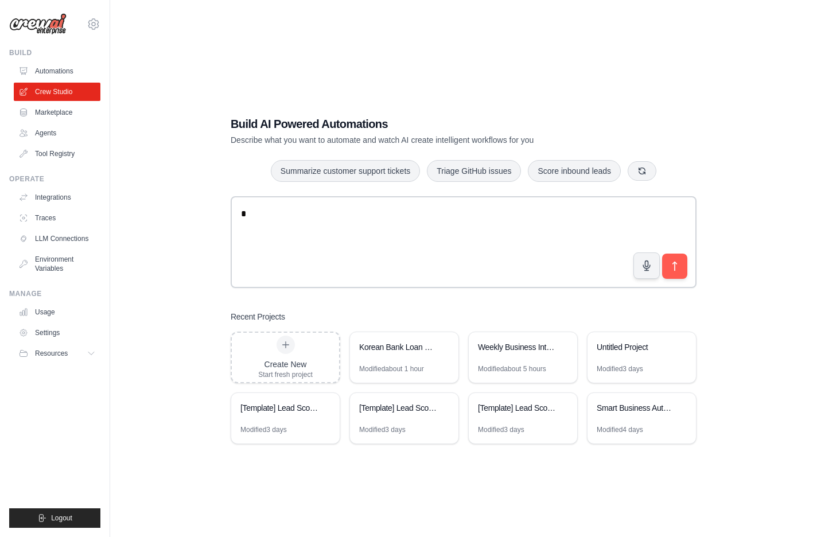
click at [167, 164] on div "Build AI Powered Automations Describe what you want to automate and watch AI cr…" at bounding box center [464, 279] width 670 height 537
click at [57, 132] on link "Agents" at bounding box center [58, 133] width 87 height 18
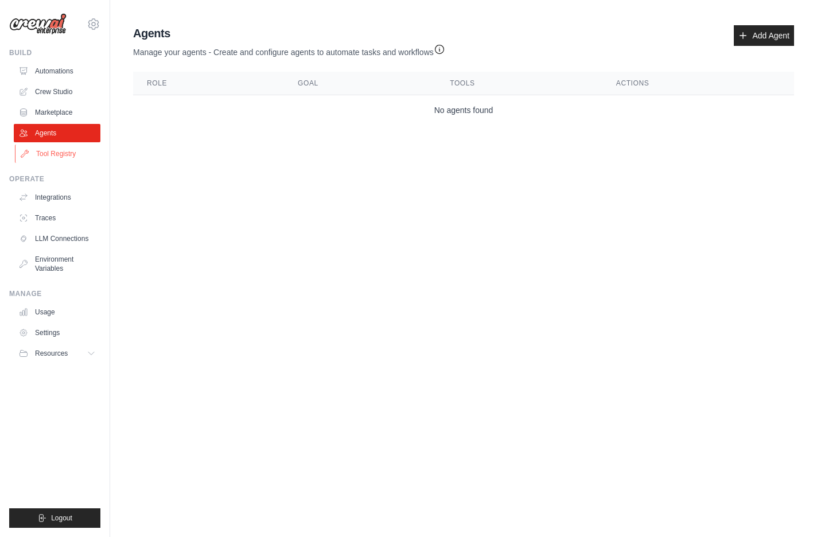
click at [61, 150] on link "Tool Registry" at bounding box center [58, 154] width 87 height 18
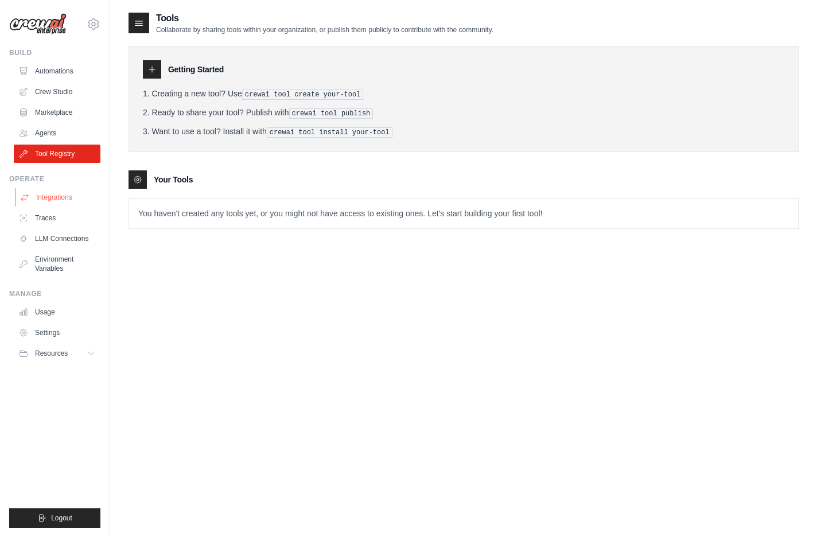
click at [67, 198] on link "Integrations" at bounding box center [58, 197] width 87 height 18
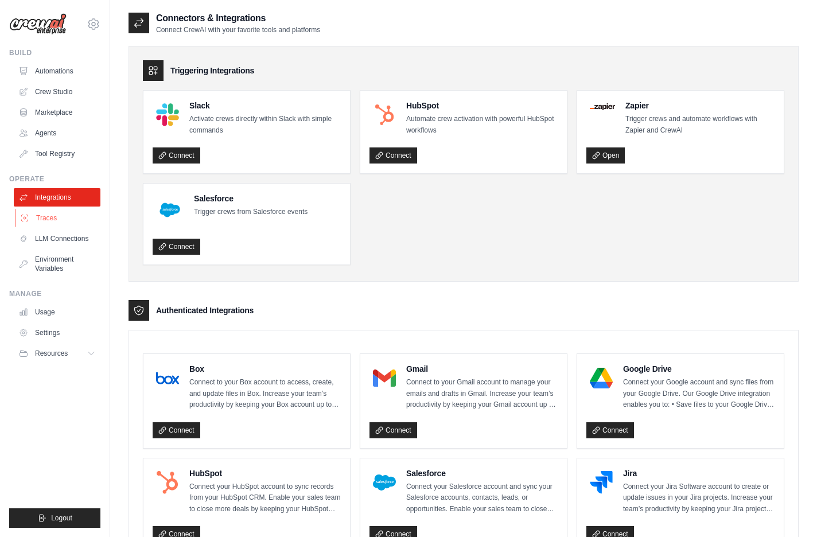
click at [68, 216] on link "Traces" at bounding box center [58, 218] width 87 height 18
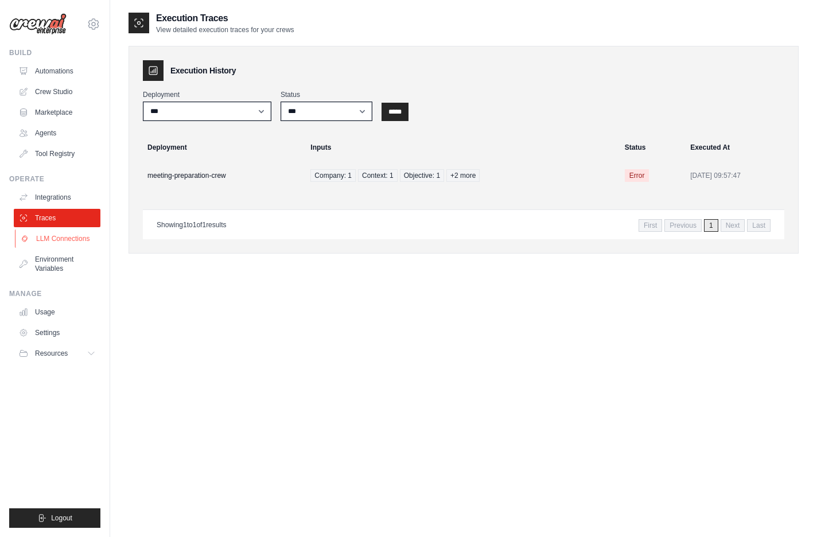
click at [64, 243] on link "LLM Connections" at bounding box center [58, 239] width 87 height 18
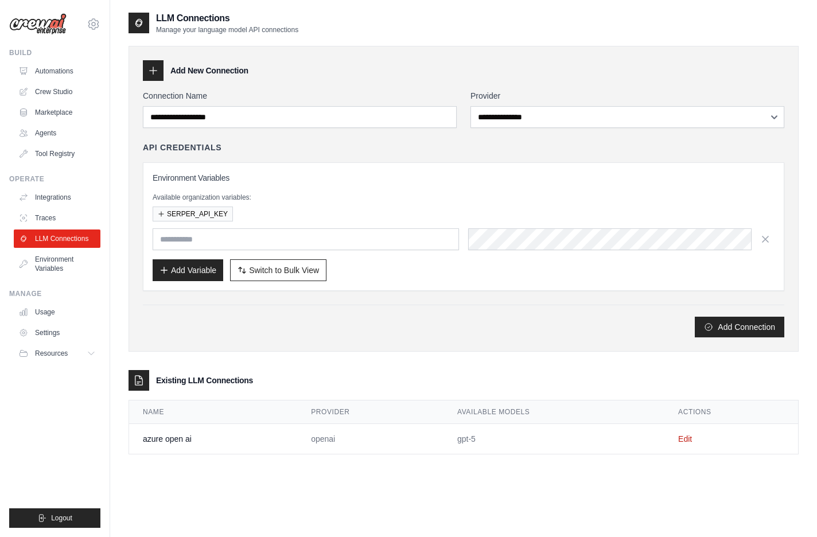
click at [201, 330] on div "Add Connection" at bounding box center [464, 327] width 642 height 21
click at [223, 452] on td "azure open ai" at bounding box center [213, 439] width 168 height 30
drag, startPoint x: 503, startPoint y: 449, endPoint x: 457, endPoint y: 437, distance: 47.6
click at [457, 437] on td "gpt-5" at bounding box center [554, 439] width 221 height 30
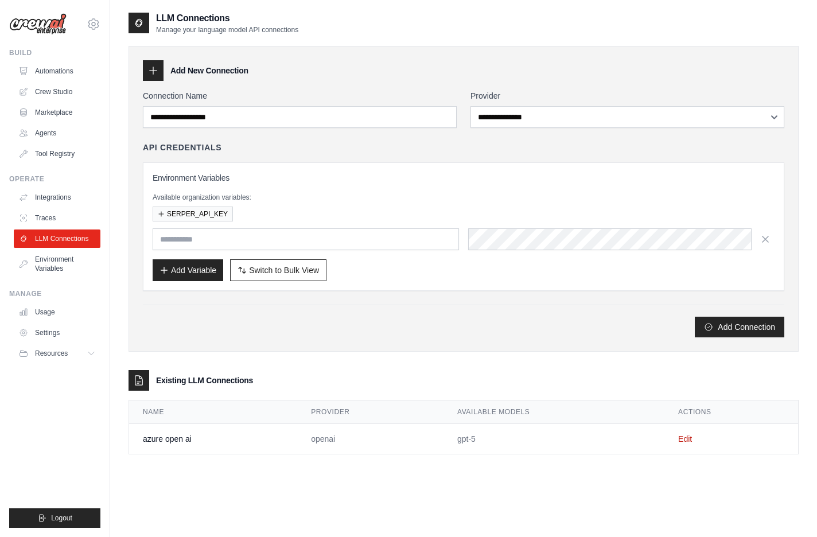
drag, startPoint x: 503, startPoint y: 442, endPoint x: 455, endPoint y: 441, distance: 48.2
click at [455, 441] on td "gpt-5" at bounding box center [554, 439] width 221 height 30
click at [309, 418] on th "Provider" at bounding box center [370, 413] width 146 height 24
drag, startPoint x: 208, startPoint y: 380, endPoint x: 293, endPoint y: 386, distance: 85.1
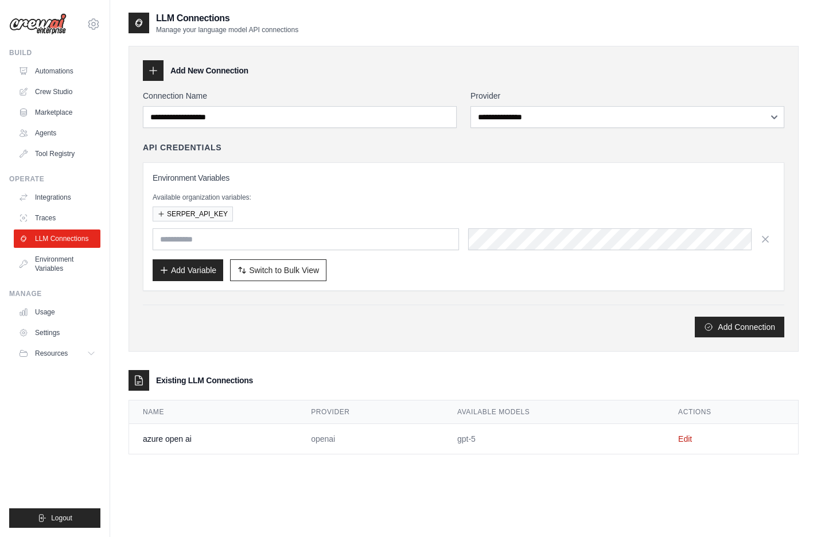
click at [293, 386] on div "Existing LLM Connections" at bounding box center [464, 380] width 670 height 21
click at [249, 242] on input "text" at bounding box center [306, 239] width 306 height 22
click at [228, 340] on div "**********" at bounding box center [464, 199] width 670 height 306
click at [216, 240] on input "text" at bounding box center [306, 239] width 306 height 22
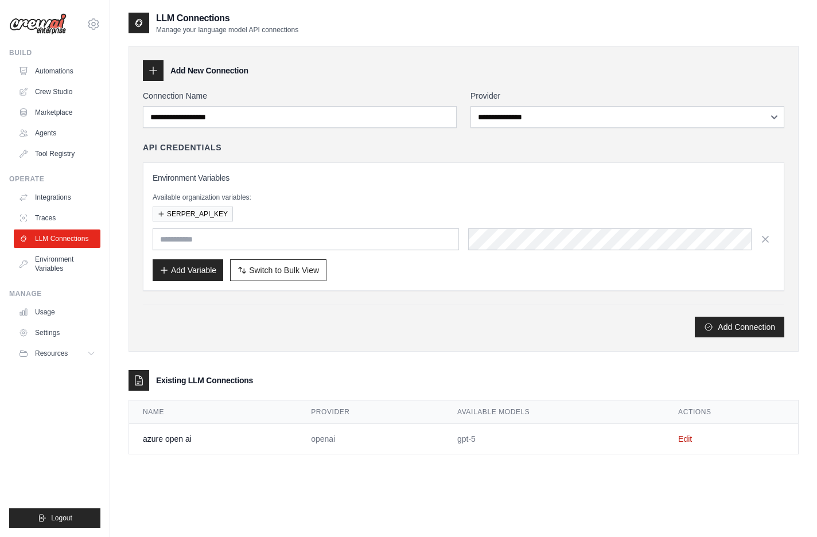
click at [181, 324] on div "Add Connection" at bounding box center [464, 327] width 642 height 21
click at [60, 263] on link "Environment Variables" at bounding box center [58, 264] width 87 height 28
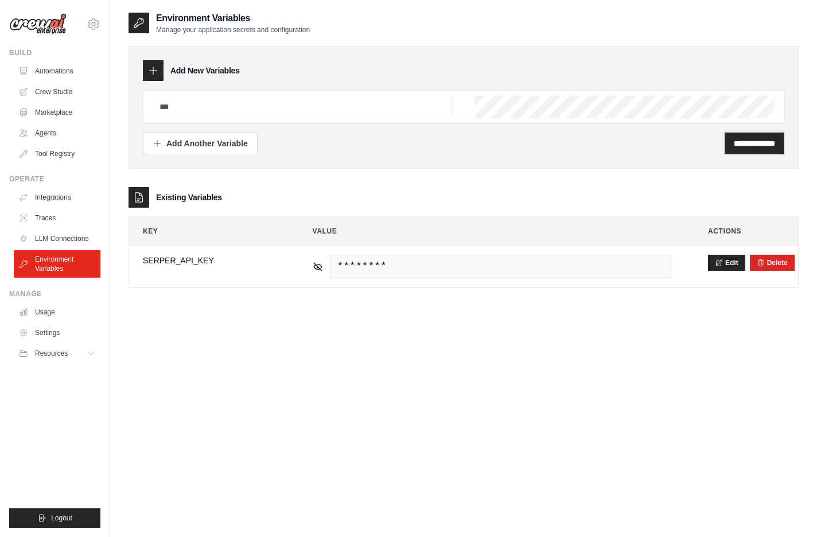
click at [169, 327] on div "**********" at bounding box center [464, 279] width 670 height 537
click at [73, 316] on link "Usage" at bounding box center [58, 312] width 87 height 18
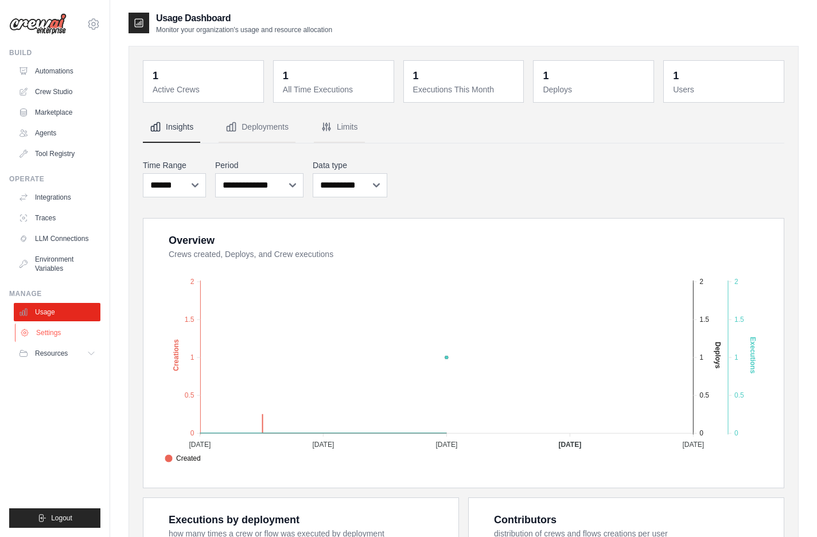
click at [69, 325] on link "Settings" at bounding box center [58, 333] width 87 height 18
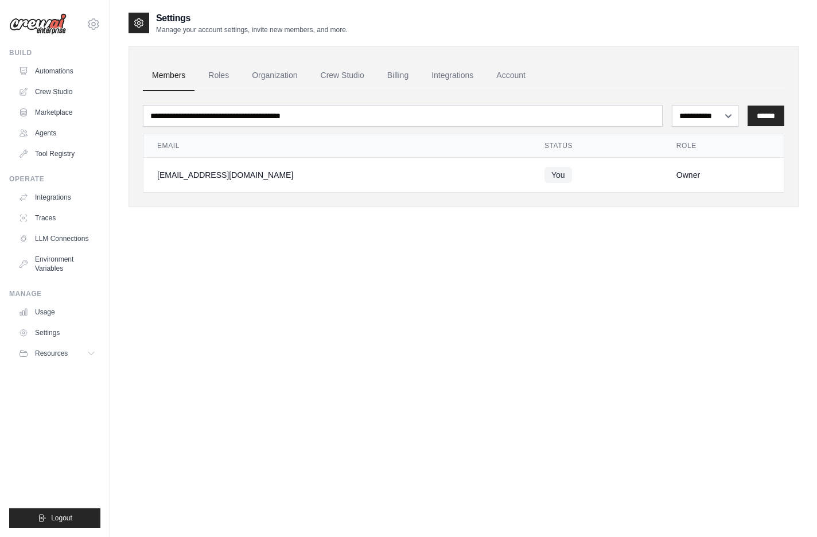
drag, startPoint x: 67, startPoint y: 362, endPoint x: 154, endPoint y: 360, distance: 87.2
click at [154, 360] on div "jihu338@gmail.com Settings Build Automations Crew Studio Blog" at bounding box center [408, 280] width 817 height 560
click at [40, 347] on button "Resources" at bounding box center [58, 353] width 87 height 18
click at [63, 385] on link "GitHub" at bounding box center [62, 391] width 80 height 16
click at [58, 373] on span "Documentation" at bounding box center [64, 372] width 46 height 9
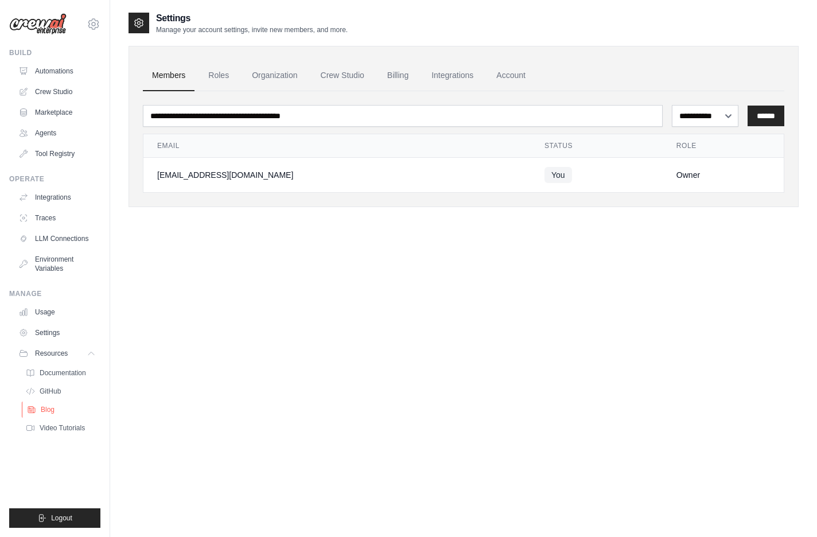
click at [51, 410] on span "Blog" at bounding box center [48, 409] width 14 height 9
click at [70, 431] on span "Video Tutorials" at bounding box center [63, 427] width 45 height 9
click at [69, 375] on span "Documentation" at bounding box center [64, 372] width 46 height 9
click at [59, 17] on img at bounding box center [37, 24] width 57 height 22
click at [42, 30] on img at bounding box center [37, 24] width 57 height 22
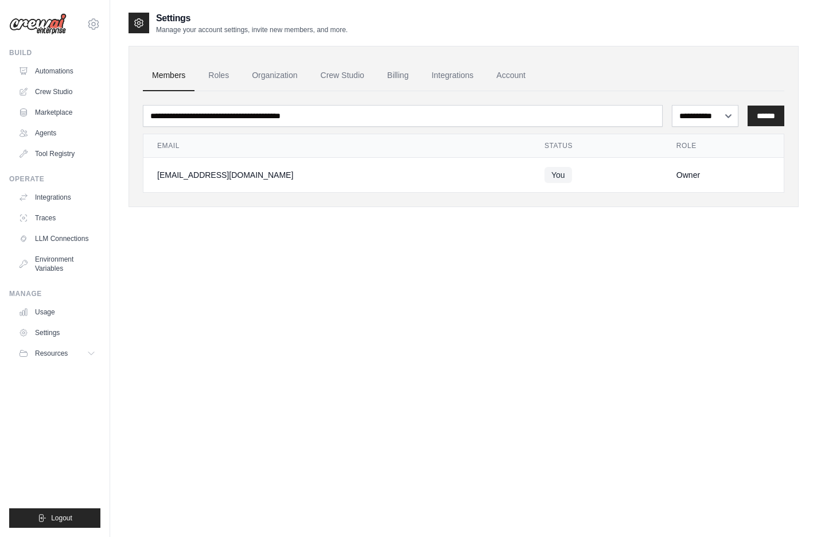
click at [42, 20] on img at bounding box center [37, 24] width 57 height 22
click at [52, 33] on img at bounding box center [37, 24] width 57 height 22
click at [50, 28] on img at bounding box center [37, 24] width 57 height 22
click at [42, 71] on link "Automations" at bounding box center [58, 71] width 87 height 18
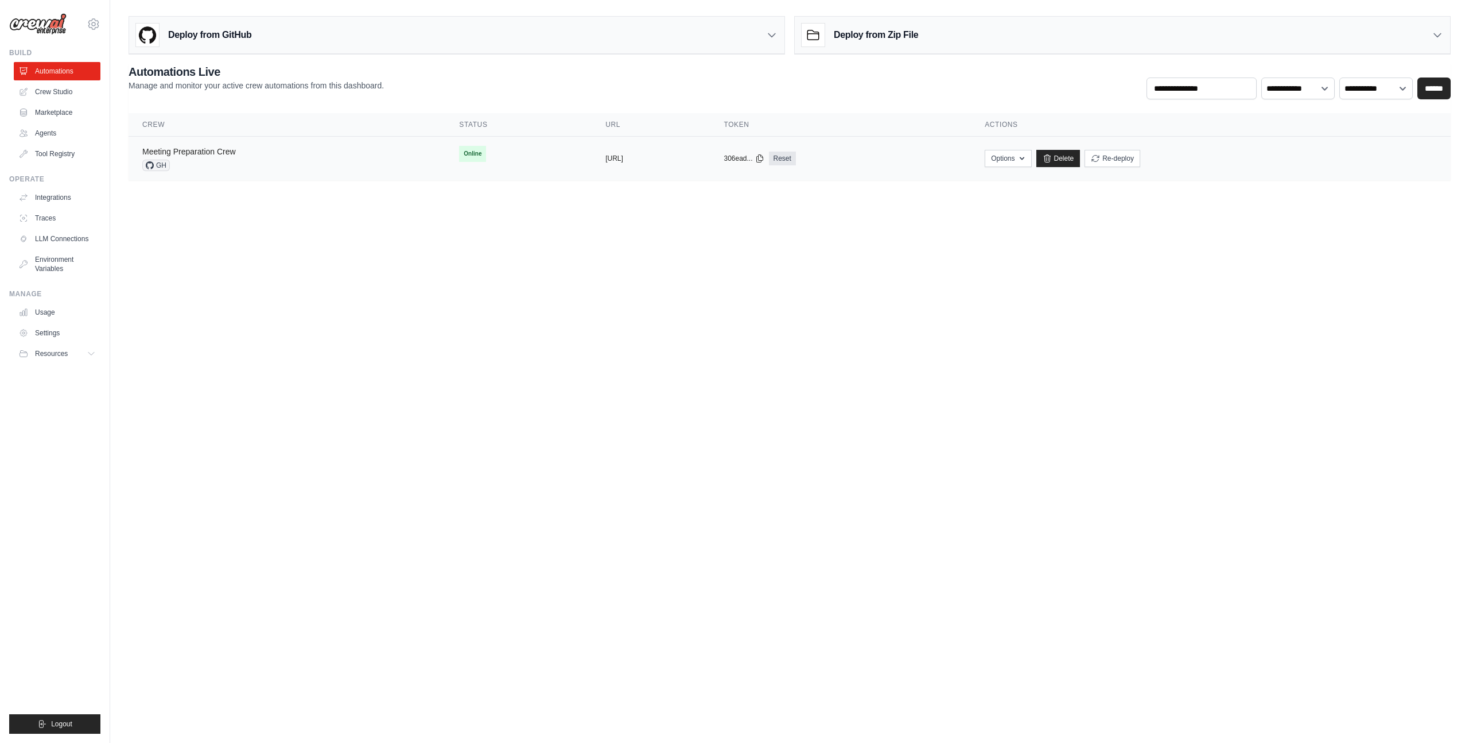
click at [222, 154] on link "Meeting Preparation Crew" at bounding box center [189, 151] width 94 height 9
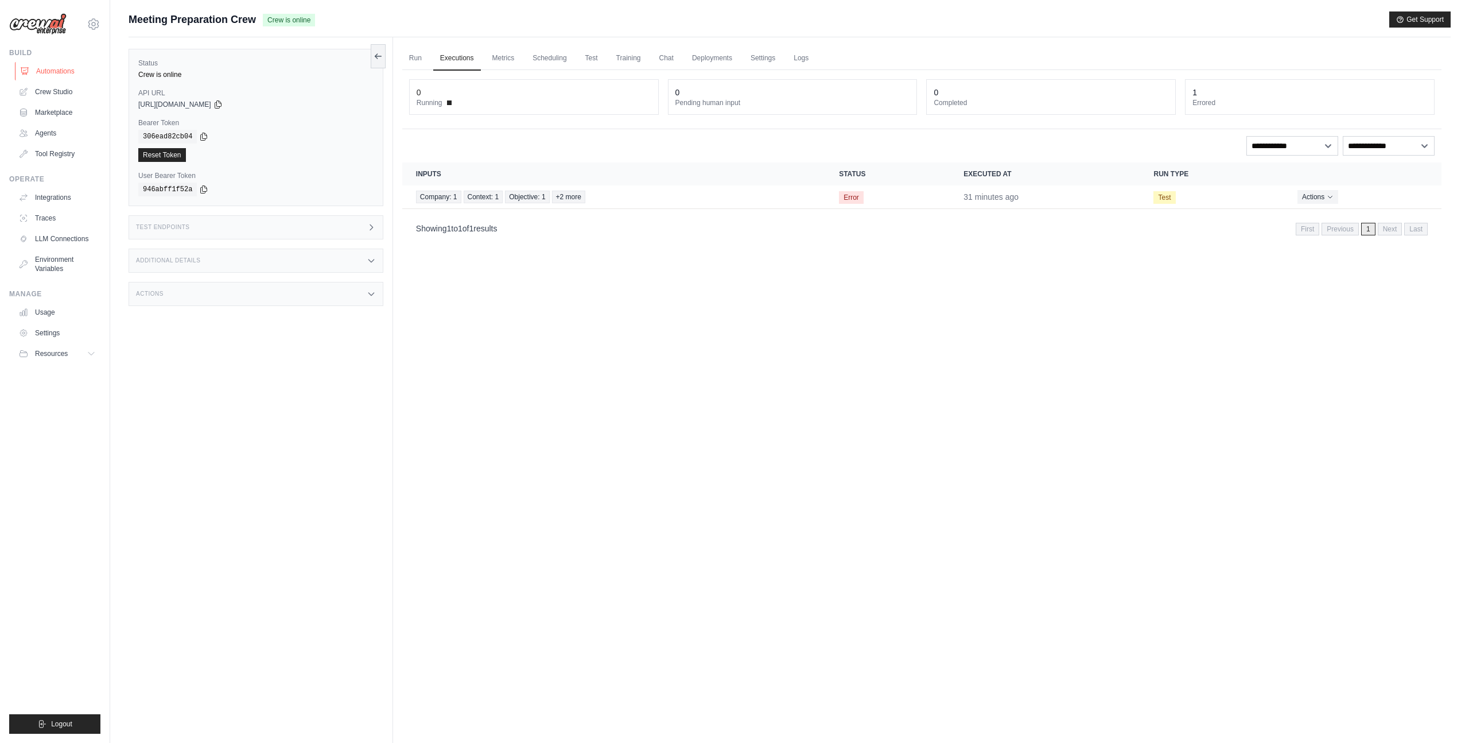
click at [38, 70] on link "Automations" at bounding box center [58, 71] width 87 height 18
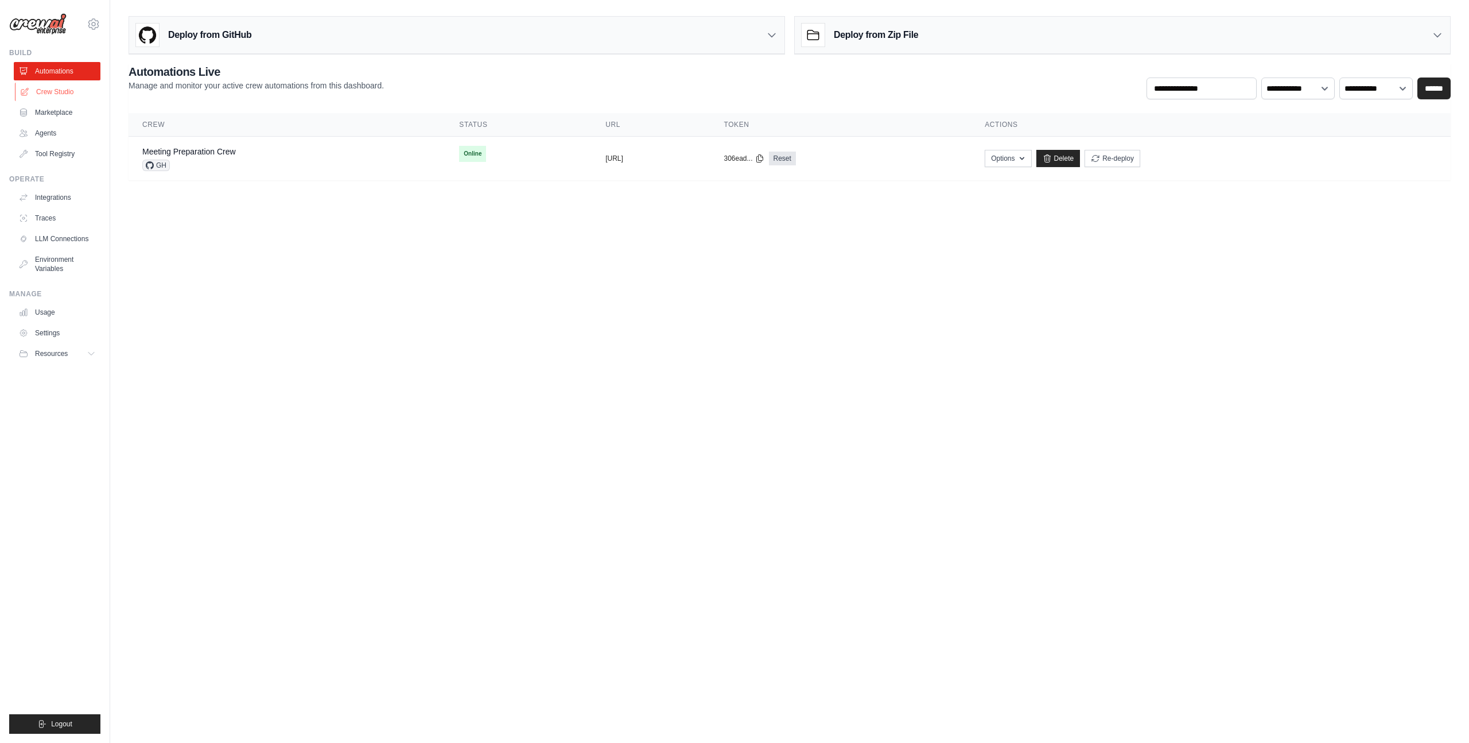
click at [65, 92] on link "Crew Studio" at bounding box center [58, 92] width 87 height 18
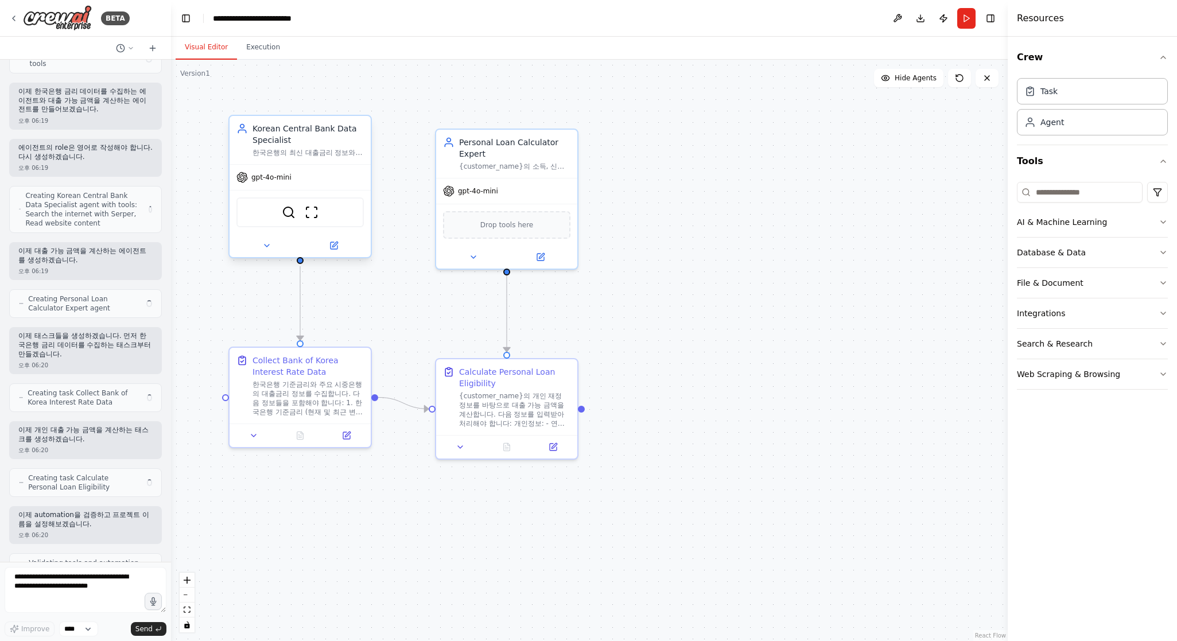
scroll to position [192, 0]
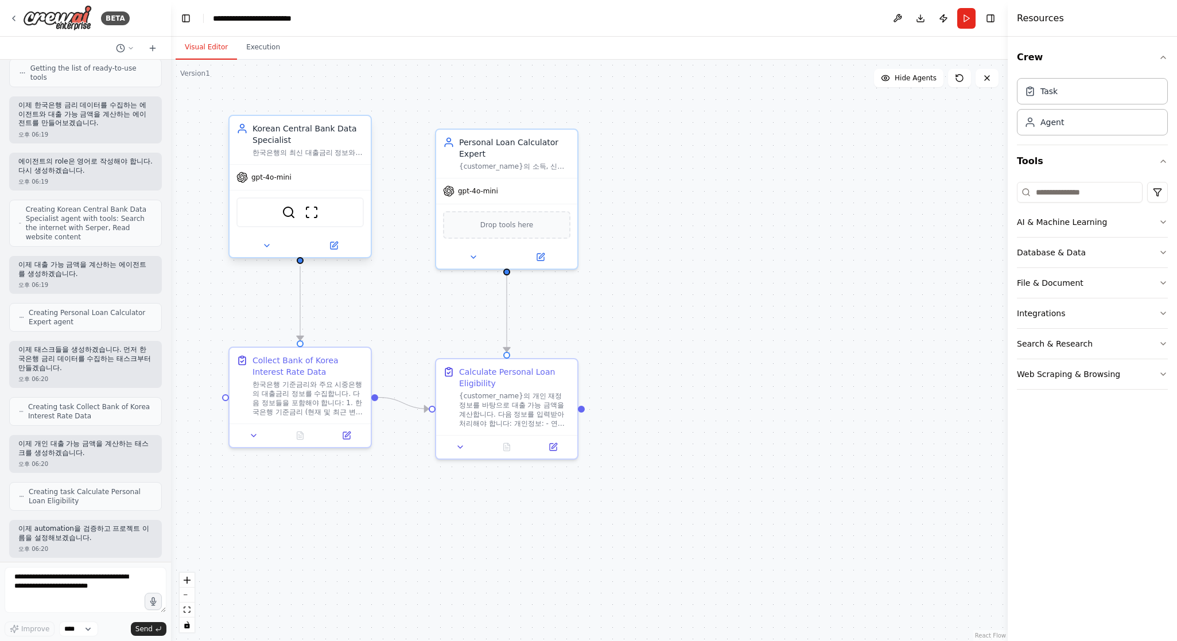
click at [287, 156] on div "한국은행의 최신 대출금리 정보와 금융정책 데이터를 정확하게 수집하고 분석하여 {customer_name}의 대출 계산에 필요한 정보를 제공합니…" at bounding box center [307, 152] width 111 height 9
click at [401, 125] on div ".deletable-edge-delete-btn { width: 20px; height: 20px; border: 0px solid #ffff…" at bounding box center [589, 350] width 837 height 581
click at [386, 224] on div ".deletable-edge-delete-btn { width: 20px; height: 20px; border: 0px solid #ffff…" at bounding box center [589, 350] width 837 height 581
click at [376, 279] on div ".deletable-edge-delete-btn { width: 20px; height: 20px; border: 0px solid #ffff…" at bounding box center [589, 350] width 837 height 581
click at [311, 212] on img at bounding box center [312, 212] width 14 height 14
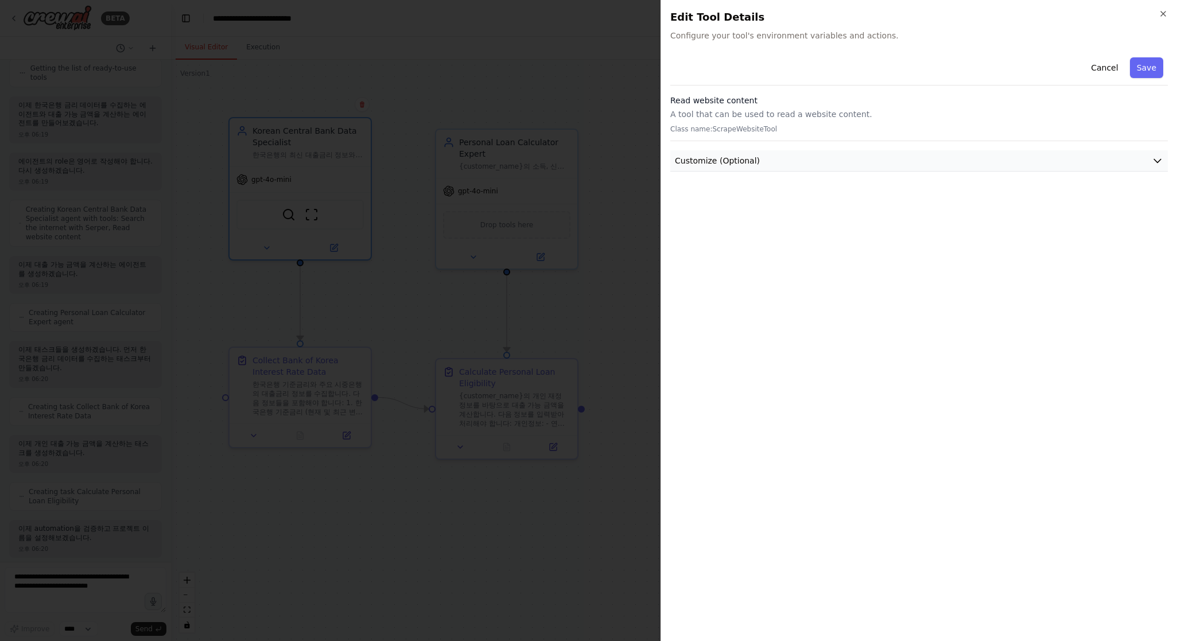
click at [741, 162] on span "Customize (Optional)" at bounding box center [717, 160] width 85 height 11
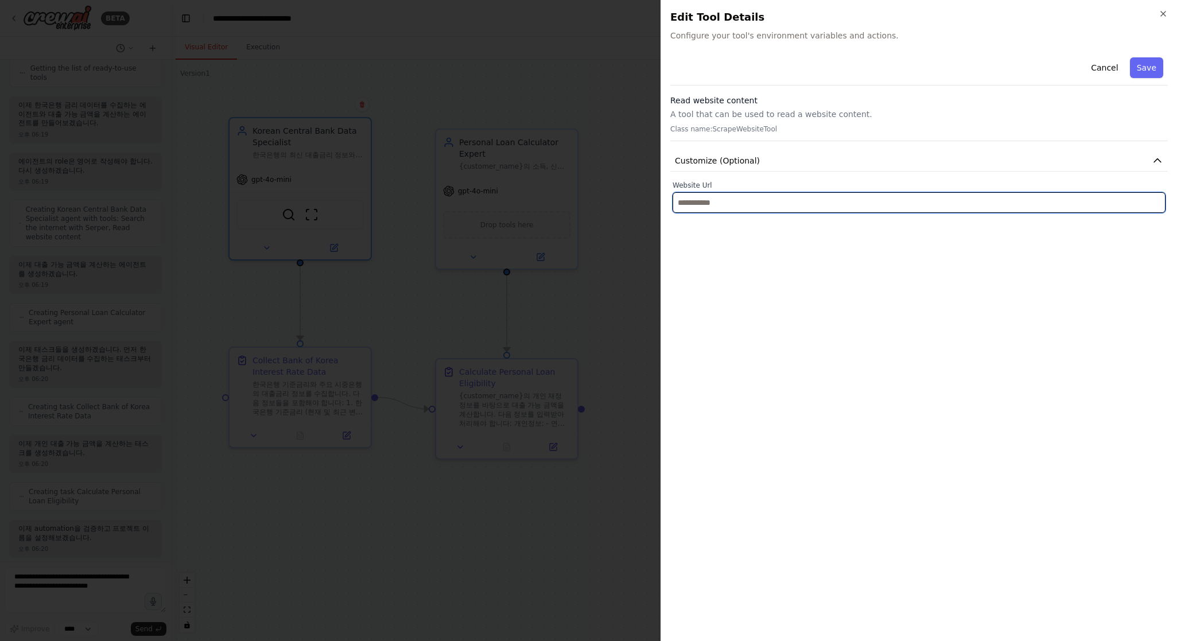
click at [741, 207] on input "text" at bounding box center [919, 202] width 493 height 21
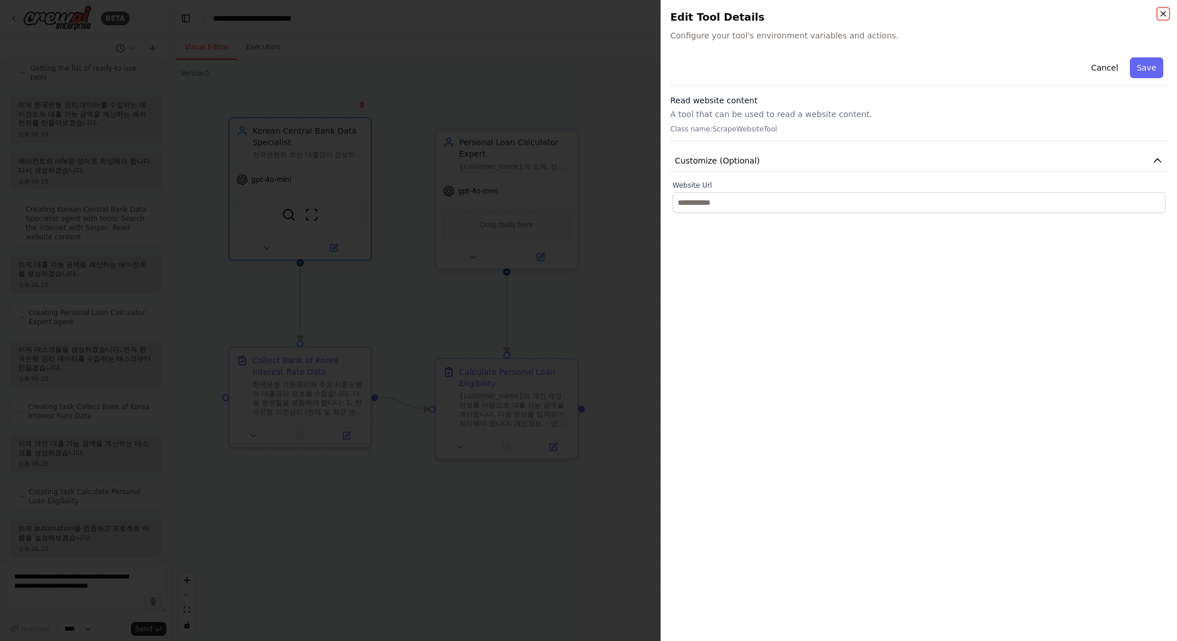
click at [1161, 15] on icon "button" at bounding box center [1163, 13] width 5 height 5
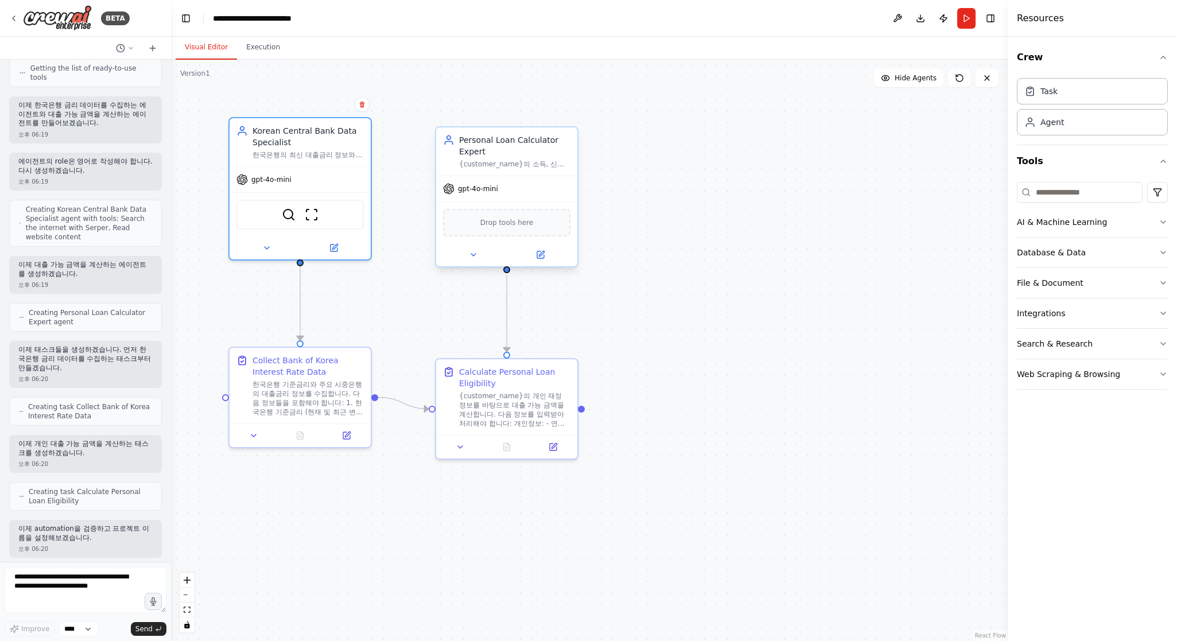
click at [511, 229] on div "Drop tools here" at bounding box center [506, 223] width 127 height 28
click at [523, 227] on span "Drop tools here" at bounding box center [506, 222] width 53 height 11
click at [811, 214] on div ".deletable-edge-delete-btn { width: 20px; height: 20px; border: 0px solid #ffff…" at bounding box center [589, 350] width 837 height 581
click at [1055, 191] on input at bounding box center [1080, 192] width 126 height 21
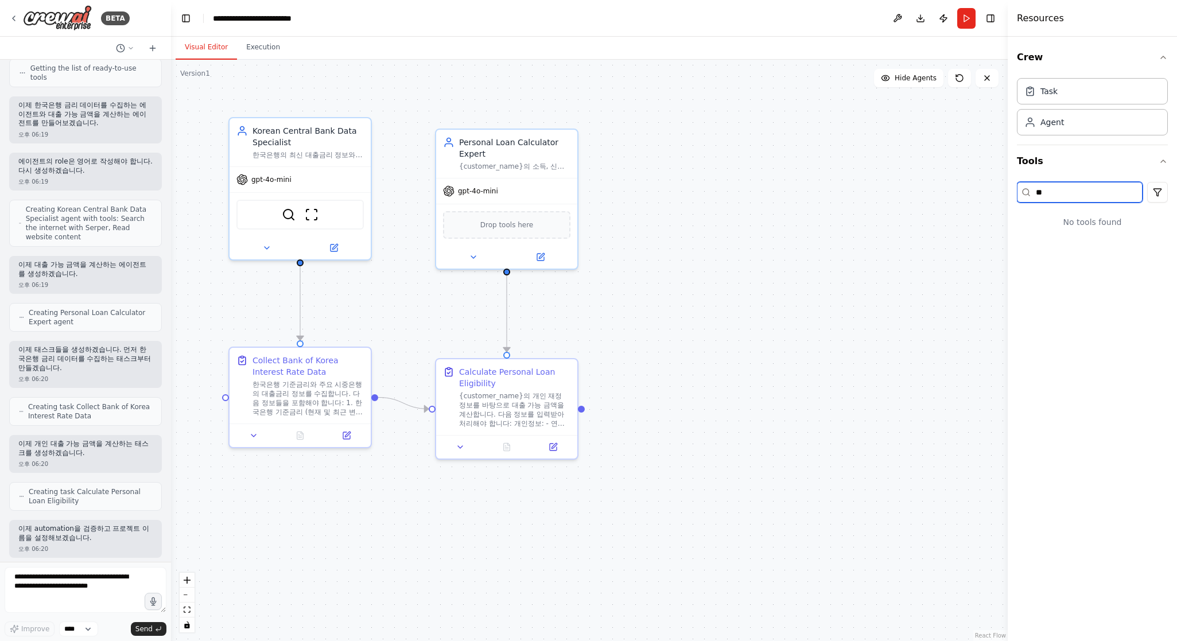
type input "*"
type input "***"
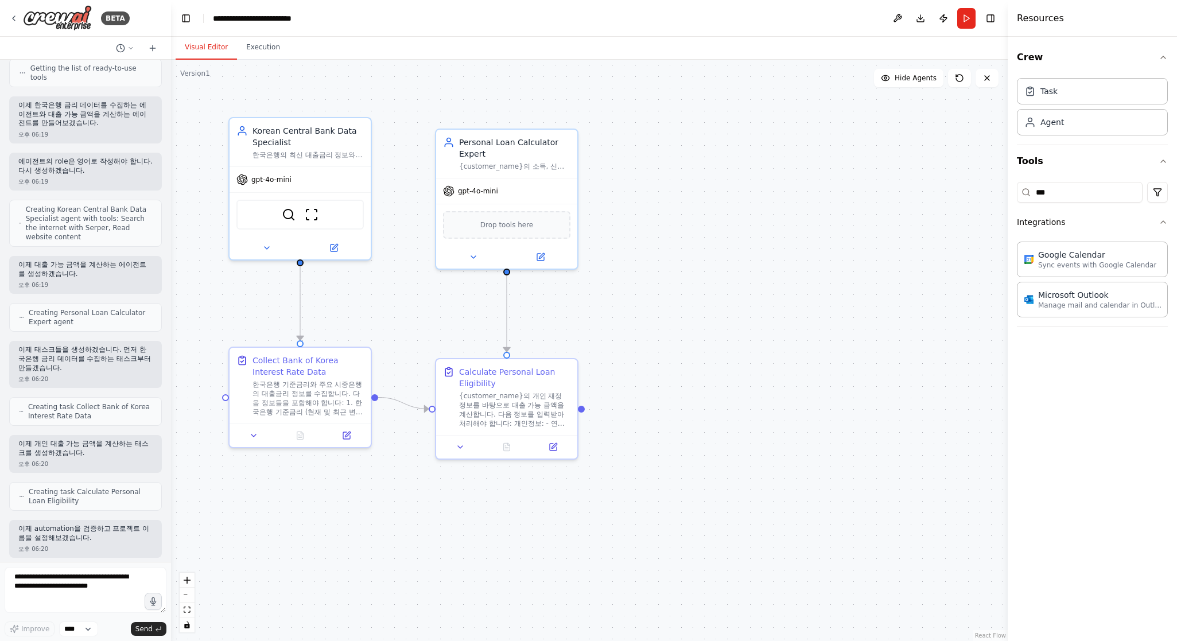
click at [840, 316] on div ".deletable-edge-delete-btn { width: 20px; height: 20px; border: 0px solid #ffff…" at bounding box center [589, 350] width 837 height 581
click at [550, 215] on div "Drop tools here" at bounding box center [506, 223] width 127 height 28
click at [540, 256] on icon at bounding box center [541, 253] width 5 height 5
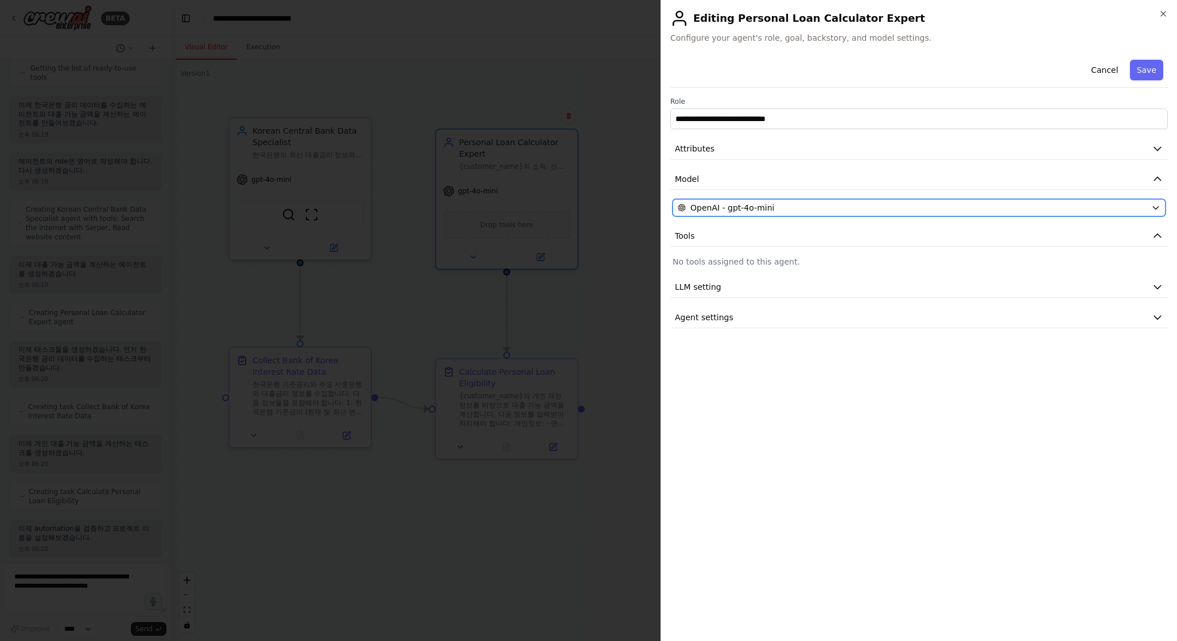
click at [743, 207] on span "OpenAI - gpt-4o-mini" at bounding box center [732, 207] width 84 height 11
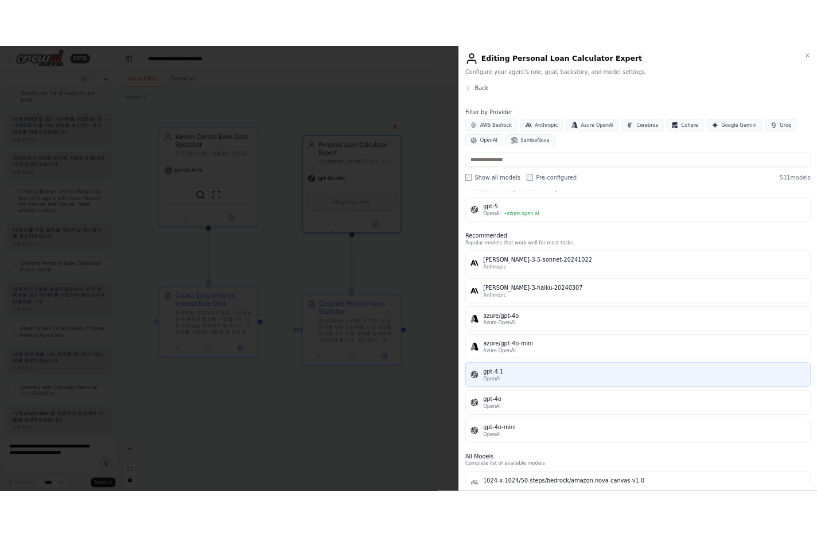
scroll to position [0, 0]
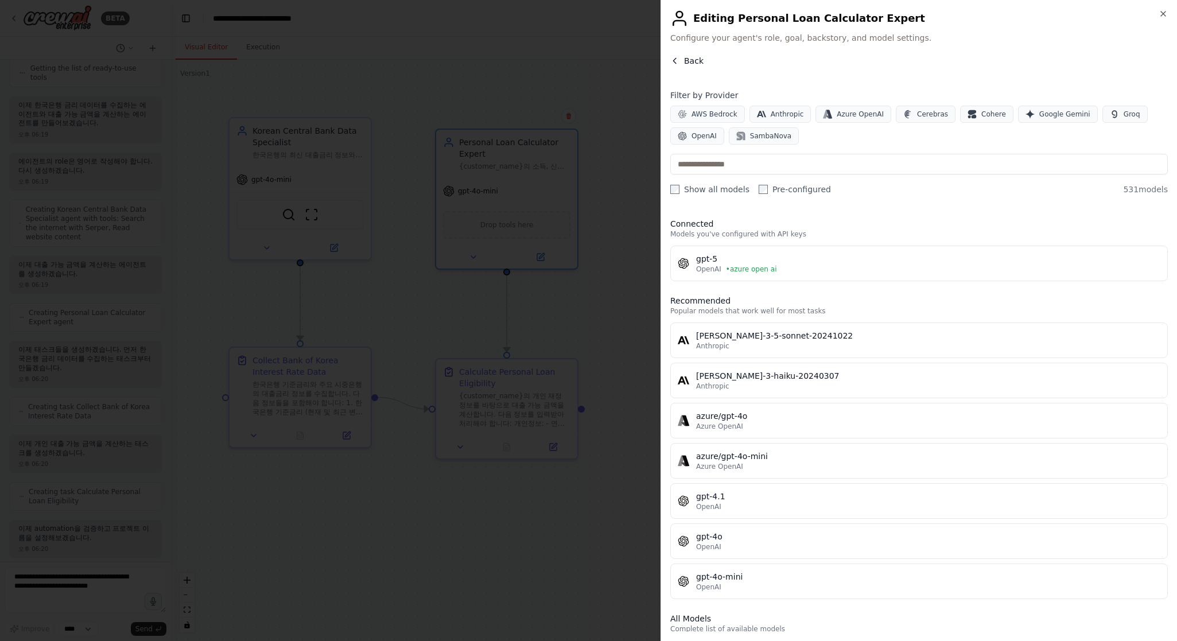
click at [680, 55] on button "Back" at bounding box center [686, 60] width 33 height 11
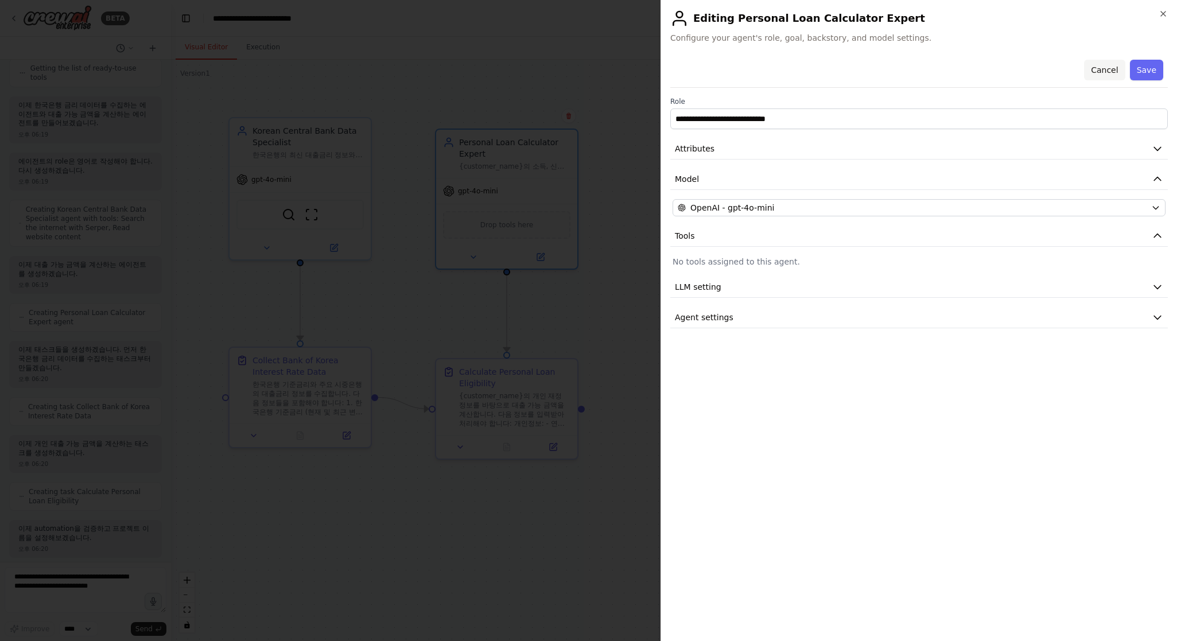
click at [1103, 68] on button "Cancel" at bounding box center [1104, 70] width 41 height 21
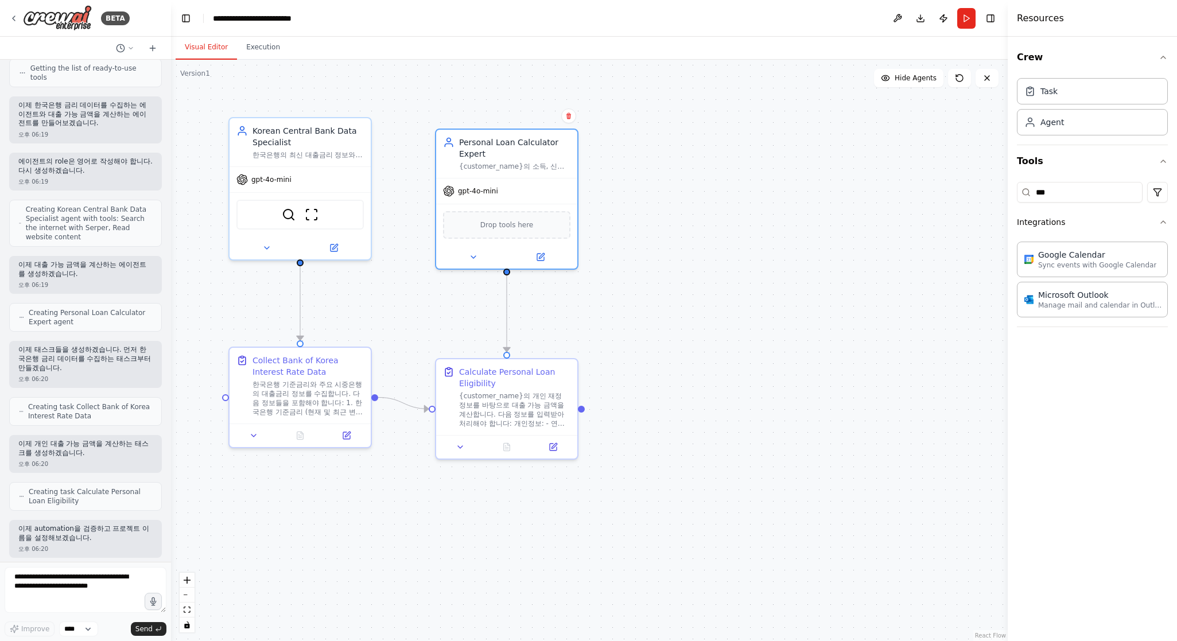
click at [670, 312] on div ".deletable-edge-delete-btn { width: 20px; height: 20px; border: 0px solid #ffff…" at bounding box center [589, 350] width 837 height 581
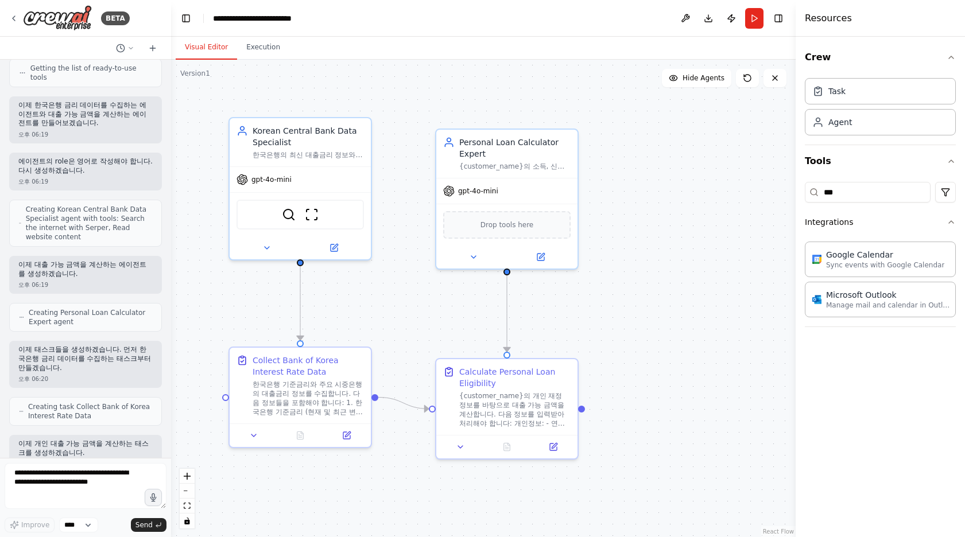
click at [823, 422] on div "Crew Task Agent Tools *** Integrations Google Calendar Sync events with Google …" at bounding box center [879, 287] width 169 height 500
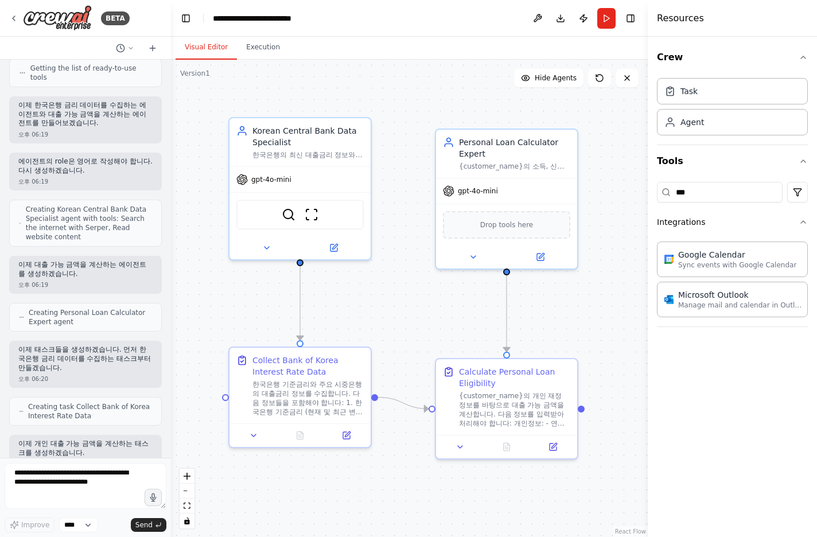
click at [430, 101] on div ".deletable-edge-delete-btn { width: 20px; height: 20px; border: 0px solid #ffff…" at bounding box center [409, 298] width 477 height 477
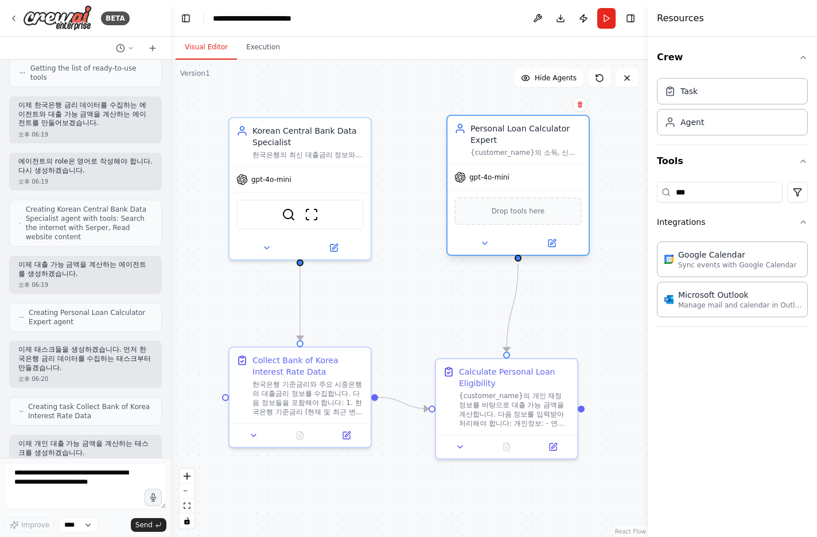
drag, startPoint x: 495, startPoint y: 135, endPoint x: 502, endPoint y: 124, distance: 12.6
click at [502, 124] on div "Personal Loan Calculator Expert" at bounding box center [526, 134] width 111 height 23
click at [417, 137] on div ".deletable-edge-delete-btn { width: 20px; height: 20px; border: 0px solid #ffff…" at bounding box center [409, 298] width 477 height 477
click at [417, 104] on div ".deletable-edge-delete-btn { width: 20px; height: 20px; border: 0px solid #ffff…" at bounding box center [409, 298] width 477 height 477
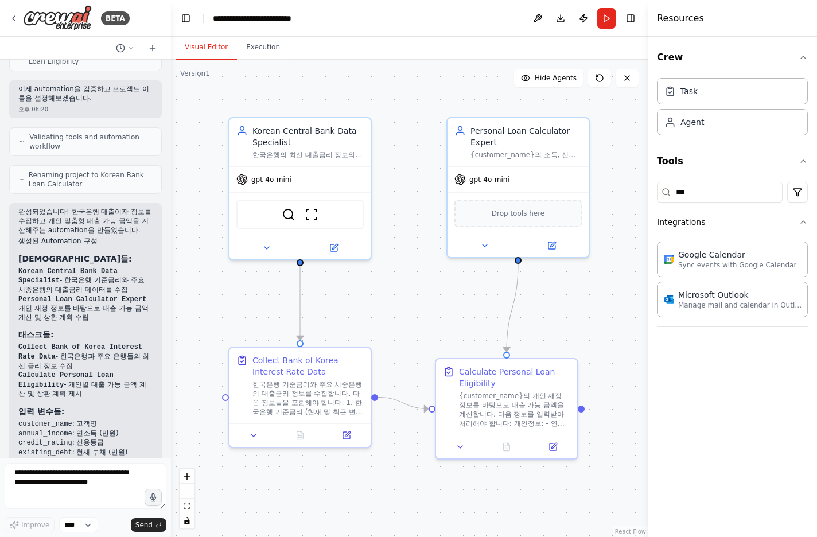
scroll to position [756, 0]
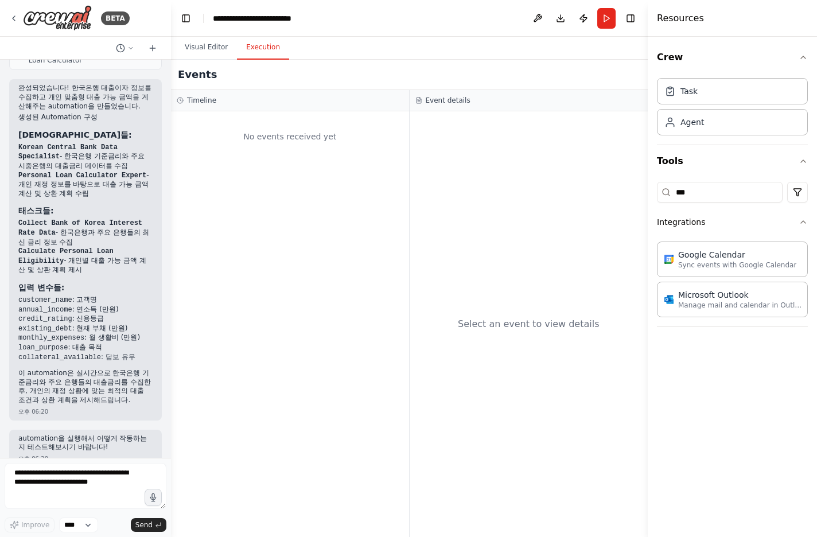
click at [272, 46] on button "Execution" at bounding box center [263, 48] width 52 height 24
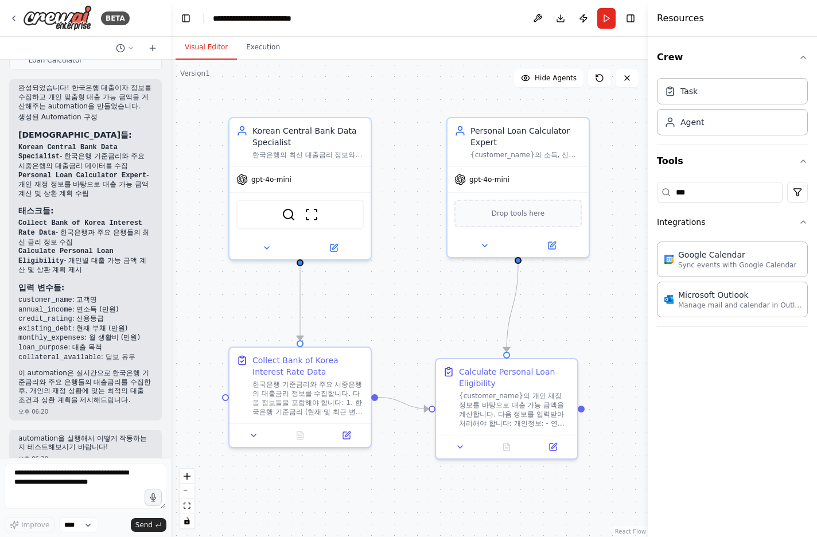
click at [207, 44] on button "Visual Editor" at bounding box center [206, 48] width 61 height 24
click at [248, 20] on div "**********" at bounding box center [267, 18] width 108 height 11
click at [14, 19] on icon at bounding box center [13, 18] width 9 height 9
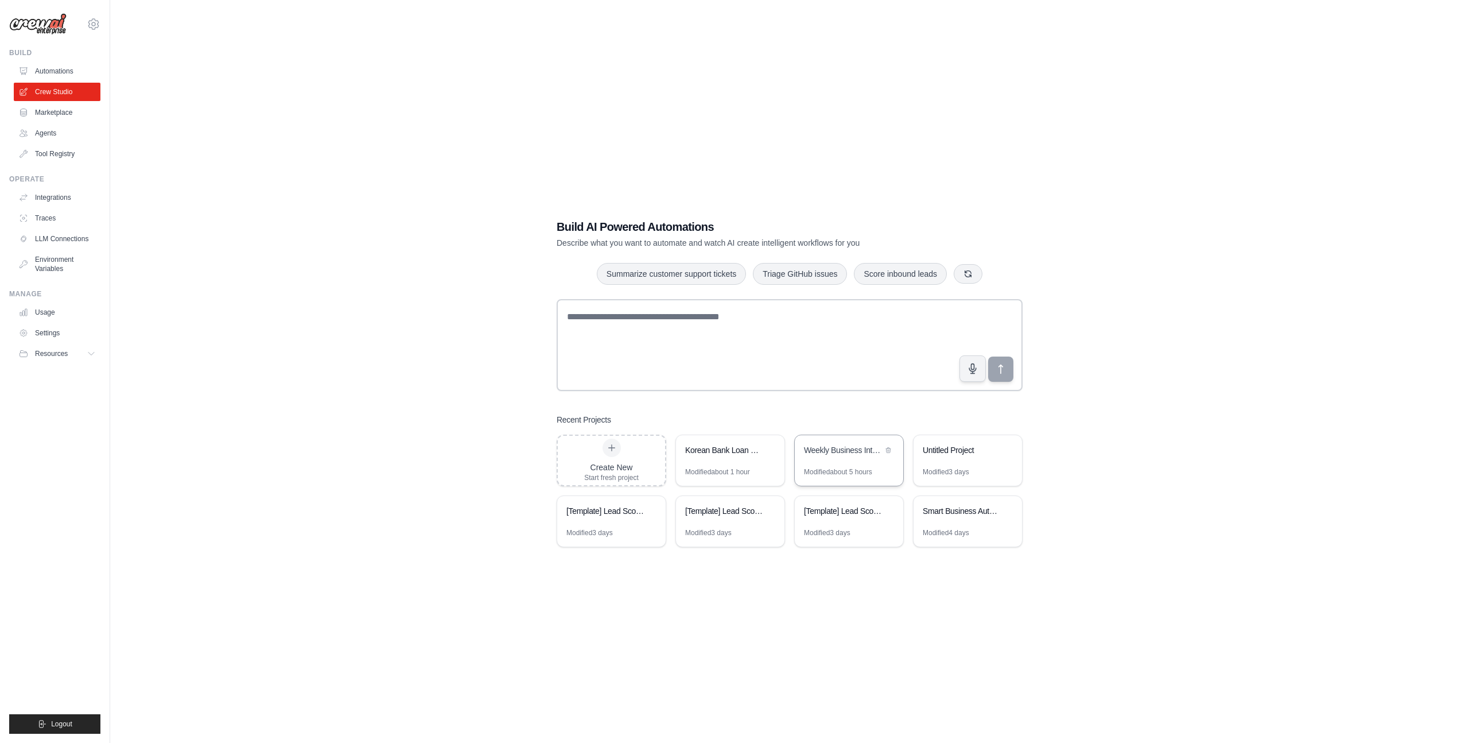
click at [833, 460] on div "Weekly Business Intelligence Automation" at bounding box center [849, 451] width 108 height 32
click at [72, 108] on link "Marketplace" at bounding box center [58, 112] width 87 height 18
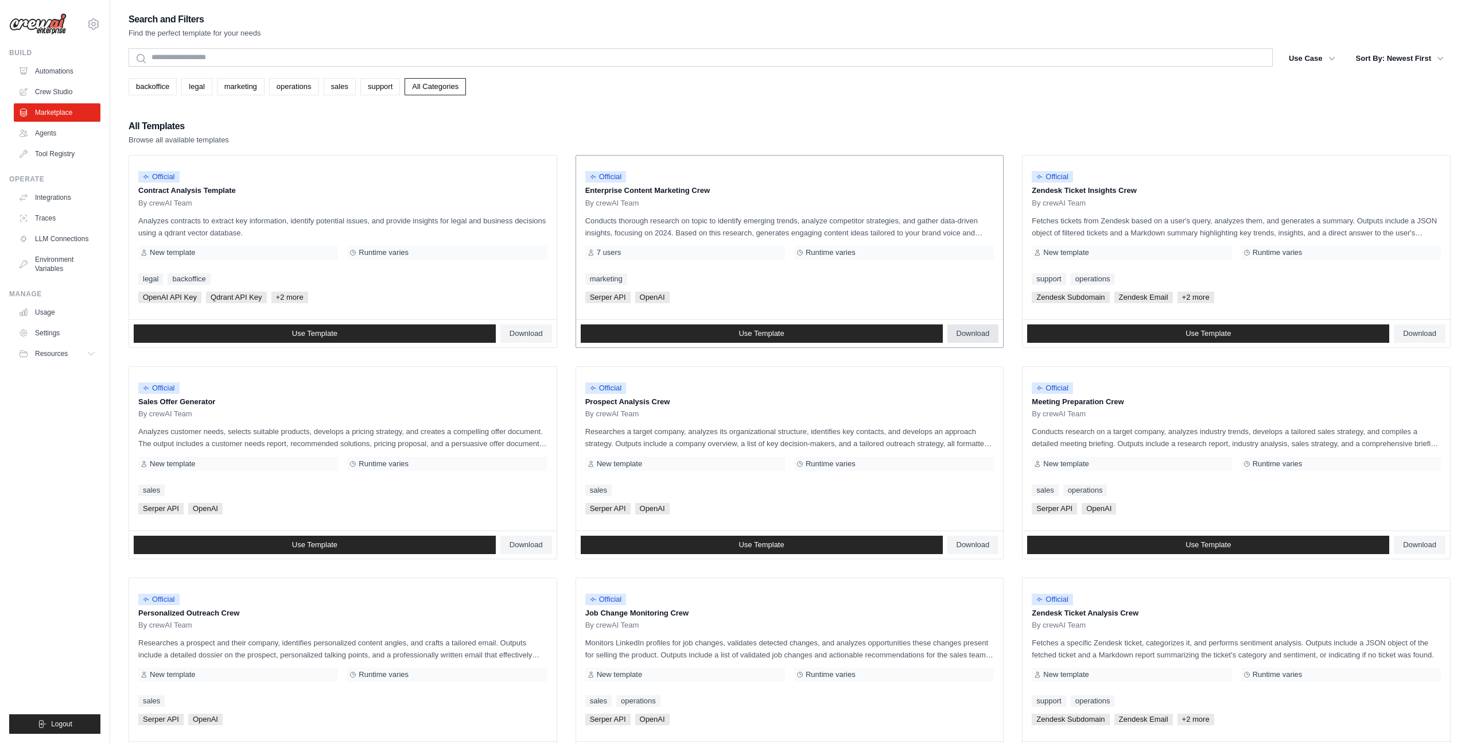
click at [978, 333] on span "Download" at bounding box center [973, 333] width 33 height 9
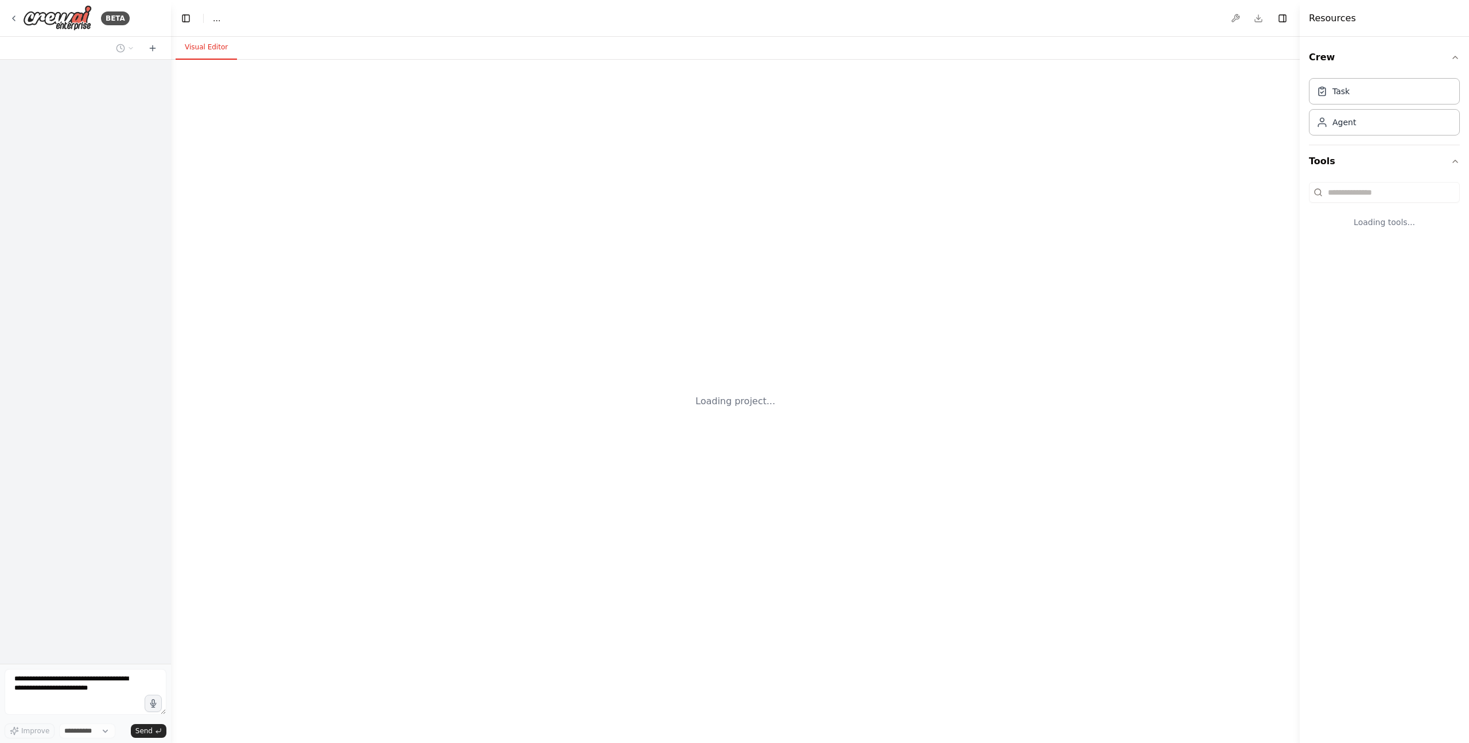
select select "****"
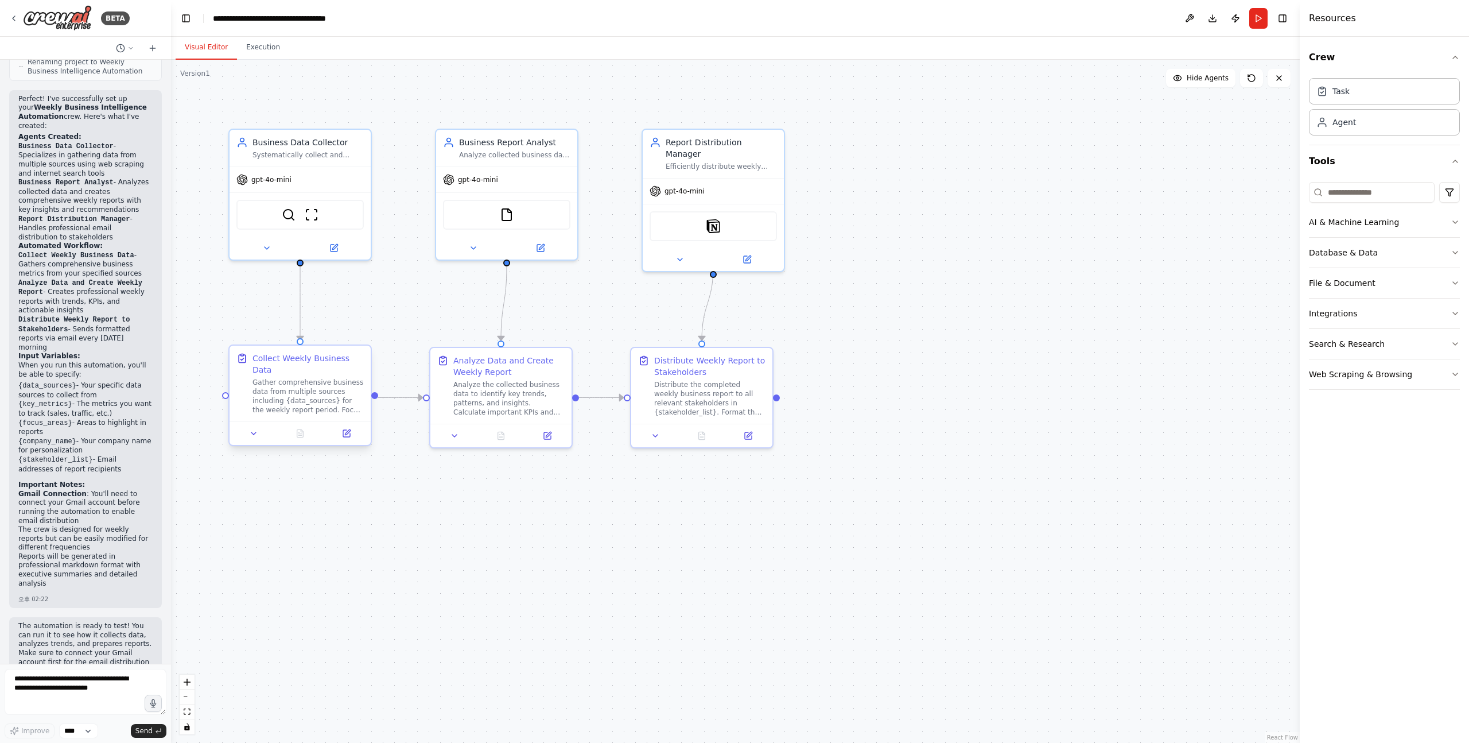
scroll to position [1165, 0]
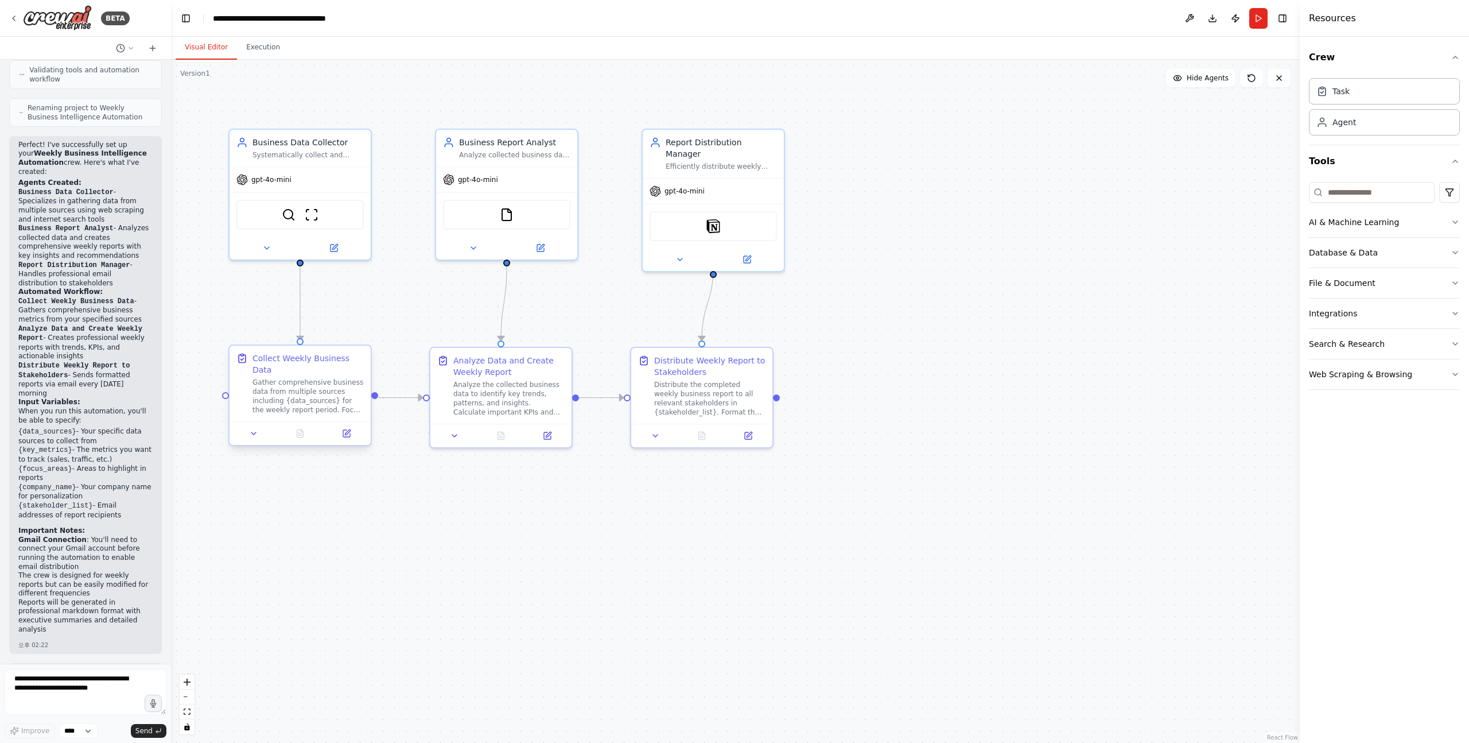
click at [324, 399] on div "Gather comprehensive business data from multiple sources including {data_source…" at bounding box center [307, 396] width 111 height 37
click at [257, 433] on icon at bounding box center [253, 433] width 9 height 9
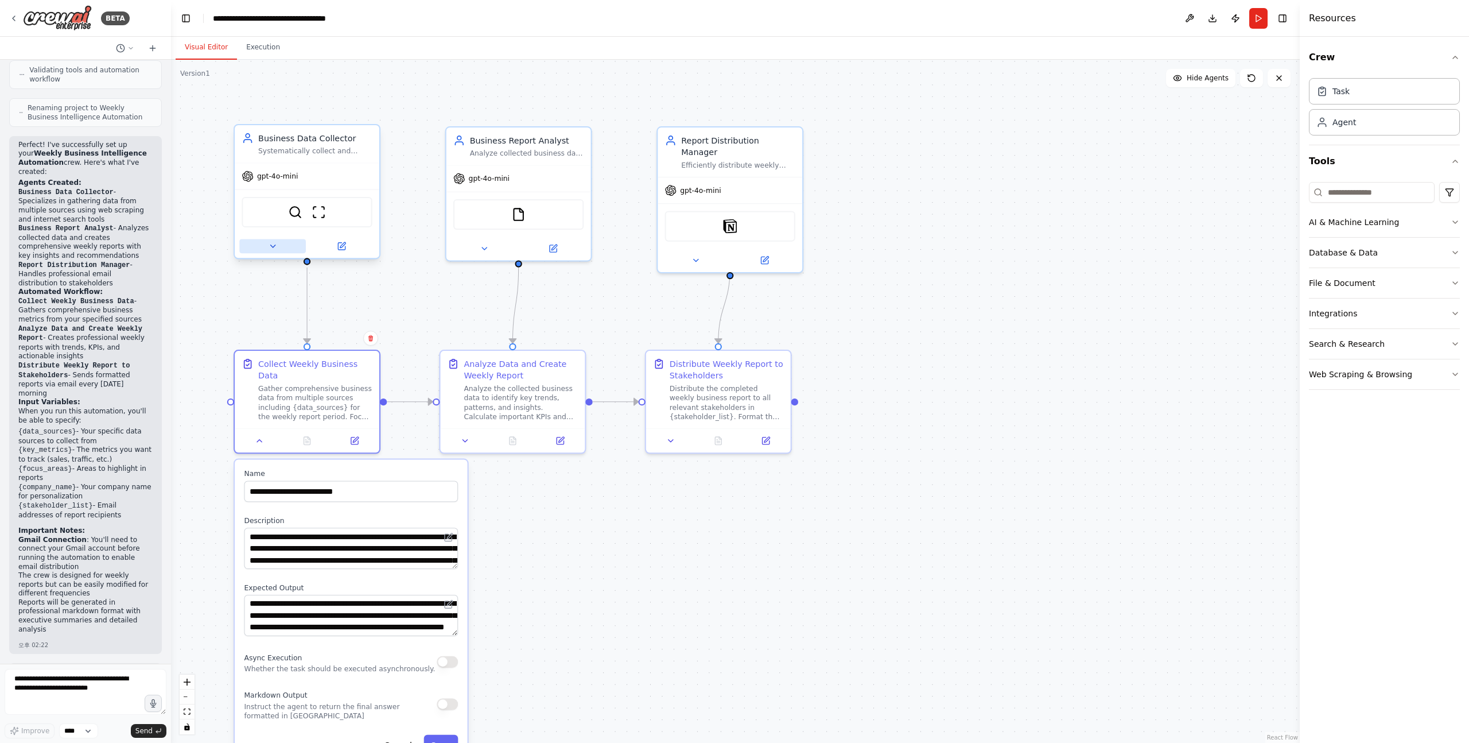
click at [279, 248] on button at bounding box center [272, 246] width 67 height 14
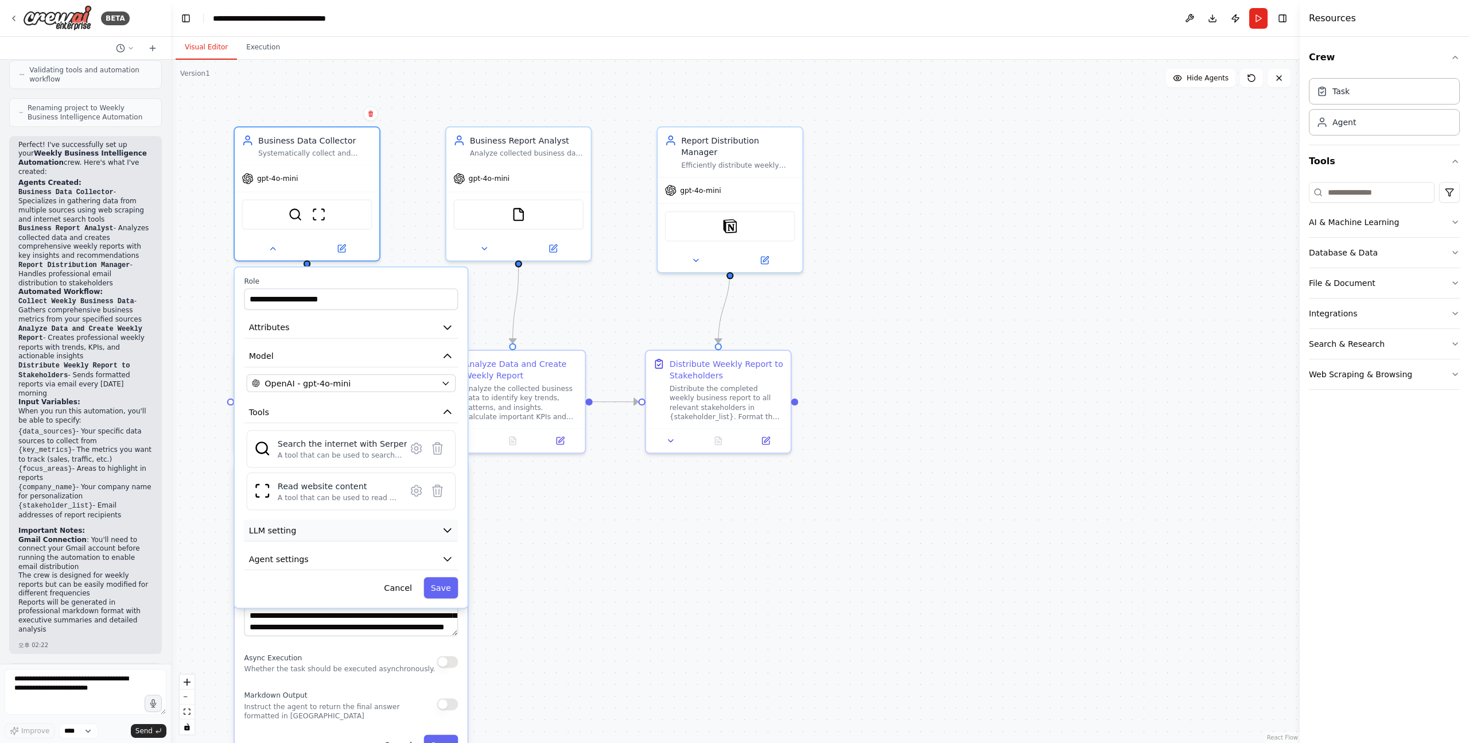
click at [354, 536] on button "LLM setting" at bounding box center [351, 530] width 214 height 22
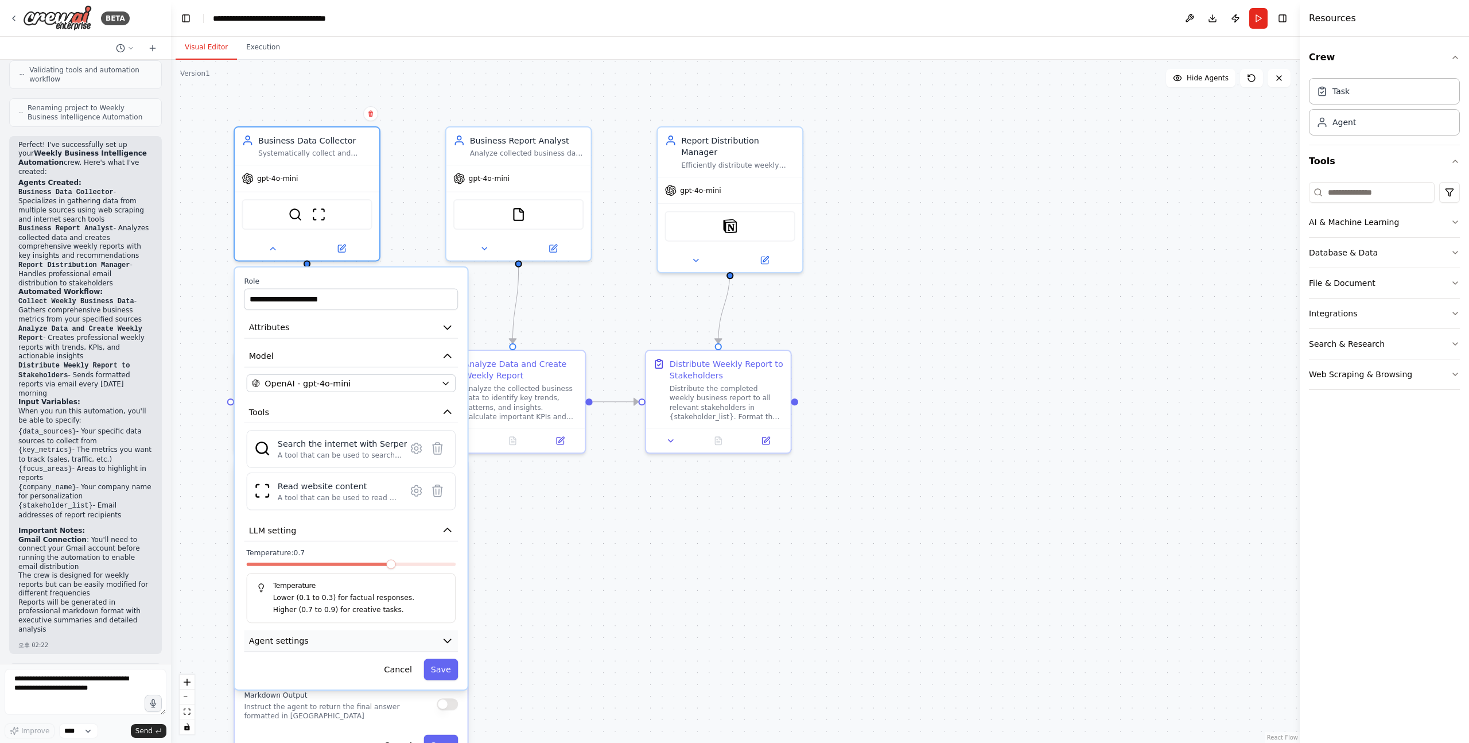
click at [349, 645] on button "Agent settings" at bounding box center [351, 640] width 214 height 22
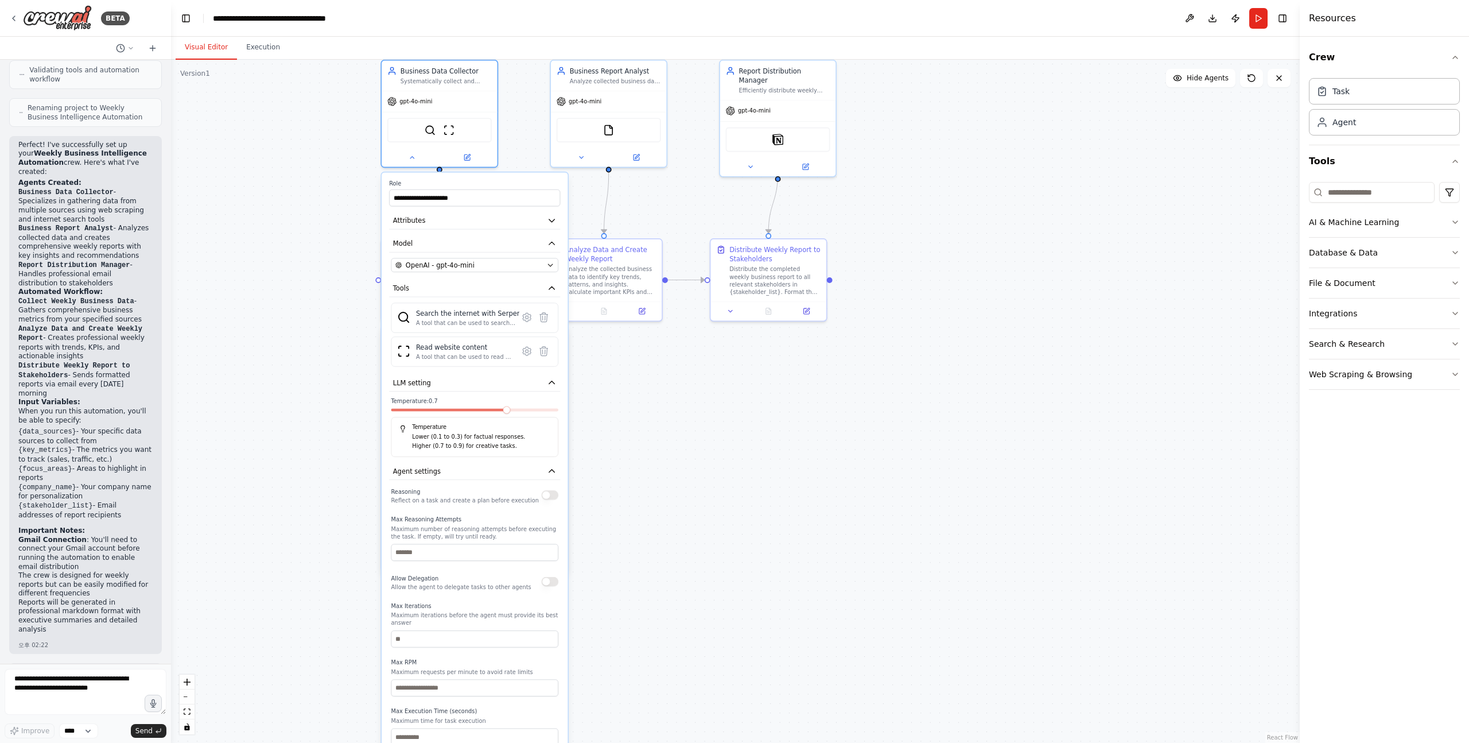
drag, startPoint x: 508, startPoint y: 698, endPoint x: 633, endPoint y: 527, distance: 212.0
click at [633, 527] on div ".deletable-edge-delete-btn { width: 20px; height: 20px; border: 0px solid #ffff…" at bounding box center [735, 401] width 1129 height 683
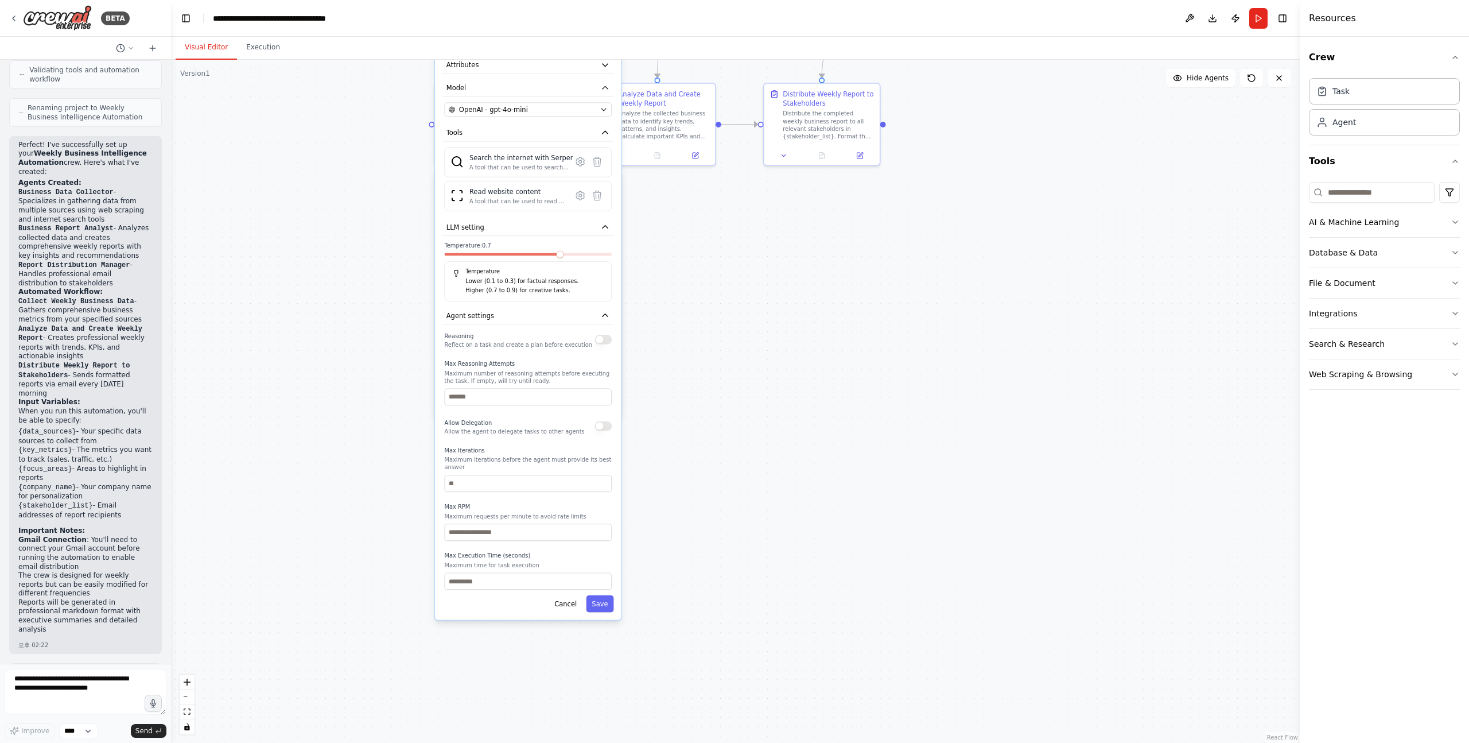
drag, startPoint x: 633, startPoint y: 577, endPoint x: 686, endPoint y: 419, distance: 165.9
click at [686, 419] on div ".deletable-edge-delete-btn { width: 20px; height: 20px; border: 0px solid #ffff…" at bounding box center [735, 401] width 1129 height 683
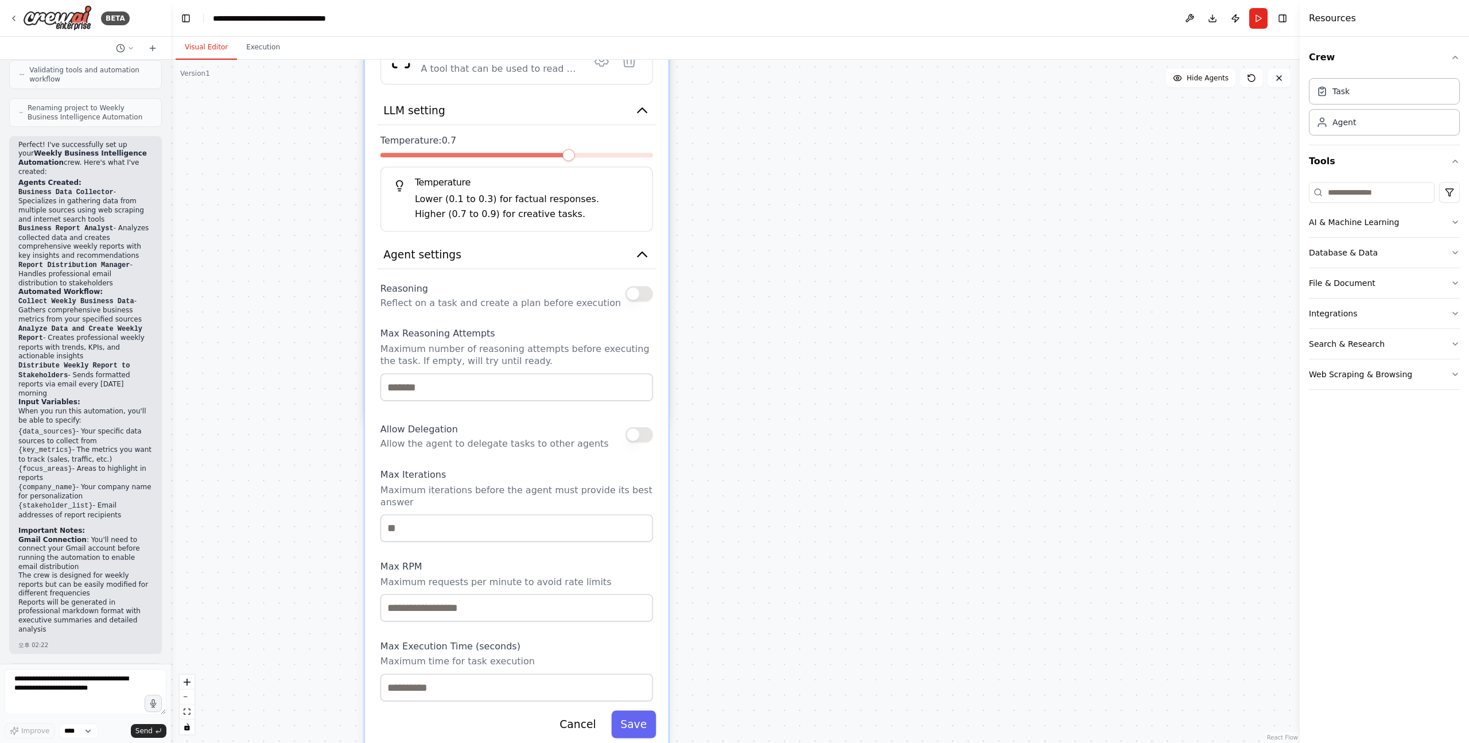
drag, startPoint x: 827, startPoint y: 318, endPoint x: 747, endPoint y: 458, distance: 161.1
click at [749, 457] on div ".deletable-edge-delete-btn { width: 20px; height: 20px; border: 0px solid #ffff…" at bounding box center [735, 401] width 1129 height 683
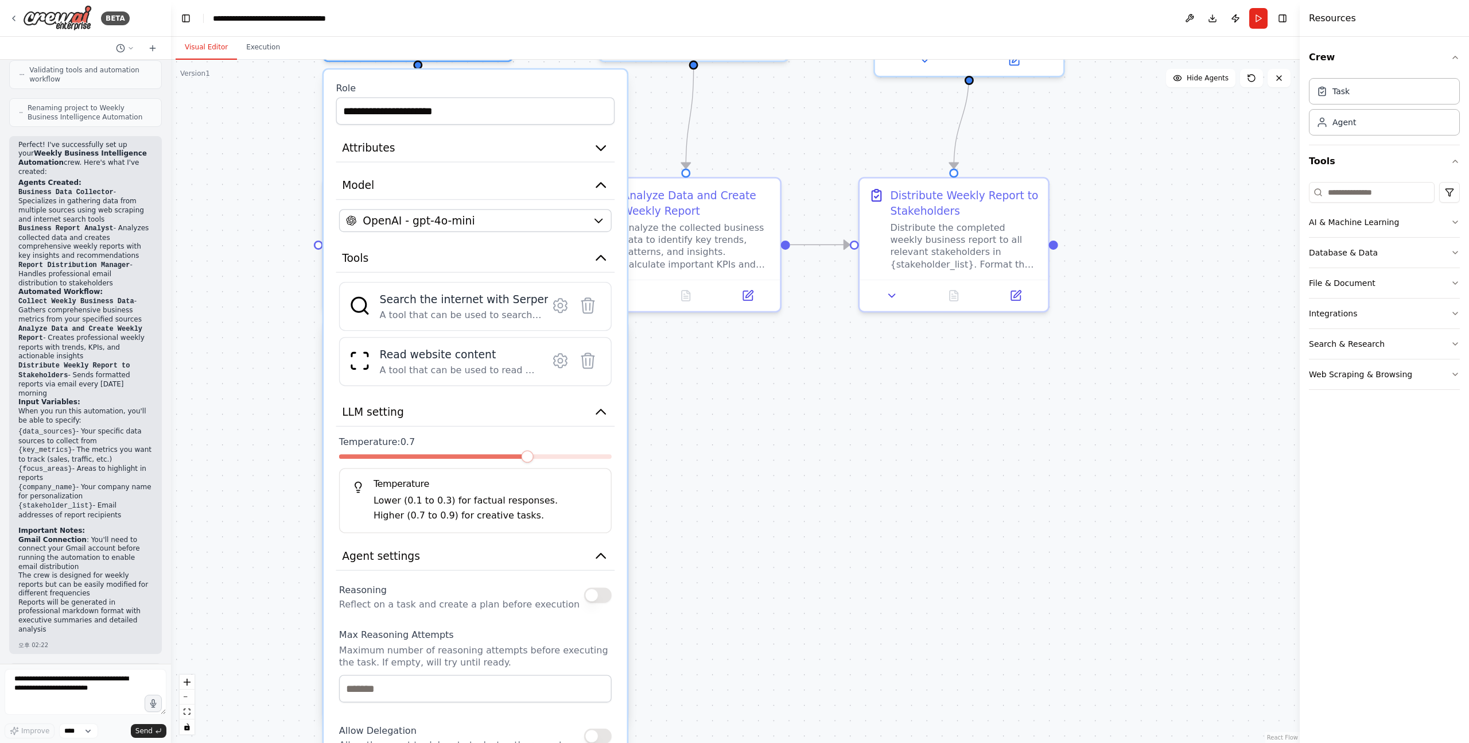
drag, startPoint x: 760, startPoint y: 304, endPoint x: 751, endPoint y: 545, distance: 241.8
click at [751, 545] on div ".deletable-edge-delete-btn { width: 20px; height: 20px; border: 0px solid #ffff…" at bounding box center [735, 401] width 1129 height 683
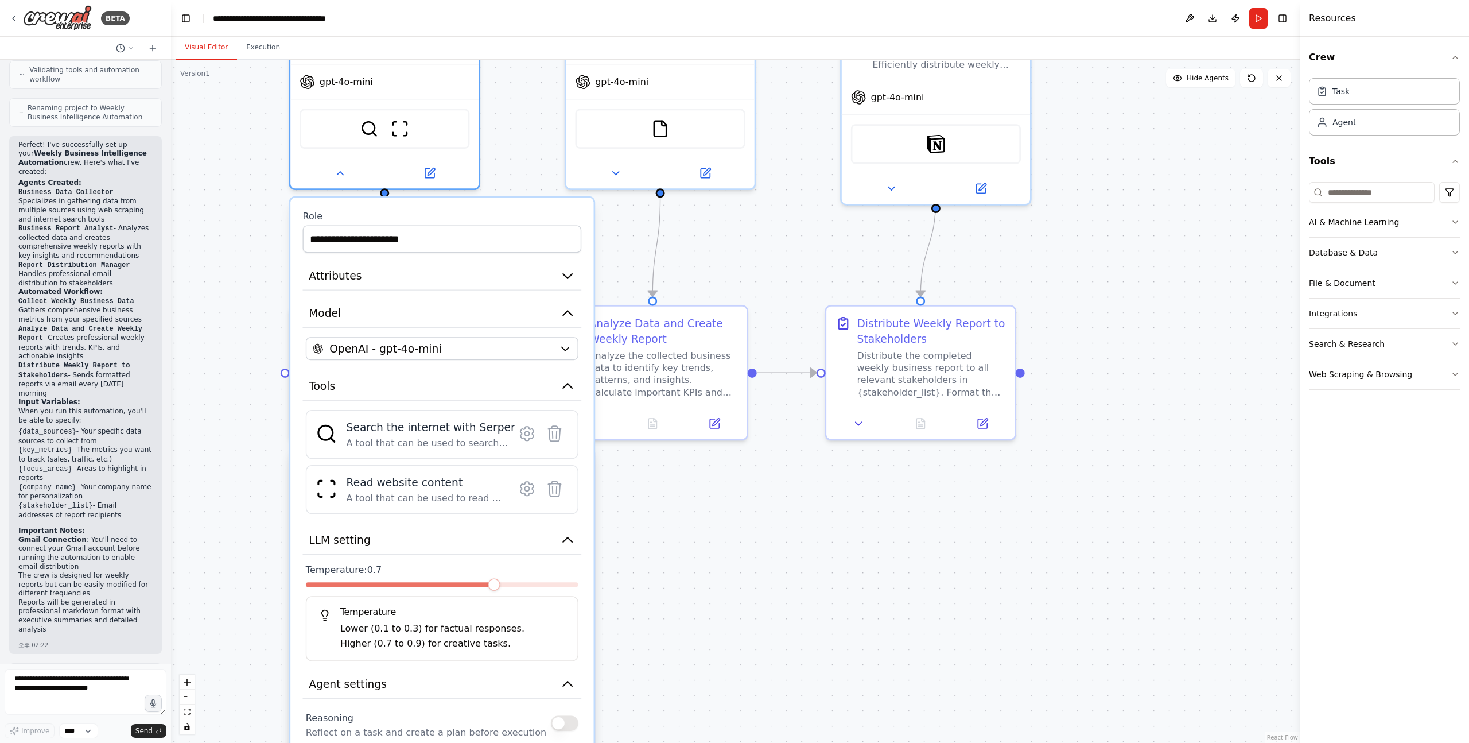
drag, startPoint x: 741, startPoint y: 450, endPoint x: 706, endPoint y: 574, distance: 128.8
click at [707, 572] on div ".deletable-edge-delete-btn { width: 20px; height: 20px; border: 0px solid #ffff…" at bounding box center [735, 401] width 1129 height 683
click at [237, 253] on div ".deletable-edge-delete-btn { width: 20px; height: 20px; border: 0px solid #ffff…" at bounding box center [735, 401] width 1129 height 683
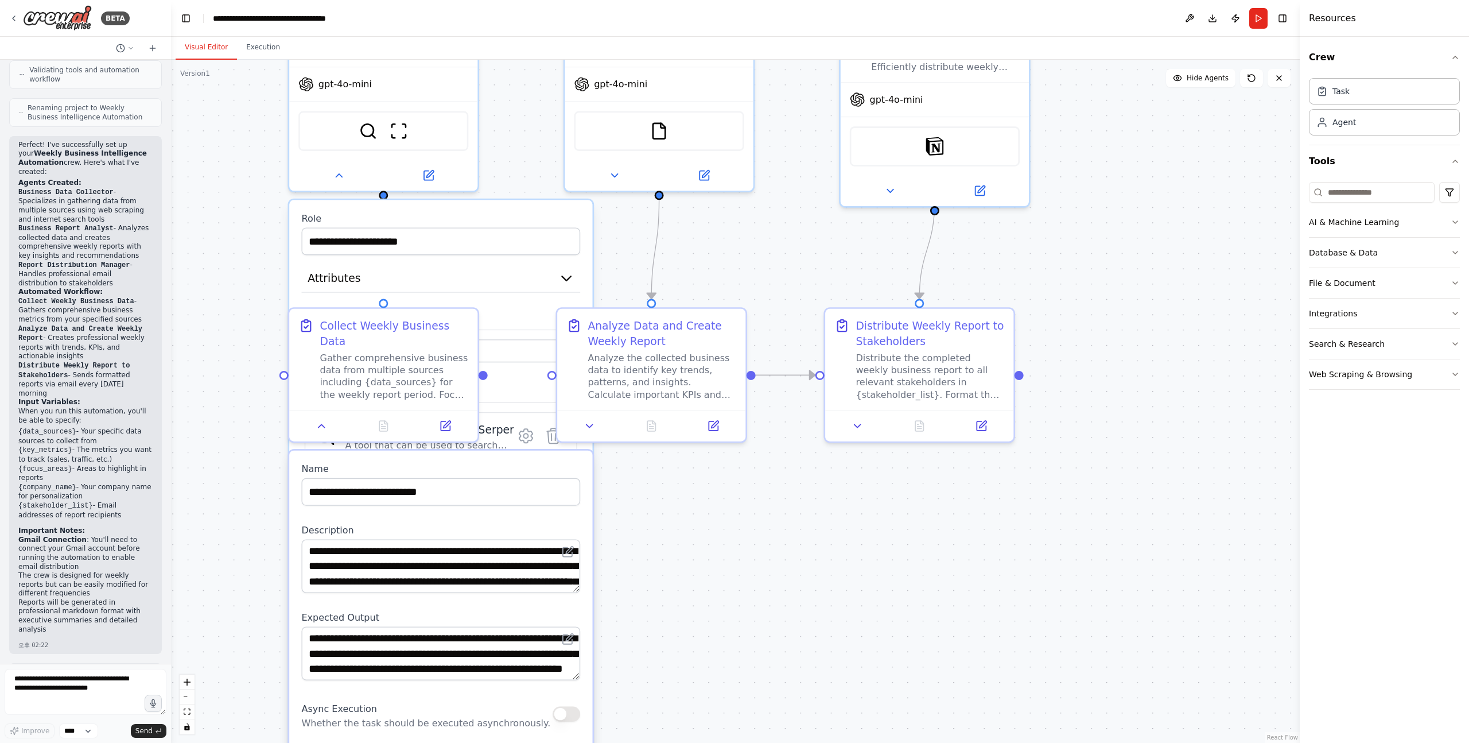
click at [222, 219] on div ".deletable-edge-delete-btn { width: 20px; height: 20px; border: 0px solid #ffff…" at bounding box center [735, 401] width 1129 height 683
